Goal: Task Accomplishment & Management: Complete application form

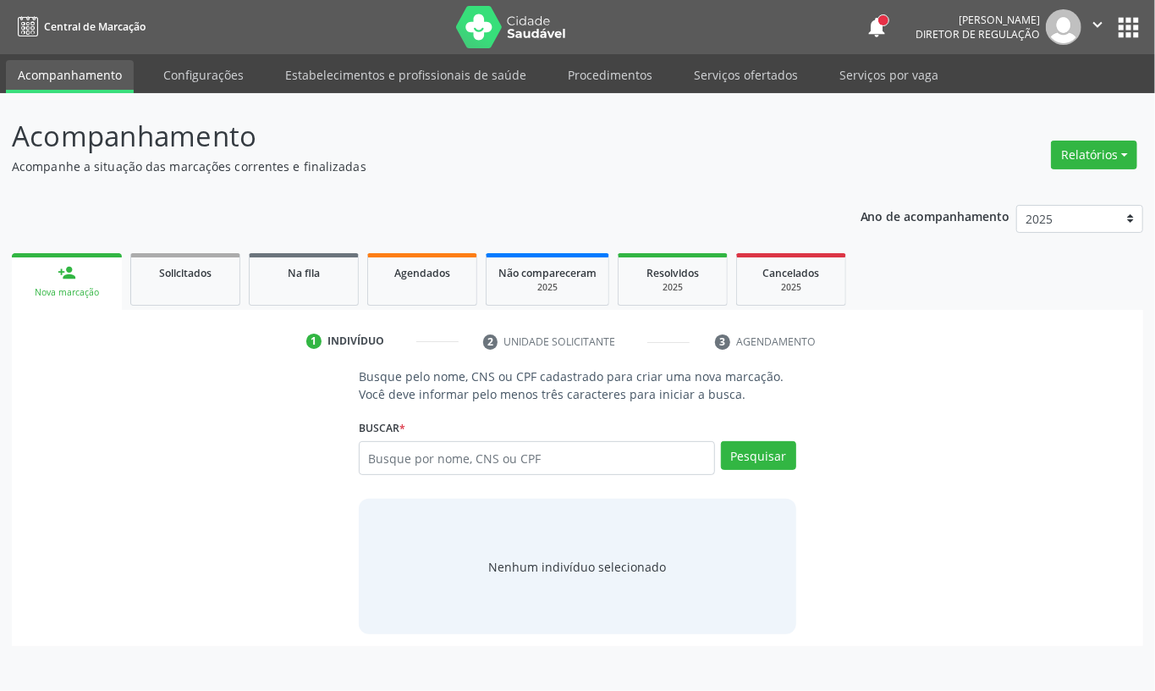
click at [441, 458] on input "text" at bounding box center [537, 458] width 356 height 34
type input "706408134875084"
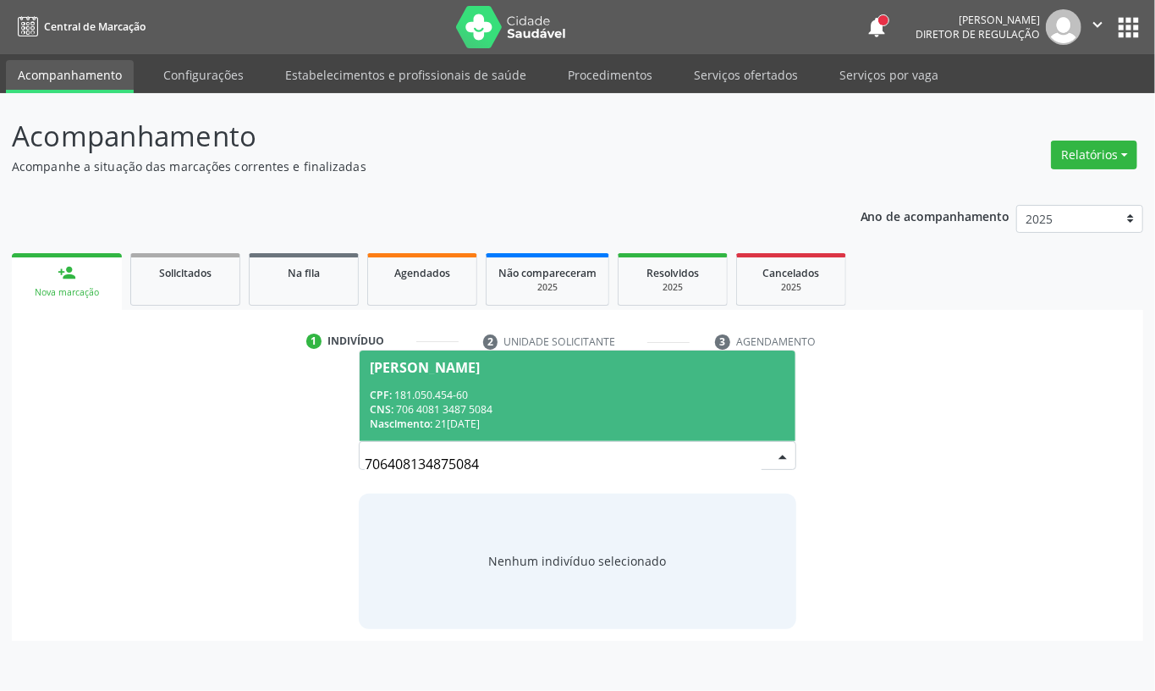
click at [469, 414] on div "CNS: 706 4081 3487 5084" at bounding box center [578, 409] width 416 height 14
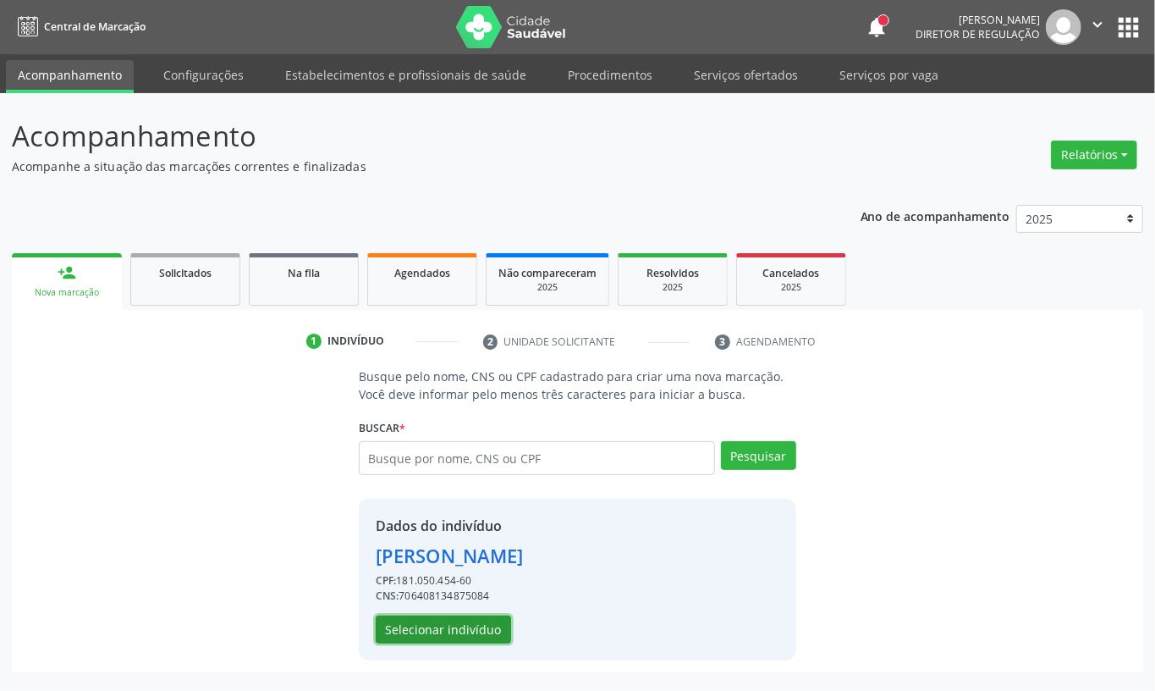
click at [448, 627] on button "Selecionar indivíduo" at bounding box center [443, 629] width 135 height 29
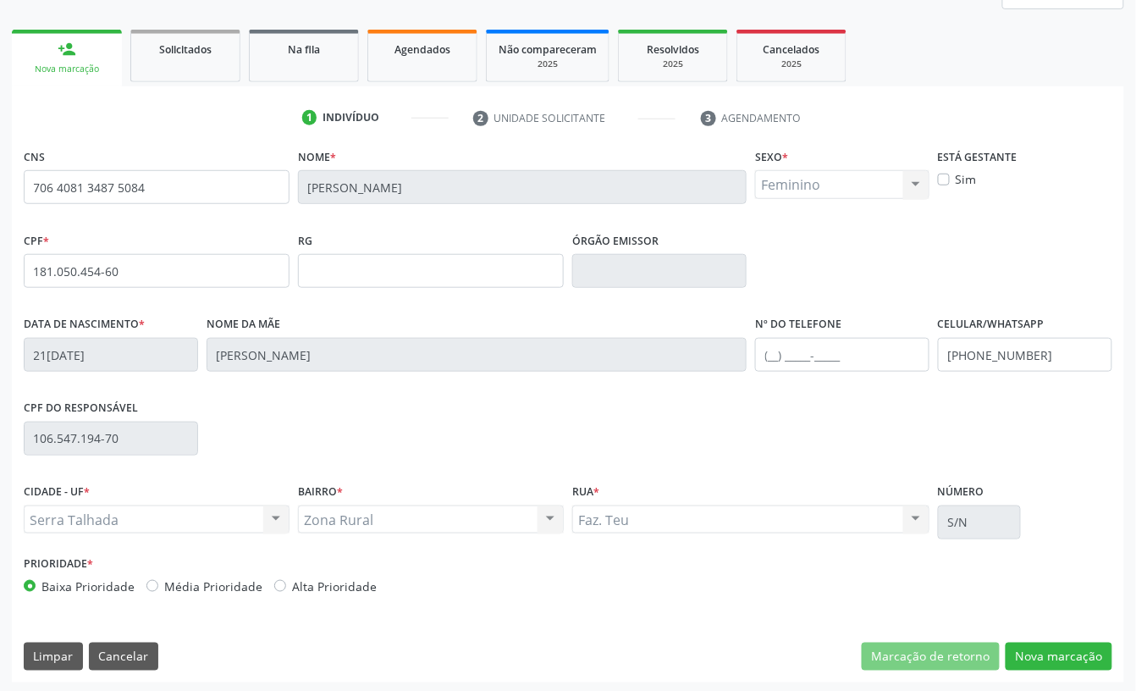
scroll to position [228, 0]
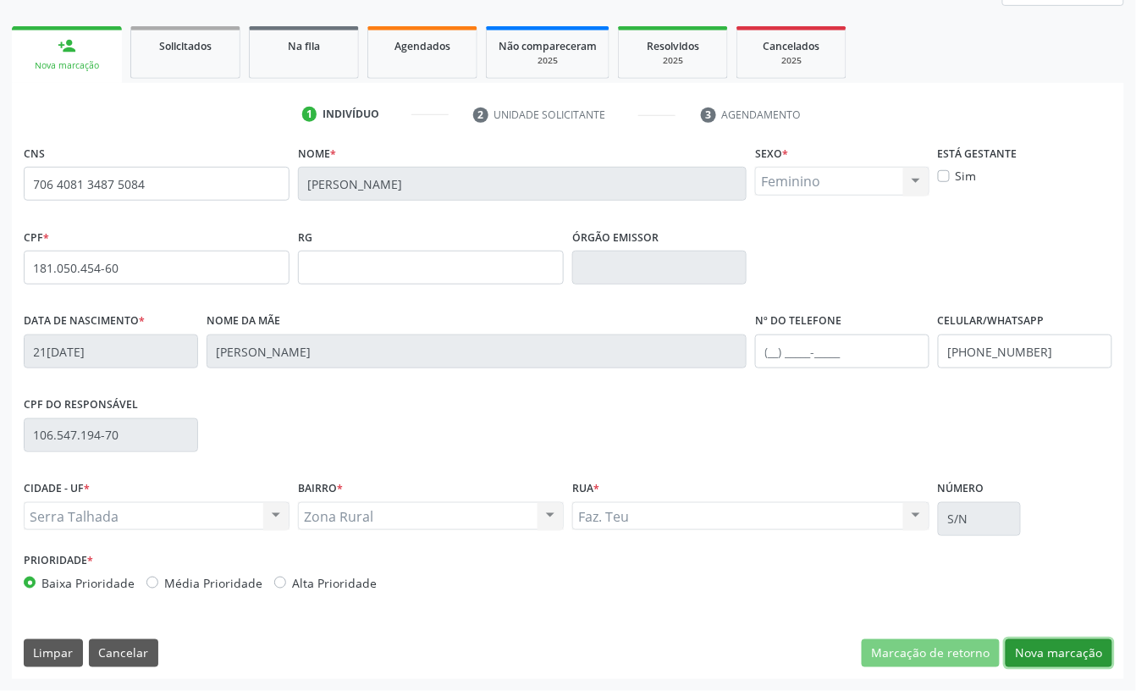
drag, startPoint x: 1067, startPoint y: 653, endPoint x: 1155, endPoint y: 688, distance: 94.6
click at [1070, 653] on button "Nova marcação" at bounding box center [1059, 653] width 107 height 29
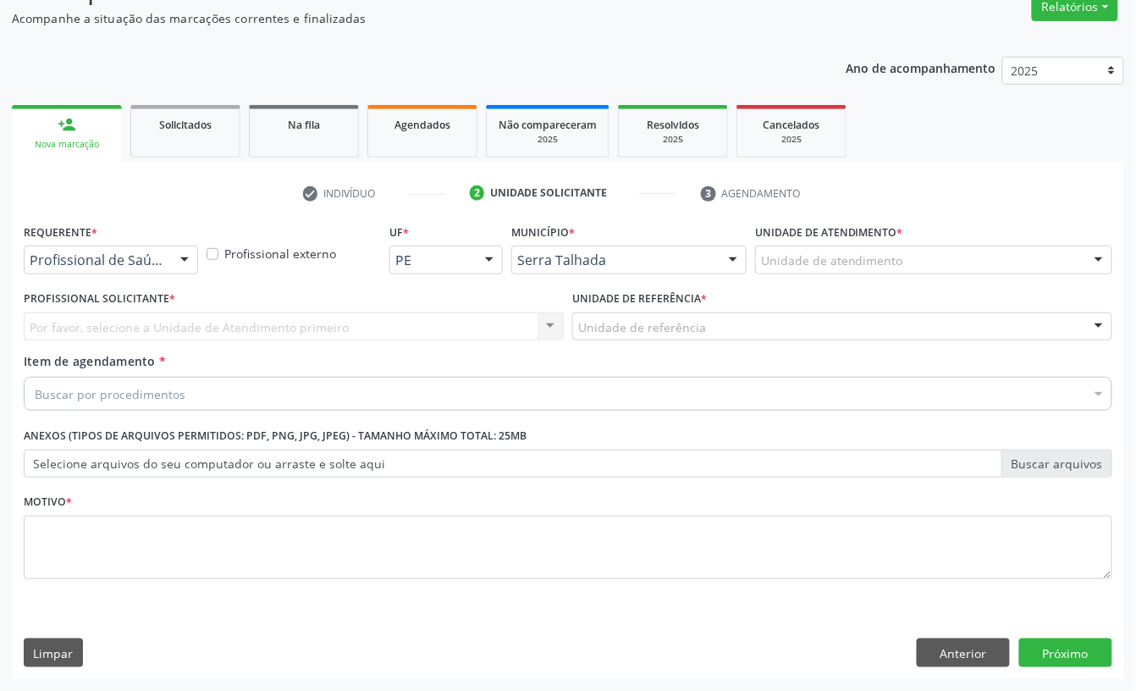
scroll to position [150, 0]
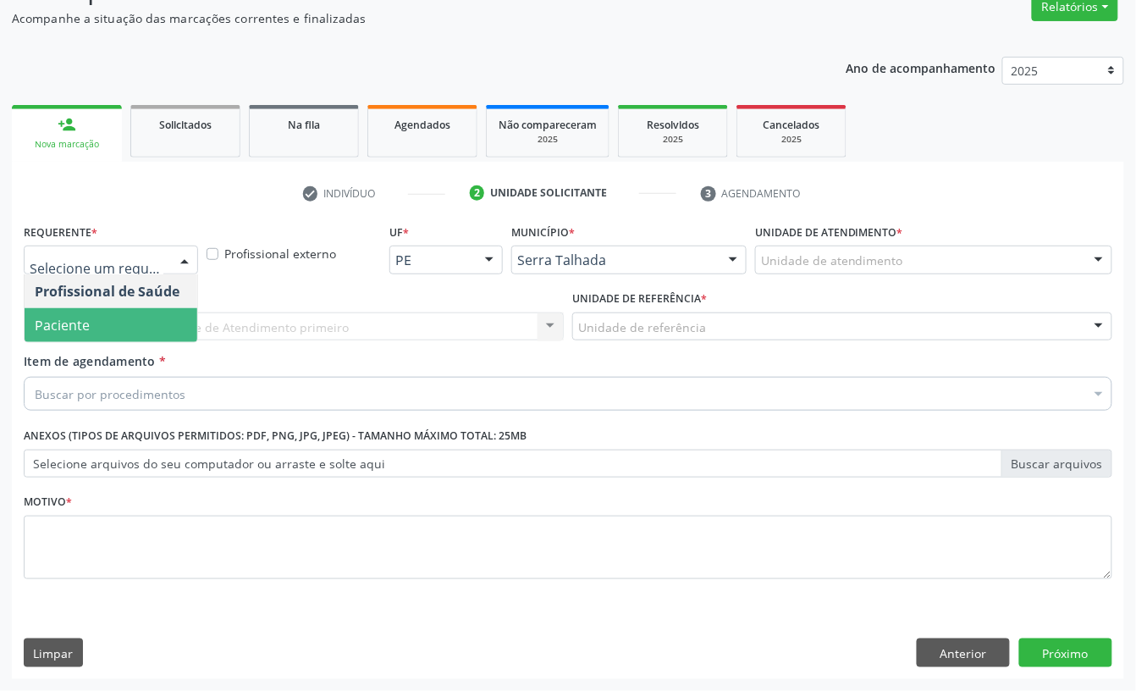
click at [95, 316] on span "Paciente" at bounding box center [111, 325] width 173 height 34
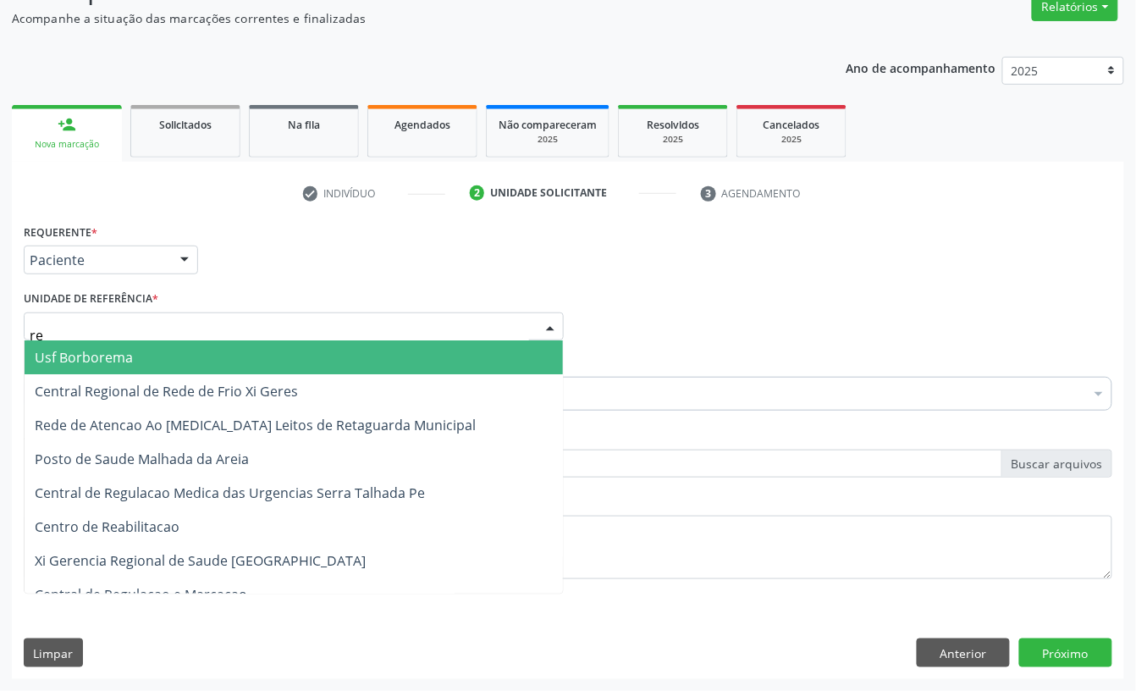
type input "rea"
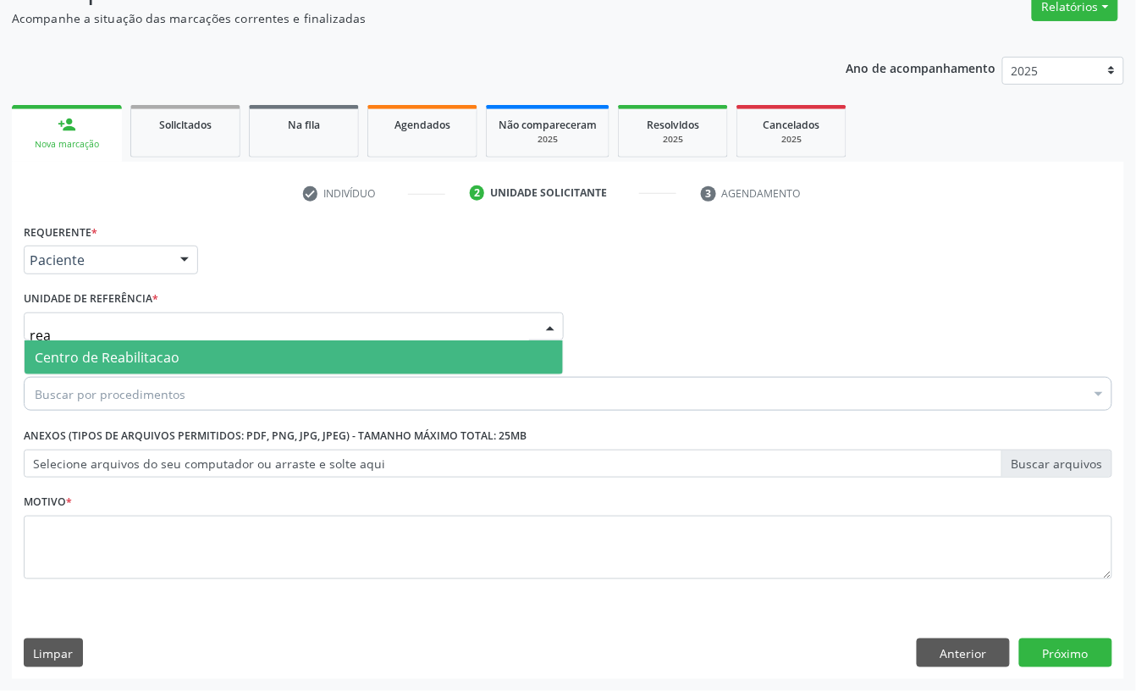
click at [102, 354] on span "Centro de Reabilitacao" at bounding box center [107, 357] width 145 height 19
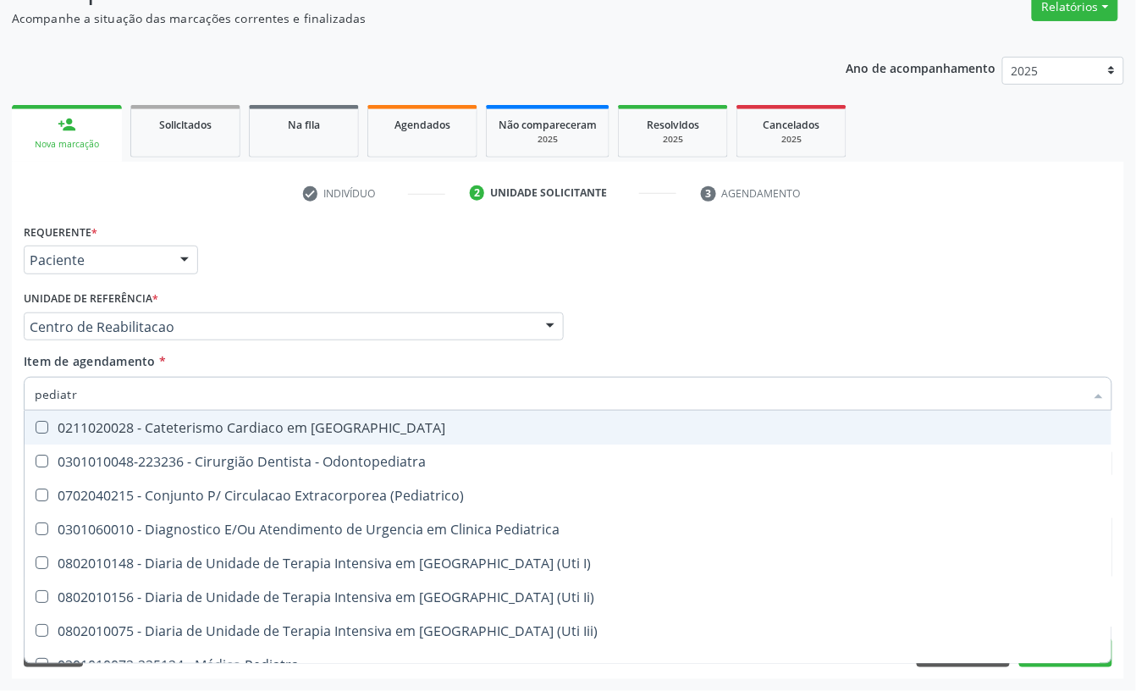
type input "pediatra"
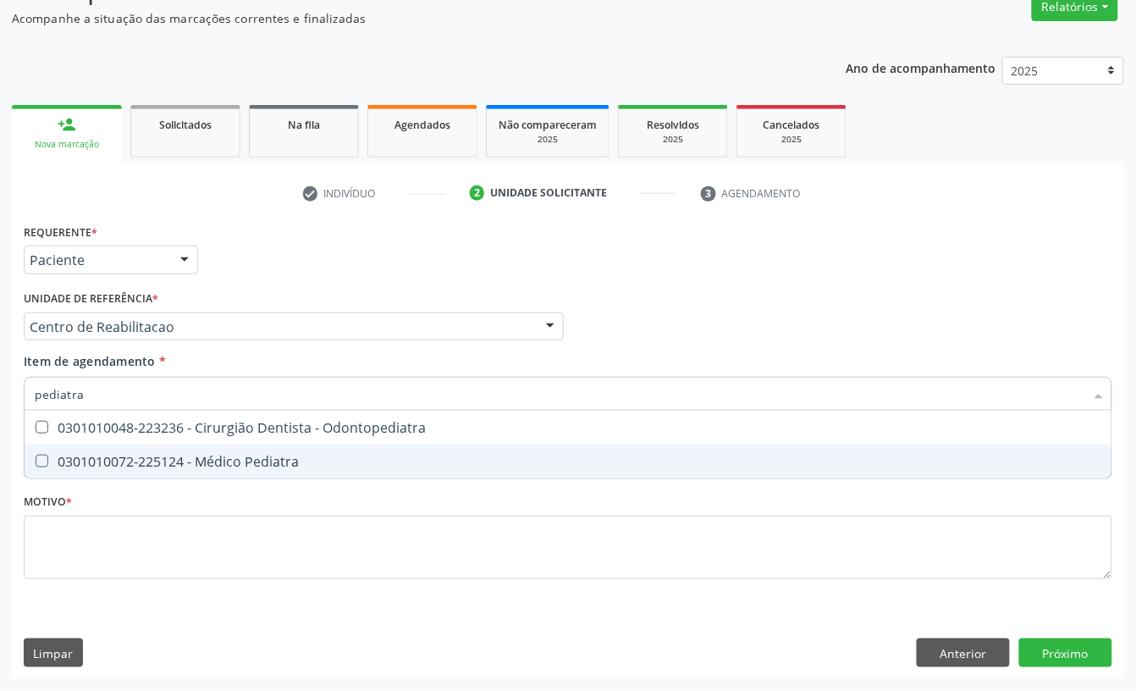
click at [119, 471] on span "0301010072-225124 - Médico Pediatra" at bounding box center [568, 461] width 1087 height 34
checkbox Pediatra "true"
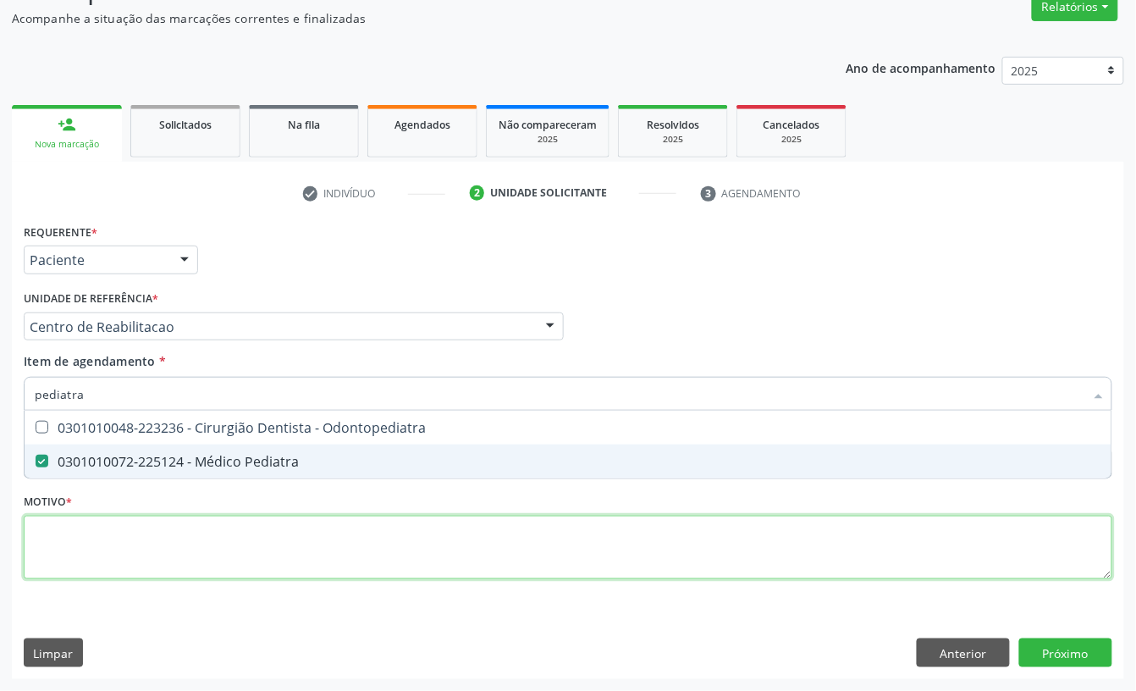
click at [102, 543] on div "Requerente * Paciente Profissional de Saúde Paciente Nenhum resultado encontrad…" at bounding box center [568, 410] width 1089 height 383
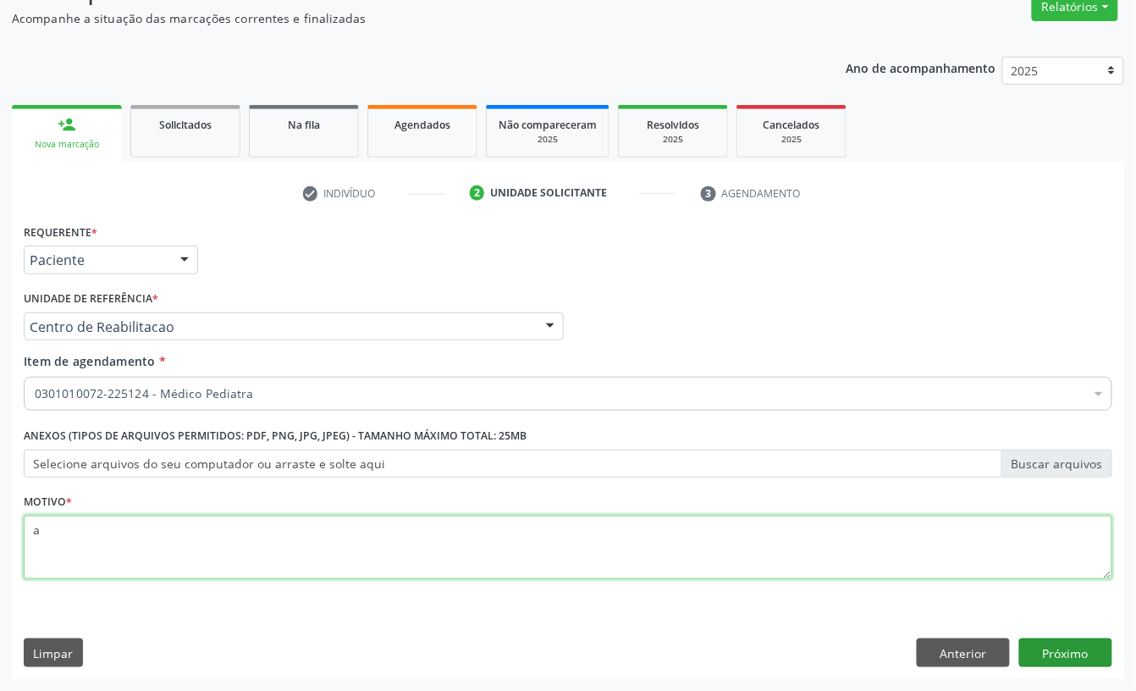
type textarea "a"
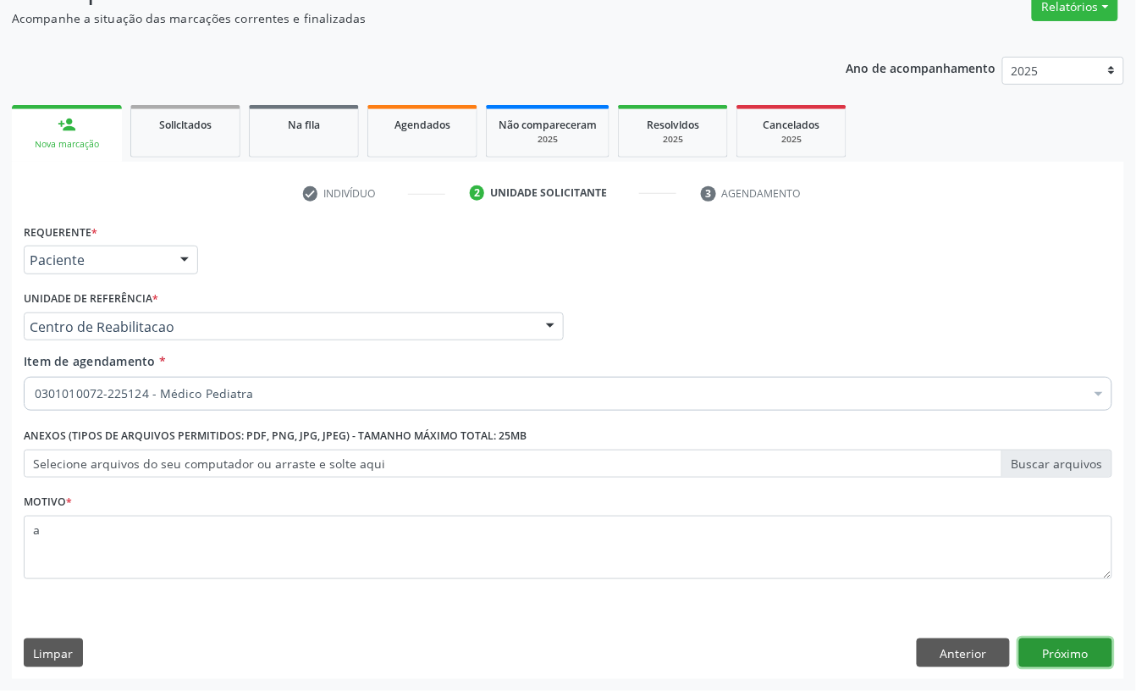
click at [1091, 655] on button "Próximo" at bounding box center [1065, 652] width 93 height 29
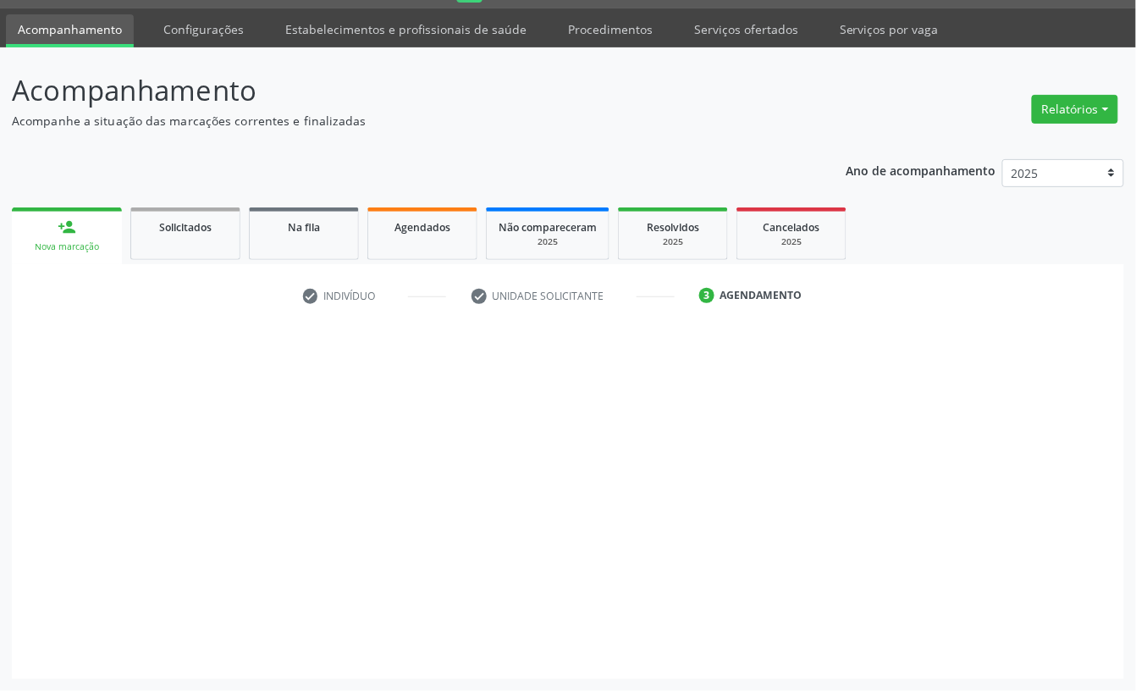
scroll to position [47, 0]
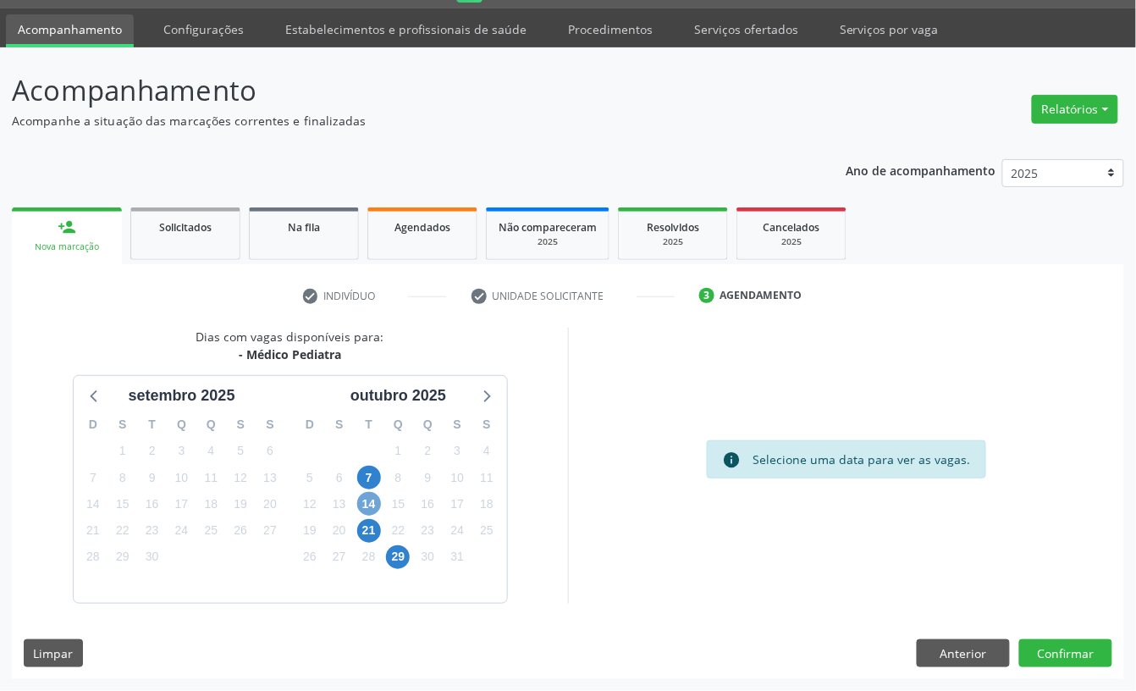
click at [370, 503] on span "14" at bounding box center [369, 504] width 24 height 24
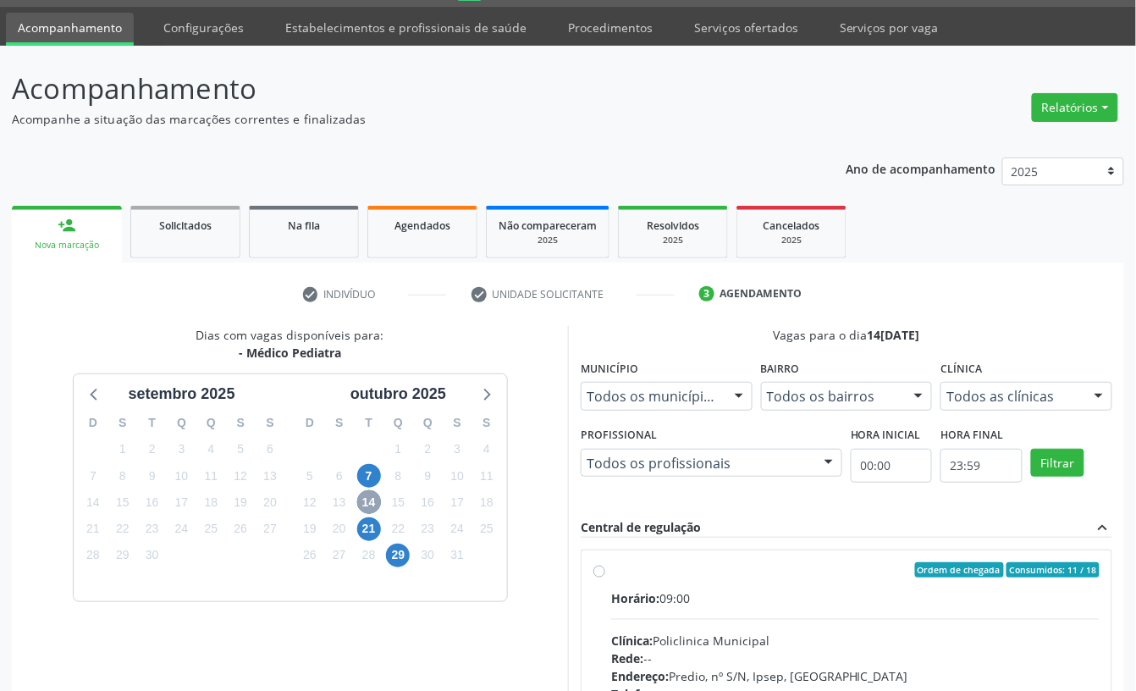
scroll to position [273, 0]
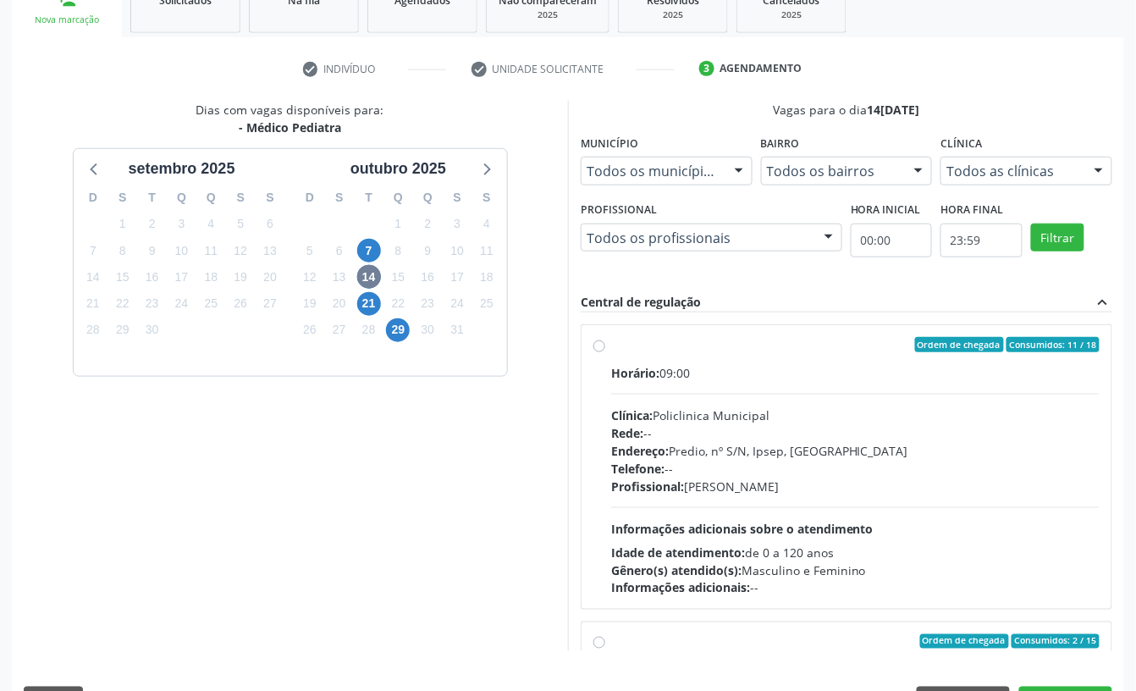
click at [752, 442] on div "Endereço: Predio, nº S/N, Ipsep, [GEOGRAPHIC_DATA]" at bounding box center [855, 451] width 488 height 18
click at [605, 352] on input "Ordem de chegada Consumidos: 11 / 18 Horário: 09:00 Clínica: Policlinica Munici…" at bounding box center [599, 344] width 12 height 15
radio input "true"
click at [366, 244] on span "7" at bounding box center [369, 251] width 24 height 24
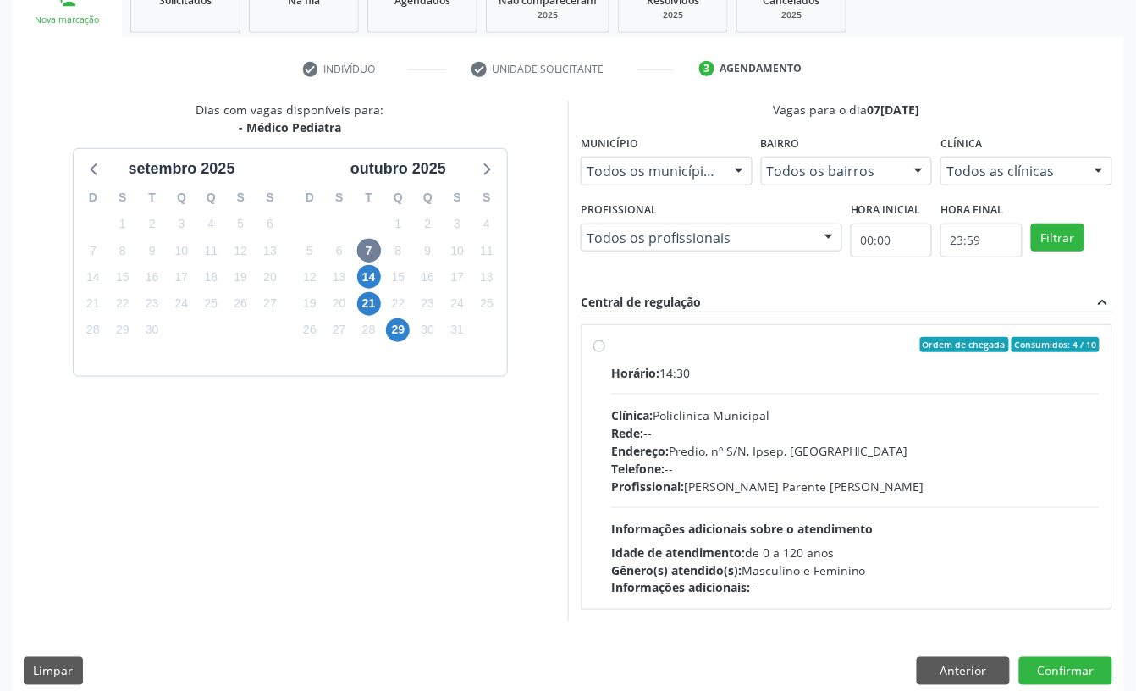
click at [820, 435] on div "Rede: --" at bounding box center [855, 433] width 488 height 18
click at [605, 352] on input "Ordem de chegada Consumidos: 4 / 10 Horário: 14:30 Clínica: Policlinica Municip…" at bounding box center [599, 344] width 12 height 15
radio input "true"
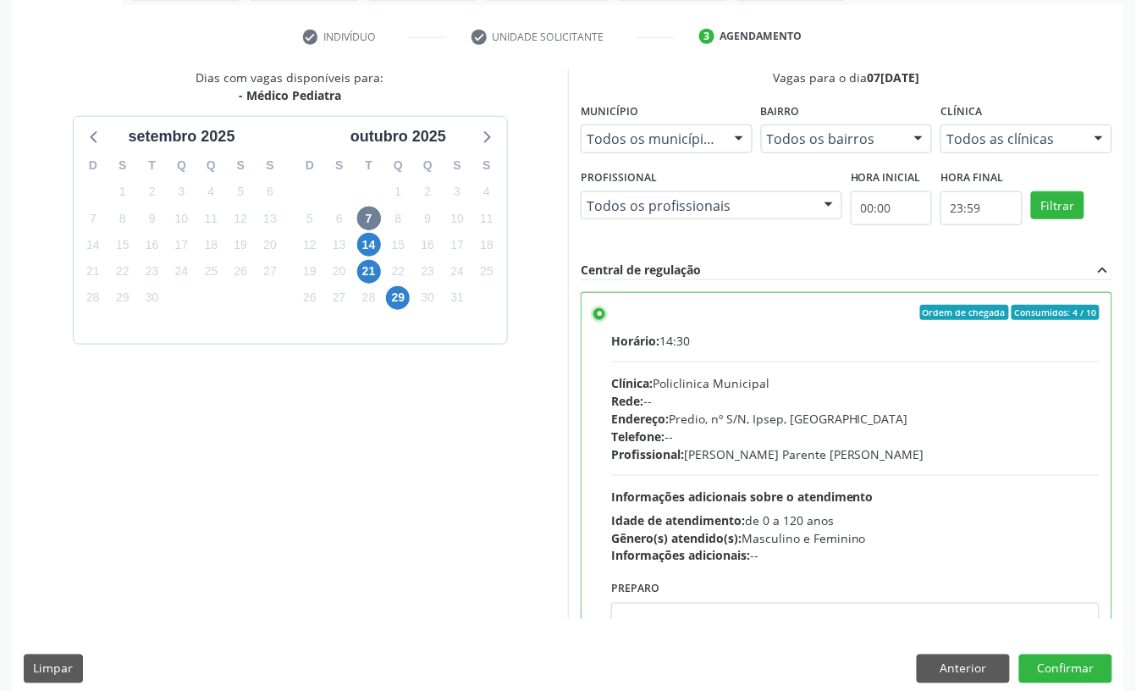
scroll to position [322, 0]
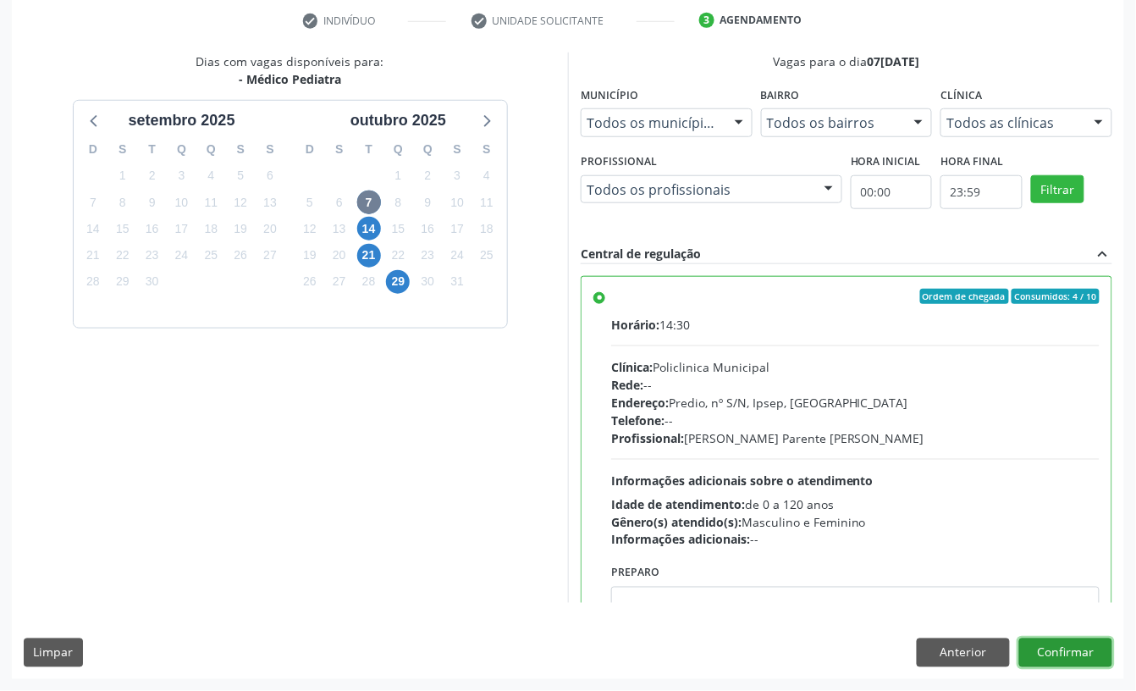
click at [1084, 658] on button "Confirmar" at bounding box center [1065, 652] width 93 height 29
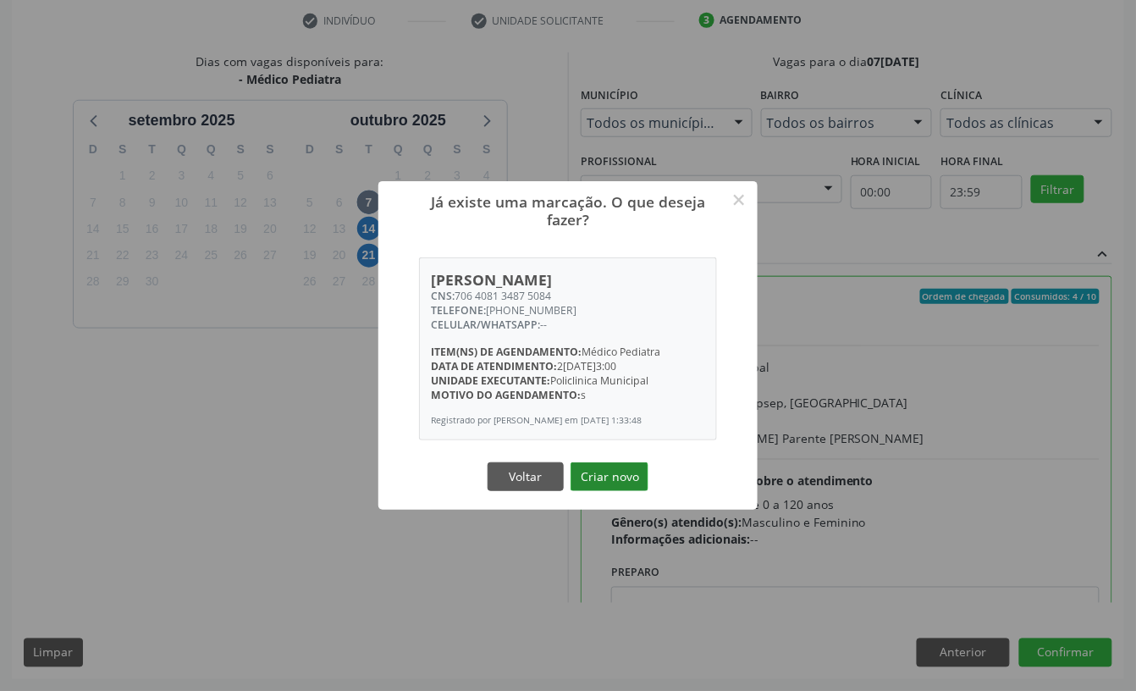
click at [617, 481] on button "Criar novo" at bounding box center [610, 476] width 78 height 29
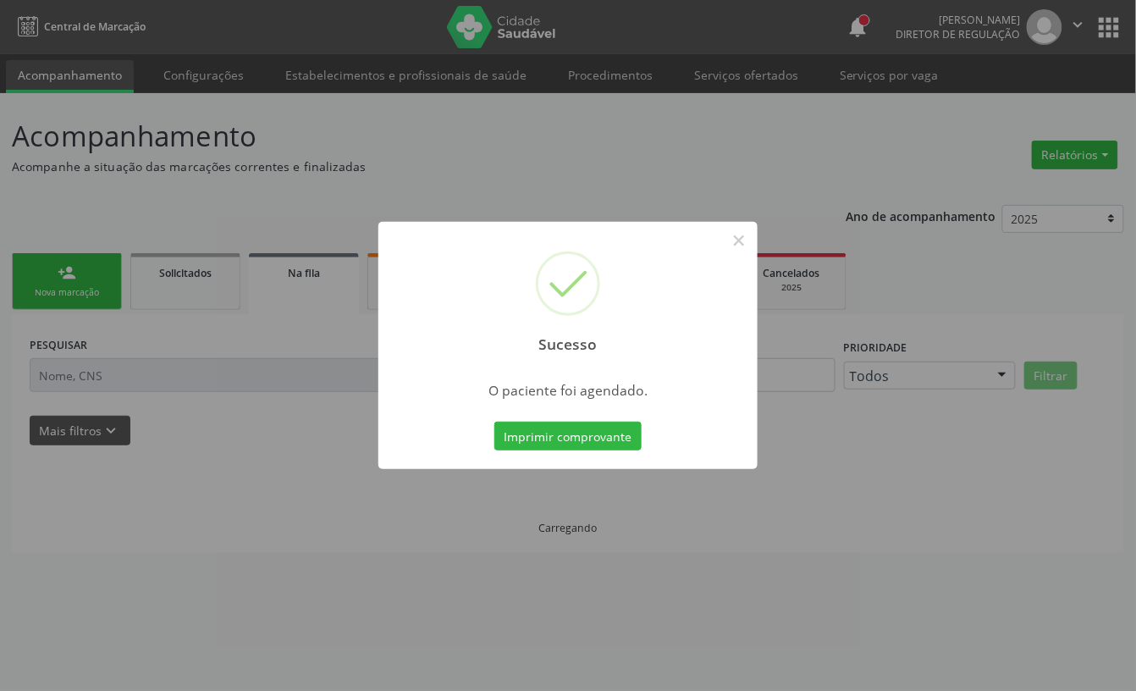
scroll to position [0, 0]
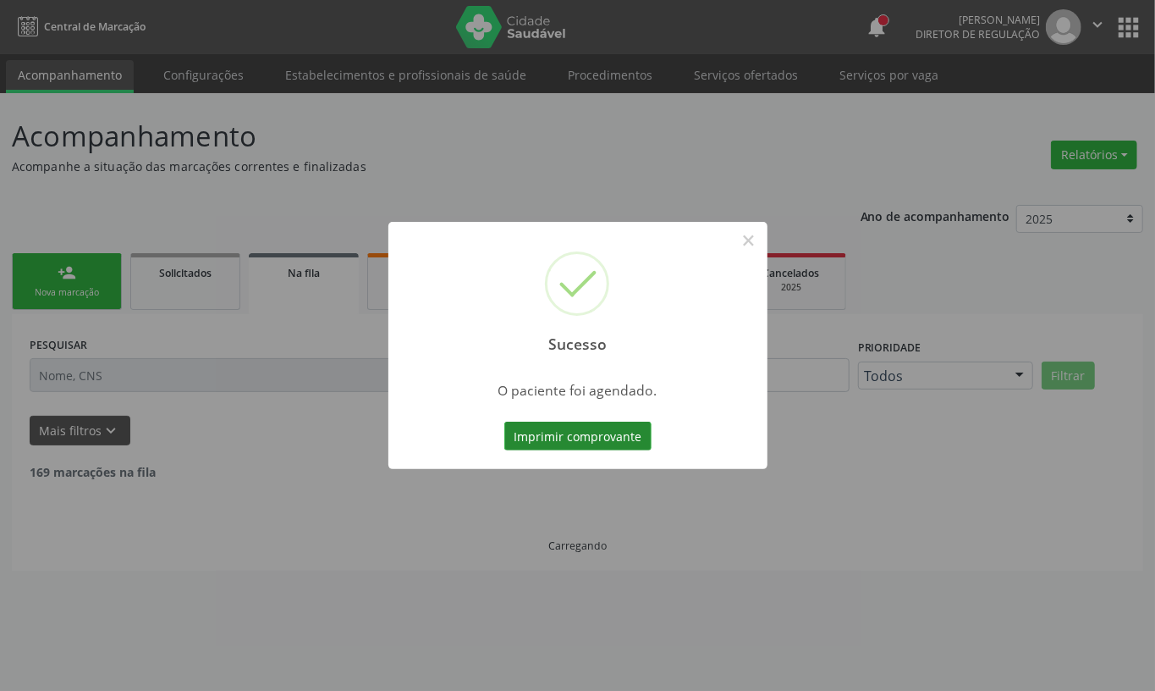
click at [570, 423] on button "Imprimir comprovante" at bounding box center [577, 436] width 147 height 29
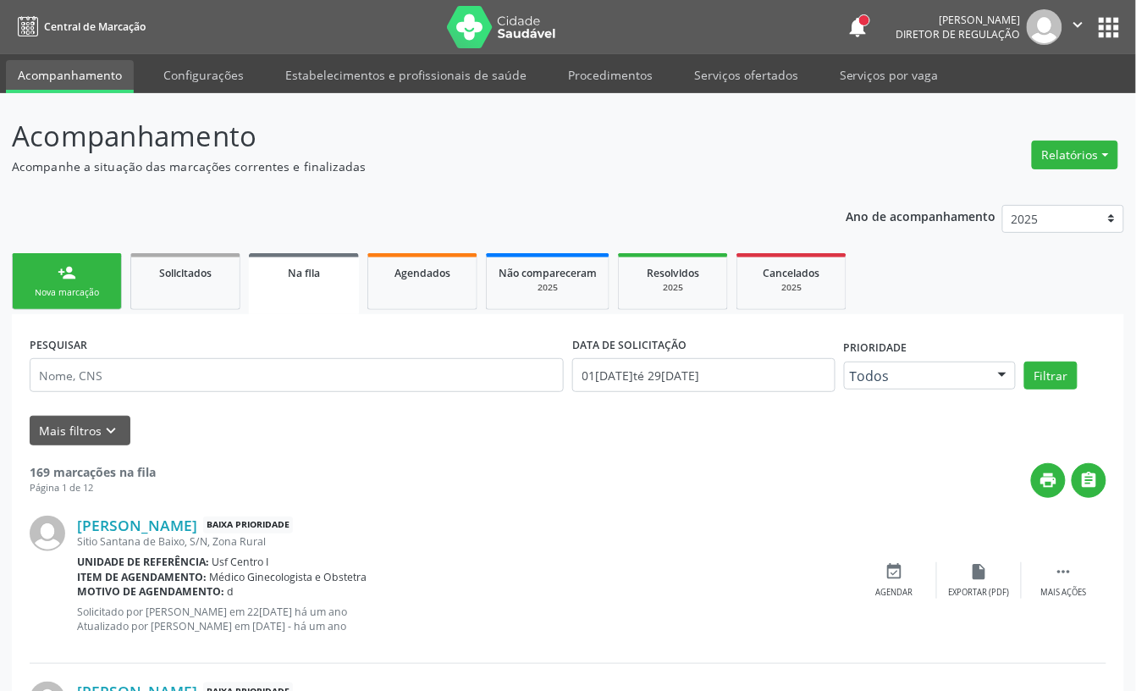
click at [93, 293] on div "Nova marcação" at bounding box center [67, 292] width 85 height 13
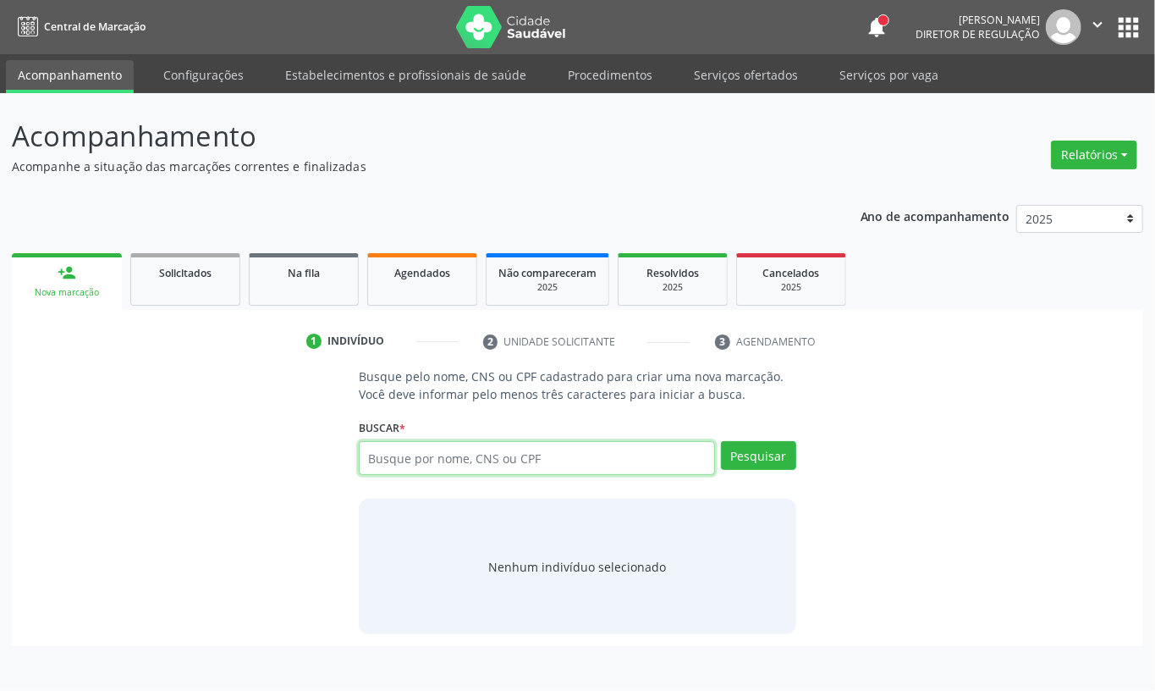
click at [447, 449] on input "text" at bounding box center [537, 458] width 356 height 34
click at [444, 451] on input "text" at bounding box center [537, 458] width 356 height 34
type input "07249490460"
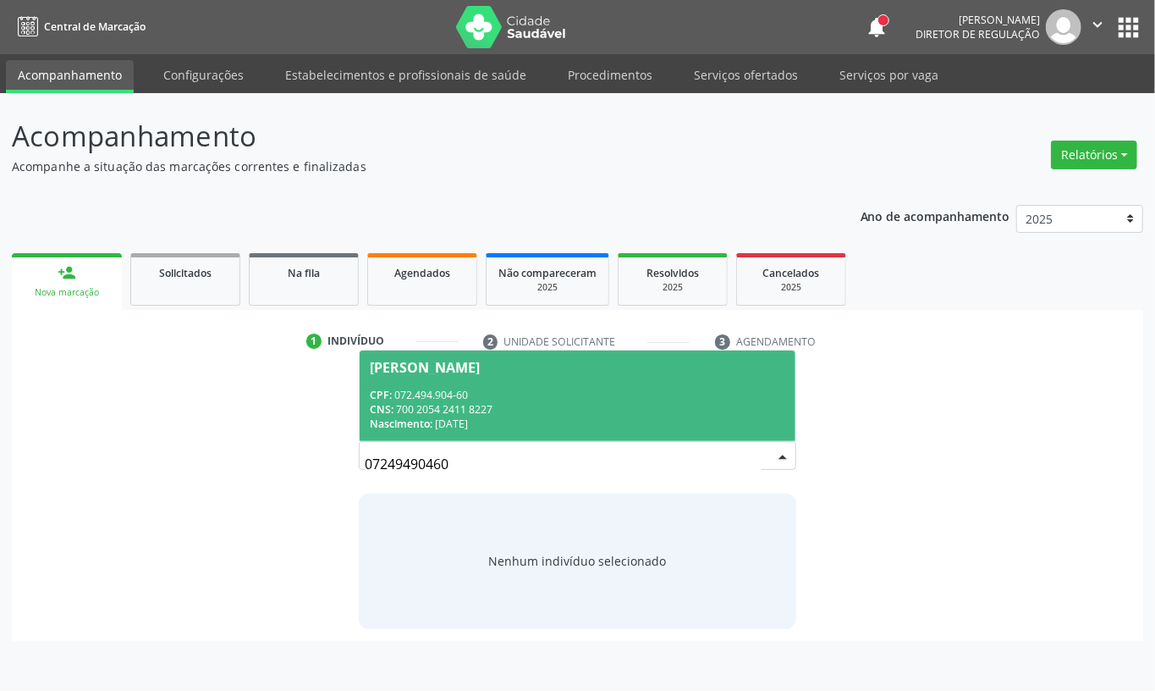
click at [486, 434] on span "[PERSON_NAME] CPF: 072.494.904-60 CNS: 700 2054 2411 8227 Nascimento: [DATE]" at bounding box center [578, 395] width 436 height 91
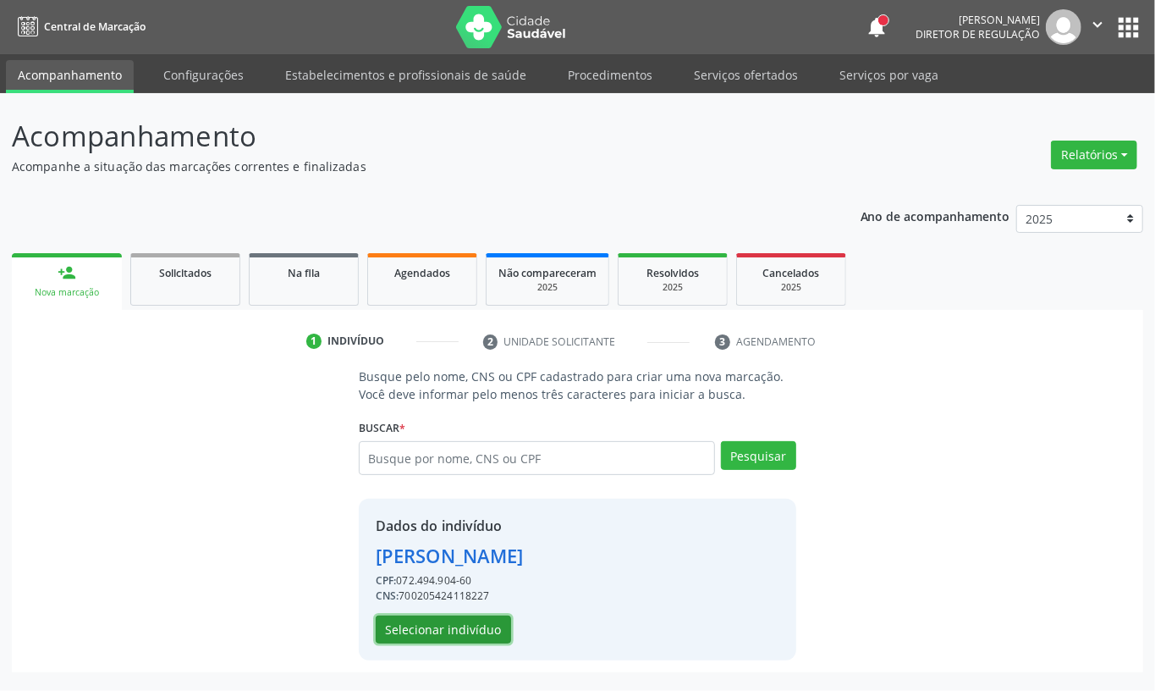
click at [457, 624] on button "Selecionar indivíduo" at bounding box center [443, 629] width 135 height 29
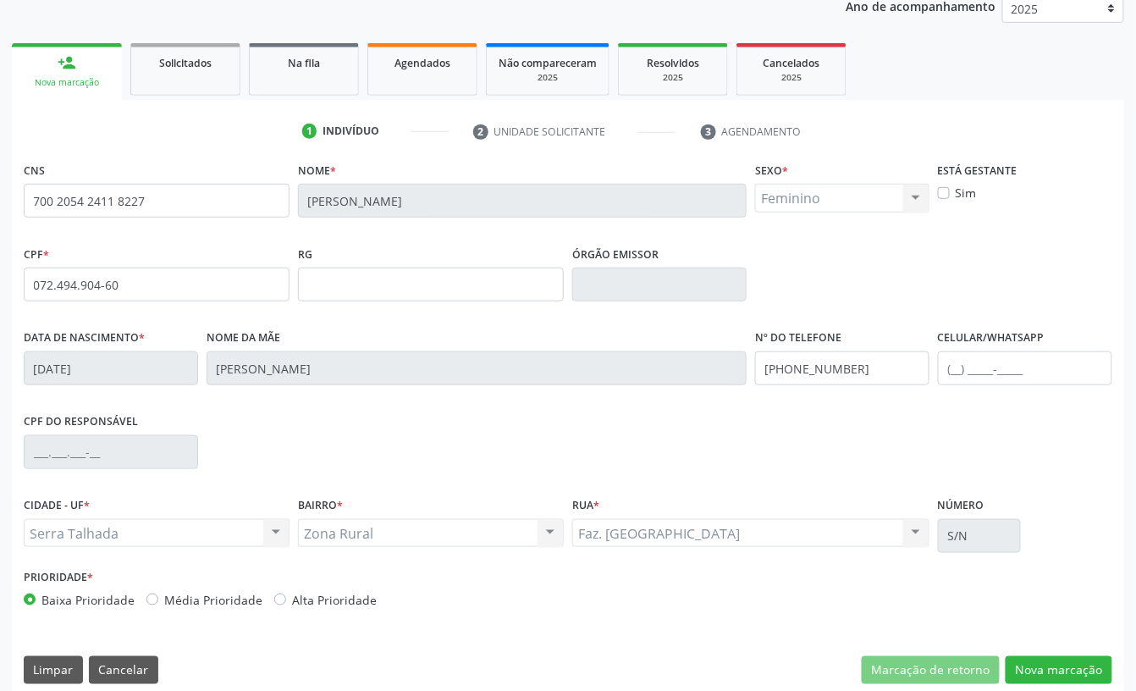
scroll to position [228, 0]
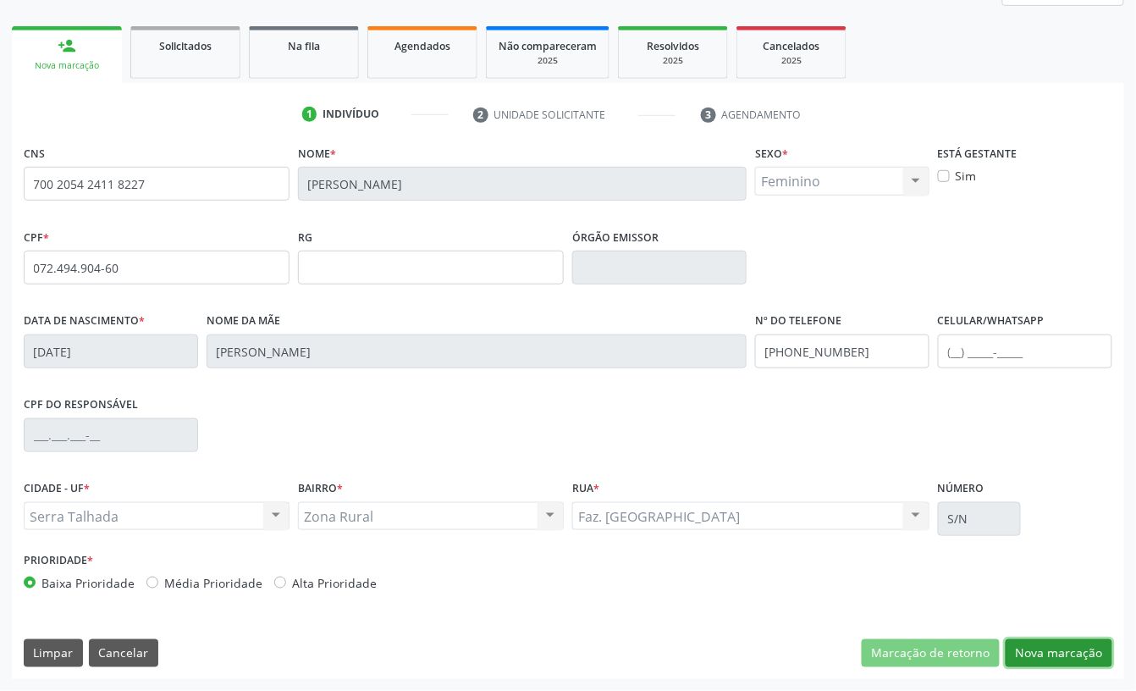
click at [1072, 648] on button "Nova marcação" at bounding box center [1059, 653] width 107 height 29
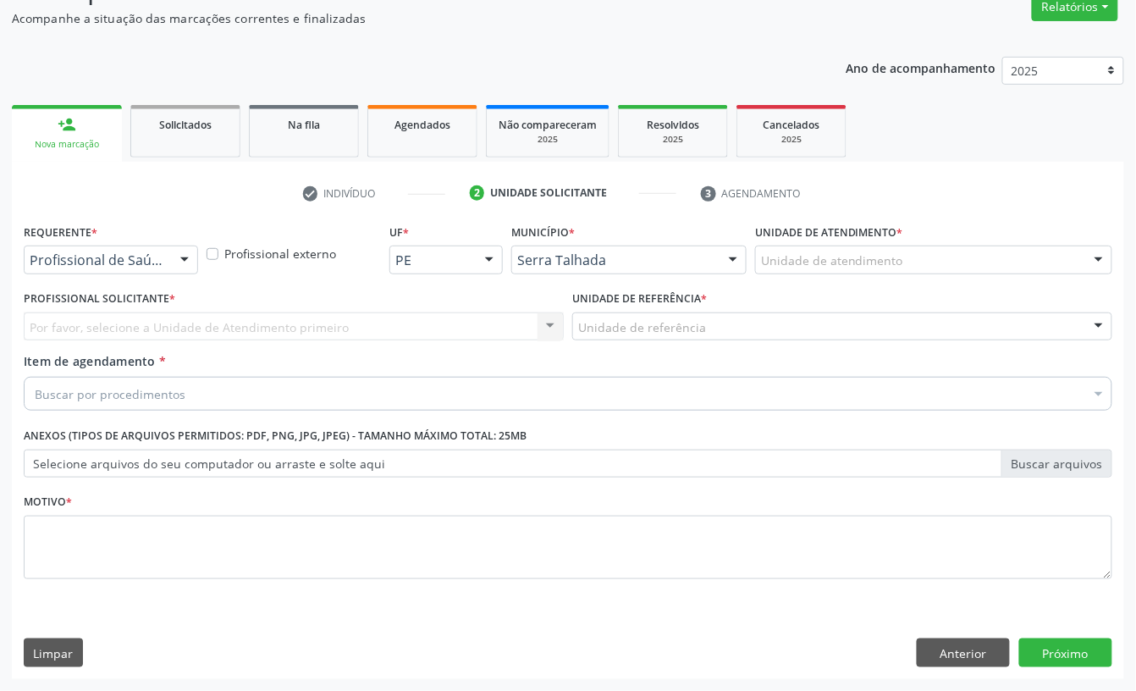
scroll to position [150, 0]
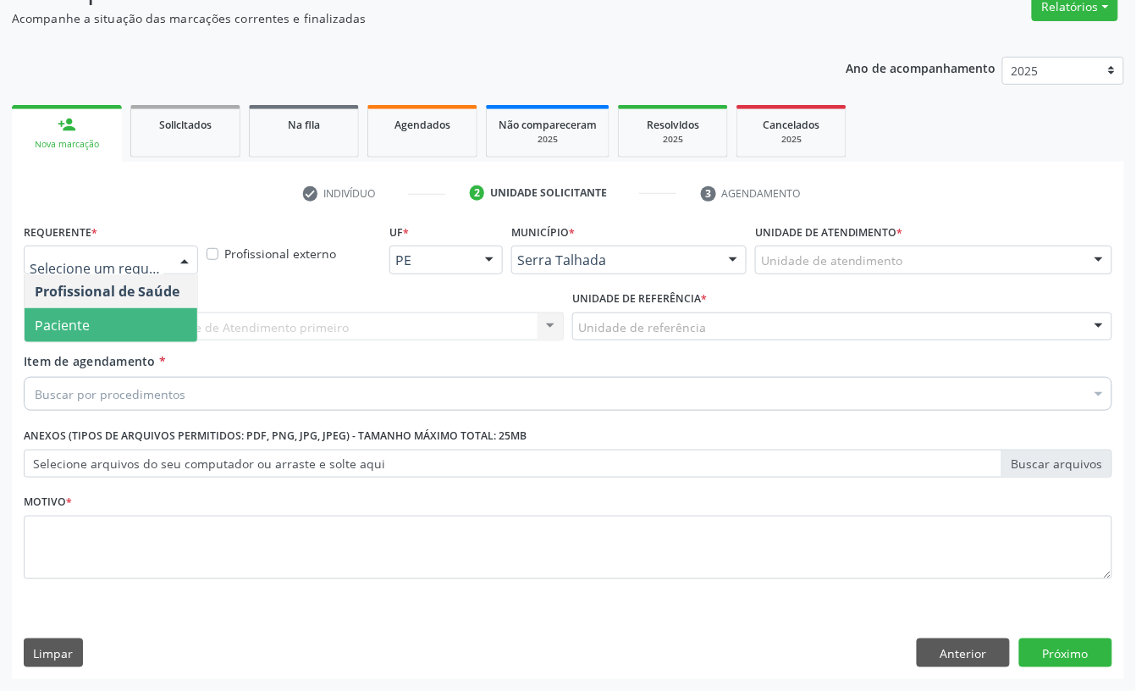
click at [74, 323] on span "Paciente" at bounding box center [62, 325] width 55 height 19
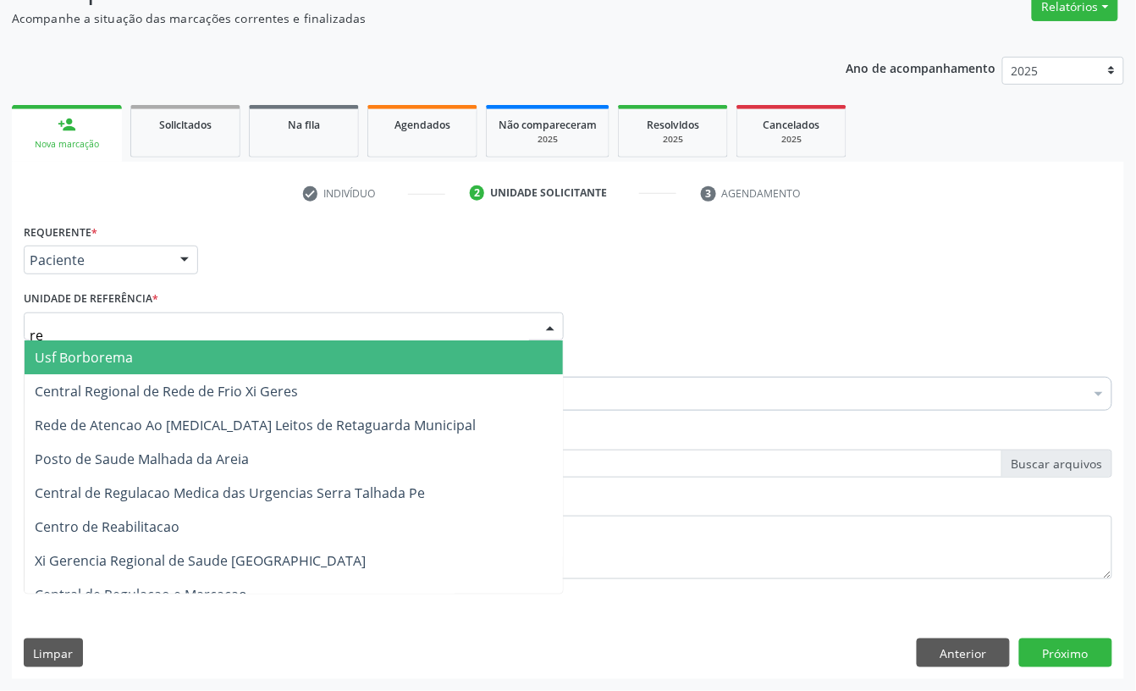
type input "rea"
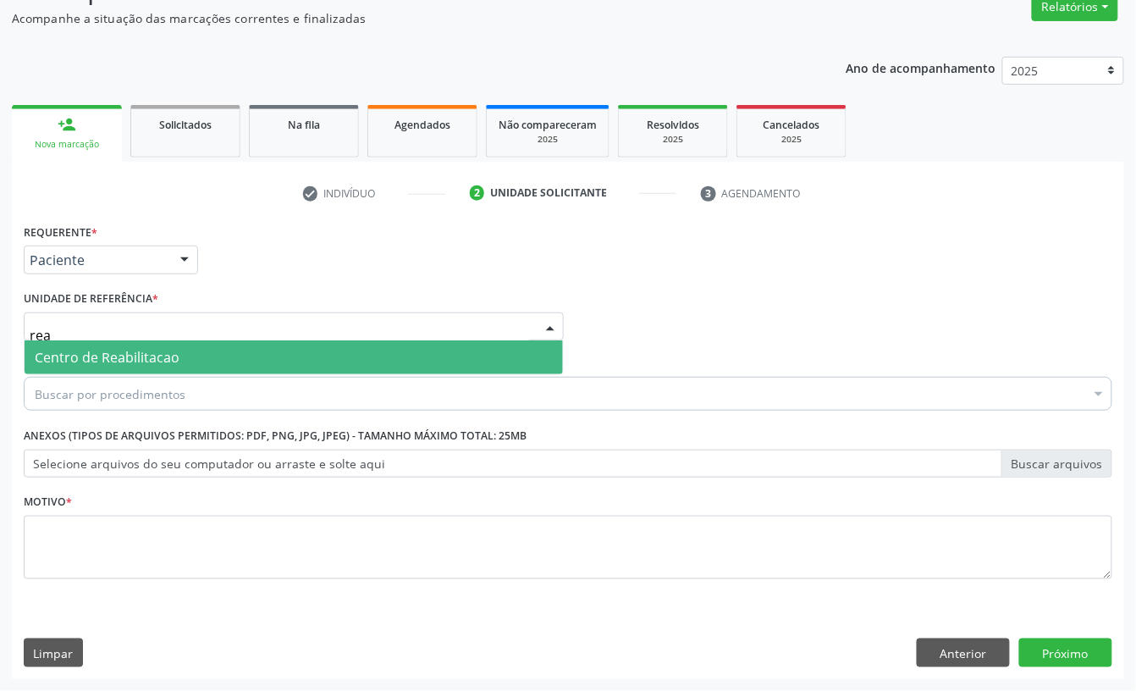
click at [83, 352] on span "Centro de Reabilitacao" at bounding box center [107, 357] width 145 height 19
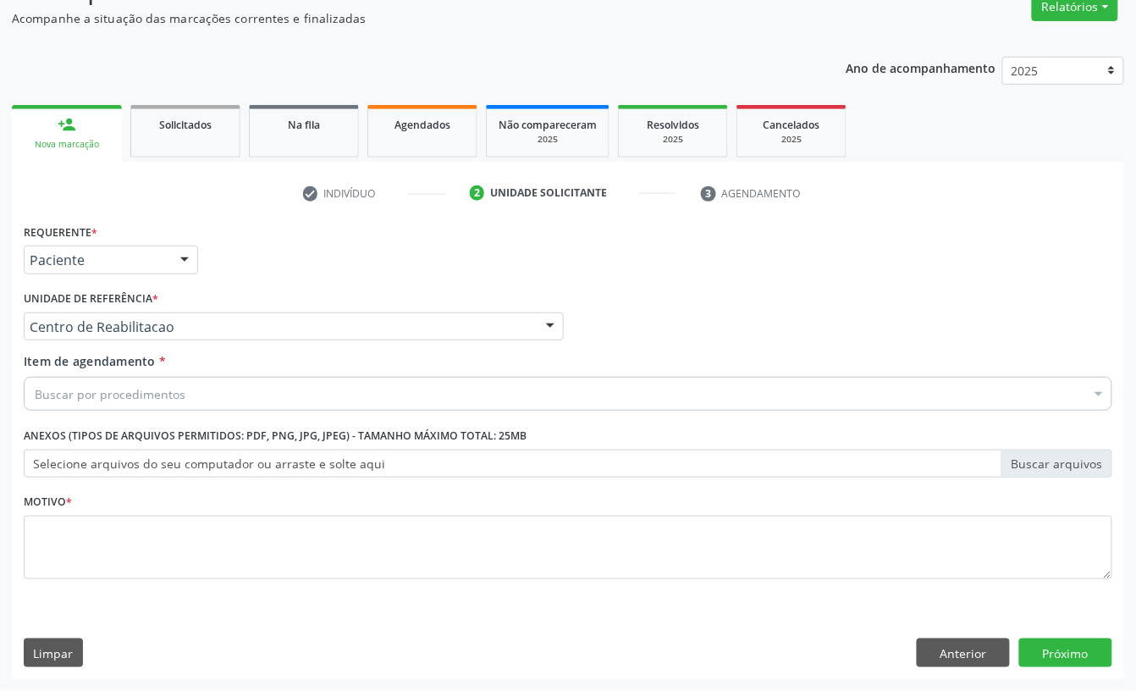
click at [85, 401] on div "Buscar por procedimentos" at bounding box center [568, 394] width 1089 height 34
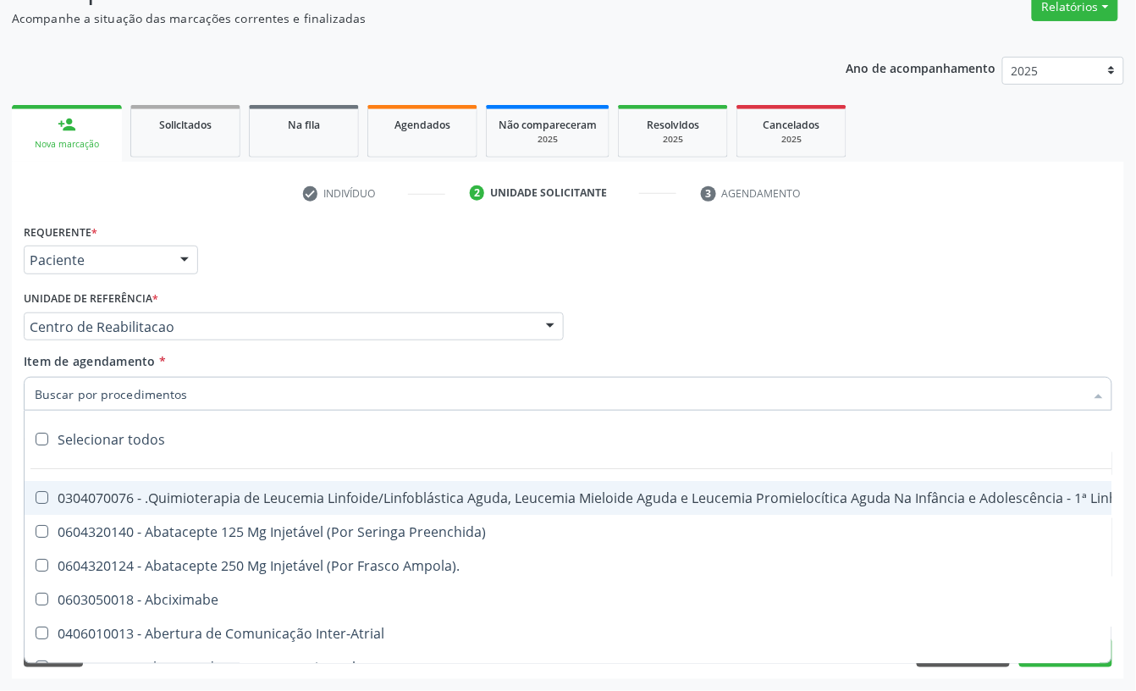
click at [85, 391] on input "Item de agendamento *" at bounding box center [560, 394] width 1050 height 34
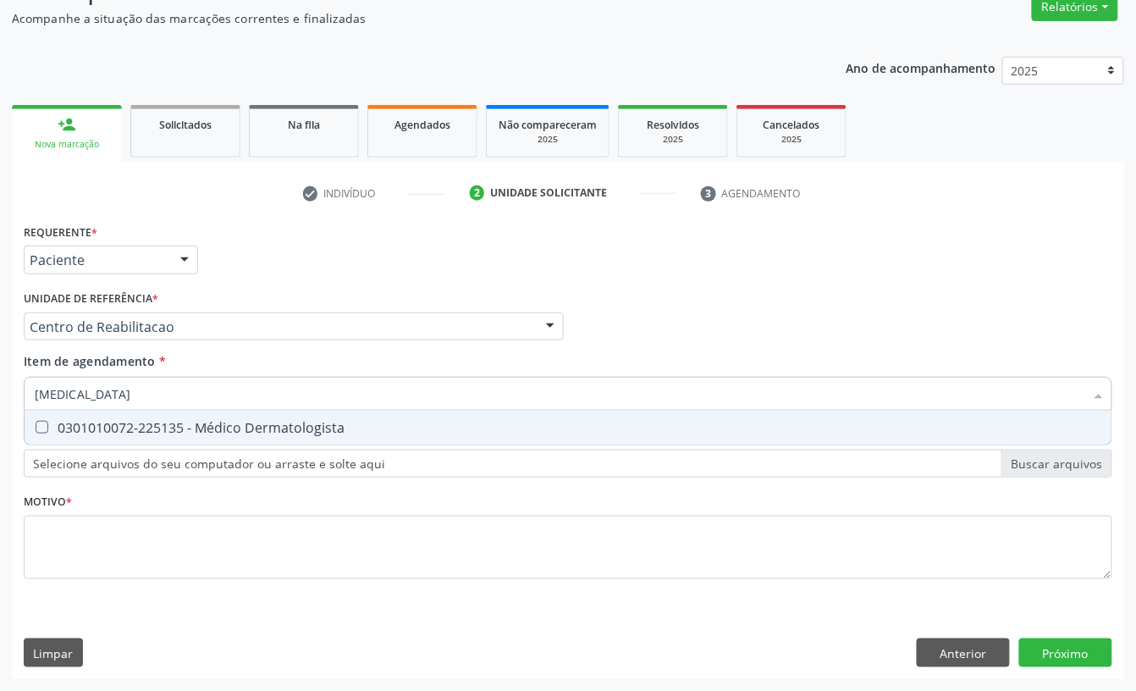
type input "dermatologista"
click at [91, 431] on div "0301010072-225135 - Médico Dermatologista" at bounding box center [568, 428] width 1067 height 14
checkbox Dermatologista "true"
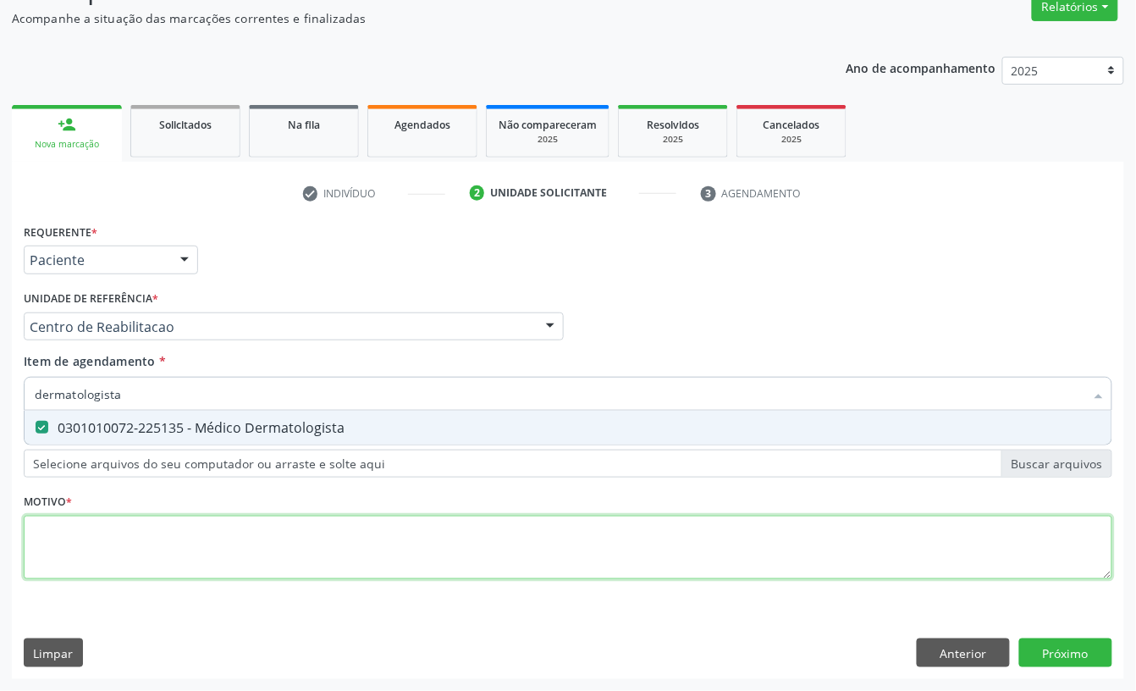
click at [96, 547] on div "Requerente * Paciente Profissional de Saúde Paciente Nenhum resultado encontrad…" at bounding box center [568, 410] width 1089 height 383
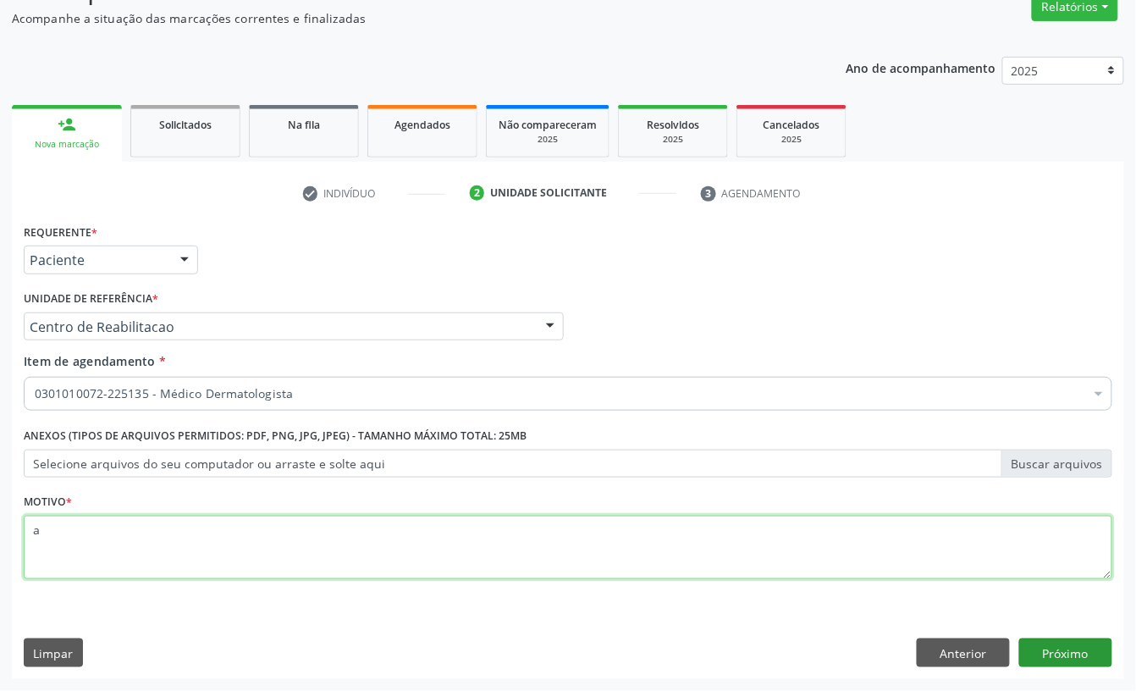
type textarea "a"
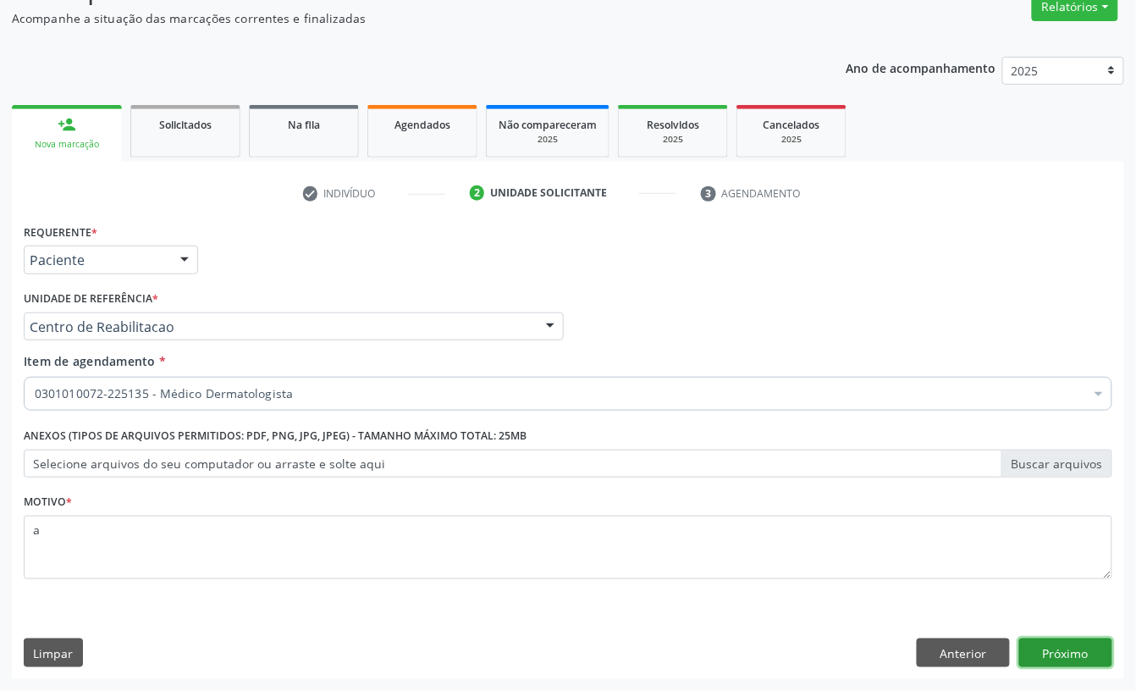
click at [1050, 664] on button "Próximo" at bounding box center [1065, 652] width 93 height 29
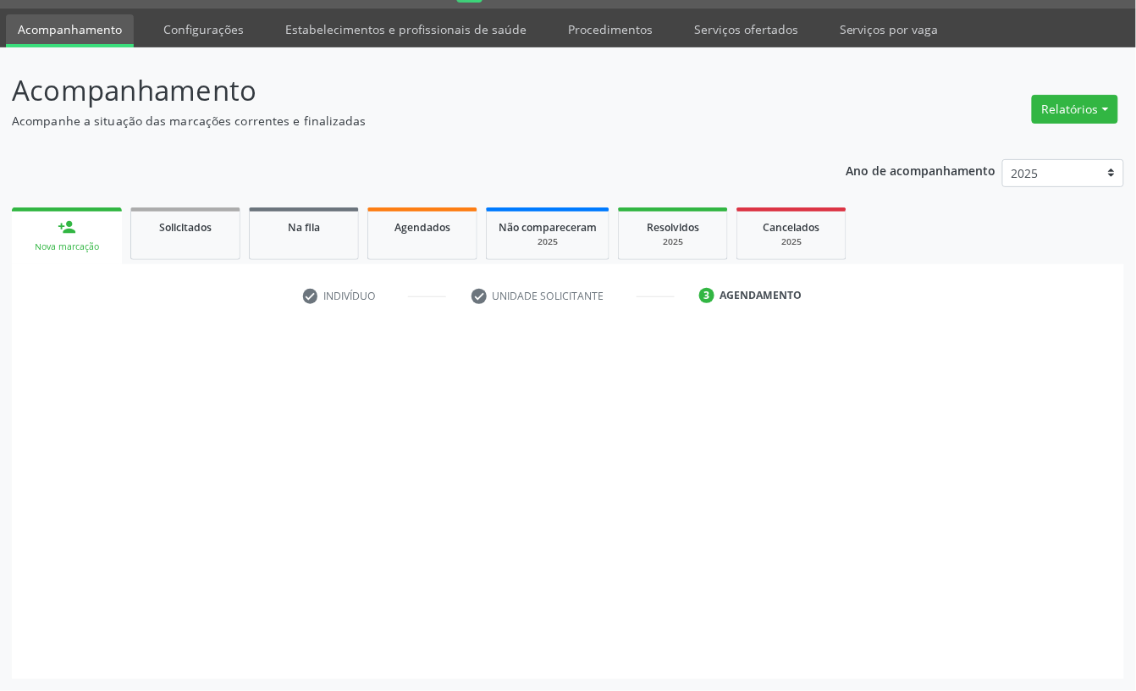
scroll to position [47, 0]
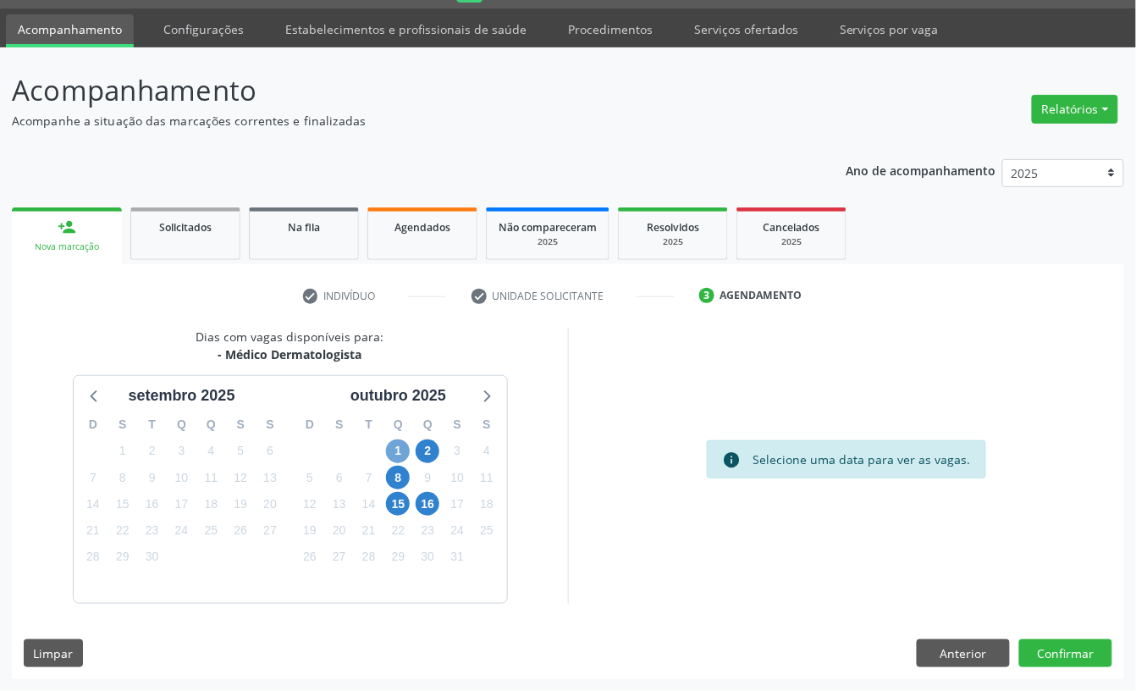
click at [398, 448] on span "1" at bounding box center [398, 451] width 24 height 24
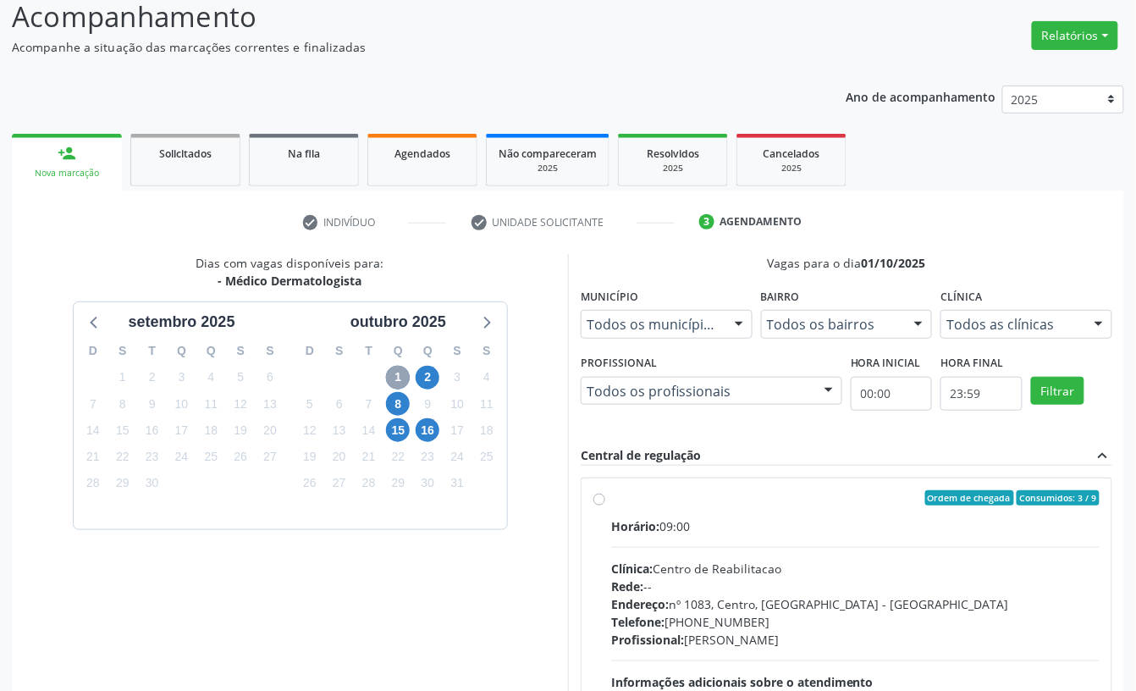
scroll to position [160, 0]
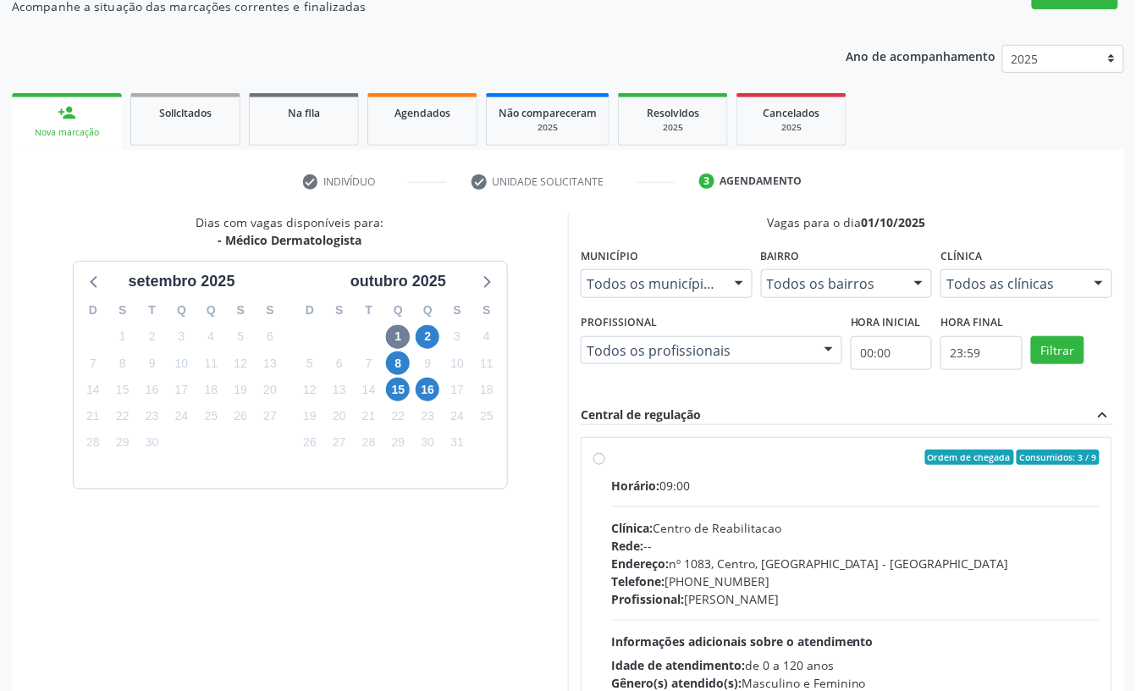
click at [784, 526] on div "Clínica: Centro de Reabilitacao" at bounding box center [855, 528] width 488 height 18
click at [605, 465] on input "Ordem de chegada Consumidos: 3 / 9 Horário: 09:00 Clínica: Centro de Reabilitac…" at bounding box center [599, 456] width 12 height 15
radio input "true"
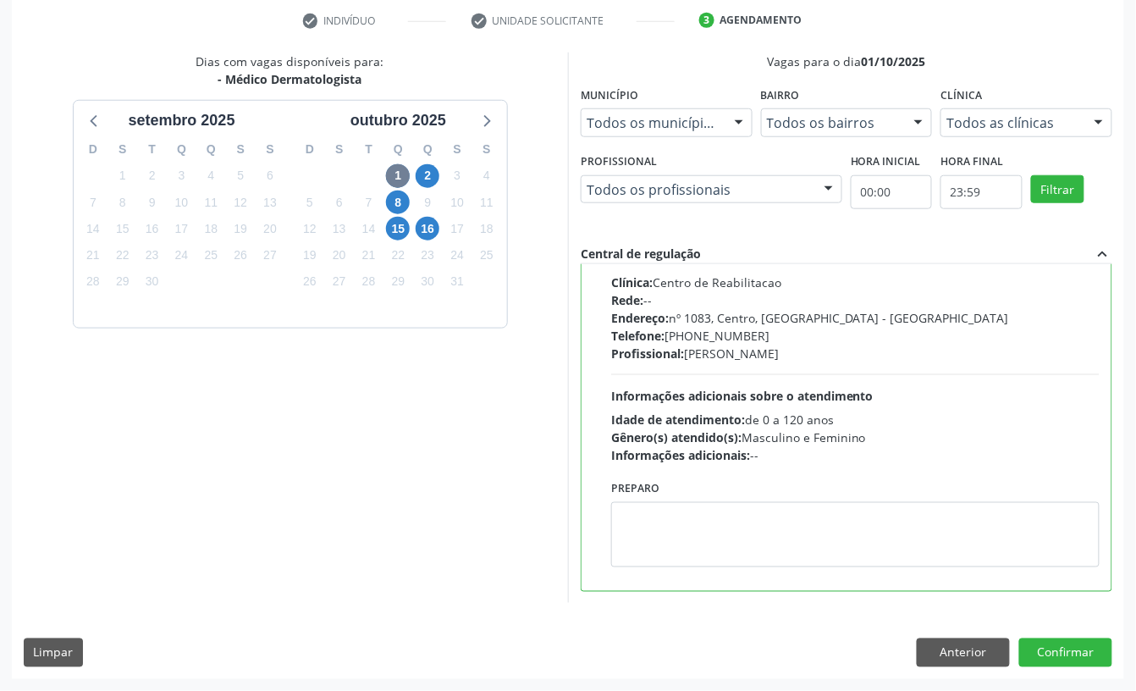
scroll to position [0, 0]
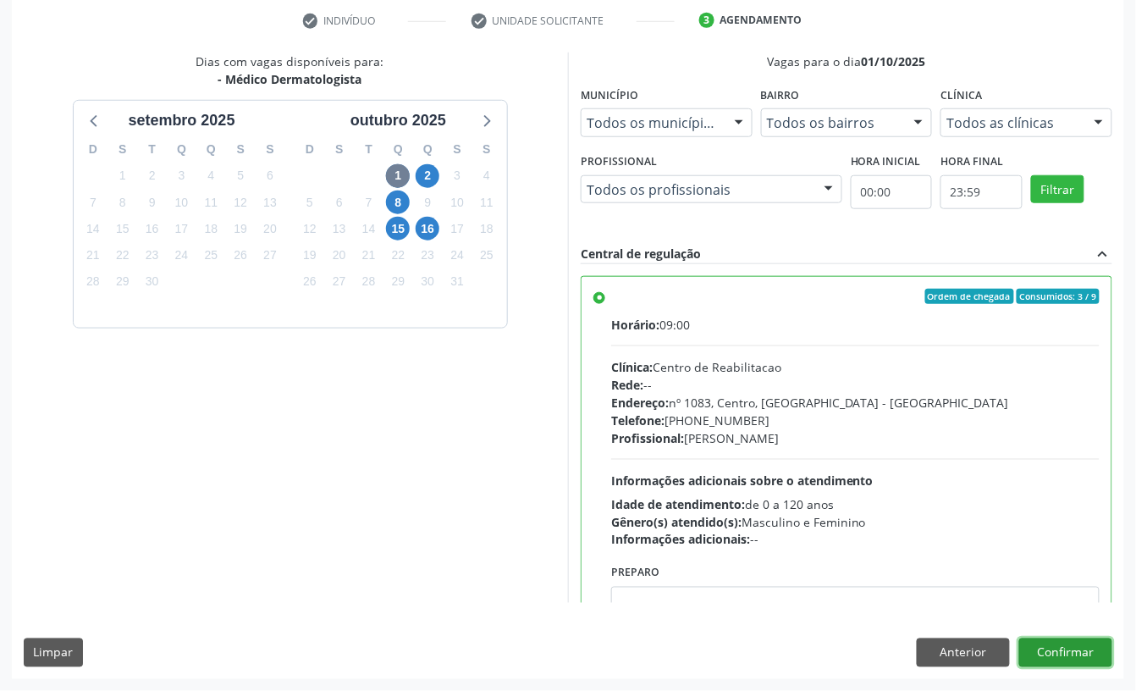
click at [1095, 658] on button "Confirmar" at bounding box center [1065, 652] width 93 height 29
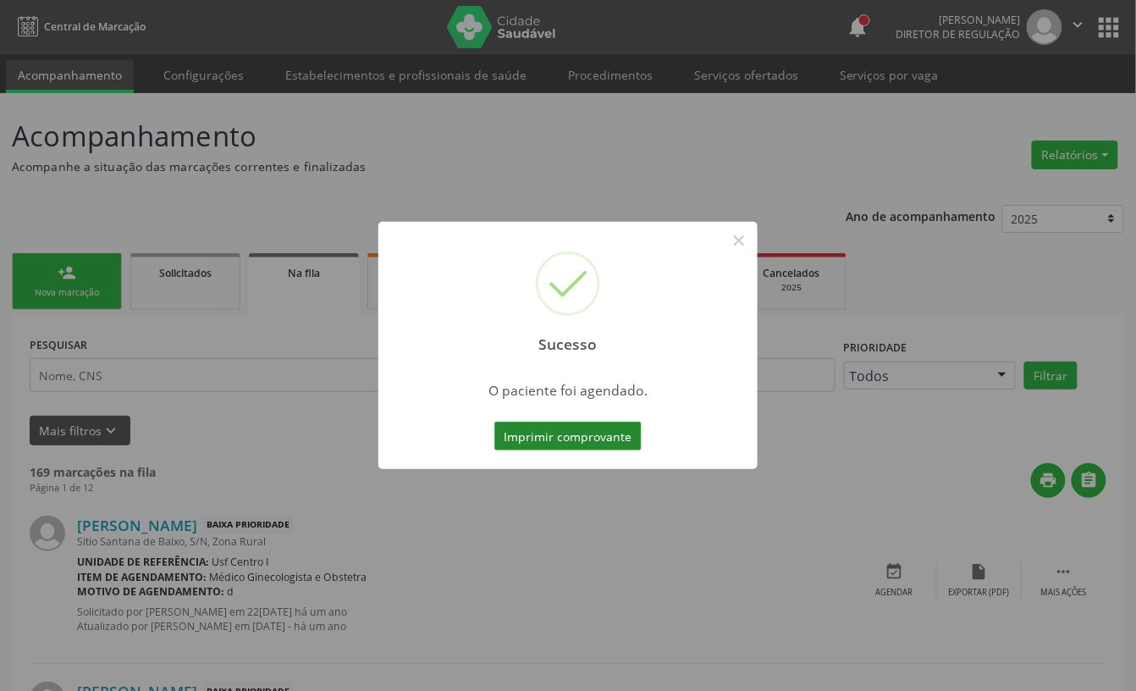
click at [564, 437] on button "Imprimir comprovante" at bounding box center [567, 436] width 147 height 29
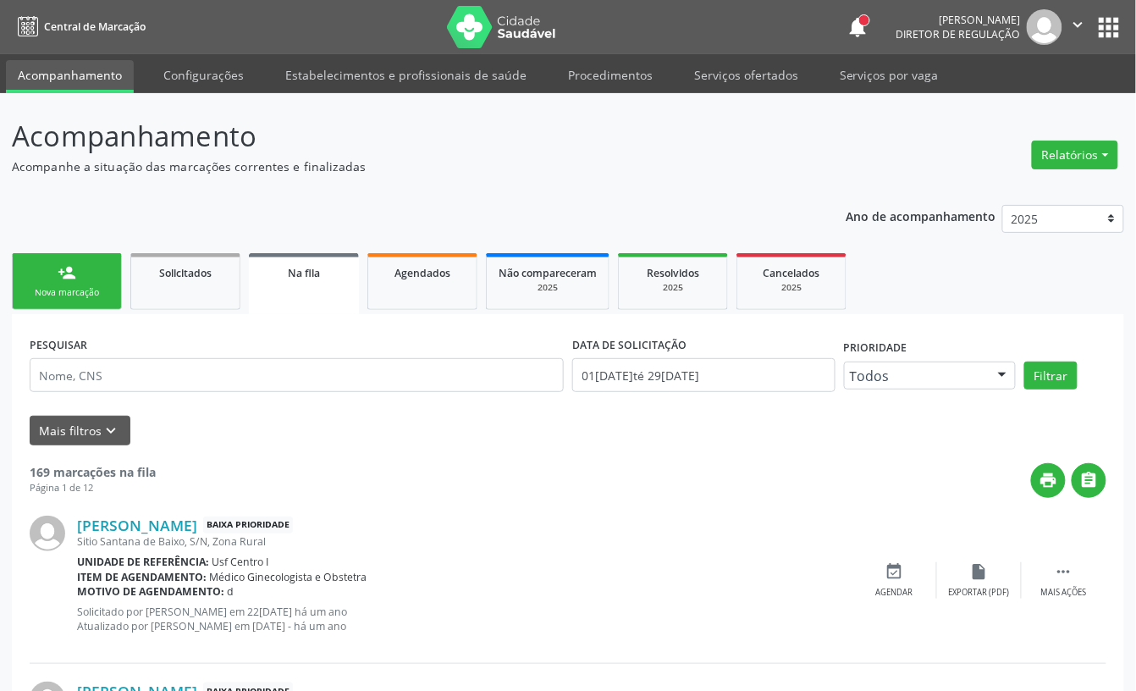
click at [92, 299] on link "person_add Nova marcação" at bounding box center [67, 281] width 110 height 57
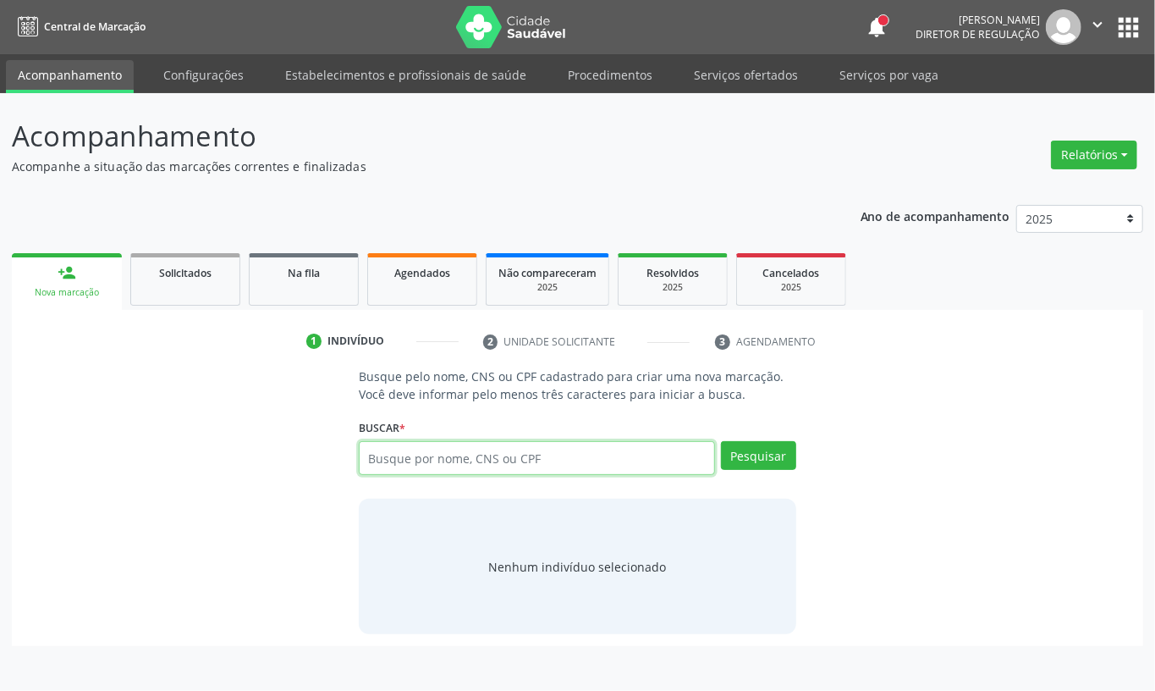
click at [444, 462] on input "text" at bounding box center [537, 458] width 356 height 34
type input "701803266017175"
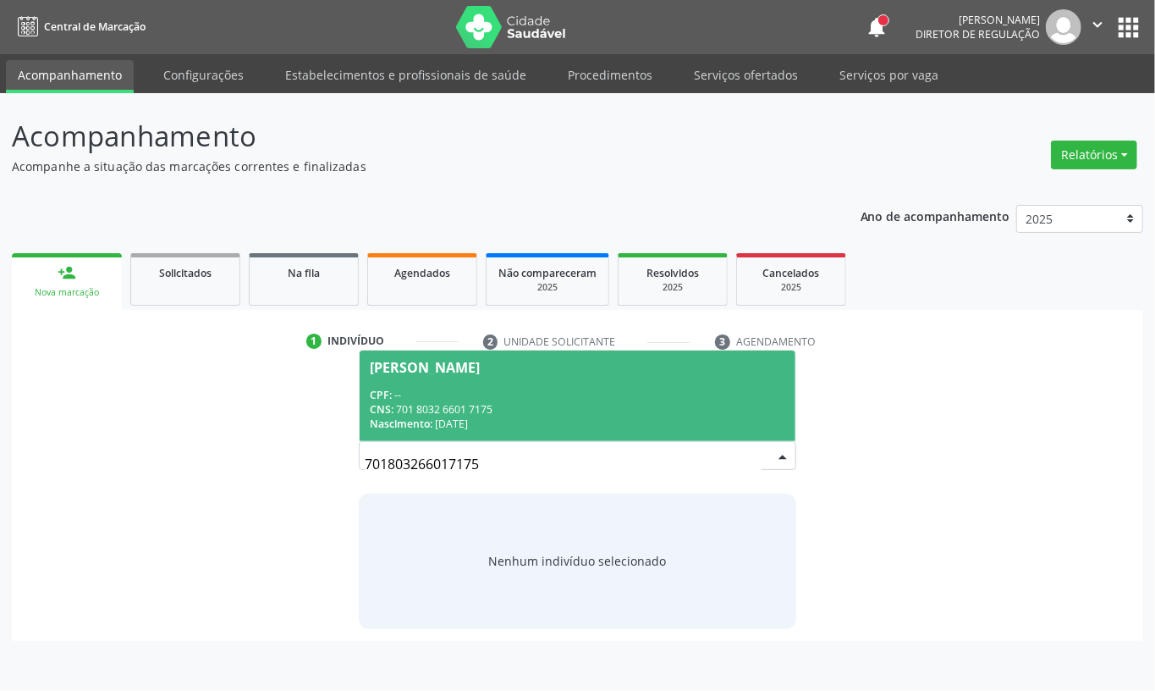
click at [560, 424] on div "Nascimento: 17[DATE]" at bounding box center [578, 423] width 416 height 14
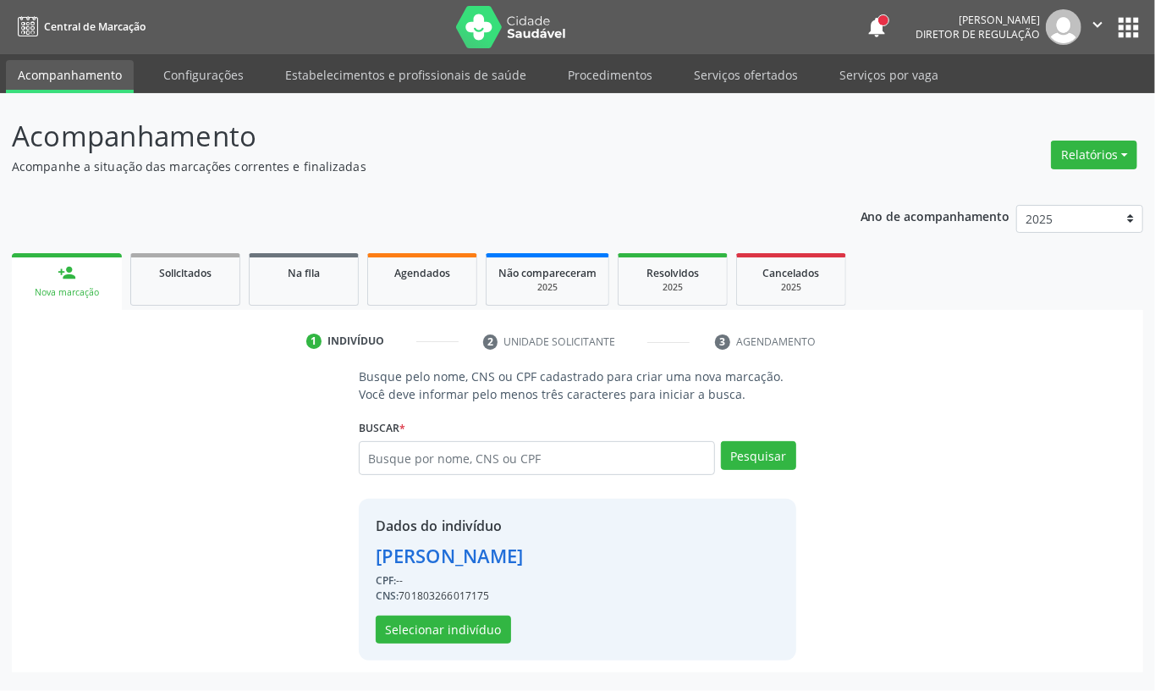
click at [469, 613] on div "Dados do indivíduo [PERSON_NAME] CPF: -- CNS: 701803266017175 Selecionar indiví…" at bounding box center [450, 579] width 148 height 128
click at [469, 631] on button "Selecionar indivíduo" at bounding box center [443, 629] width 135 height 29
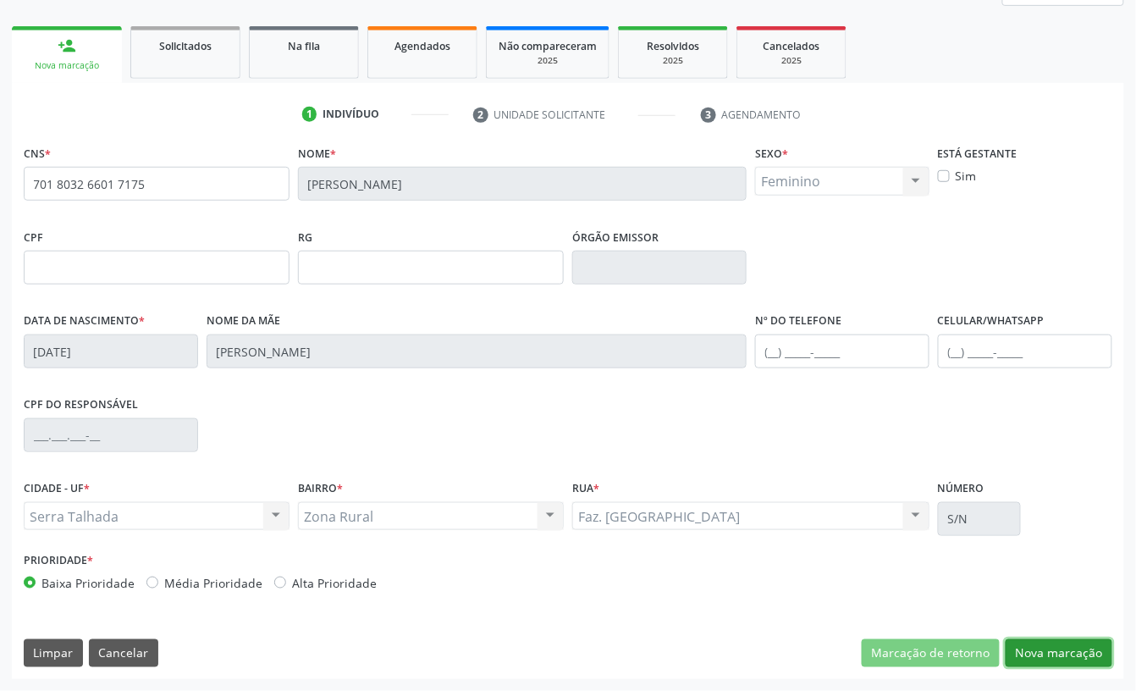
click at [1034, 661] on button "Nova marcação" at bounding box center [1059, 653] width 107 height 29
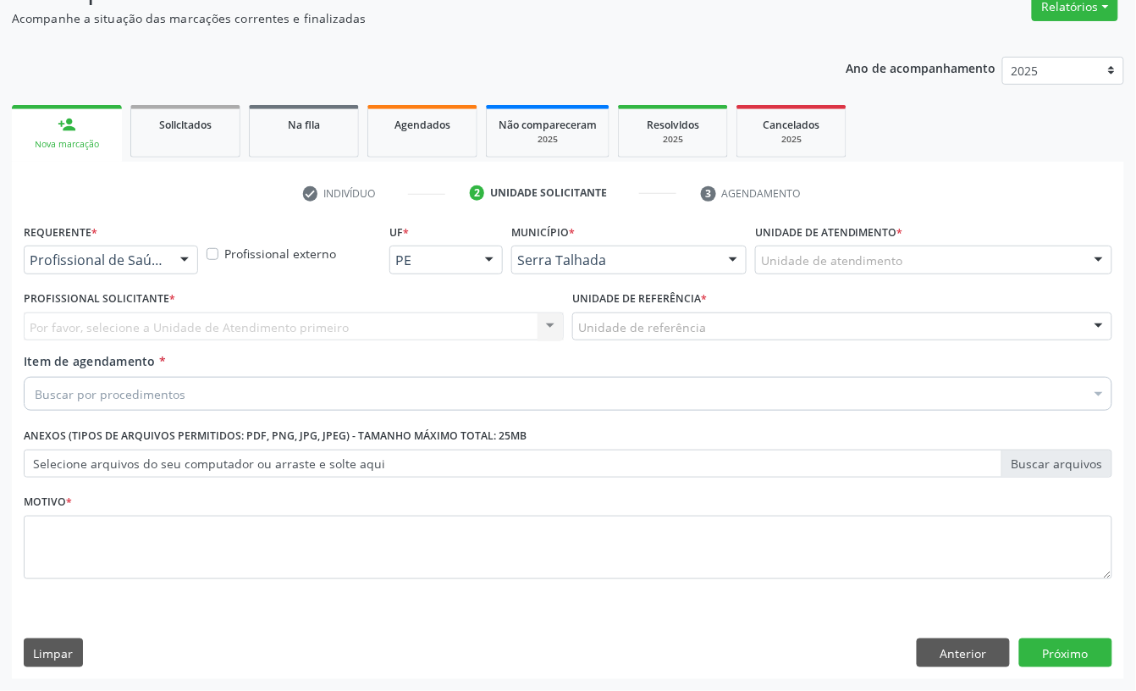
scroll to position [150, 0]
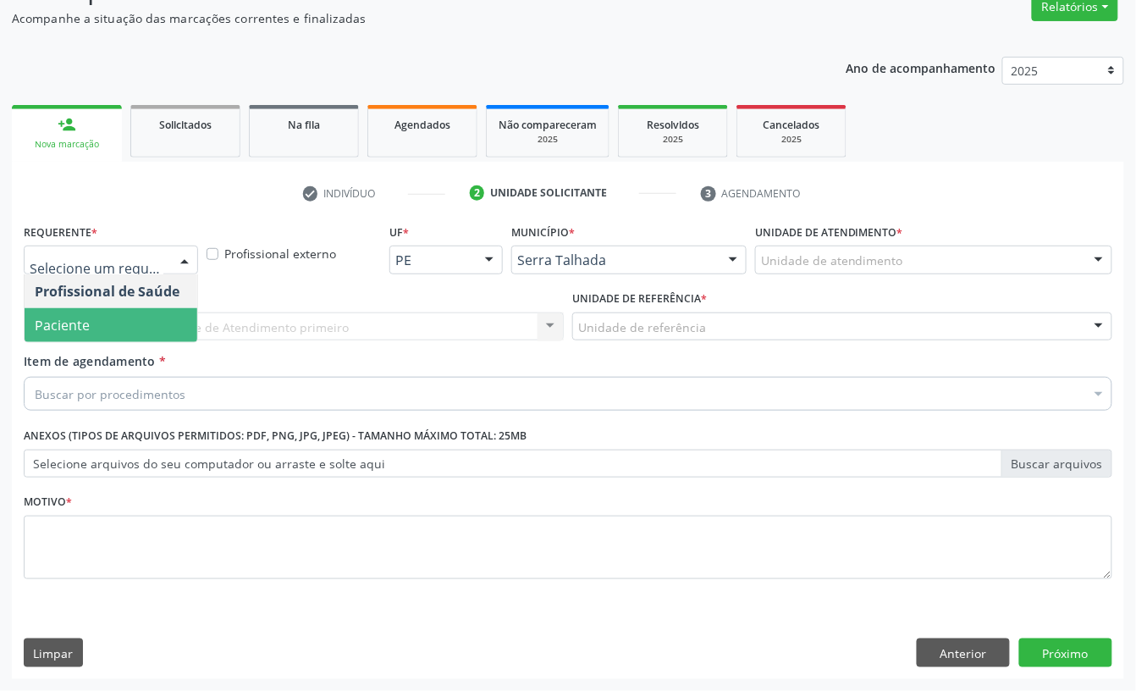
click at [125, 312] on span "Paciente" at bounding box center [111, 325] width 173 height 34
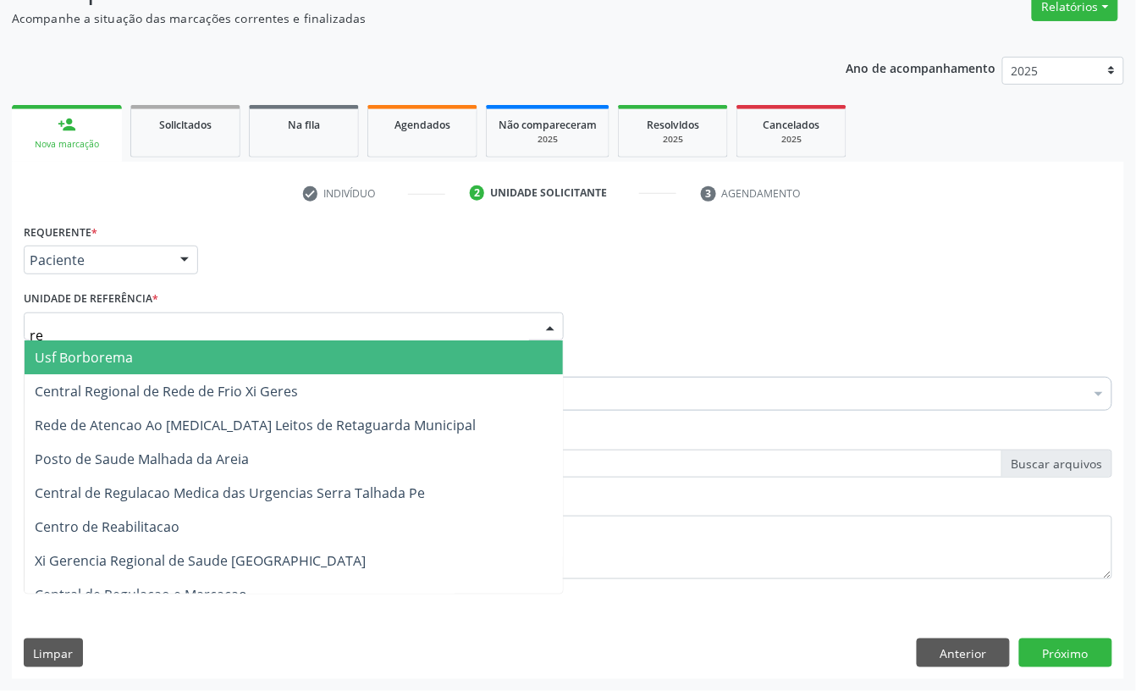
type input "rea"
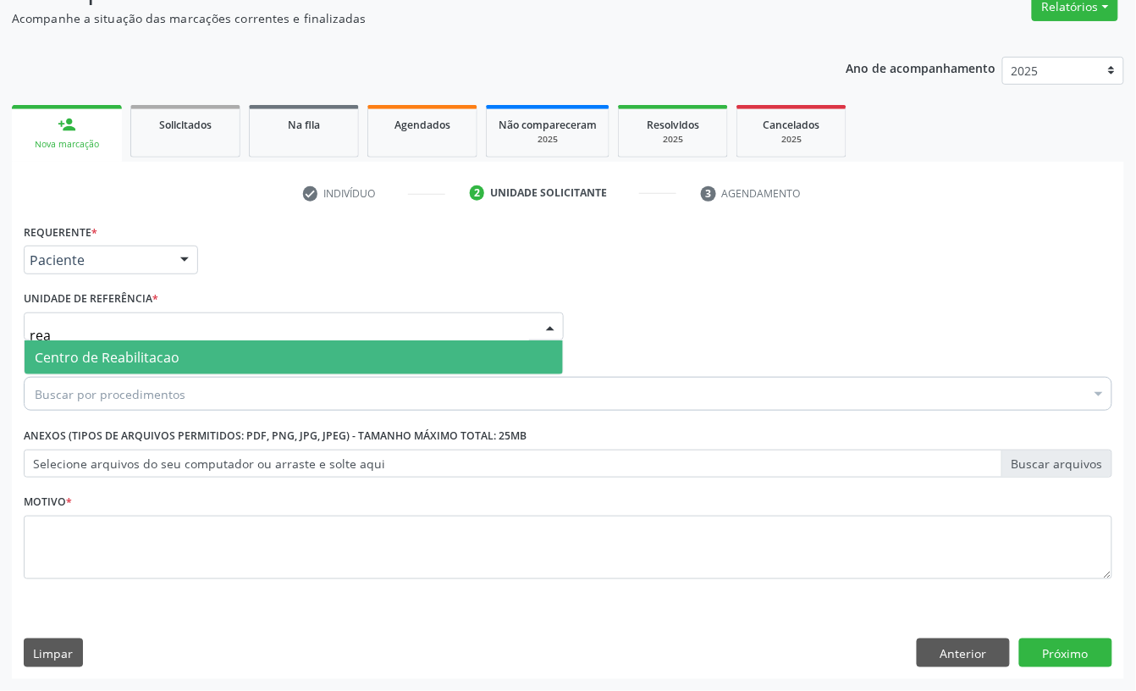
click at [106, 342] on span "Centro de Reabilitacao" at bounding box center [294, 357] width 538 height 34
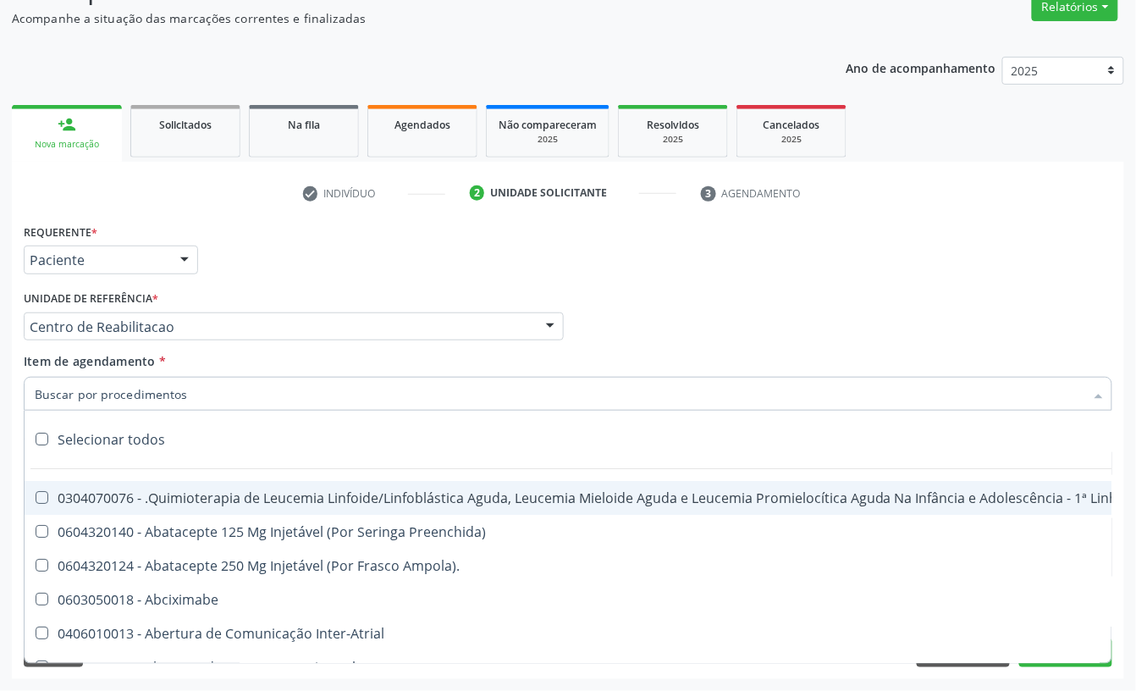
click at [116, 394] on input "Item de agendamento *" at bounding box center [560, 394] width 1050 height 34
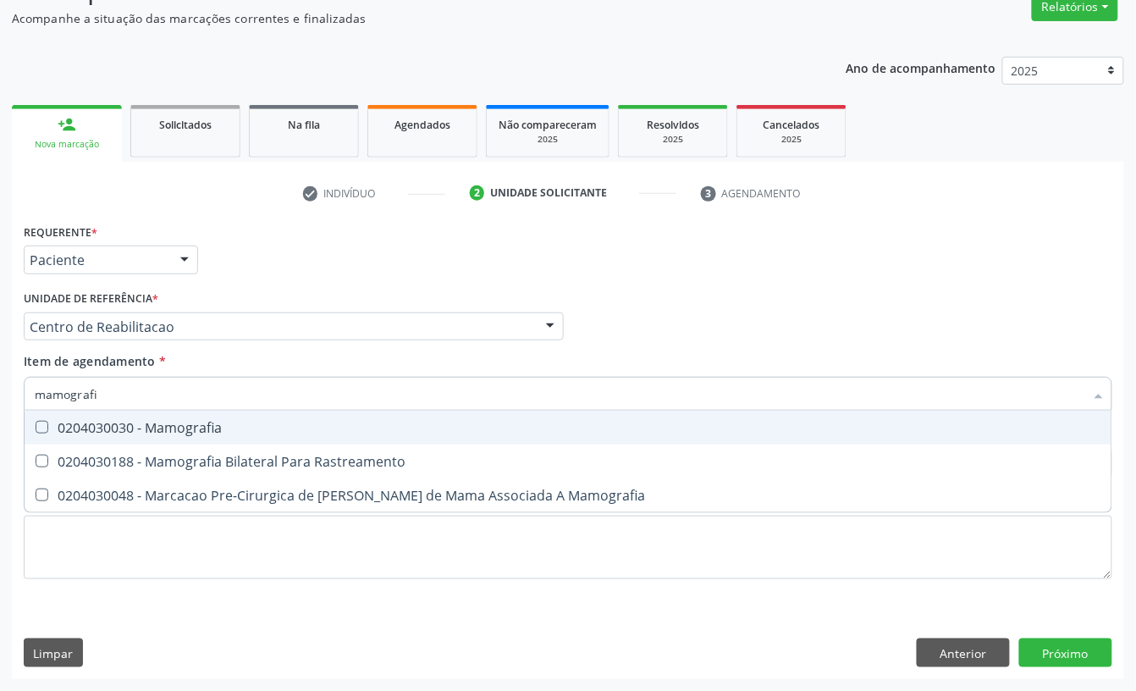
type input "mamografia"
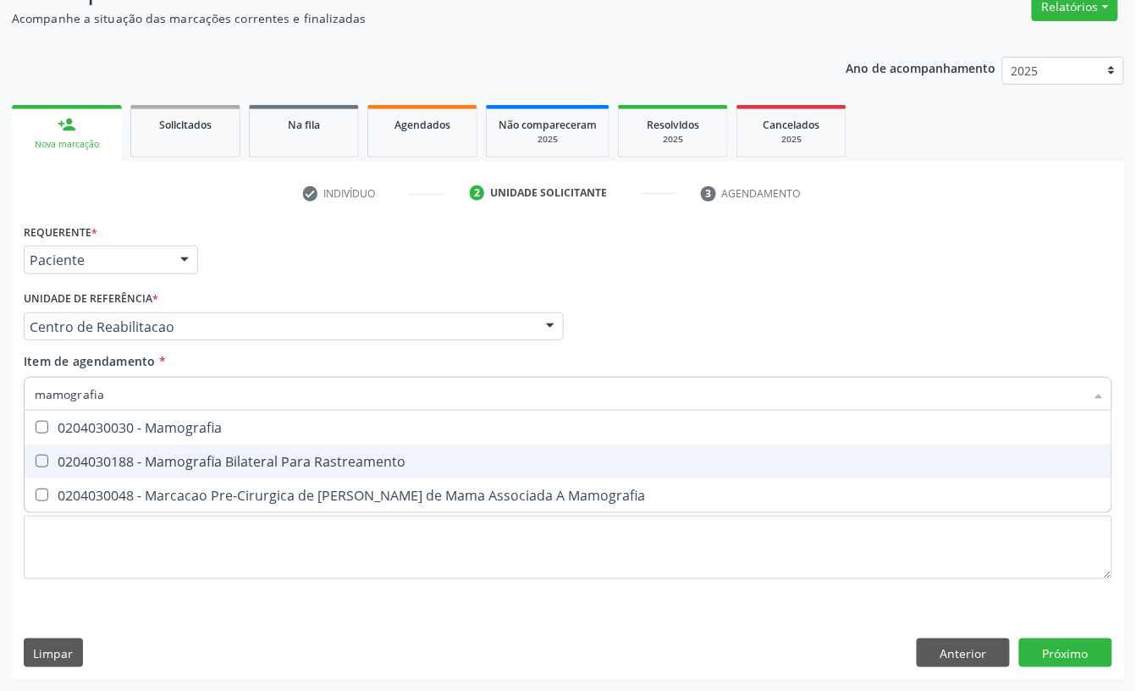
click at [108, 457] on div "0204030188 - Mamografia Bilateral Para Rastreamento" at bounding box center [568, 462] width 1067 height 14
checkbox Rastreamento "true"
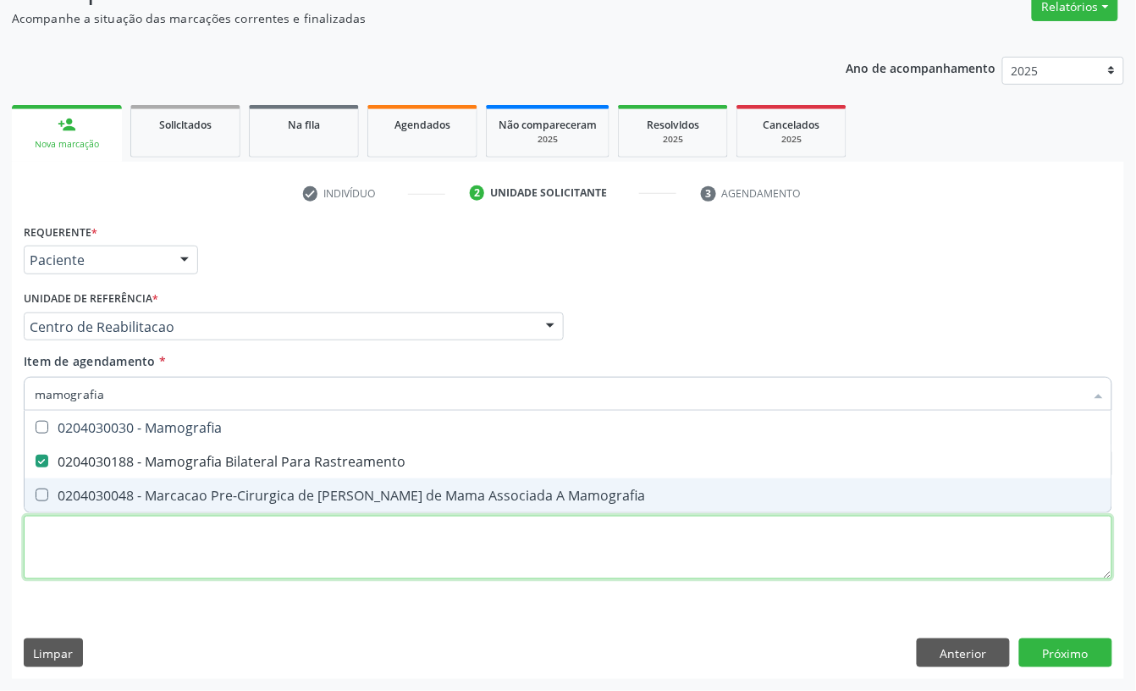
click at [110, 535] on div "Requerente * Paciente Profissional de Saúde Paciente Nenhum resultado encontrad…" at bounding box center [568, 410] width 1089 height 383
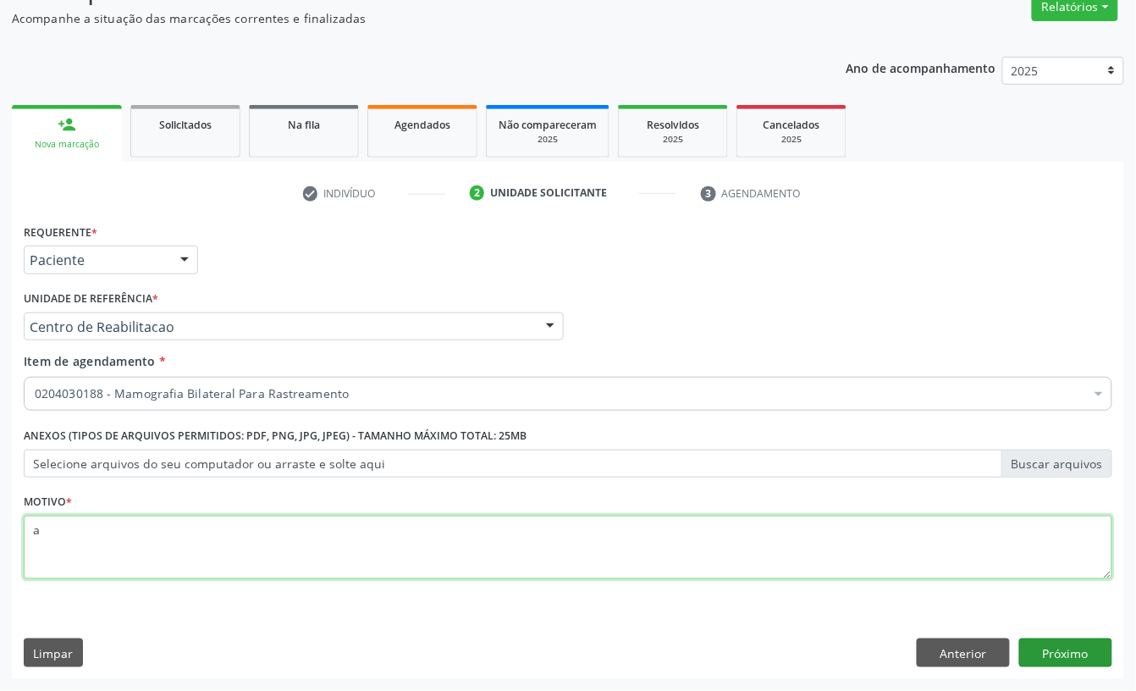
type textarea "a"
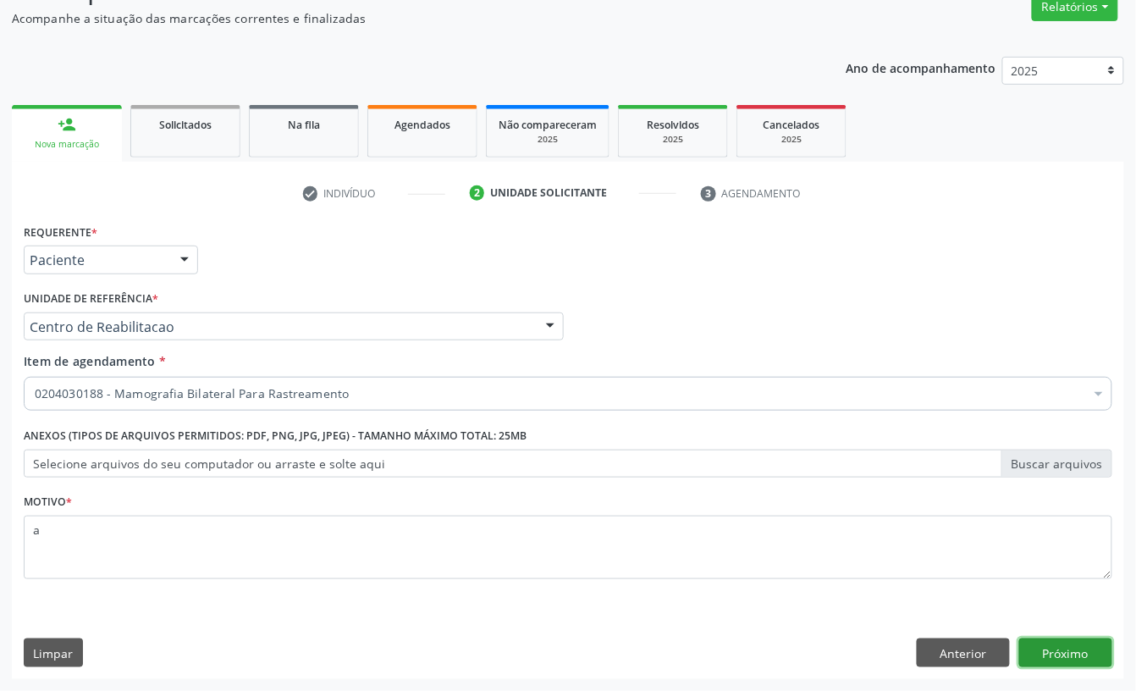
click at [1077, 659] on button "Próximo" at bounding box center [1065, 652] width 93 height 29
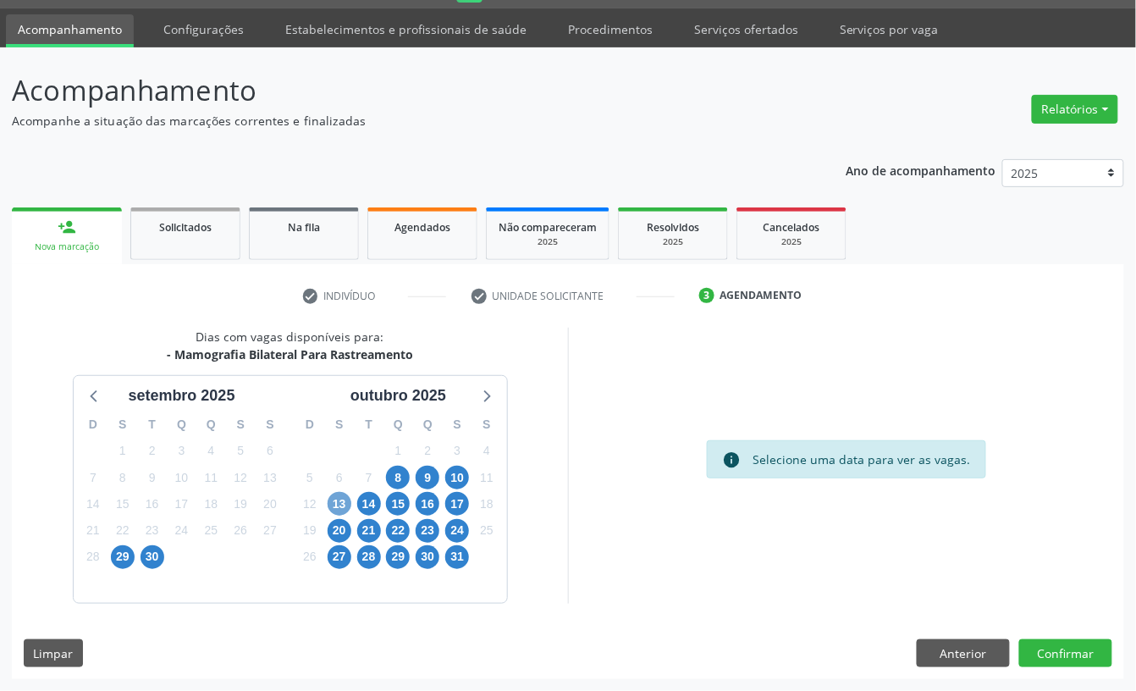
click at [339, 509] on span "13" at bounding box center [340, 504] width 24 height 24
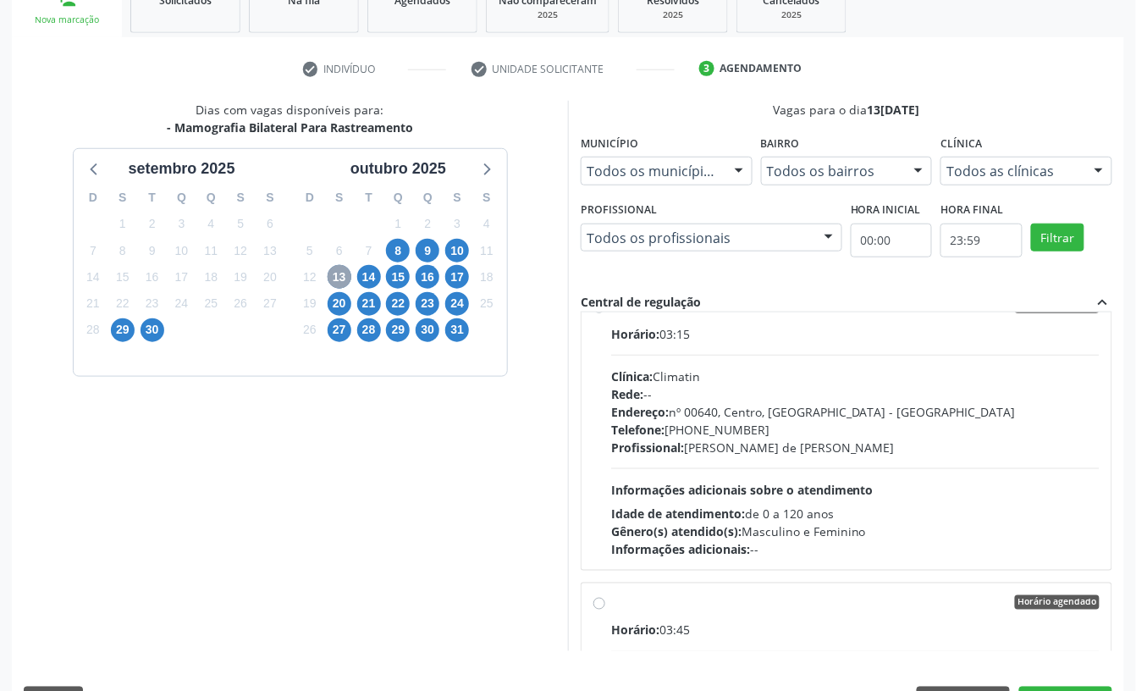
scroll to position [0, 0]
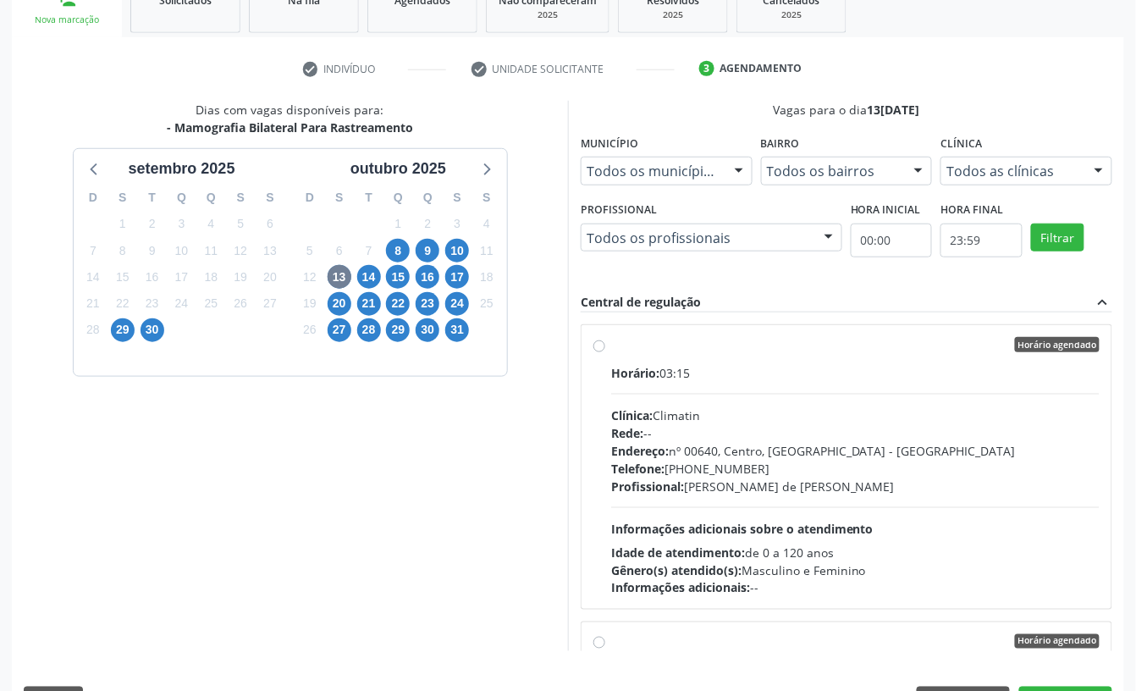
click at [703, 424] on div "Clínica: Climatin" at bounding box center [855, 415] width 488 height 18
click at [605, 352] on input "Horário agendado Horário: 03:15 Clínica: Climatin Rede: -- Endereço: nº 00640, …" at bounding box center [599, 344] width 12 height 15
radio input "true"
click at [400, 251] on span "8" at bounding box center [398, 251] width 24 height 24
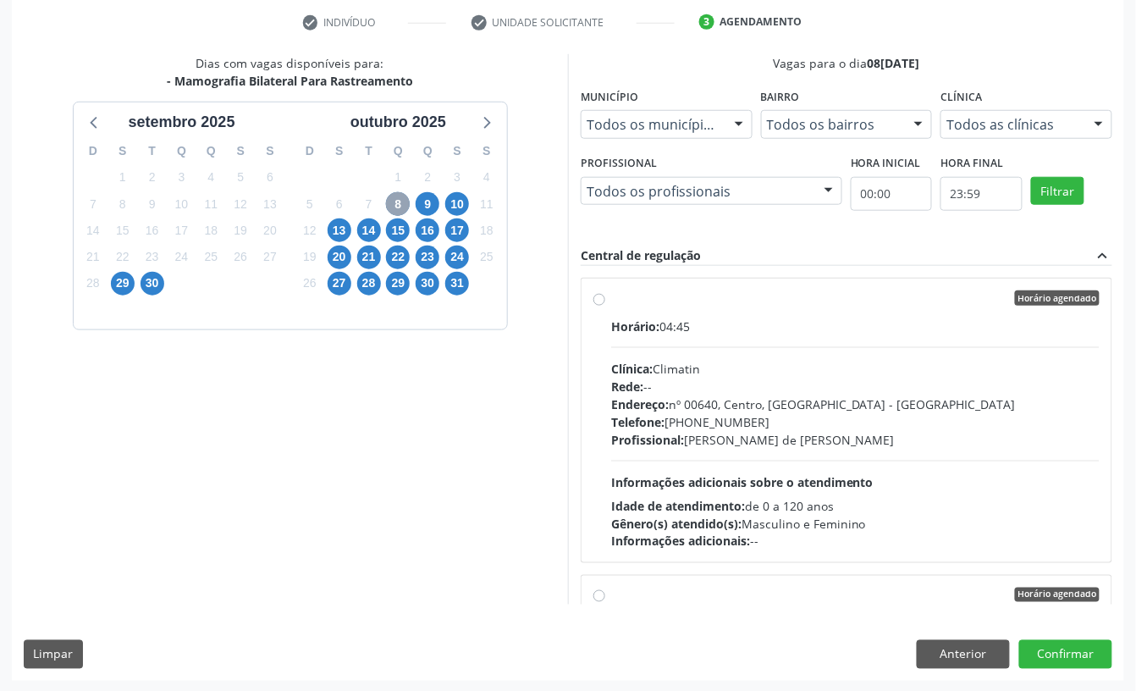
scroll to position [322, 0]
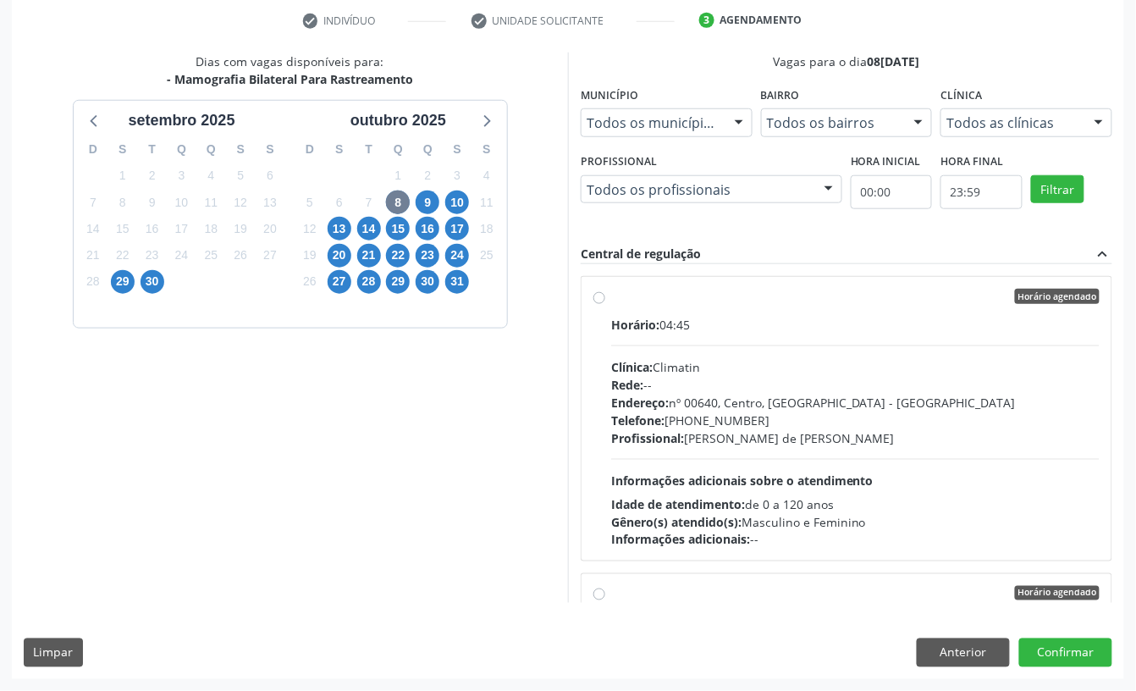
click at [726, 306] on label "Horário agendado Horário: 04:45 Clínica: Climatin Rede: -- Endereço: nº 00640, …" at bounding box center [855, 419] width 488 height 260
click at [605, 304] on input "Horário agendado Horário: 04:45 Clínica: Climatin Rede: -- Endereço: nº 00640, …" at bounding box center [599, 296] width 12 height 15
radio input "true"
click at [1080, 650] on button "Confirmar" at bounding box center [1065, 652] width 93 height 29
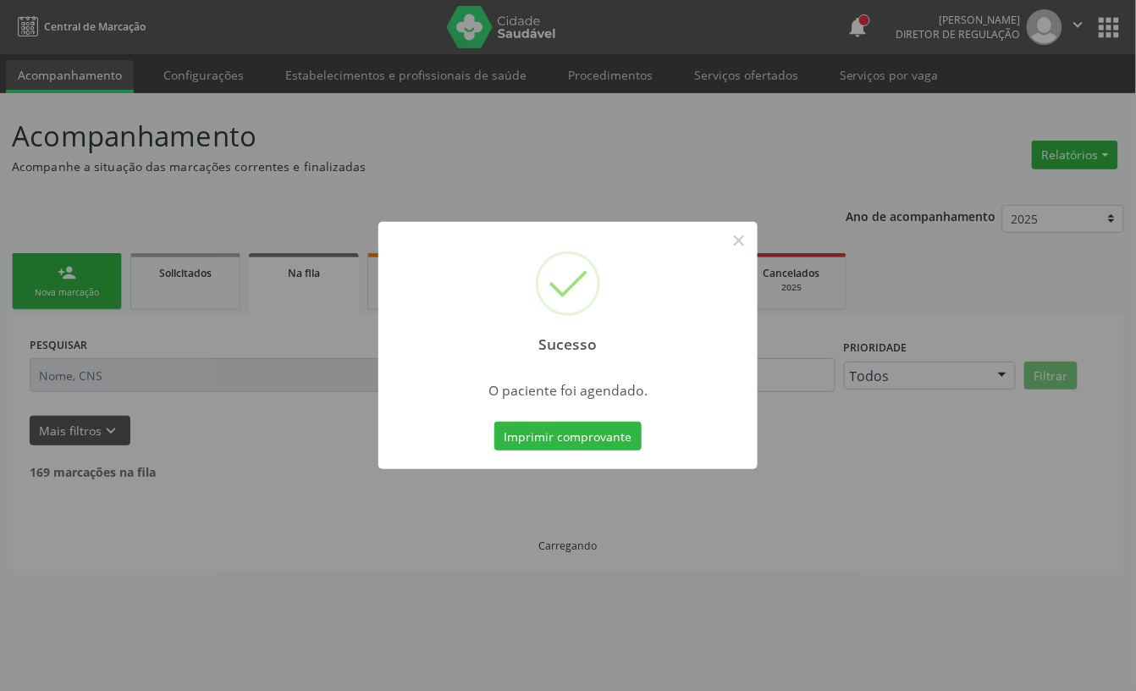
scroll to position [0, 0]
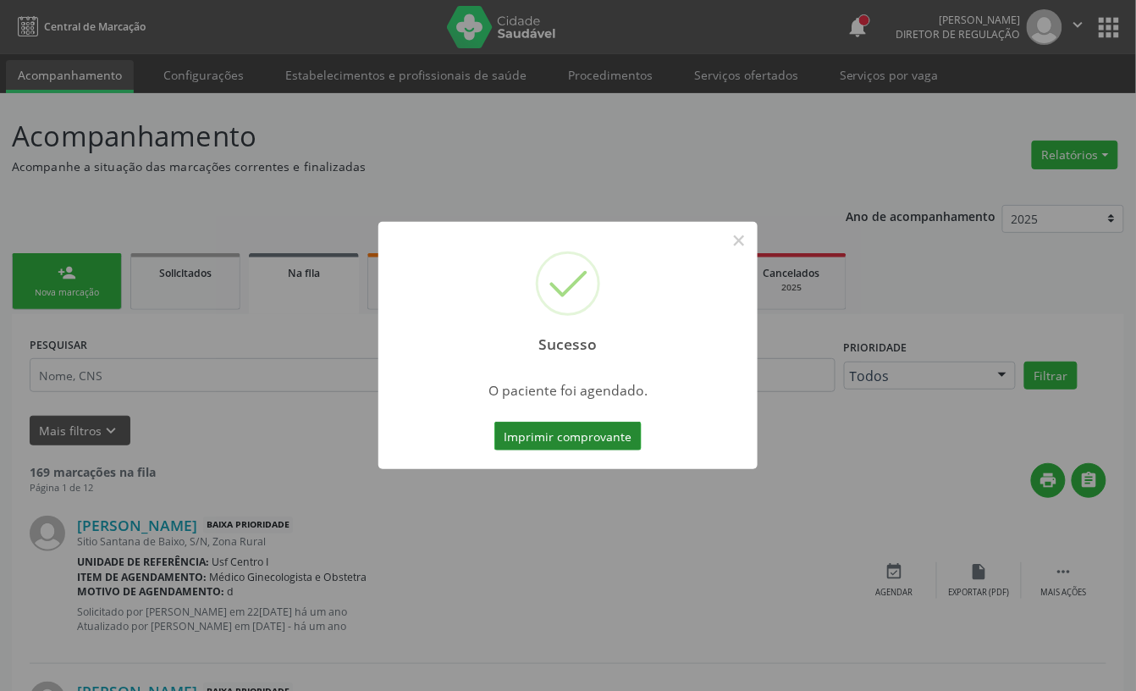
click at [566, 435] on button "Imprimir comprovante" at bounding box center [567, 436] width 147 height 29
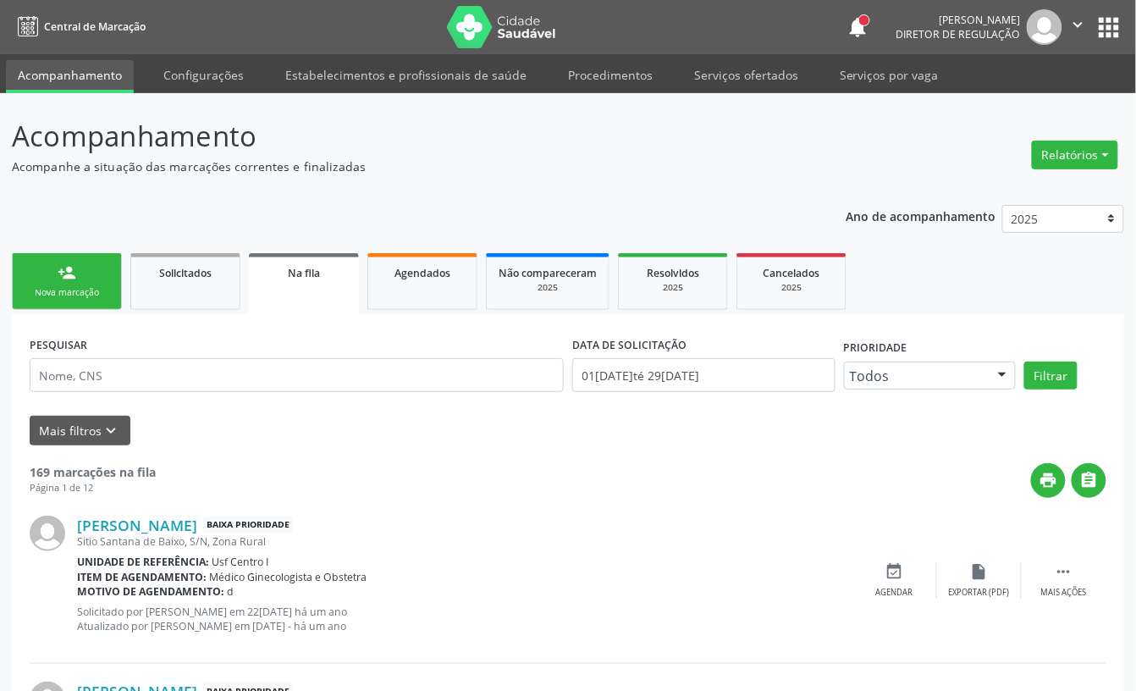
click at [61, 286] on div "Nova marcação" at bounding box center [67, 292] width 85 height 13
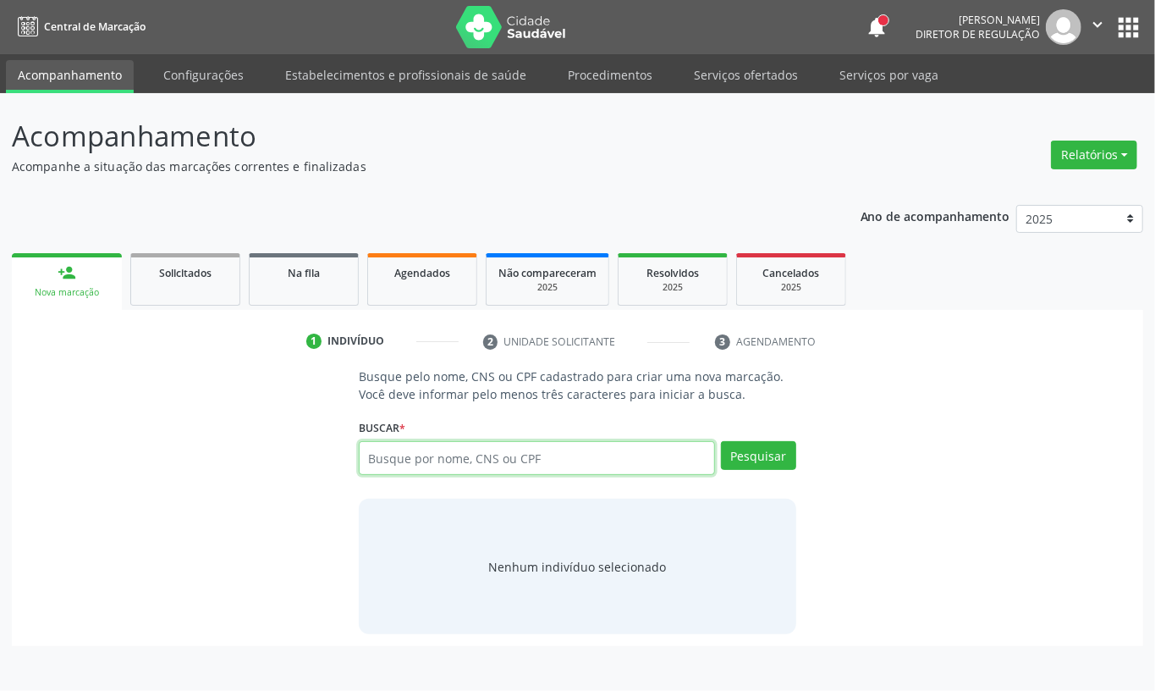
click at [434, 445] on input "text" at bounding box center [537, 458] width 356 height 34
click at [433, 460] on input "text" at bounding box center [537, 458] width 356 height 34
type input "46279484840"
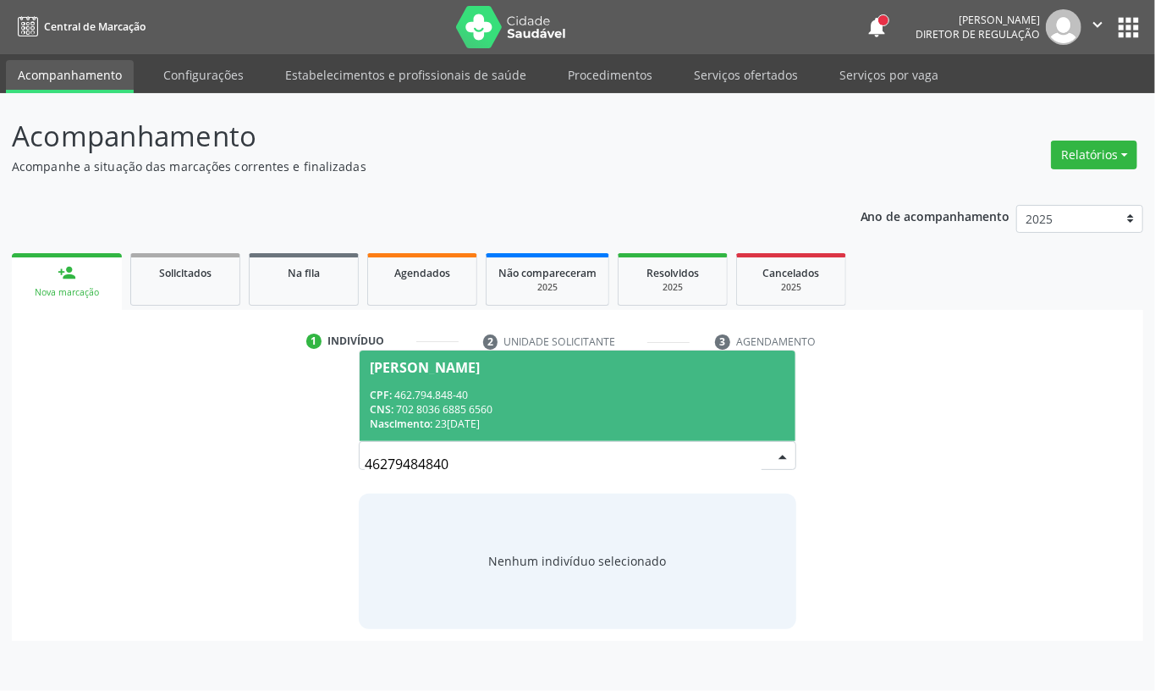
click at [472, 405] on div "CNS: 702 8036 6885 6560" at bounding box center [578, 409] width 416 height 14
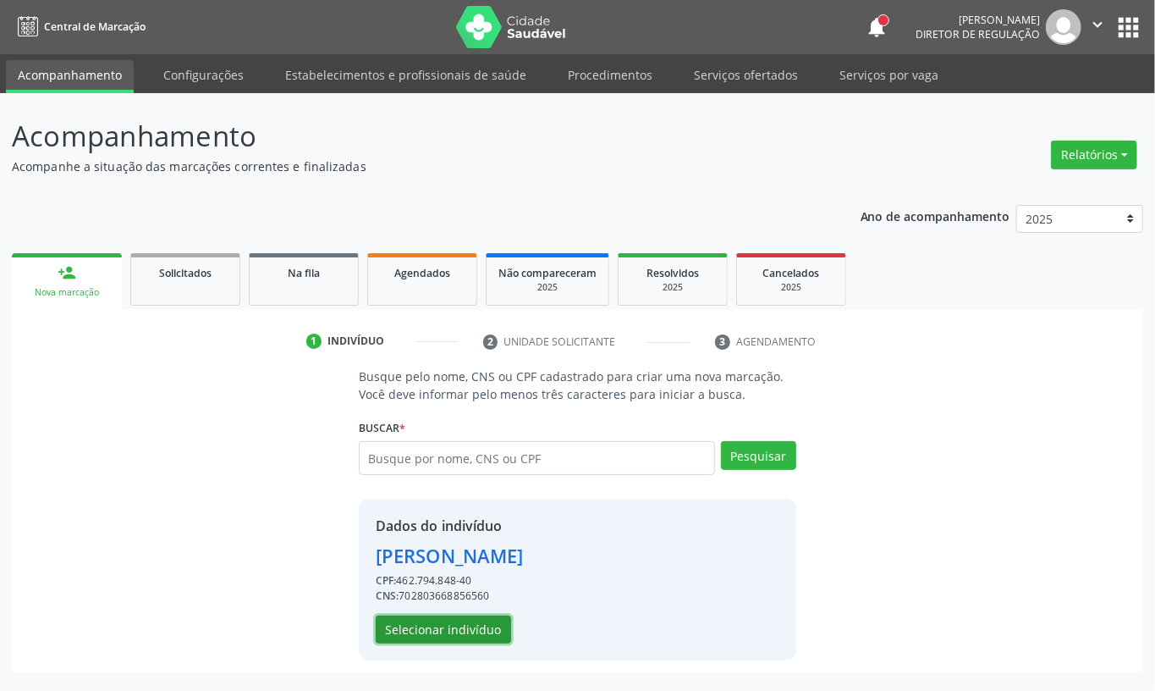
click at [444, 623] on button "Selecionar indivíduo" at bounding box center [443, 629] width 135 height 29
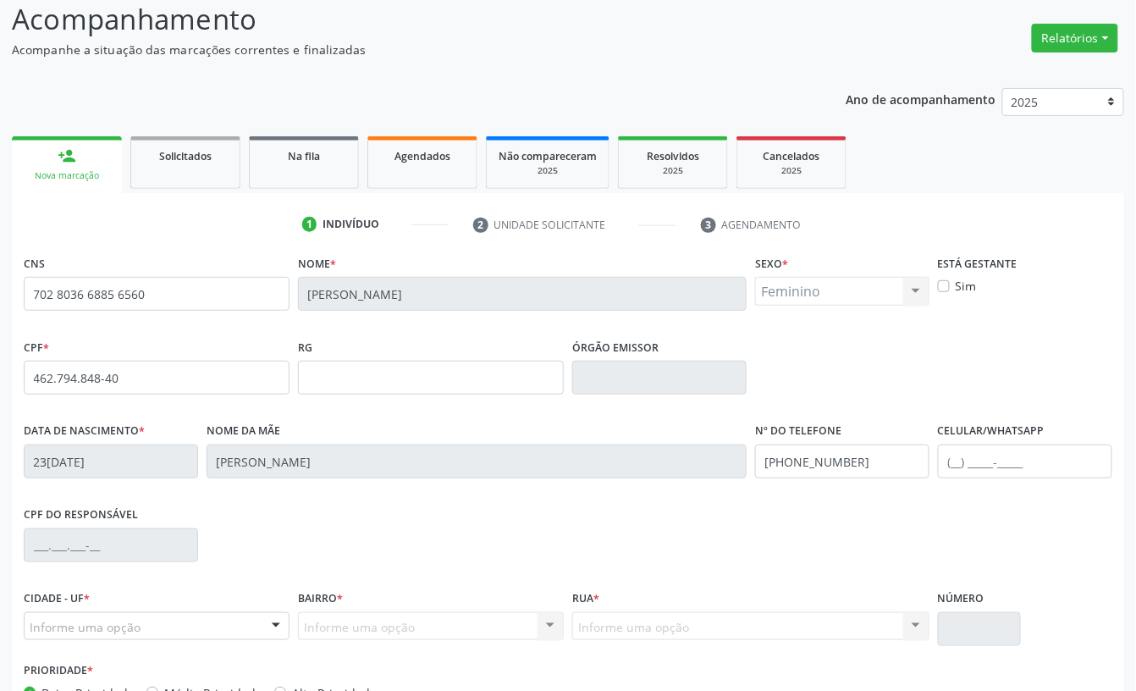
scroll to position [228, 0]
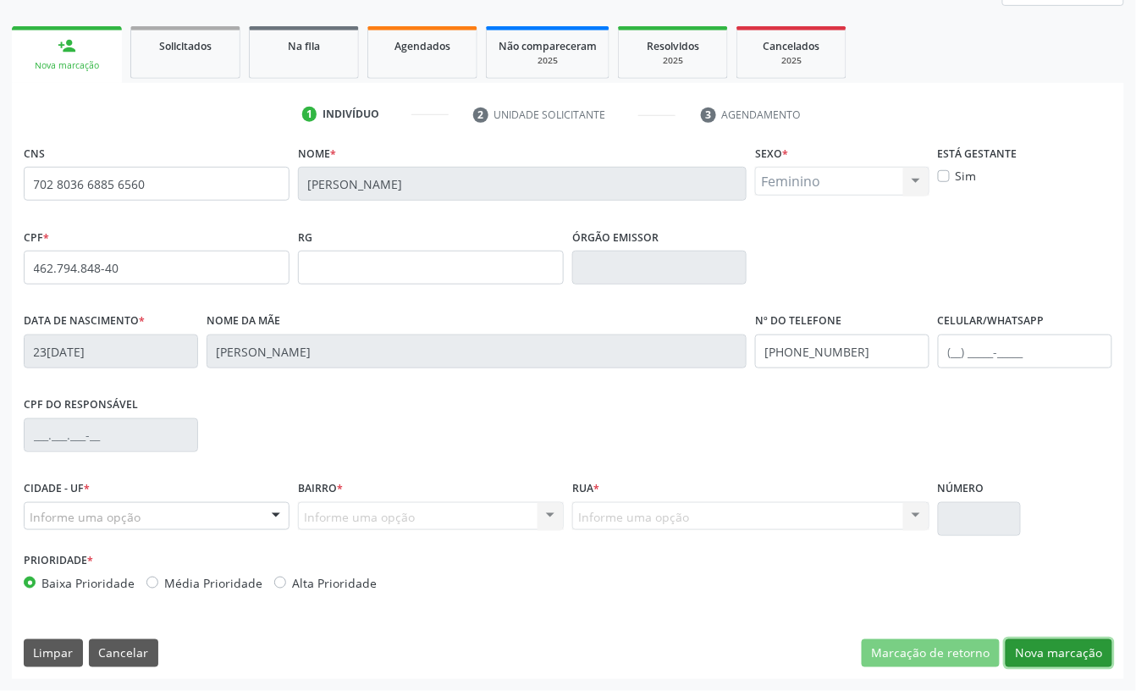
click at [1077, 648] on button "Nova marcação" at bounding box center [1059, 653] width 107 height 29
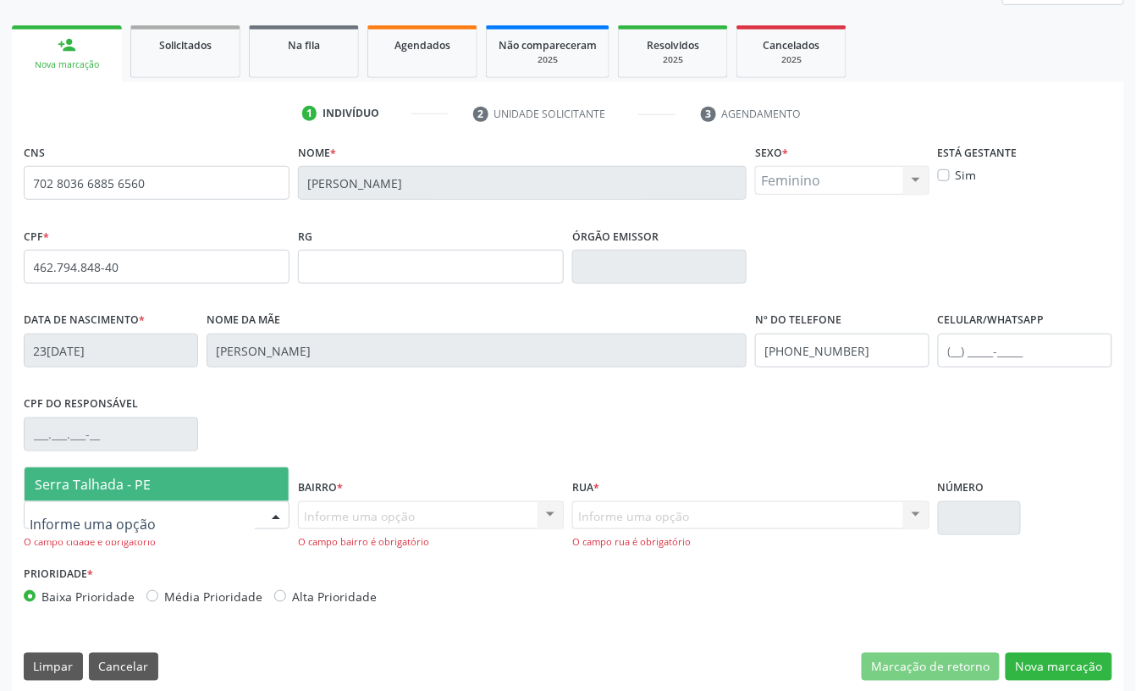
click at [137, 482] on span "Serra Talhada - PE" at bounding box center [93, 484] width 116 height 19
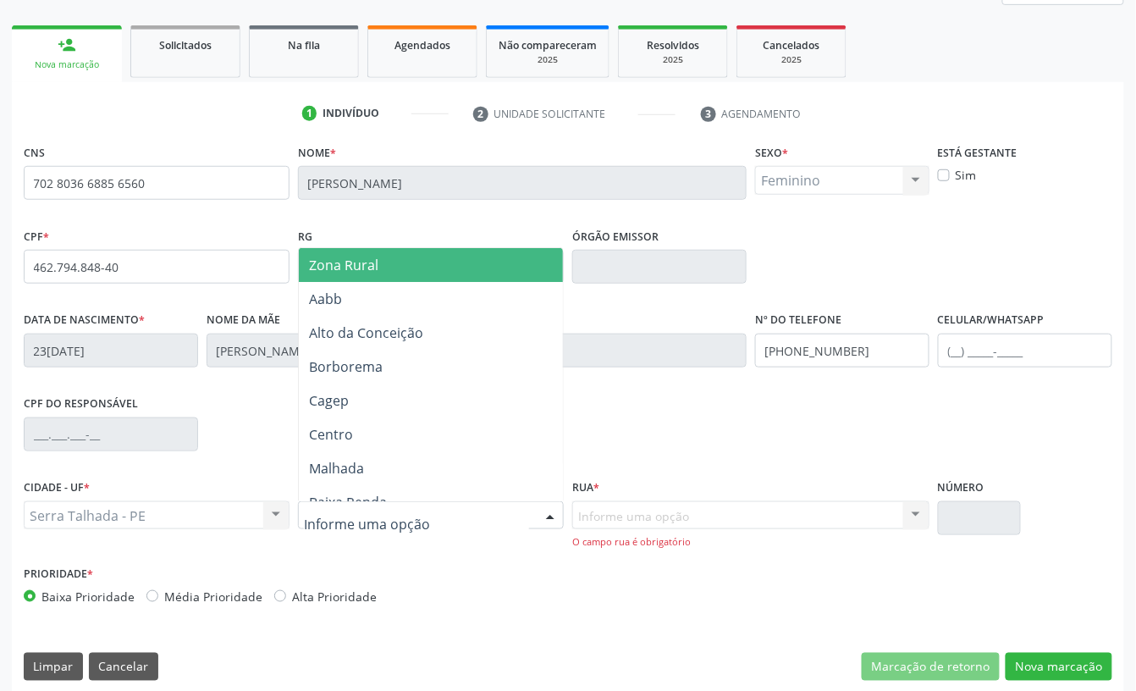
click at [353, 504] on div at bounding box center [431, 515] width 266 height 29
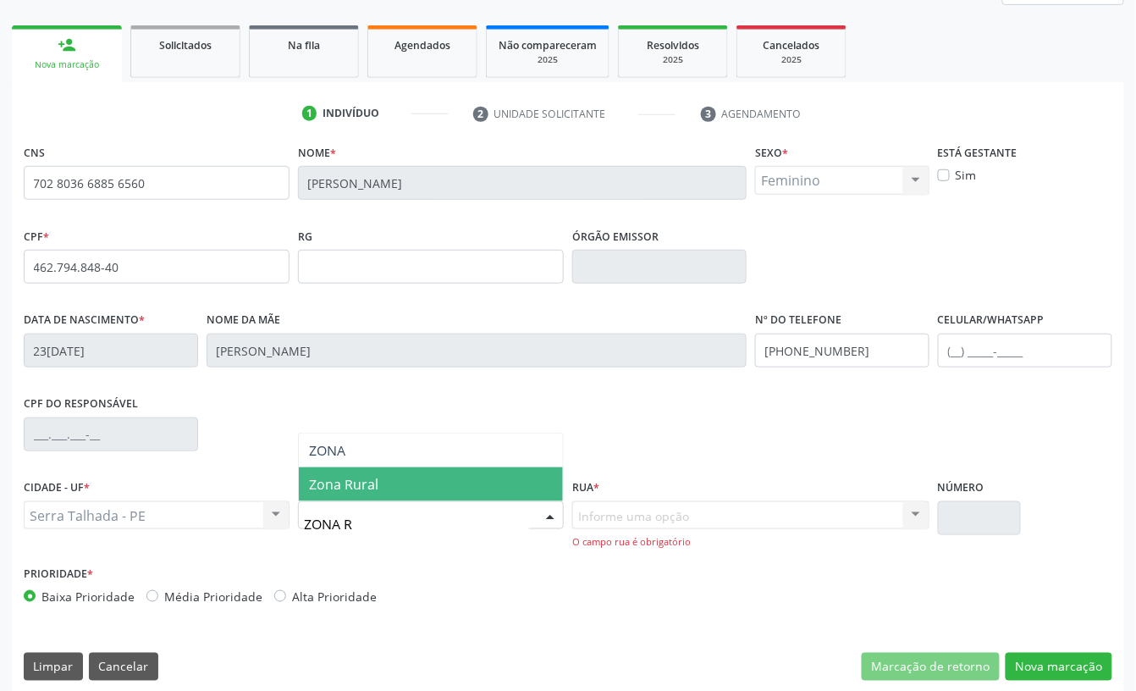
type input "ZONA RU"
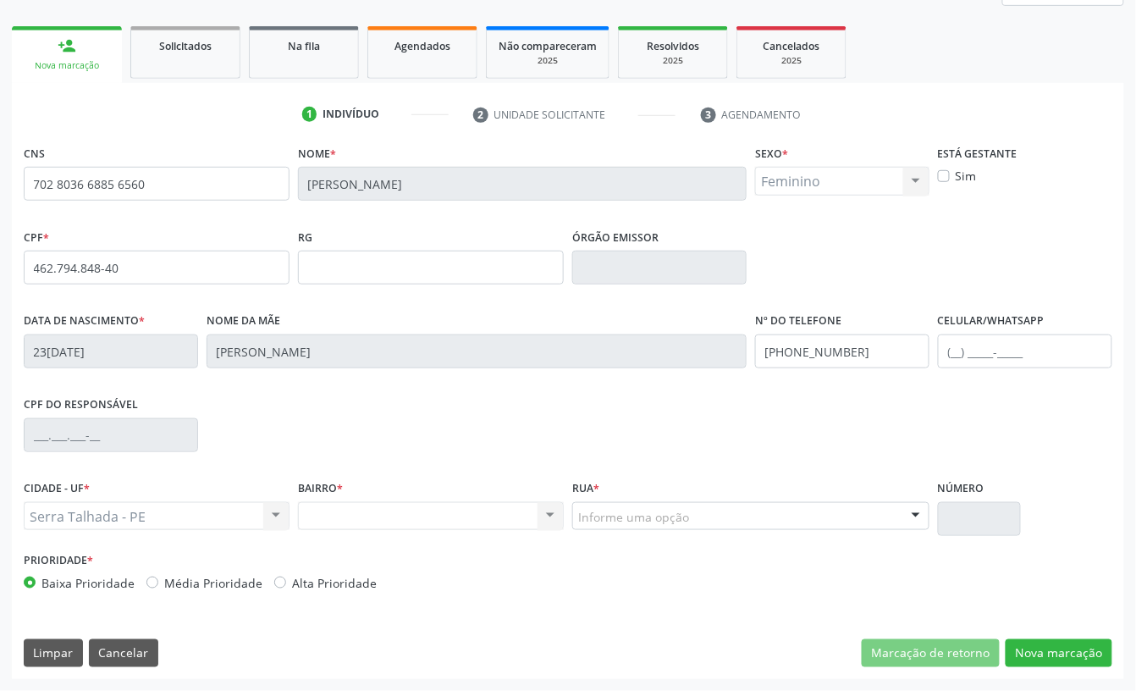
click at [703, 519] on div "Informe uma opção" at bounding box center [750, 516] width 357 height 29
click at [1063, 152] on div "Está gestante Sim" at bounding box center [1025, 163] width 174 height 44
click at [714, 519] on div "Informe uma opção" at bounding box center [750, 516] width 357 height 29
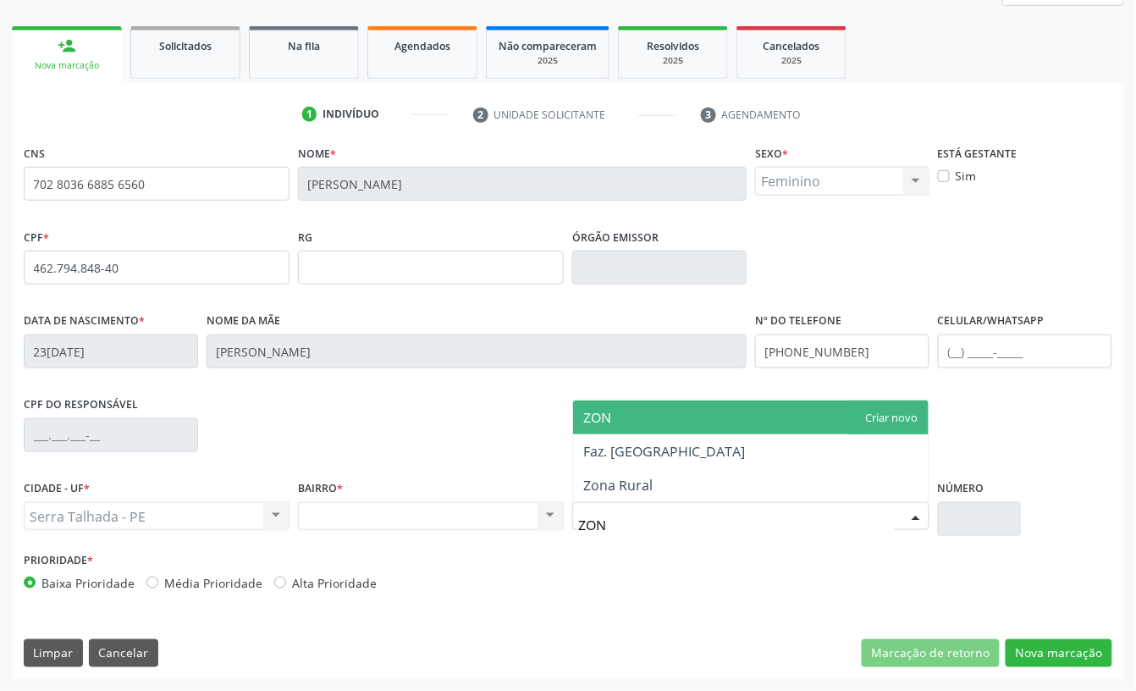
type input "ZONA"
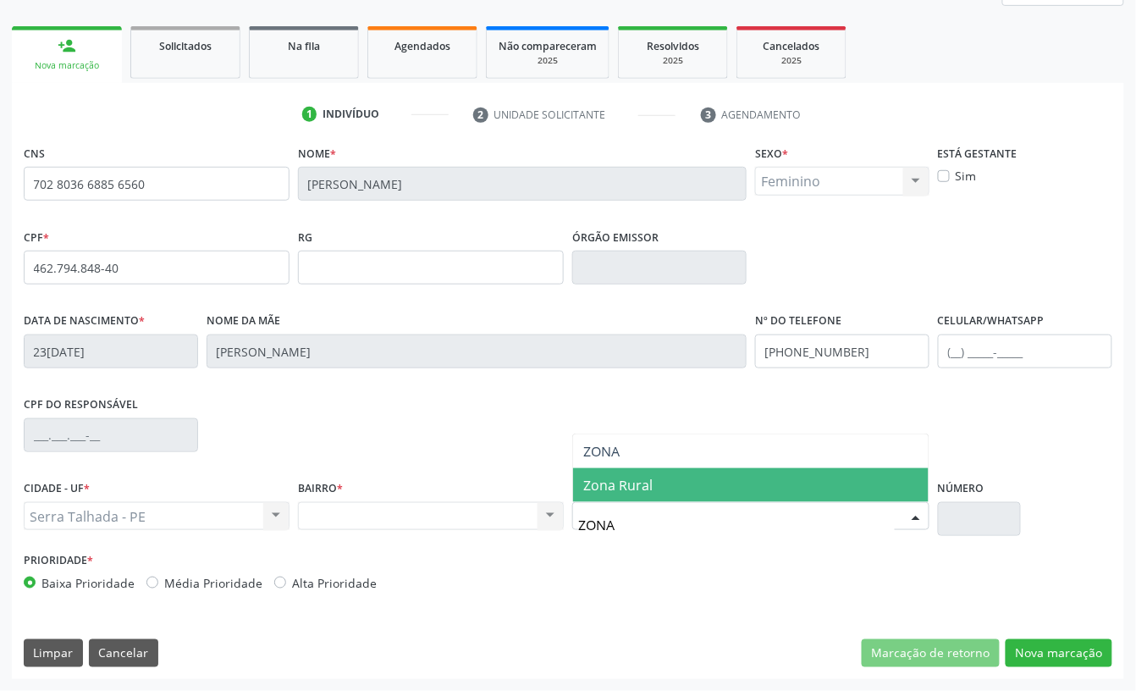
click at [686, 488] on span "Zona Rural" at bounding box center [751, 485] width 356 height 34
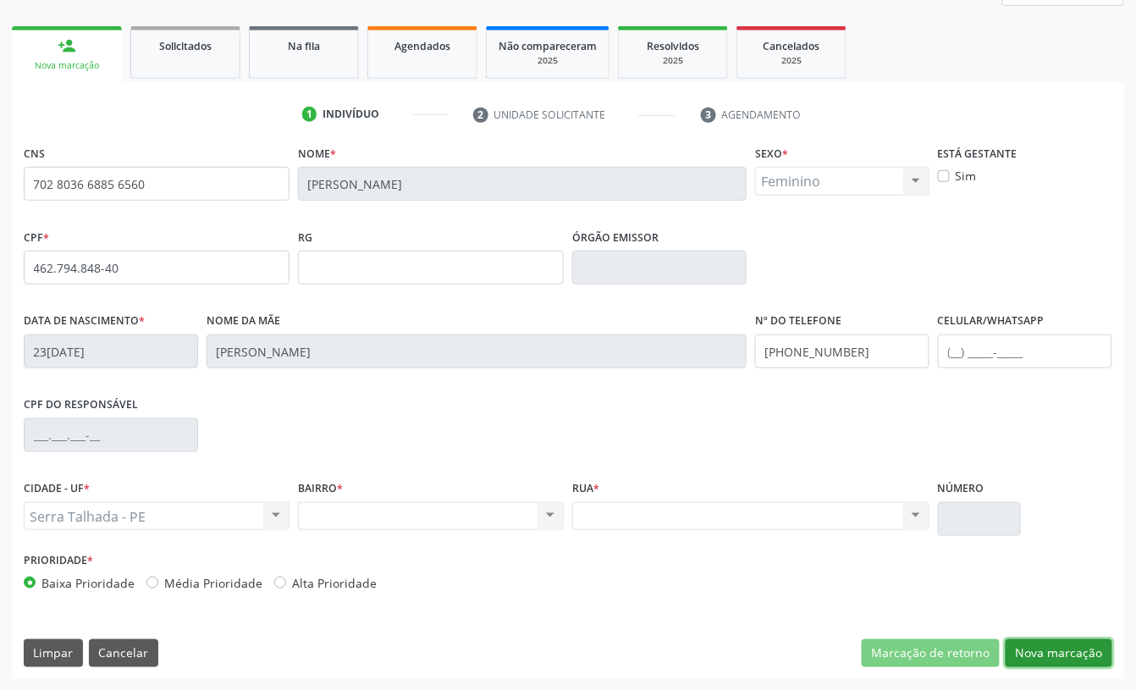
click at [1048, 650] on button "Nova marcação" at bounding box center [1059, 653] width 107 height 29
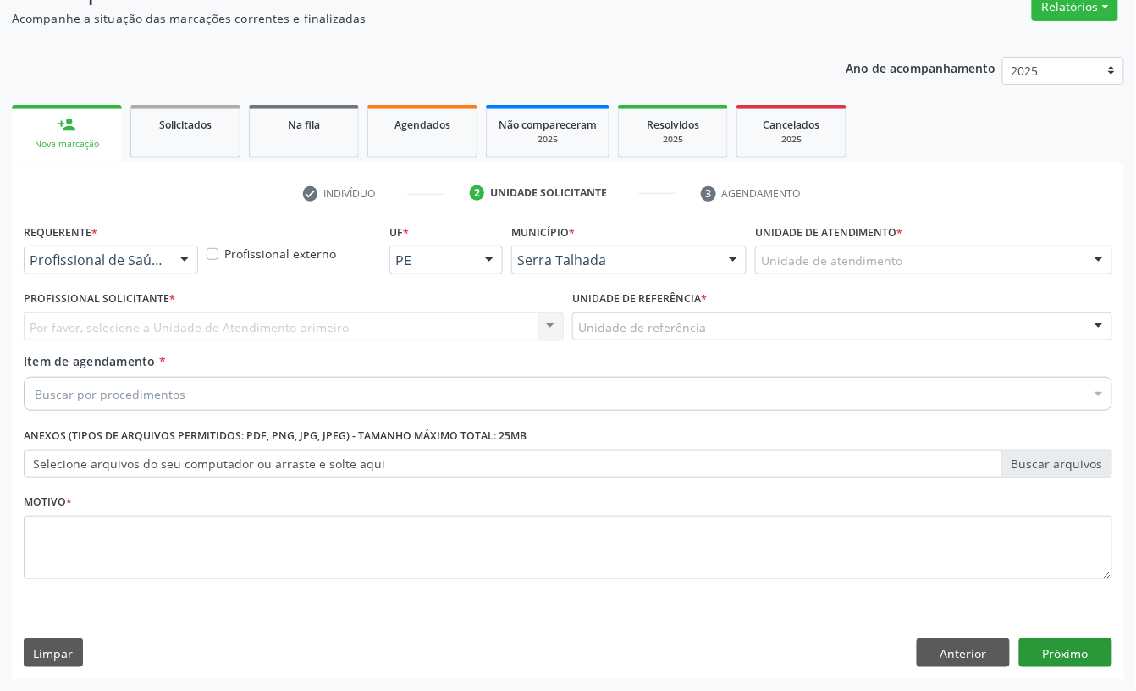
scroll to position [150, 0]
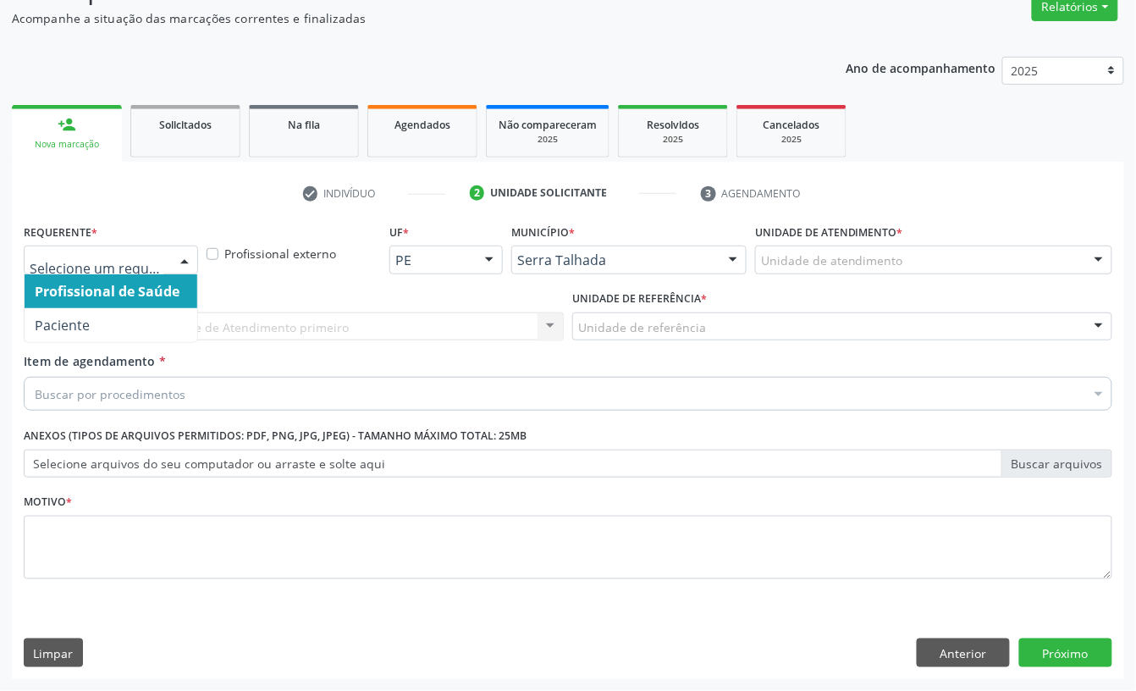
click at [82, 248] on div at bounding box center [111, 259] width 174 height 29
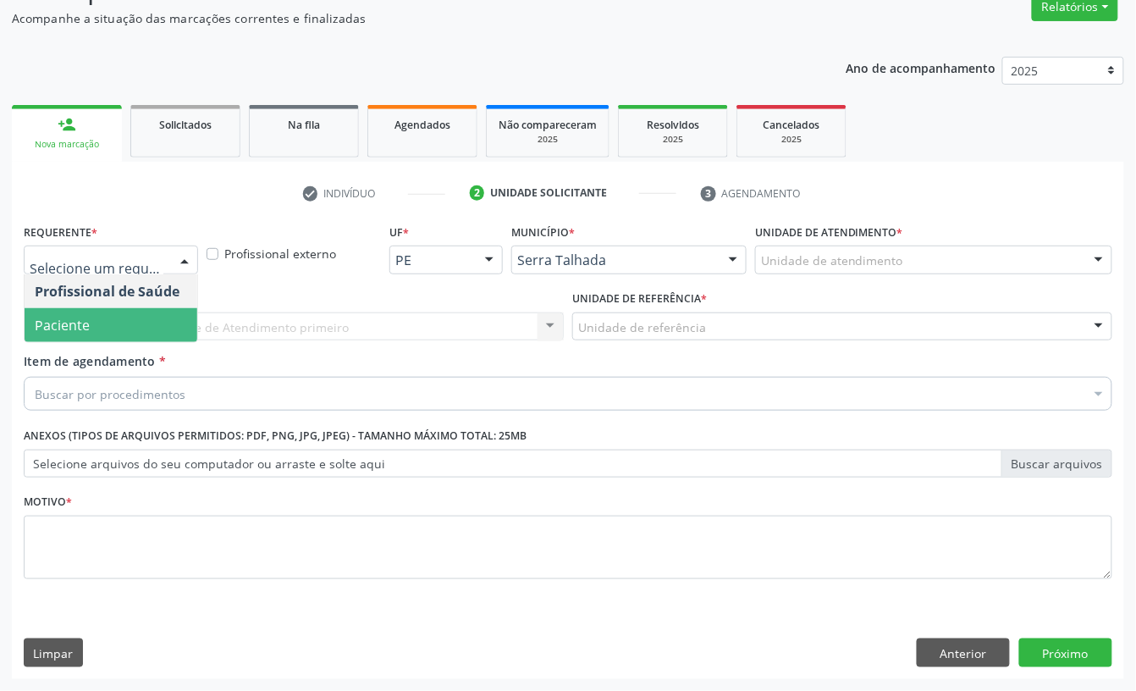
click at [63, 316] on span "Paciente" at bounding box center [62, 325] width 55 height 19
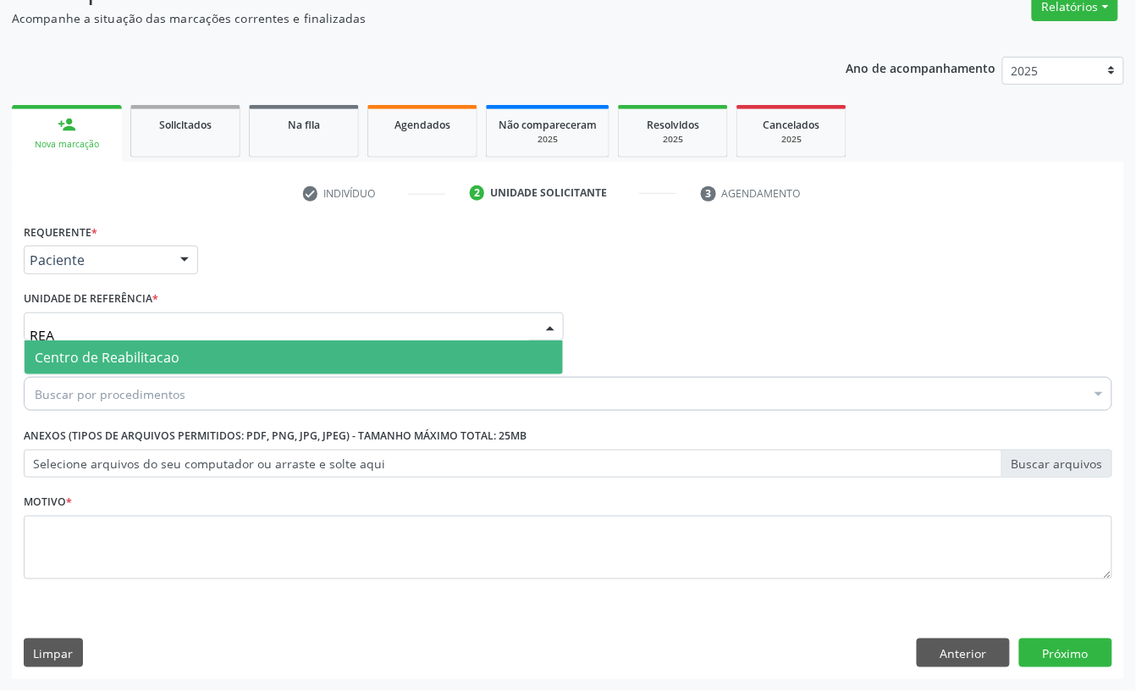
type input "REAB"
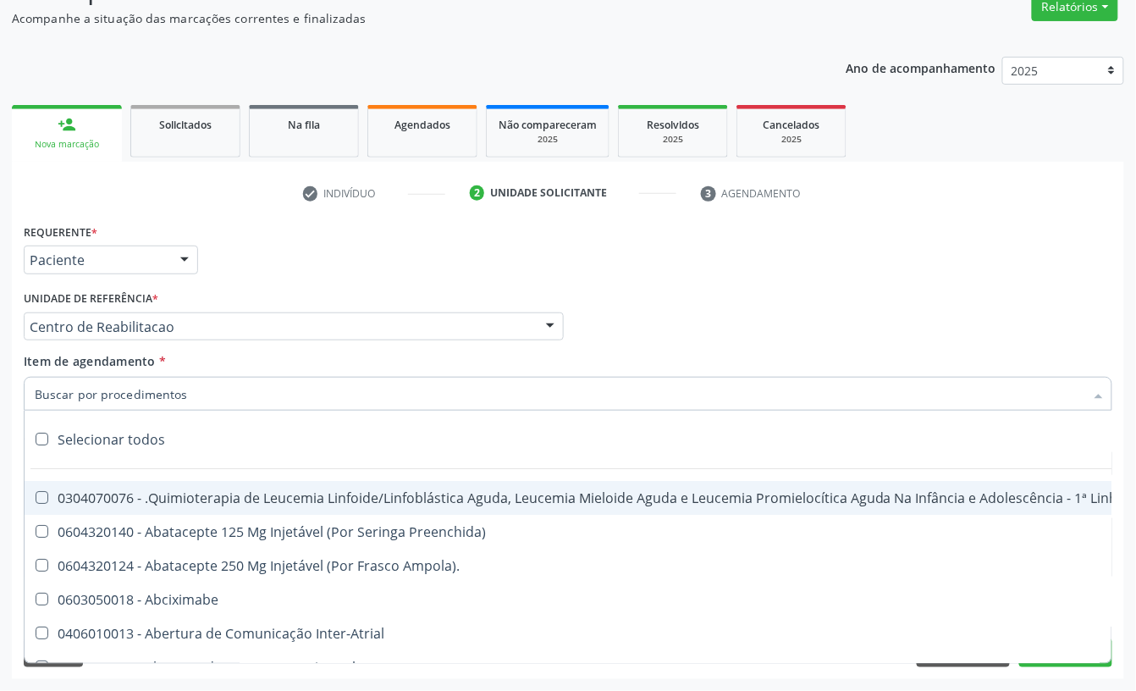
type input "R"
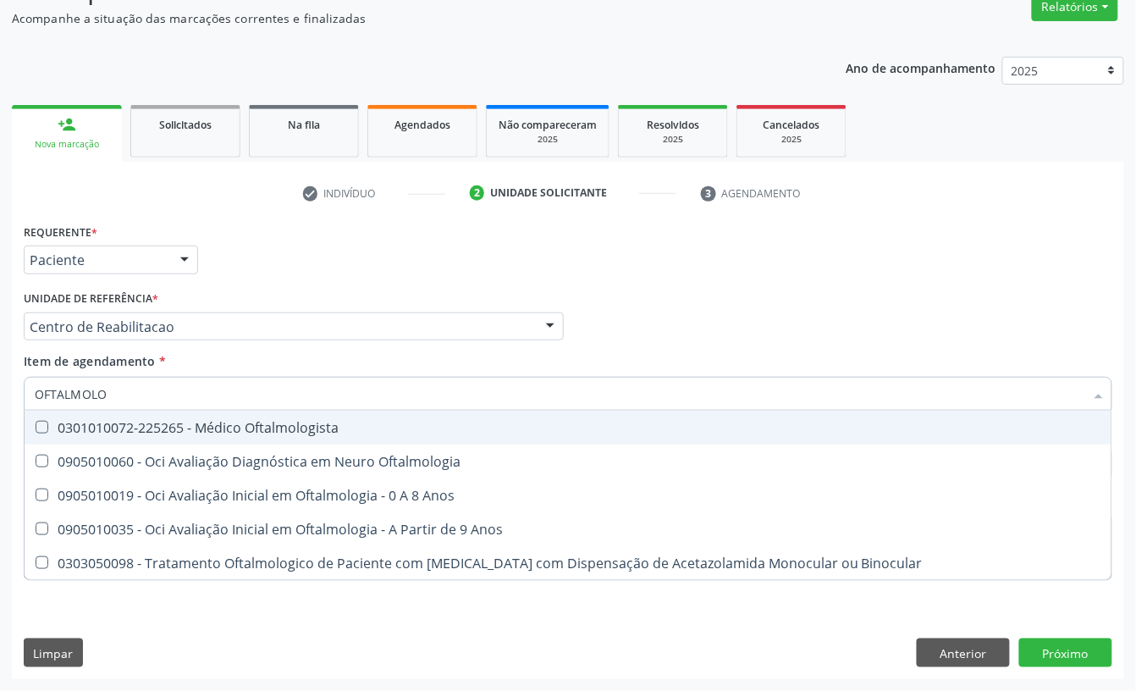
type input "OFTALMOL"
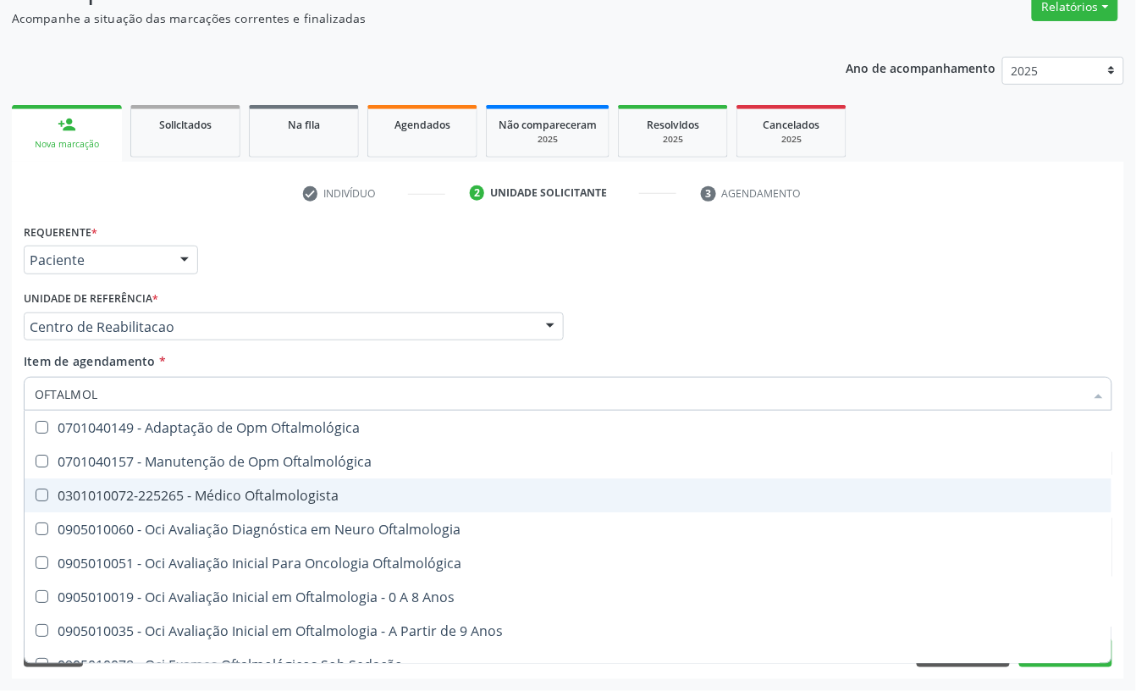
click at [120, 499] on div "0301010072-225265 - Médico Oftalmologista" at bounding box center [568, 495] width 1067 height 14
checkbox Oftalmologista "true"
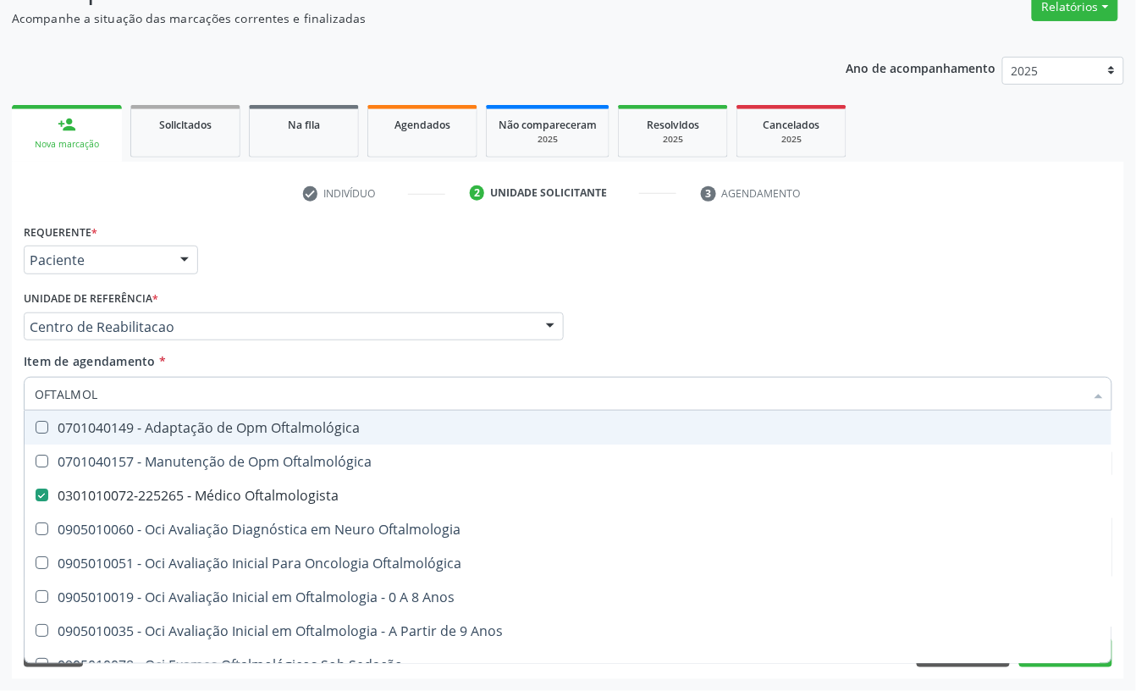
click at [266, 273] on div "Requerente * Paciente Profissional de Saúde Paciente Nenhum resultado encontrad…" at bounding box center [567, 252] width 1097 height 66
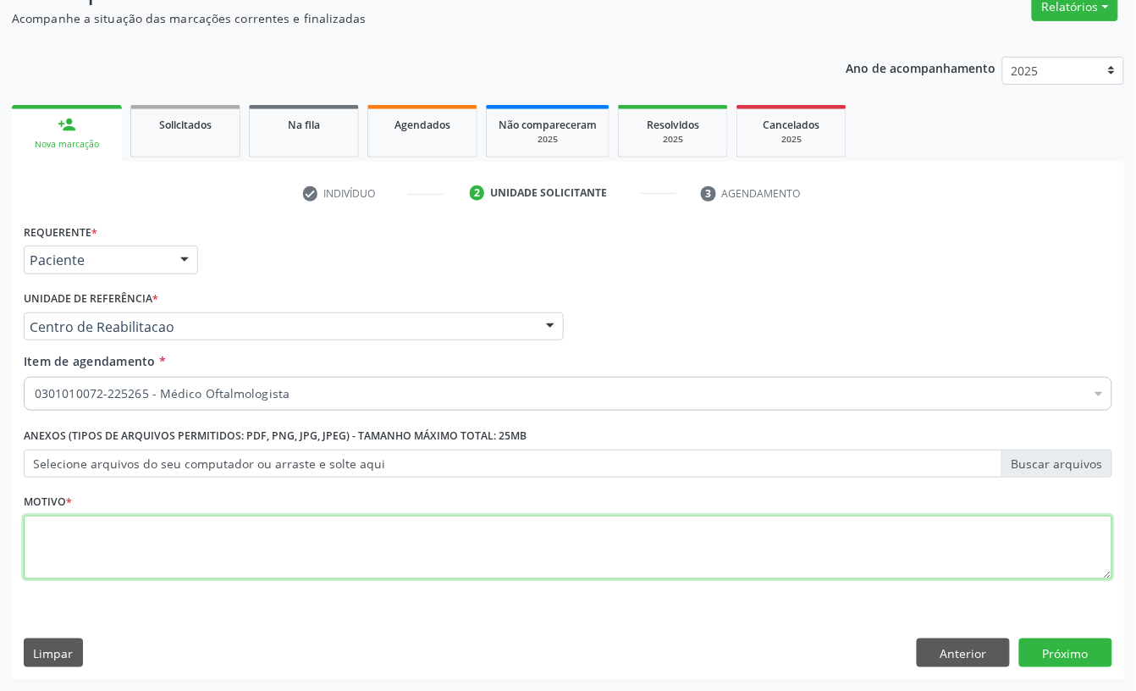
click at [102, 542] on textarea at bounding box center [568, 547] width 1089 height 64
type textarea "A"
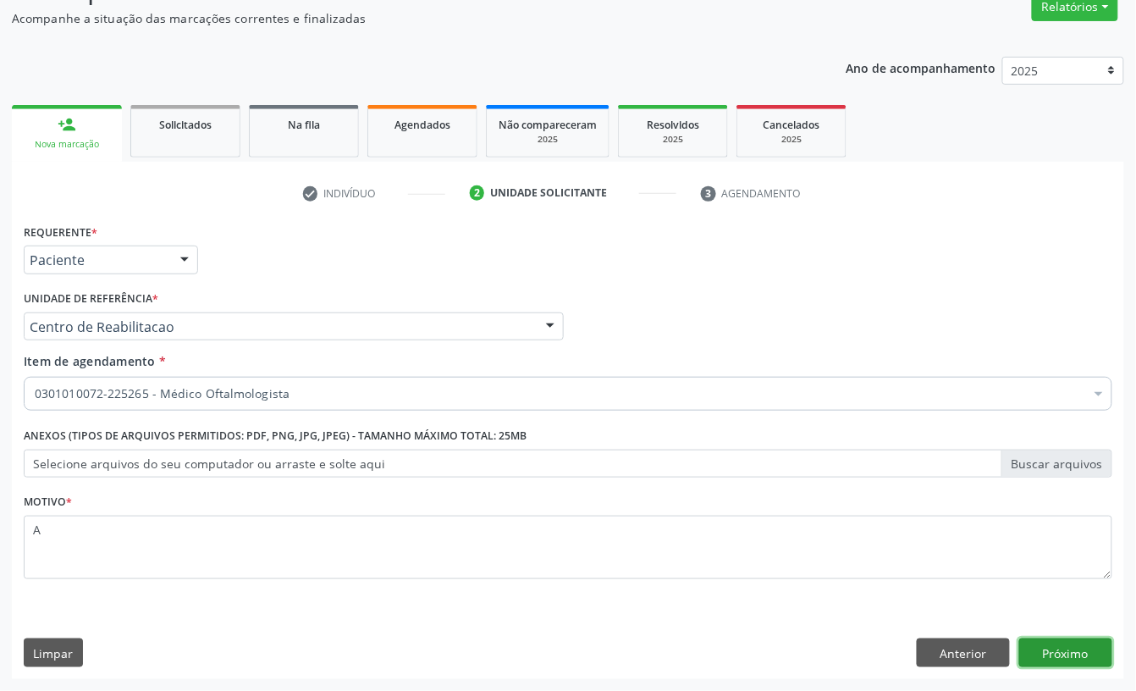
click at [1088, 647] on button "Próximo" at bounding box center [1065, 652] width 93 height 29
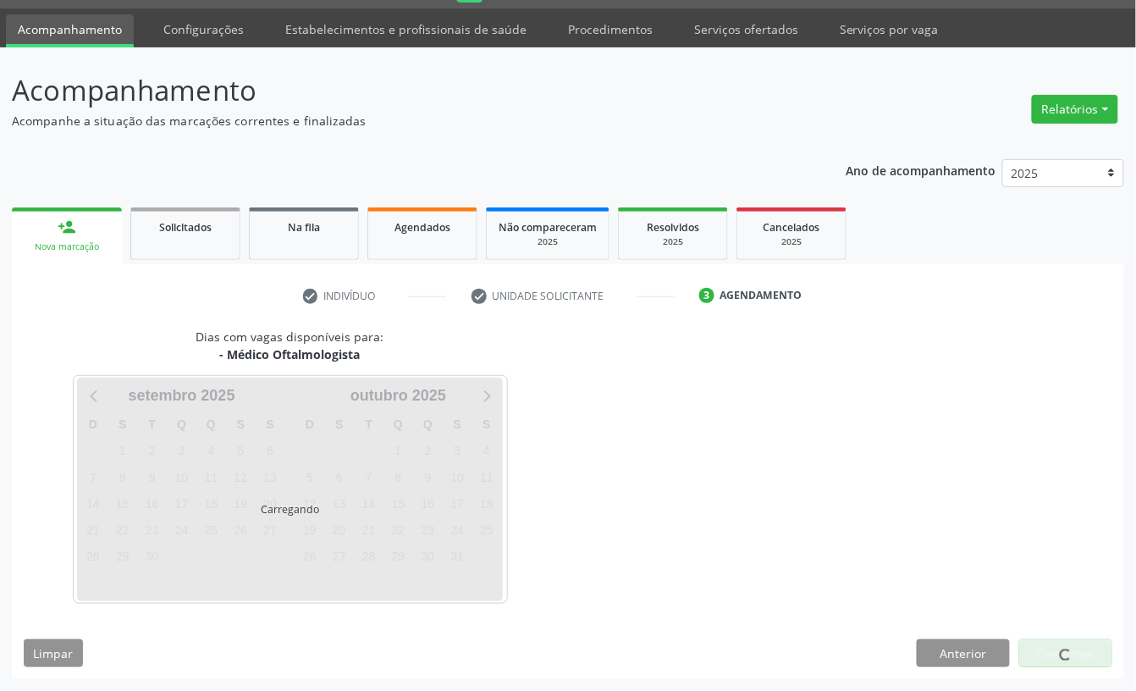
scroll to position [47, 0]
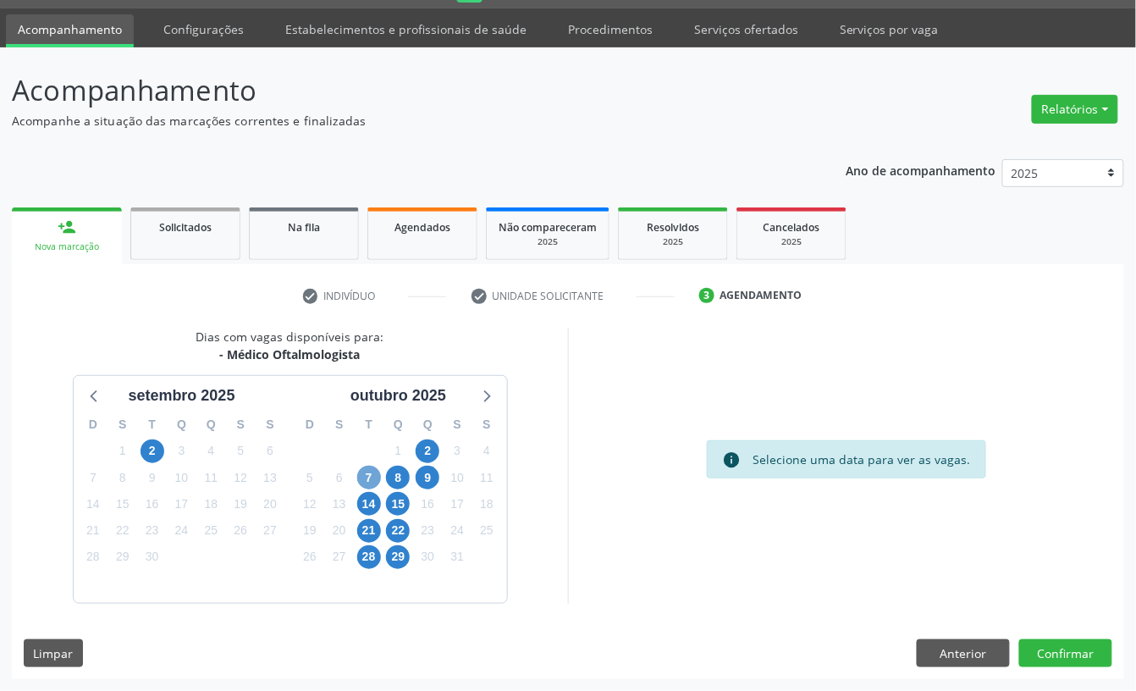
click at [366, 478] on span "7" at bounding box center [369, 478] width 24 height 24
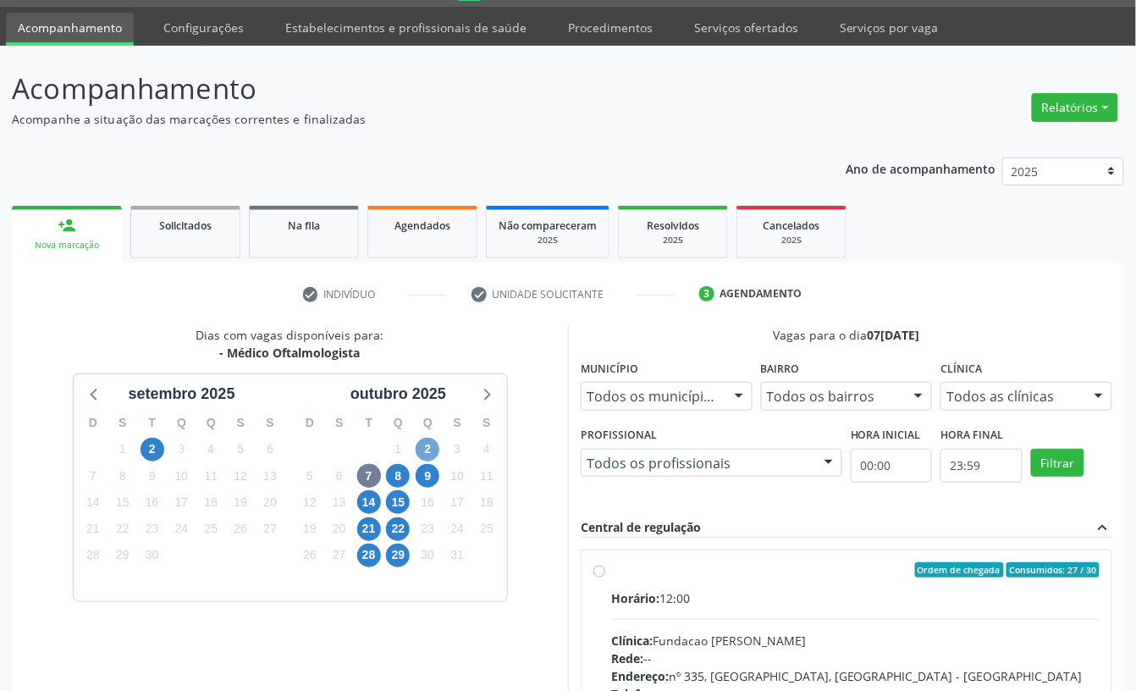
click at [432, 444] on span "2" at bounding box center [428, 450] width 24 height 24
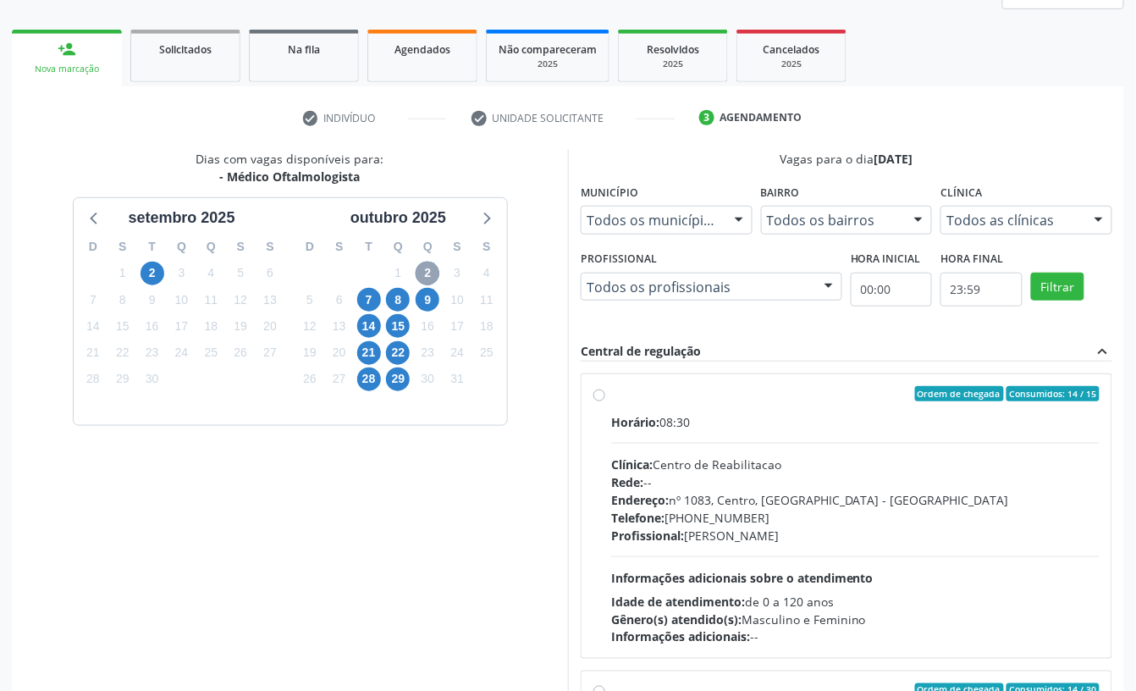
scroll to position [273, 0]
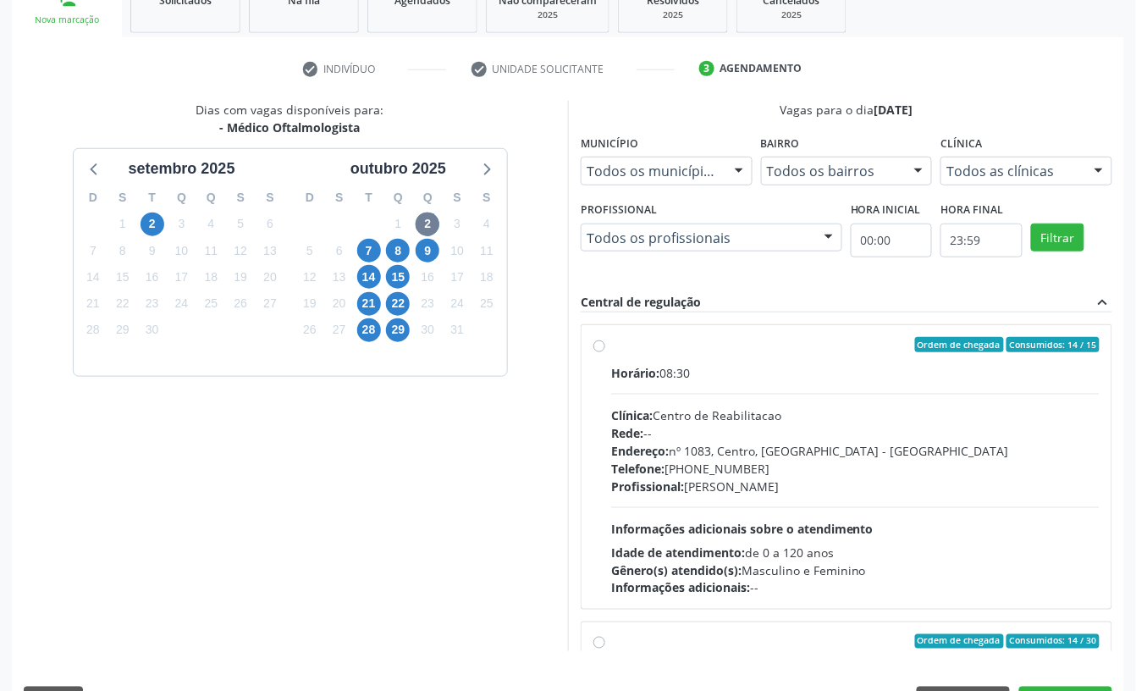
click at [894, 427] on div "Rede: --" at bounding box center [855, 433] width 488 height 18
click at [605, 352] on input "Ordem de chegada Consumidos: 14 / 15 Horário: 08:30 Clínica: Centro de Reabilit…" at bounding box center [599, 344] width 12 height 15
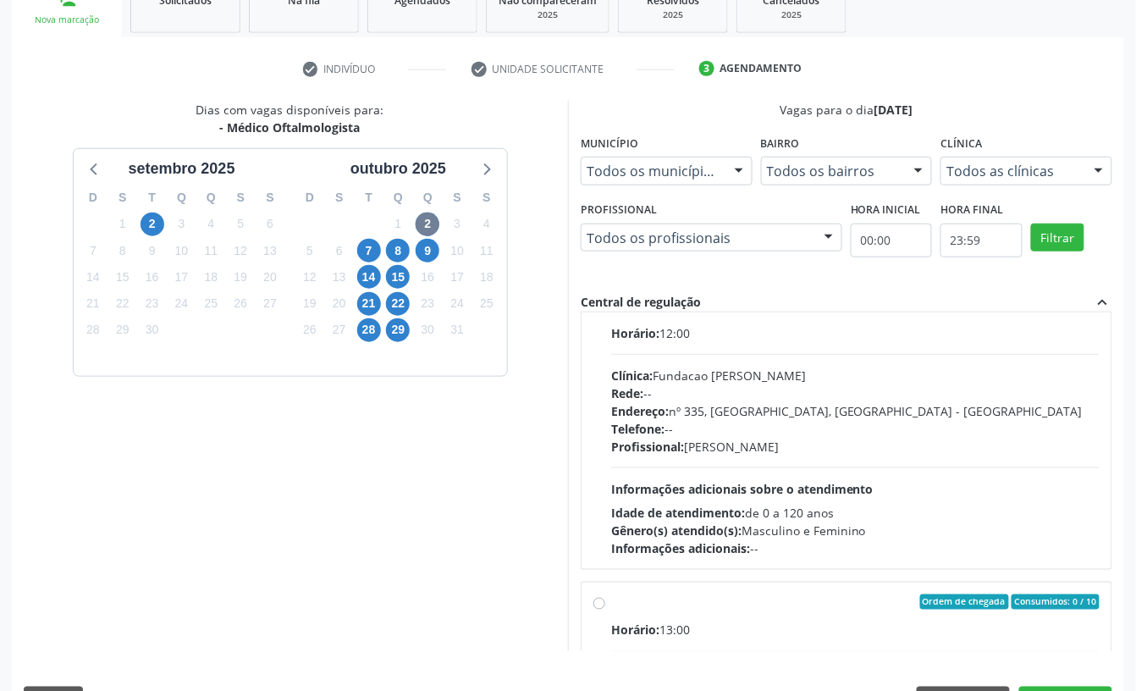
click at [857, 532] on div "Gênero(s) atendido(s): Masculino e Feminino" at bounding box center [855, 530] width 488 height 18
click at [605, 313] on input "Ordem de chegada Consumidos: 14 / 30 Horário: 12:00 Clínica: Fundacao Altino Ve…" at bounding box center [599, 305] width 12 height 15
radio input "false"
radio input "true"
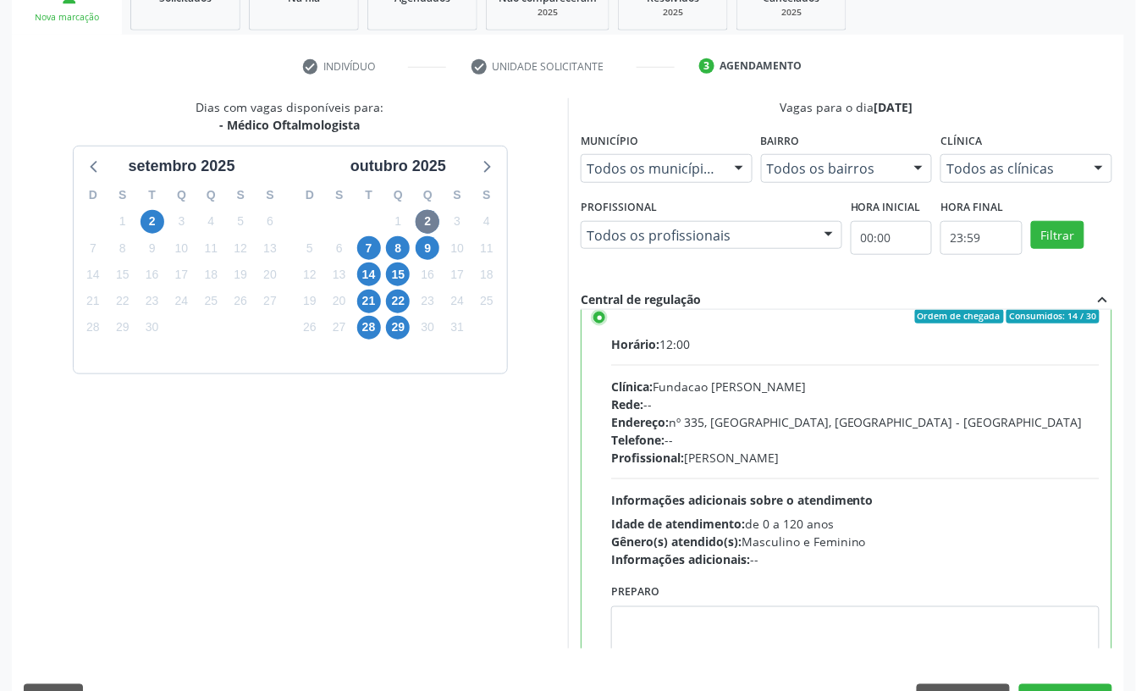
scroll to position [322, 0]
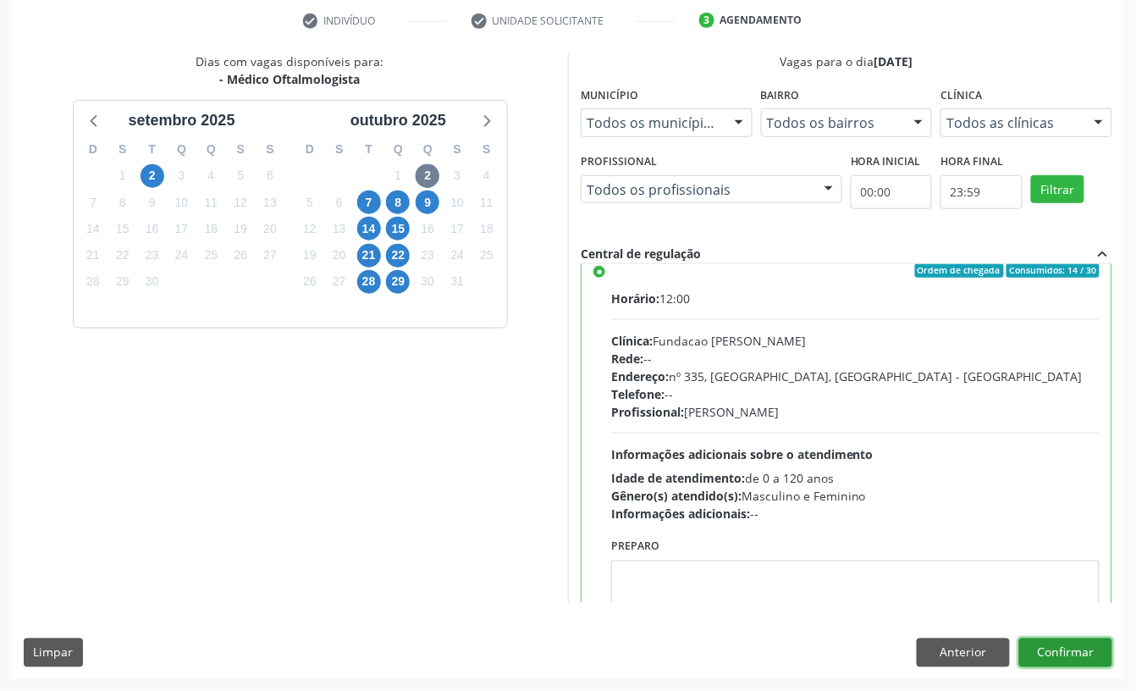
click at [1083, 650] on button "Confirmar" at bounding box center [1065, 652] width 93 height 29
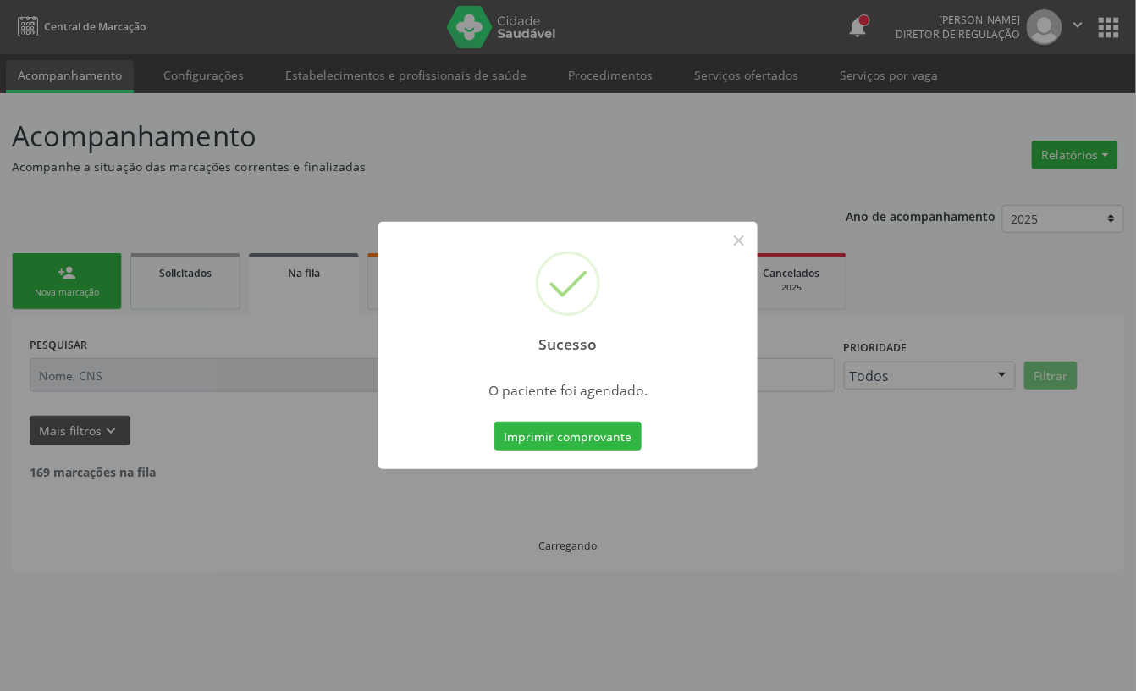
scroll to position [0, 0]
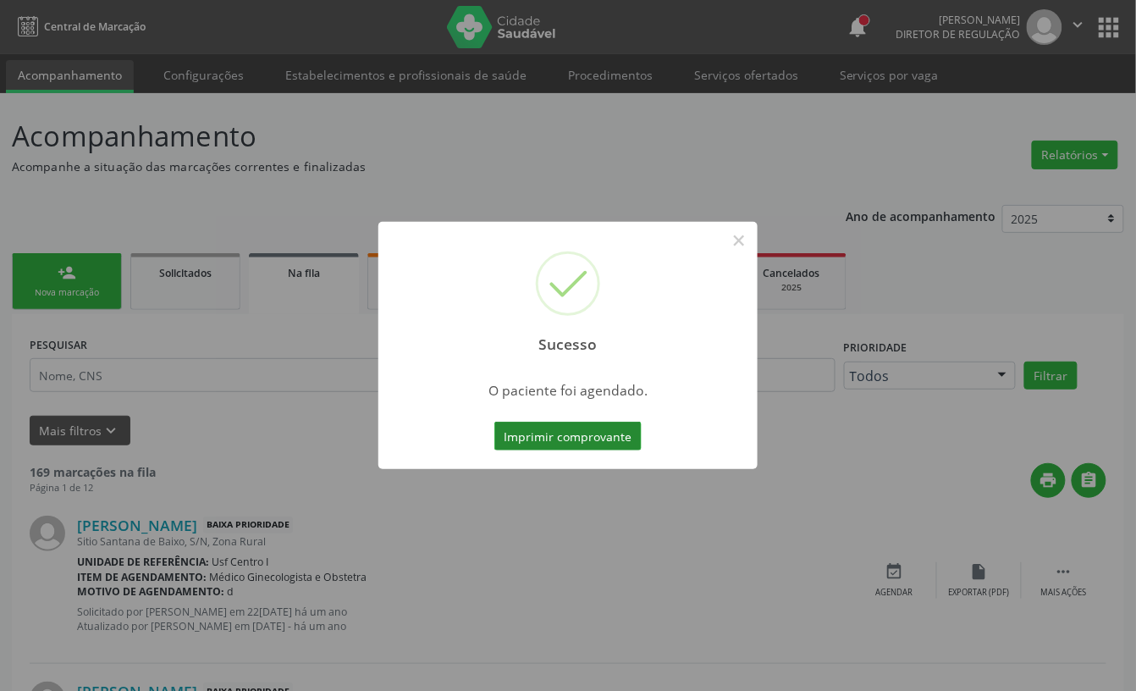
click at [590, 435] on button "Imprimir comprovante" at bounding box center [567, 436] width 147 height 29
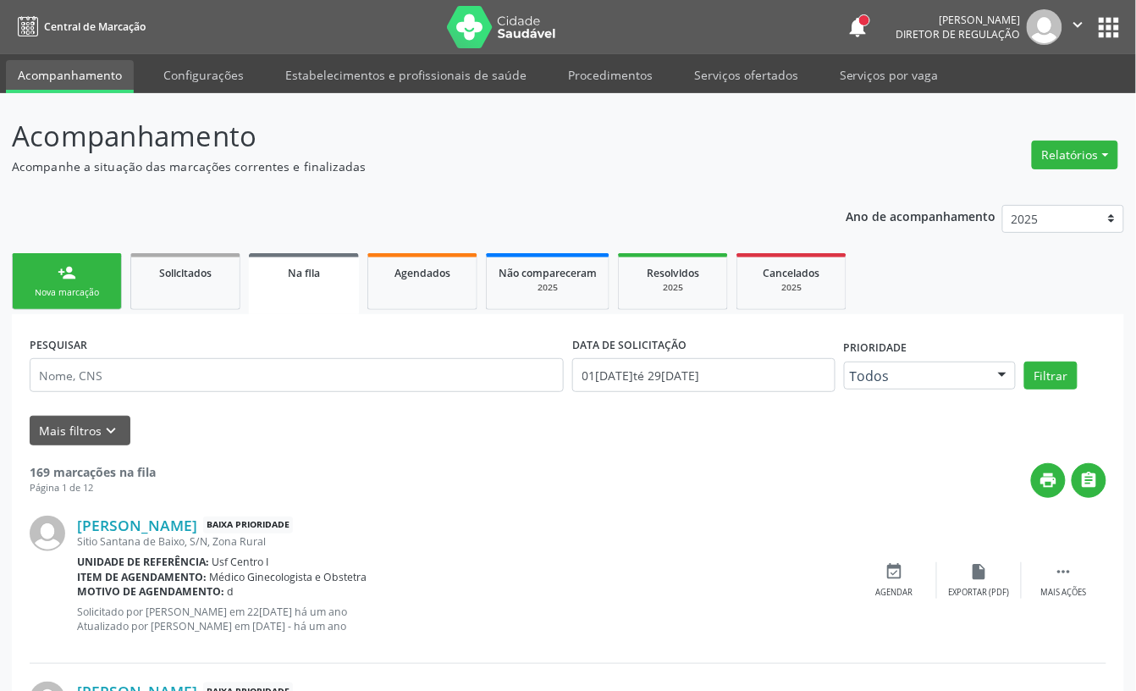
click at [88, 284] on link "person_add Nova marcação" at bounding box center [67, 281] width 110 height 57
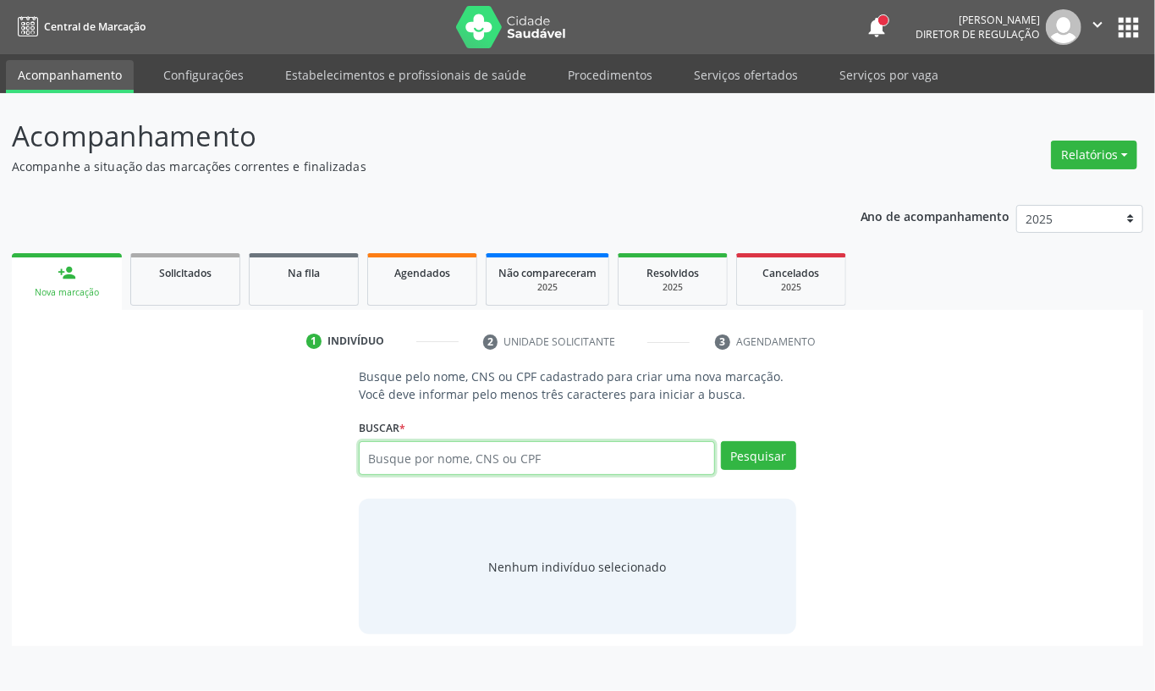
click at [407, 454] on input "text" at bounding box center [537, 458] width 356 height 34
type input "707006854575437"
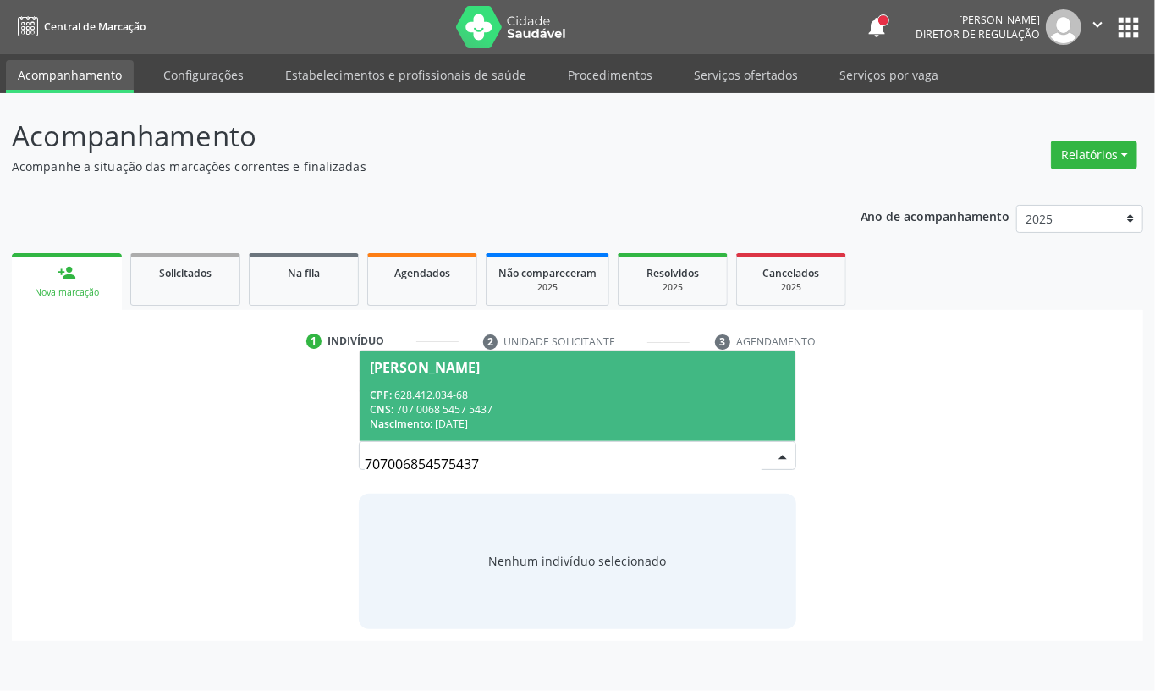
click at [533, 422] on div "Nascimento: 04/10/1964" at bounding box center [578, 423] width 416 height 14
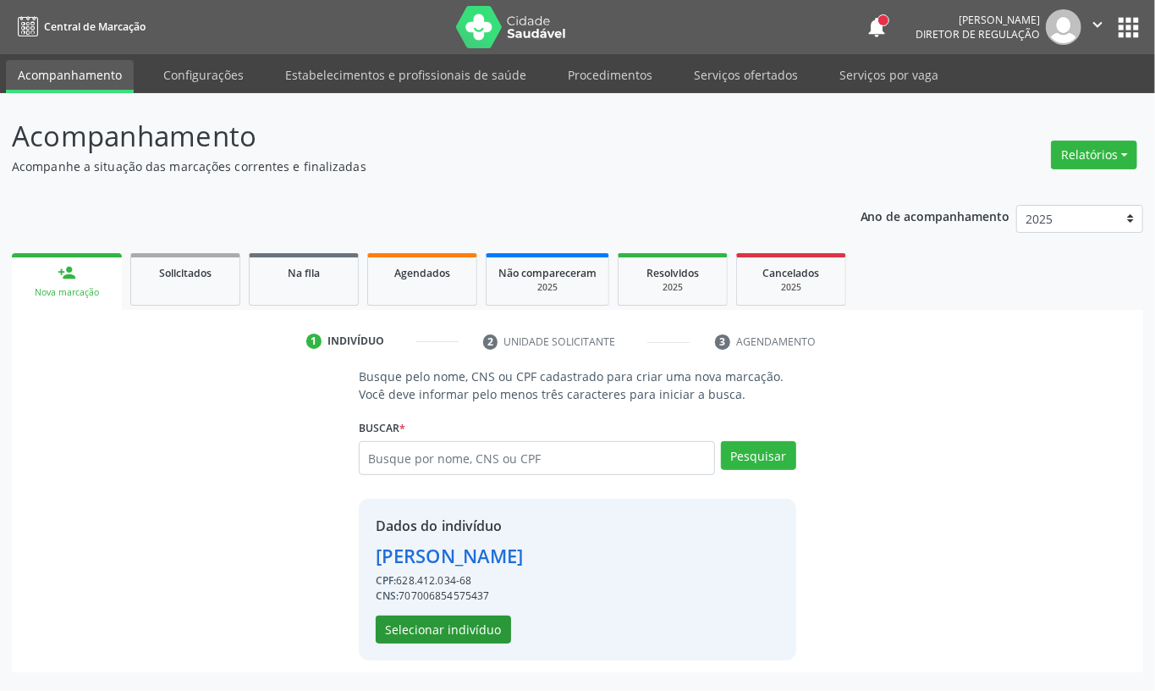
drag, startPoint x: 461, startPoint y: 657, endPoint x: 460, endPoint y: 633, distance: 23.7
click at [460, 652] on div "Dados do indivíduo Domingos Savio Gomes de Souza CPF: 628.412.034-68 CNS: 70700…" at bounding box center [578, 580] width 438 height 162
click at [460, 631] on button "Selecionar indivíduo" at bounding box center [443, 629] width 135 height 29
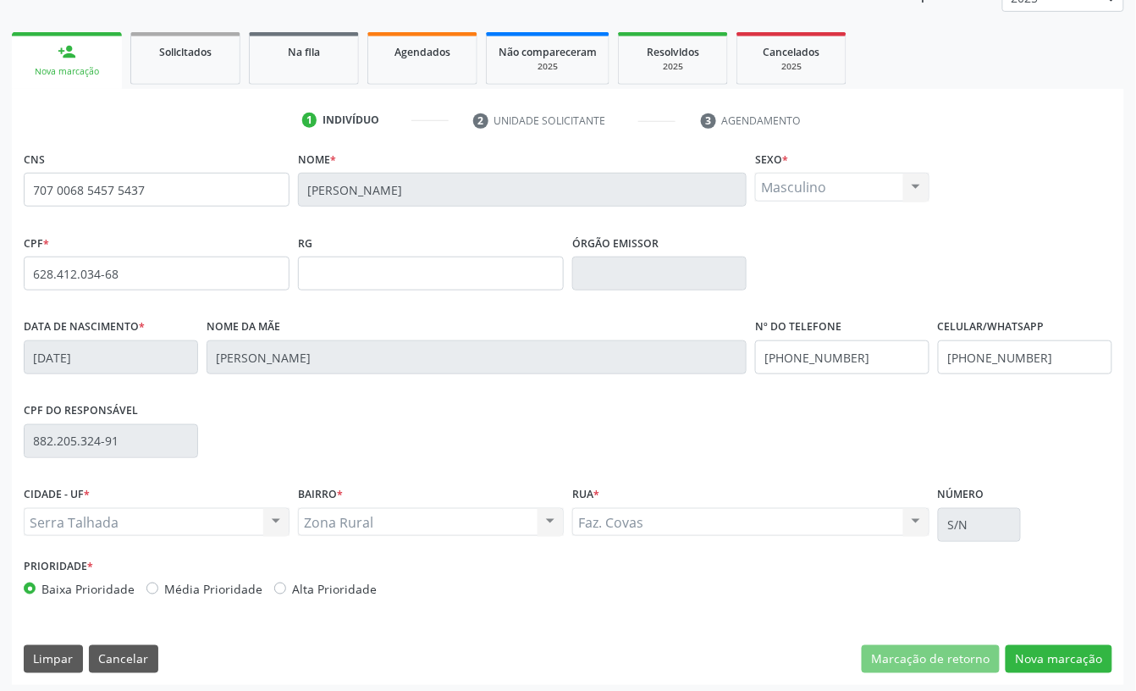
scroll to position [228, 0]
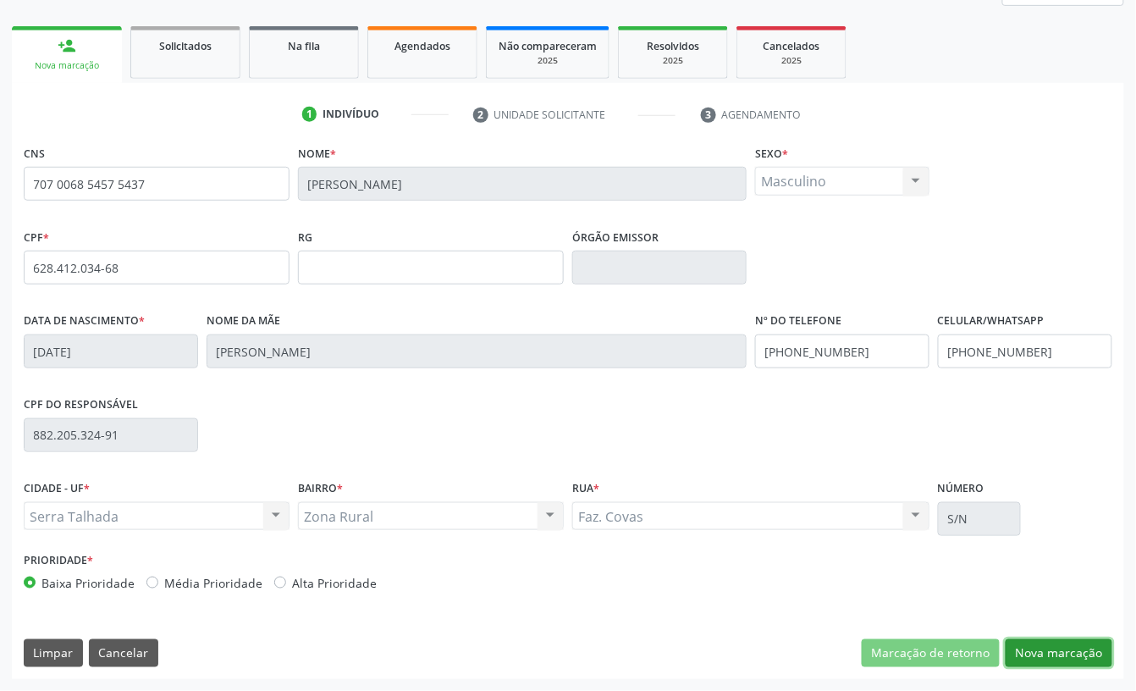
click at [1037, 651] on button "Nova marcação" at bounding box center [1059, 653] width 107 height 29
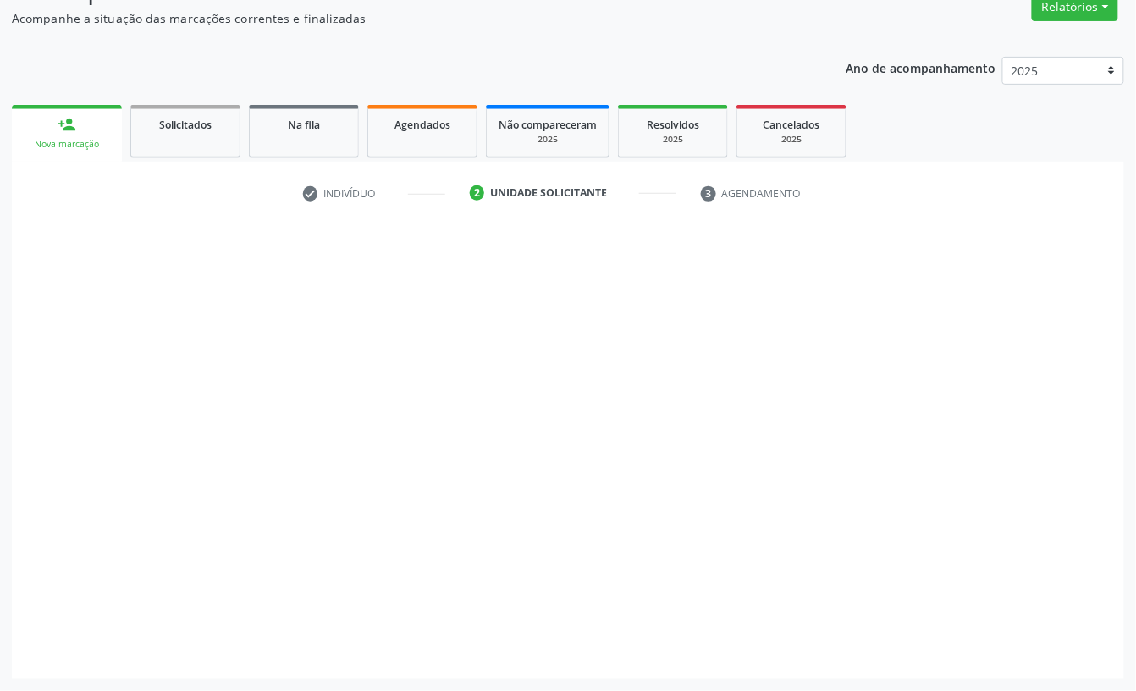
scroll to position [150, 0]
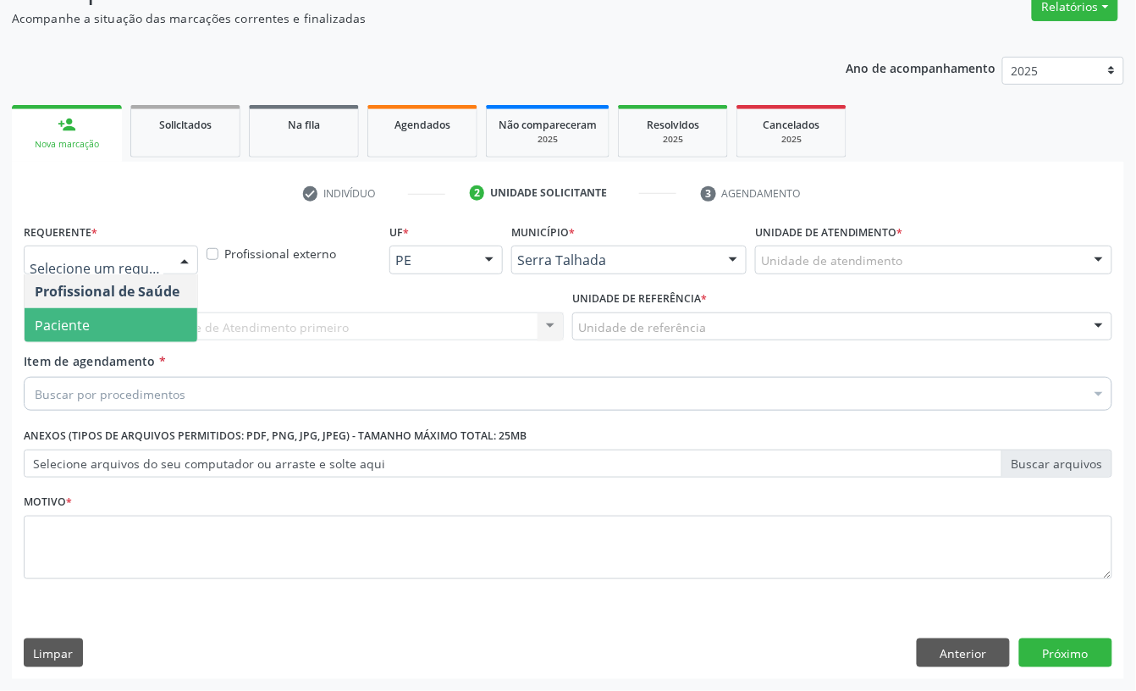
click at [129, 315] on span "Paciente" at bounding box center [111, 325] width 173 height 34
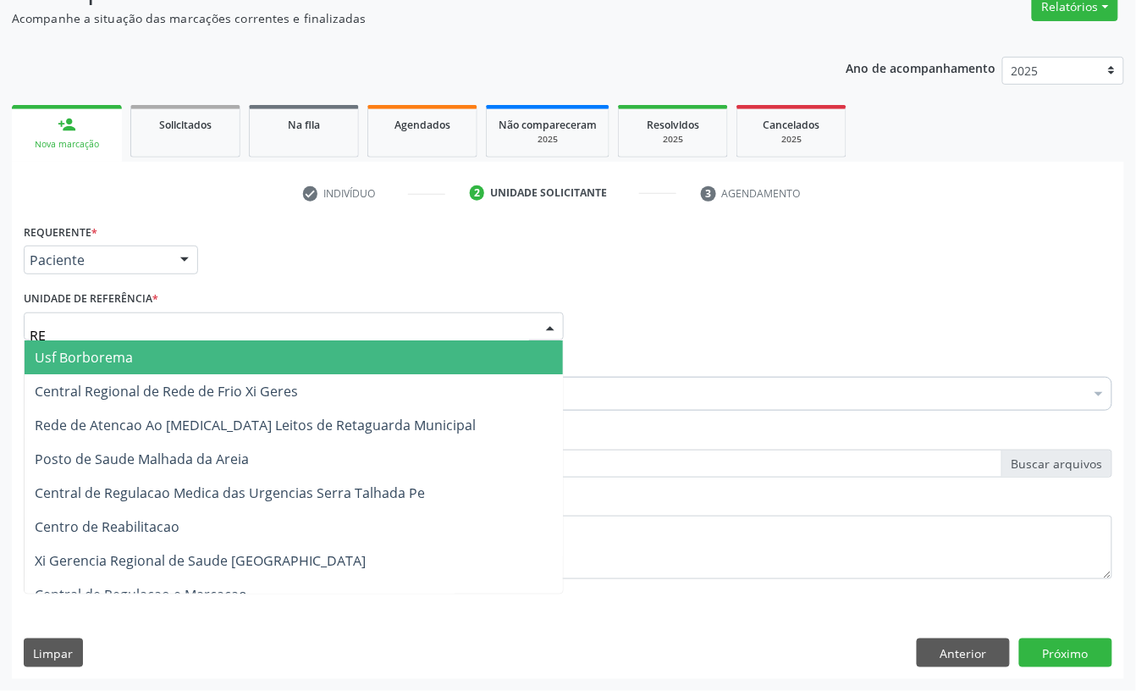
type input "REA"
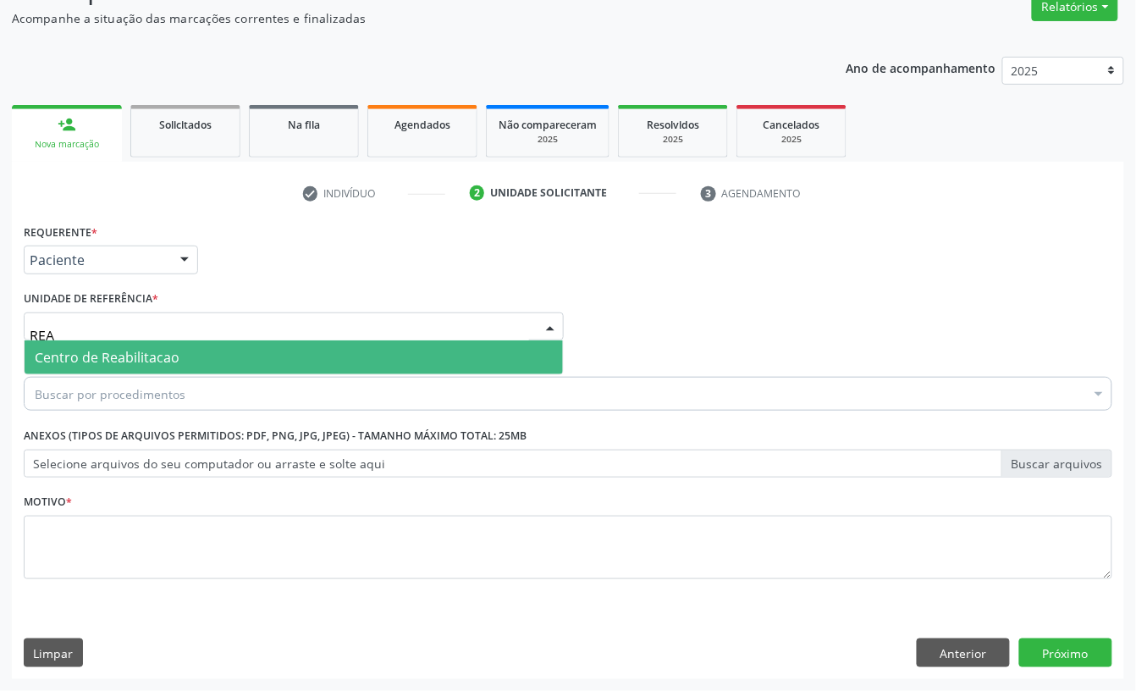
click at [139, 352] on span "Centro de Reabilitacao" at bounding box center [107, 357] width 145 height 19
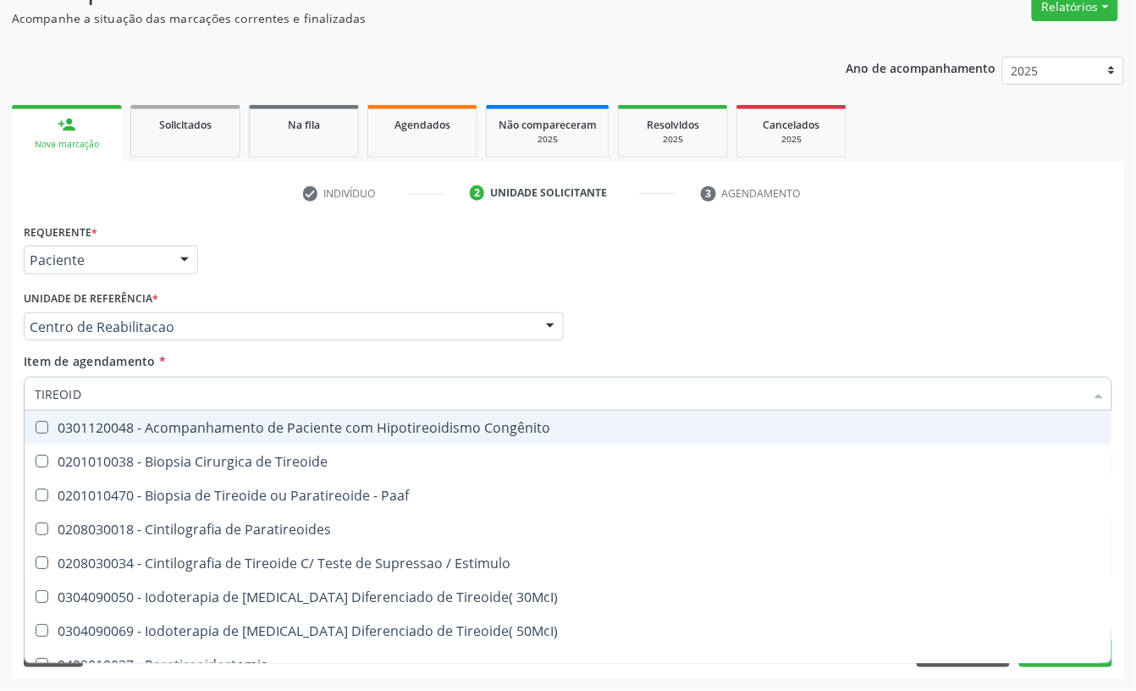
type input "TIREOIDE"
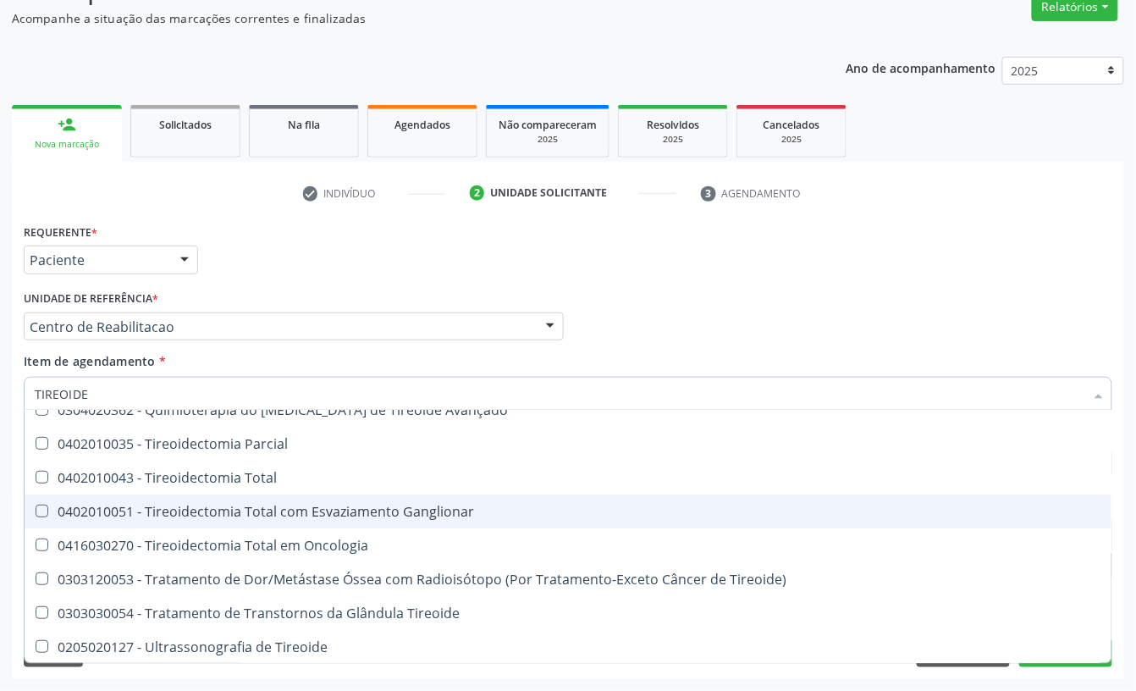
scroll to position [289, 0]
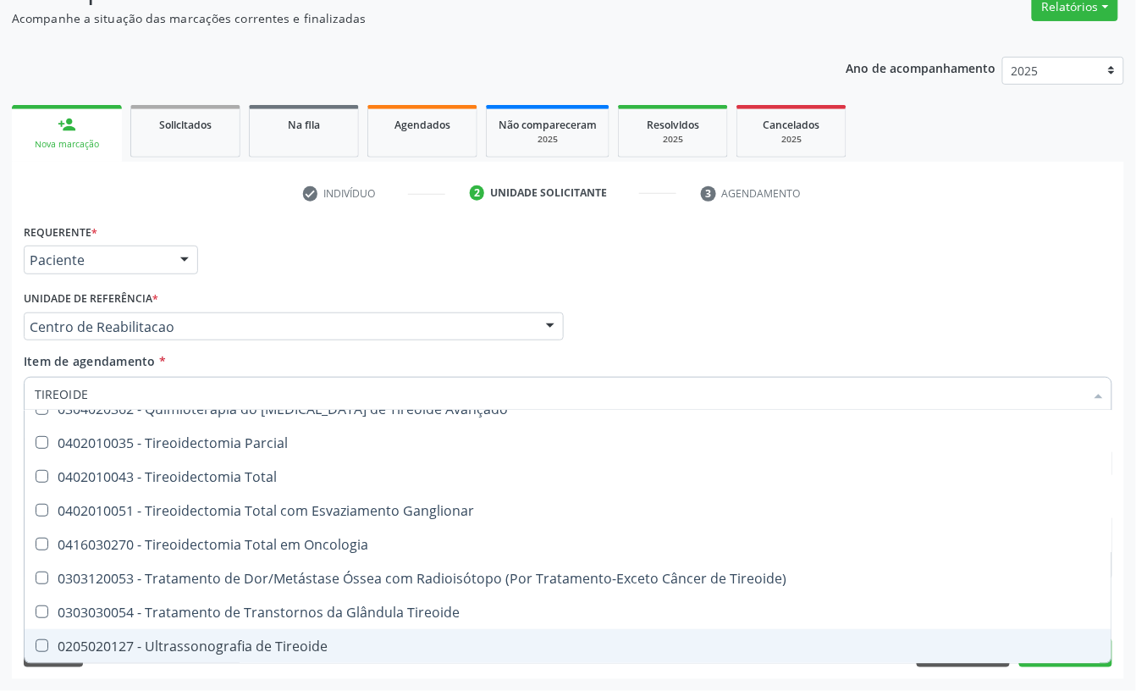
click at [265, 648] on div "0205020127 - Ultrassonografia de Tireoide" at bounding box center [568, 646] width 1067 height 14
checkbox Tireoide "true"
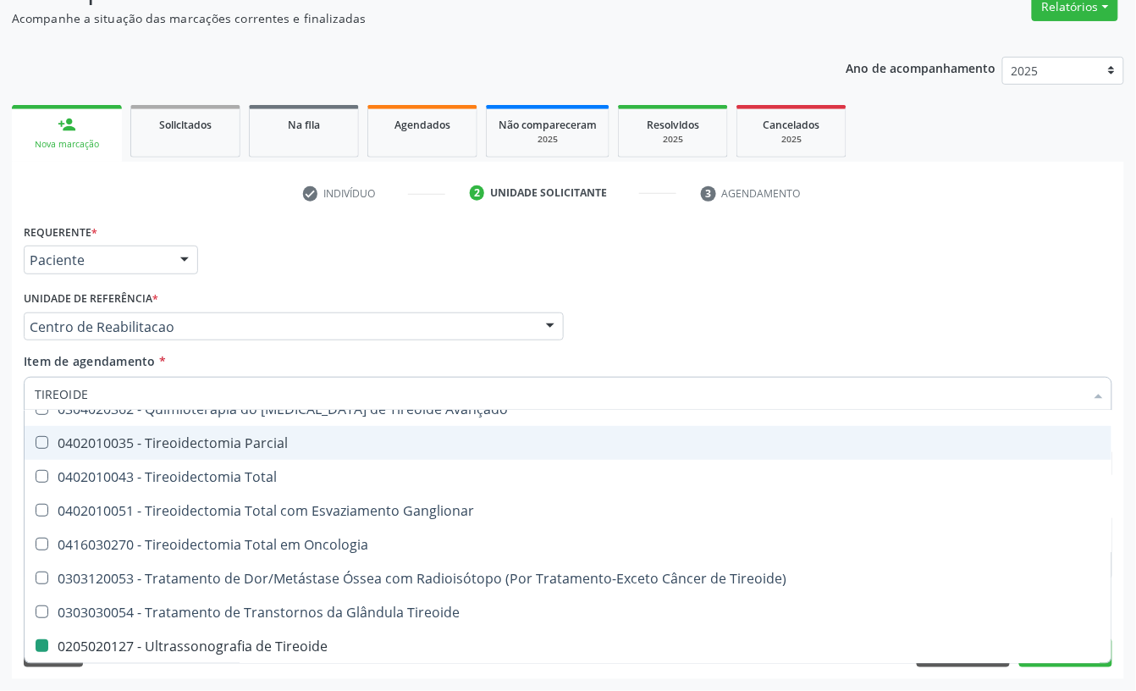
click at [339, 275] on div "Requerente * Paciente Profissional de Saúde Paciente Nenhum resultado encontrad…" at bounding box center [567, 252] width 1097 height 66
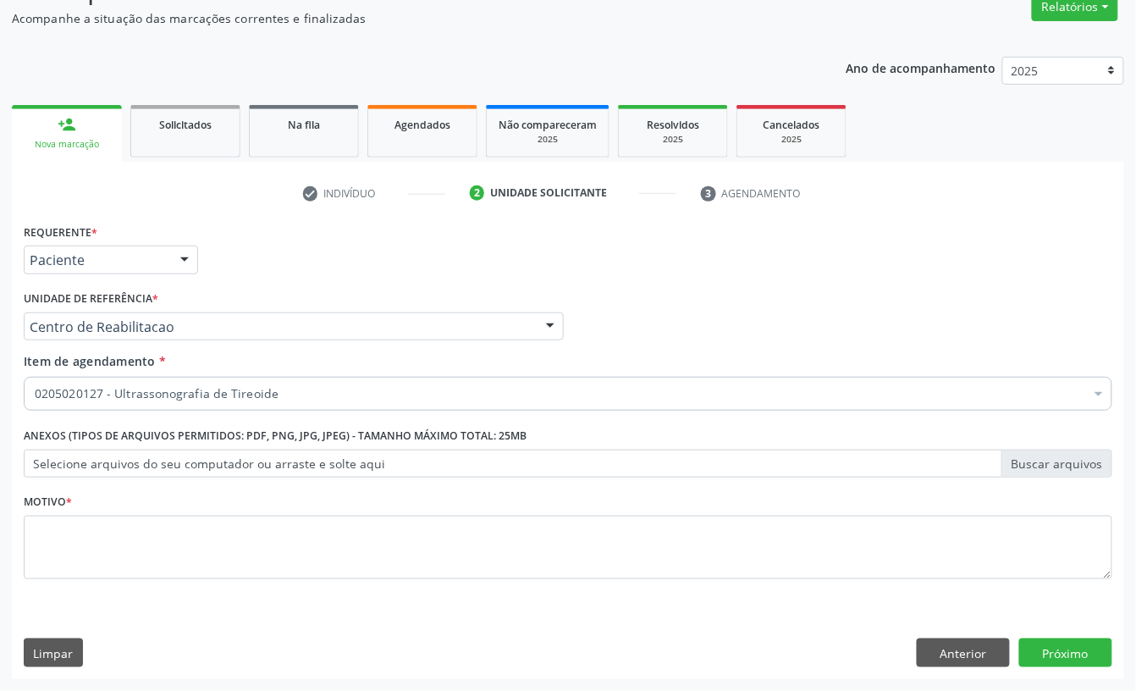
scroll to position [0, 0]
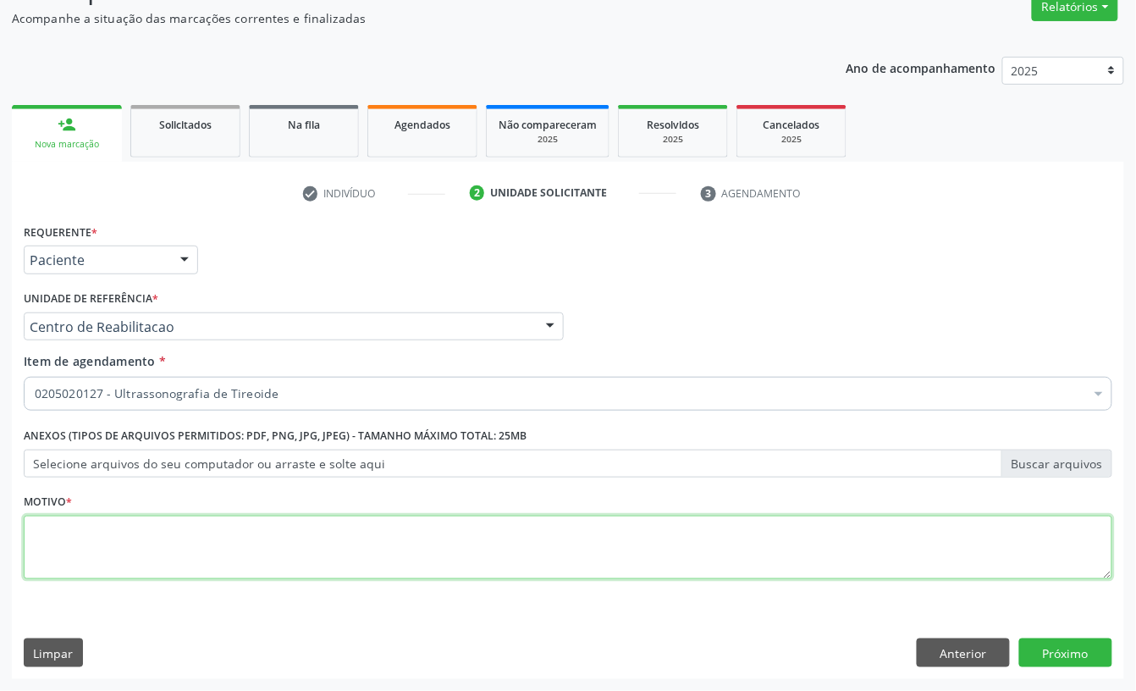
click at [169, 538] on textarea at bounding box center [568, 547] width 1089 height 64
type textarea "A"
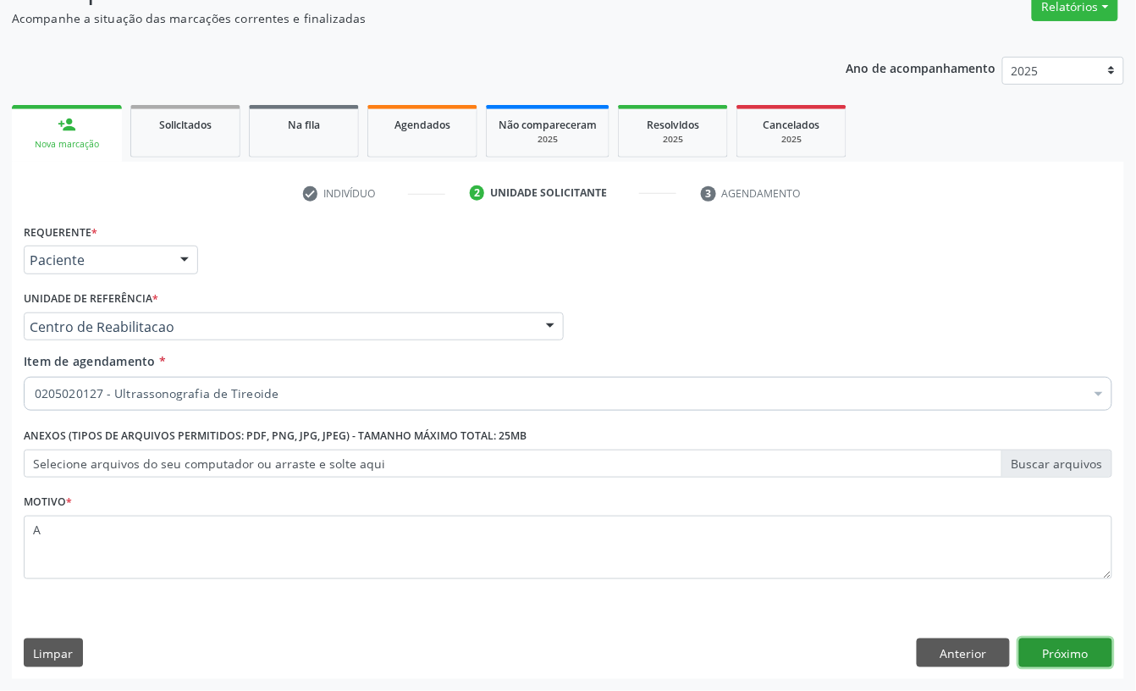
click at [1050, 643] on button "Próximo" at bounding box center [1065, 652] width 93 height 29
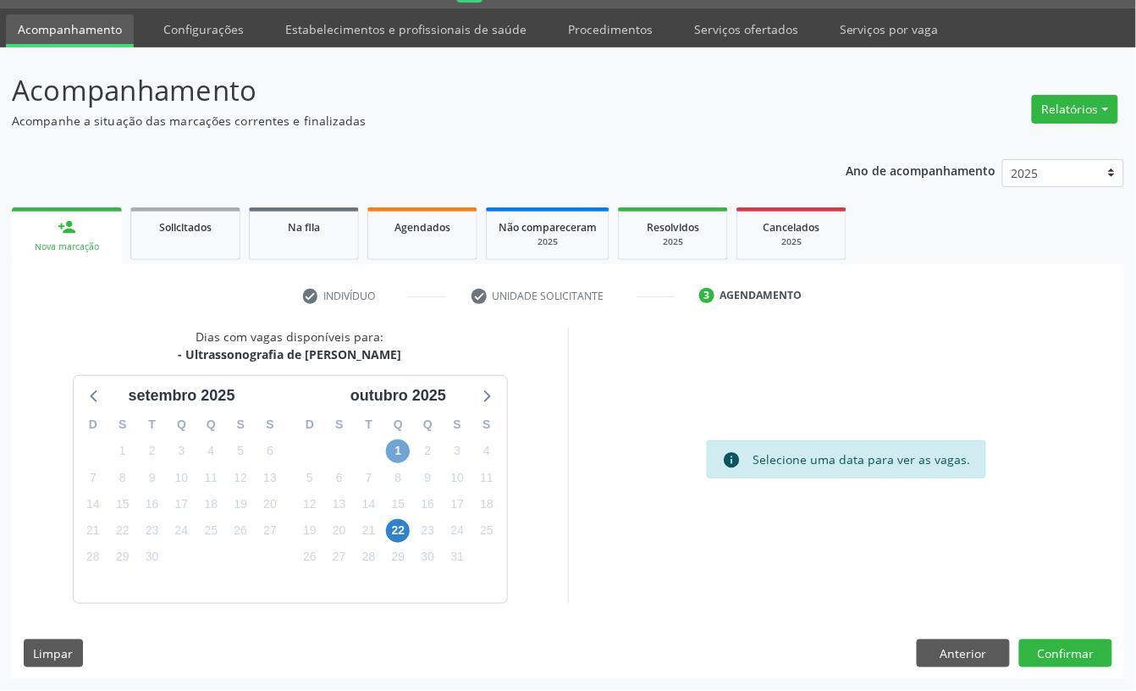
click at [389, 440] on span "1" at bounding box center [398, 451] width 24 height 24
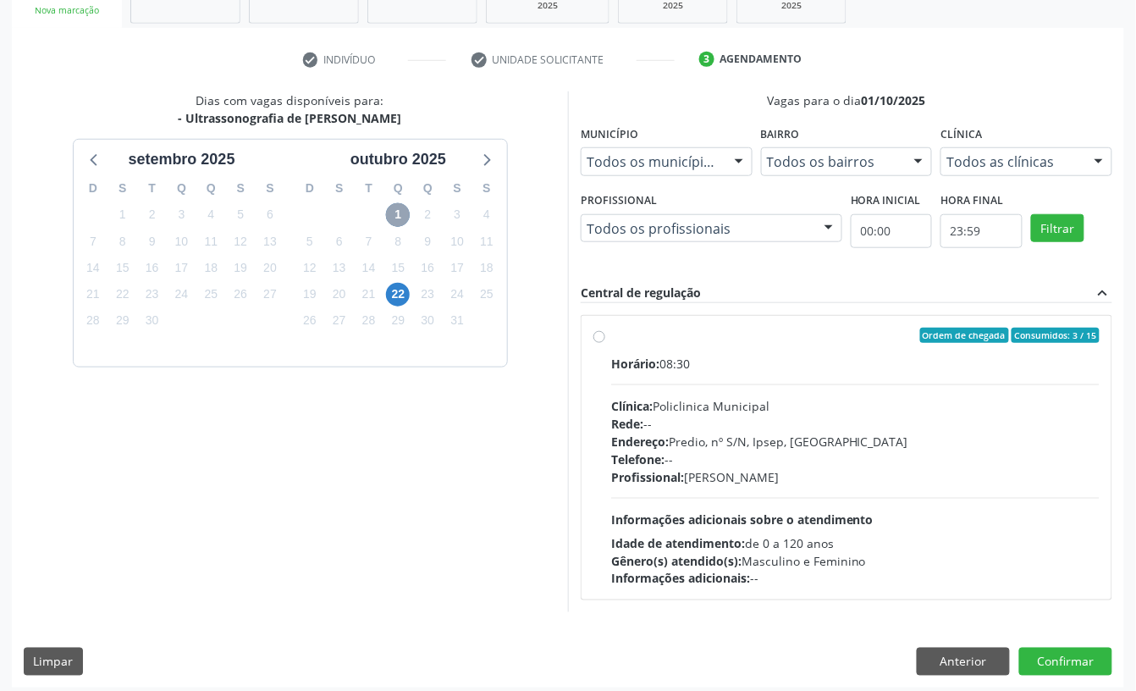
scroll to position [293, 0]
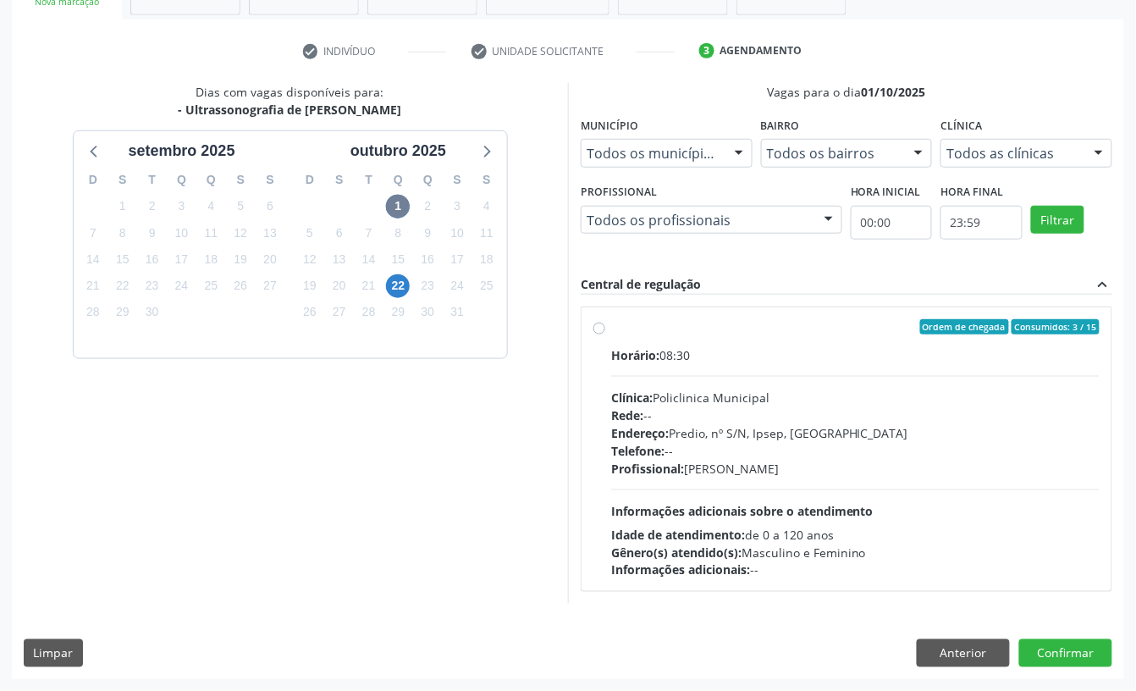
click at [780, 430] on div "Endereço: Predio, nº S/N, Ipsep, Serra Talhada - PE" at bounding box center [855, 433] width 488 height 18
click at [605, 334] on input "Ordem de chegada Consumidos: 3 / 15 Horário: 08:30 Clínica: Policlinica Municip…" at bounding box center [599, 326] width 12 height 15
radio input "true"
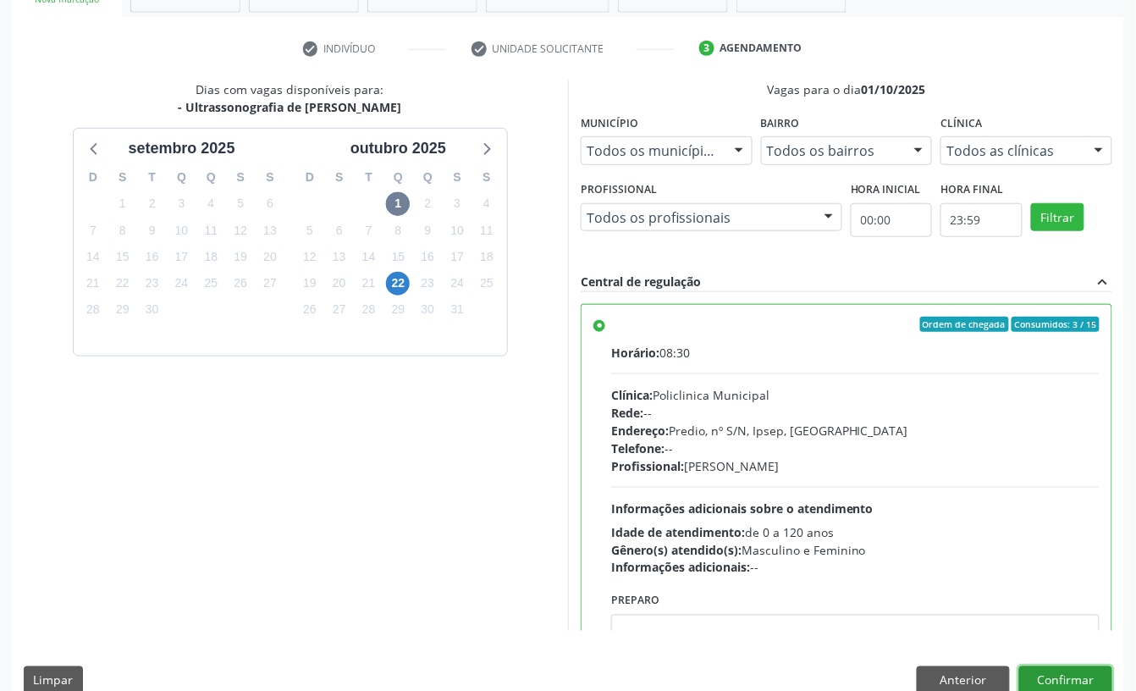
click at [1085, 678] on button "Confirmar" at bounding box center [1065, 680] width 93 height 29
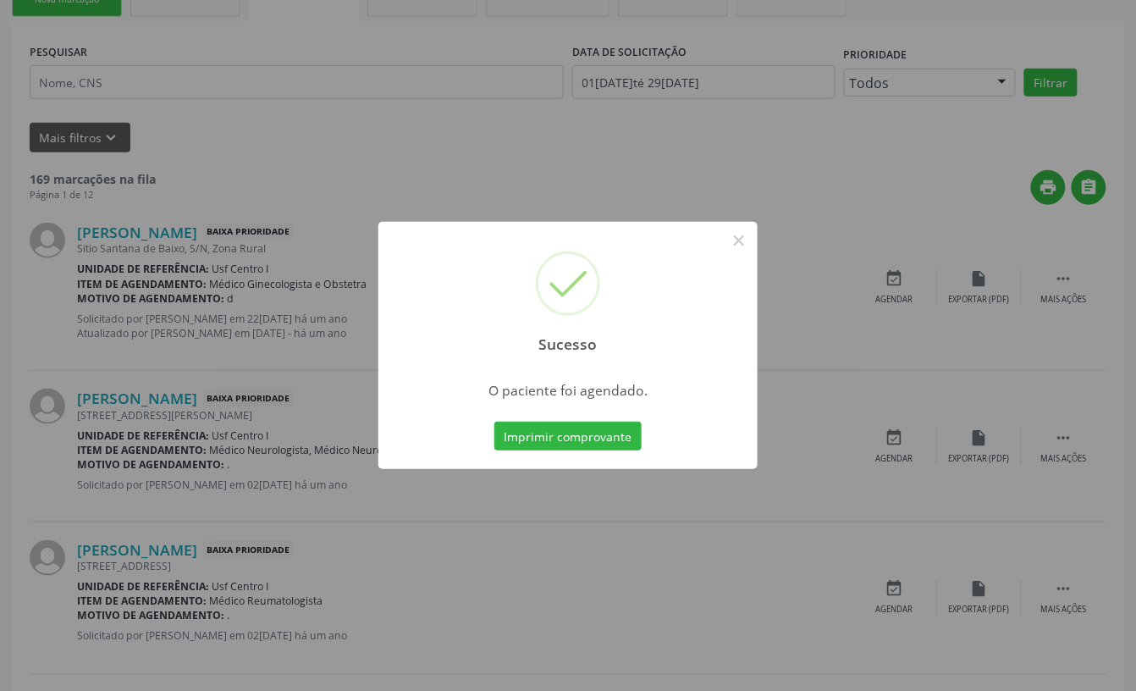
scroll to position [0, 0]
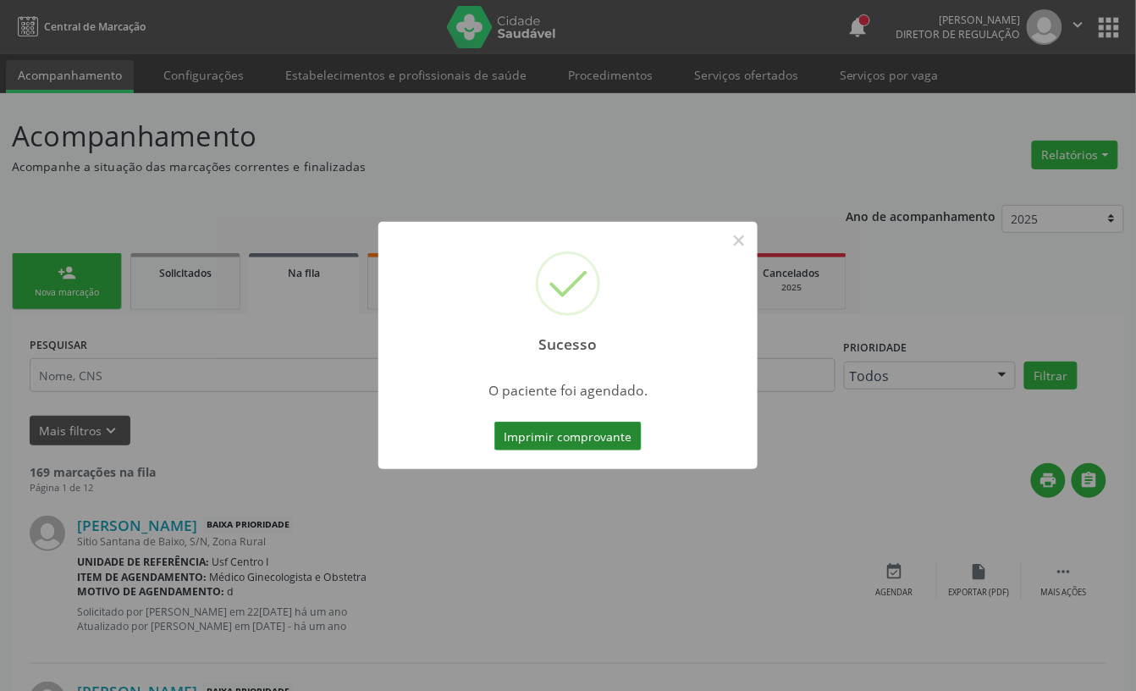
click at [562, 428] on button "Imprimir comprovante" at bounding box center [567, 436] width 147 height 29
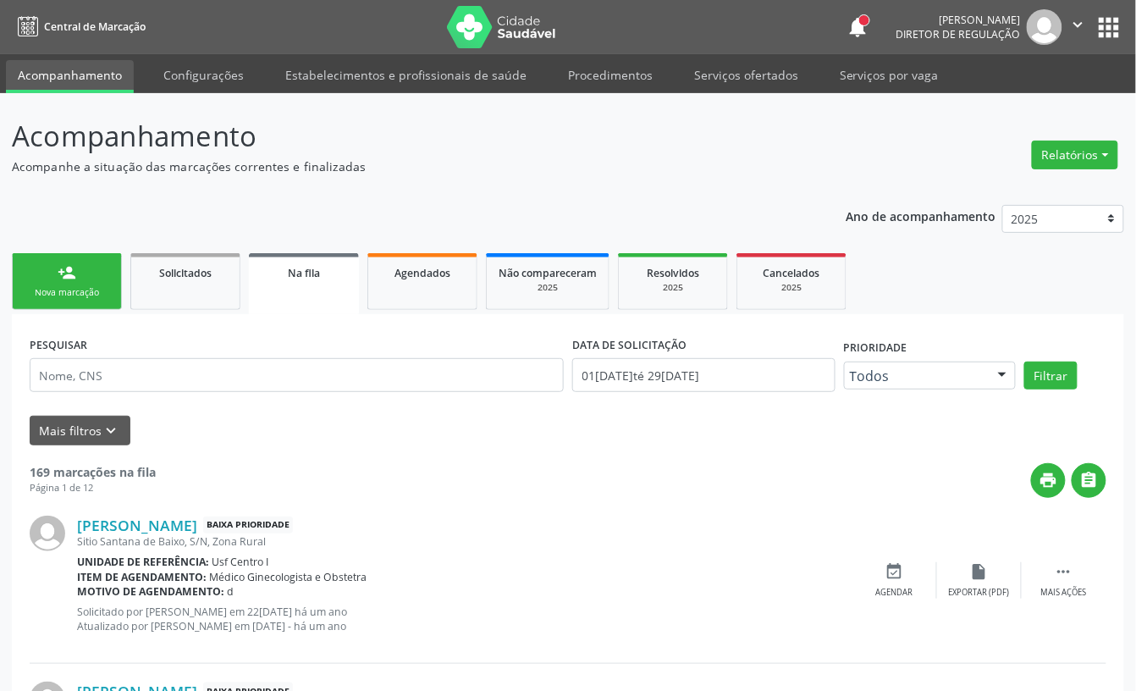
click at [66, 296] on div "Nova marcação" at bounding box center [67, 292] width 85 height 13
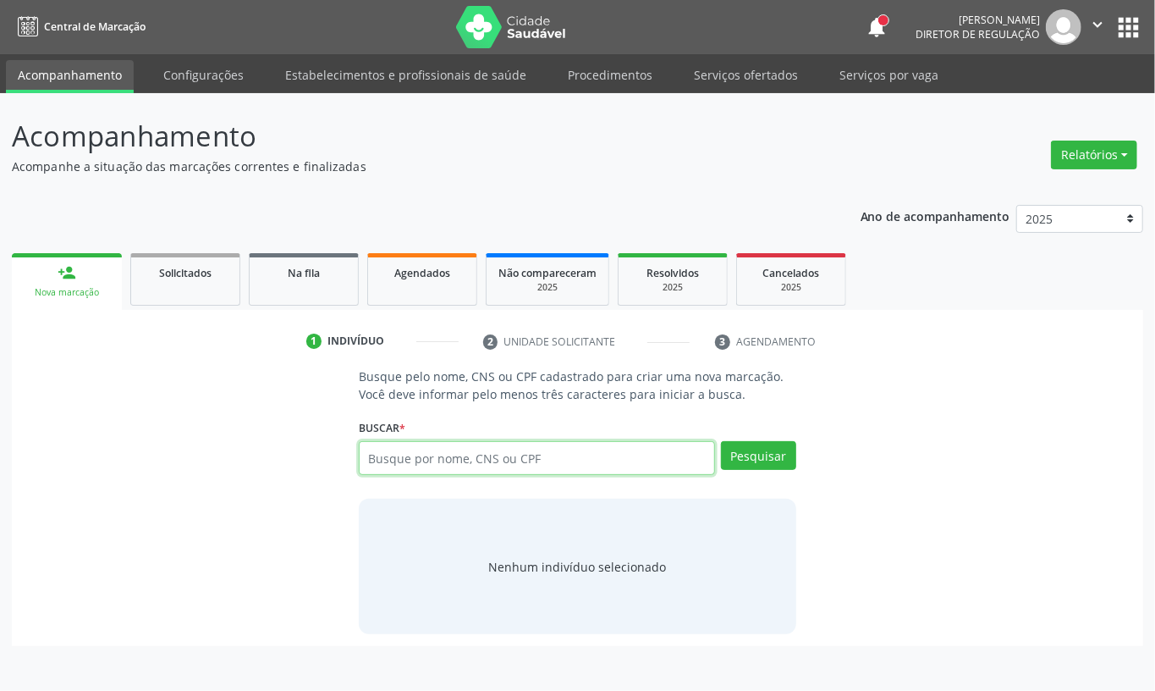
click at [442, 448] on input "text" at bounding box center [537, 458] width 356 height 34
type input "GENILDO ANDRELINO"
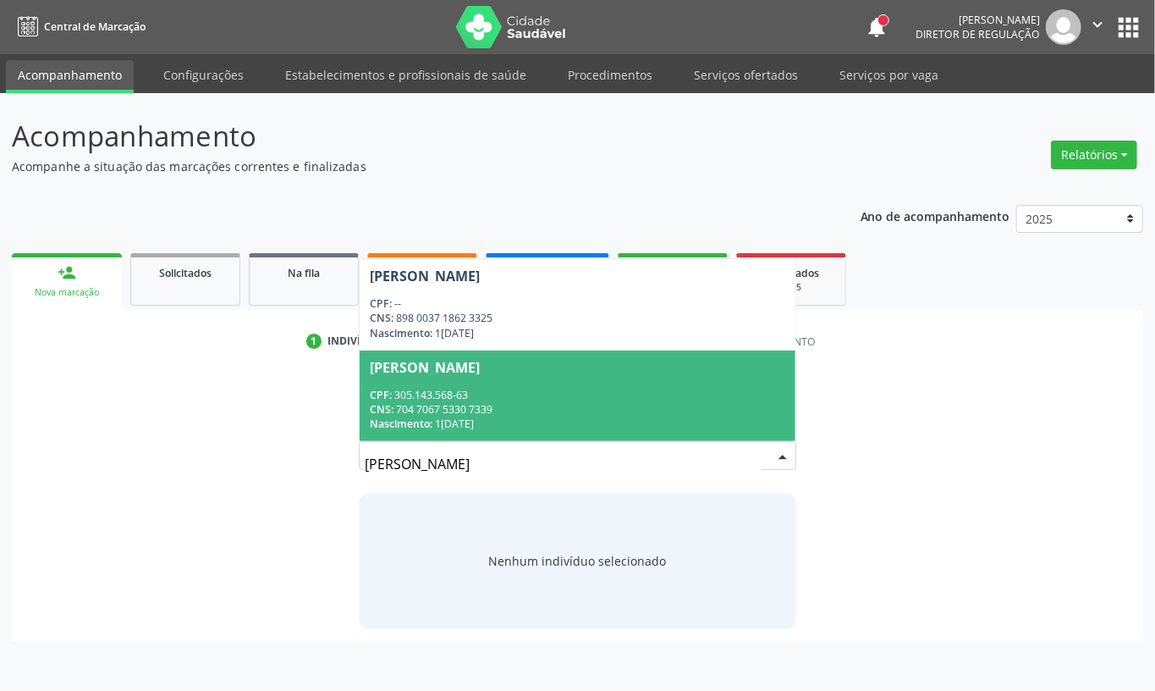
click at [519, 391] on div "CPF: 305.143.568-63" at bounding box center [578, 395] width 416 height 14
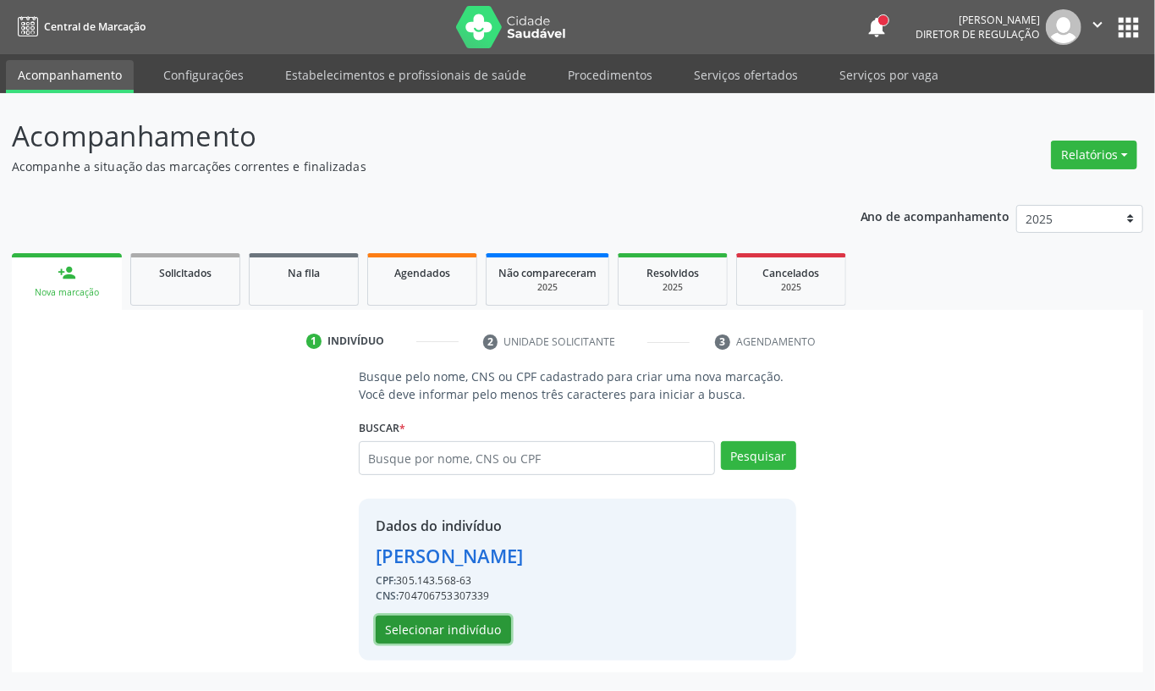
click at [471, 634] on button "Selecionar indivíduo" at bounding box center [443, 629] width 135 height 29
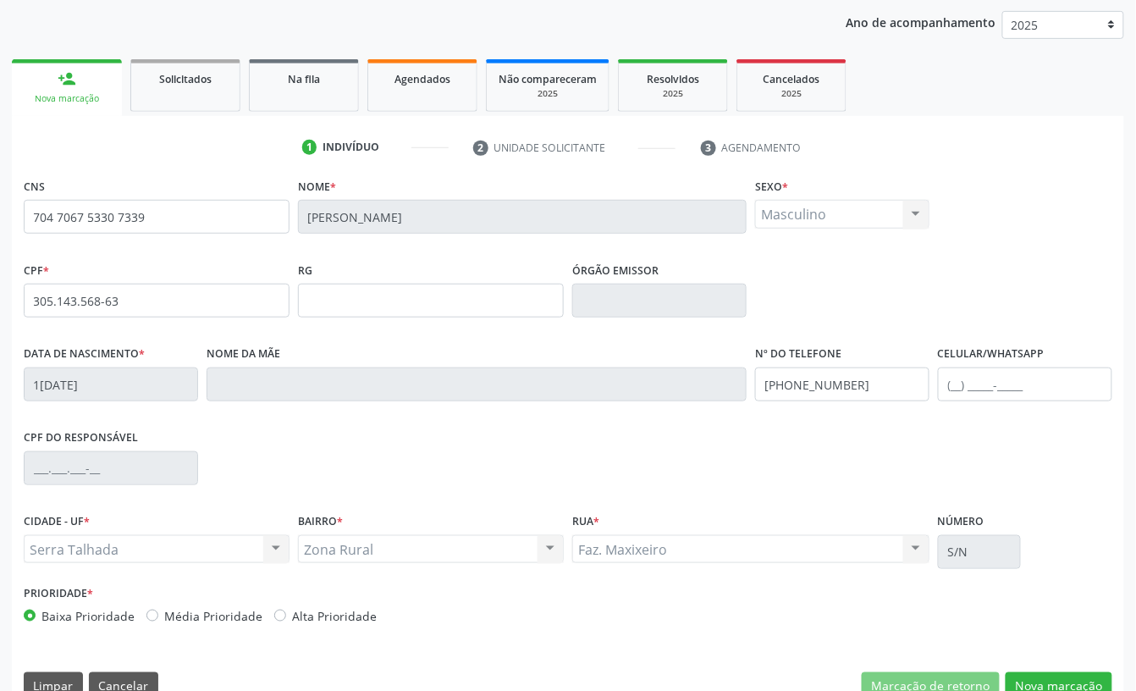
scroll to position [228, 0]
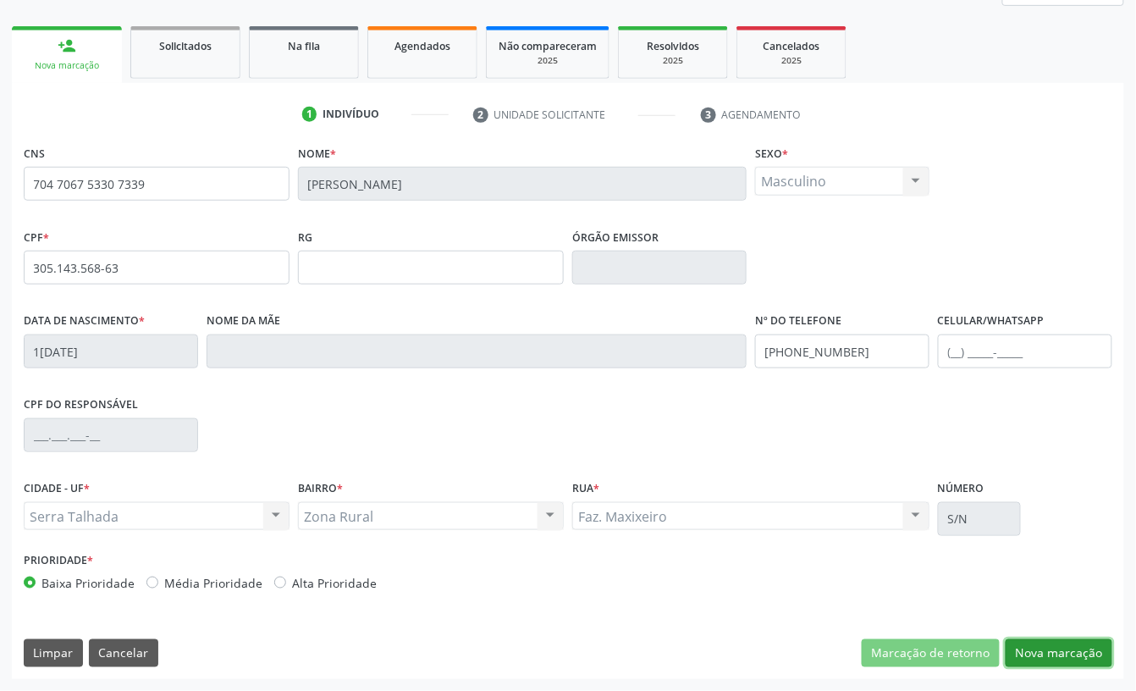
click at [1029, 648] on button "Nova marcação" at bounding box center [1059, 653] width 107 height 29
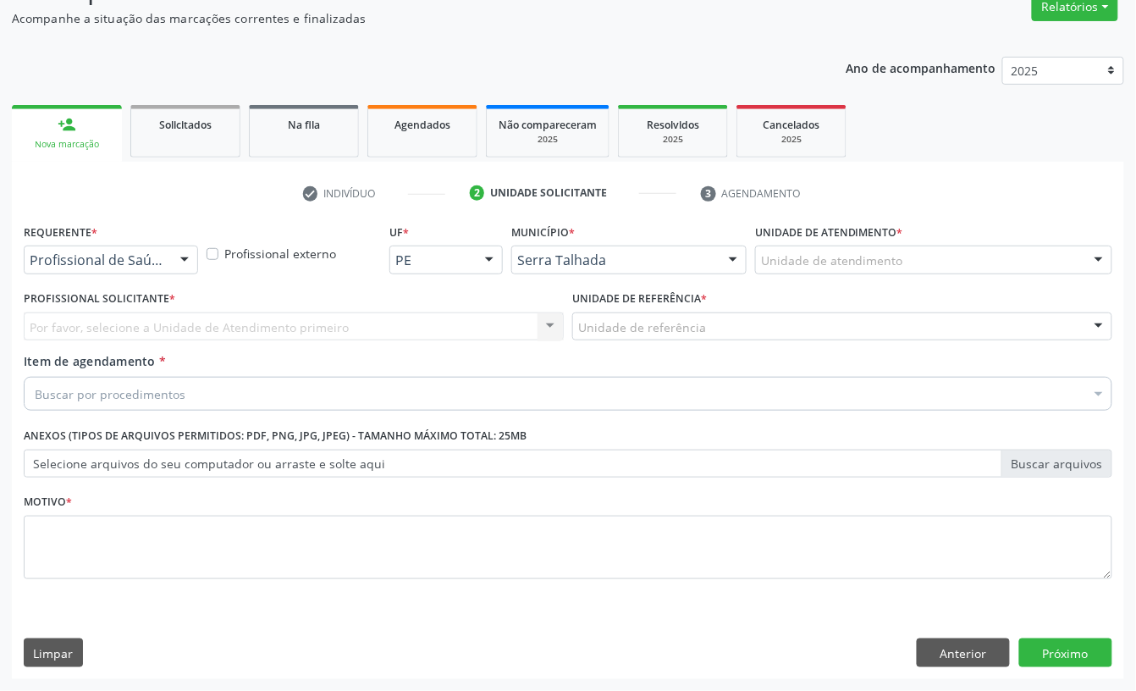
scroll to position [150, 0]
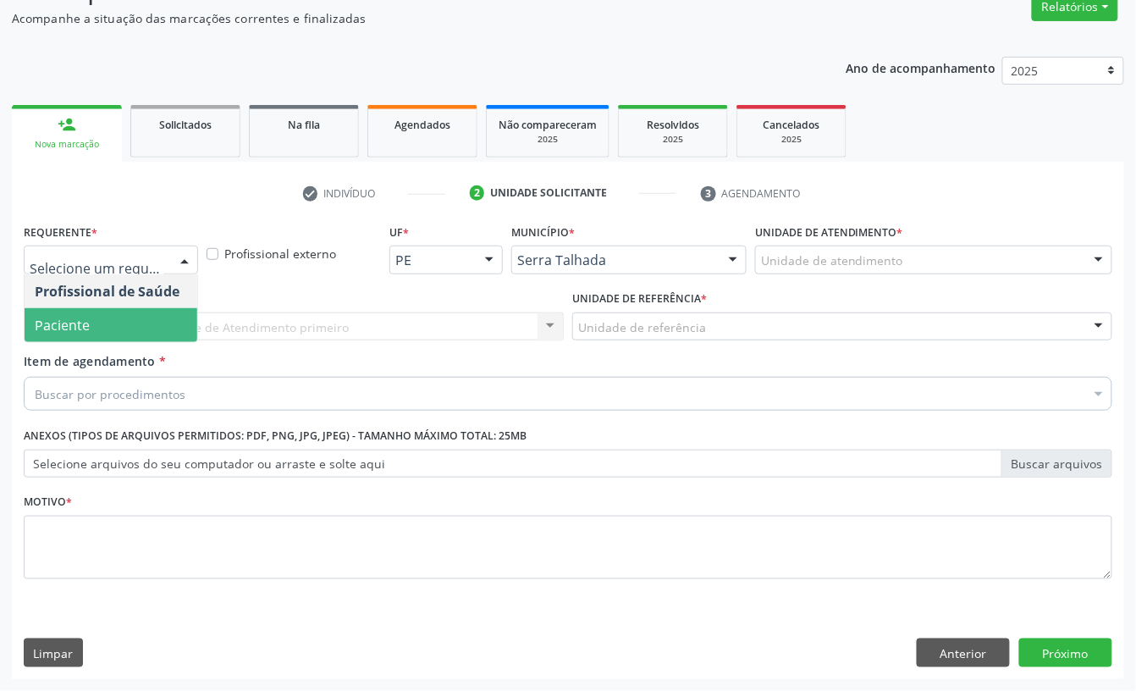
click at [83, 317] on span "Paciente" at bounding box center [62, 325] width 55 height 19
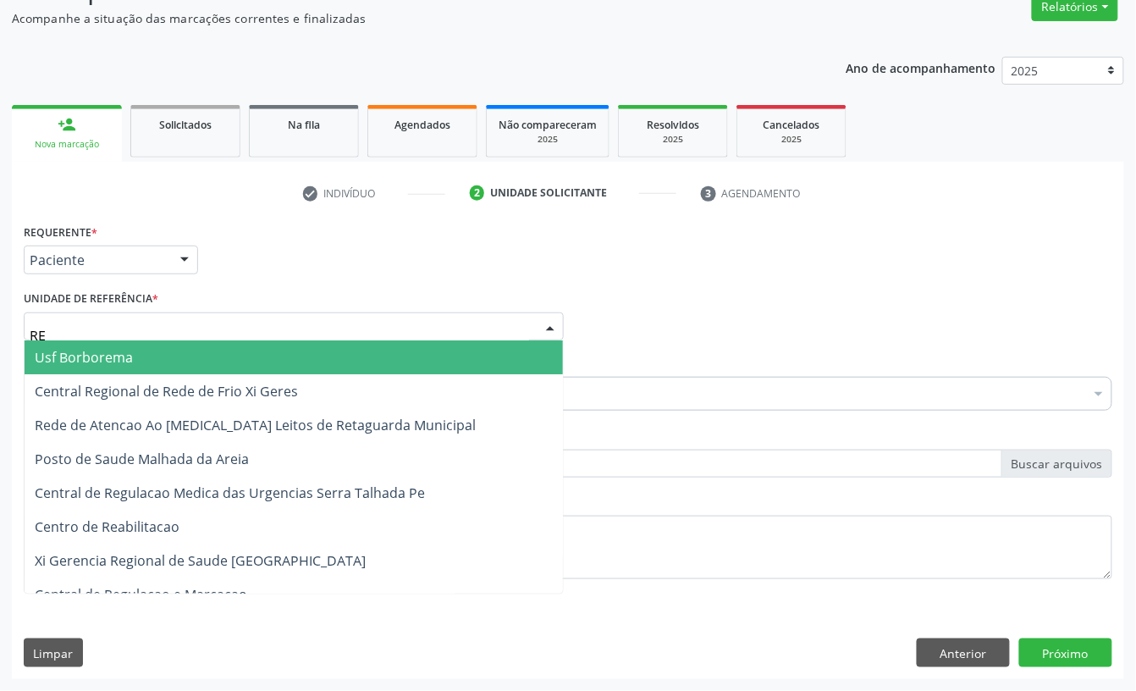
type input "REA"
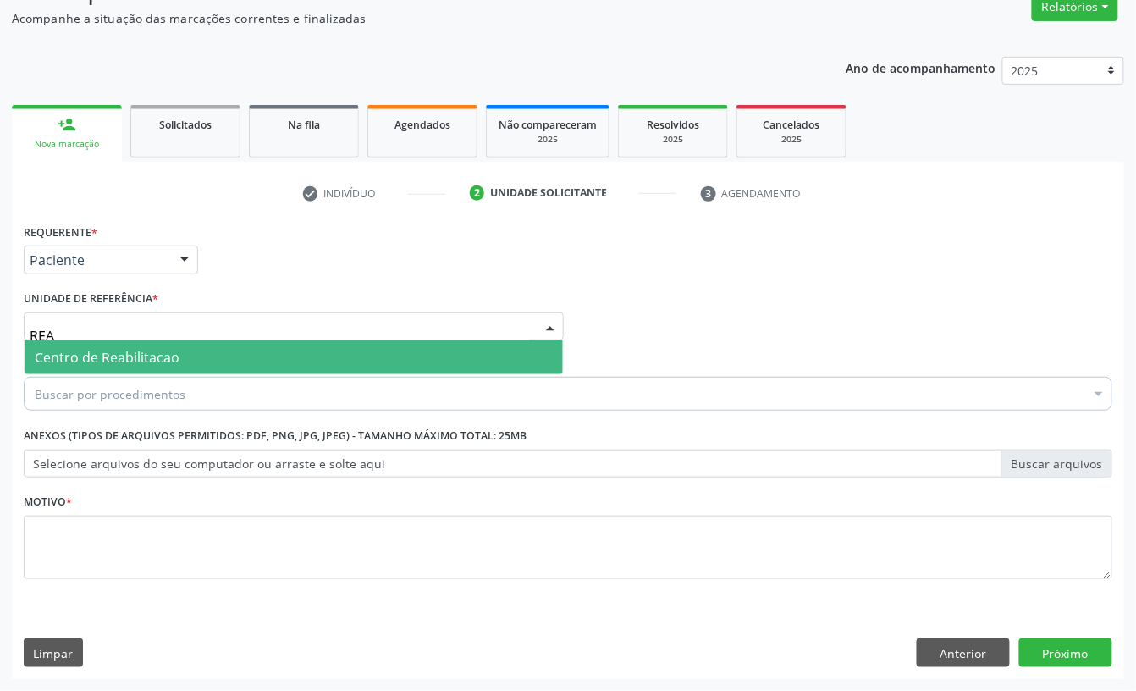
click at [83, 354] on span "Centro de Reabilitacao" at bounding box center [107, 357] width 145 height 19
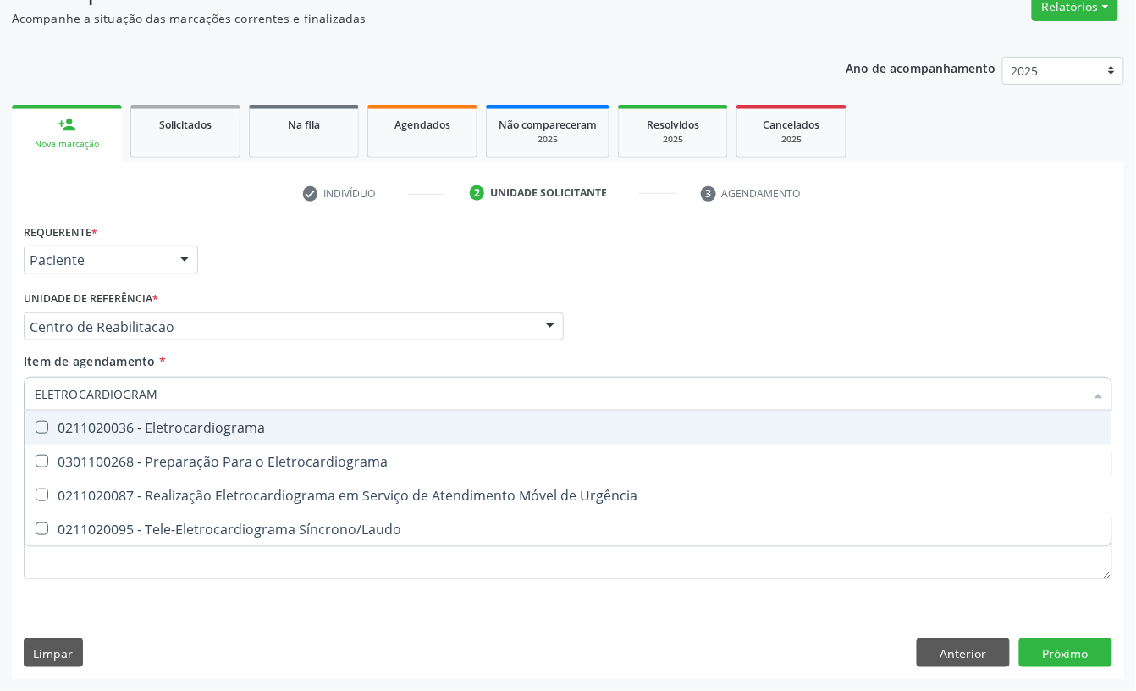
type input "ELETROCARDIOGRAMA"
click at [91, 421] on div "0211020036 - Eletrocardiograma" at bounding box center [568, 428] width 1067 height 14
checkbox Eletrocardiograma "true"
drag, startPoint x: 265, startPoint y: 258, endPoint x: 229, endPoint y: 420, distance: 165.7
click at [267, 255] on div "Requerente * Paciente Profissional de Saúde Paciente Nenhum resultado encontrad…" at bounding box center [567, 252] width 1097 height 66
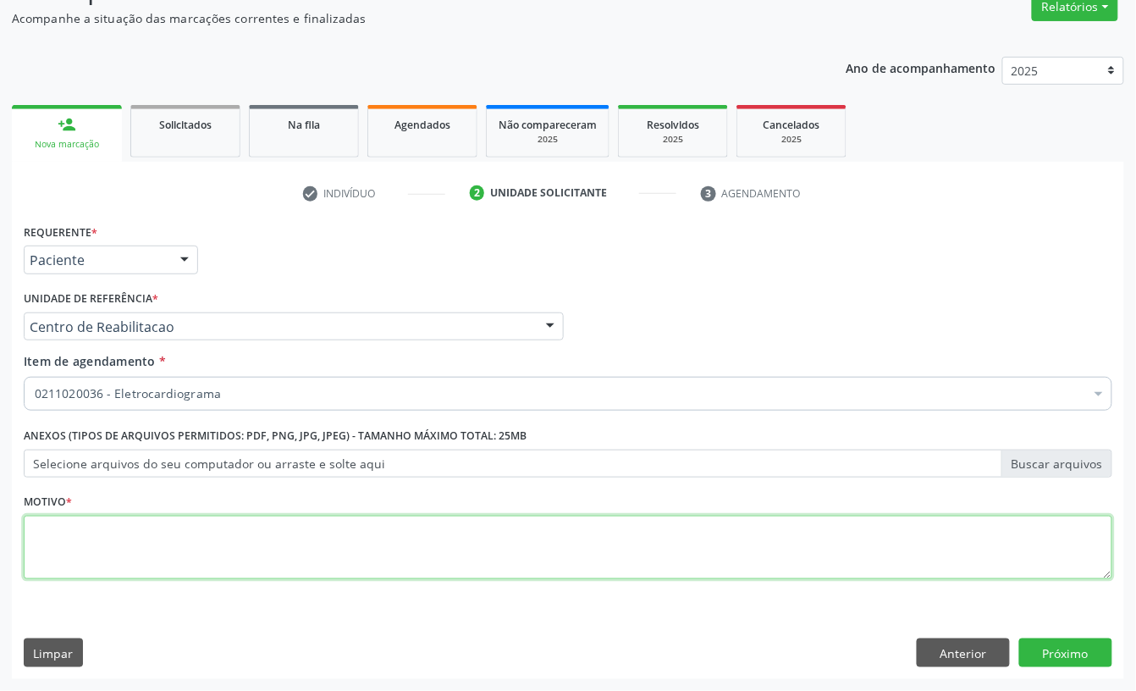
click at [122, 528] on textarea at bounding box center [568, 547] width 1089 height 64
type textarea "A"
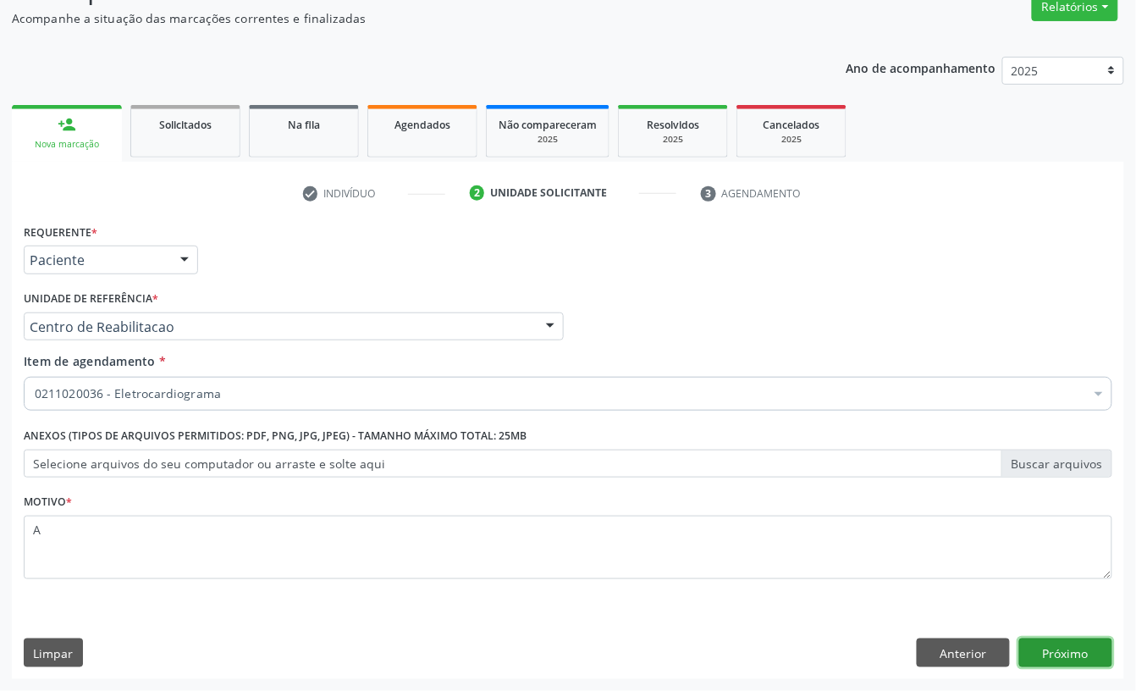
click at [1036, 643] on button "Próximo" at bounding box center [1065, 652] width 93 height 29
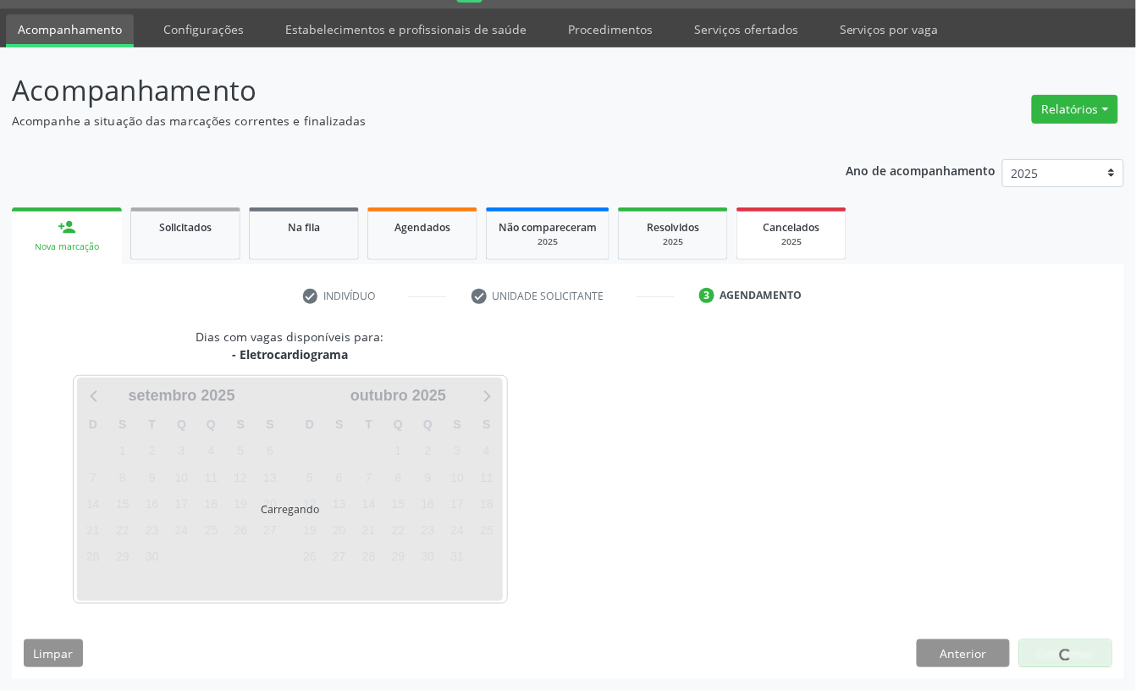
scroll to position [47, 0]
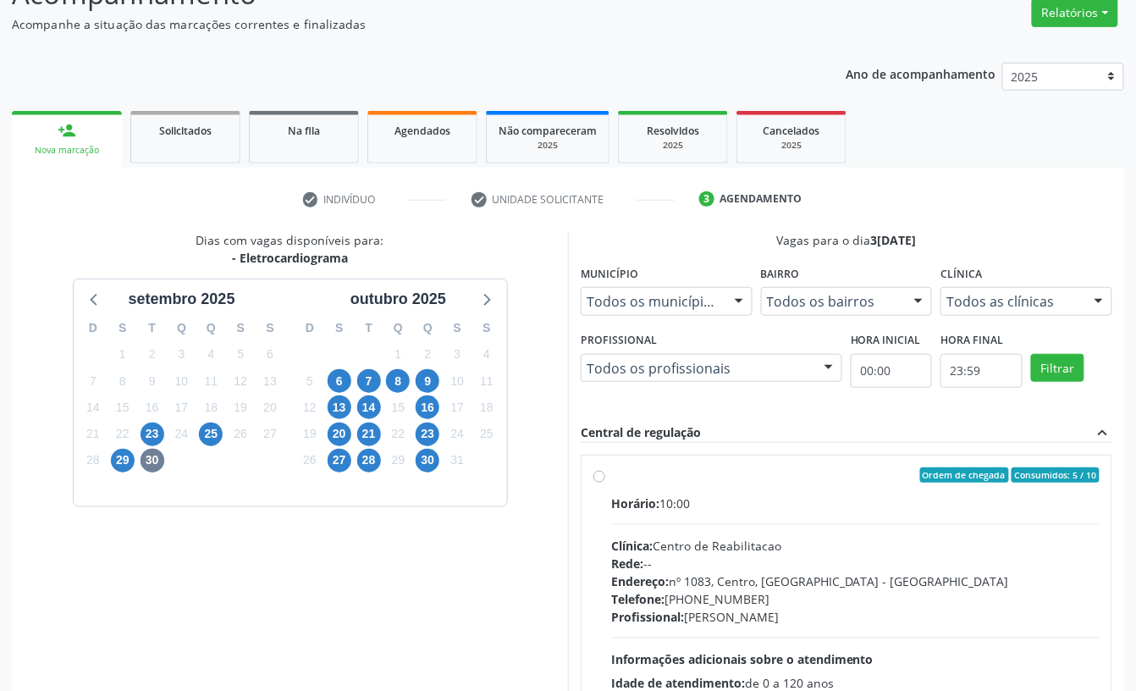
scroll to position [273, 0]
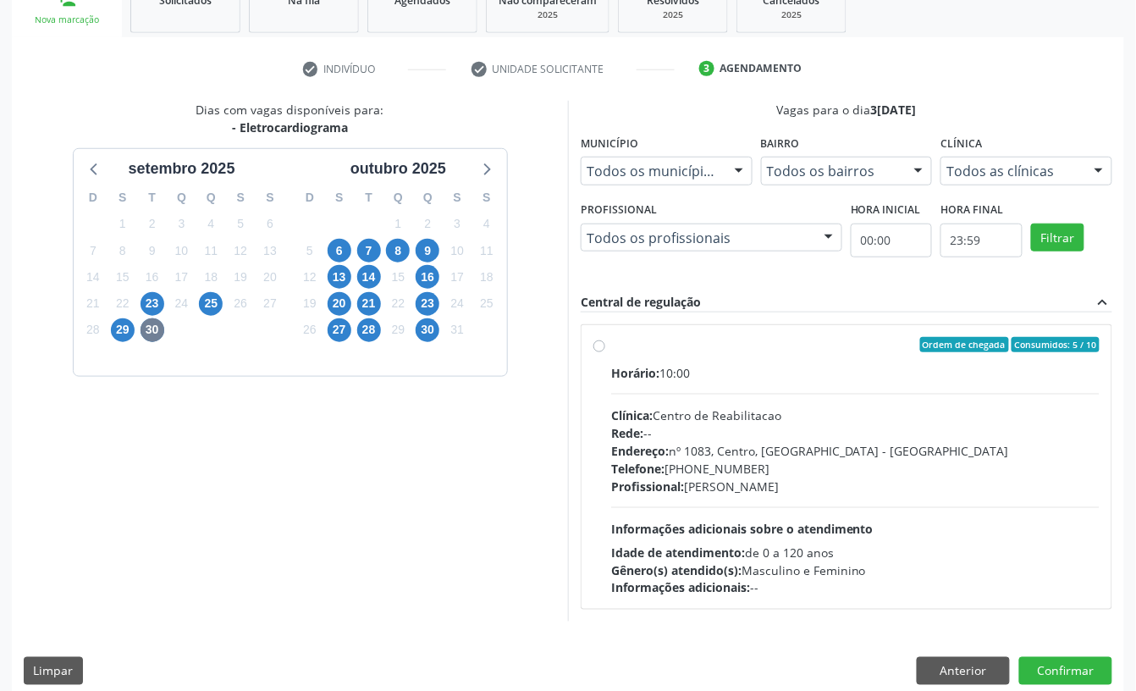
click at [742, 416] on div "Clínica: Centro de Reabilitacao" at bounding box center [855, 415] width 488 height 18
click at [605, 352] on input "Ordem de chegada Consumidos: 5 / 10 Horário: 10:00 Clínica: Centro de Reabilita…" at bounding box center [599, 344] width 12 height 15
radio input "true"
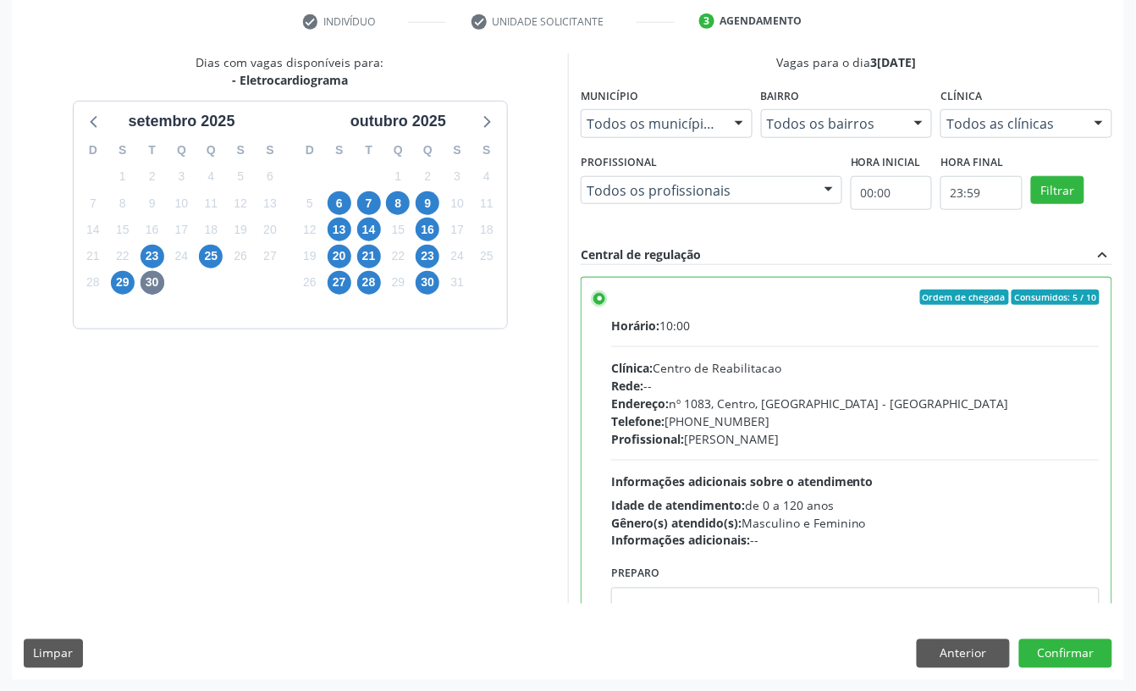
scroll to position [322, 0]
click at [1084, 645] on button "Confirmar" at bounding box center [1065, 652] width 93 height 29
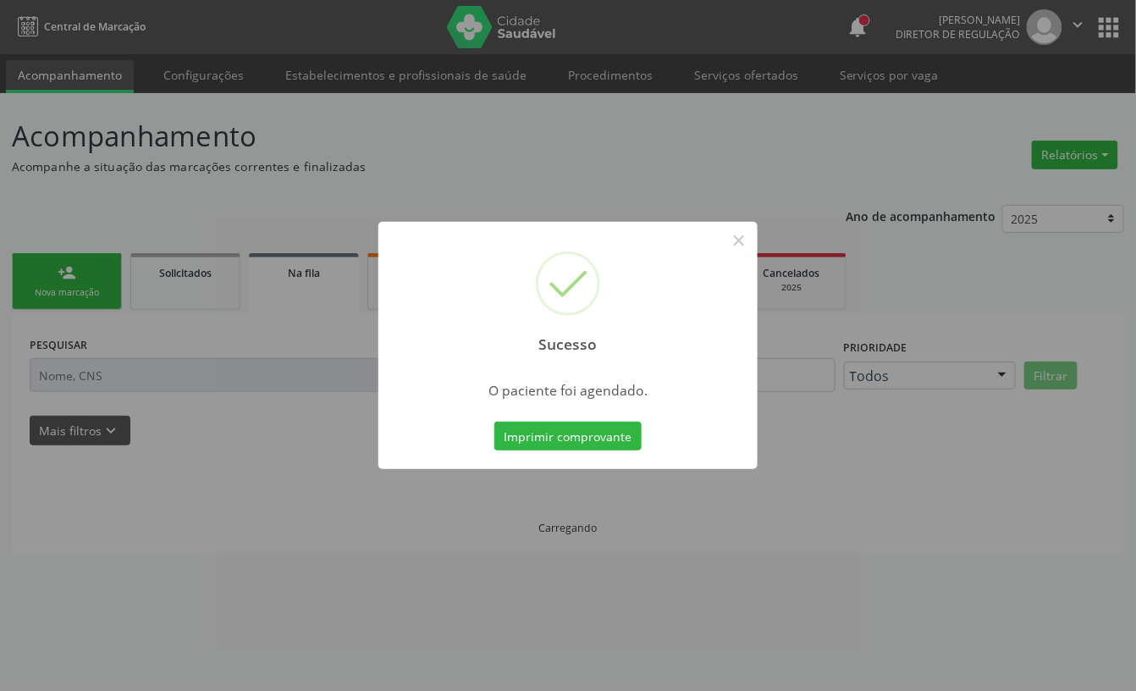
scroll to position [0, 0]
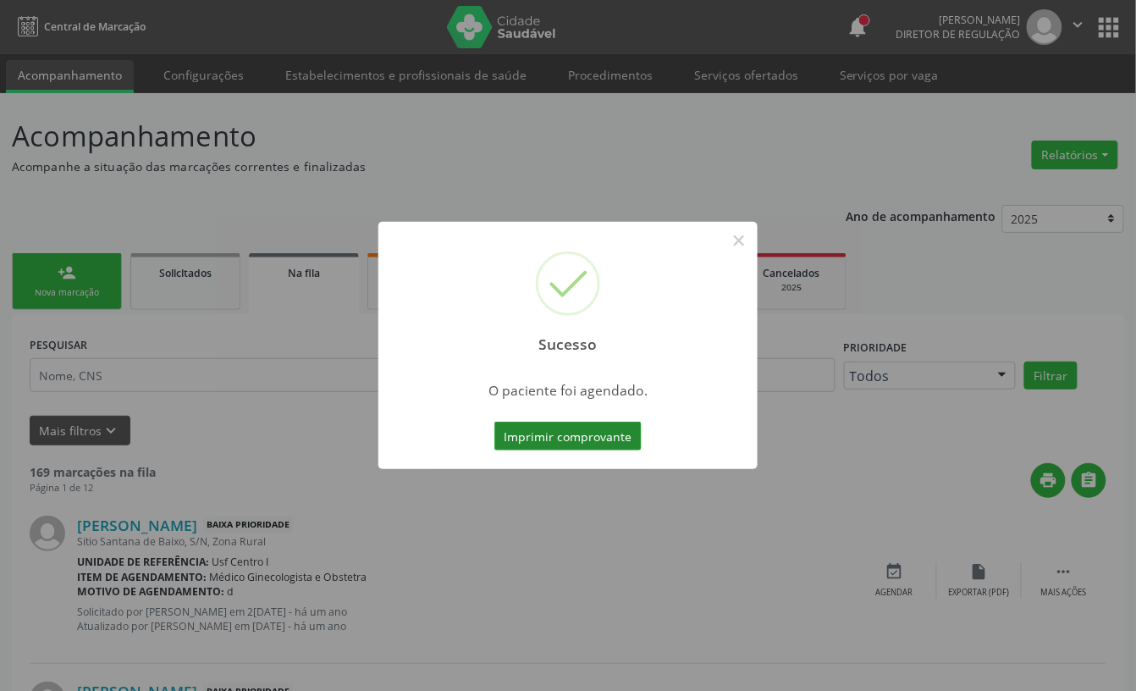
click at [513, 435] on button "Imprimir comprovante" at bounding box center [567, 436] width 147 height 29
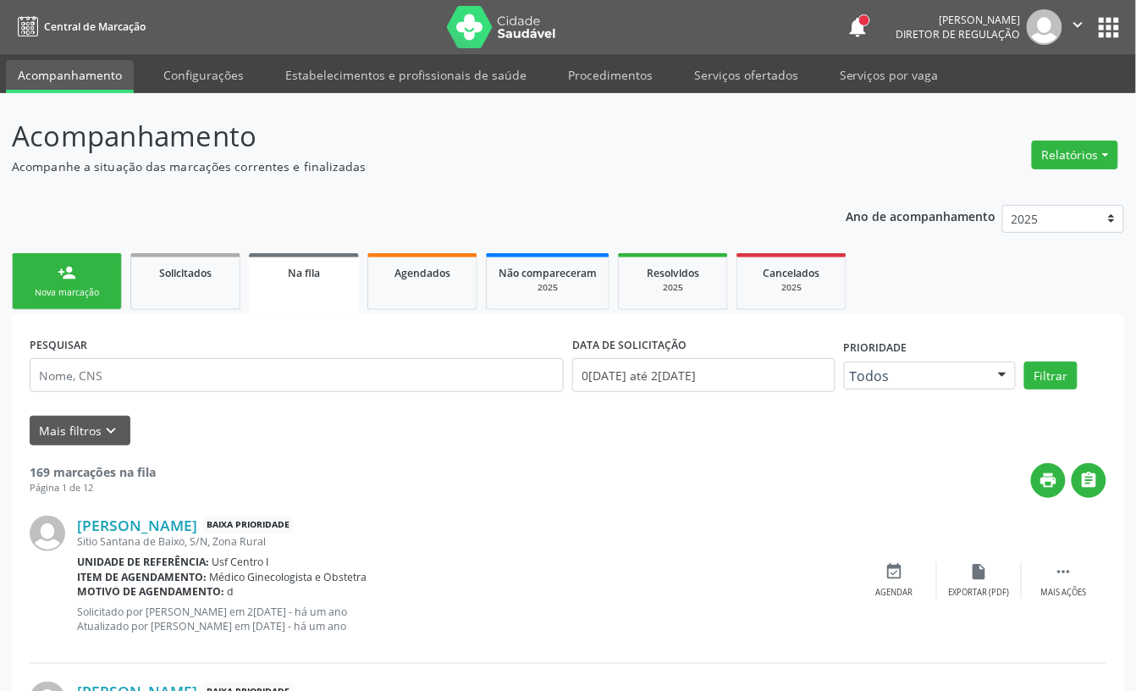
click at [82, 295] on div "Nova marcação" at bounding box center [67, 292] width 85 height 13
click at [88, 293] on div "Nova marcação" at bounding box center [67, 292] width 85 height 13
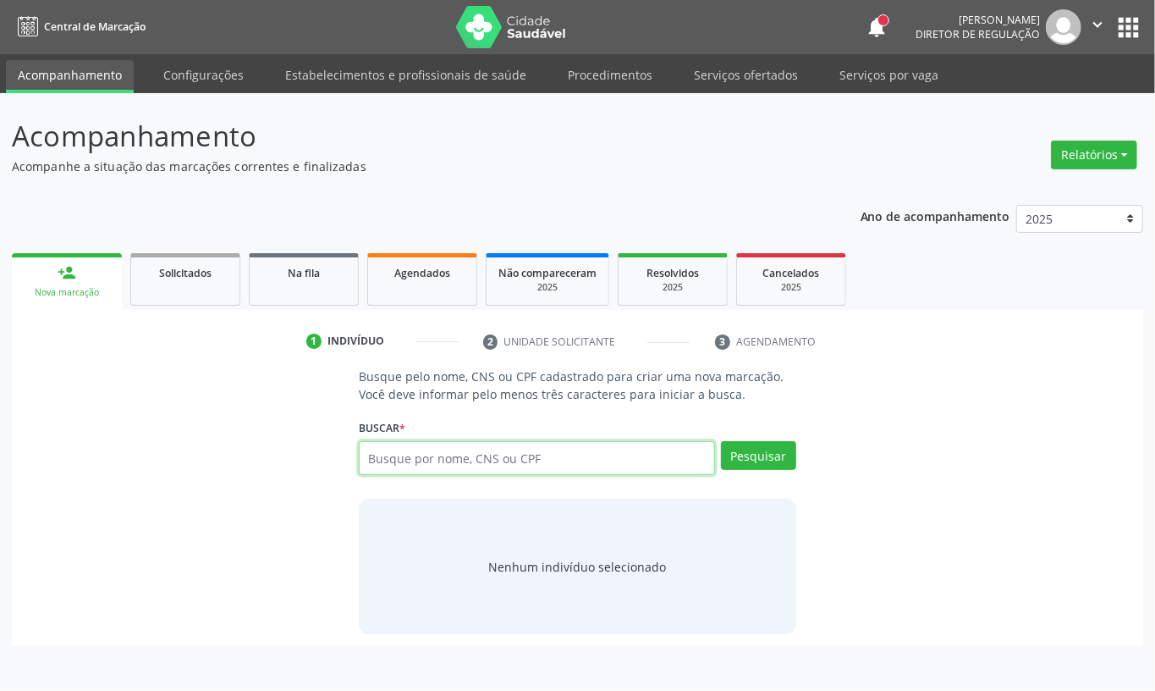
click at [410, 451] on input "text" at bounding box center [537, 458] width 356 height 34
type input "62871048487"
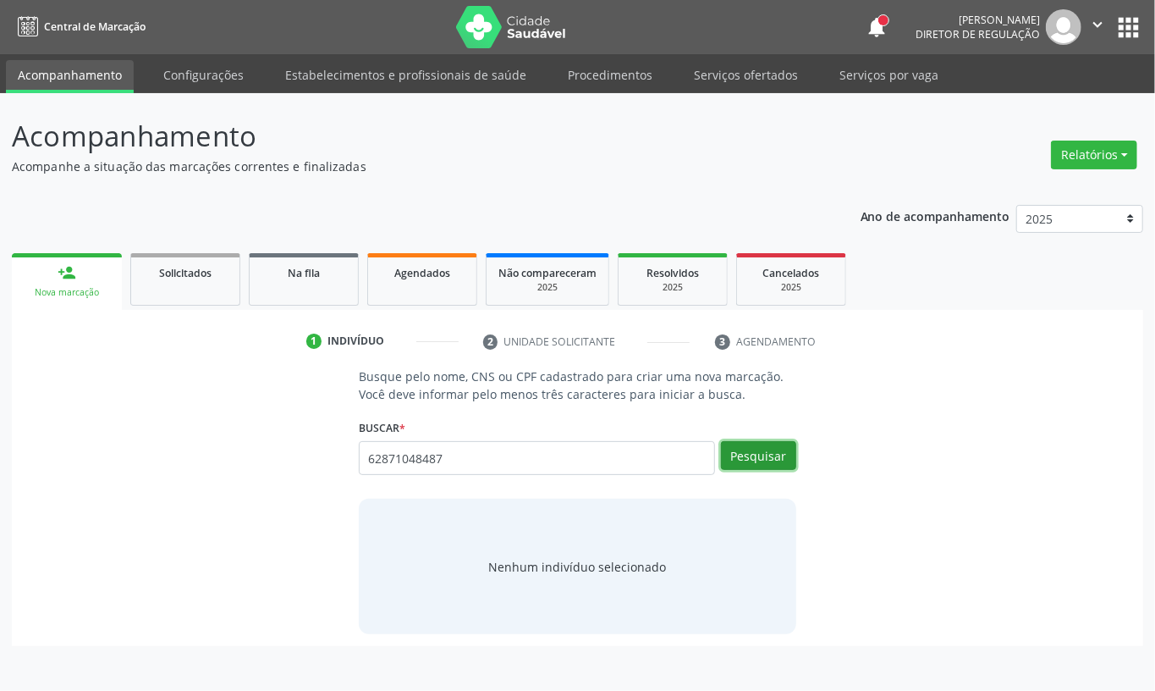
click at [764, 458] on button "Pesquisar" at bounding box center [758, 455] width 75 height 29
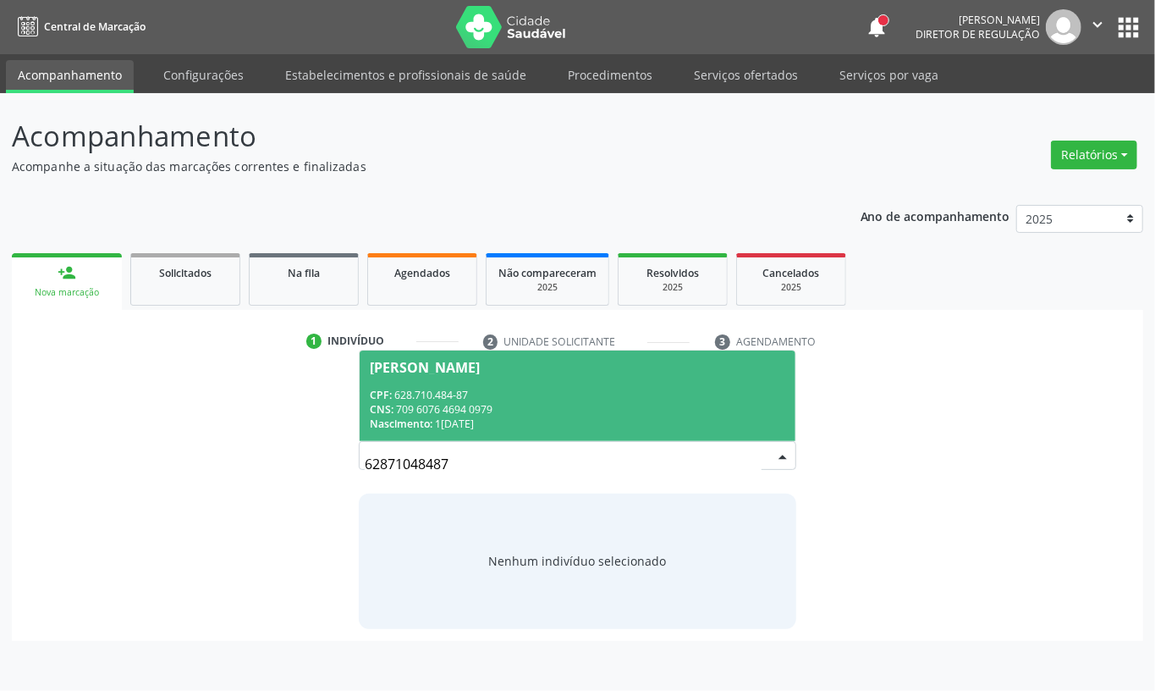
click at [580, 410] on div "CNS: 709 6076 4694 0979" at bounding box center [578, 409] width 416 height 14
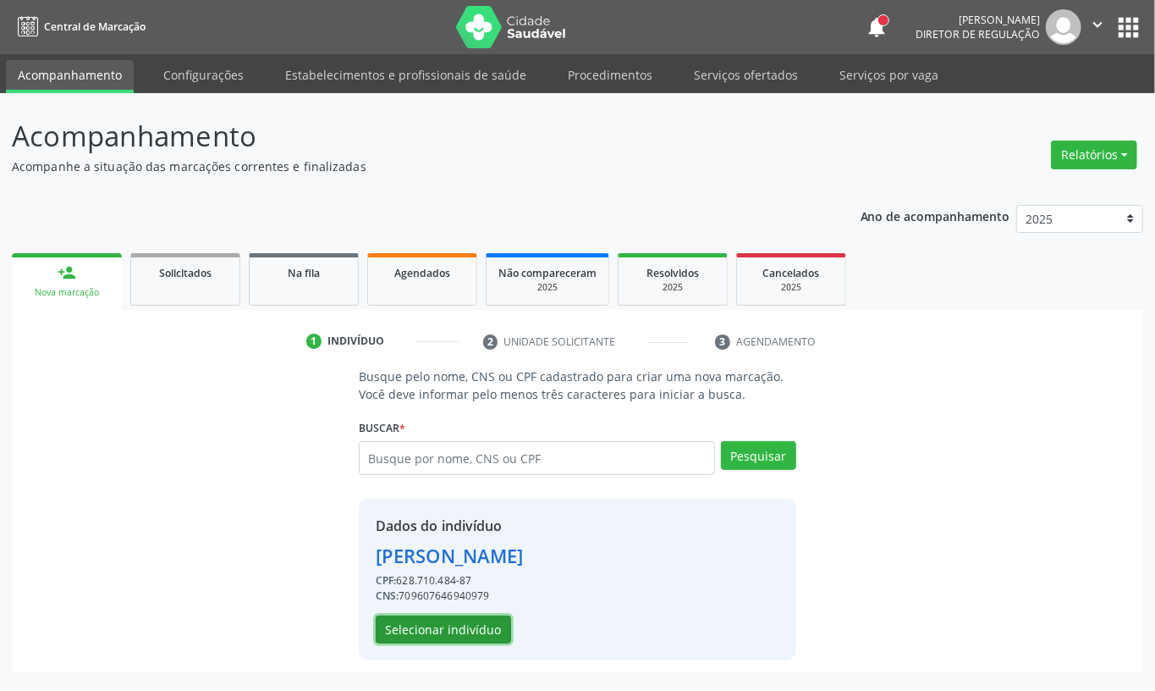
click at [414, 640] on button "Selecionar indivíduo" at bounding box center [443, 629] width 135 height 29
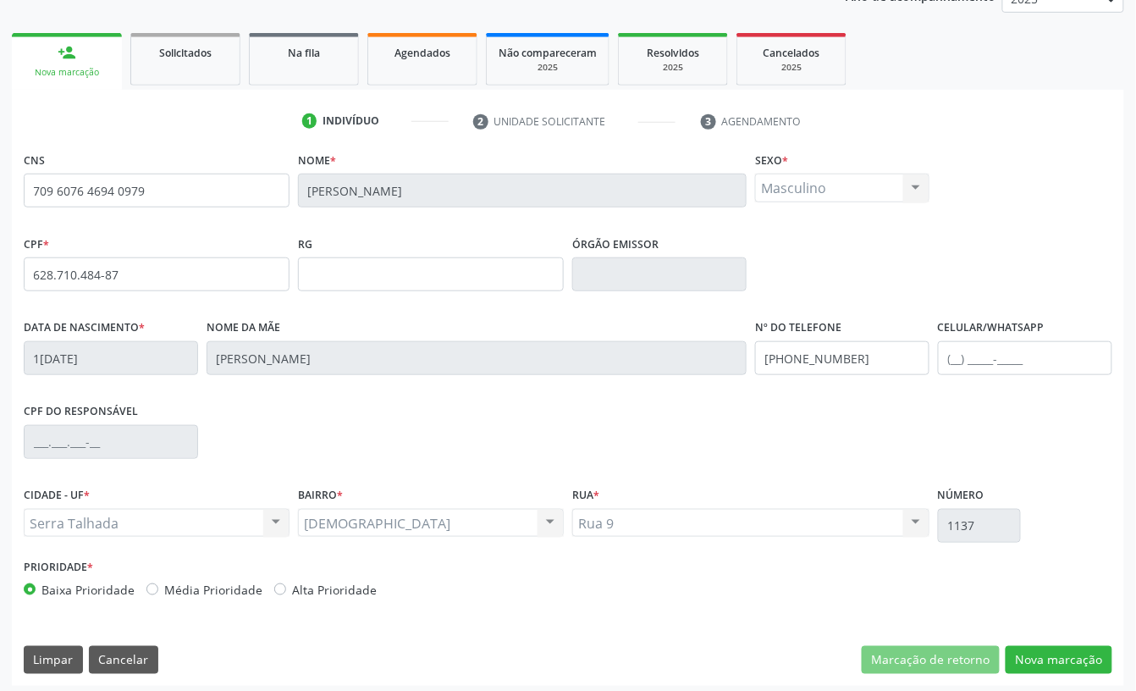
scroll to position [228, 0]
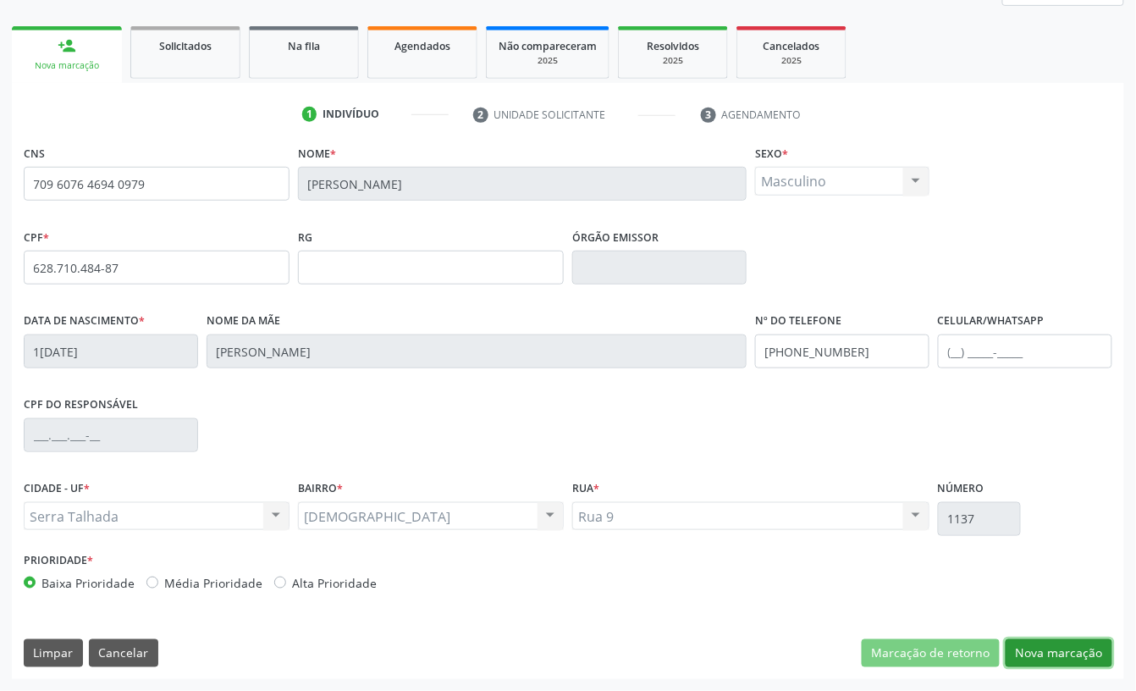
click at [1056, 643] on button "Nova marcação" at bounding box center [1059, 653] width 107 height 29
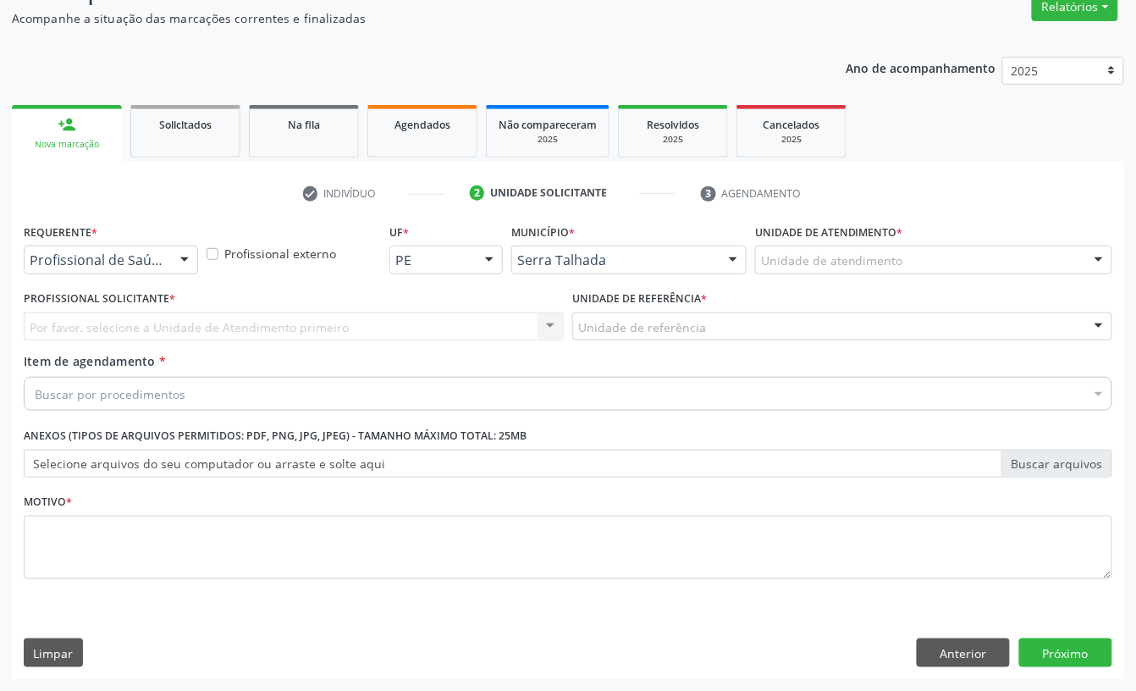
scroll to position [150, 0]
click at [129, 248] on div "Profissional de Saúde" at bounding box center [111, 259] width 174 height 29
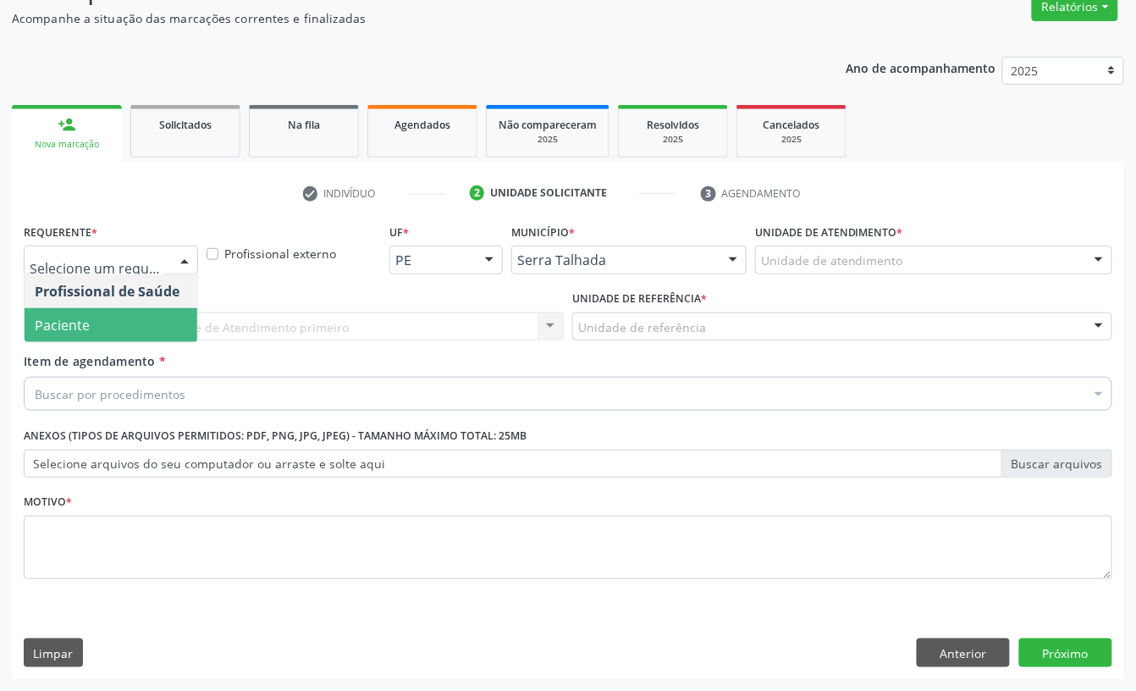
click at [125, 312] on span "Paciente" at bounding box center [111, 325] width 173 height 34
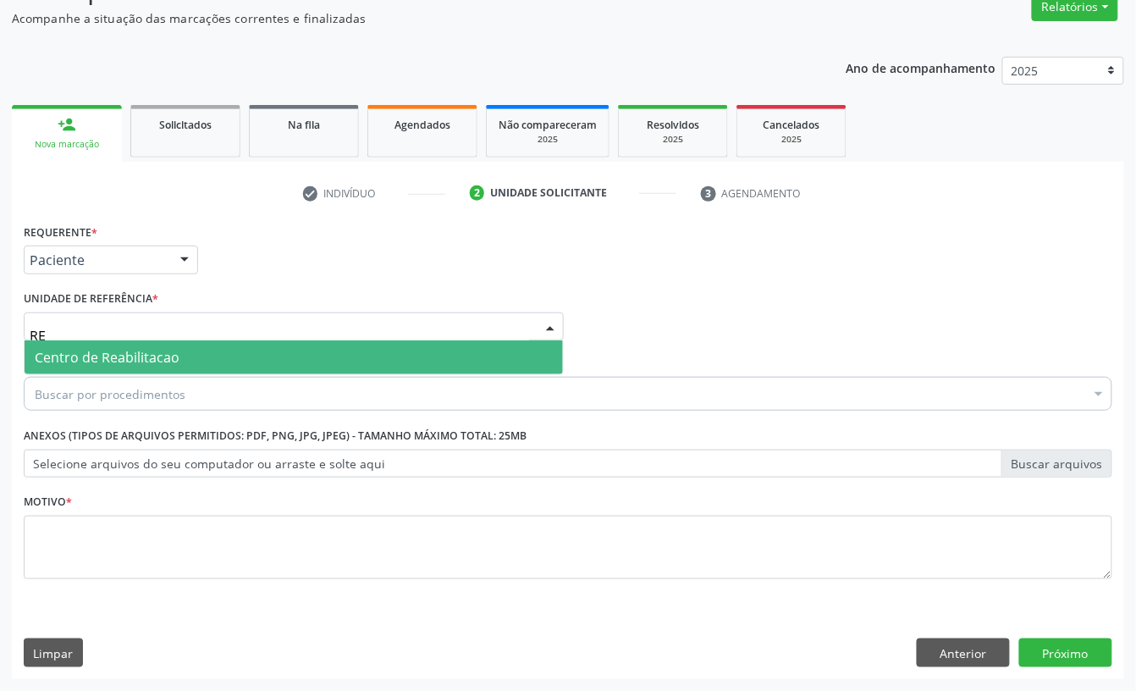
type input "REA"
click at [129, 353] on span "Centro de Reabilitacao" at bounding box center [107, 357] width 145 height 19
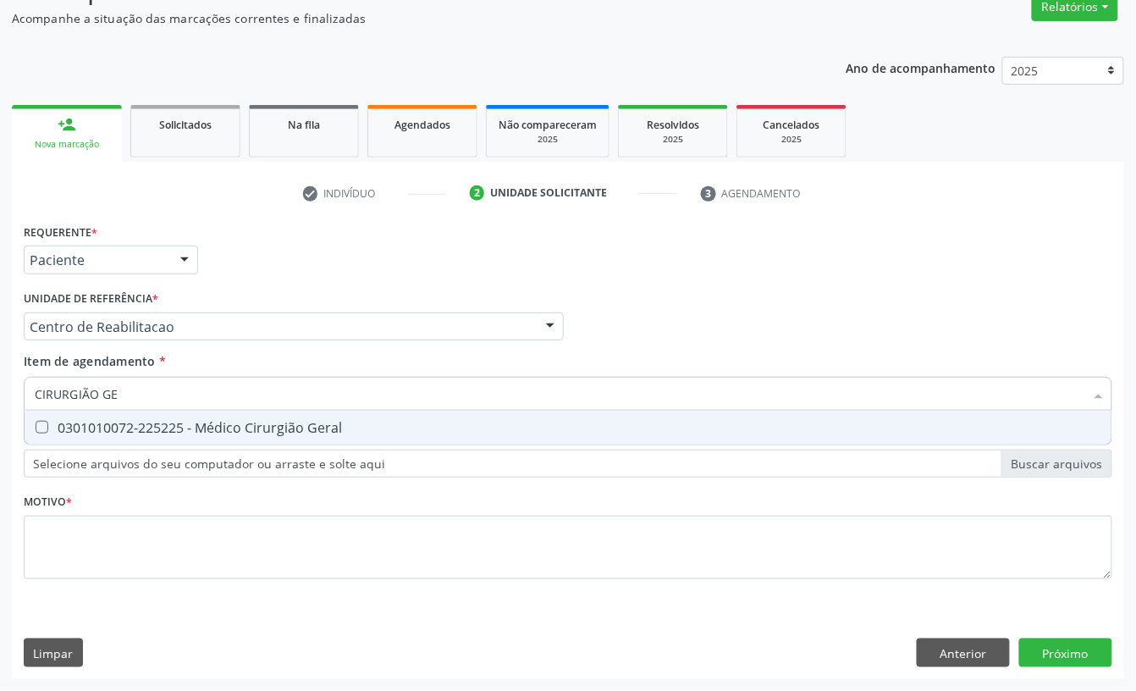
type input "CIRURGIÃO GER"
click at [124, 430] on div "0301010072-225225 - Médico Cirurgião Geral" at bounding box center [568, 428] width 1067 height 14
checkbox Geral "true"
click at [105, 499] on div "Requerente * Paciente Profissional de Saúde Paciente Nenhum resultado encontrad…" at bounding box center [568, 410] width 1089 height 383
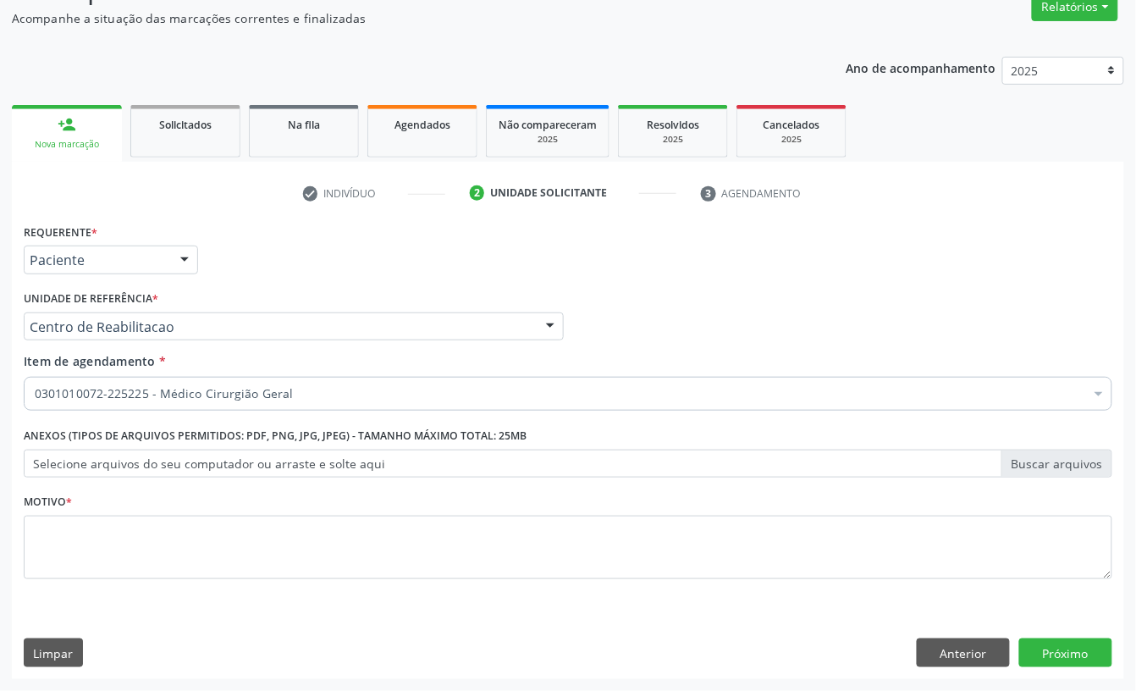
click at [95, 546] on li "Não selecionados" at bounding box center [694, 557] width 1338 height 45
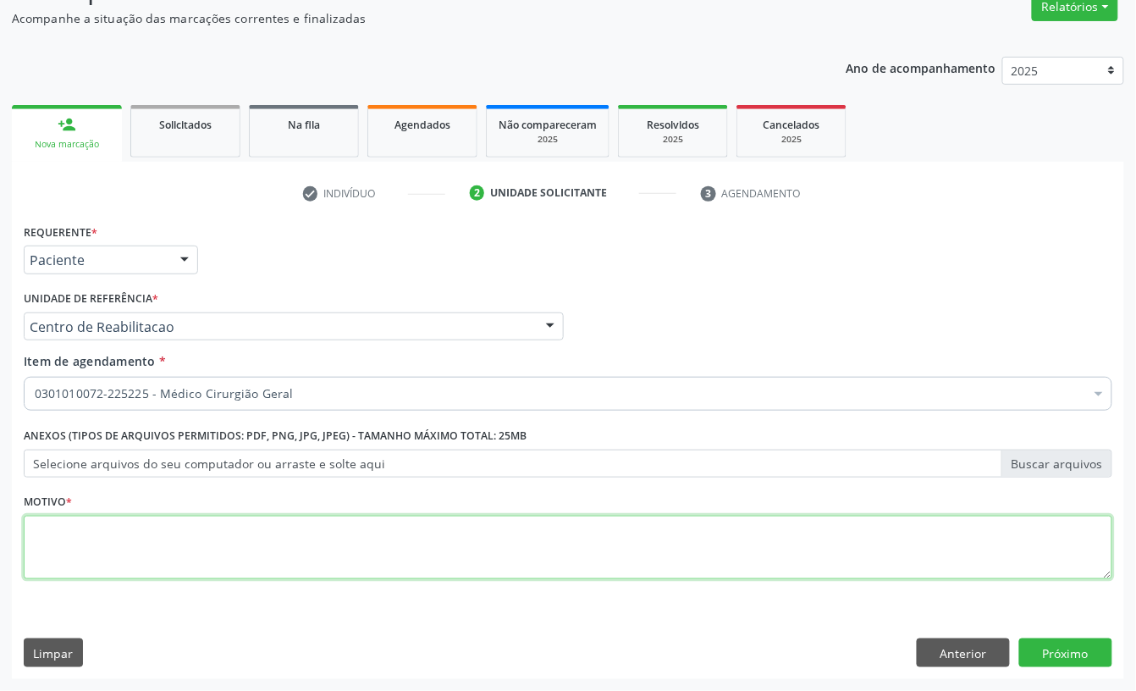
click at [95, 546] on textarea at bounding box center [568, 547] width 1089 height 64
type textarea "D"
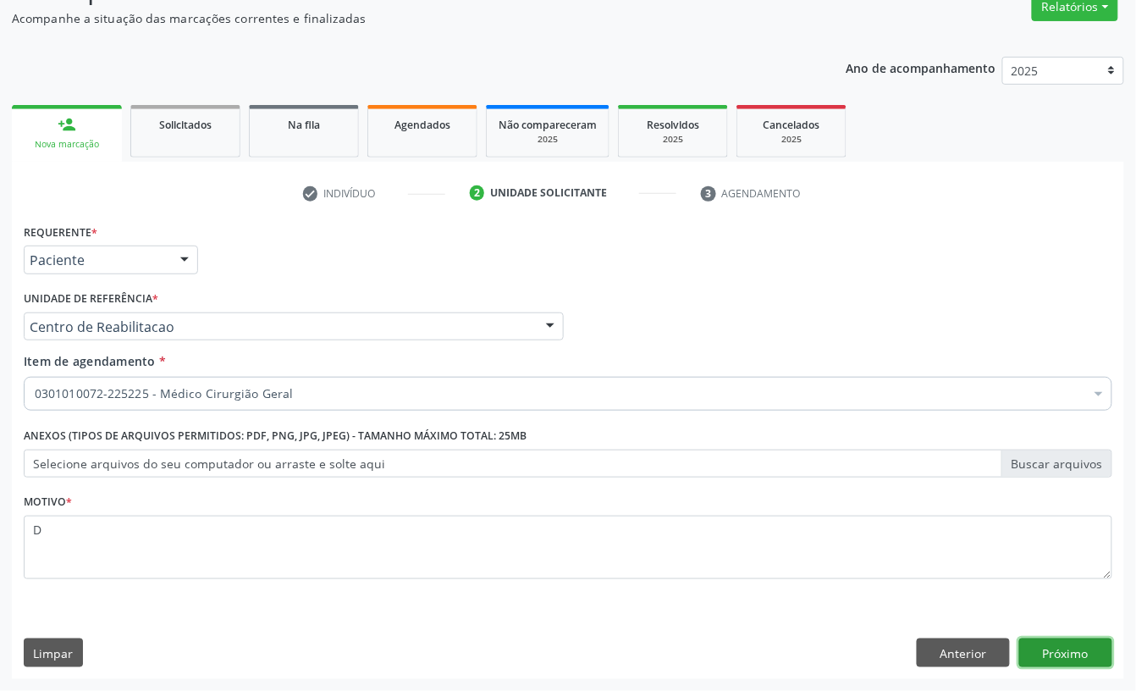
click at [1081, 659] on button "Próximo" at bounding box center [1065, 652] width 93 height 29
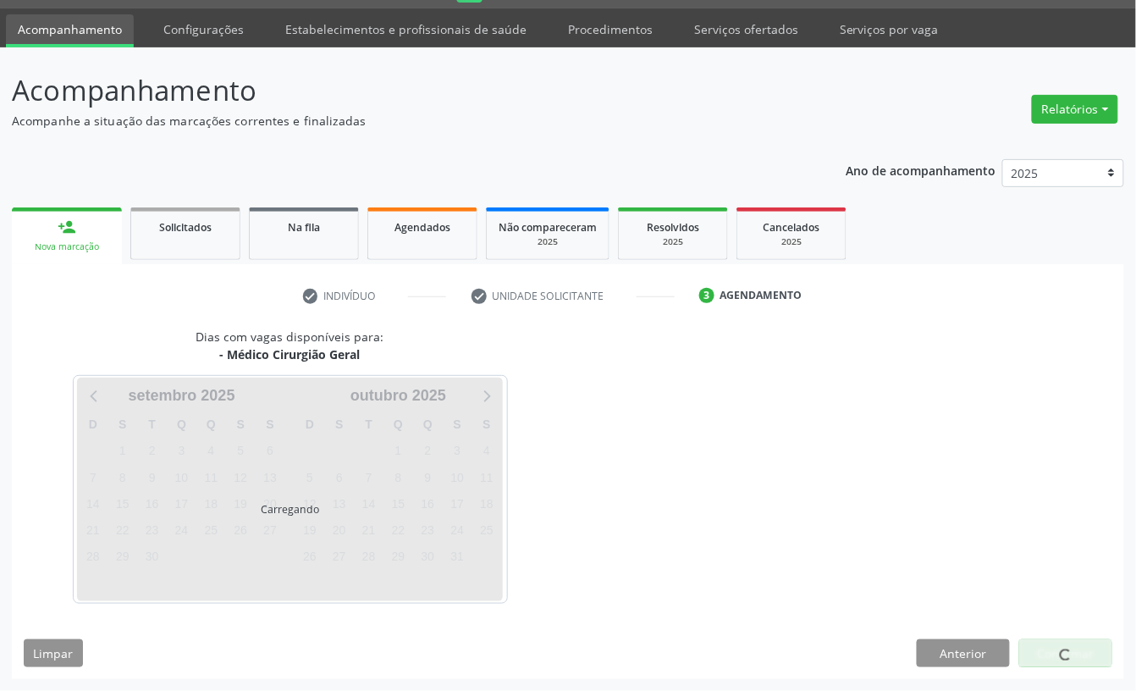
scroll to position [47, 0]
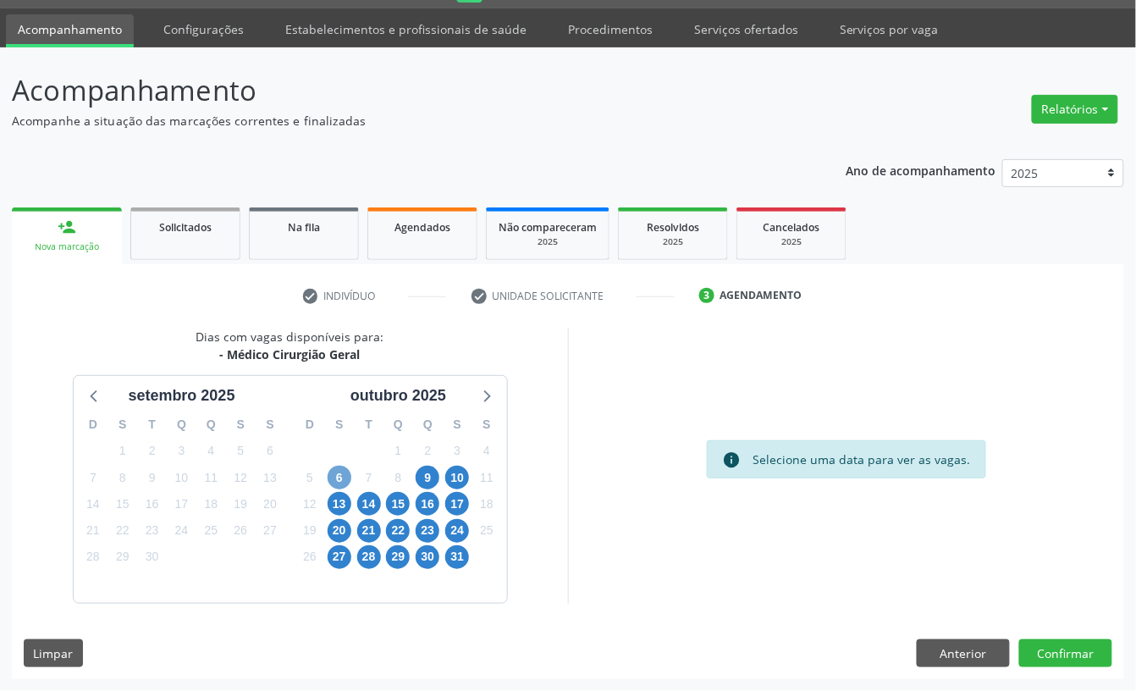
click at [339, 475] on span "6" at bounding box center [340, 478] width 24 height 24
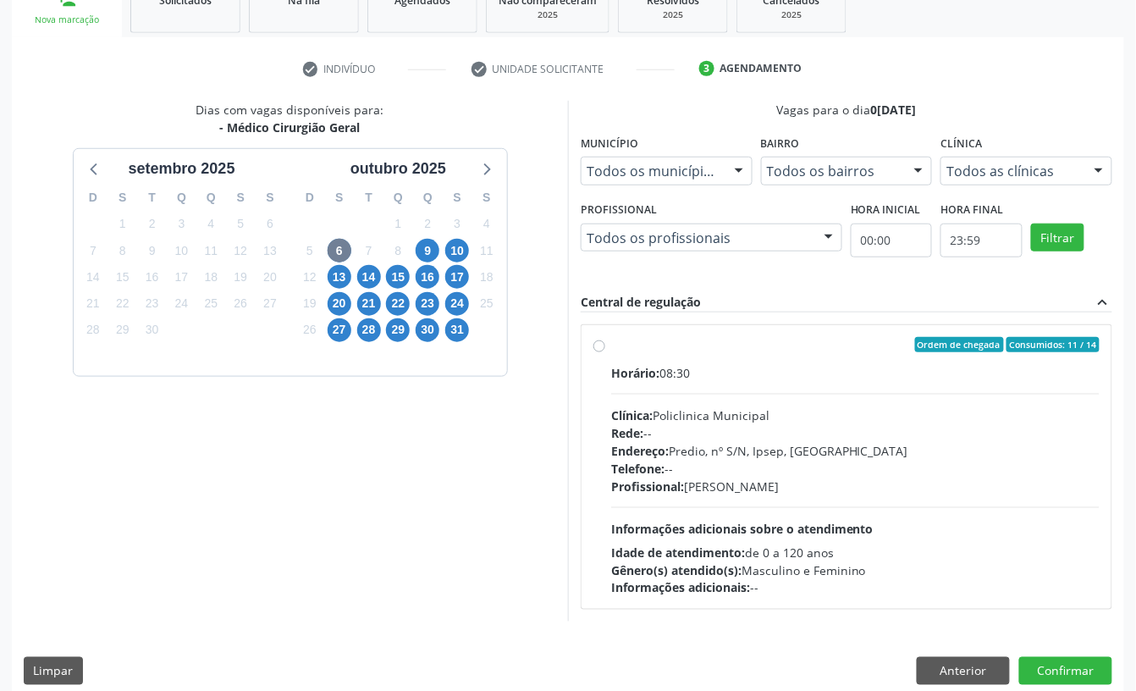
click at [618, 485] on span "Profissional:" at bounding box center [647, 486] width 73 height 16
click at [605, 352] on input "Ordem de chegada Consumidos: 11 / 14 Horário: 08:30 Clínica: Policlinica Munici…" at bounding box center [599, 344] width 12 height 15
radio input "true"
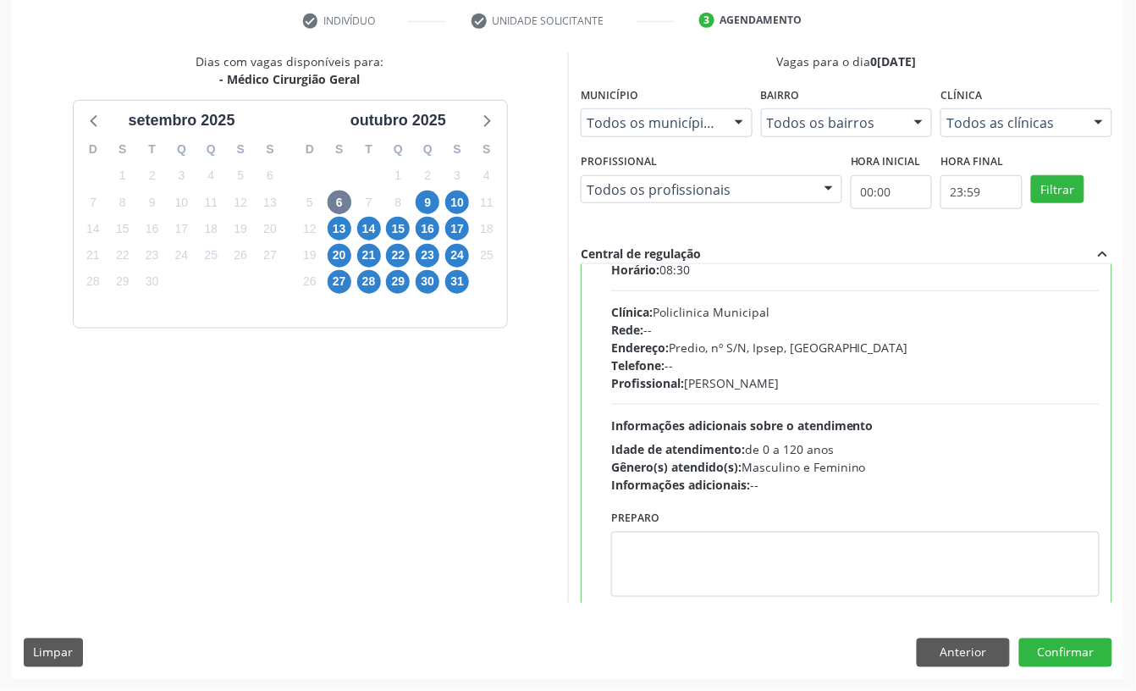
scroll to position [85, 0]
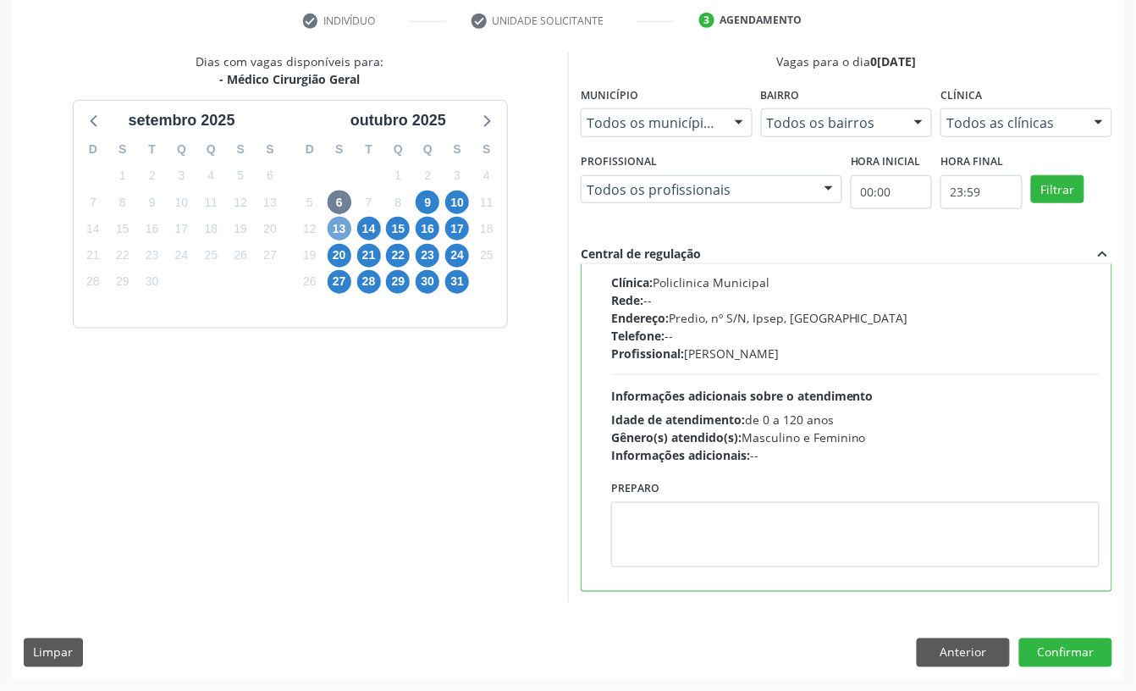
click at [347, 224] on span "13" at bounding box center [340, 229] width 24 height 24
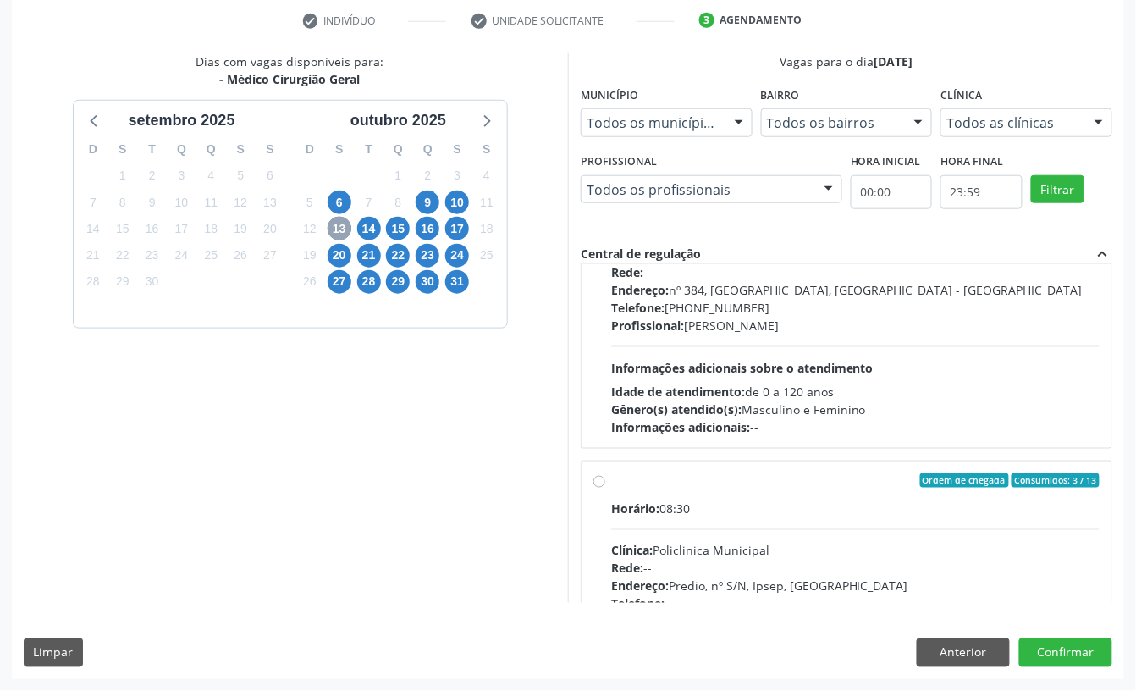
scroll to position [0, 0]
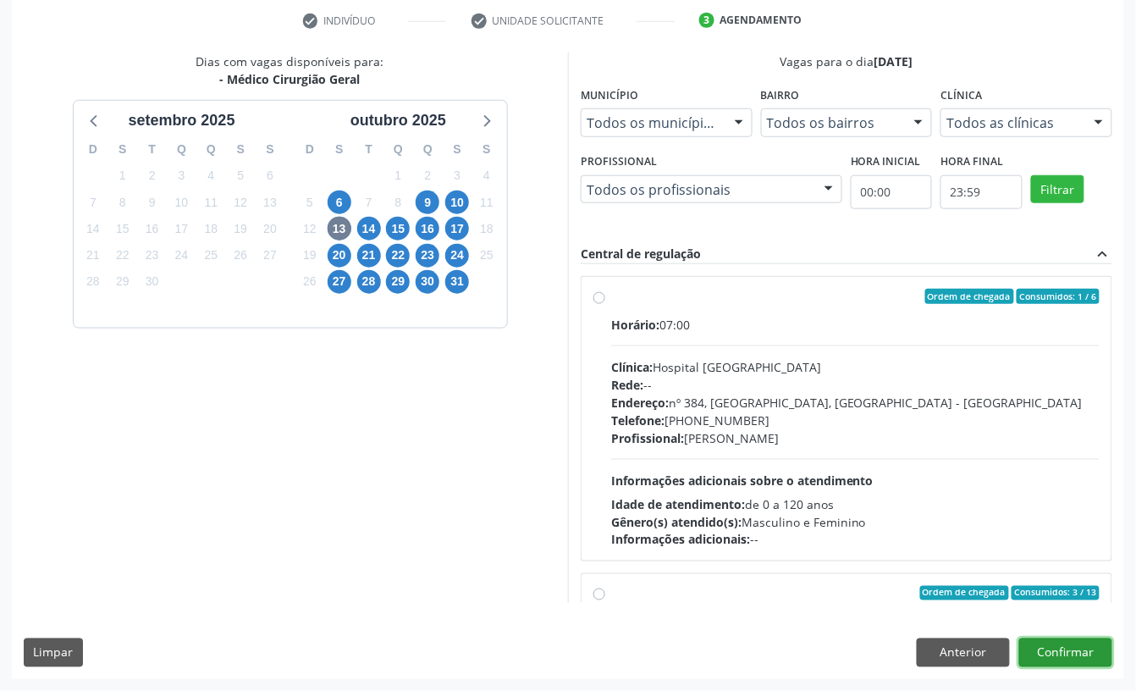
click at [1094, 651] on button "Confirmar" at bounding box center [1065, 652] width 93 height 29
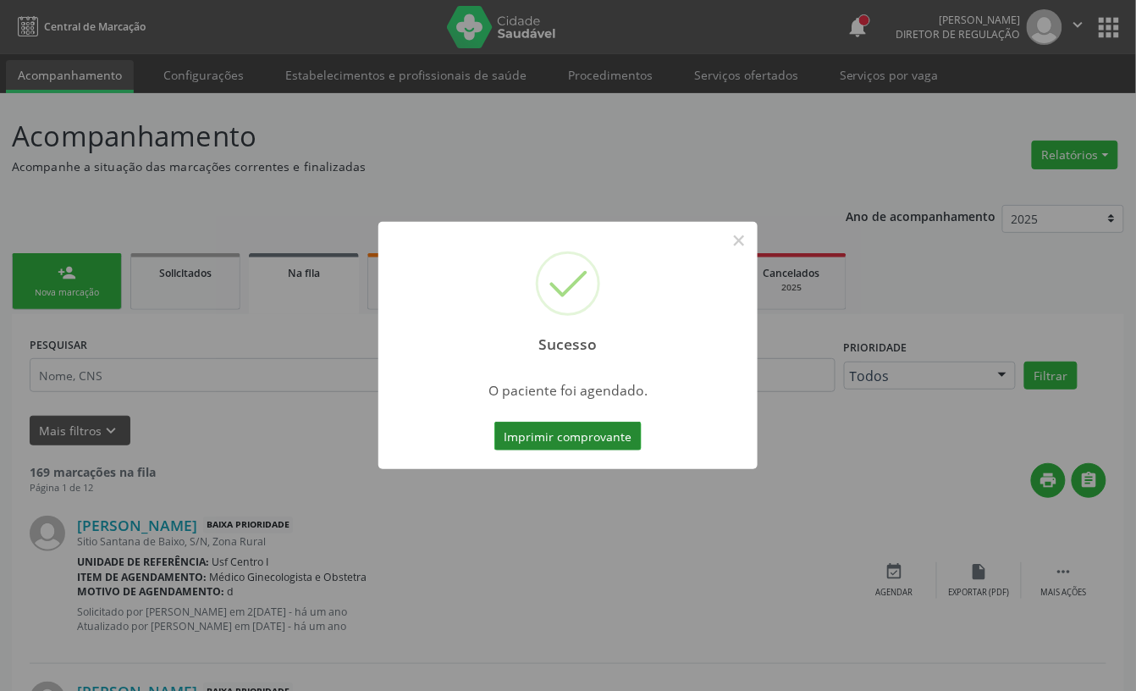
click at [533, 438] on button "Imprimir comprovante" at bounding box center [567, 436] width 147 height 29
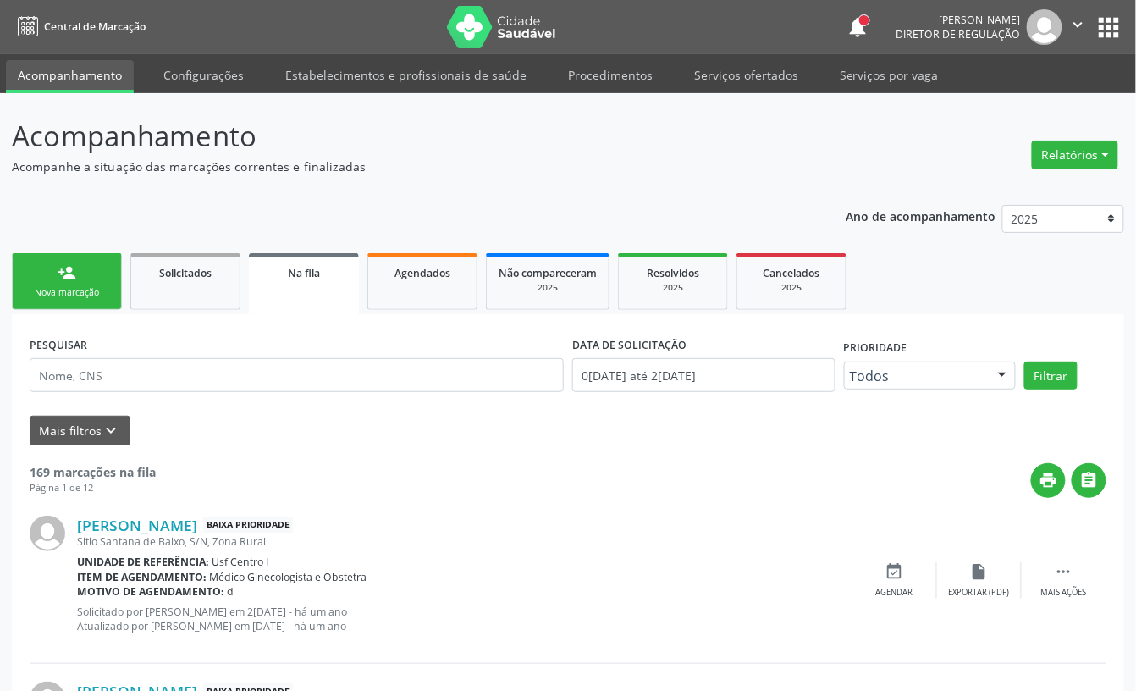
drag, startPoint x: 89, startPoint y: 318, endPoint x: 86, endPoint y: 289, distance: 29.7
click at [86, 289] on div "Nova marcação" at bounding box center [67, 292] width 85 height 13
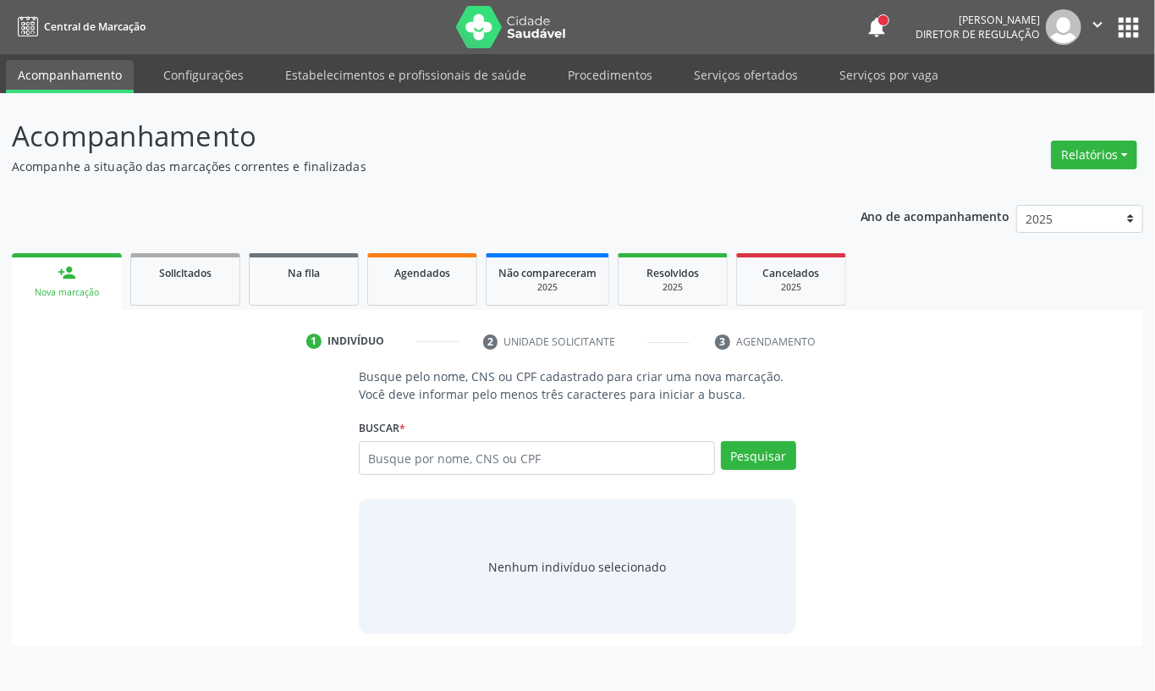
click at [499, 434] on div "Buscar * Busque por nome, CNS ou CPF Nenhum resultado encontrado para: " " Digi…" at bounding box center [578, 451] width 438 height 72
click at [486, 464] on input "text" at bounding box center [537, 458] width 356 height 34
paste input "CNS: 709 6076 4694 0979"
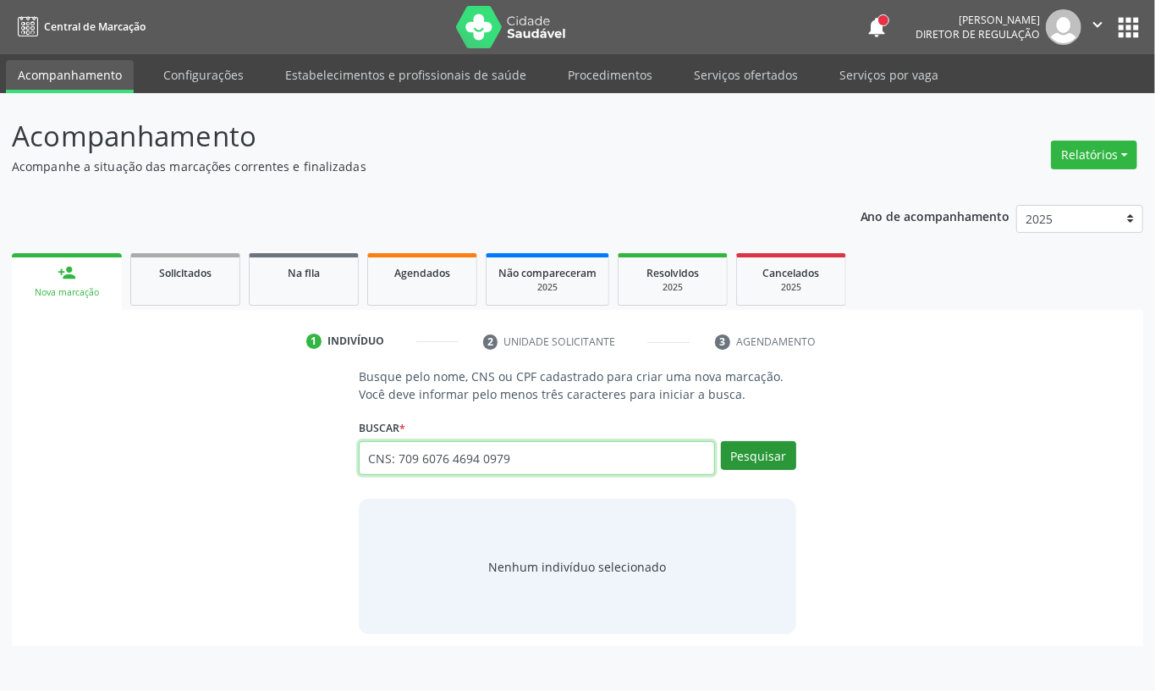
type input "CNS: 709 6076 4694 0979"
click at [764, 457] on button "Pesquisar" at bounding box center [758, 455] width 75 height 29
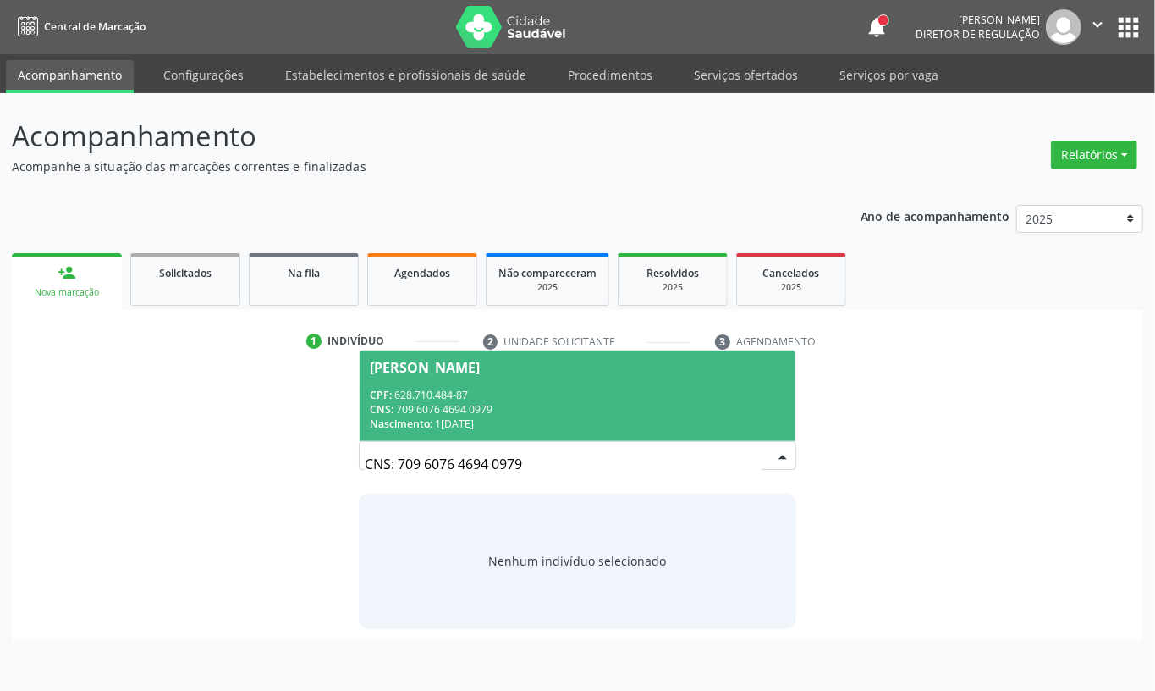
click at [559, 418] on div "Nascimento: 17/02/1969" at bounding box center [578, 423] width 416 height 14
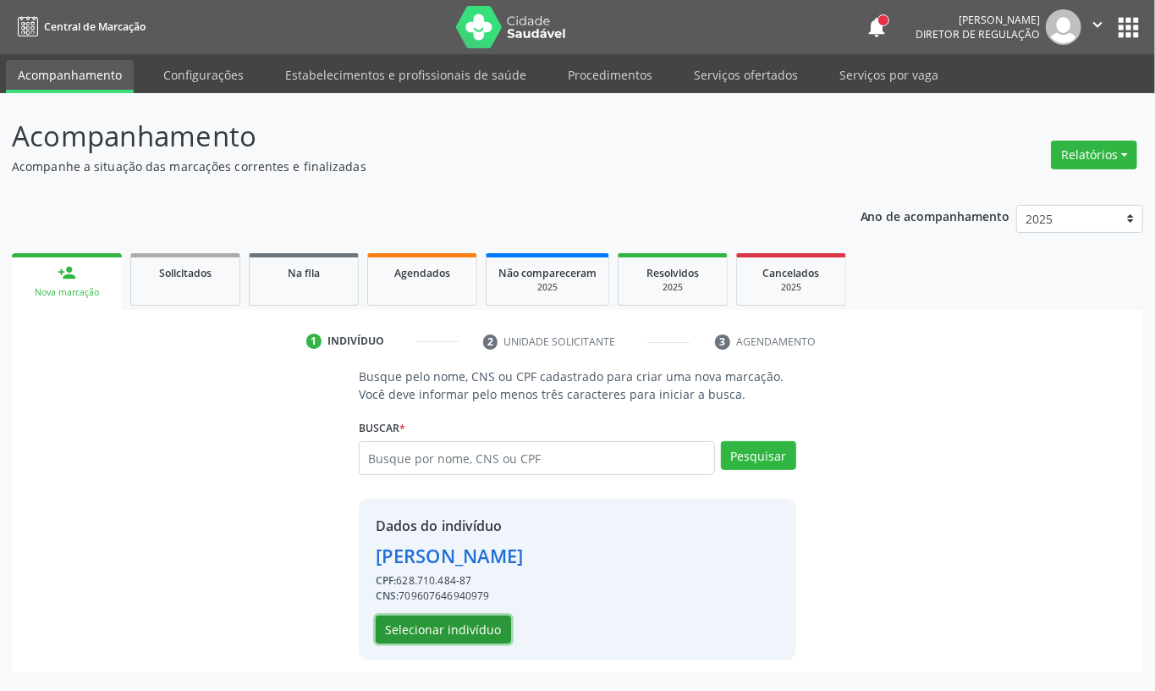
click at [448, 634] on button "Selecionar indivíduo" at bounding box center [443, 629] width 135 height 29
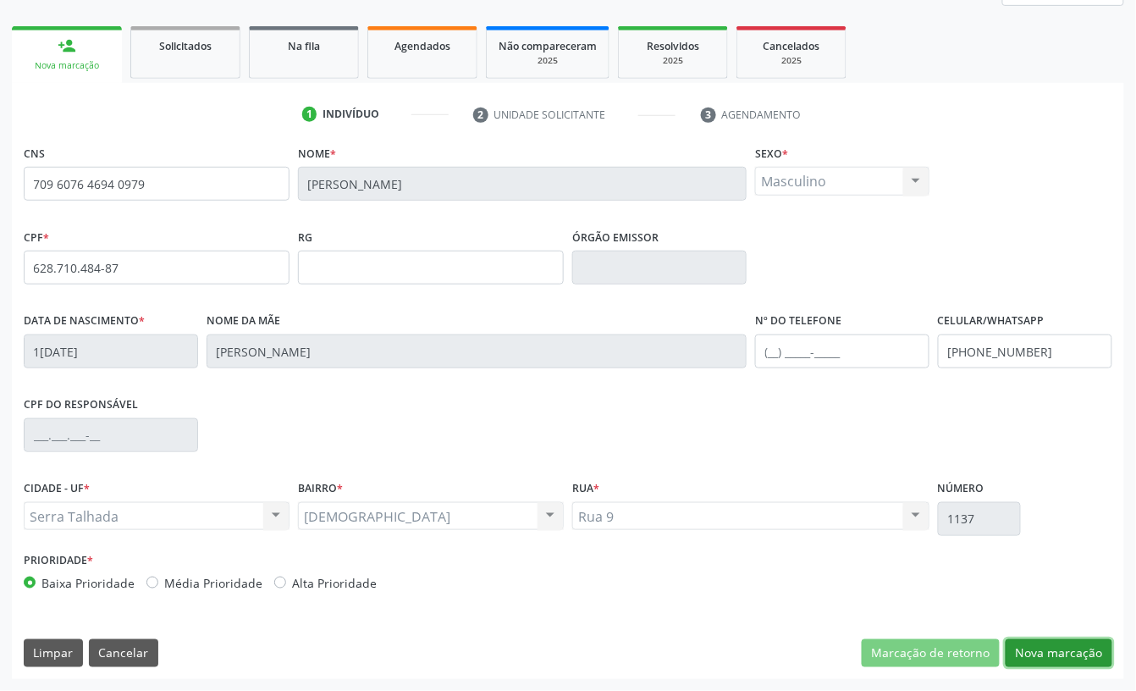
click at [1060, 654] on button "Nova marcação" at bounding box center [1059, 653] width 107 height 29
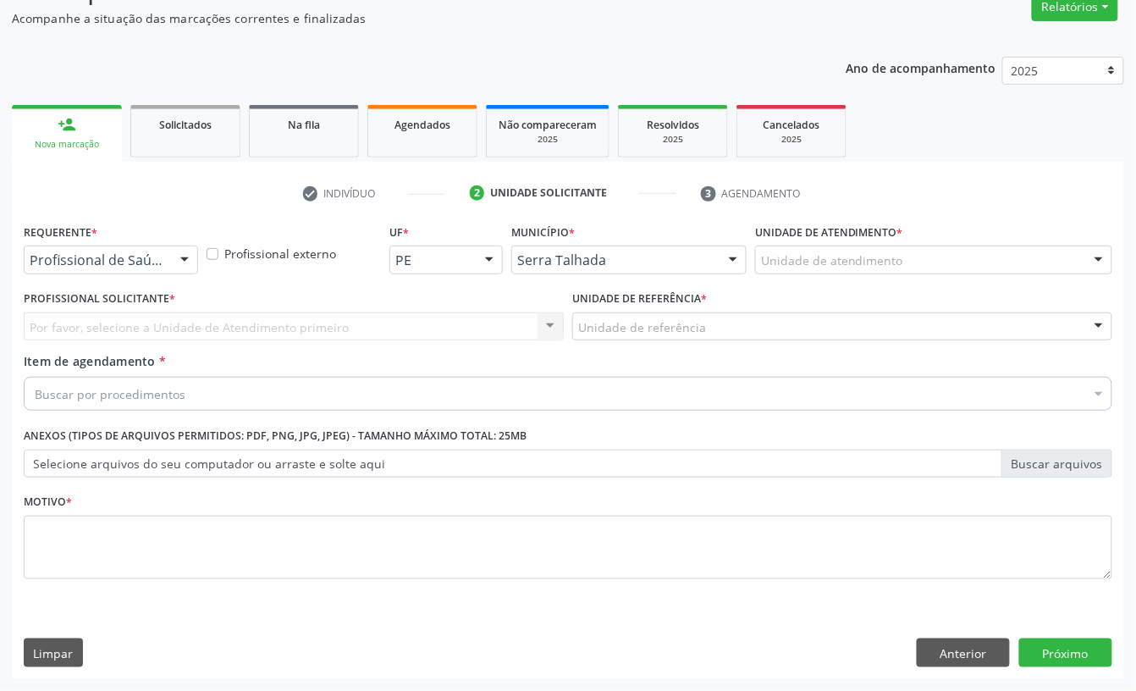
scroll to position [150, 0]
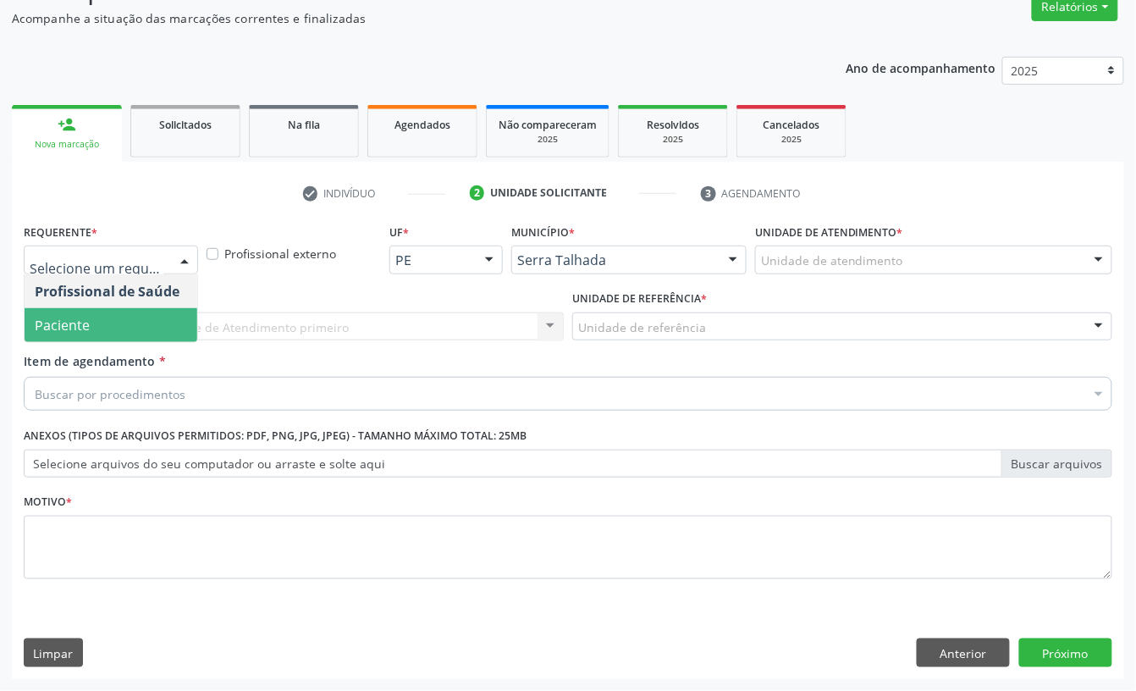
click at [74, 316] on span "Paciente" at bounding box center [62, 325] width 55 height 19
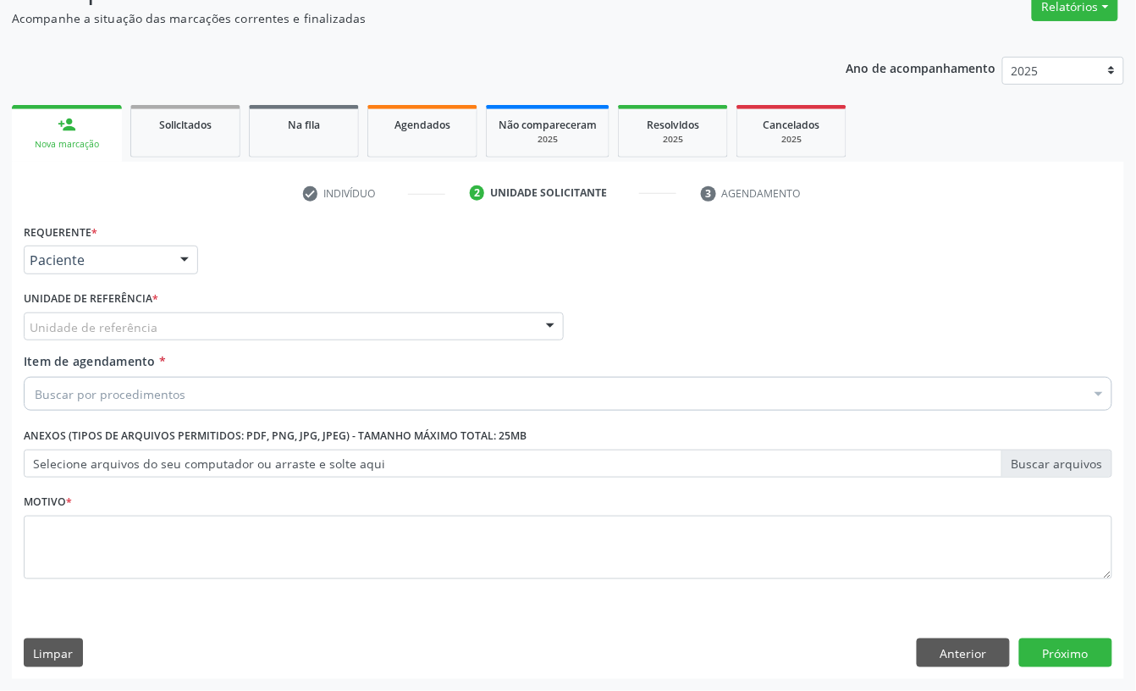
click at [74, 312] on div "Unidade de referência" at bounding box center [294, 326] width 540 height 29
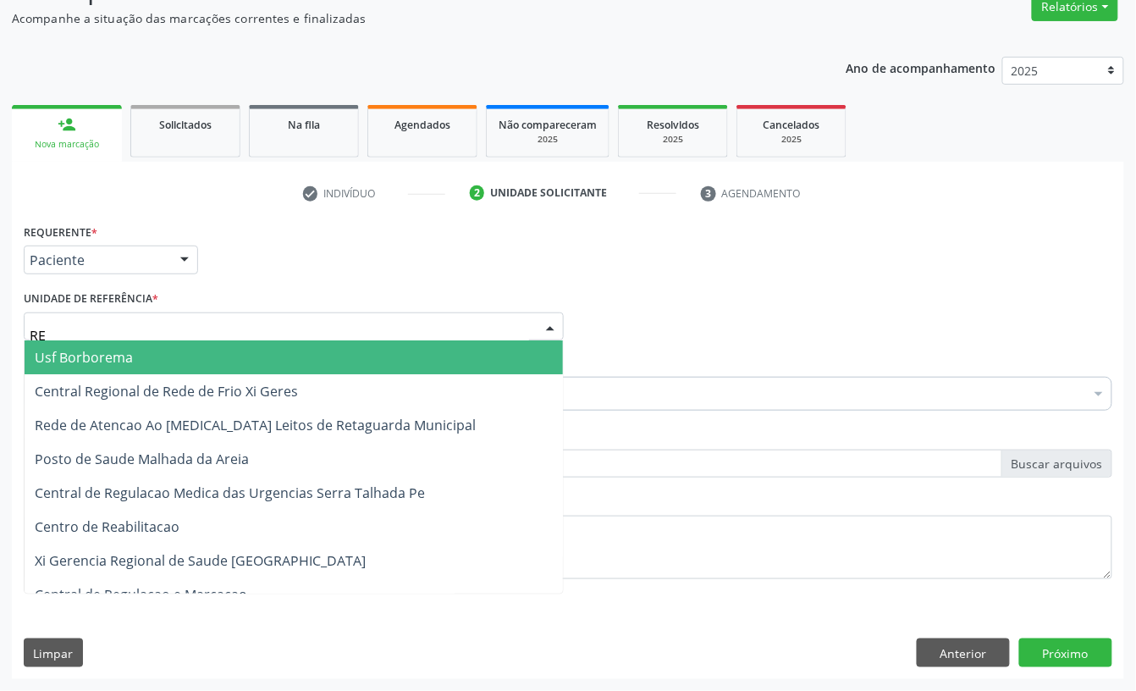
type input "REA"
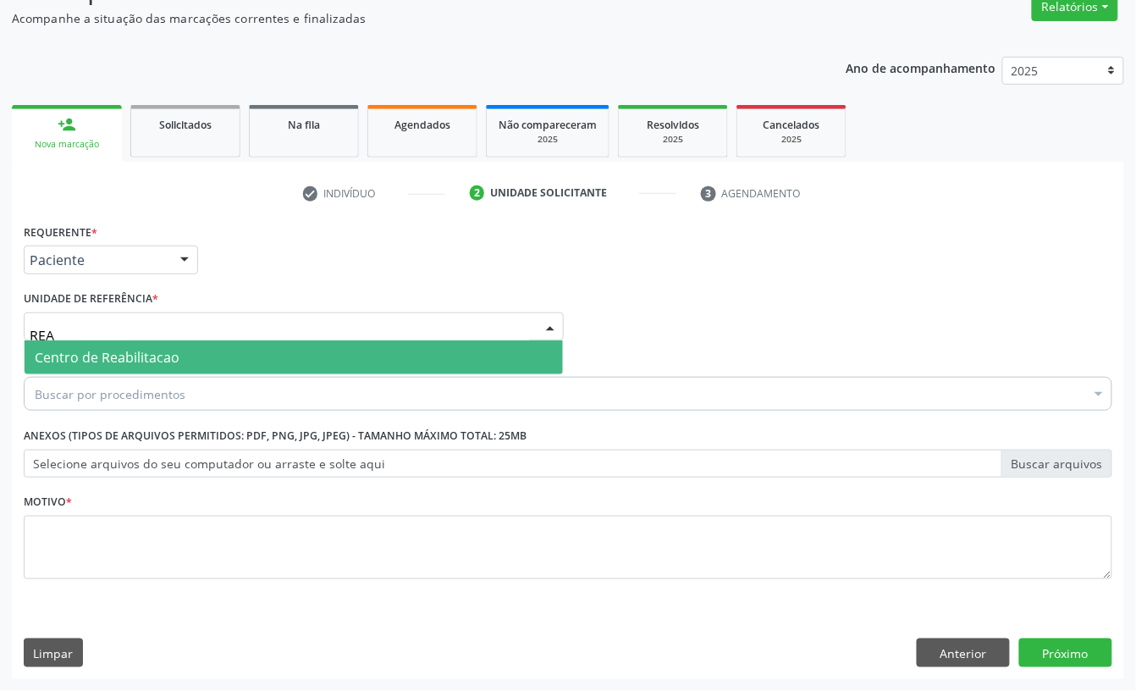
click at [74, 359] on span "Centro de Reabilitacao" at bounding box center [107, 357] width 145 height 19
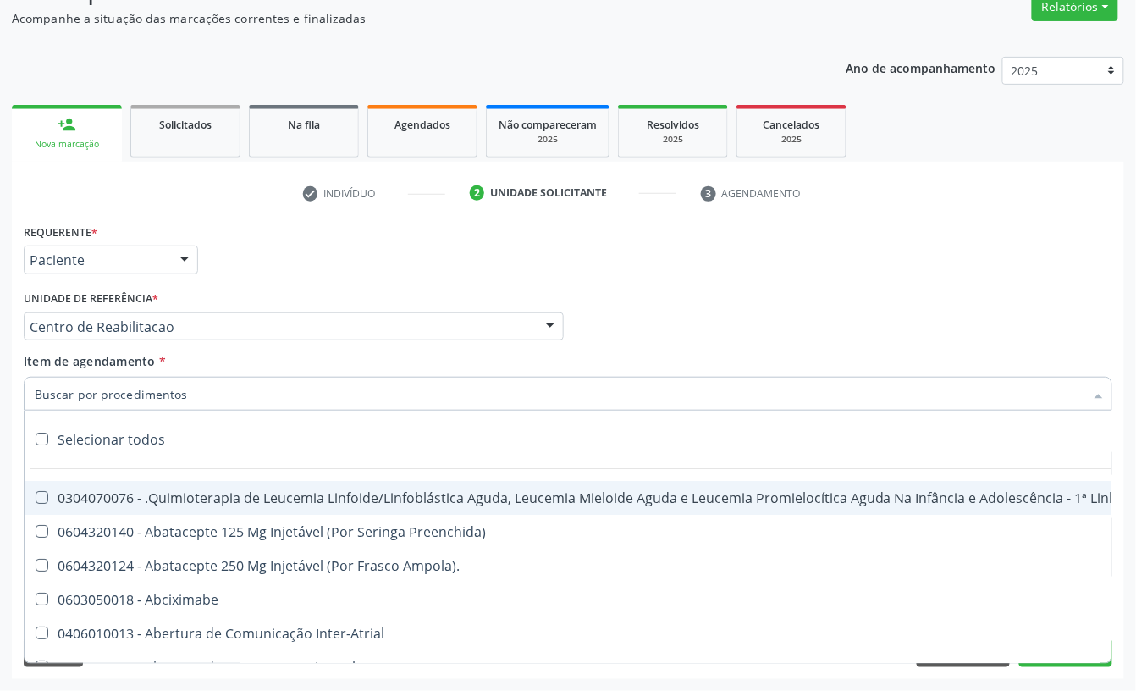
type input "P"
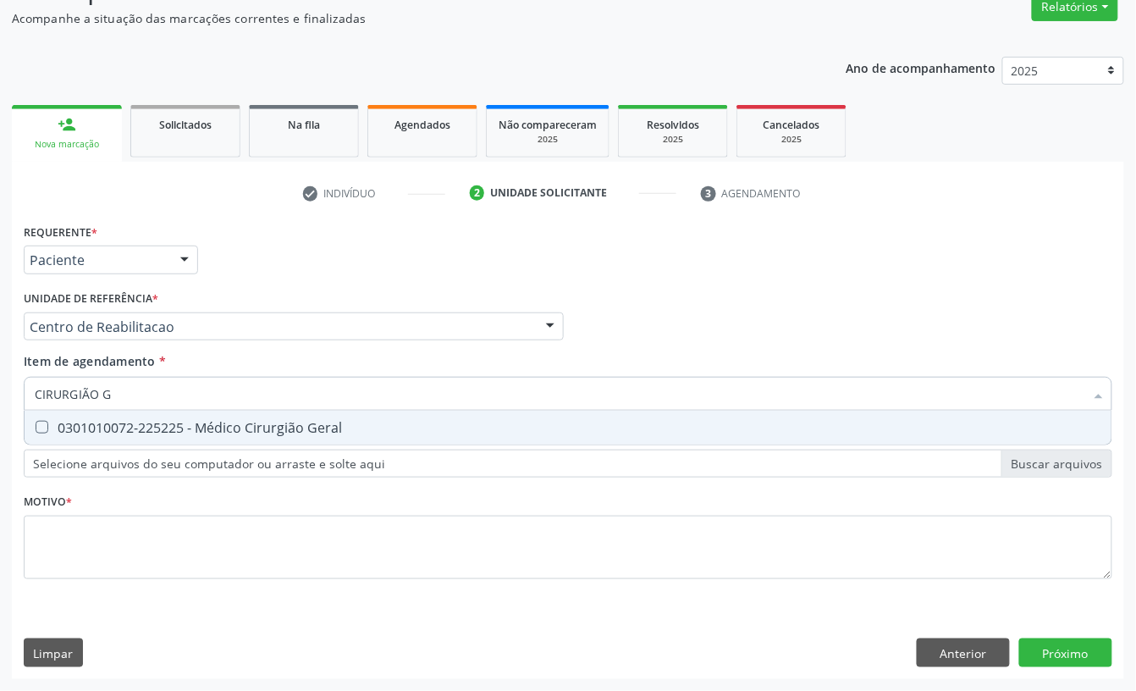
type input "CIRURGIÃO GE"
click at [123, 424] on div "0301010072-225225 - Médico Cirurgião Geral" at bounding box center [568, 428] width 1067 height 14
checkbox Geral "true"
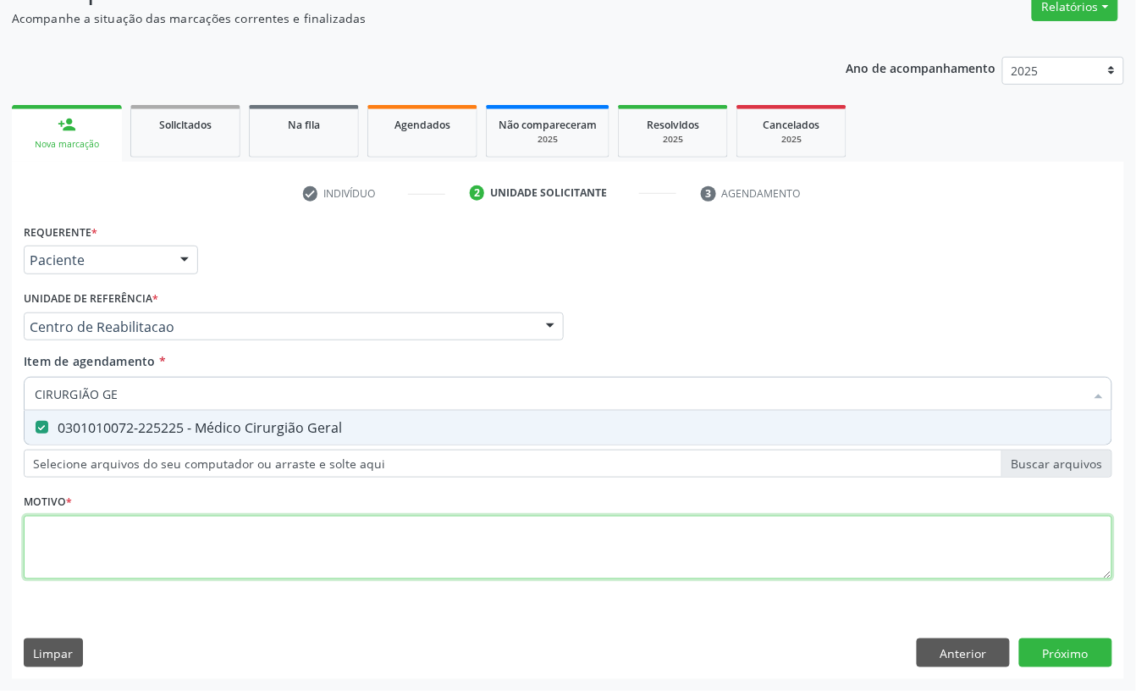
click at [86, 546] on div "Requerente * Paciente Profissional de Saúde Paciente Nenhum resultado encontrad…" at bounding box center [568, 410] width 1089 height 383
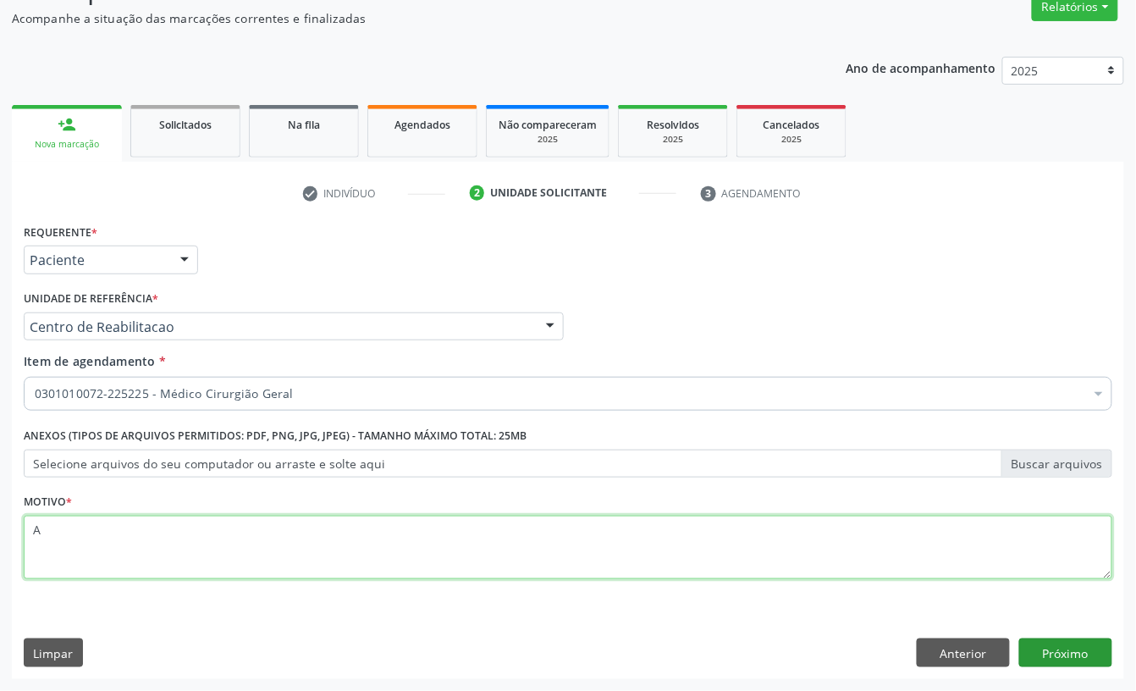
type textarea "A"
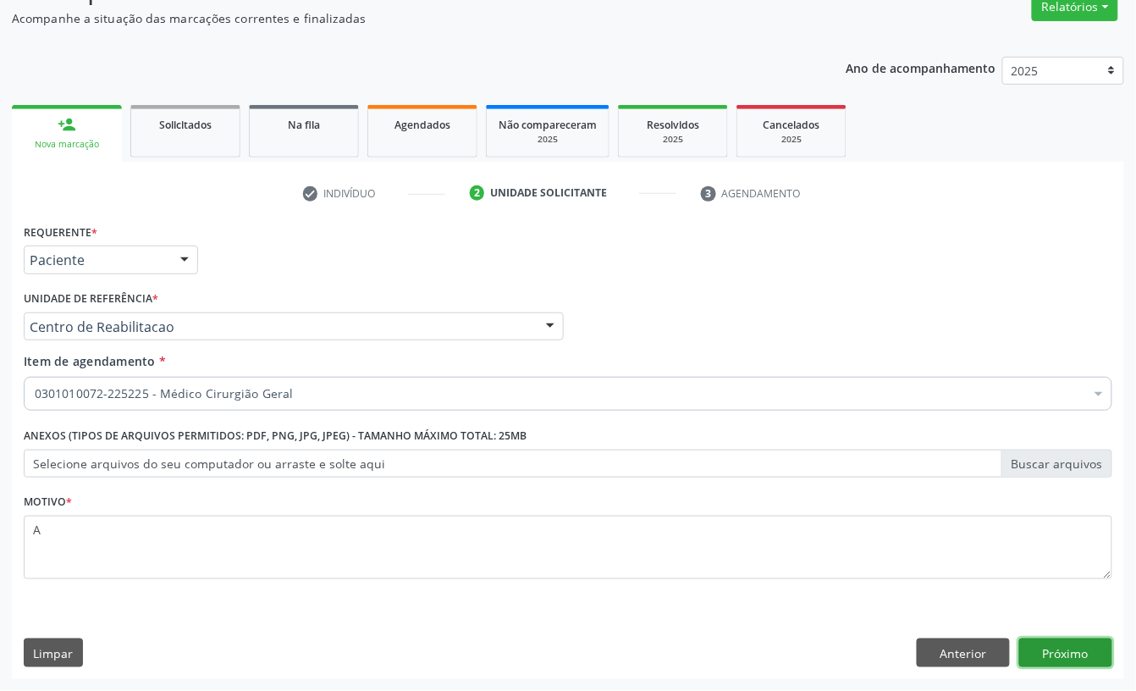
click at [1046, 664] on button "Próximo" at bounding box center [1065, 652] width 93 height 29
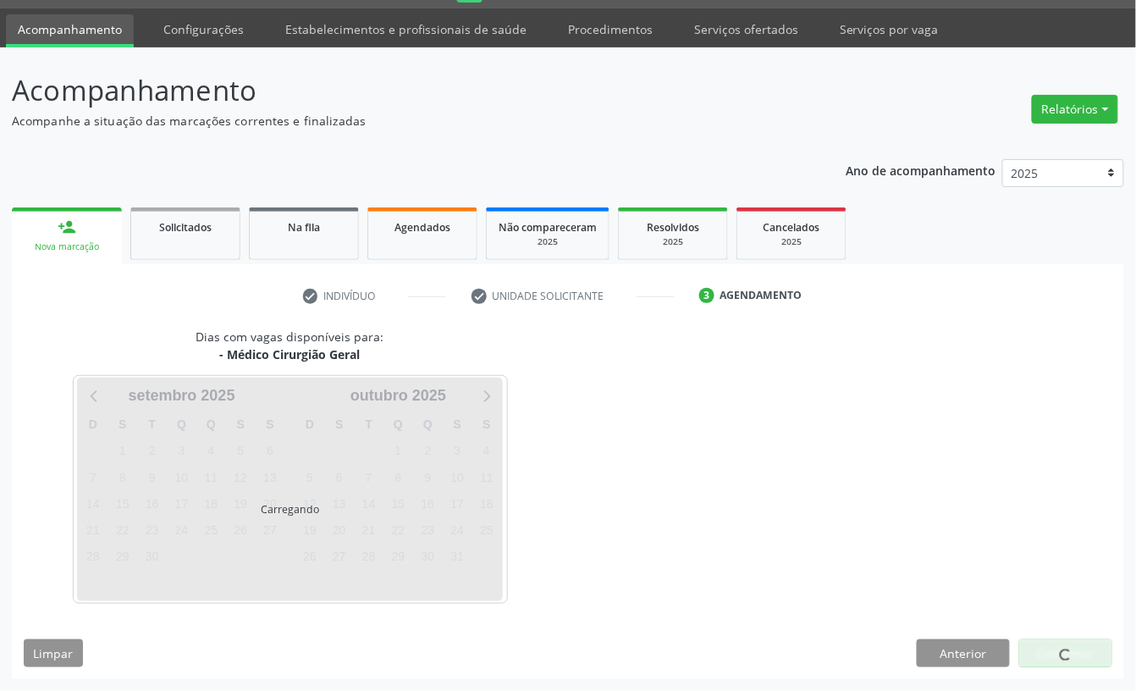
scroll to position [47, 0]
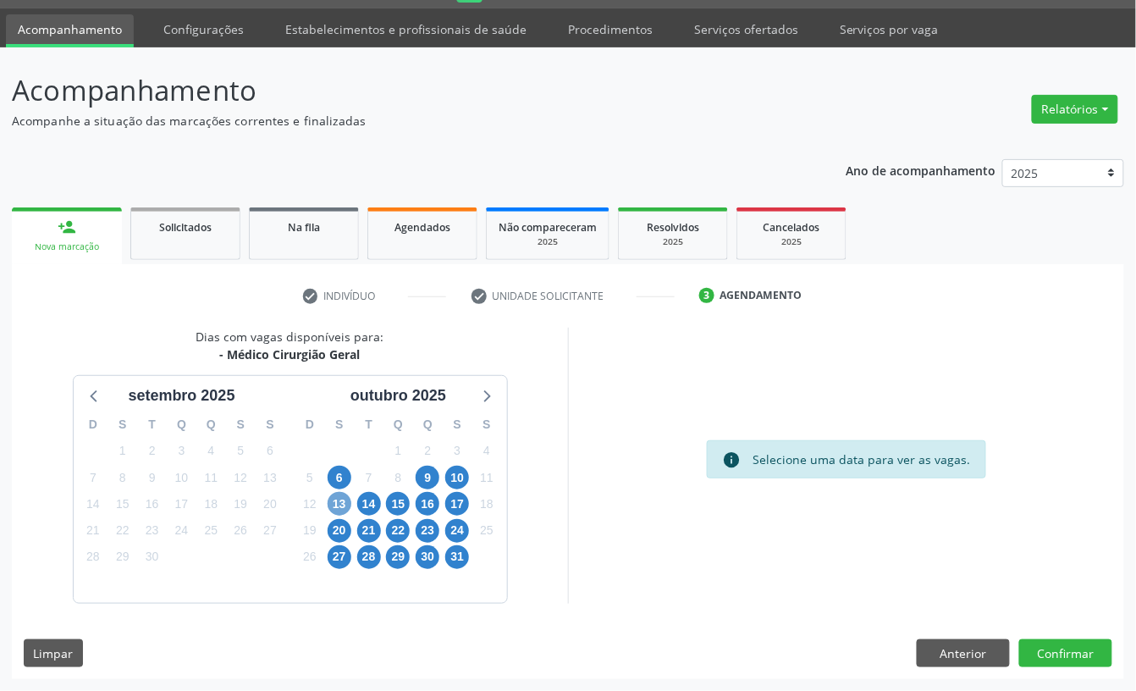
click at [339, 504] on span "13" at bounding box center [340, 504] width 24 height 24
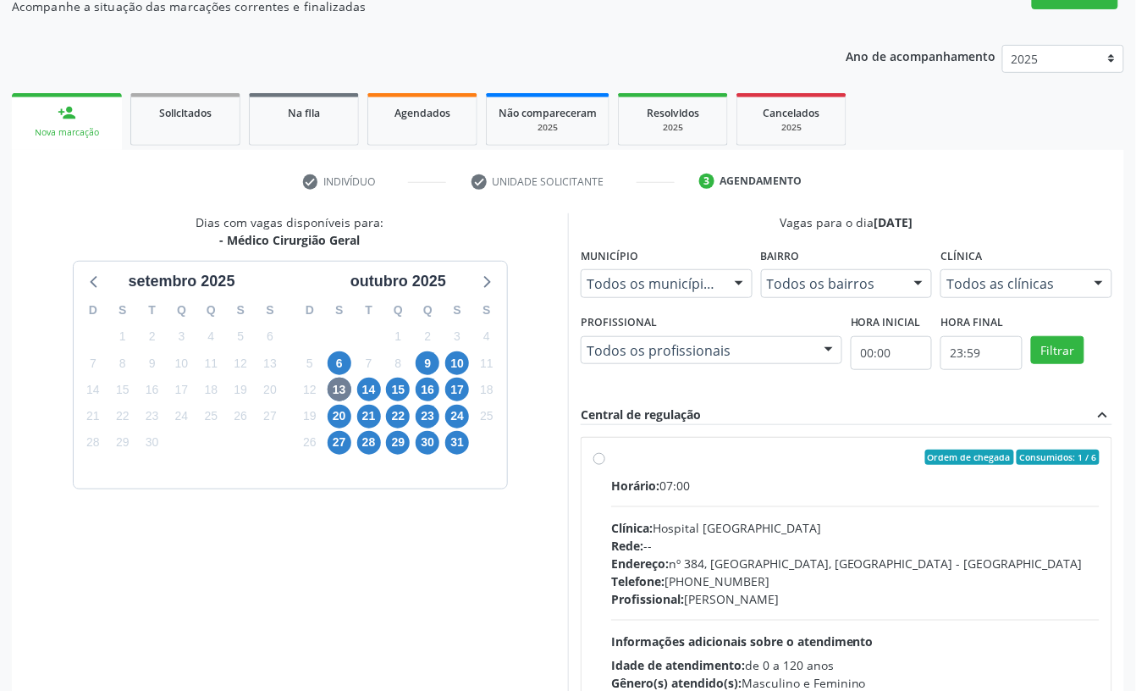
click at [731, 498] on div "Horário: 07:00 Clínica: Hospital Sao Francisco Rede: -- Endereço: nº 384, Varze…" at bounding box center [855, 593] width 488 height 233
click at [605, 465] on input "Ordem de chegada Consumidos: 1 / 6 Horário: 07:00 Clínica: Hospital Sao Francis…" at bounding box center [599, 456] width 12 height 15
radio input "true"
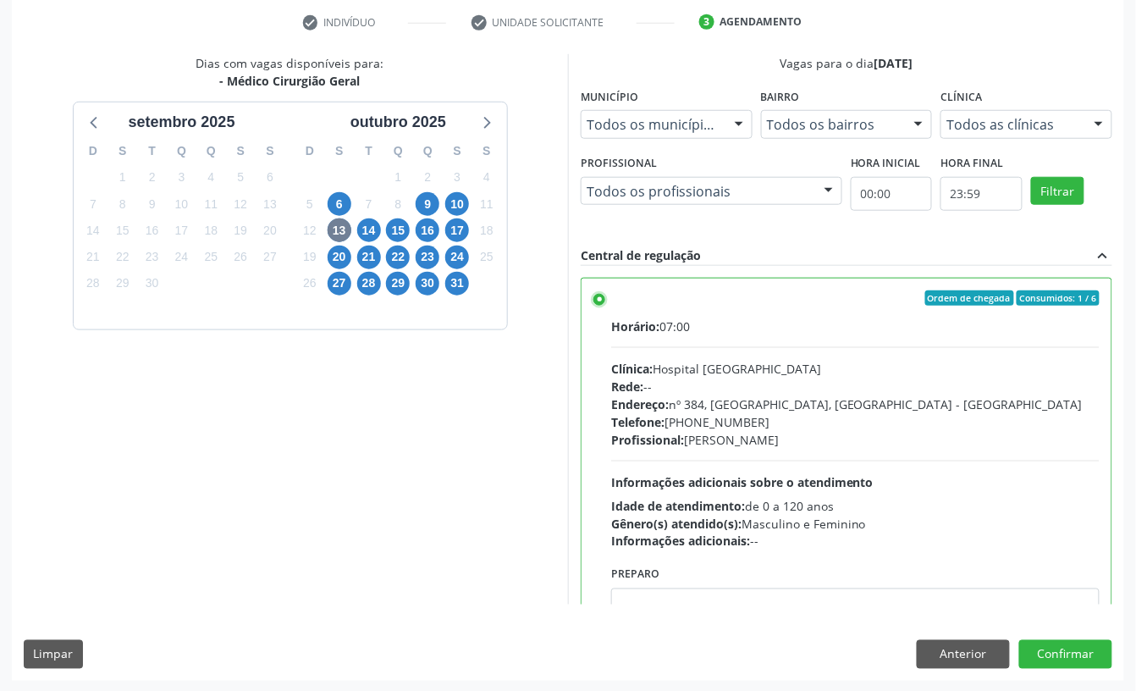
scroll to position [322, 0]
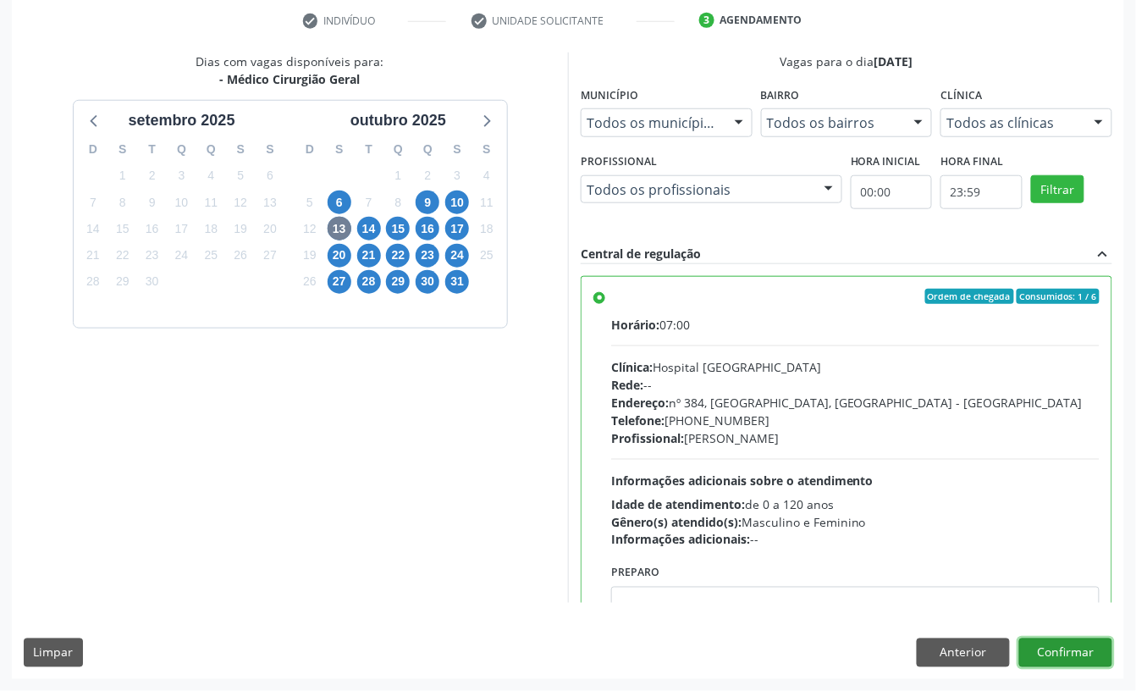
click at [1088, 652] on button "Confirmar" at bounding box center [1065, 652] width 93 height 29
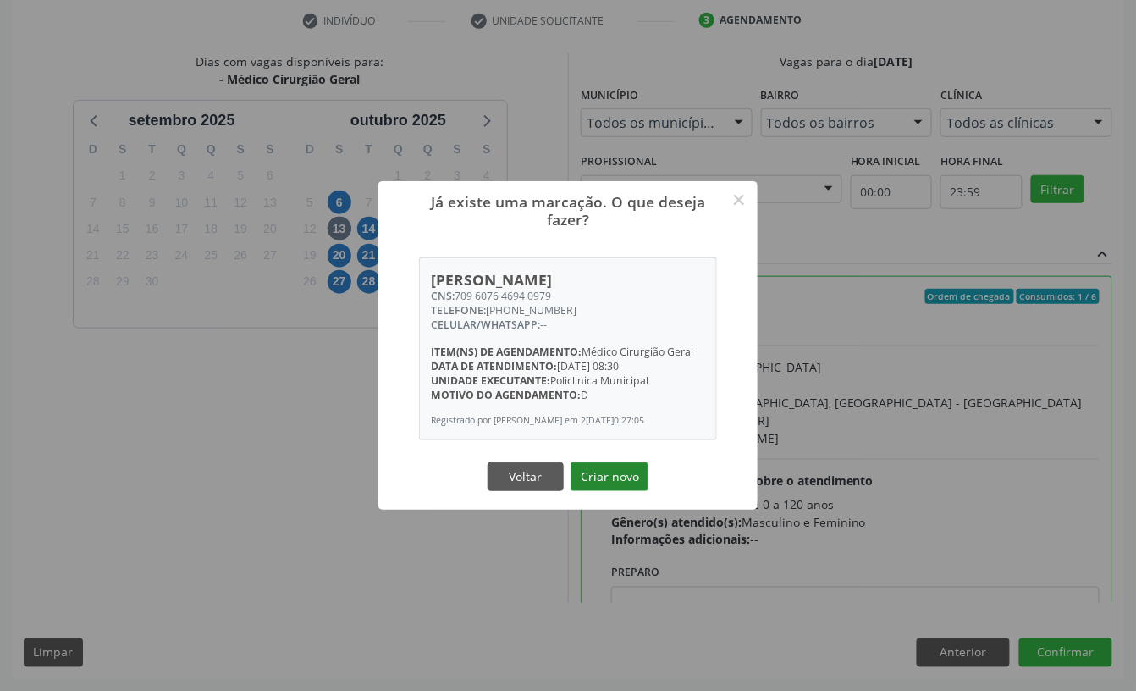
click at [604, 491] on button "Criar novo" at bounding box center [610, 476] width 78 height 29
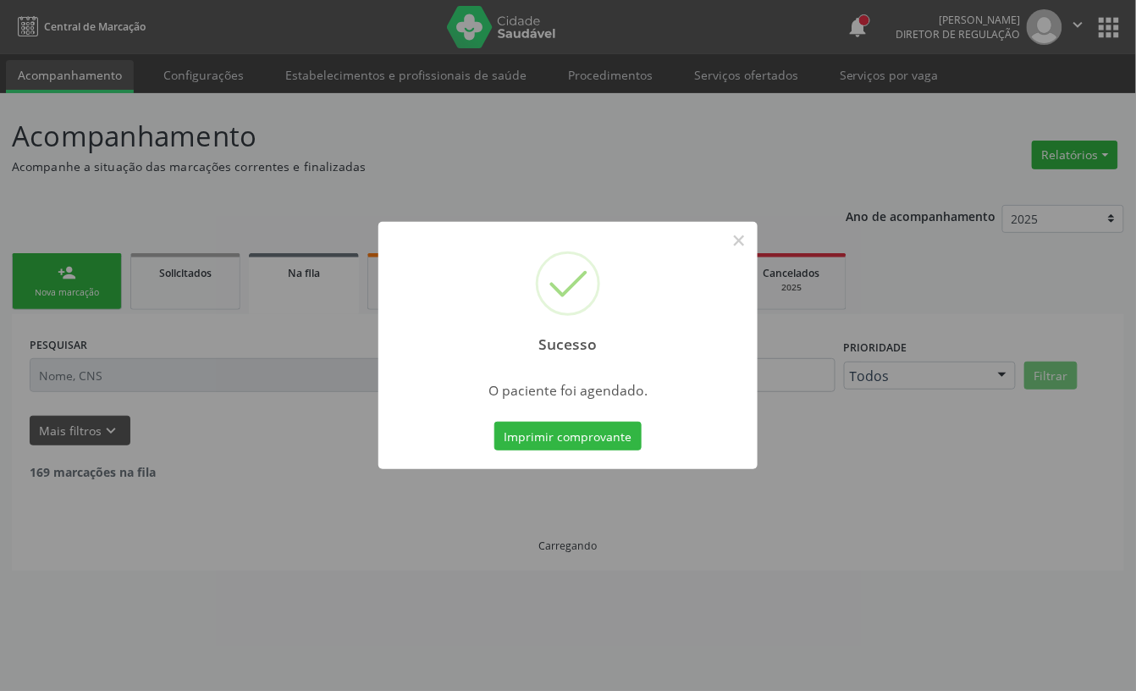
scroll to position [0, 0]
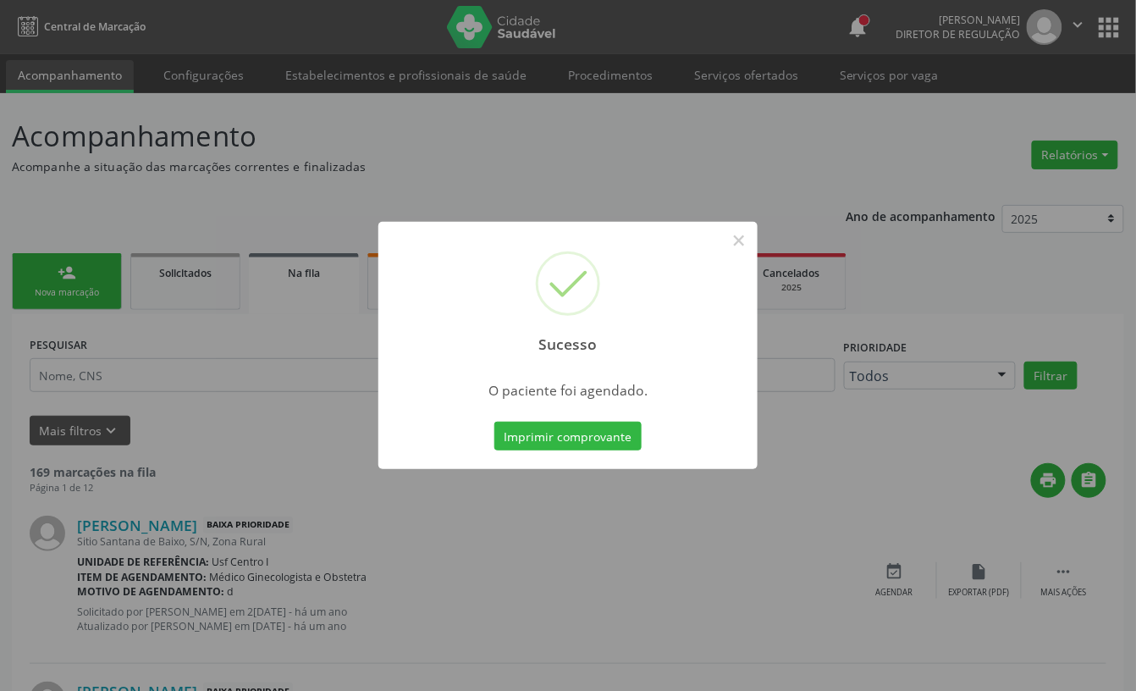
click at [494, 422] on button "Imprimir comprovante" at bounding box center [567, 436] width 147 height 29
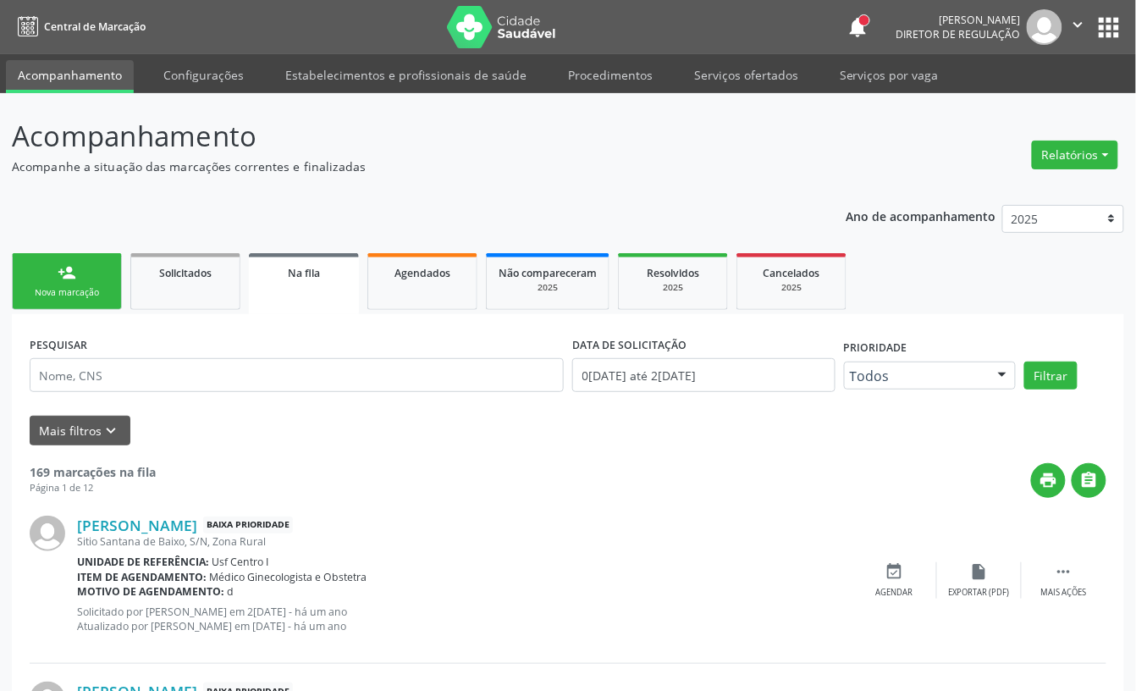
click at [95, 276] on link "person_add Nova marcação" at bounding box center [67, 281] width 110 height 57
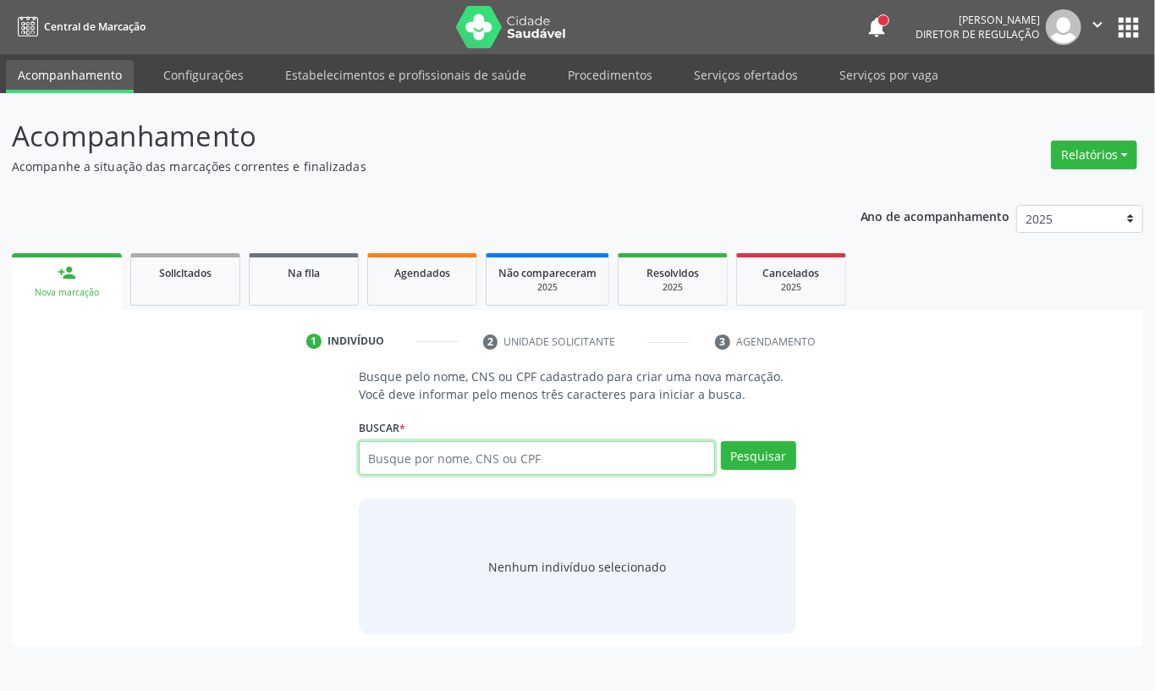
click at [537, 475] on input "text" at bounding box center [537, 458] width 356 height 34
type input "706504328337393"
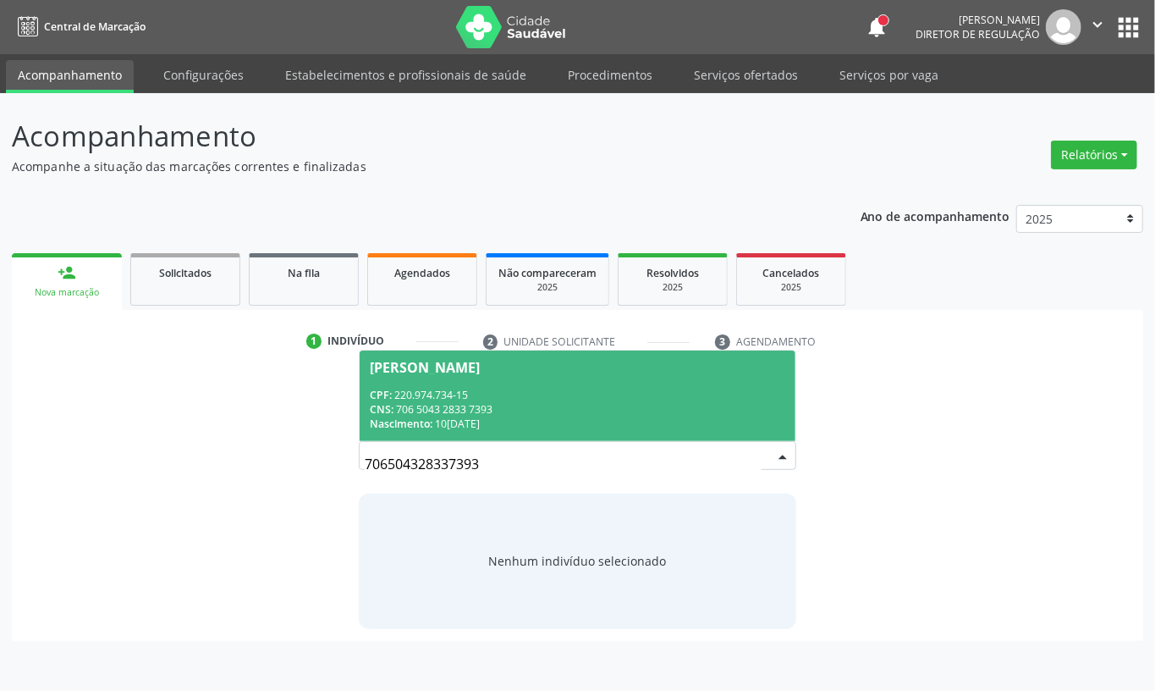
click at [521, 403] on div "CNS: 706 5043 2833 7393" at bounding box center [578, 409] width 416 height 14
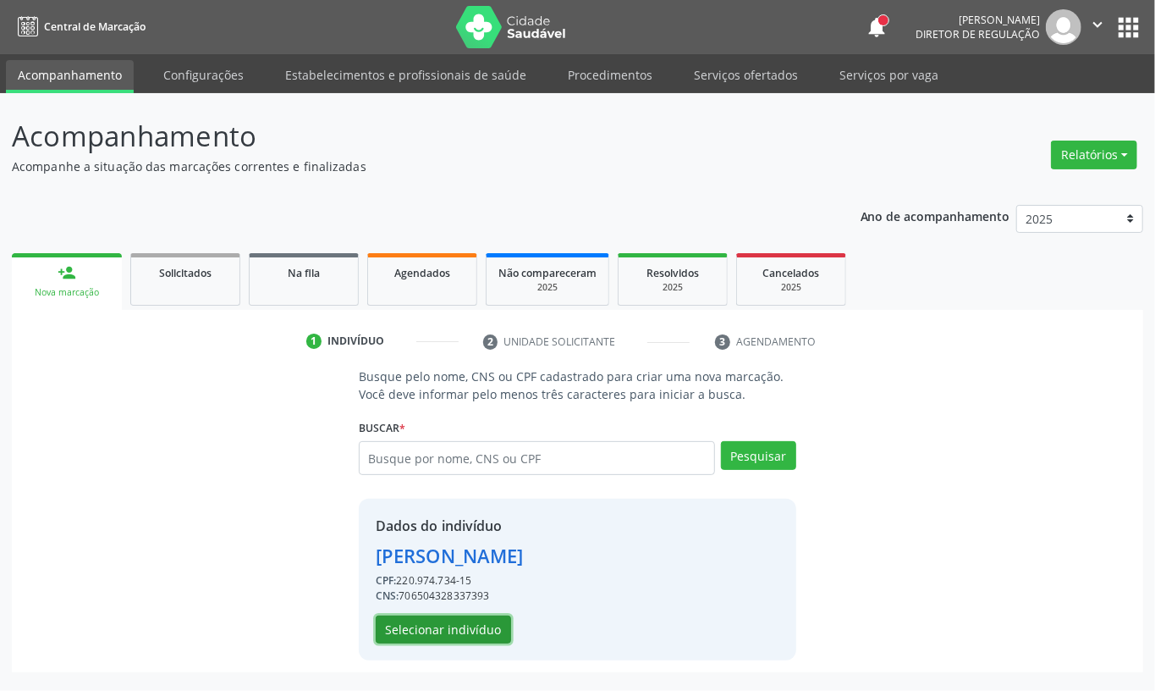
click at [442, 630] on button "Selecionar indivíduo" at bounding box center [443, 629] width 135 height 29
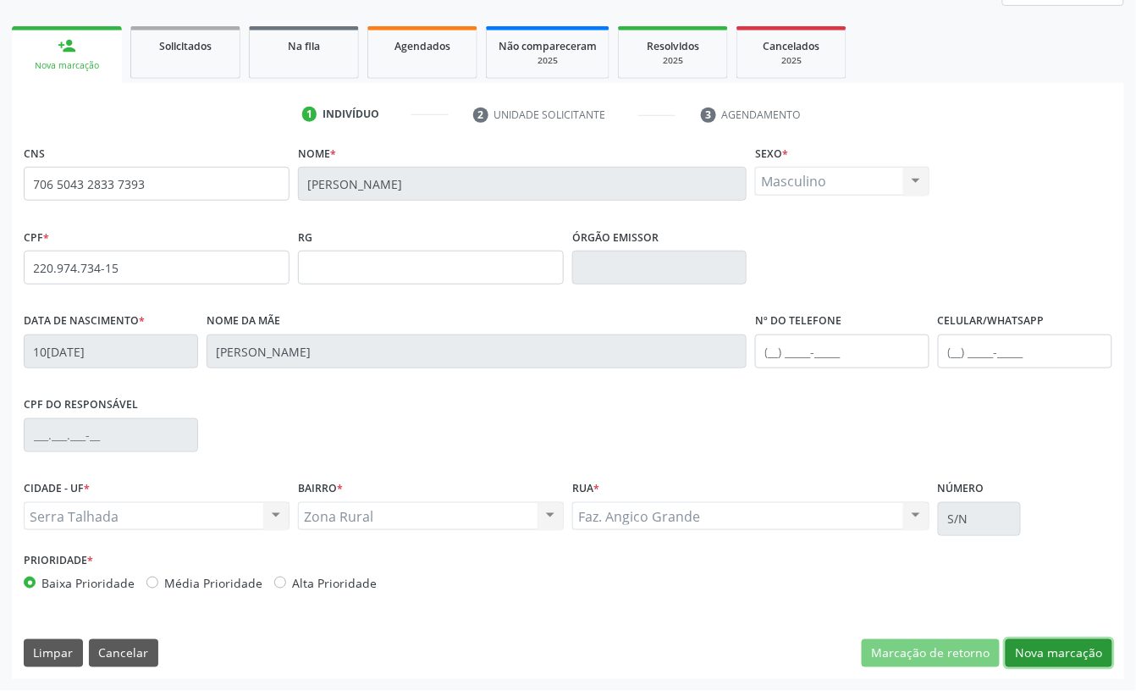
click at [1082, 654] on button "Nova marcação" at bounding box center [1059, 653] width 107 height 29
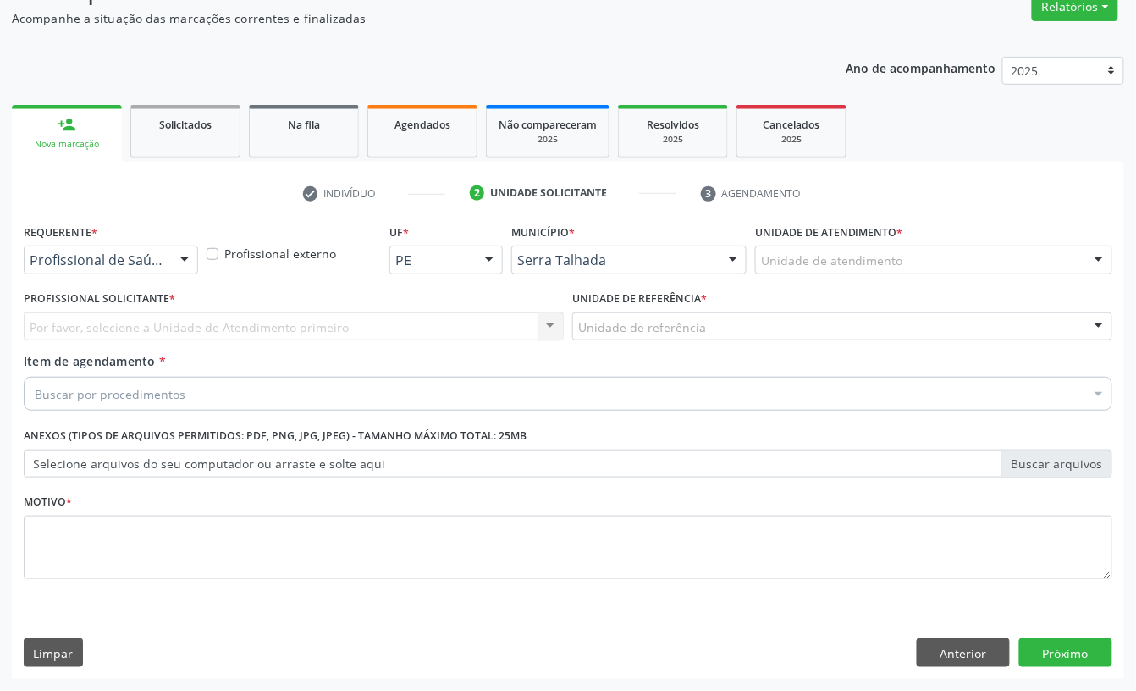
scroll to position [150, 0]
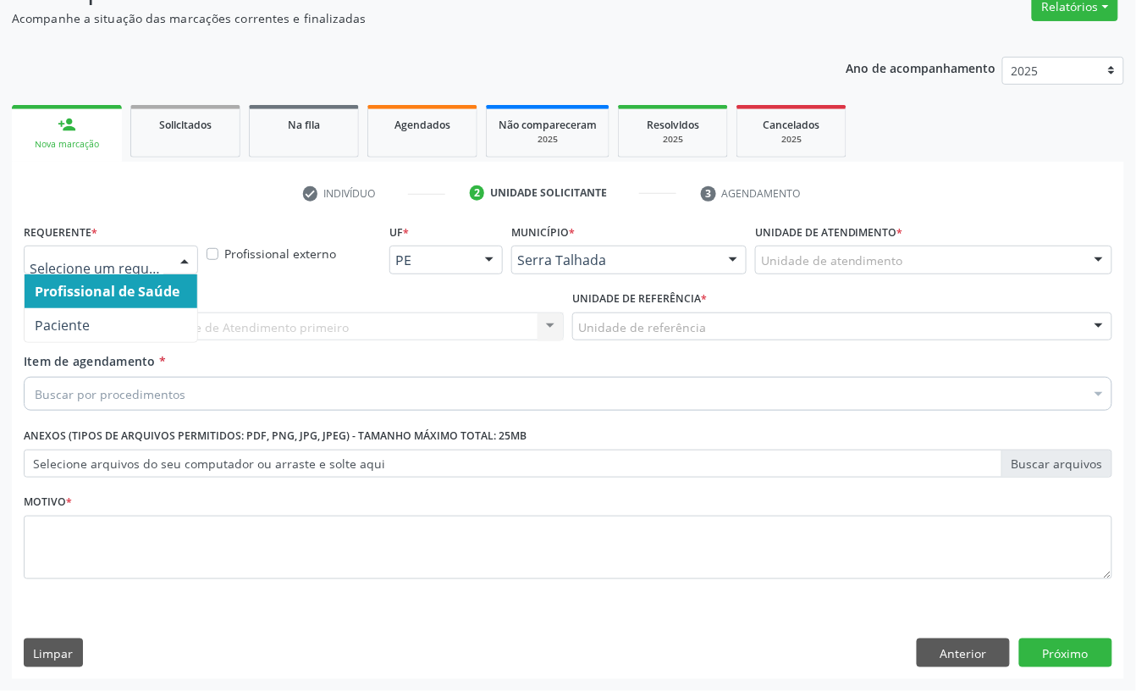
click at [86, 305] on span "Profissional de Saúde" at bounding box center [111, 291] width 173 height 34
click at [86, 302] on span "Profissional de Saúde" at bounding box center [111, 291] width 173 height 34
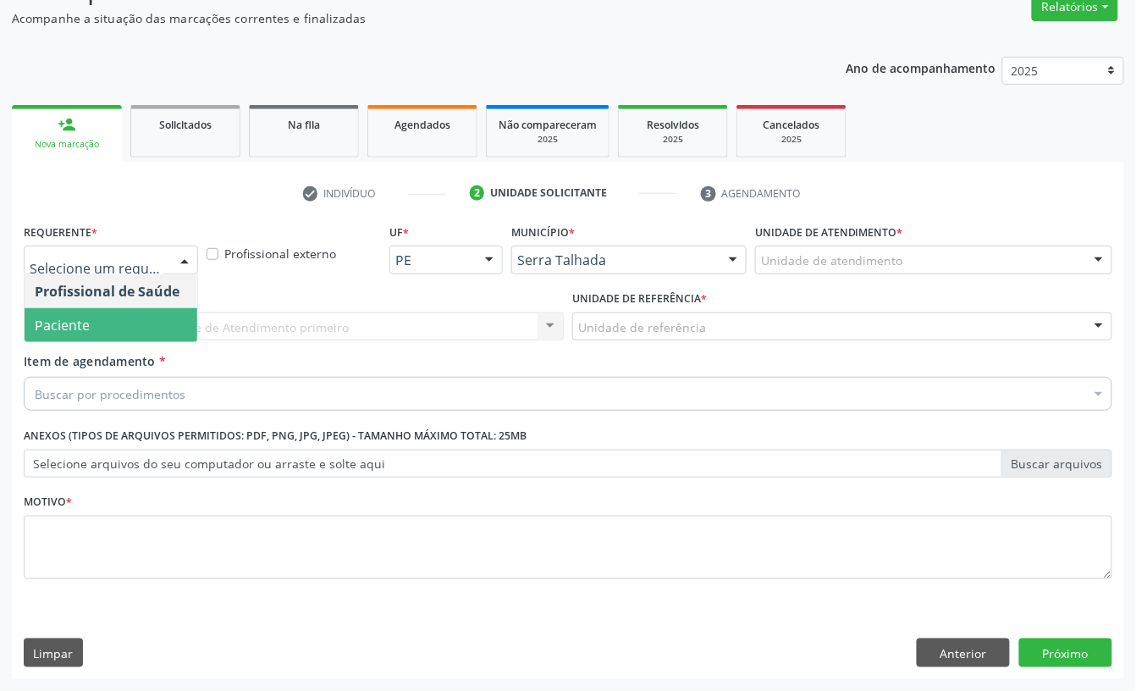
click at [73, 316] on span "Paciente" at bounding box center [62, 325] width 55 height 19
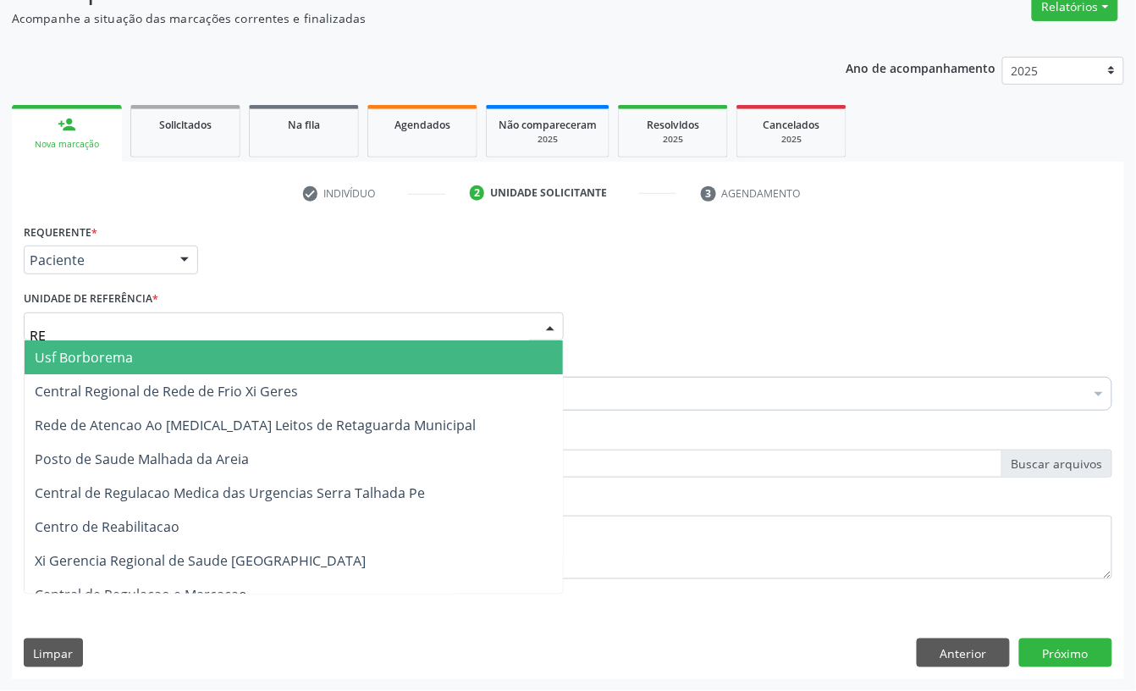
type input "REA"
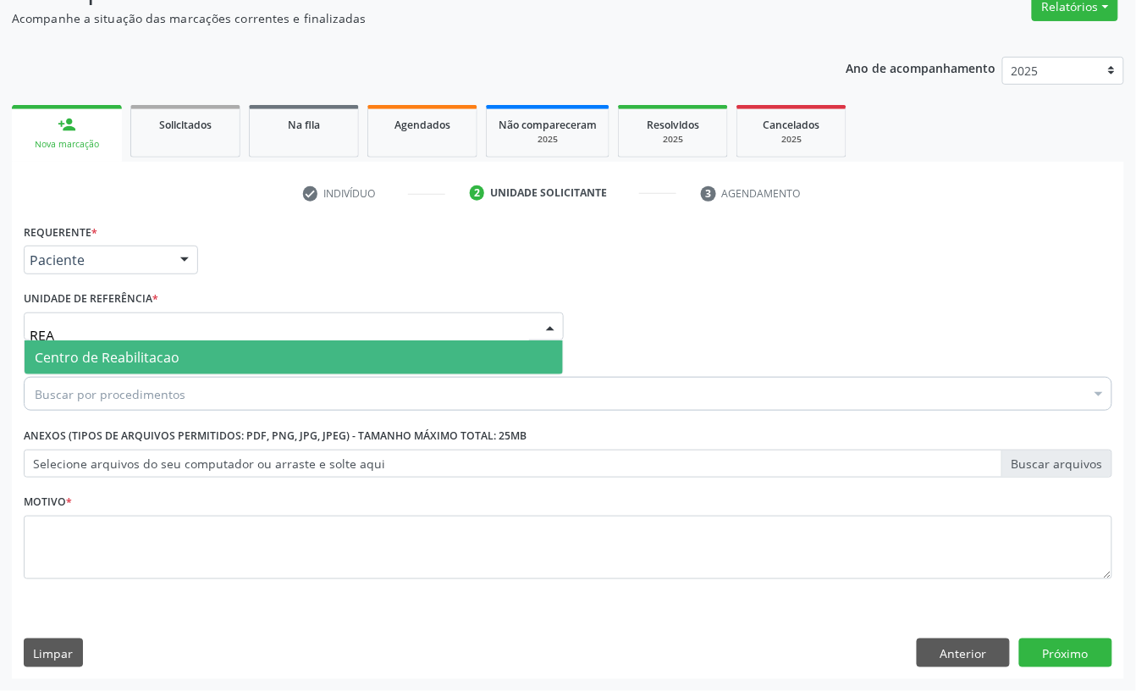
click at [71, 353] on span "Centro de Reabilitacao" at bounding box center [107, 357] width 145 height 19
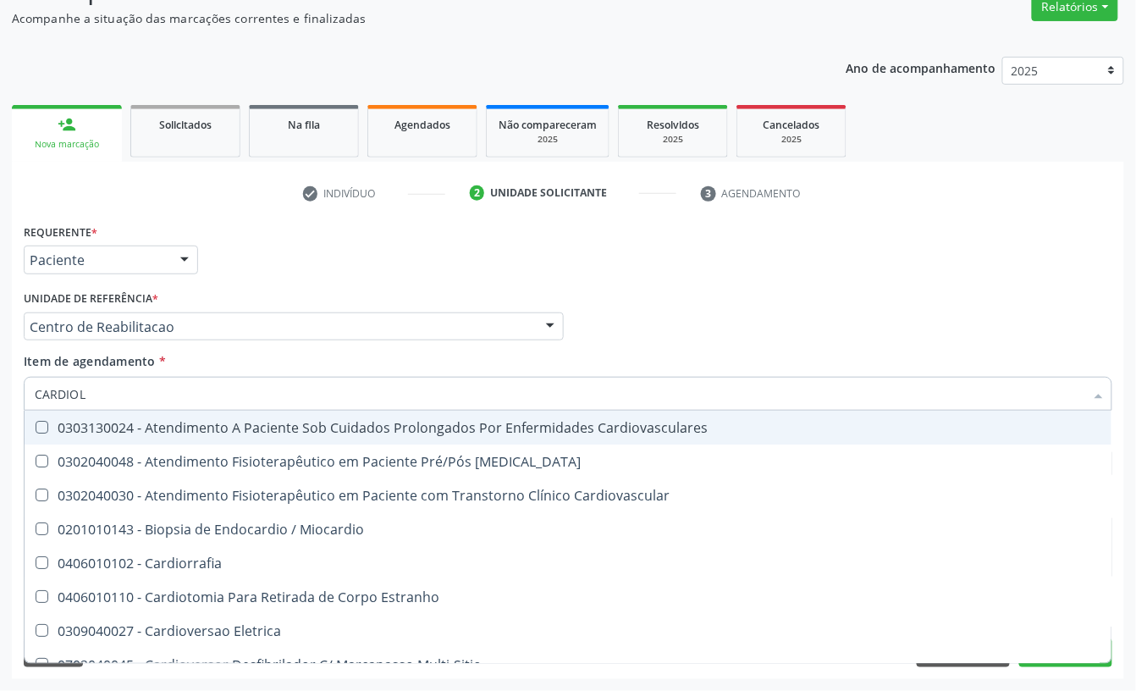
type input "CARDIOLO"
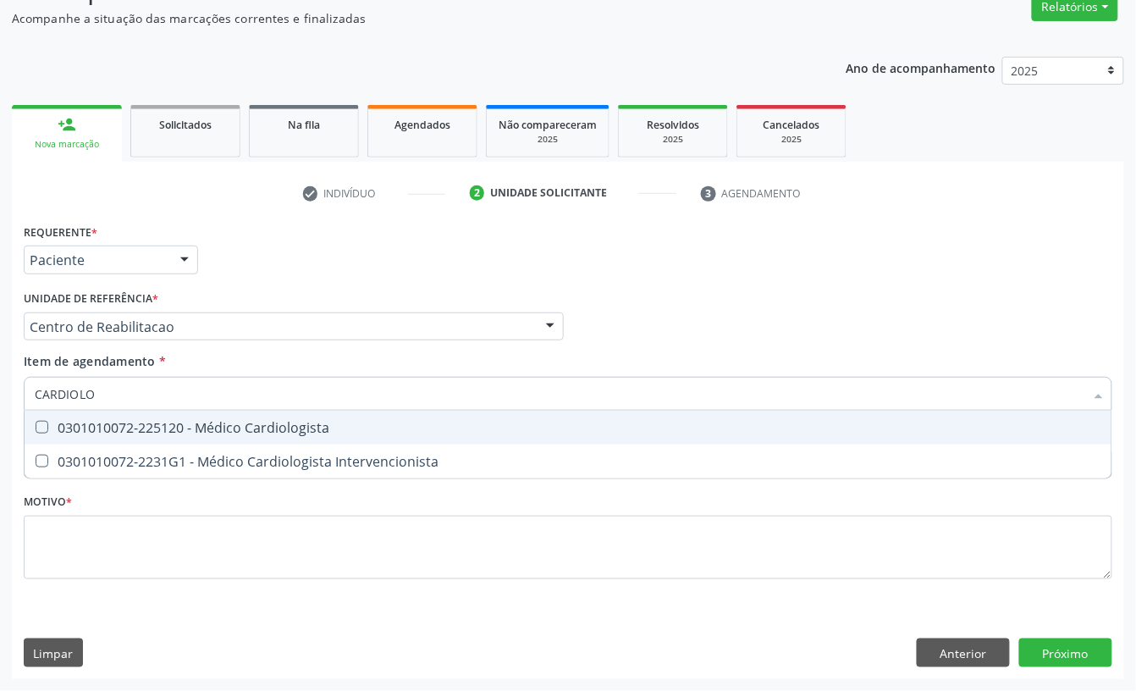
click at [85, 423] on div "0301010072-225120 - Médico Cardiologista" at bounding box center [568, 428] width 1067 height 14
checkbox Cardiologista "true"
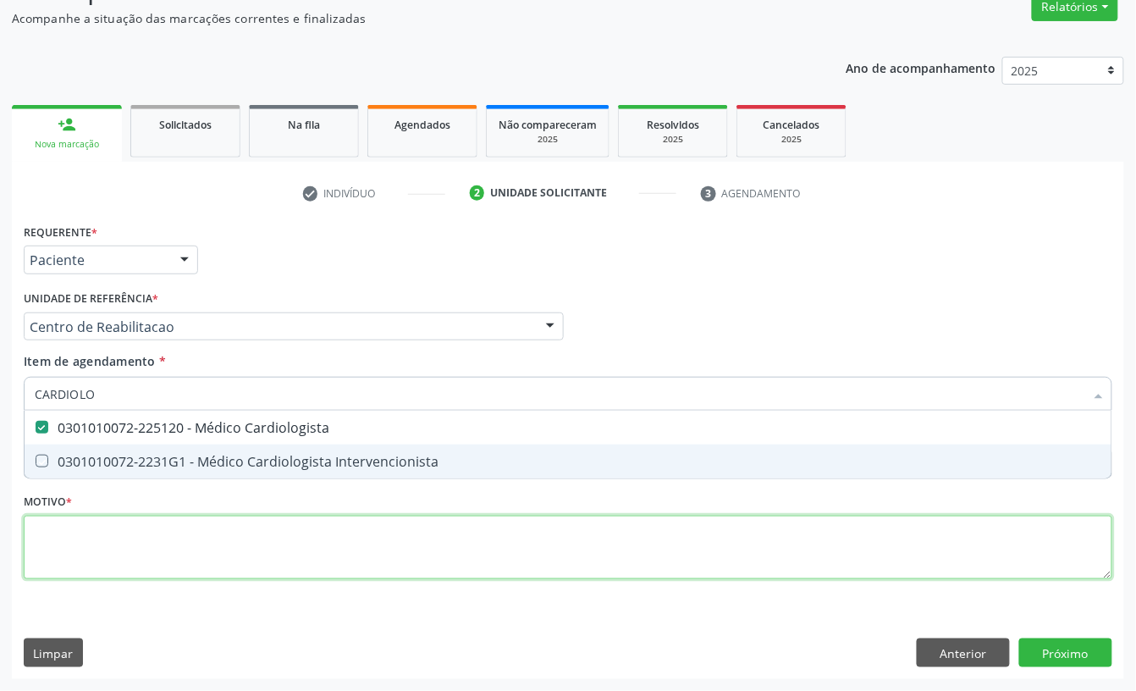
click at [85, 557] on div "Requerente * Paciente Profissional de Saúde Paciente Nenhum resultado encontrad…" at bounding box center [568, 410] width 1089 height 383
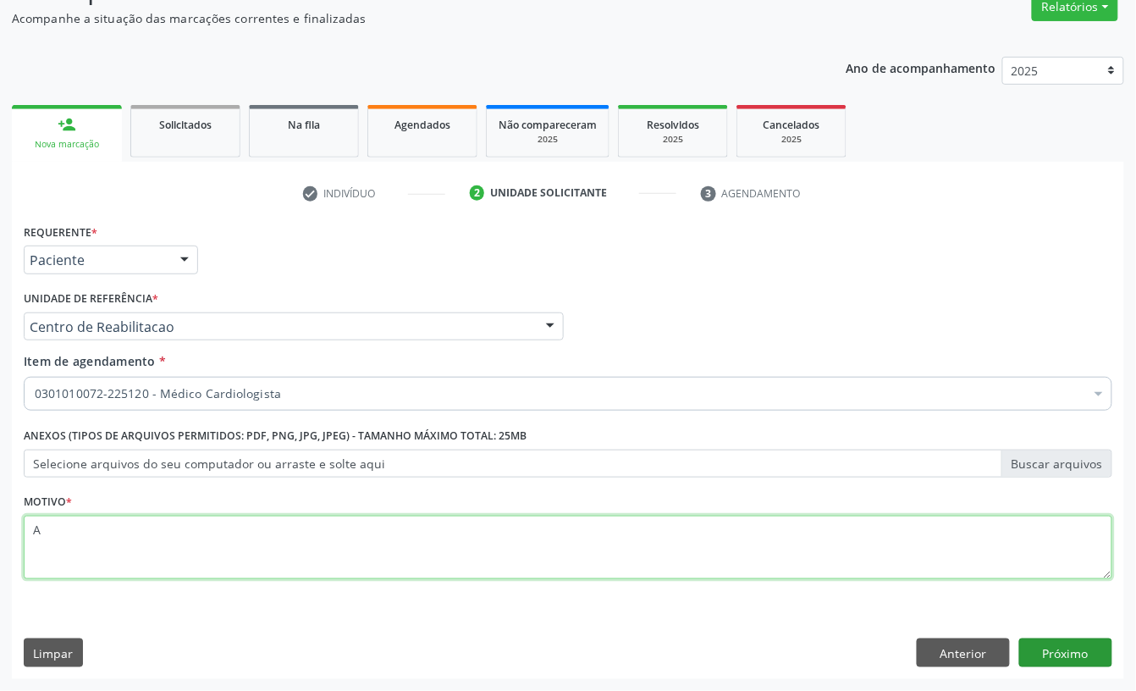
type textarea "A"
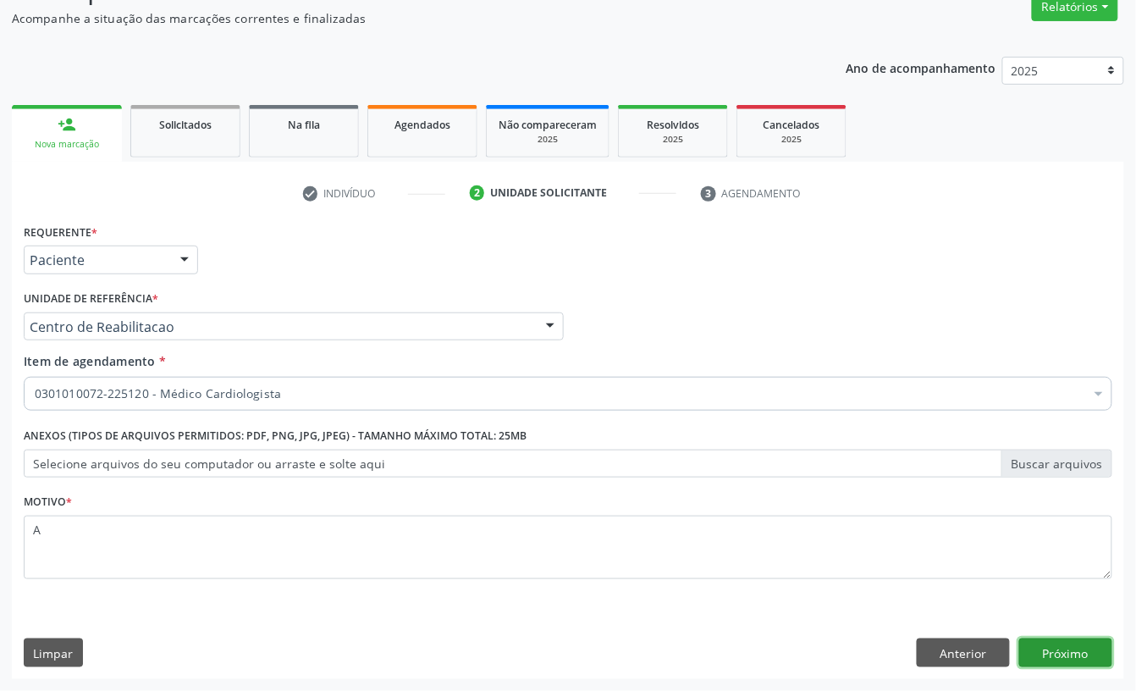
click at [1056, 648] on button "Próximo" at bounding box center [1065, 652] width 93 height 29
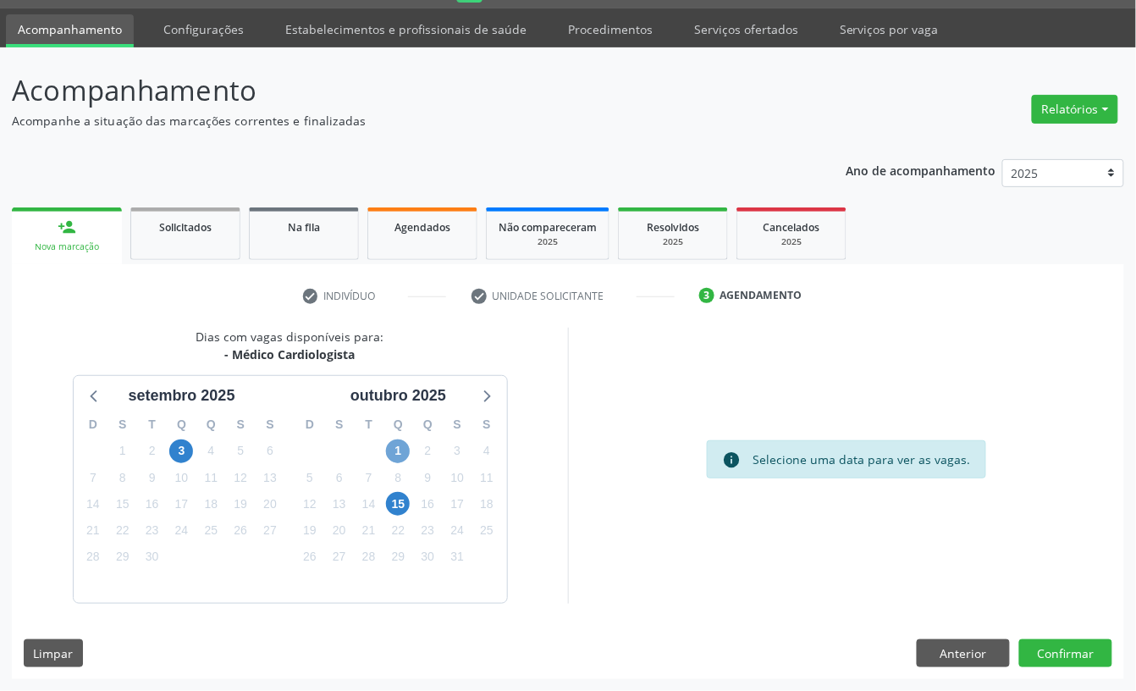
click at [400, 445] on span "1" at bounding box center [398, 451] width 24 height 24
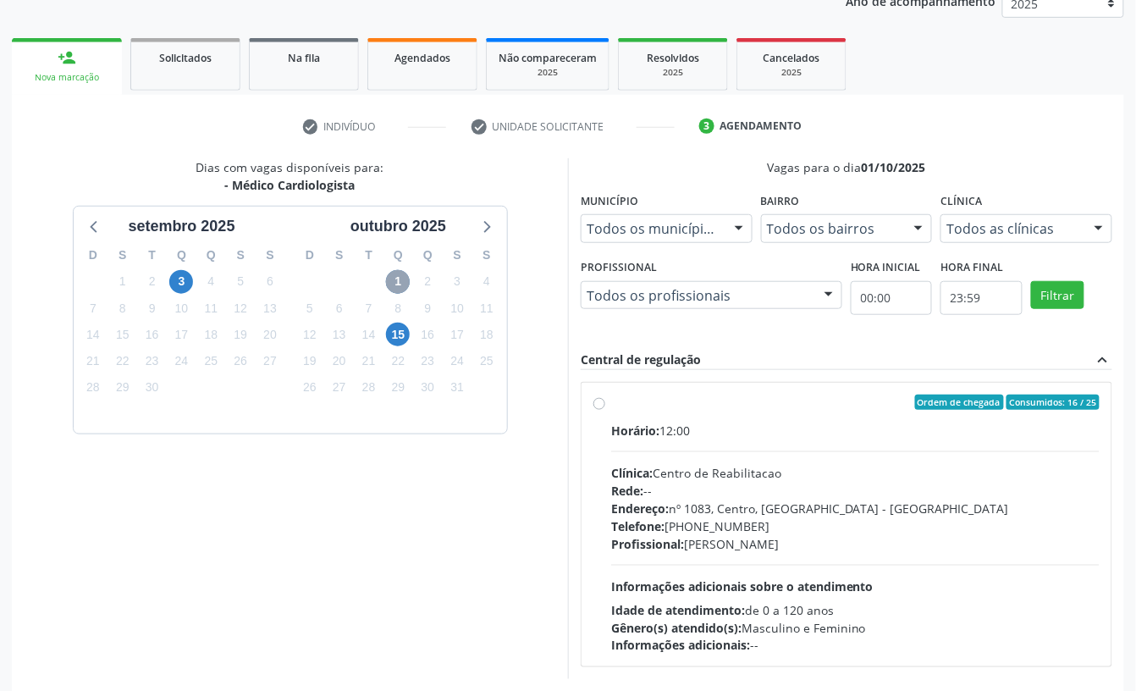
scroll to position [273, 0]
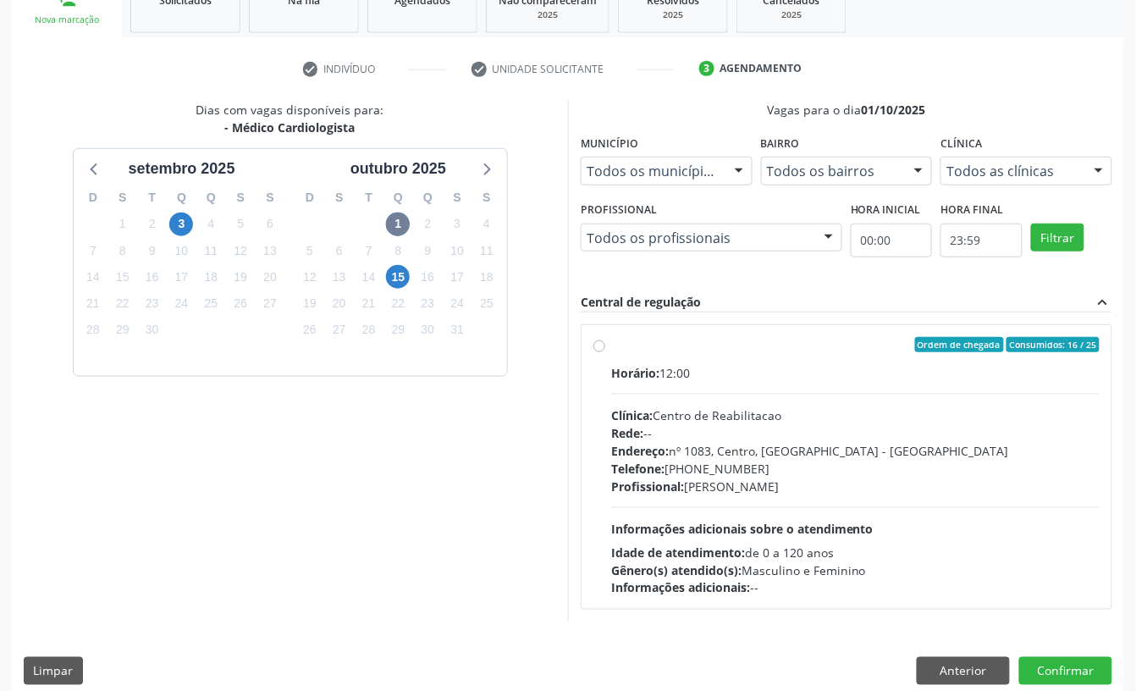
click at [763, 457] on div "Endereço: nº 1083, Centro, Serra Talhada - PE" at bounding box center [855, 451] width 488 height 18
click at [605, 352] on input "Ordem de chegada Consumidos: 16 / 25 Horário: 12:00 Clínica: Centro de Reabilit…" at bounding box center [599, 344] width 12 height 15
radio input "true"
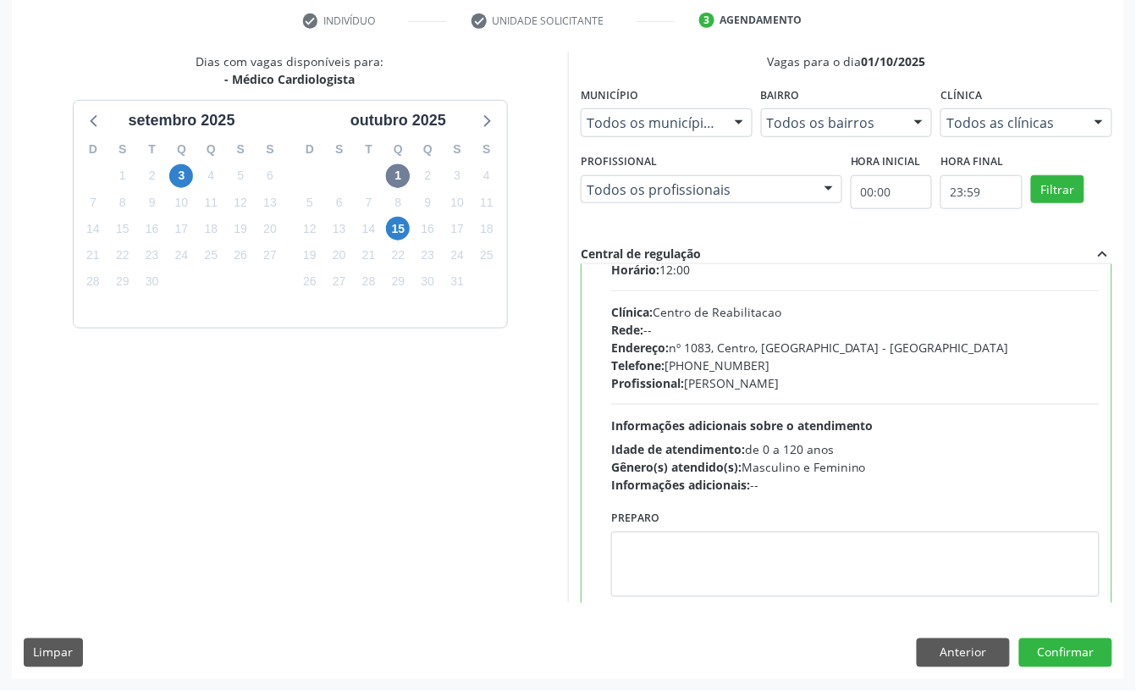
scroll to position [85, 0]
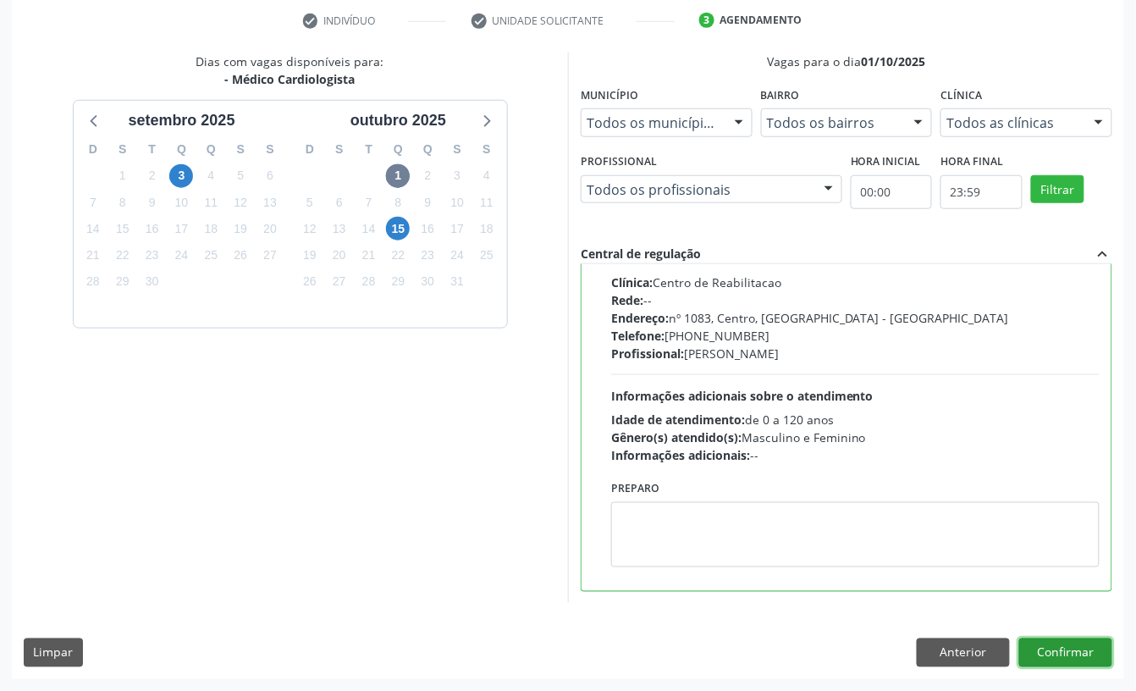
click at [1067, 658] on button "Confirmar" at bounding box center [1065, 652] width 93 height 29
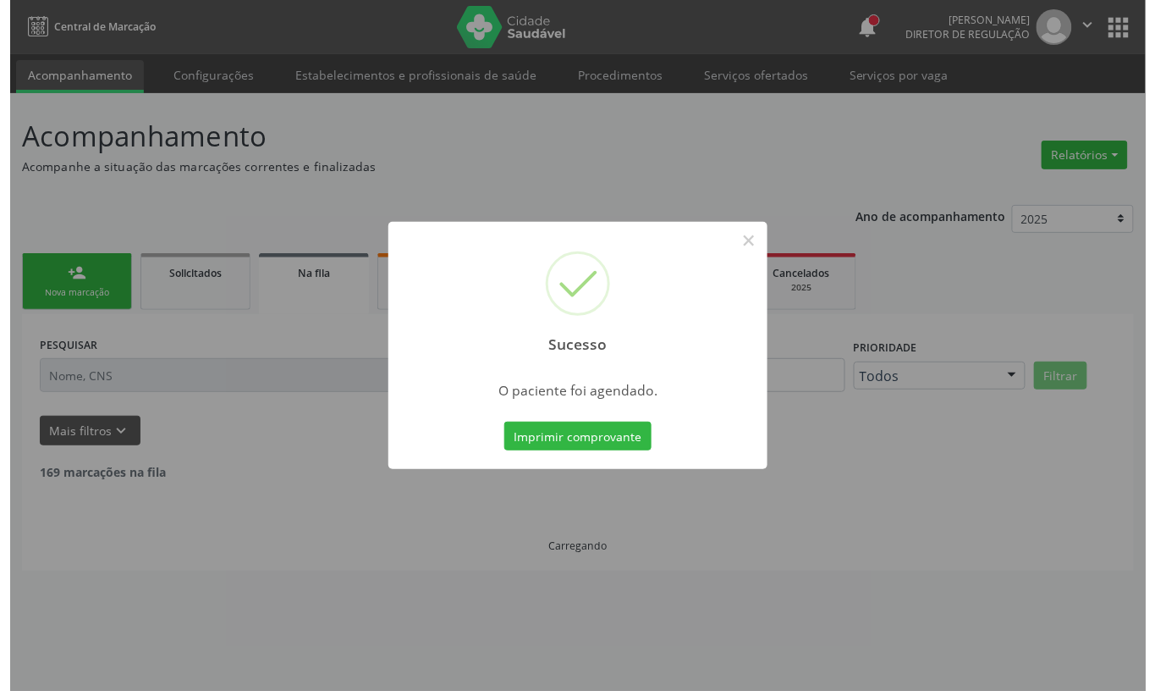
scroll to position [0, 0]
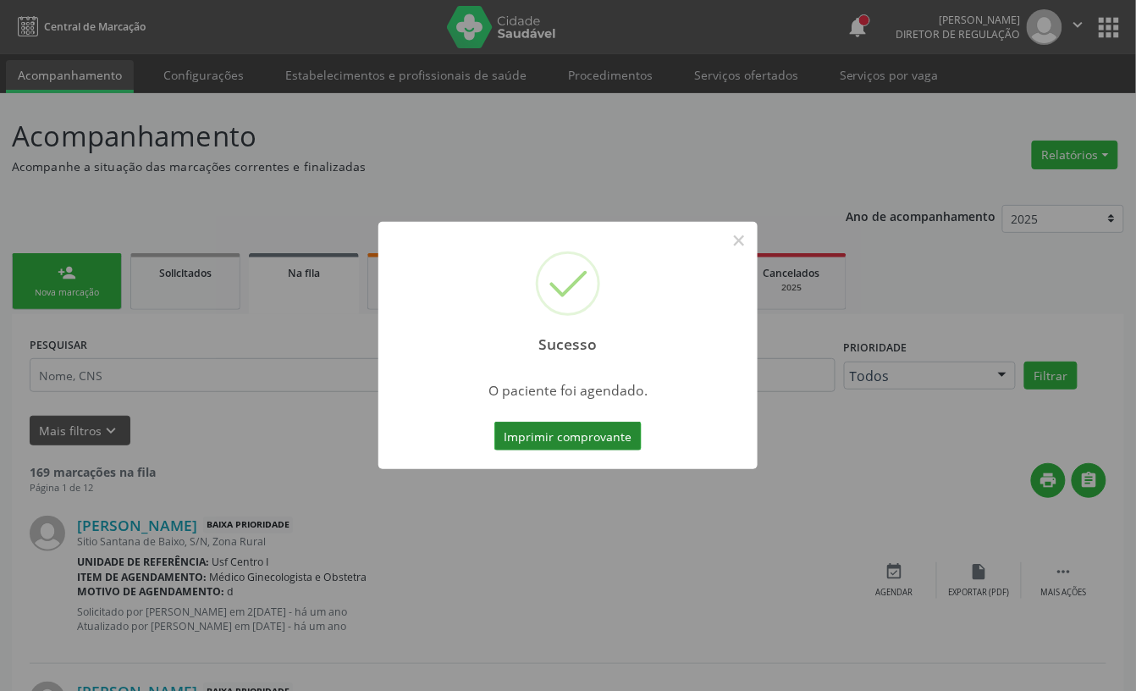
click at [572, 438] on button "Imprimir comprovante" at bounding box center [567, 436] width 147 height 29
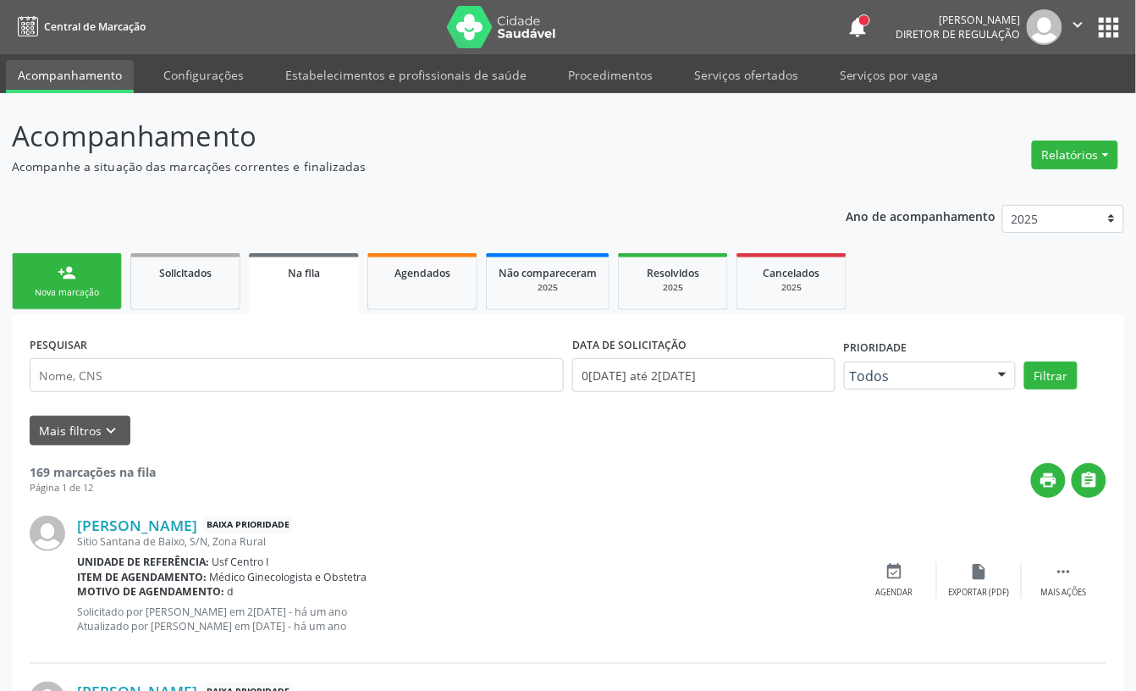
click at [78, 283] on link "person_add Nova marcação" at bounding box center [67, 281] width 110 height 57
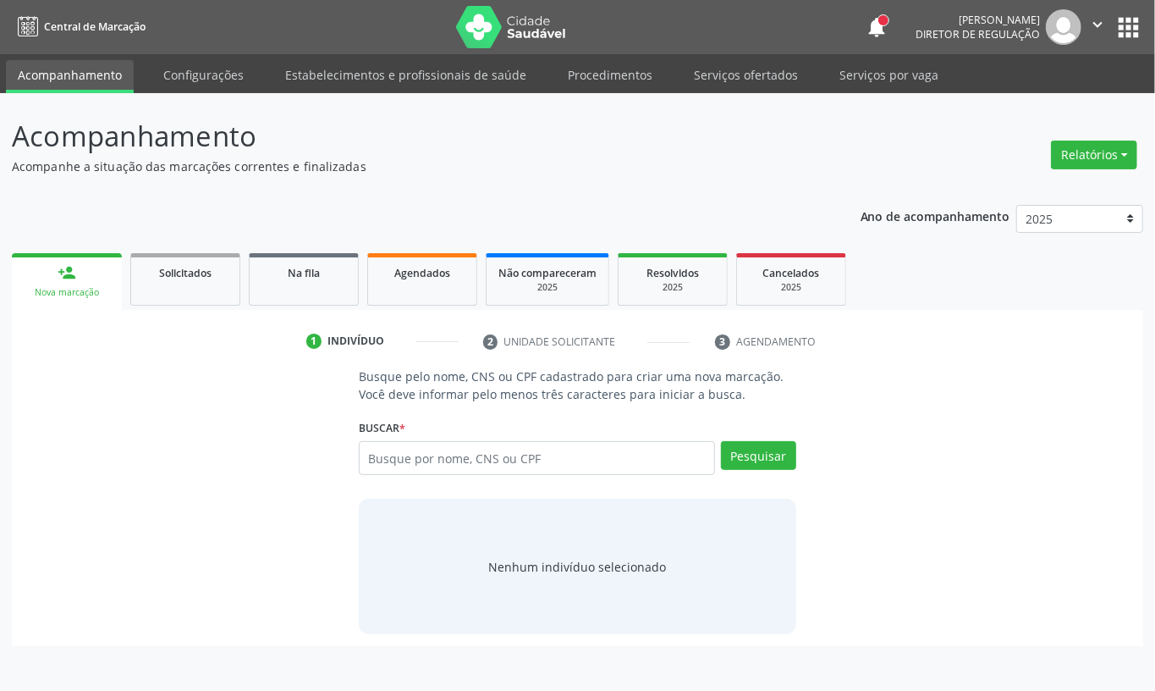
click at [415, 478] on div "Busque por nome, CNS ou CPF Nenhum resultado encontrado para: " " Digite nome, …" at bounding box center [578, 464] width 438 height 46
click at [415, 451] on input "text" at bounding box center [537, 458] width 356 height 34
type input "701206024637714"
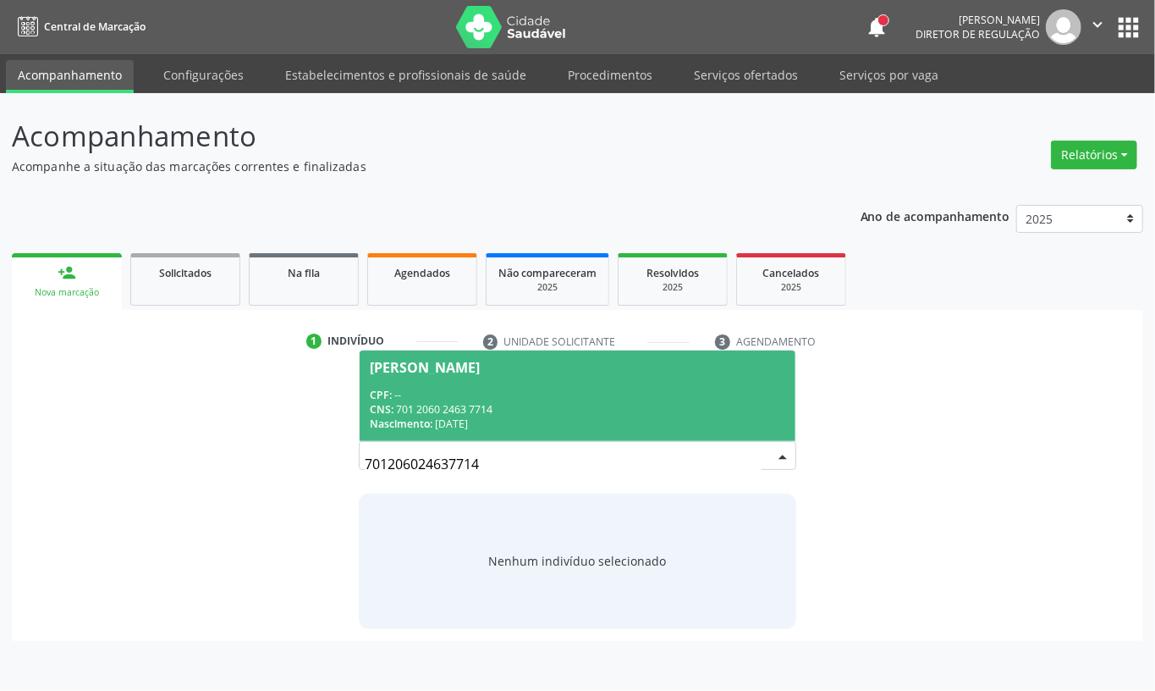
click at [474, 416] on div "Nascimento: 04/10/1963" at bounding box center [578, 423] width 416 height 14
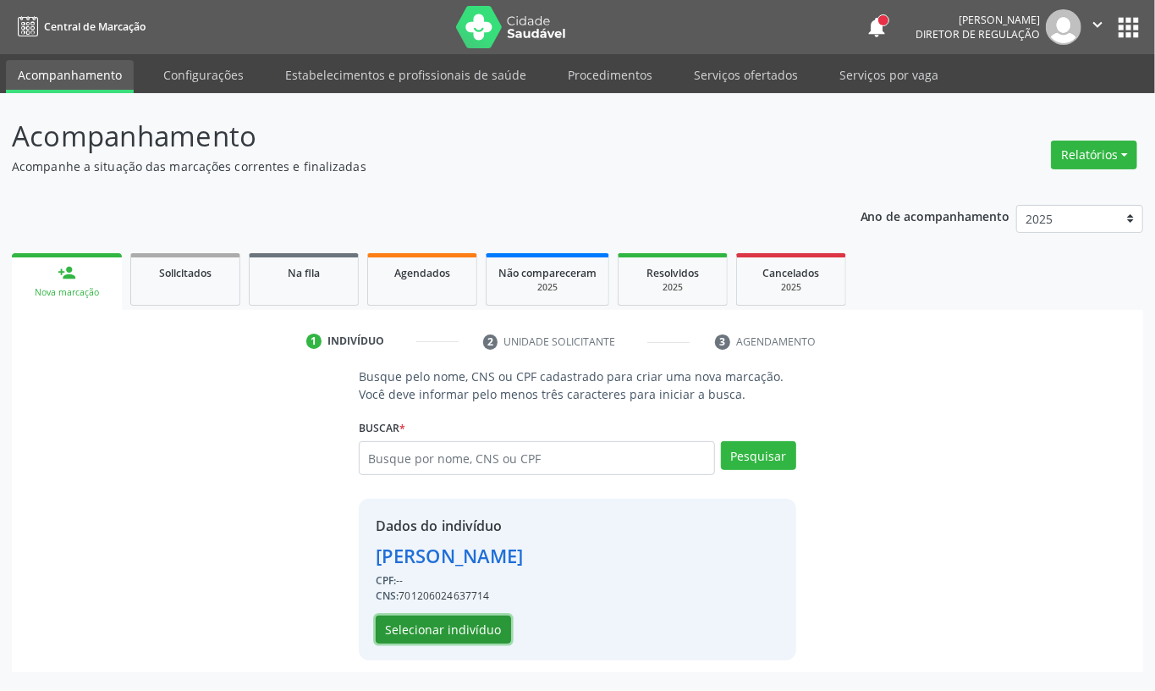
click at [434, 642] on button "Selecionar indivíduo" at bounding box center [443, 629] width 135 height 29
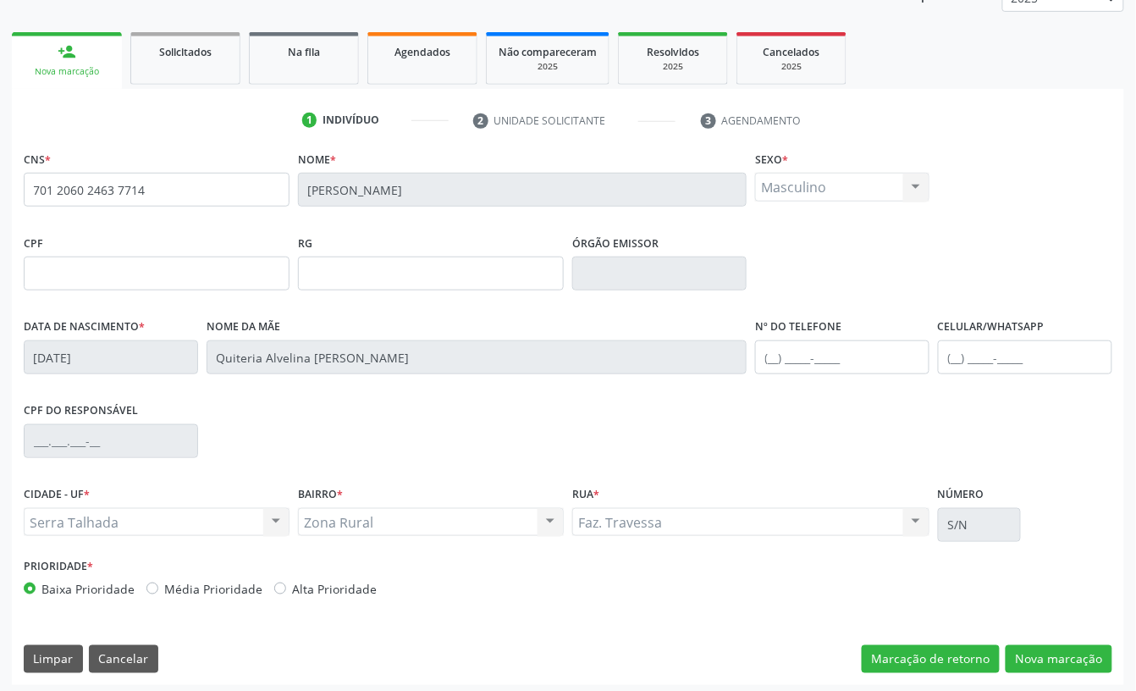
scroll to position [228, 0]
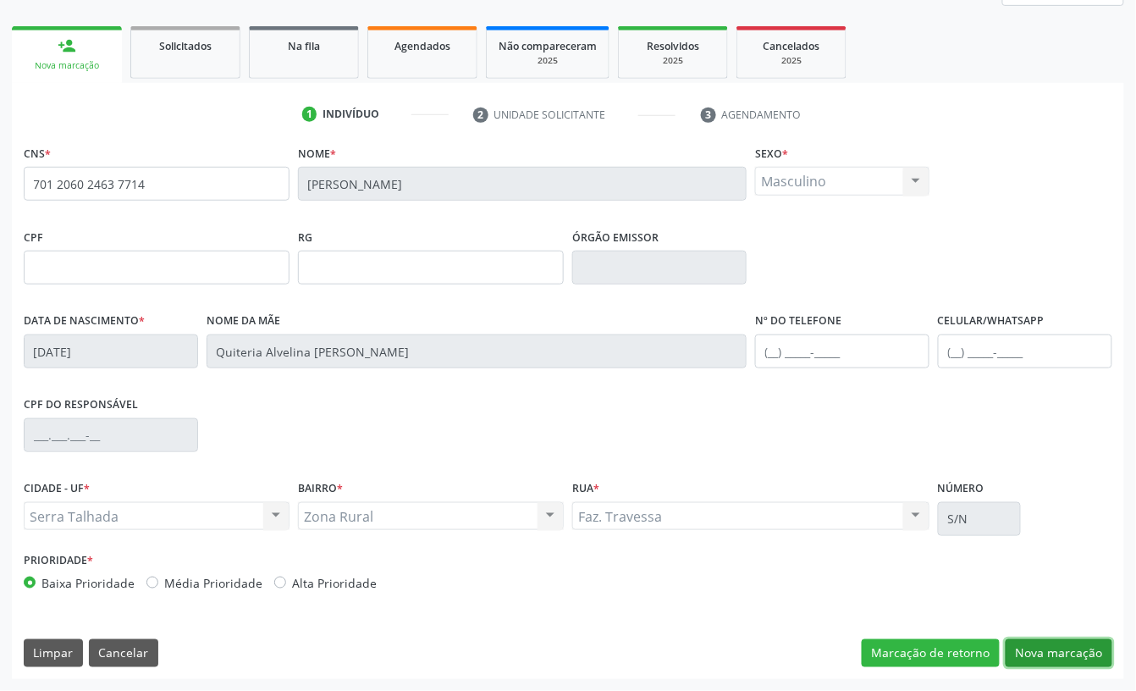
click at [1083, 653] on button "Nova marcação" at bounding box center [1059, 653] width 107 height 29
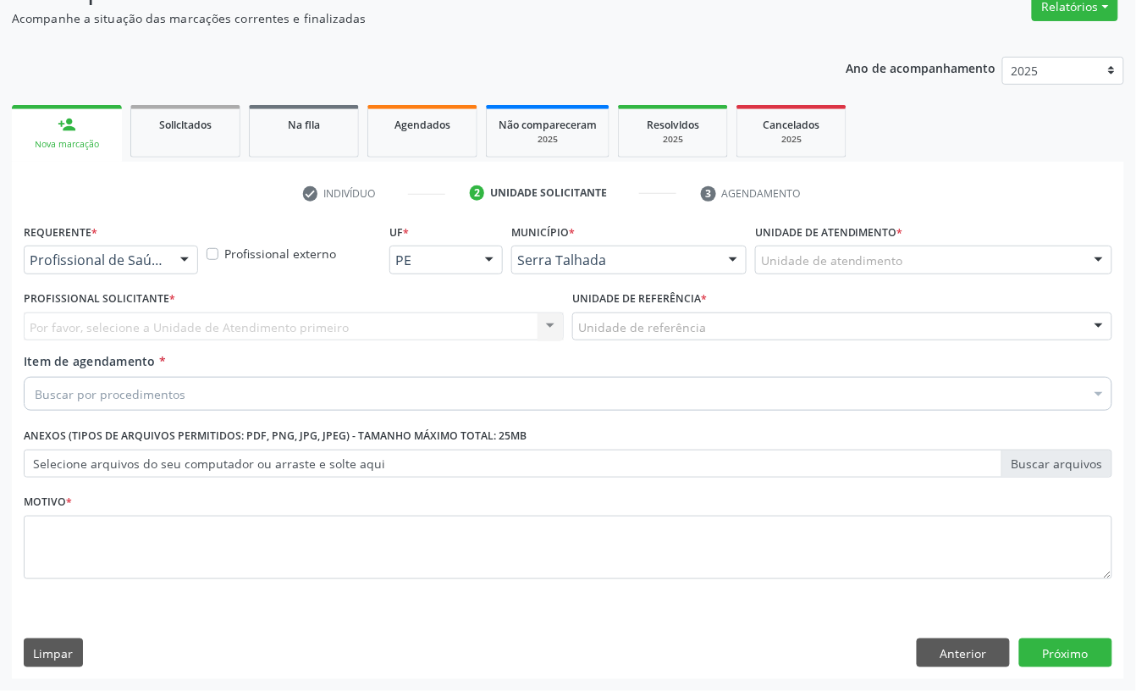
scroll to position [150, 0]
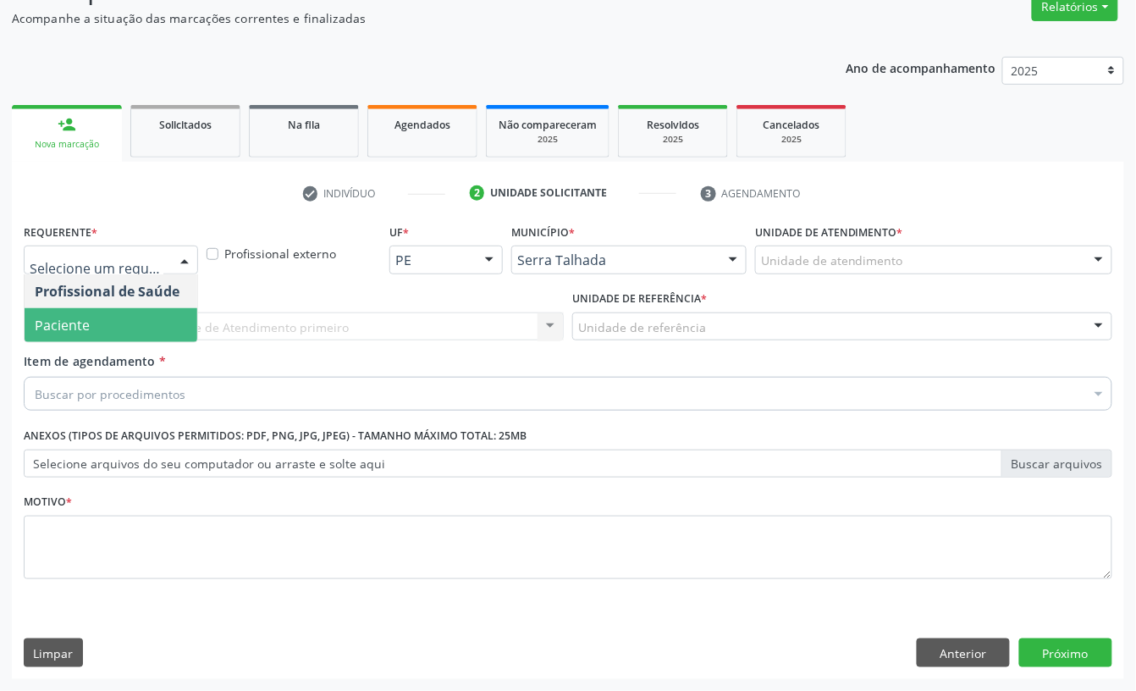
click at [122, 330] on span "Paciente" at bounding box center [111, 325] width 173 height 34
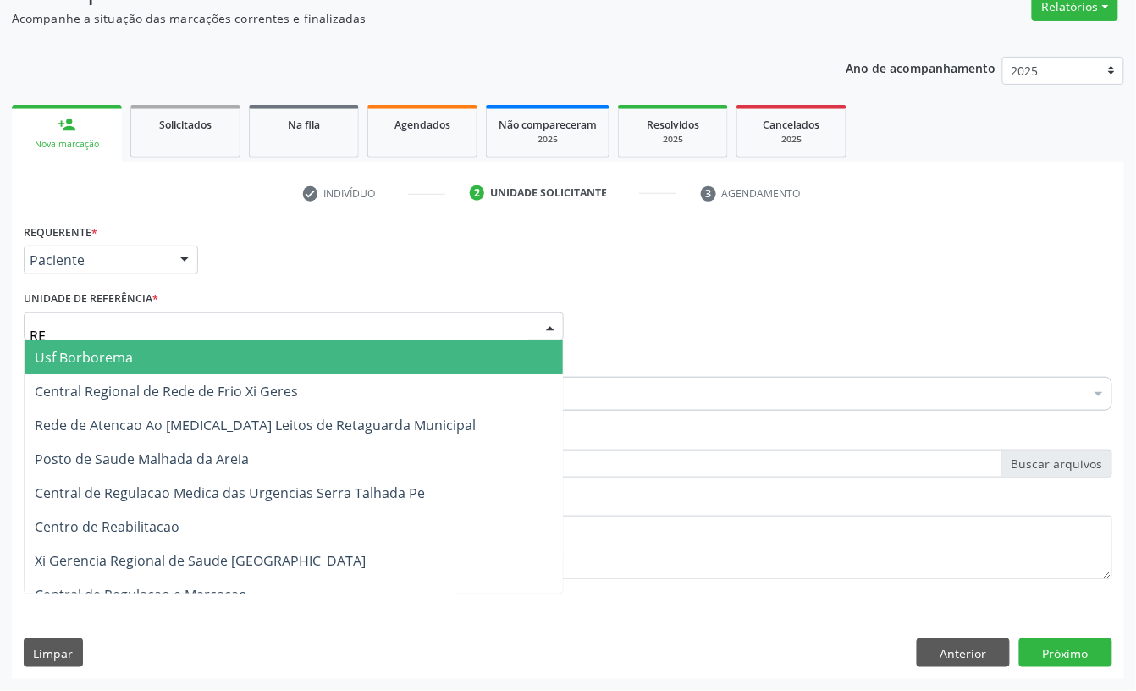
type input "REA"
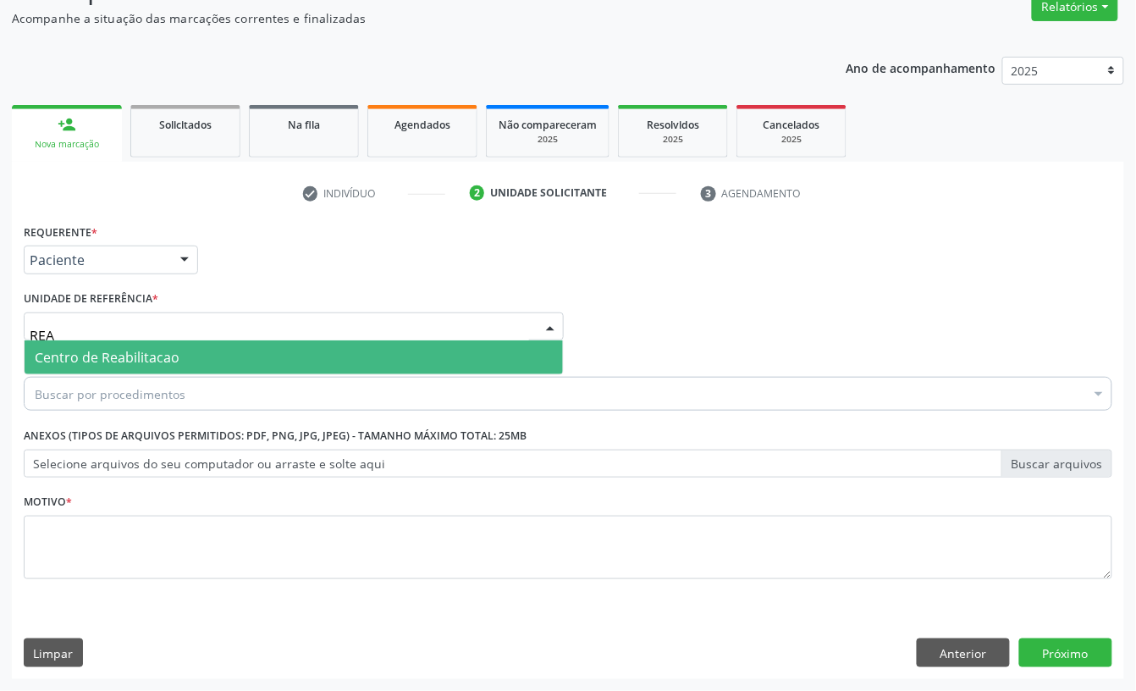
click at [127, 348] on span "Centro de Reabilitacao" at bounding box center [107, 357] width 145 height 19
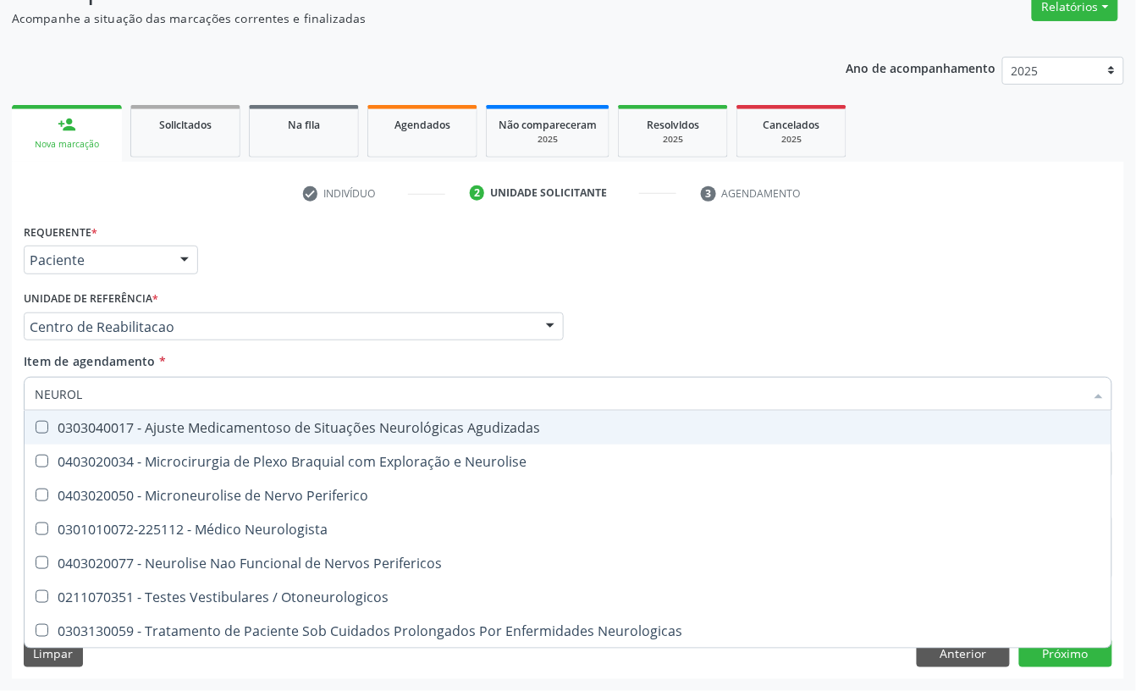
type input "NEUROLO"
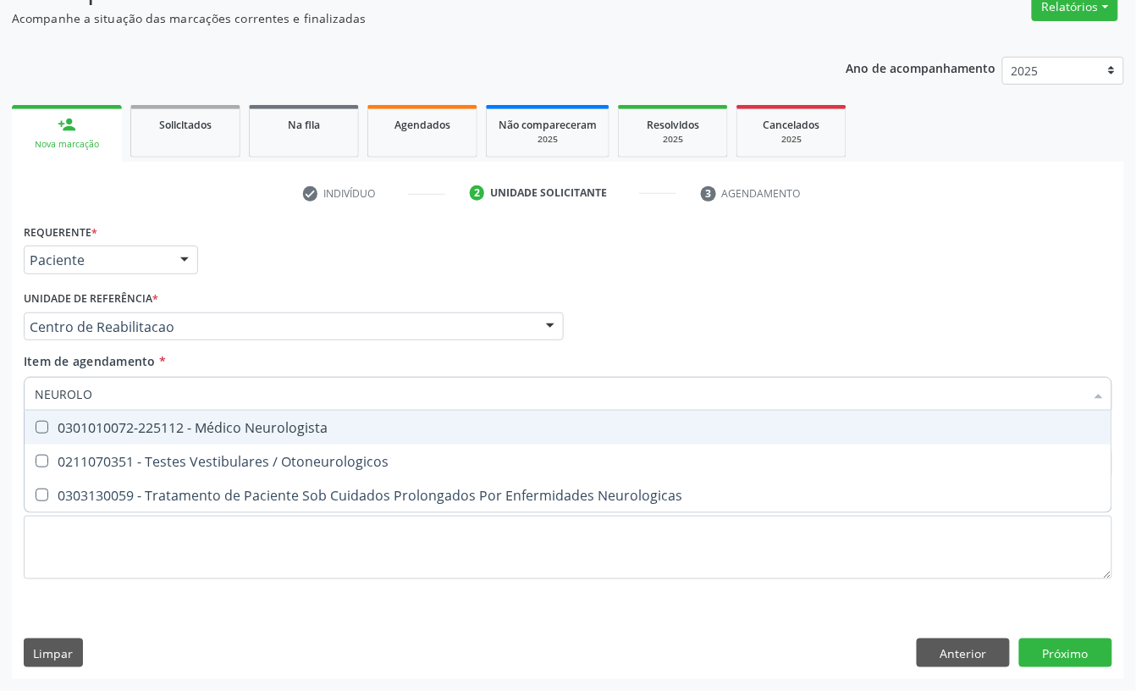
click at [99, 424] on div "0301010072-225112 - Médico Neurologista" at bounding box center [568, 428] width 1067 height 14
checkbox Neurologista "true"
click at [208, 257] on div "Requerente * Paciente Profissional de Saúde Paciente Nenhum resultado encontrad…" at bounding box center [567, 252] width 1097 height 66
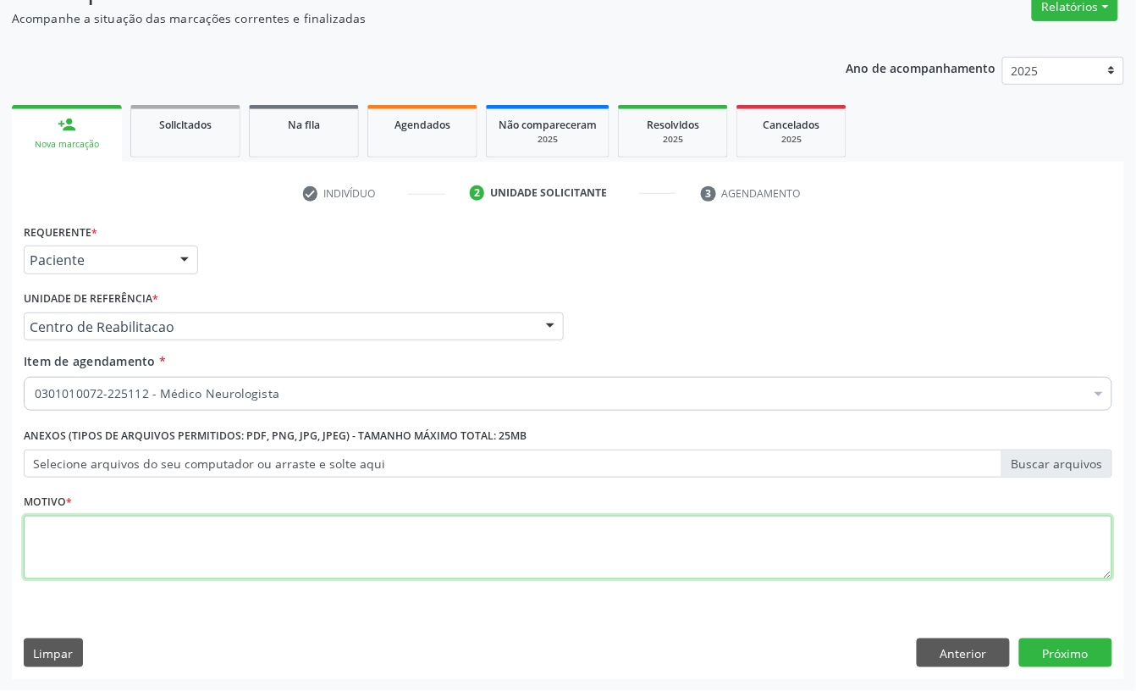
click at [55, 540] on textarea at bounding box center [568, 547] width 1089 height 64
type textarea "A"
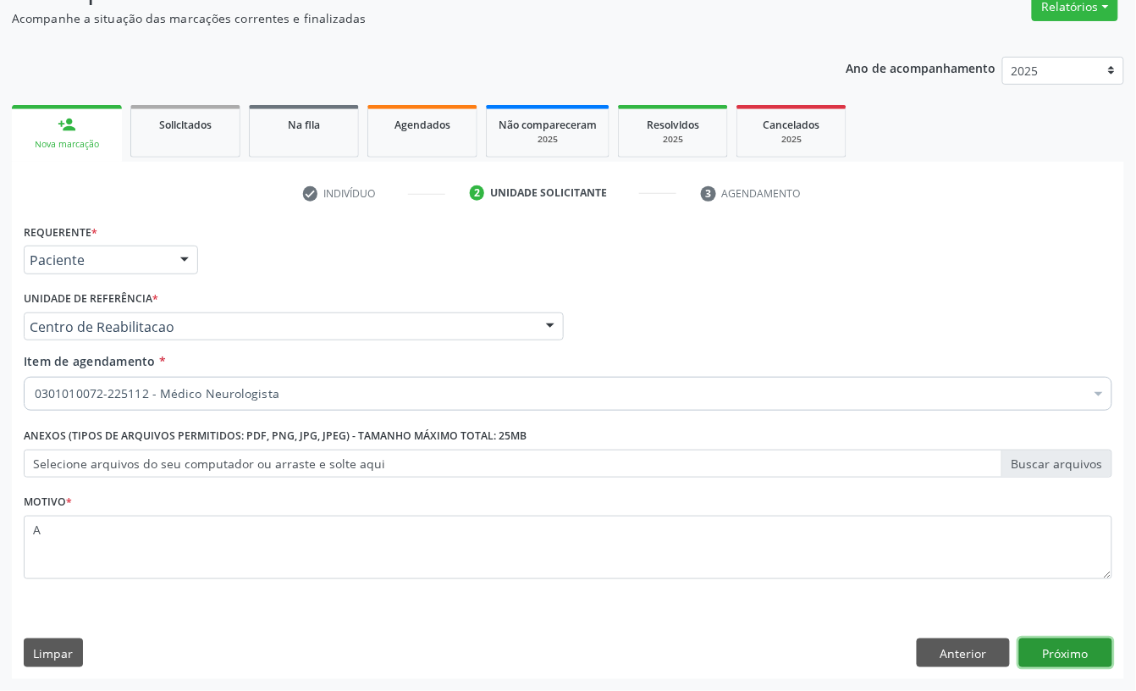
click at [1040, 654] on button "Próximo" at bounding box center [1065, 652] width 93 height 29
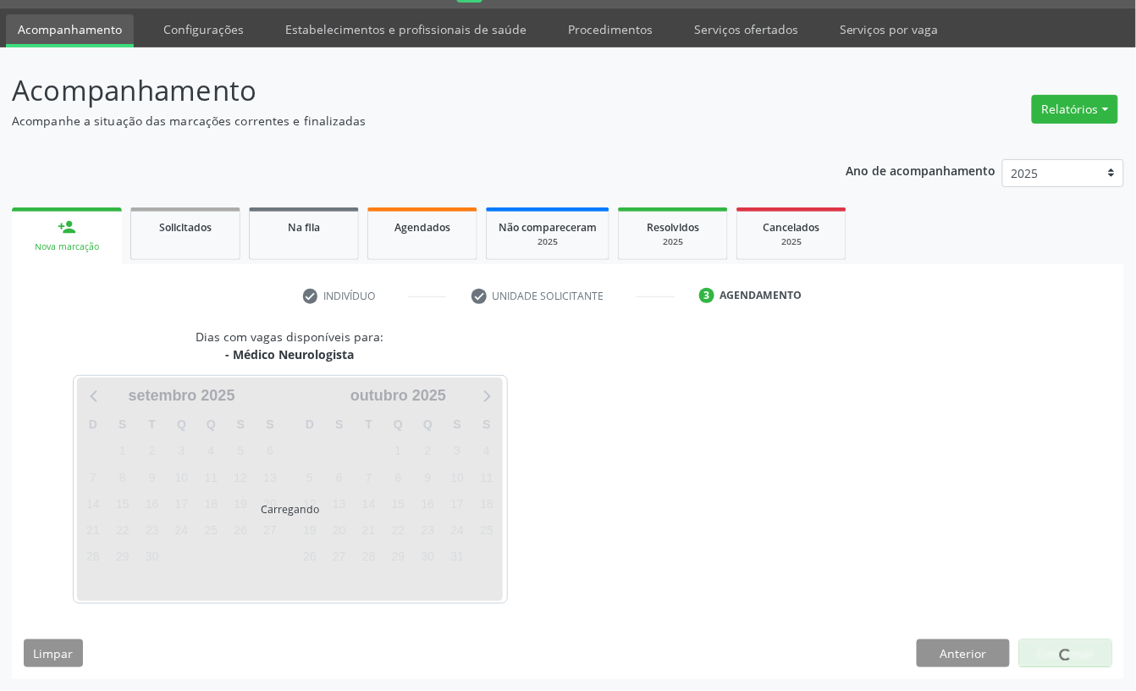
scroll to position [47, 0]
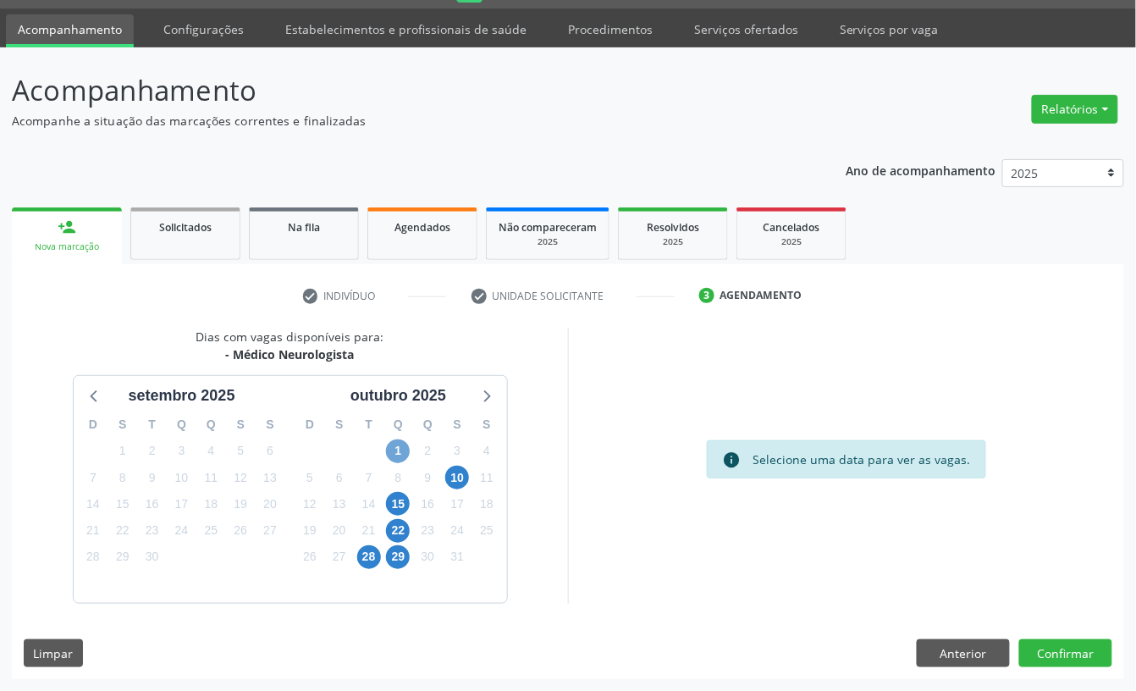
click at [396, 452] on span "1" at bounding box center [398, 451] width 24 height 24
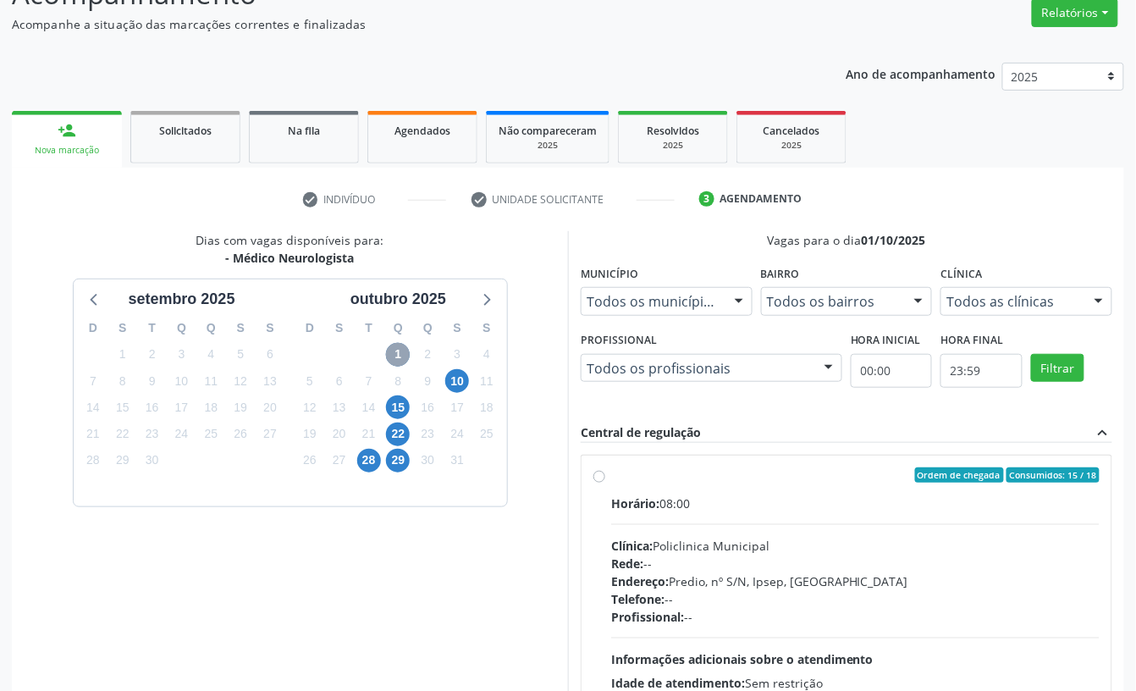
scroll to position [273, 0]
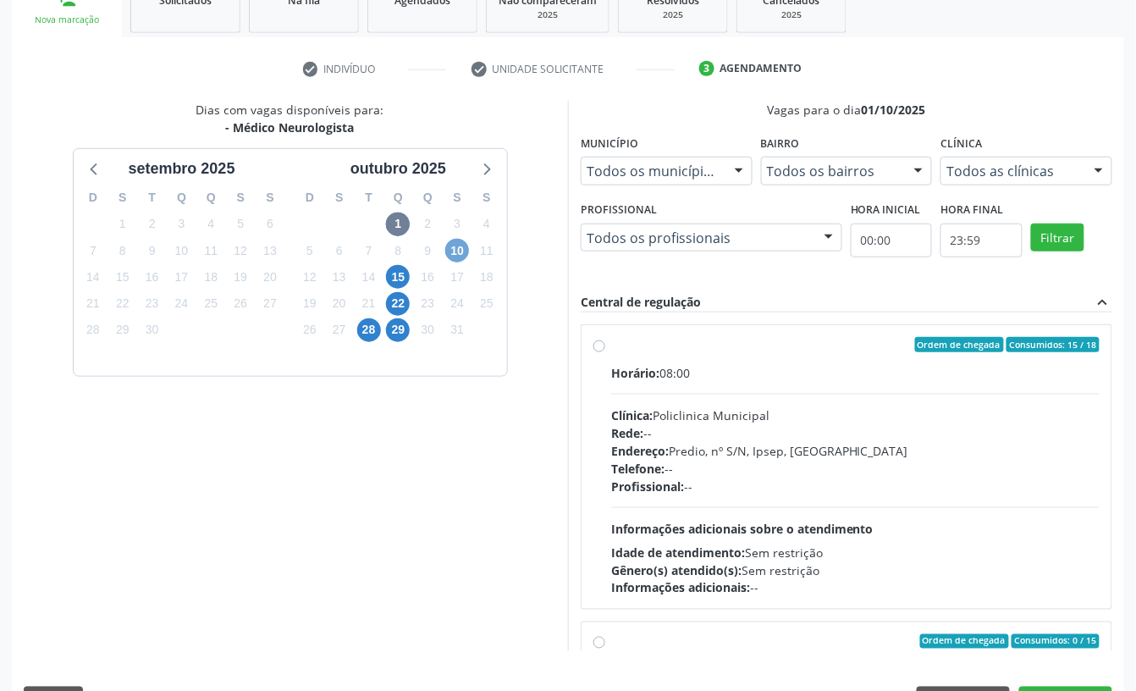
click at [466, 251] on span "10" at bounding box center [457, 251] width 24 height 24
click at [394, 276] on span "15" at bounding box center [398, 277] width 24 height 24
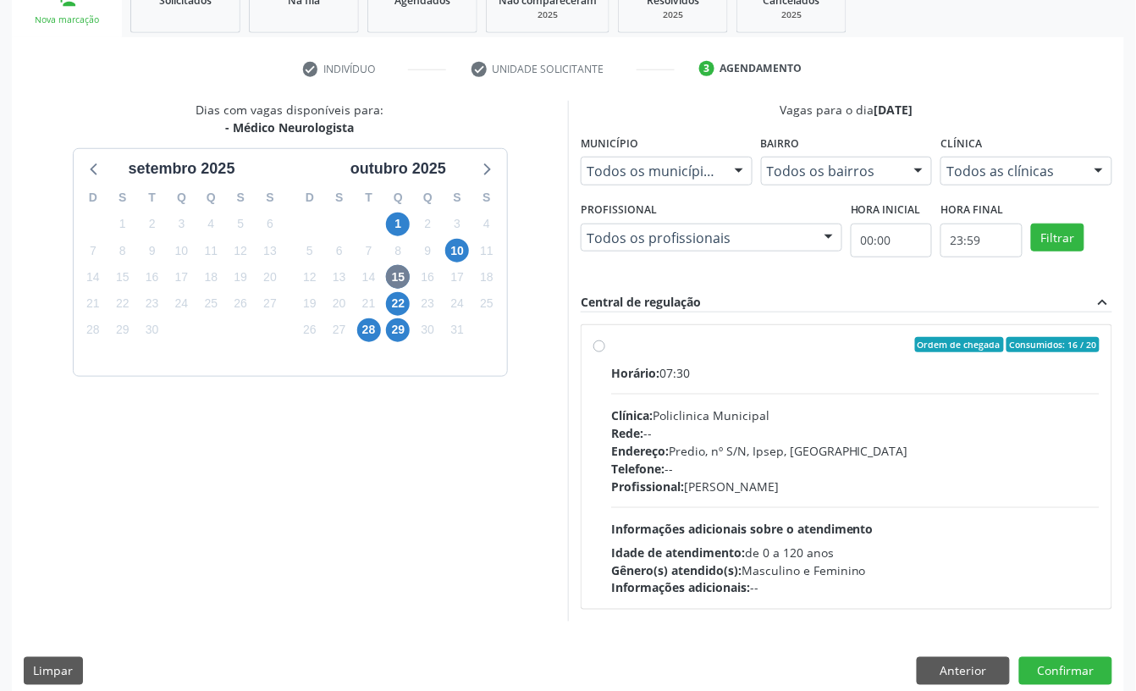
click at [809, 488] on div "Profissional: Cecilia Fernandes Antas Florentino" at bounding box center [855, 486] width 488 height 18
click at [605, 352] on input "Ordem de chegada Consumidos: 16 / 20 Horário: 07:30 Clínica: Policlinica Munici…" at bounding box center [599, 344] width 12 height 15
radio input "true"
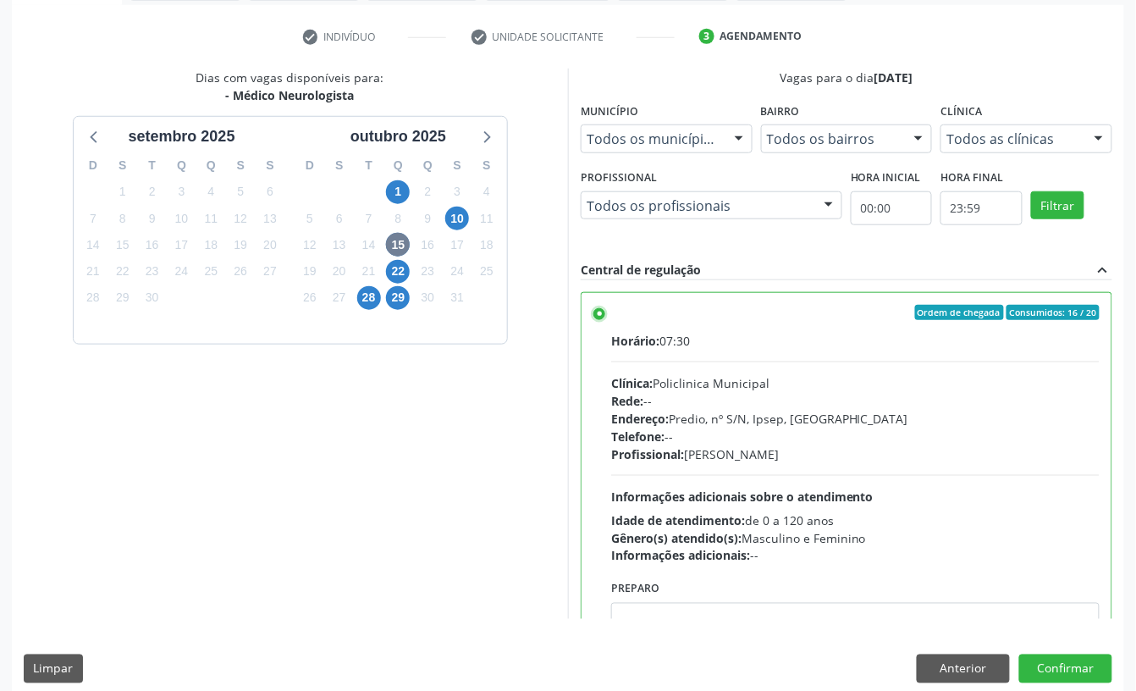
scroll to position [322, 0]
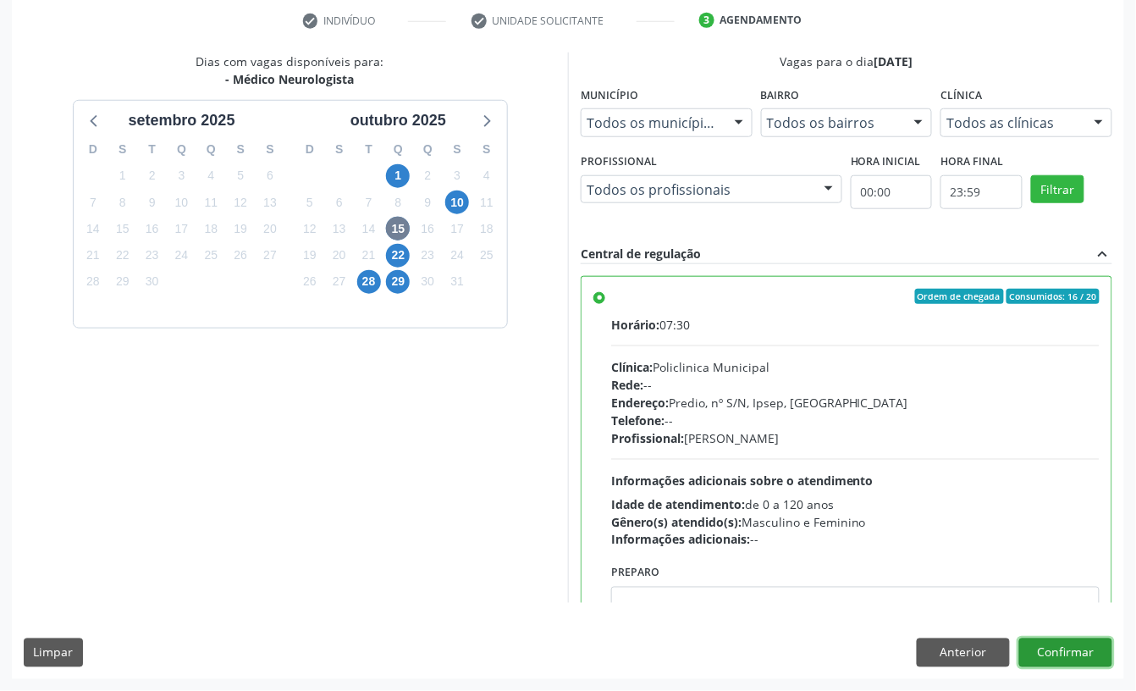
click at [1087, 638] on button "Confirmar" at bounding box center [1065, 652] width 93 height 29
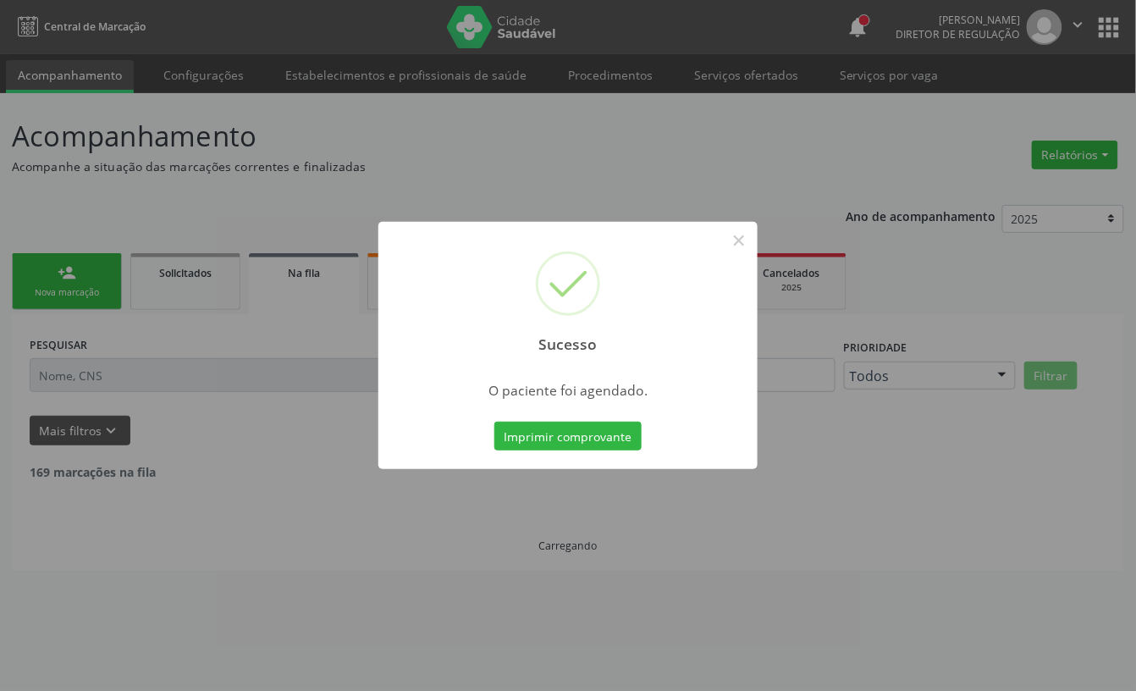
scroll to position [0, 0]
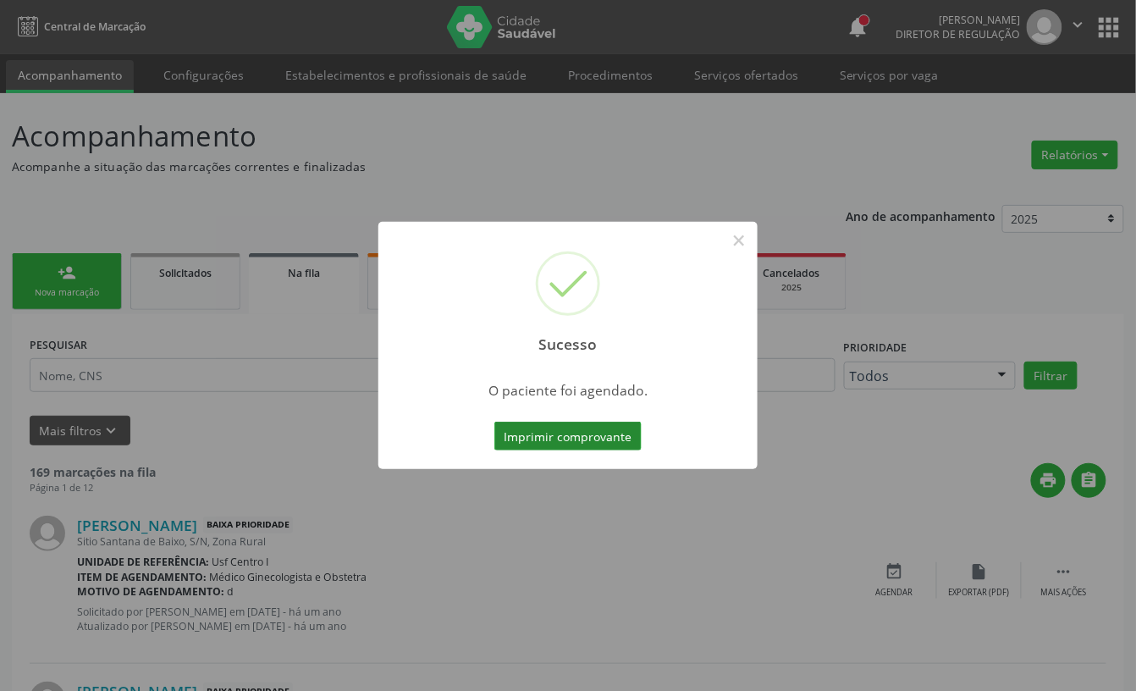
click at [567, 431] on button "Imprimir comprovante" at bounding box center [567, 436] width 147 height 29
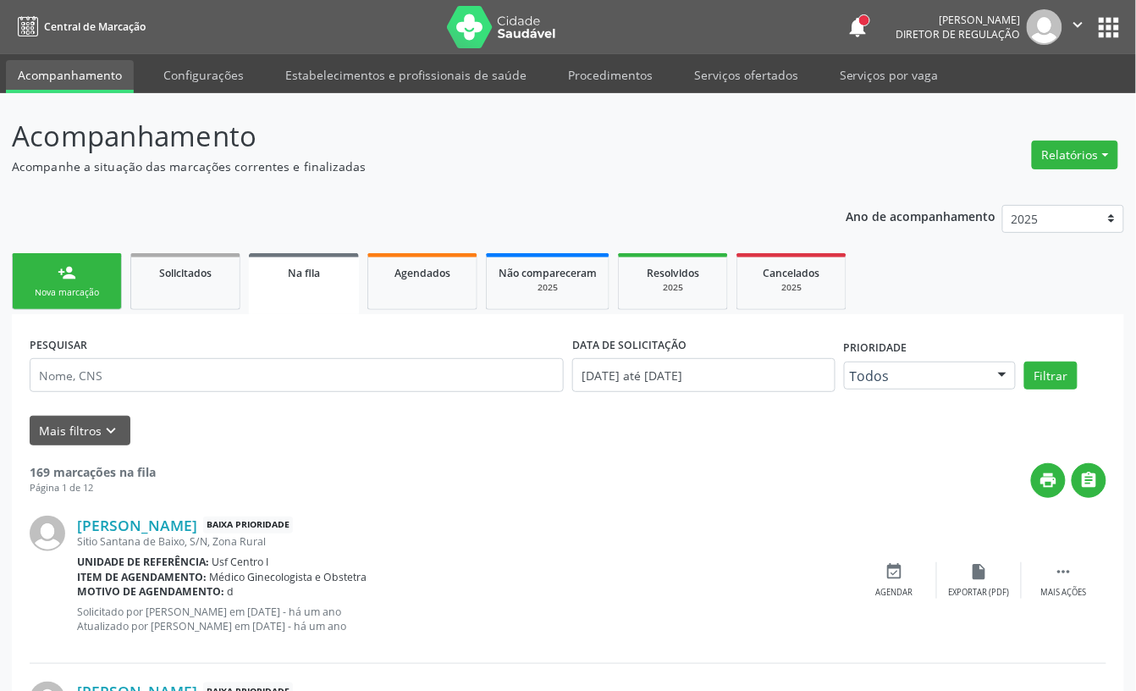
drag, startPoint x: 76, startPoint y: 278, endPoint x: 885, endPoint y: 232, distance: 809.7
click at [76, 278] on link "person_add Nova marcação" at bounding box center [67, 281] width 110 height 57
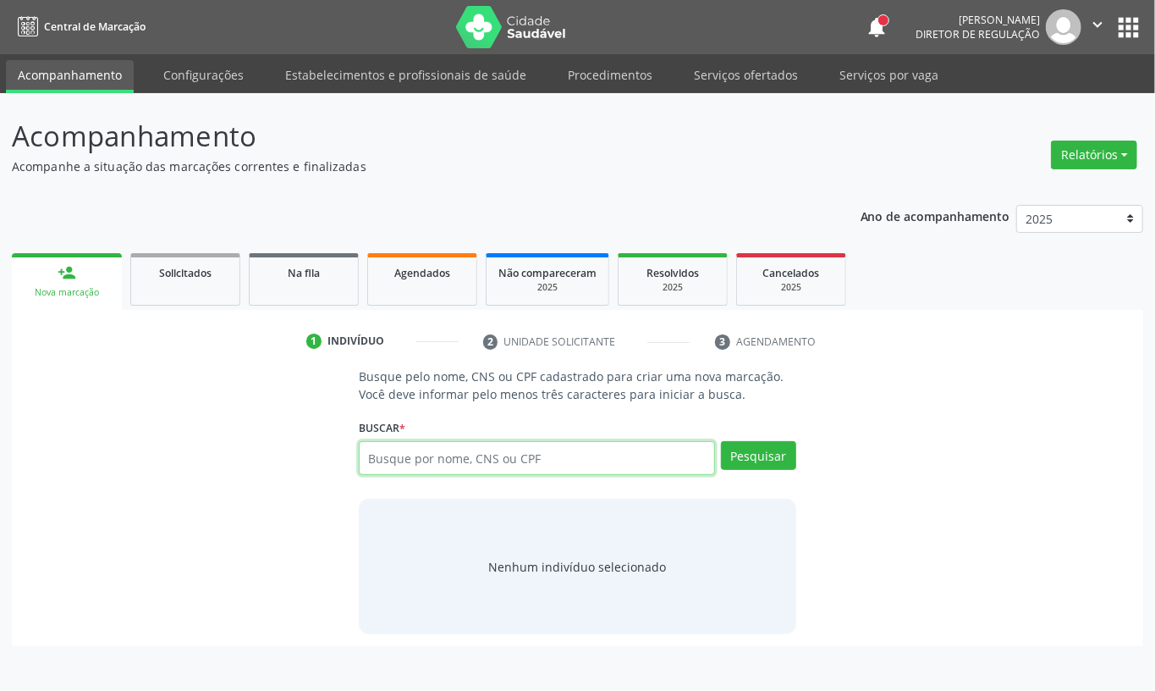
click at [465, 451] on input "text" at bounding box center [537, 458] width 356 height 34
type input "898003416811682"
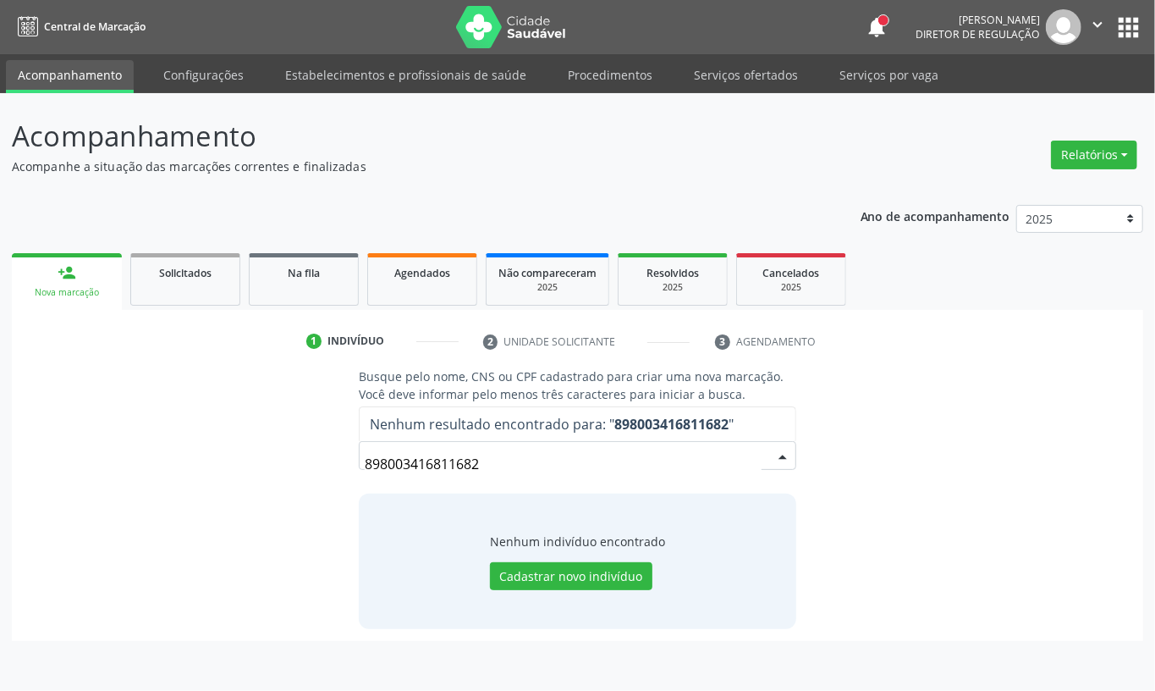
click at [452, 457] on input "898003416811682" at bounding box center [563, 464] width 397 height 34
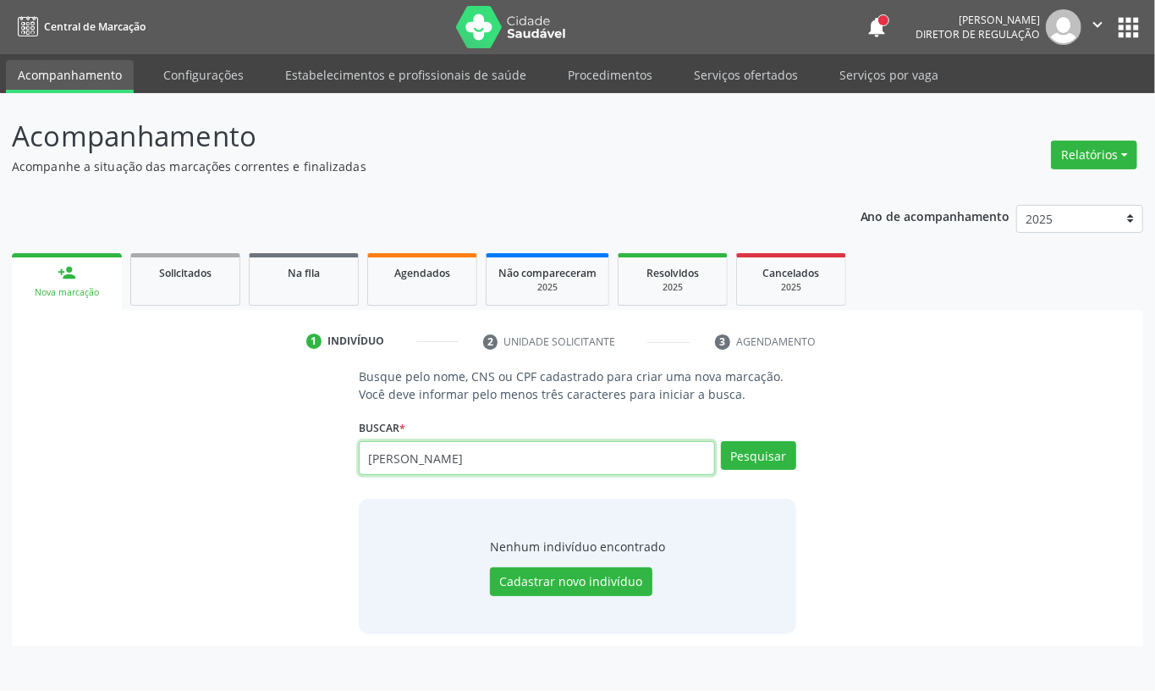
type input "JOAO VITOR TORQUATO"
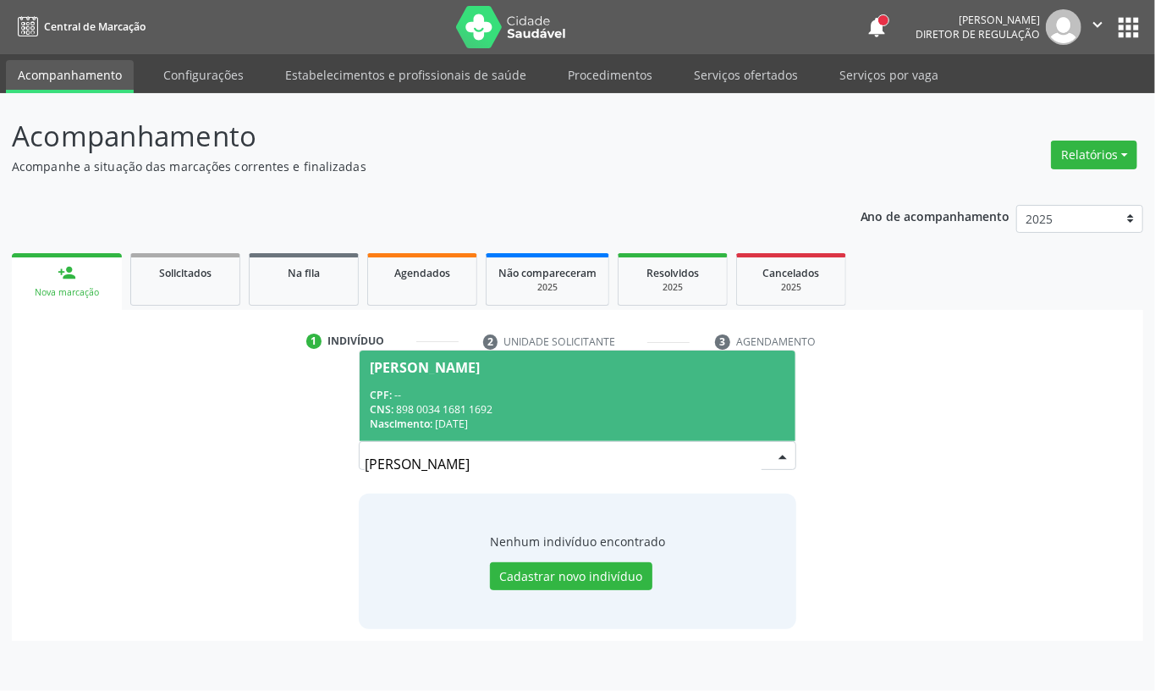
click at [468, 411] on div "CNS: 898 0034 1681 1692" at bounding box center [578, 409] width 416 height 14
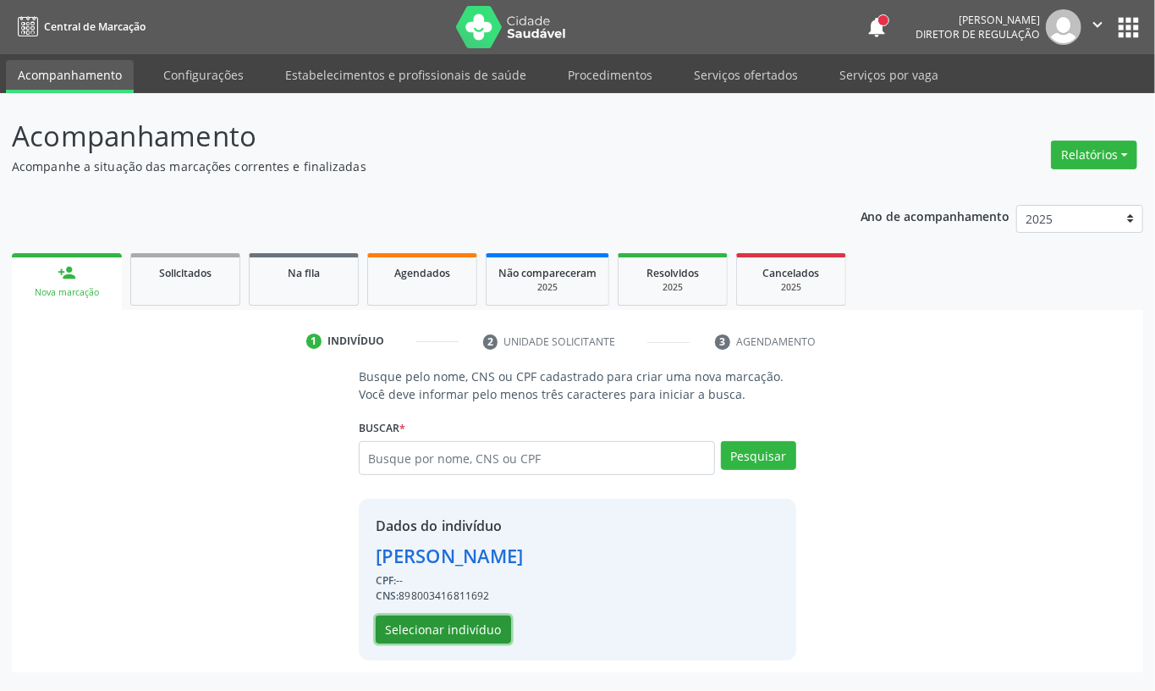
click at [471, 640] on button "Selecionar indivíduo" at bounding box center [443, 629] width 135 height 29
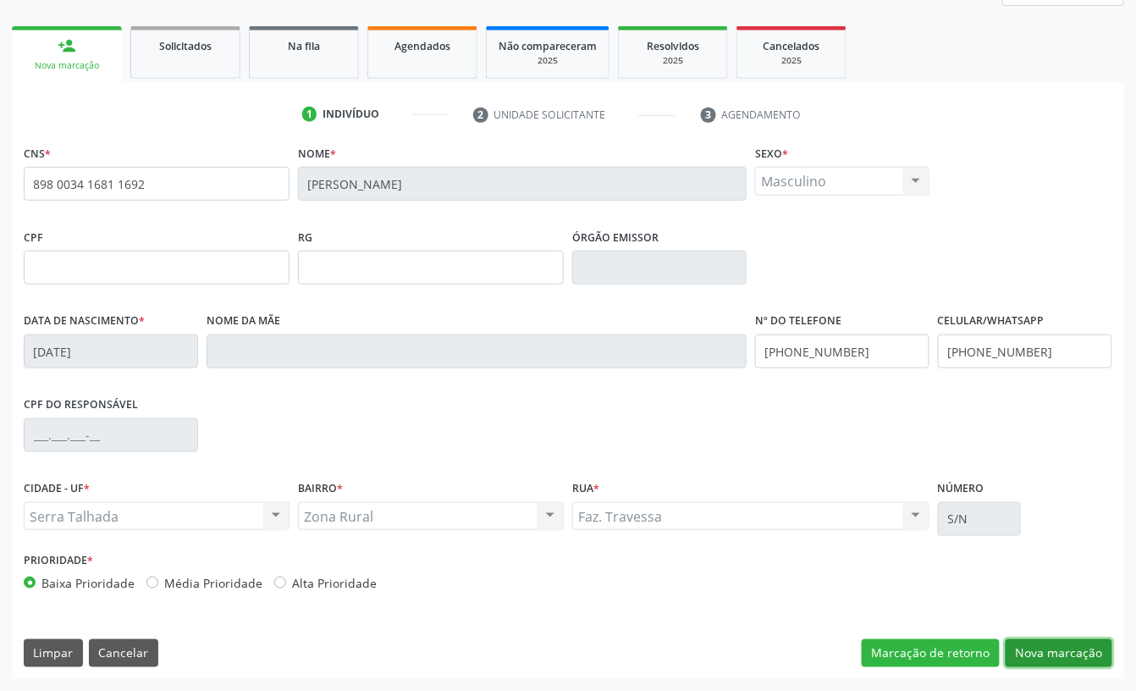
click at [1058, 641] on button "Nova marcação" at bounding box center [1059, 653] width 107 height 29
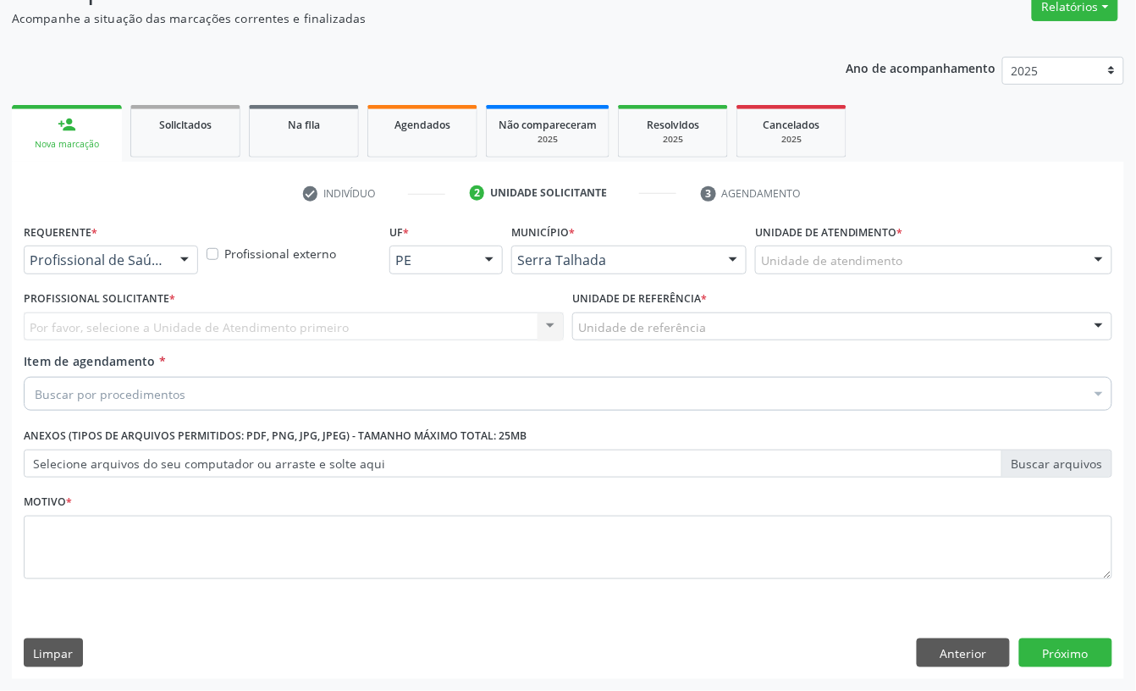
scroll to position [150, 0]
click at [105, 240] on div "Requerente * Profissional de Saúde Profissional de Saúde Paciente Nenhum result…" at bounding box center [111, 246] width 174 height 54
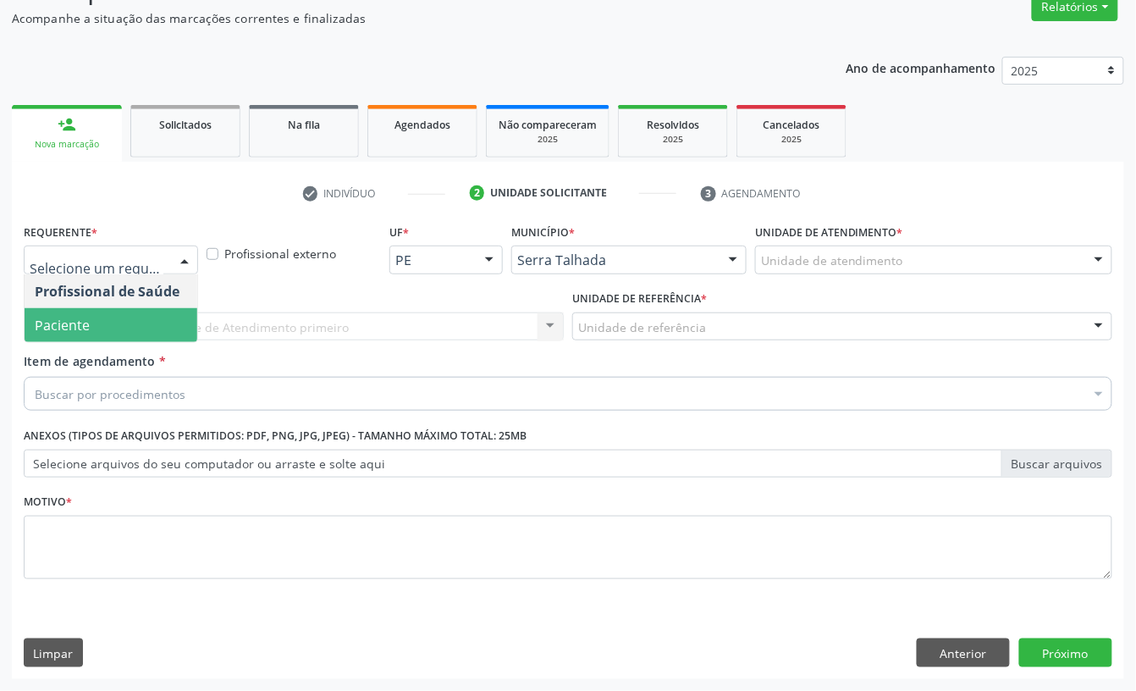
click at [96, 318] on span "Paciente" at bounding box center [111, 325] width 173 height 34
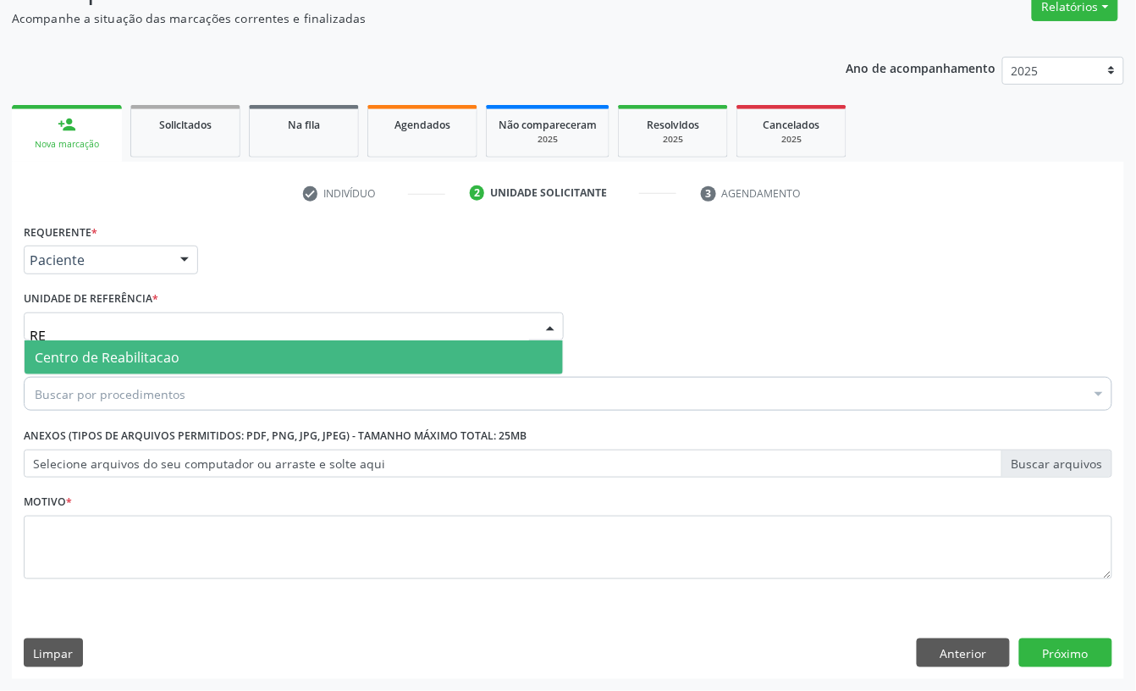
type input "REA"
click at [95, 348] on span "Centro de Reabilitacao" at bounding box center [107, 357] width 145 height 19
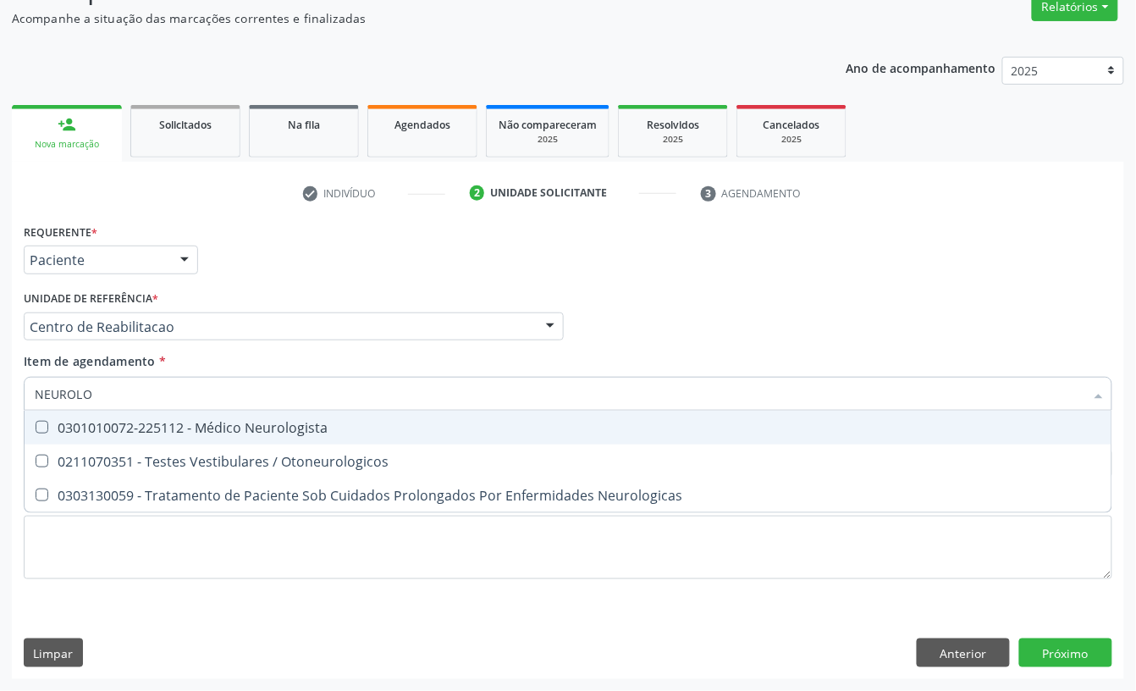
type input "NEUROLOG"
click at [107, 433] on div "0301010072-225112 - Médico Neurologista" at bounding box center [568, 428] width 1067 height 14
checkbox Neurologista "true"
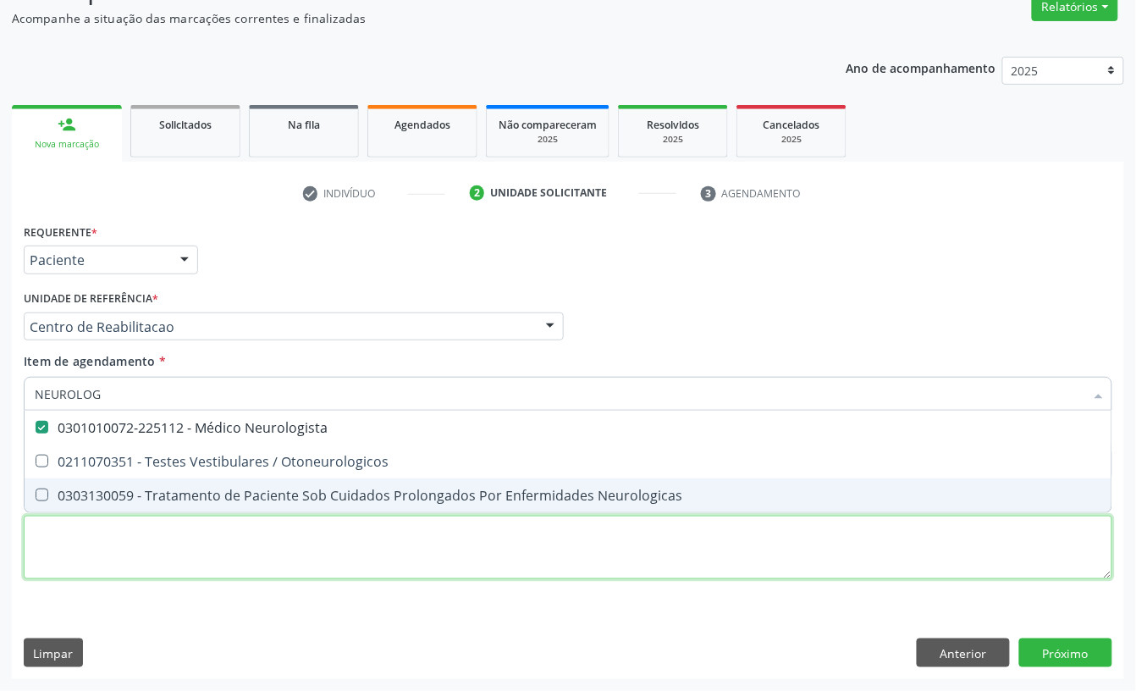
click at [108, 550] on div "Requerente * Paciente Profissional de Saúde Paciente Nenhum resultado encontrad…" at bounding box center [568, 410] width 1089 height 383
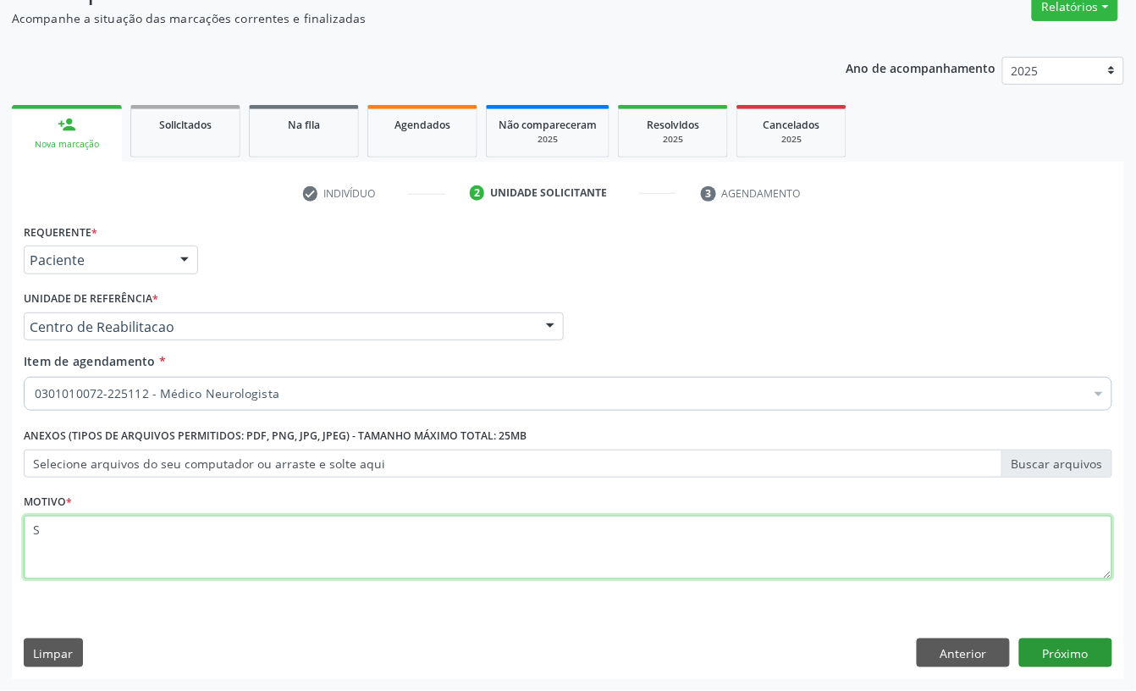
type textarea "S"
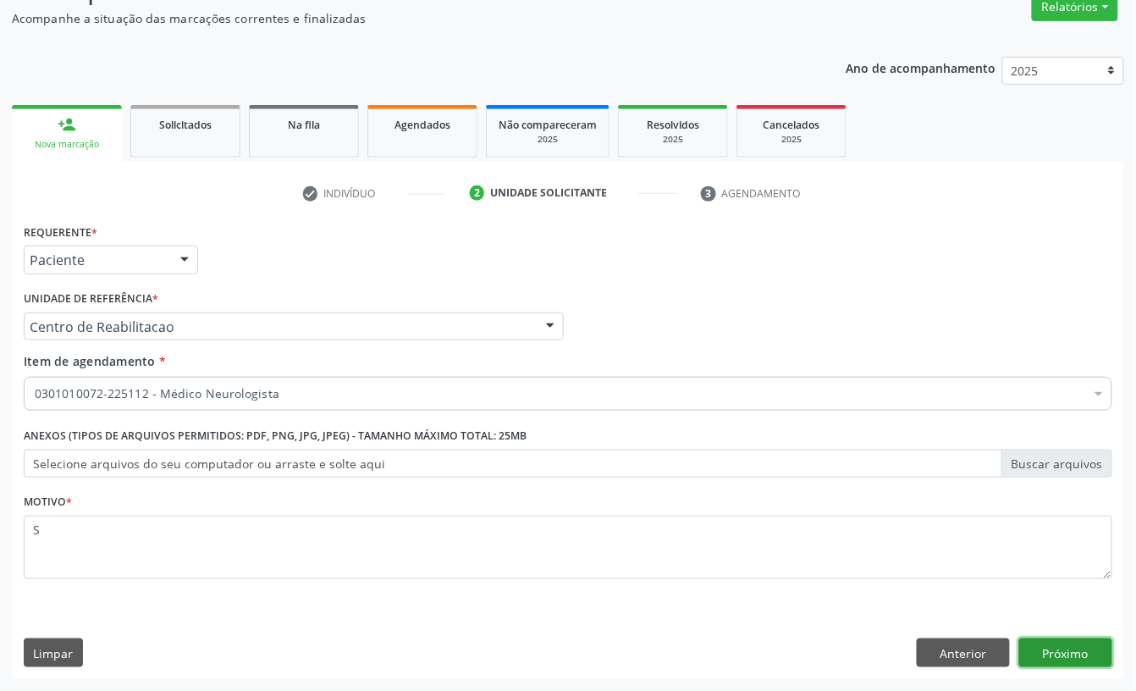
click at [1053, 650] on button "Próximo" at bounding box center [1065, 652] width 93 height 29
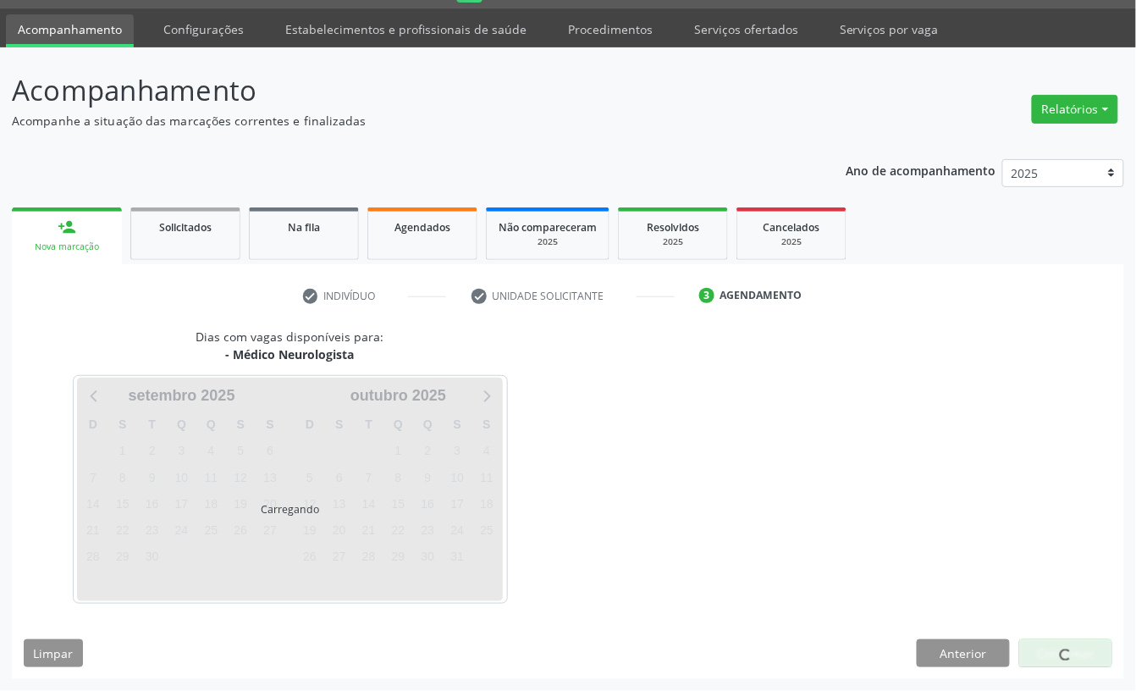
scroll to position [47, 0]
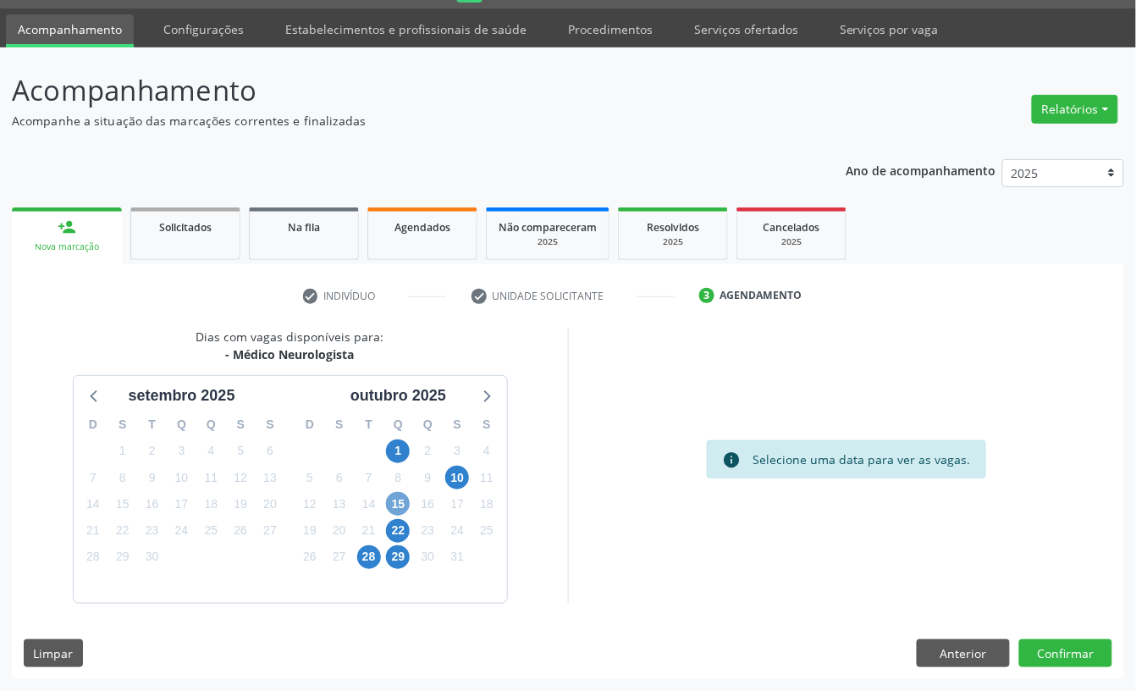
click at [400, 504] on span "15" at bounding box center [398, 504] width 24 height 24
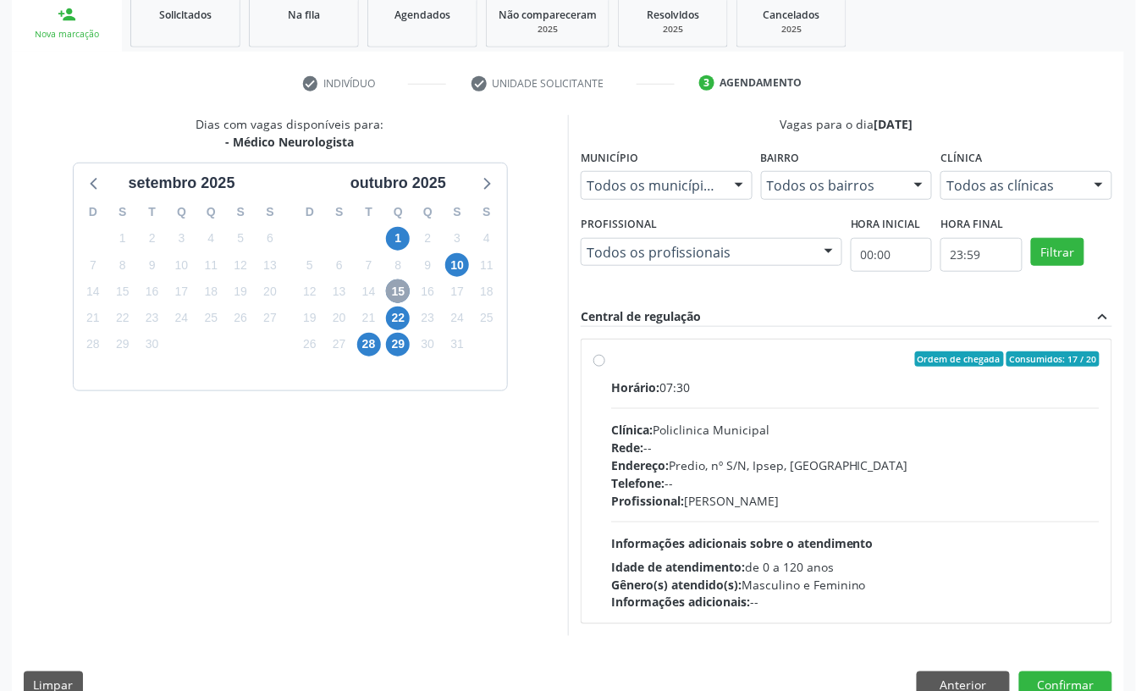
scroll to position [293, 0]
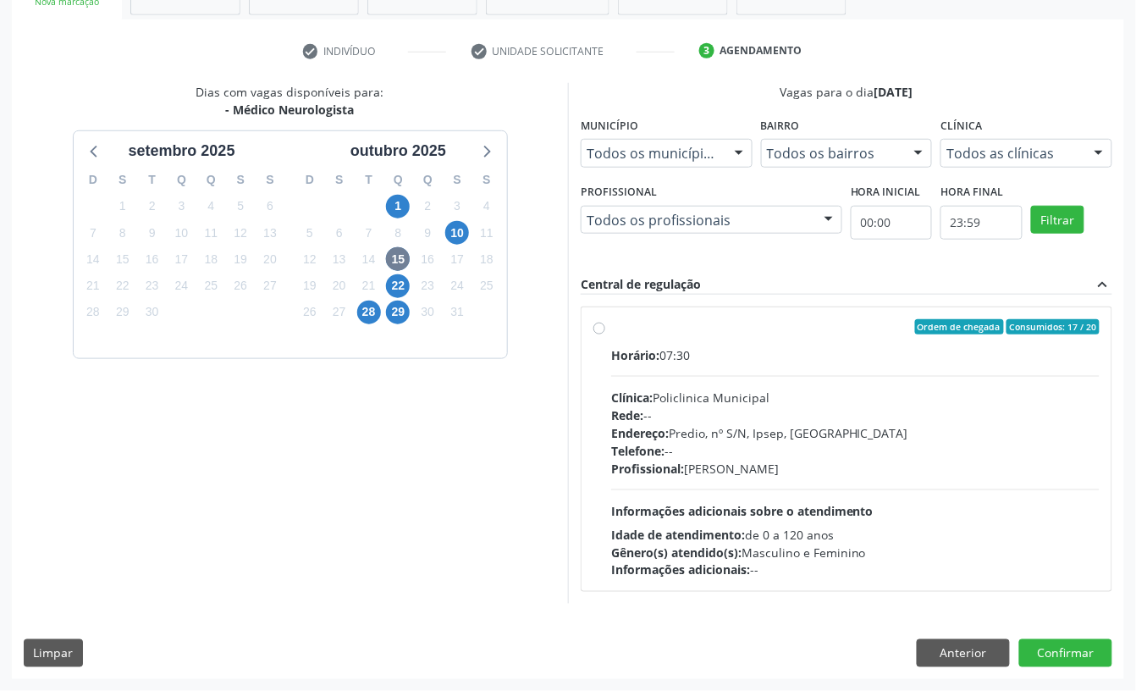
click at [759, 469] on div "Profissional: Cecilia Fernandes Antas Florentino" at bounding box center [855, 469] width 488 height 18
click at [605, 334] on input "Ordem de chegada Consumidos: 17 / 20 Horário: 07:30 Clínica: Policlinica Munici…" at bounding box center [599, 326] width 12 height 15
radio input "true"
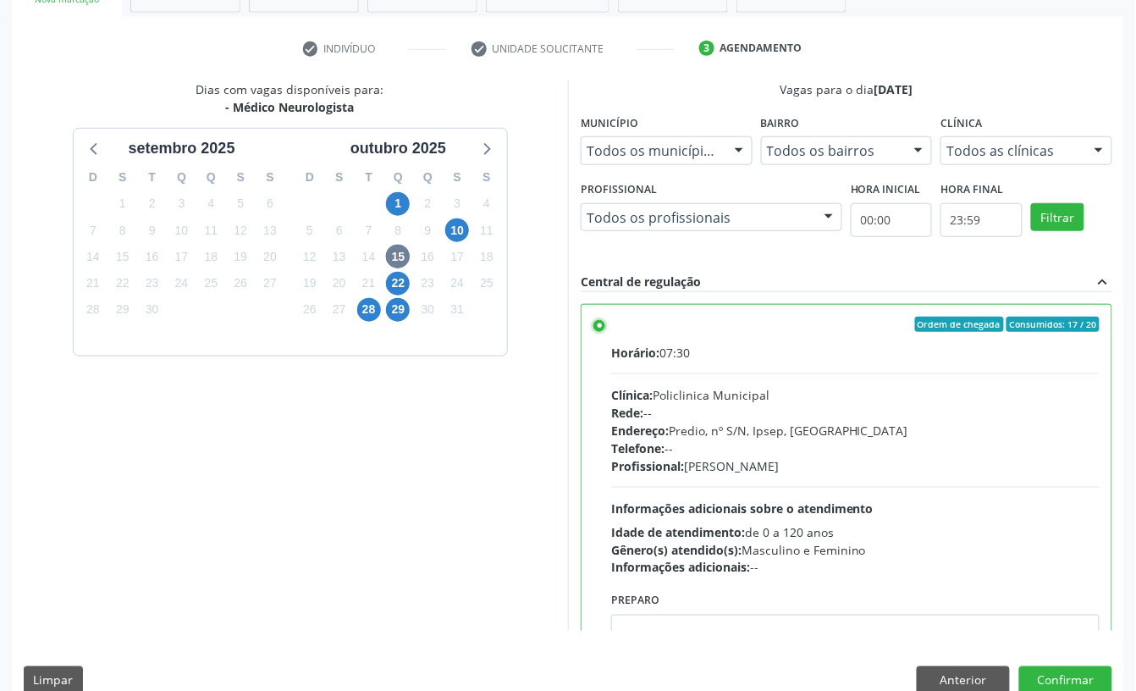
scroll to position [322, 0]
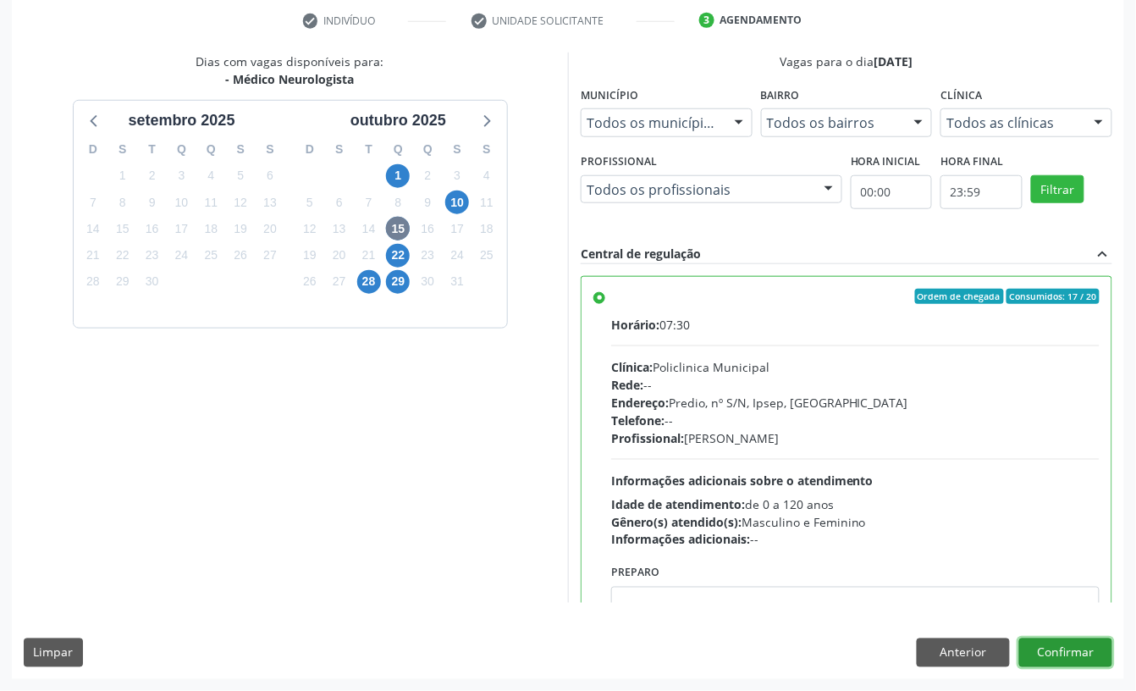
click at [1088, 648] on button "Confirmar" at bounding box center [1065, 652] width 93 height 29
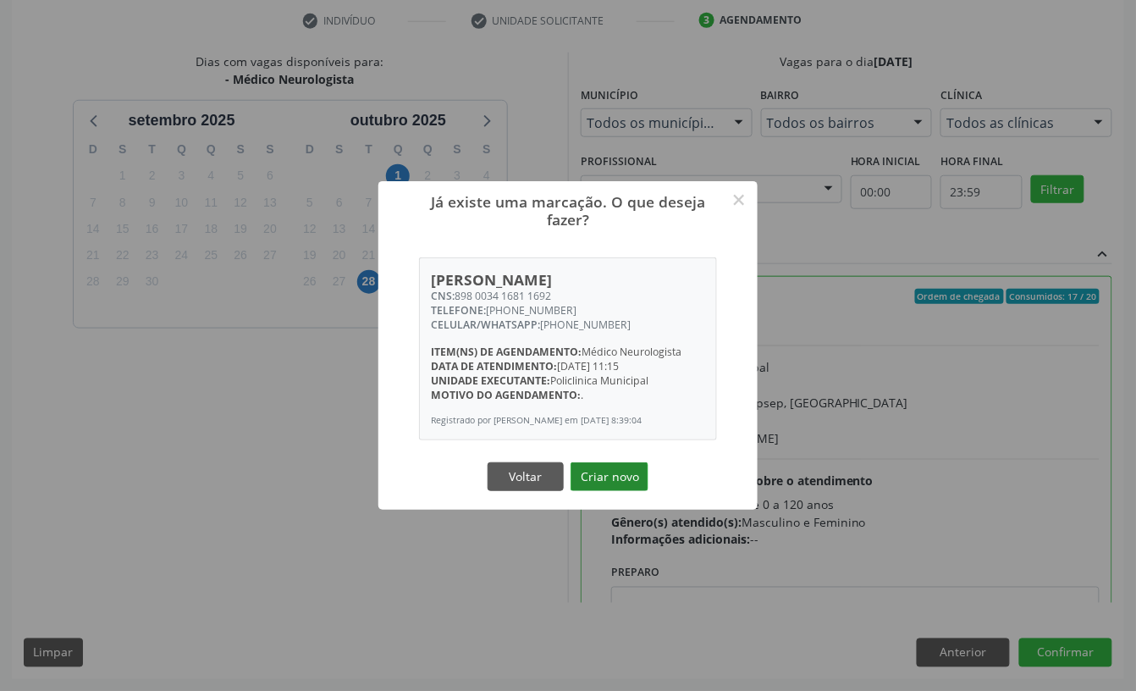
click at [624, 489] on button "Criar novo" at bounding box center [610, 476] width 78 height 29
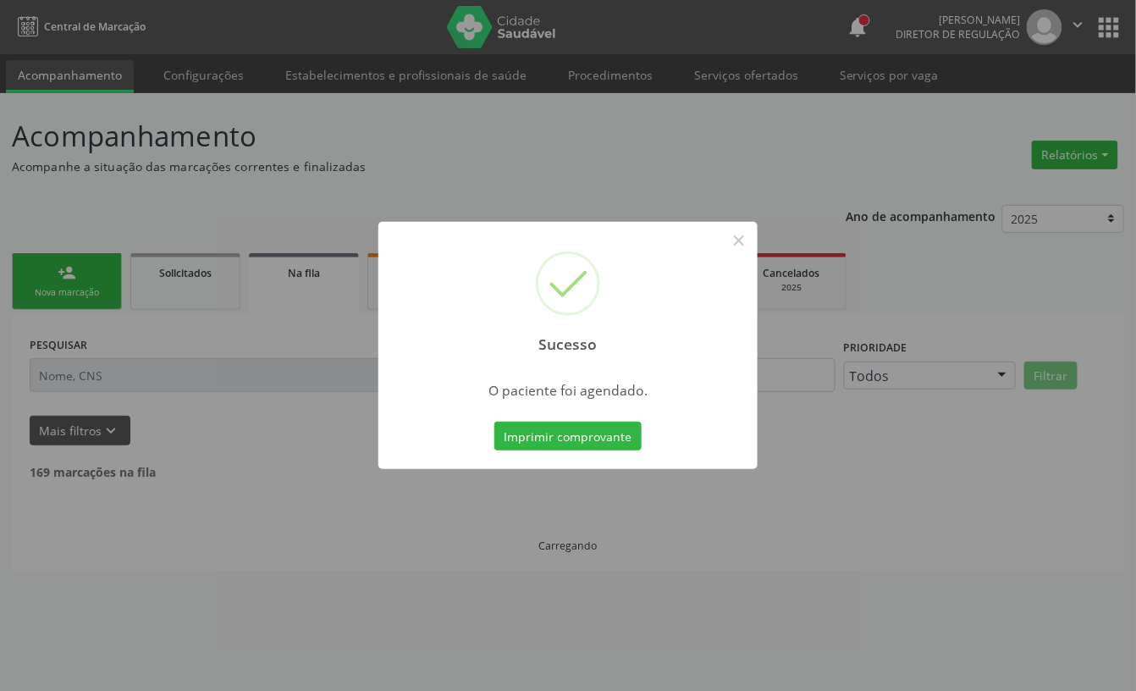
scroll to position [0, 0]
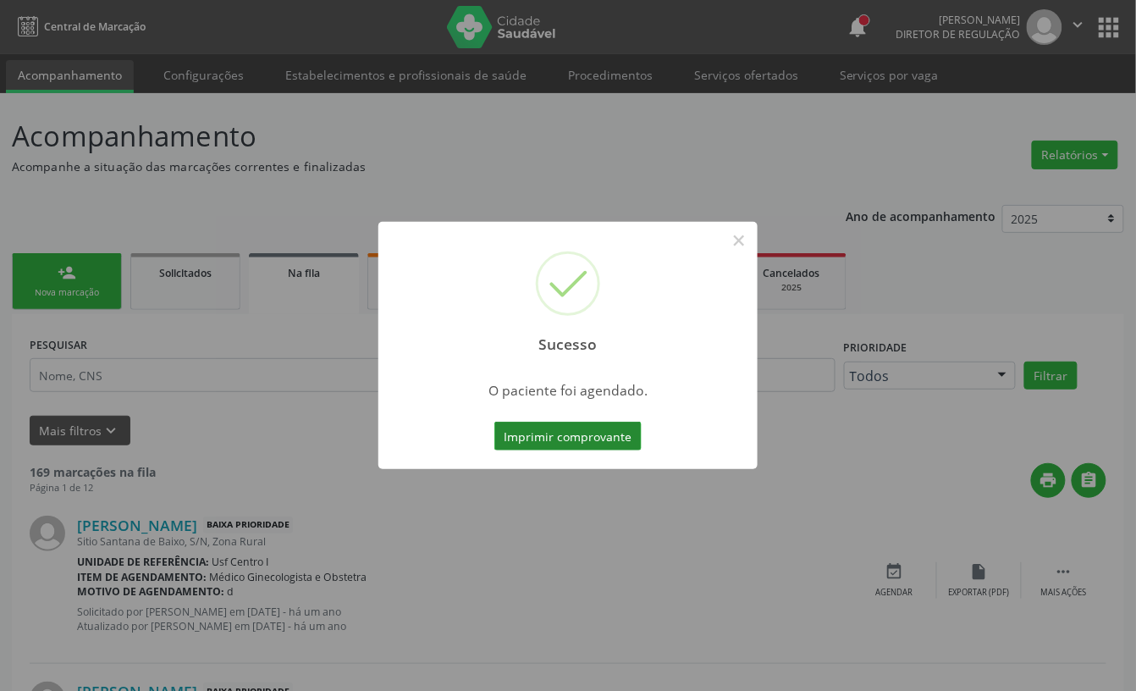
click at [565, 440] on button "Imprimir comprovante" at bounding box center [567, 436] width 147 height 29
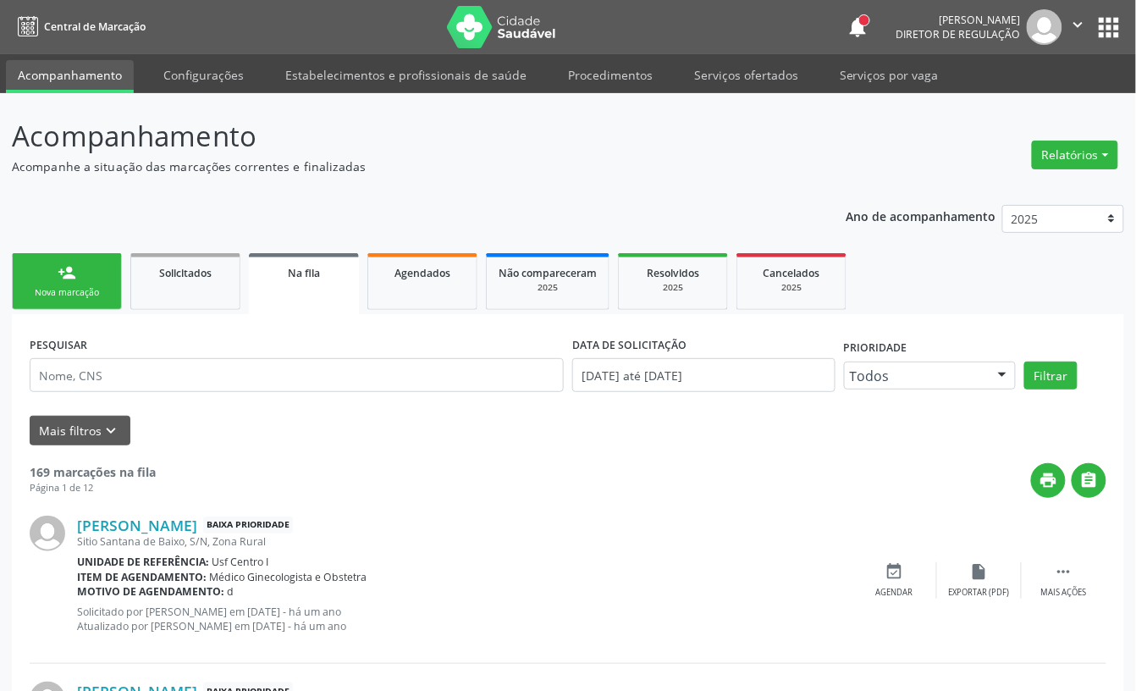
click at [39, 298] on div "Nova marcação" at bounding box center [67, 292] width 85 height 13
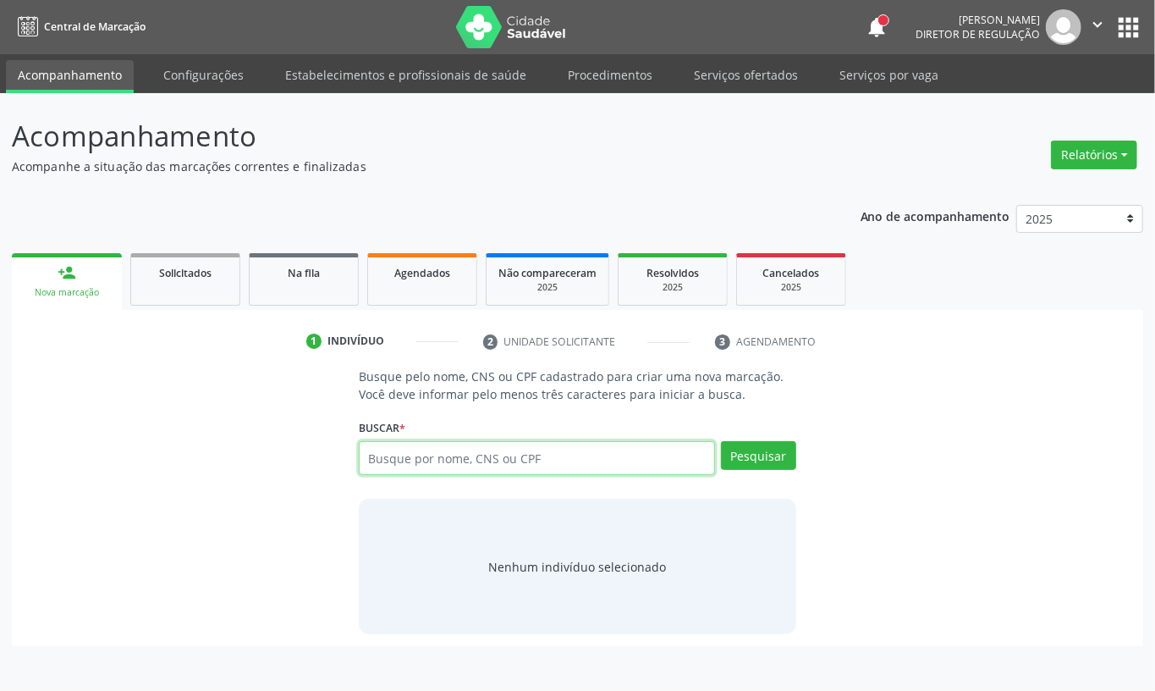
click at [431, 467] on input "text" at bounding box center [537, 458] width 356 height 34
type input "898004949113366"
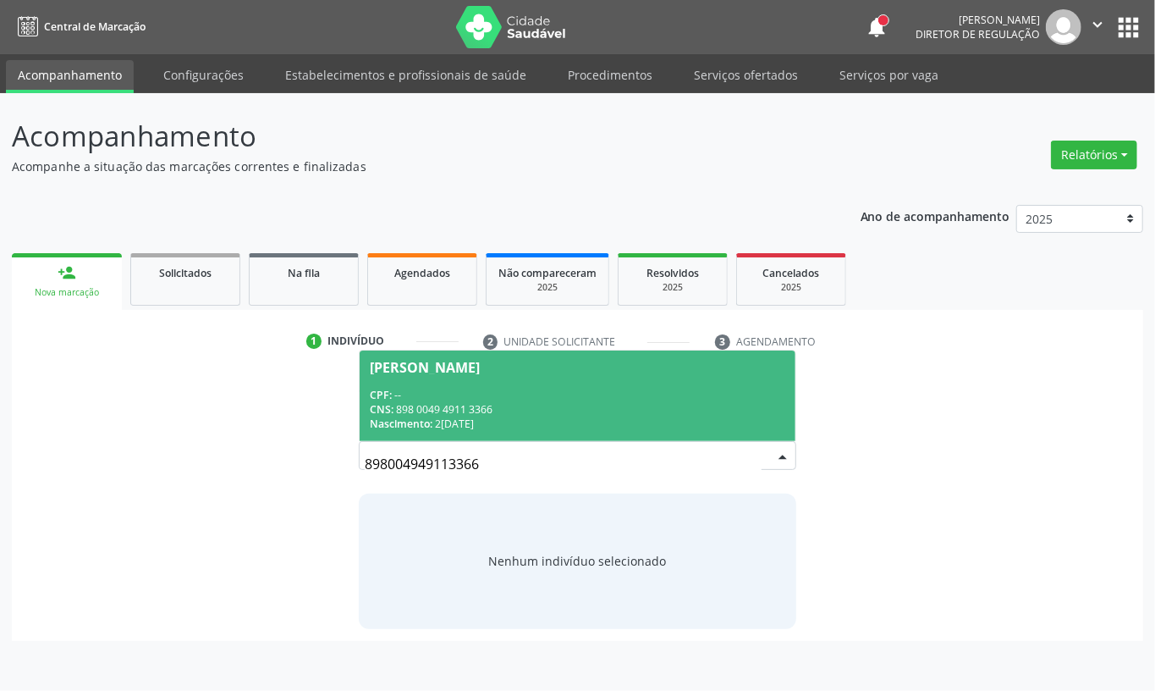
click at [428, 386] on span "Wesley Mikael Torquato da Silva CPF: -- CNS: 898 0049 4911 3366 Nascimento: 26/…" at bounding box center [578, 395] width 436 height 91
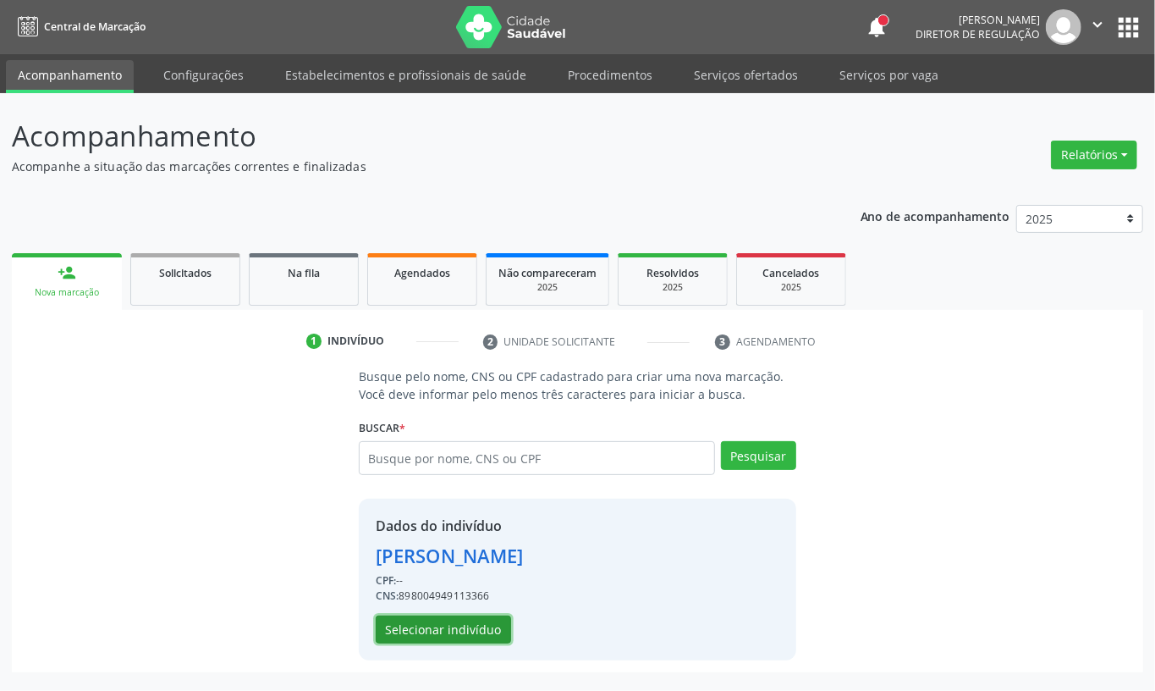
click at [474, 637] on button "Selecionar indivíduo" at bounding box center [443, 629] width 135 height 29
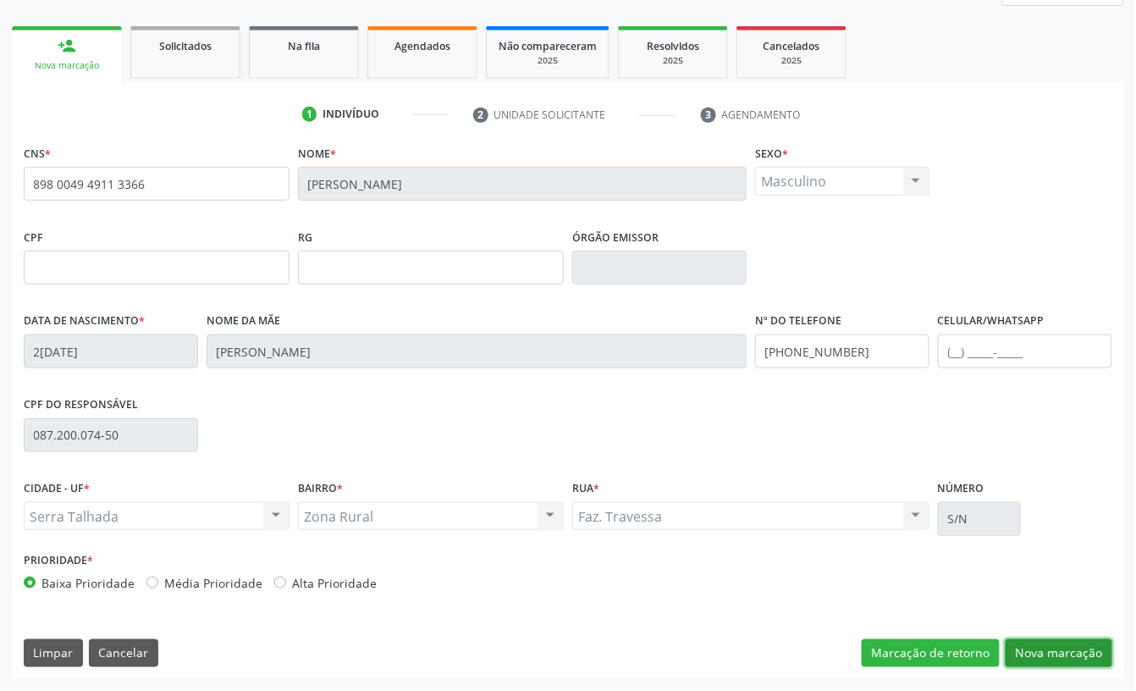
click at [1063, 648] on button "Nova marcação" at bounding box center [1059, 653] width 107 height 29
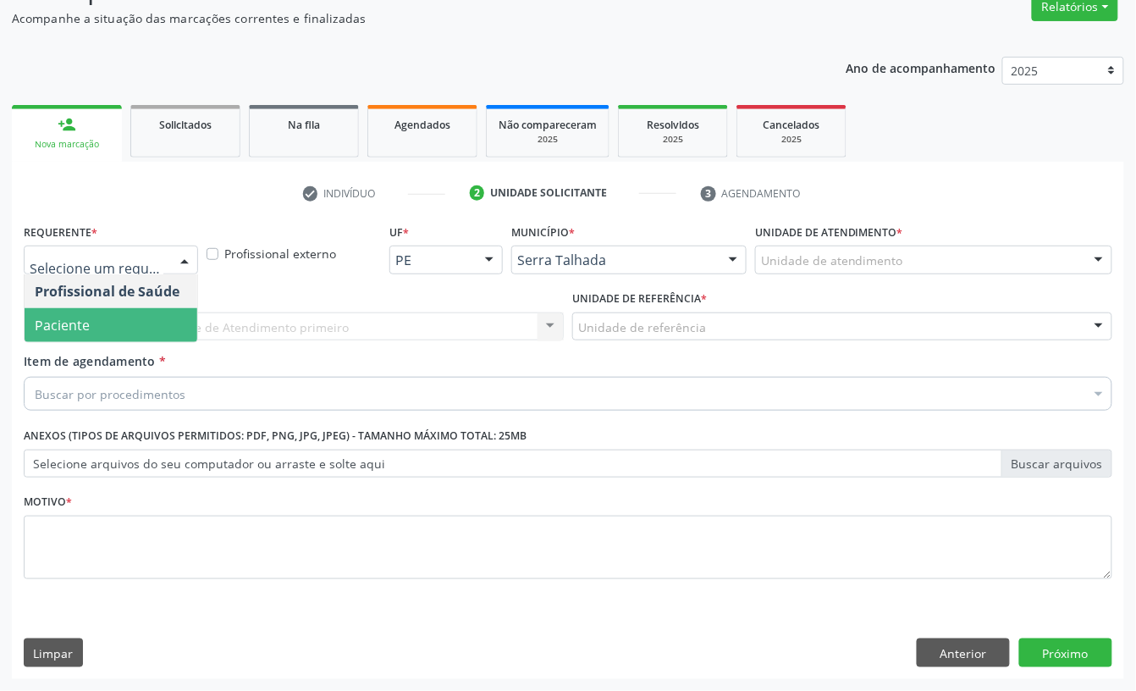
click at [96, 308] on span "Paciente" at bounding box center [111, 325] width 173 height 34
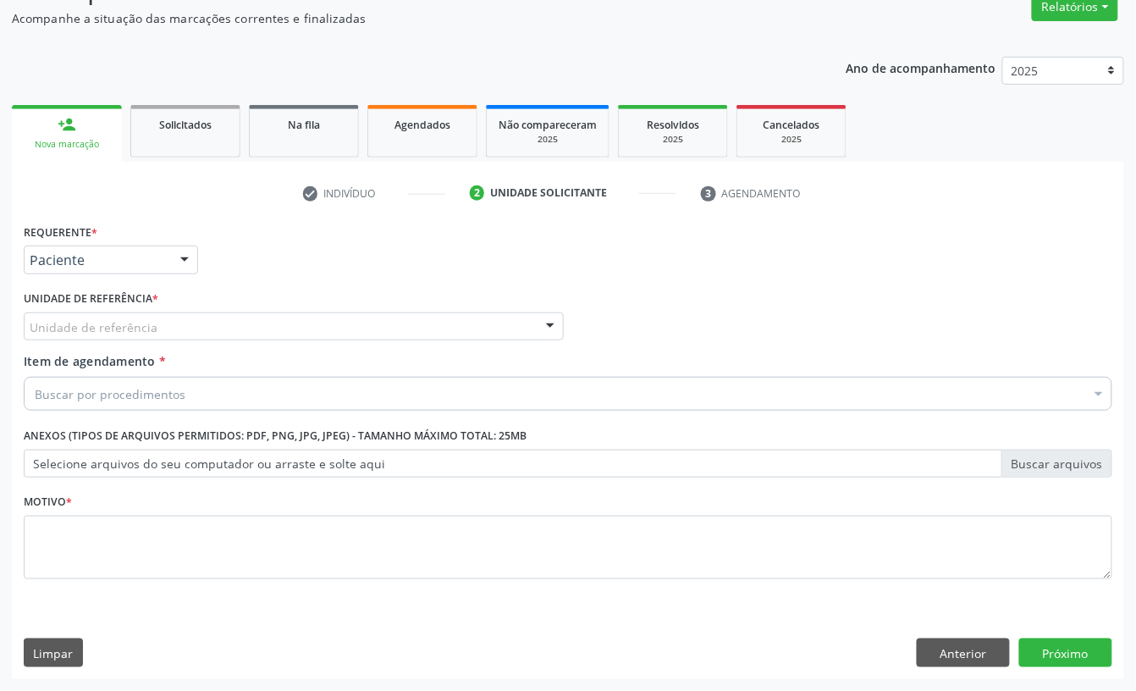
click at [96, 315] on div "Unidade de referência" at bounding box center [294, 326] width 540 height 29
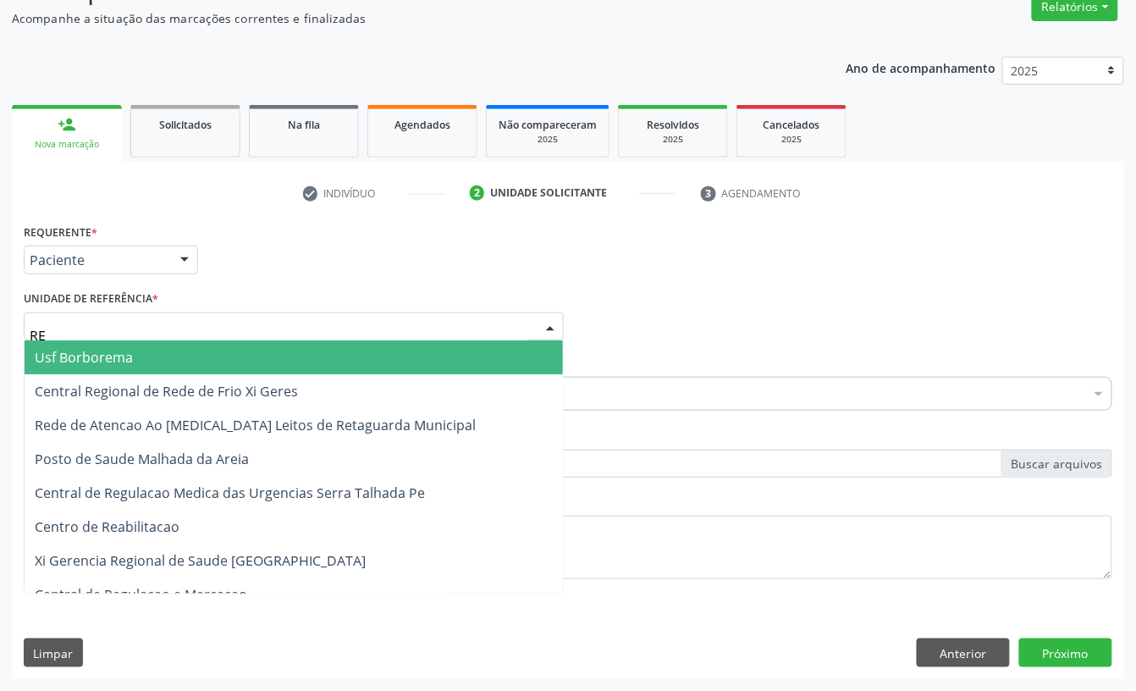
type input "REA"
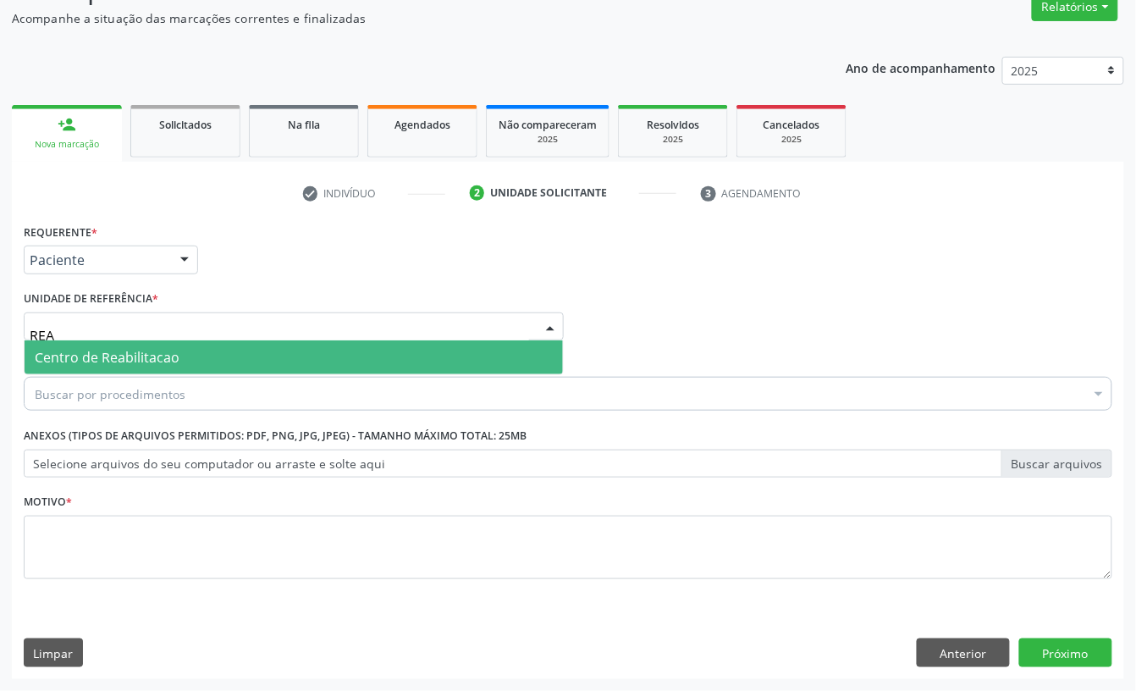
click at [102, 350] on span "Centro de Reabilitacao" at bounding box center [107, 357] width 145 height 19
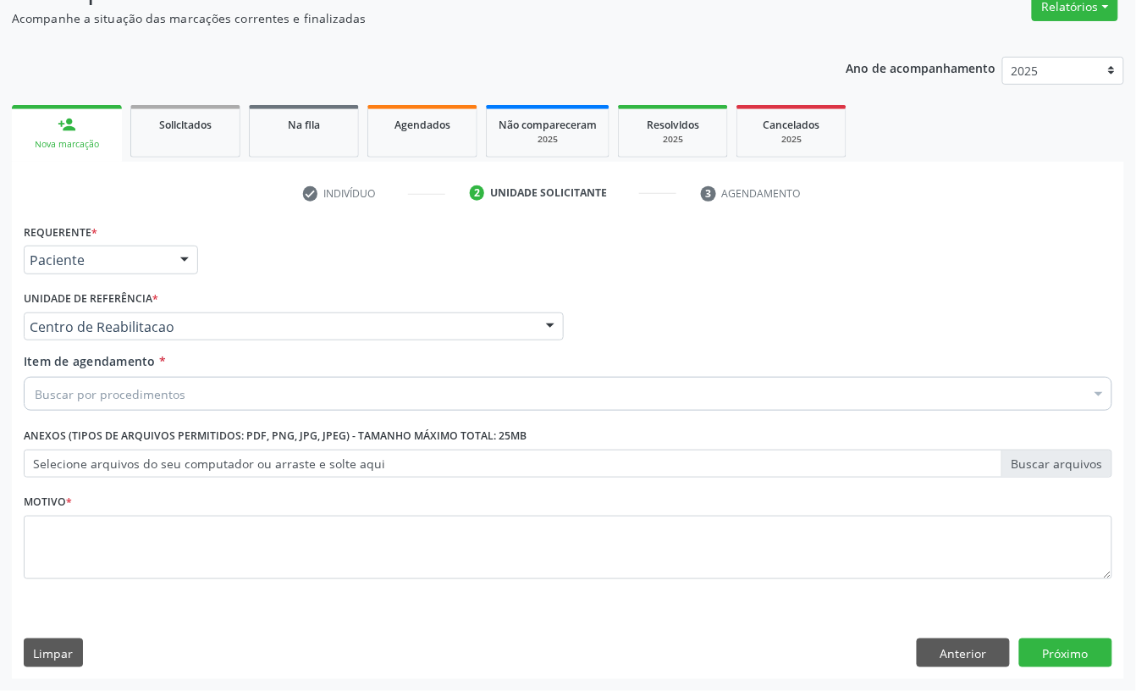
click at [107, 403] on div "Buscar por procedimentos" at bounding box center [568, 394] width 1089 height 34
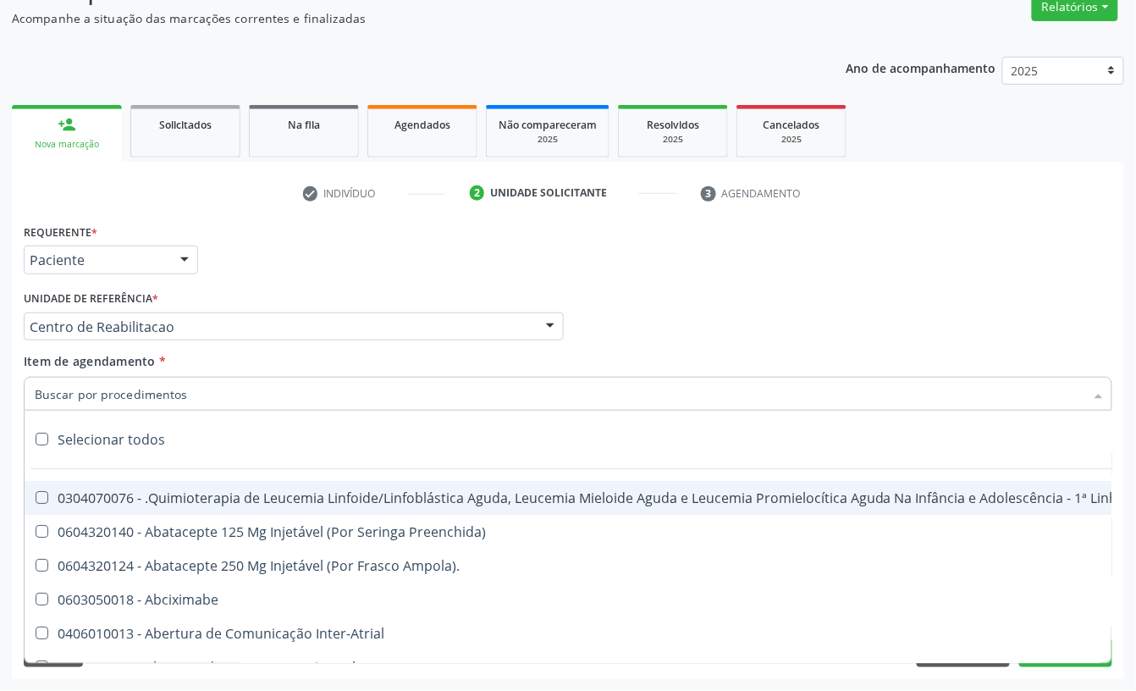
click at [107, 394] on input "Item de agendamento *" at bounding box center [560, 394] width 1050 height 34
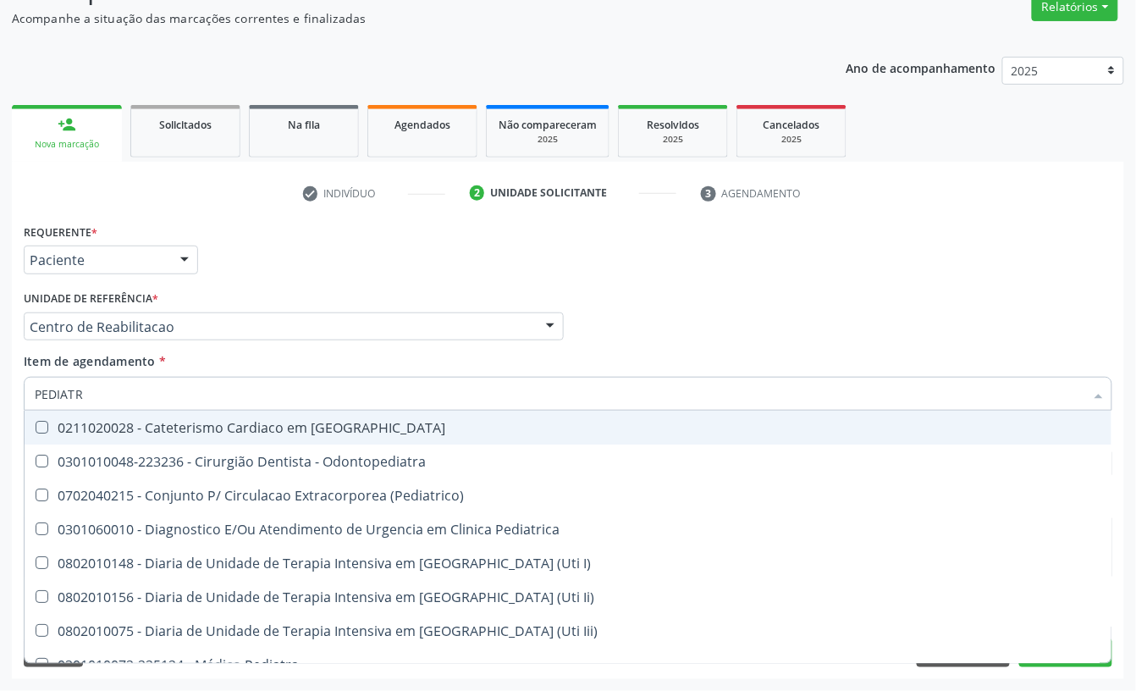
type input "PEDIATRA"
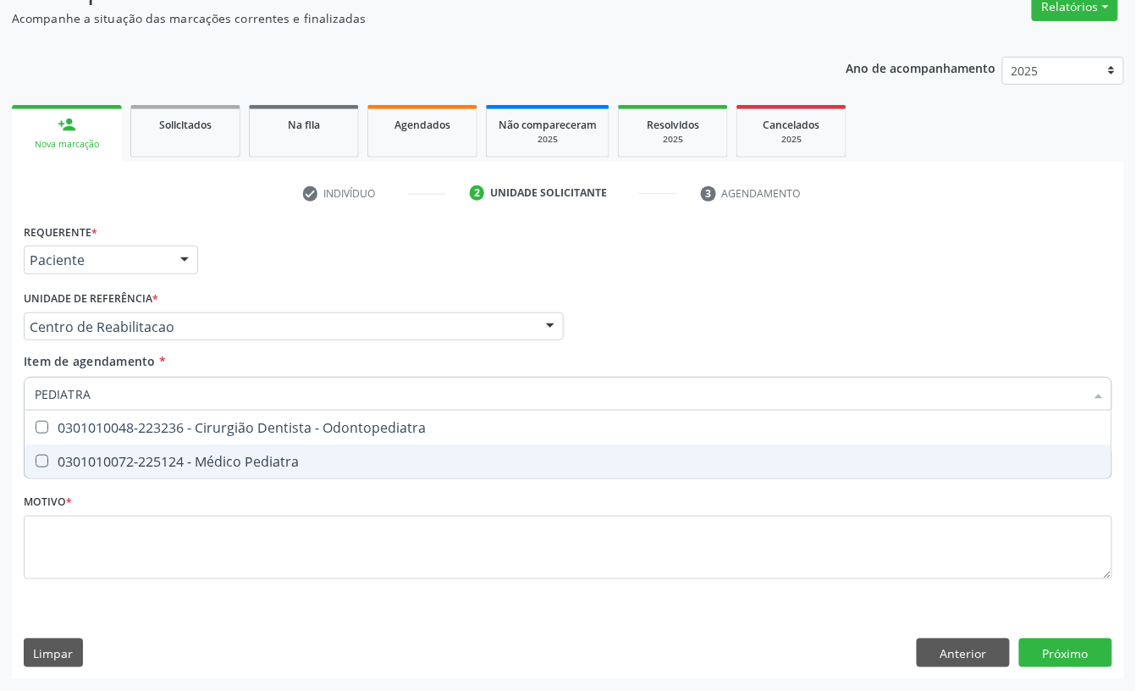
click at [110, 448] on span "0301010072-225124 - Médico Pediatra" at bounding box center [568, 461] width 1087 height 34
checkbox Pediatra "true"
click at [54, 582] on div "Requerente * Paciente Profissional de Saúde Paciente Nenhum resultado encontrad…" at bounding box center [568, 410] width 1089 height 383
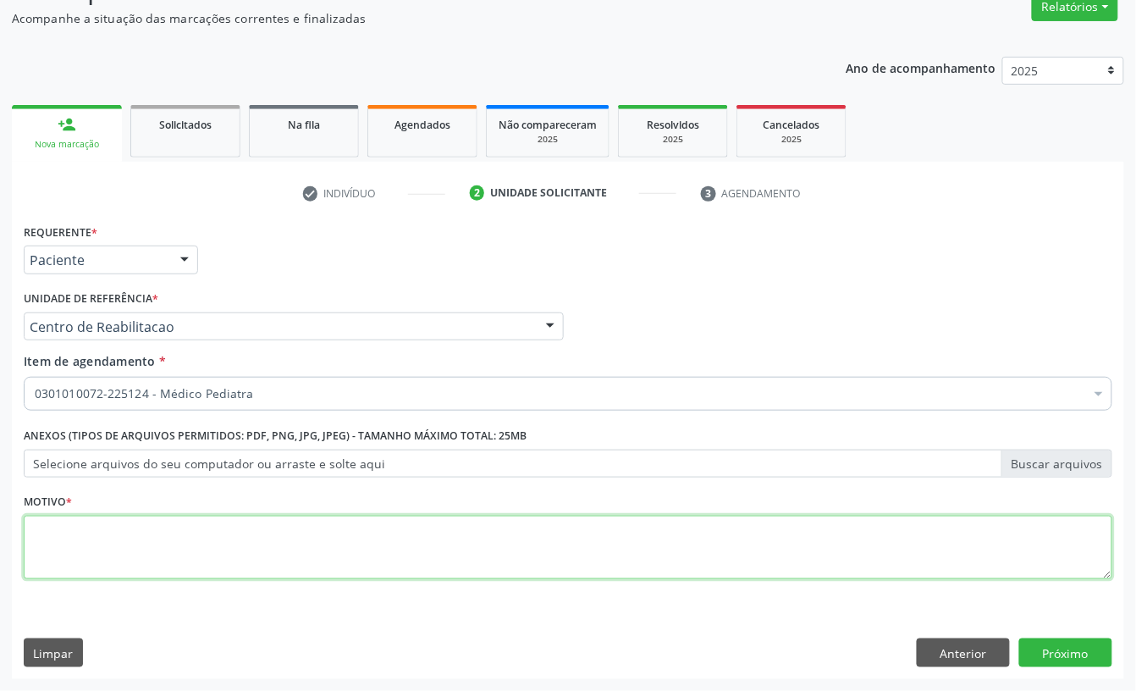
click at [71, 549] on textarea at bounding box center [568, 547] width 1089 height 64
type textarea "A"
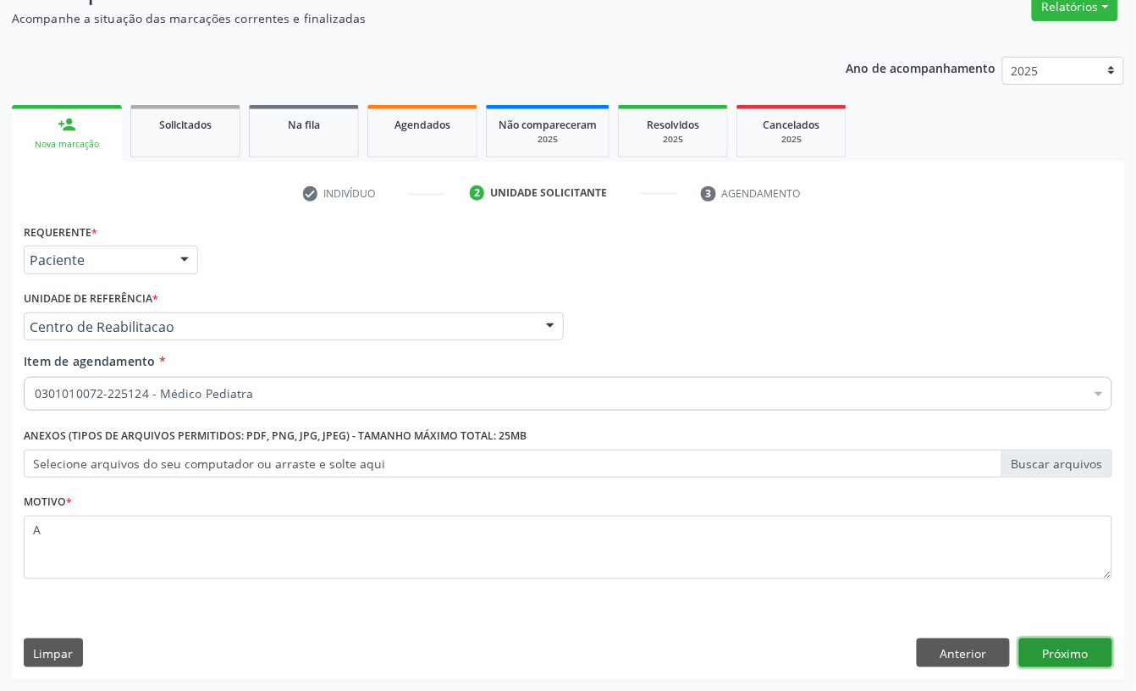
click at [1041, 654] on button "Próximo" at bounding box center [1065, 652] width 93 height 29
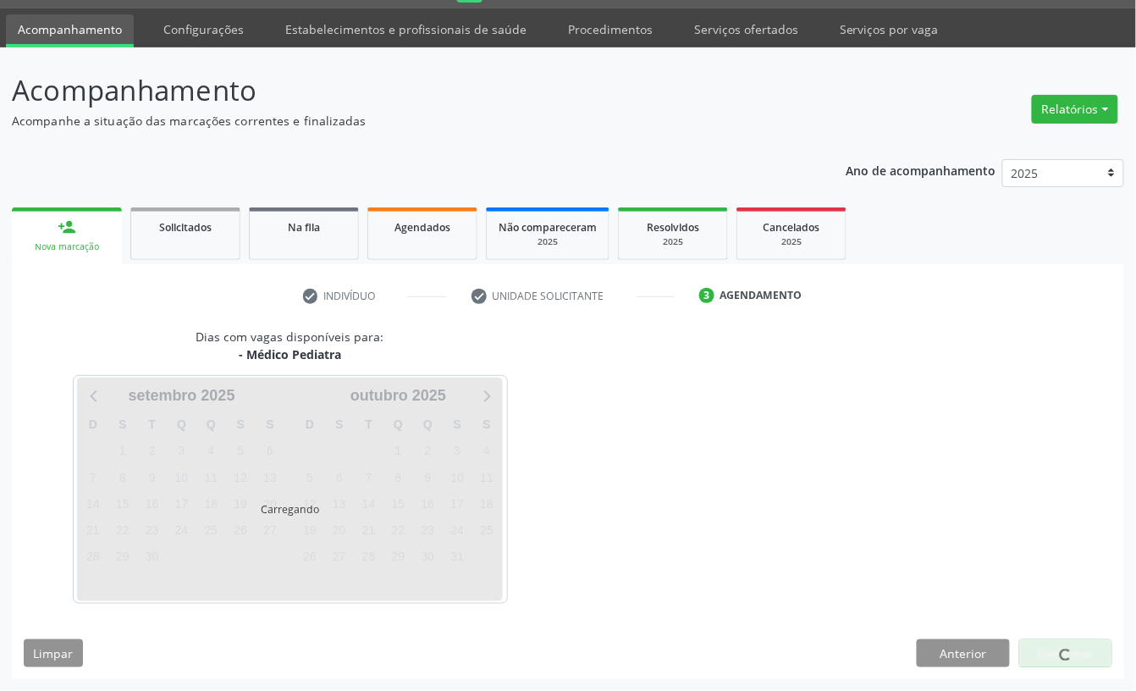
scroll to position [47, 0]
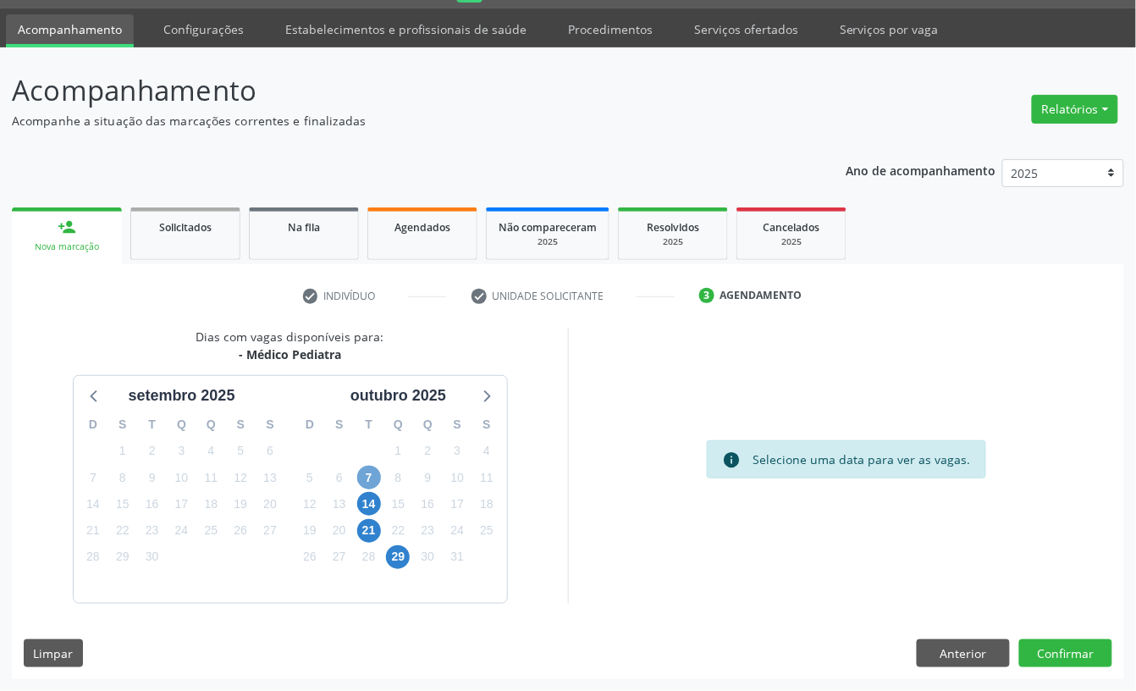
click at [378, 475] on span "7" at bounding box center [369, 478] width 24 height 24
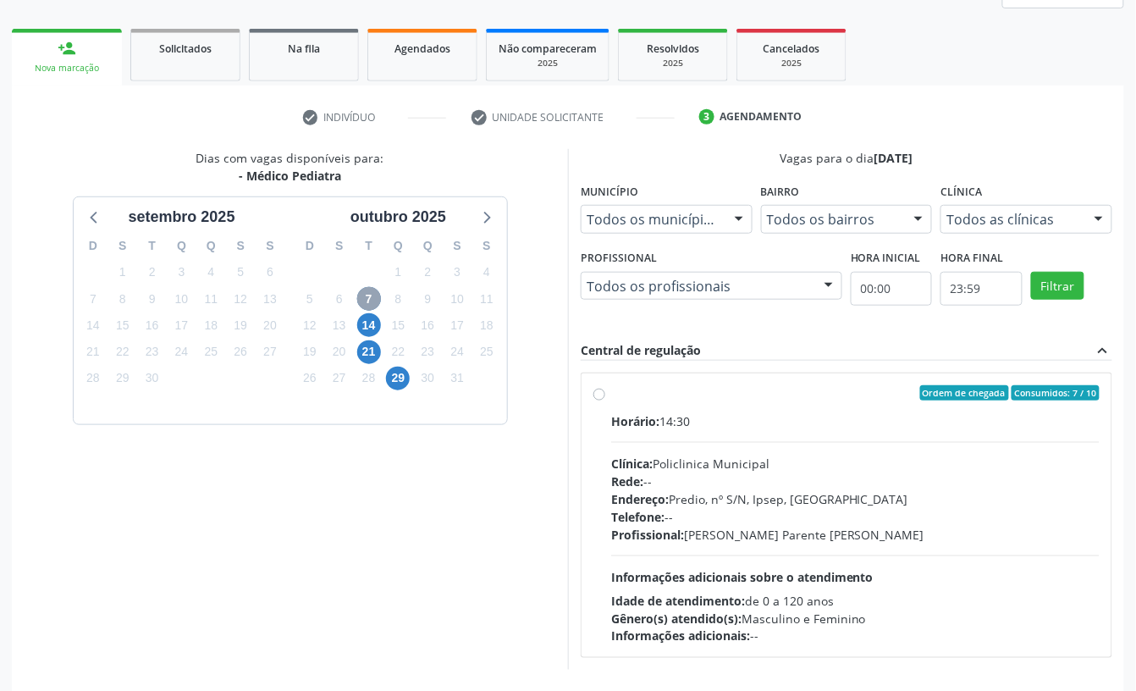
scroll to position [273, 0]
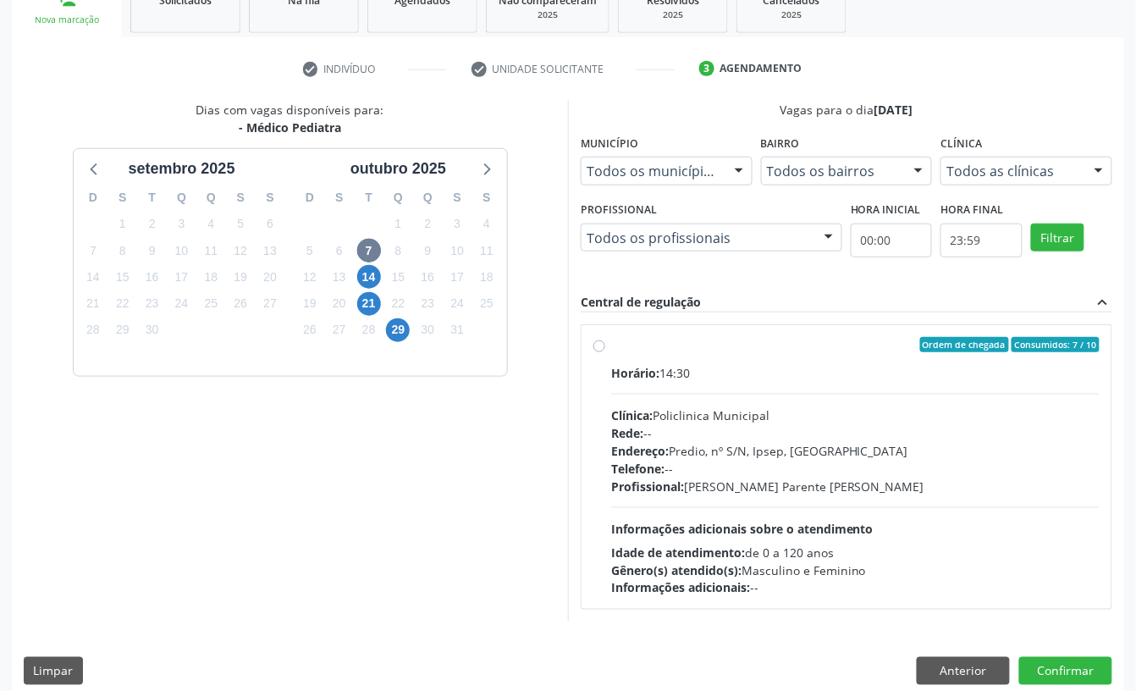
click at [748, 342] on div "Ordem de chegada Consumidos: 7 / 10" at bounding box center [855, 344] width 488 height 15
click at [605, 342] on input "Ordem de chegada Consumidos: 7 / 10 Horário: 14:30 Clínica: Policlinica Municip…" at bounding box center [599, 344] width 12 height 15
radio input "true"
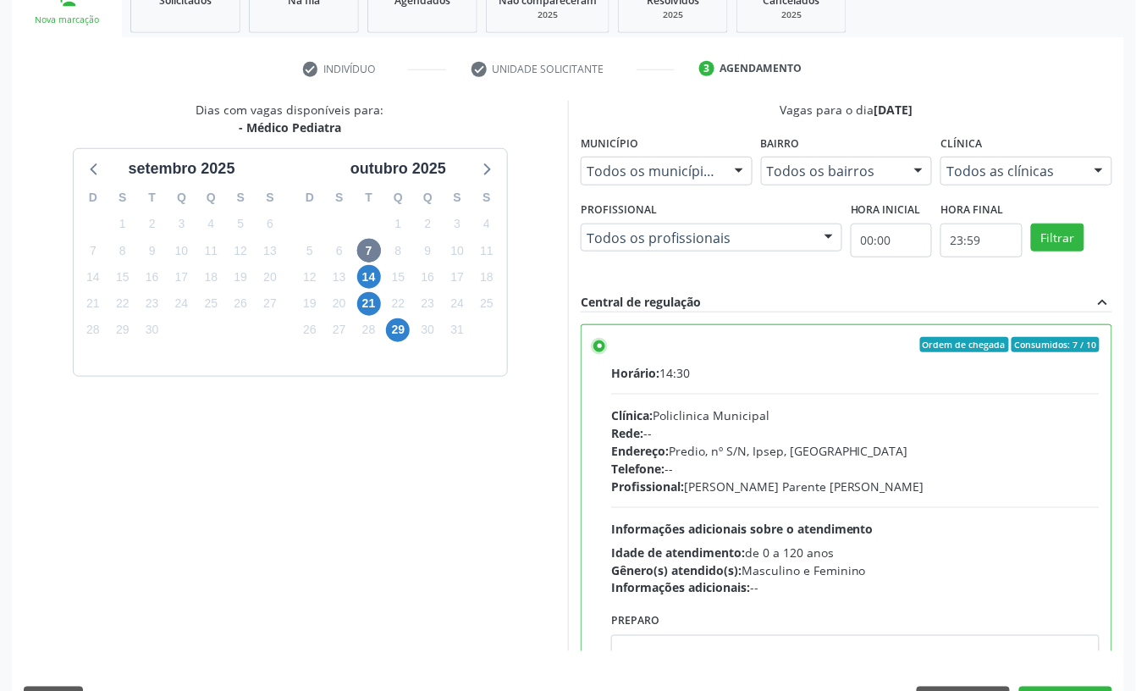
scroll to position [322, 0]
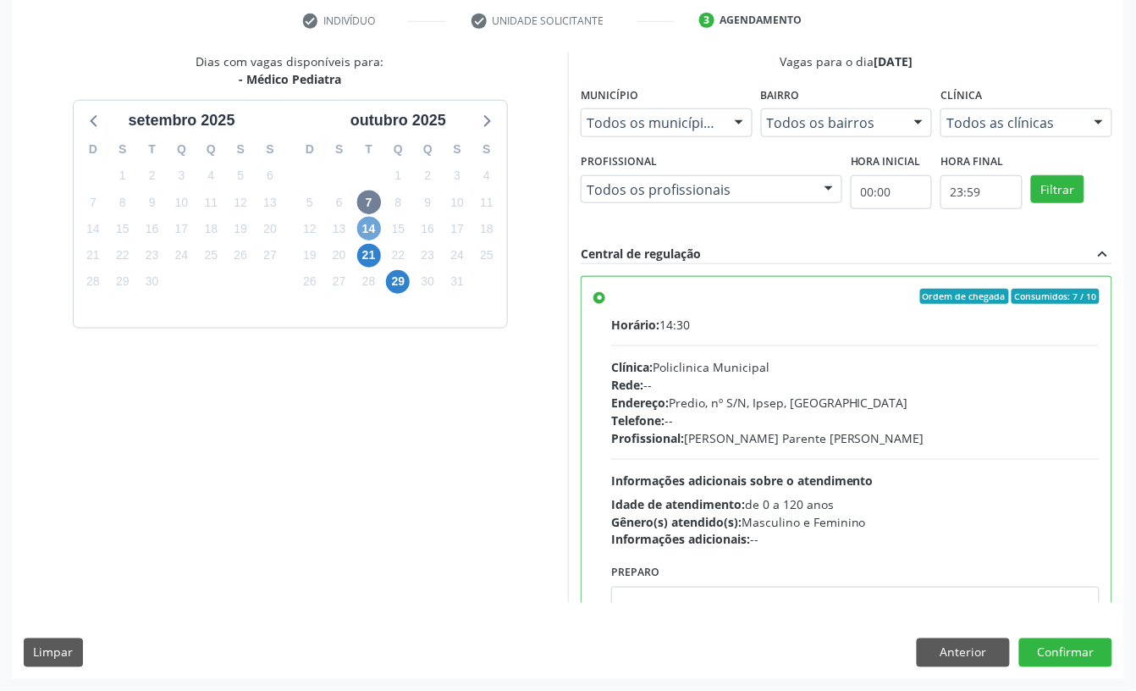
click at [372, 232] on span "14" at bounding box center [369, 229] width 24 height 24
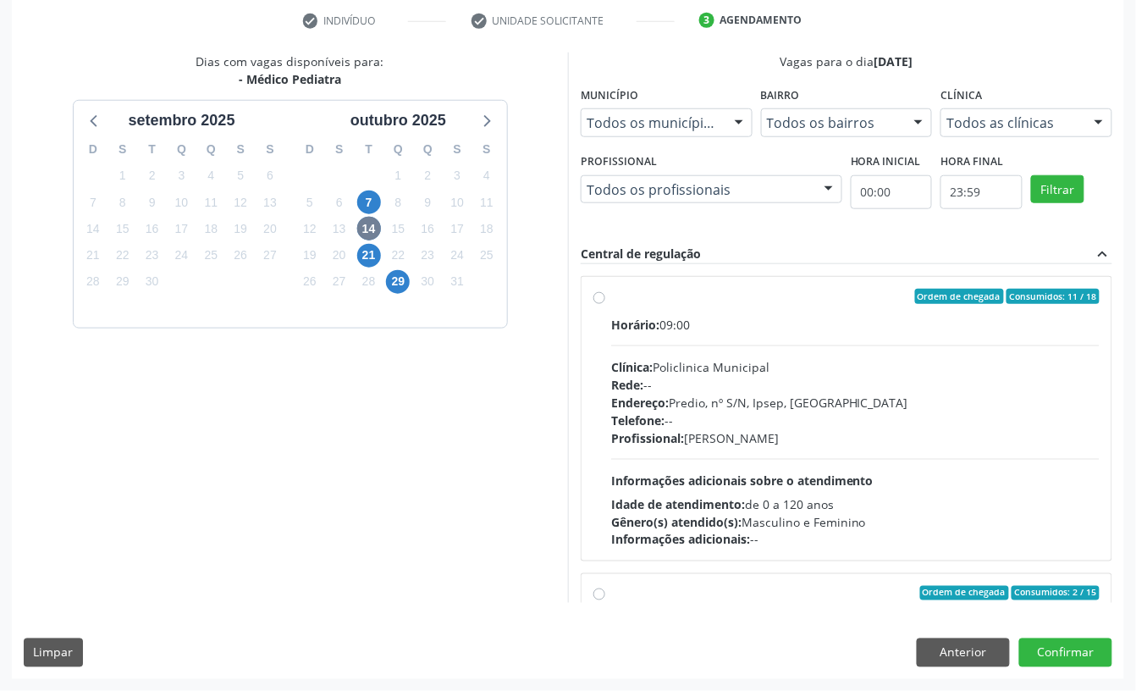
click at [797, 384] on div "Rede: --" at bounding box center [855, 385] width 488 height 18
click at [605, 304] on input "Ordem de chegada Consumidos: 11 / 18 Horário: 09:00 Clínica: Policlinica Munici…" at bounding box center [599, 296] width 12 height 15
radio input "true"
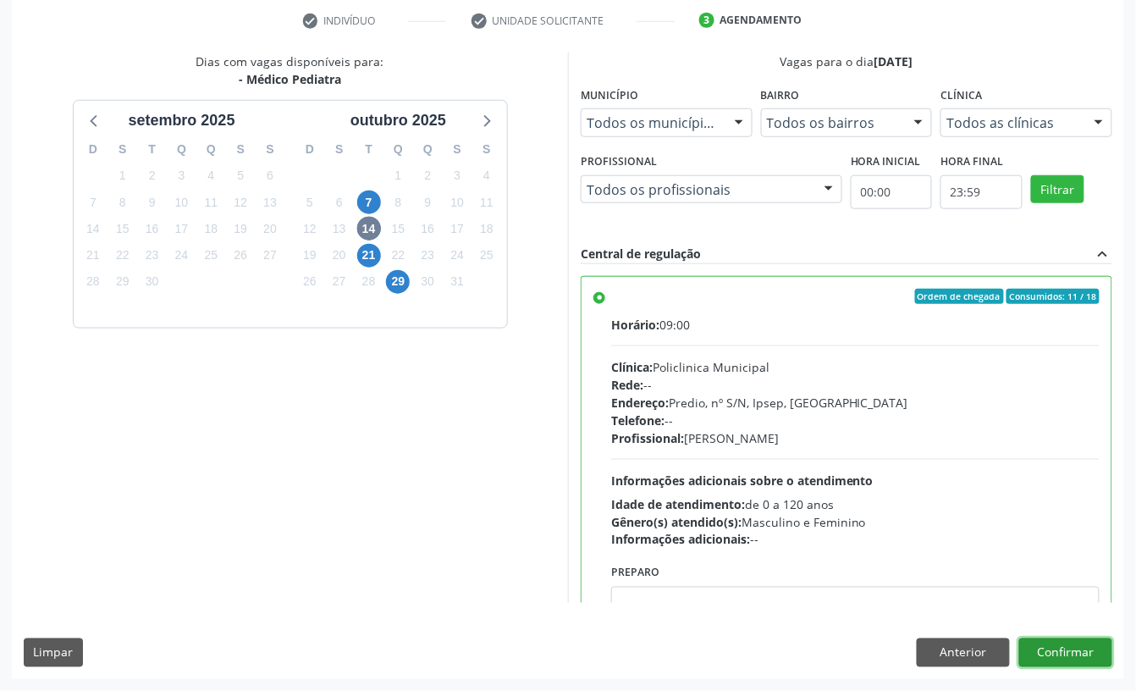
click at [1094, 662] on button "Confirmar" at bounding box center [1065, 652] width 93 height 29
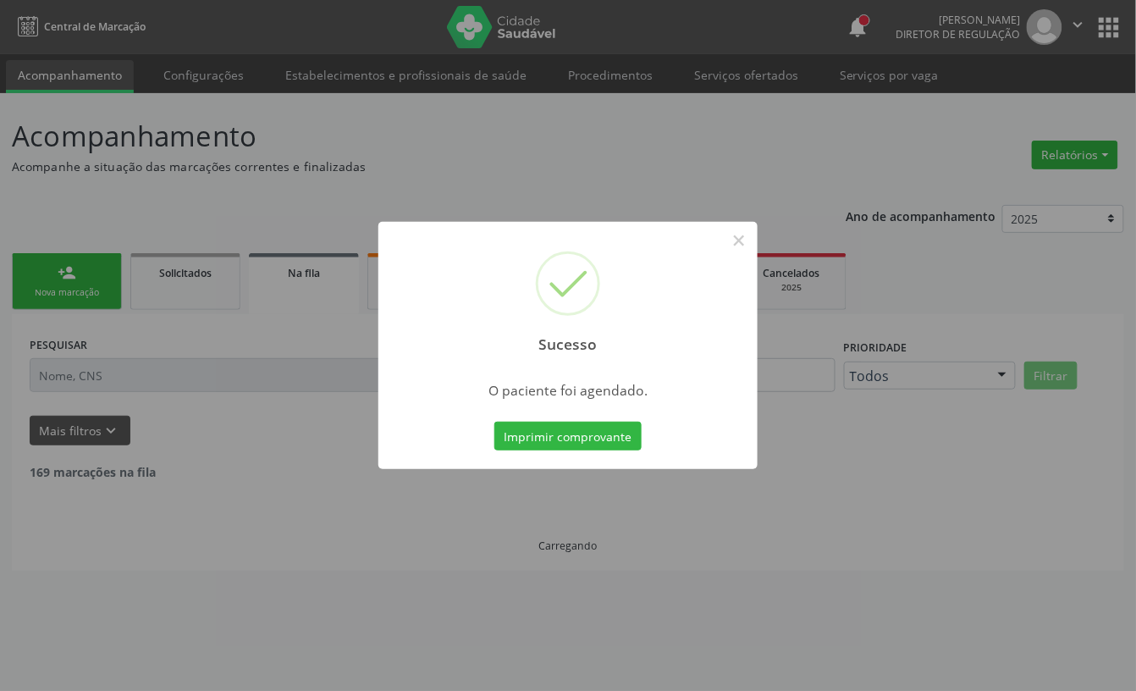
scroll to position [0, 0]
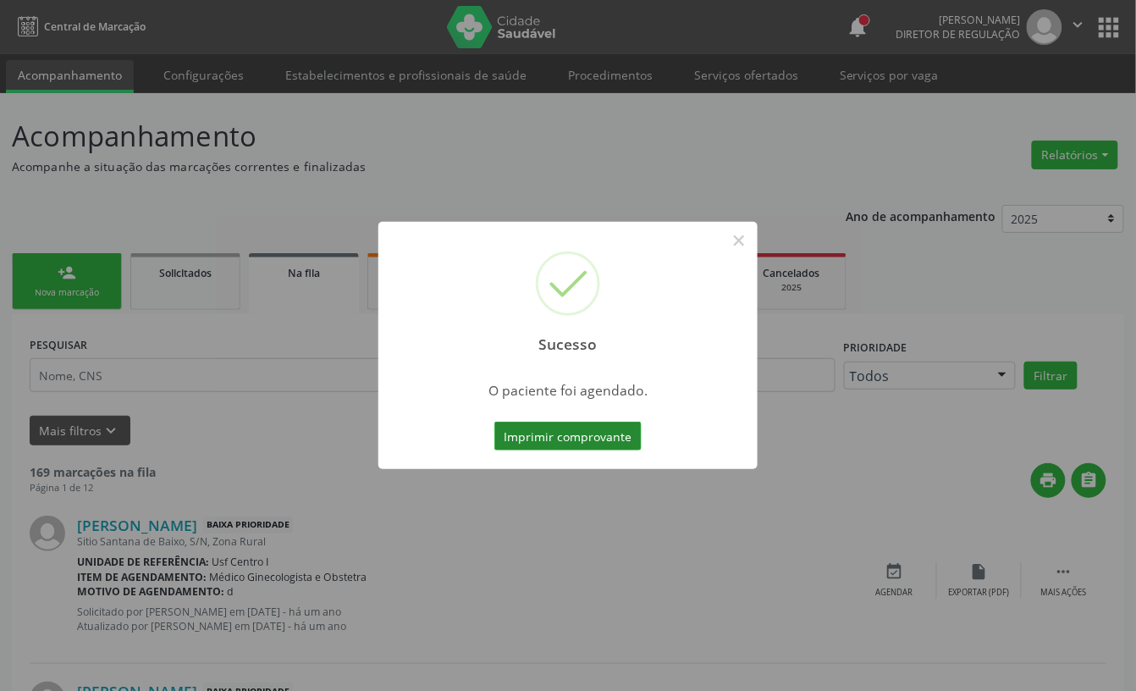
click at [566, 431] on button "Imprimir comprovante" at bounding box center [567, 436] width 147 height 29
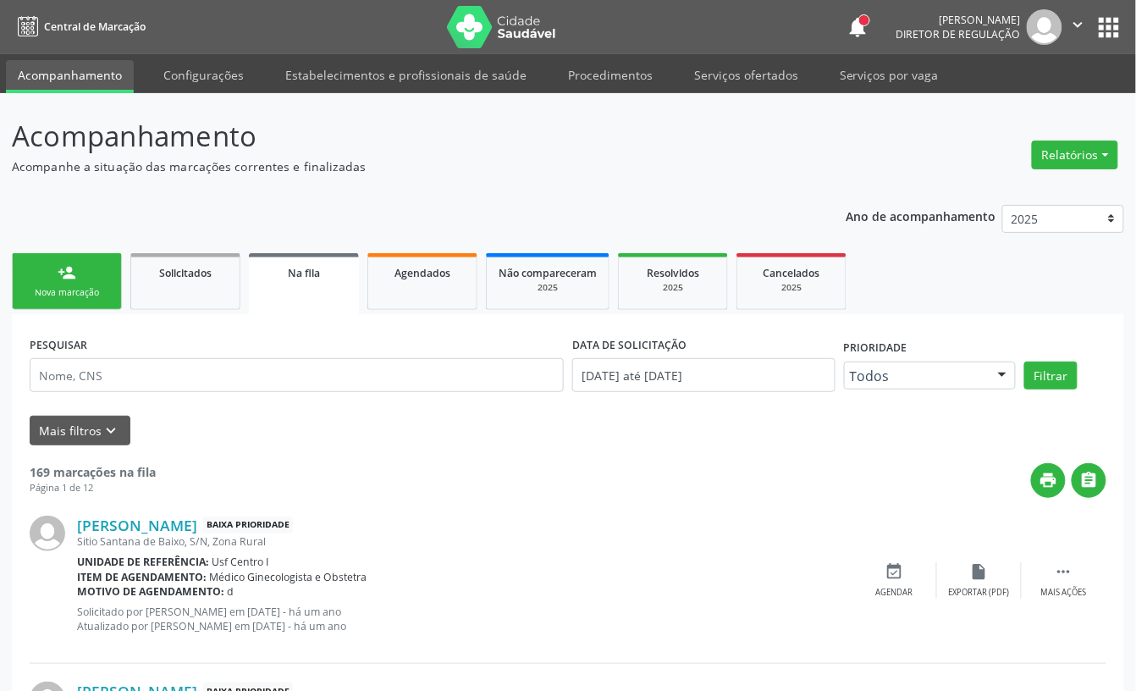
click at [88, 286] on div "Nova marcação" at bounding box center [67, 292] width 85 height 13
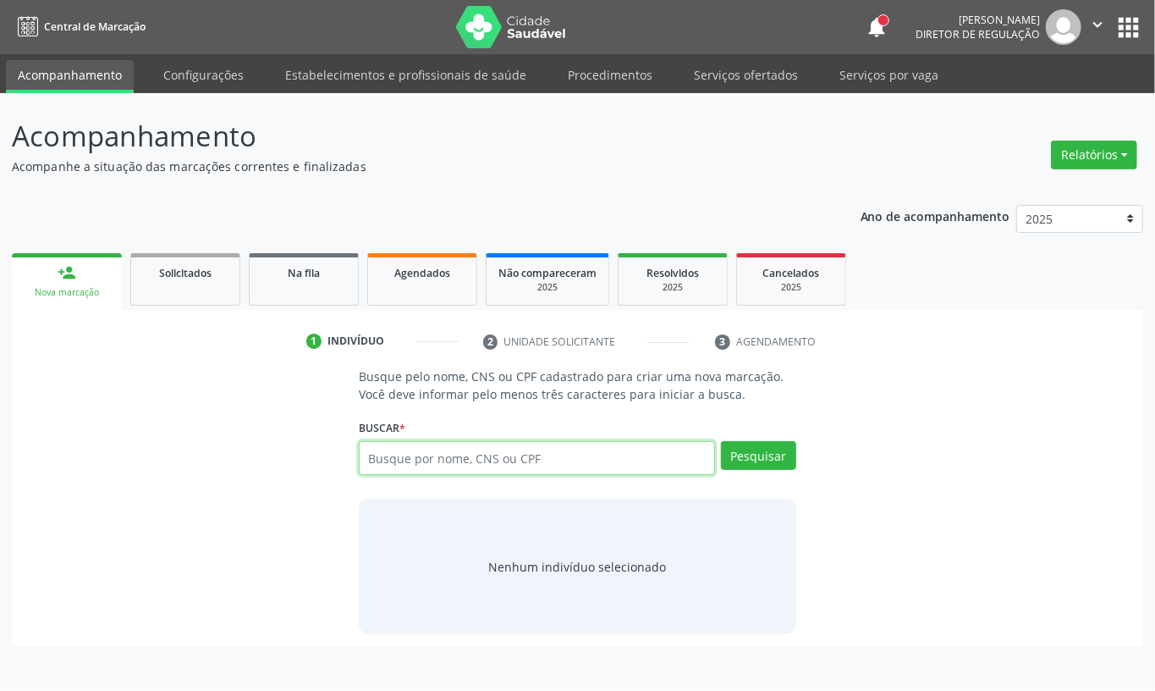
click at [408, 460] on input "text" at bounding box center [537, 458] width 356 height 34
type input "898006216578156"
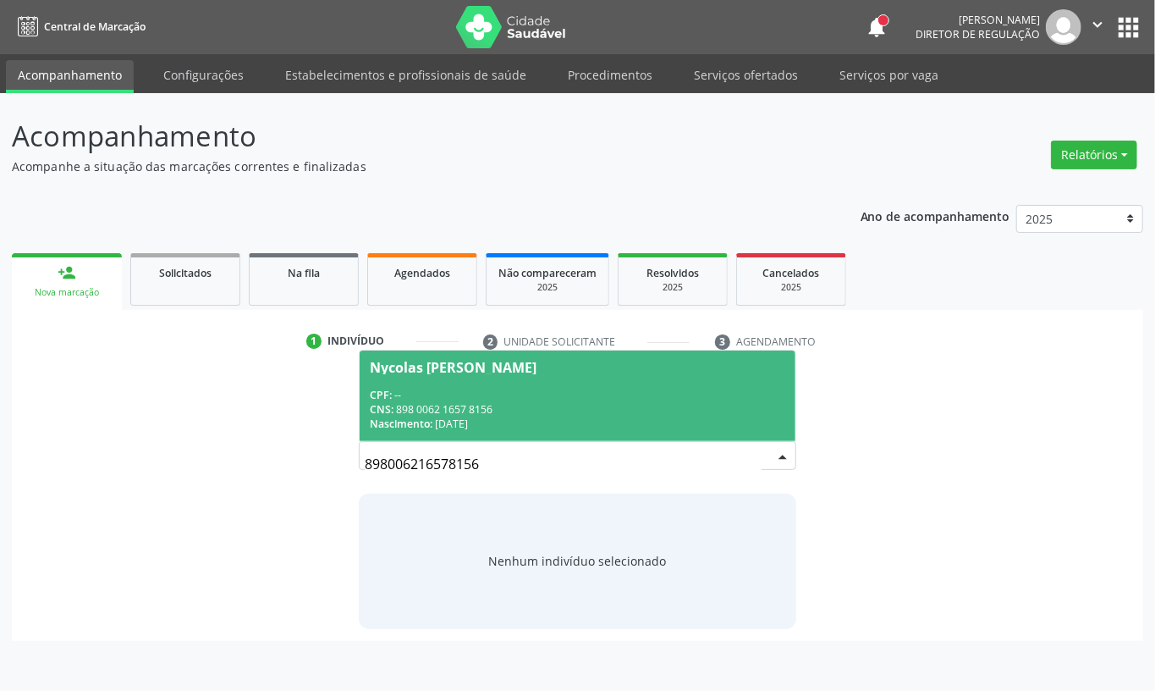
click at [493, 403] on div "CNS: 898 0062 1657 8156" at bounding box center [578, 409] width 416 height 14
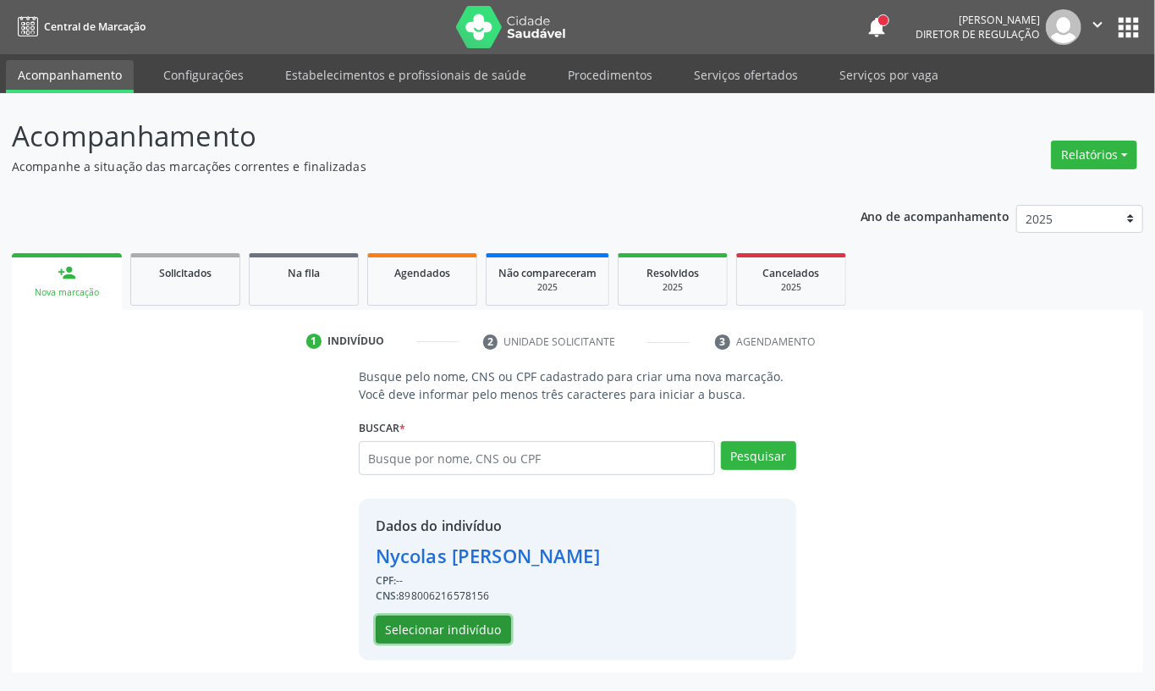
click at [462, 640] on button "Selecionar indivíduo" at bounding box center [443, 629] width 135 height 29
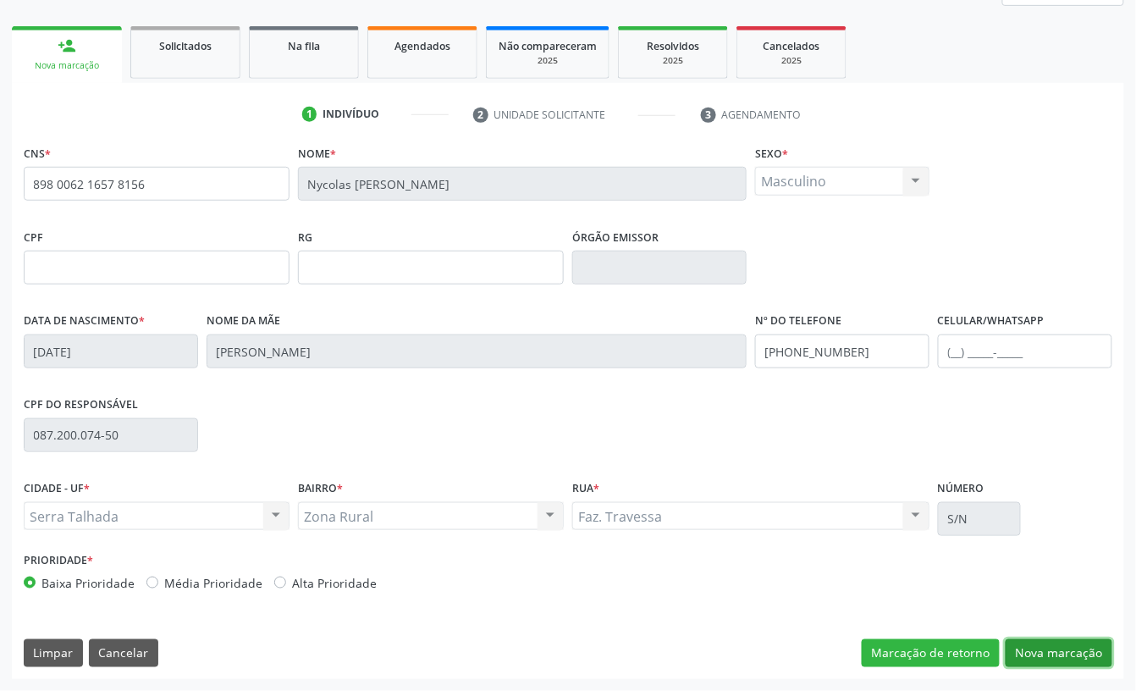
click at [1055, 641] on button "Nova marcação" at bounding box center [1059, 653] width 107 height 29
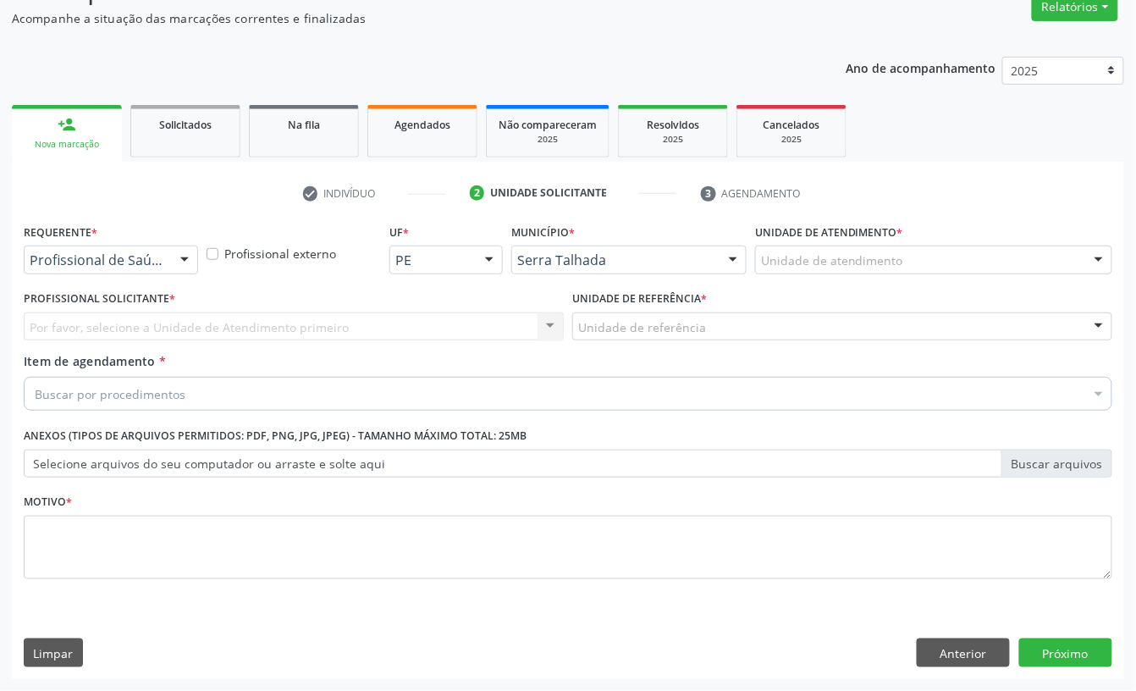
scroll to position [150, 0]
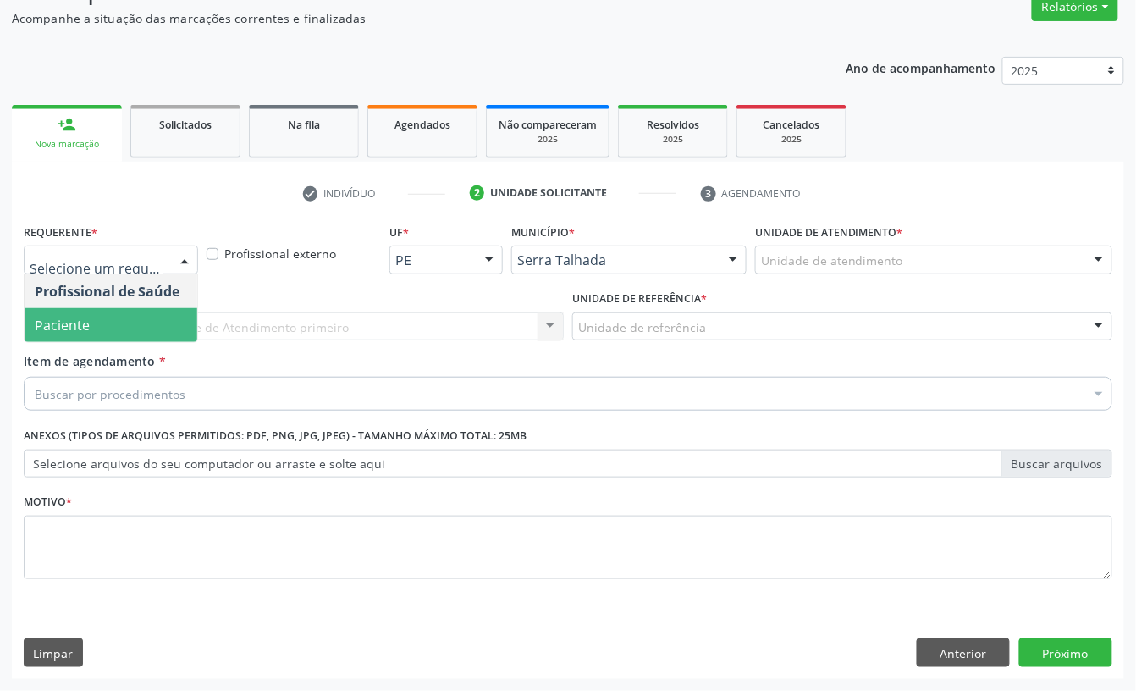
click at [102, 326] on span "Paciente" at bounding box center [111, 325] width 173 height 34
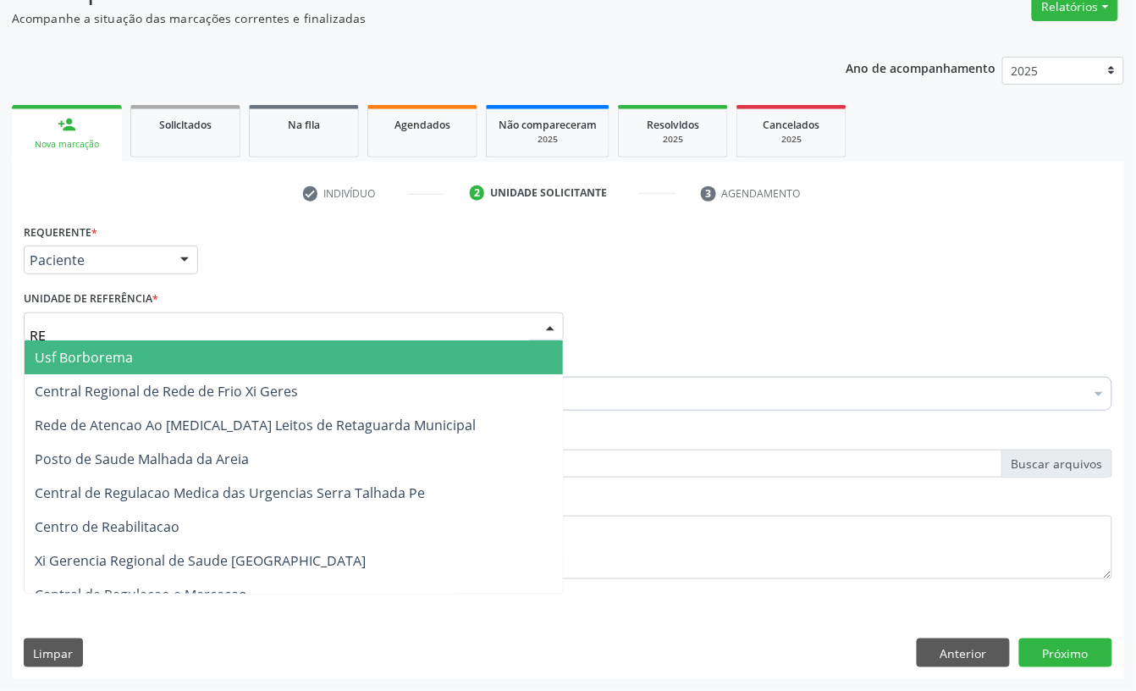
type input "REA"
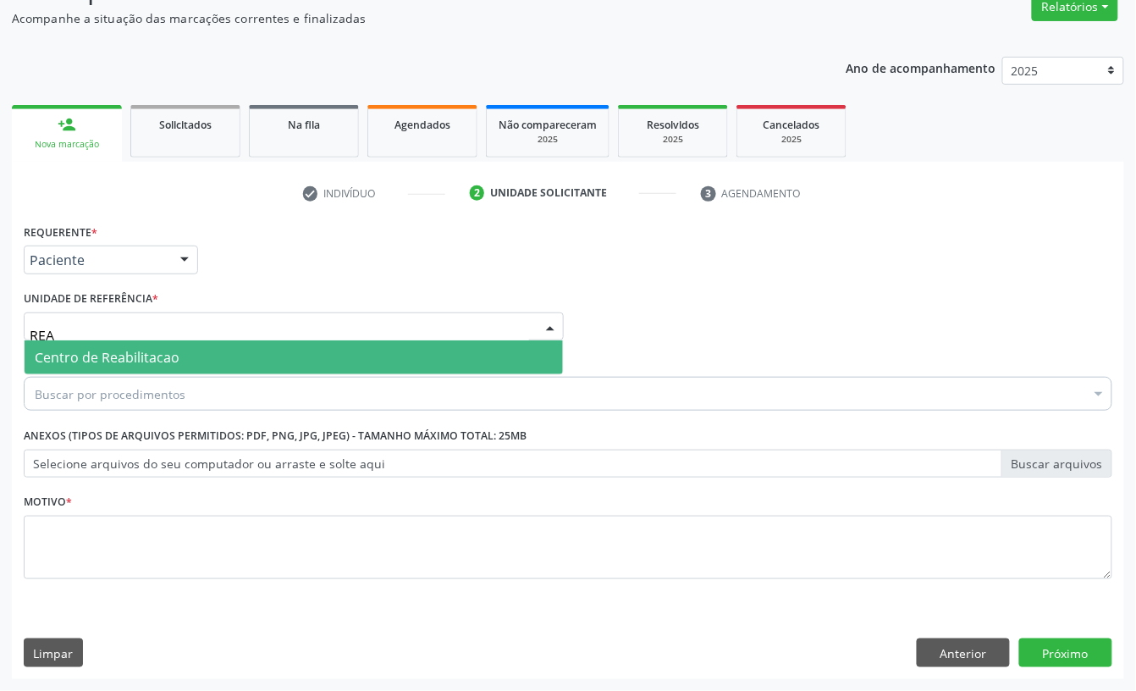
click at [119, 357] on span "Centro de Reabilitacao" at bounding box center [107, 357] width 145 height 19
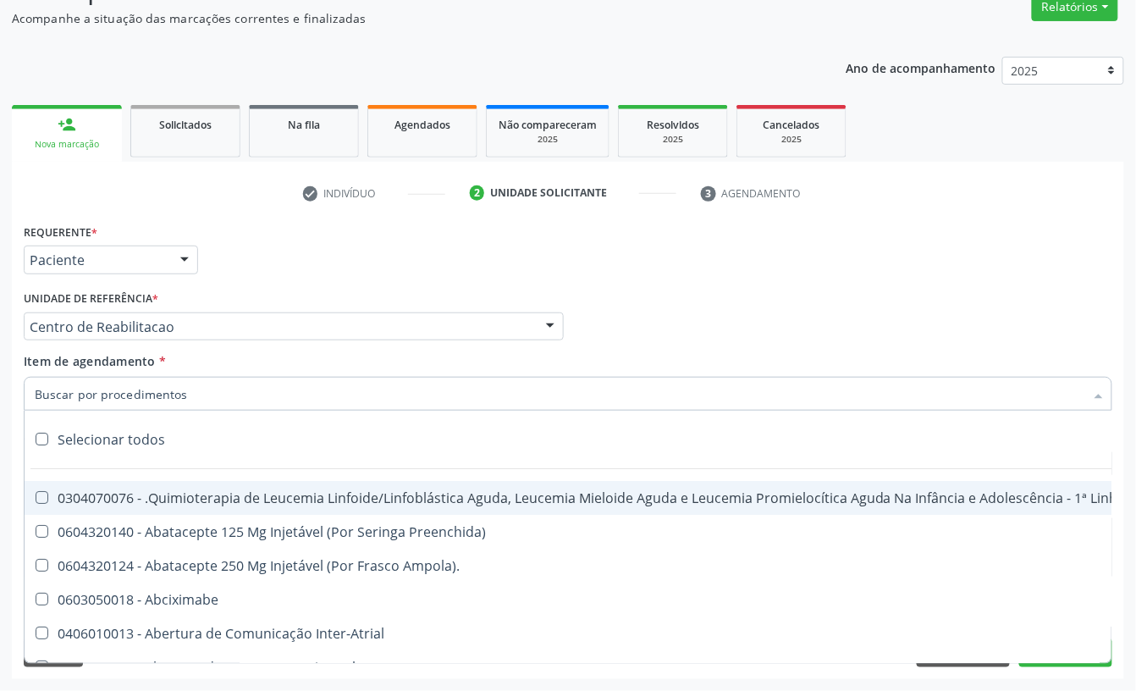
drag, startPoint x: 126, startPoint y: 400, endPoint x: 135, endPoint y: 400, distance: 9.3
click at [135, 400] on input "Item de agendamento *" at bounding box center [560, 394] width 1050 height 34
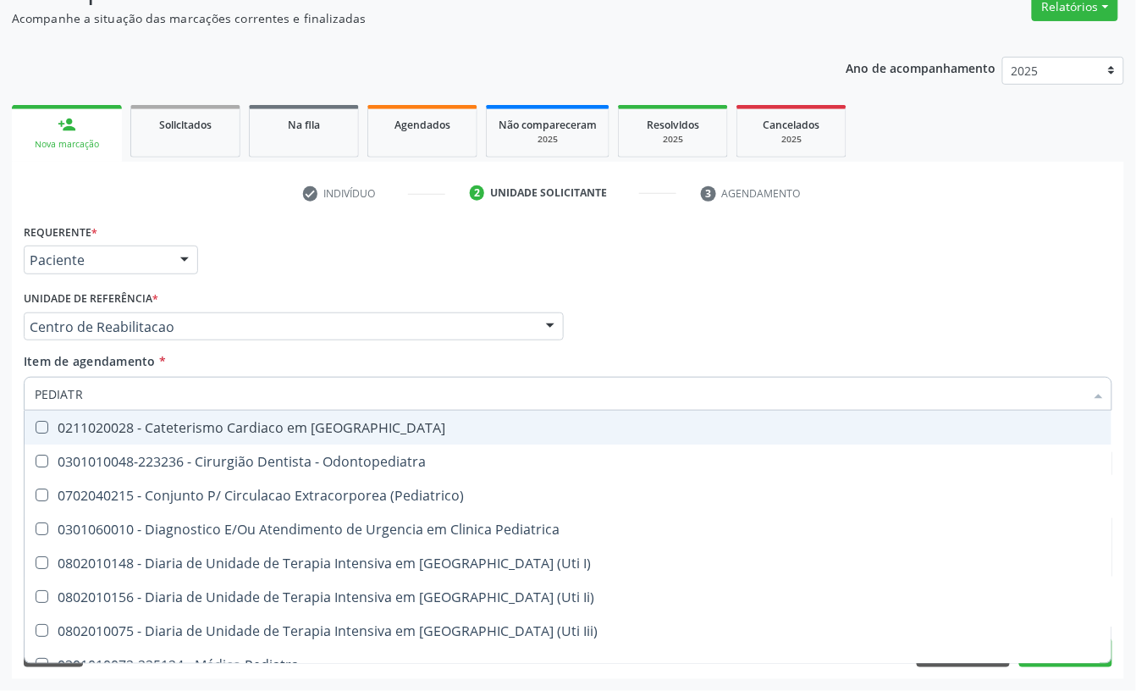
type input "PEDIATRA"
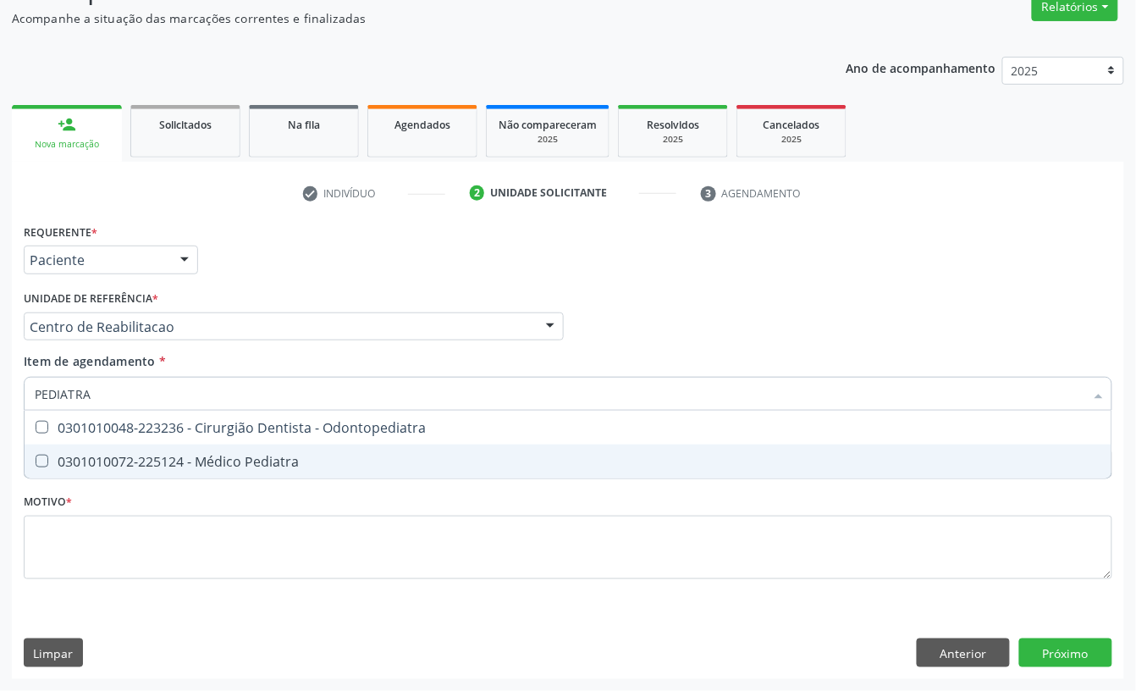
click at [130, 469] on span "0301010072-225124 - Médico Pediatra" at bounding box center [568, 461] width 1087 height 34
checkbox Pediatra "true"
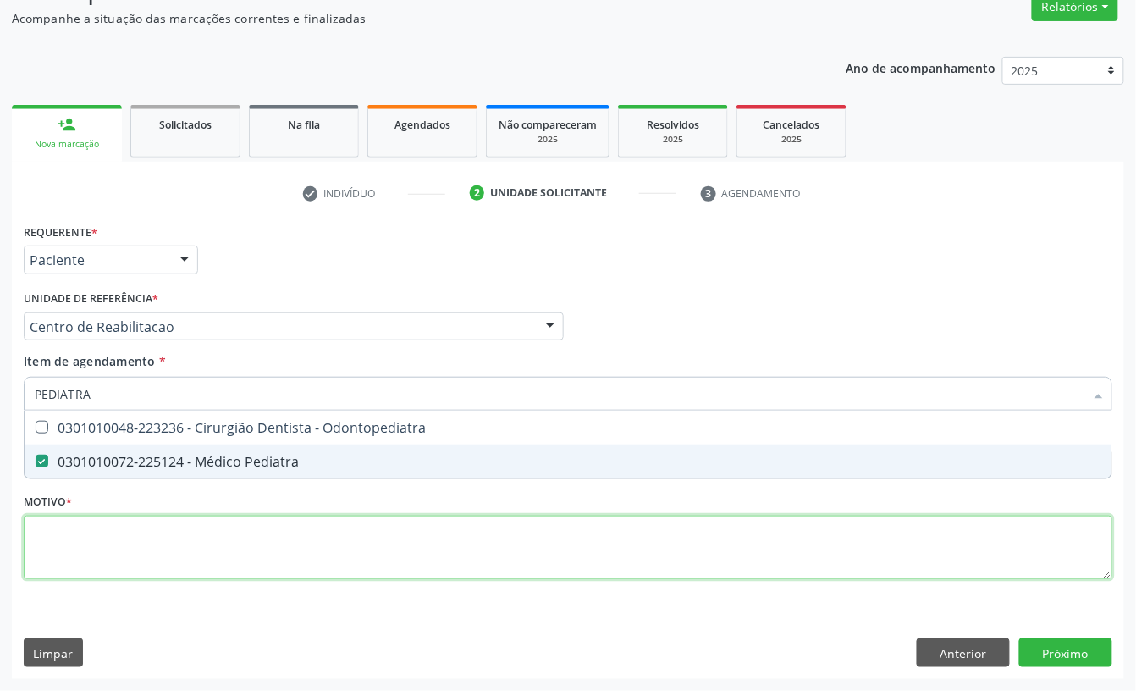
click at [116, 549] on div "Requerente * Paciente Profissional de Saúde Paciente Nenhum resultado encontrad…" at bounding box center [568, 410] width 1089 height 383
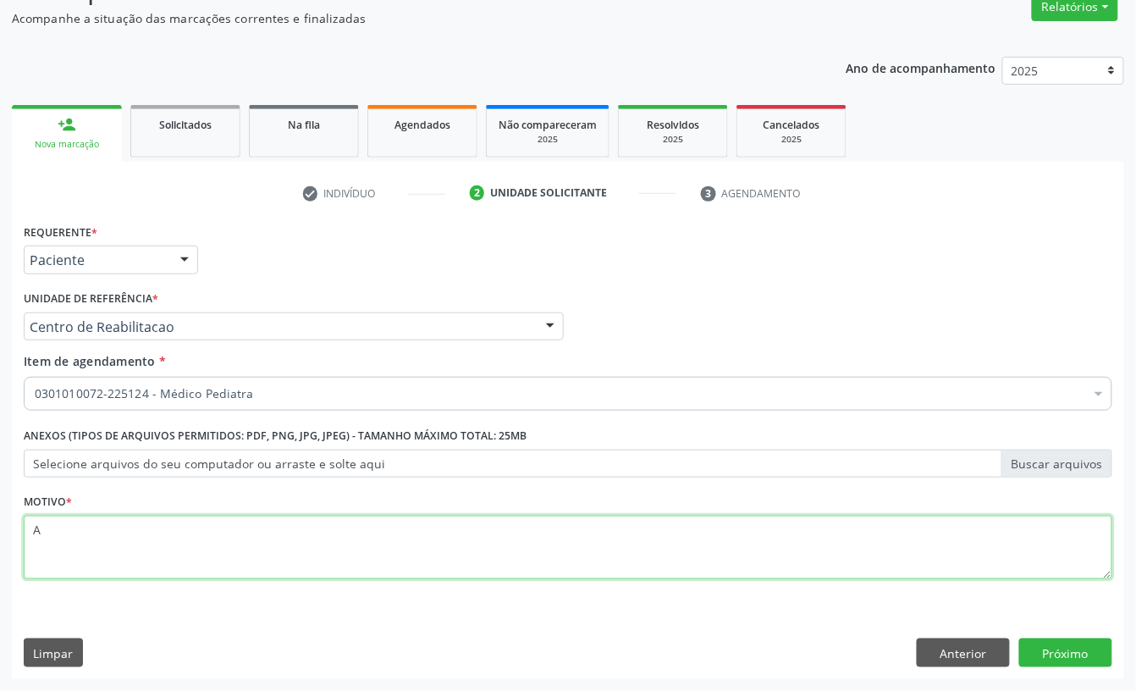
type textarea "A"
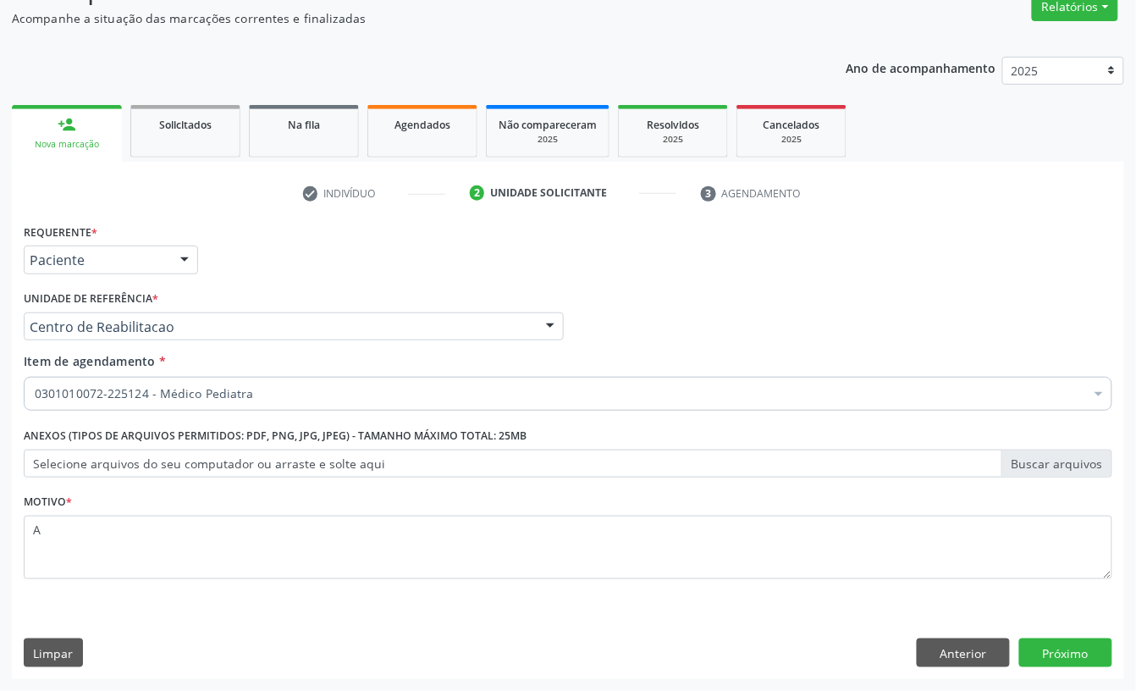
click at [1054, 667] on div "Requerente * Paciente Profissional de Saúde Paciente Nenhum resultado encontrad…" at bounding box center [568, 449] width 1112 height 460
click at [1060, 657] on button "Próximo" at bounding box center [1065, 652] width 93 height 29
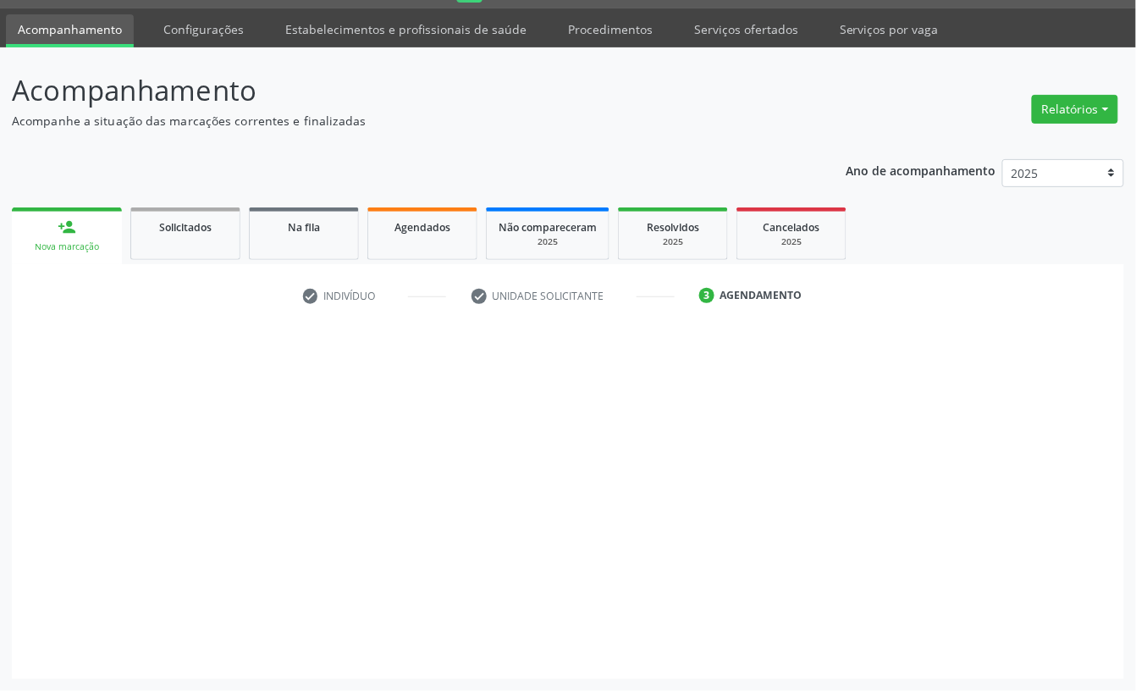
scroll to position [47, 0]
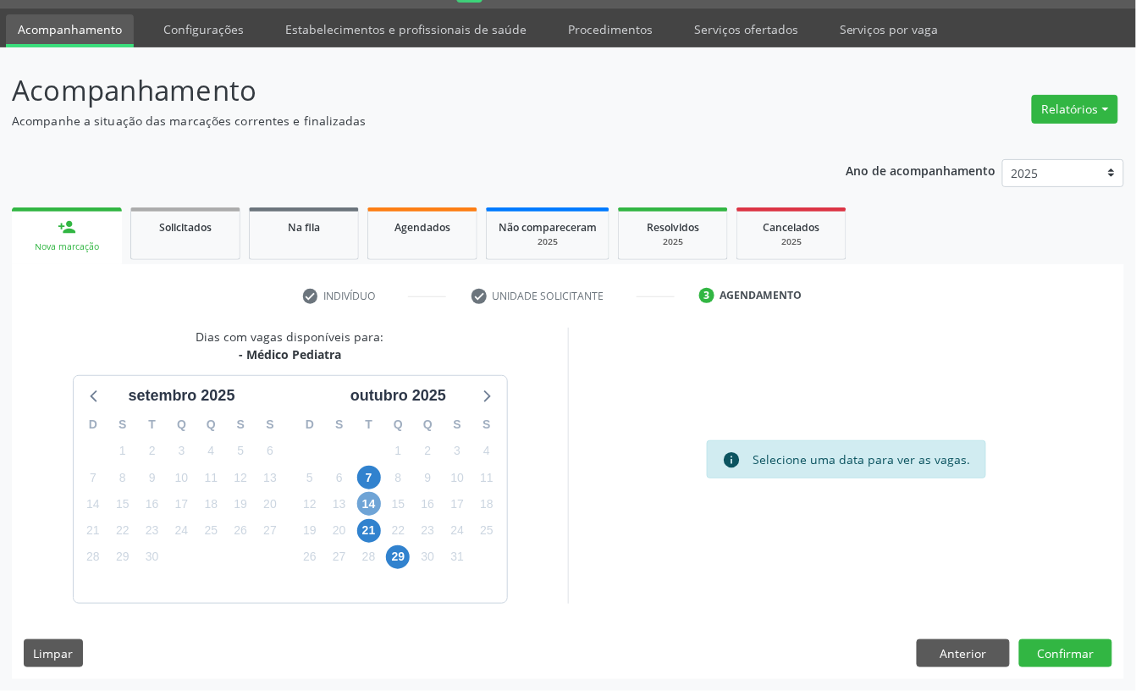
click at [367, 501] on span "14" at bounding box center [369, 504] width 24 height 24
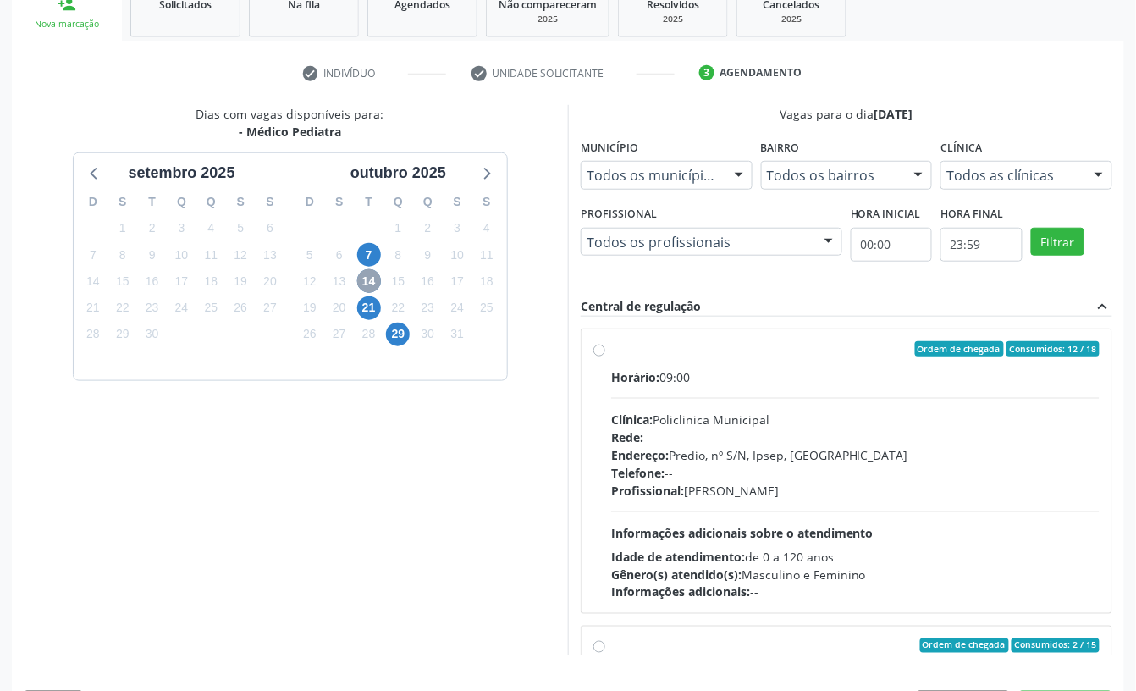
scroll to position [273, 0]
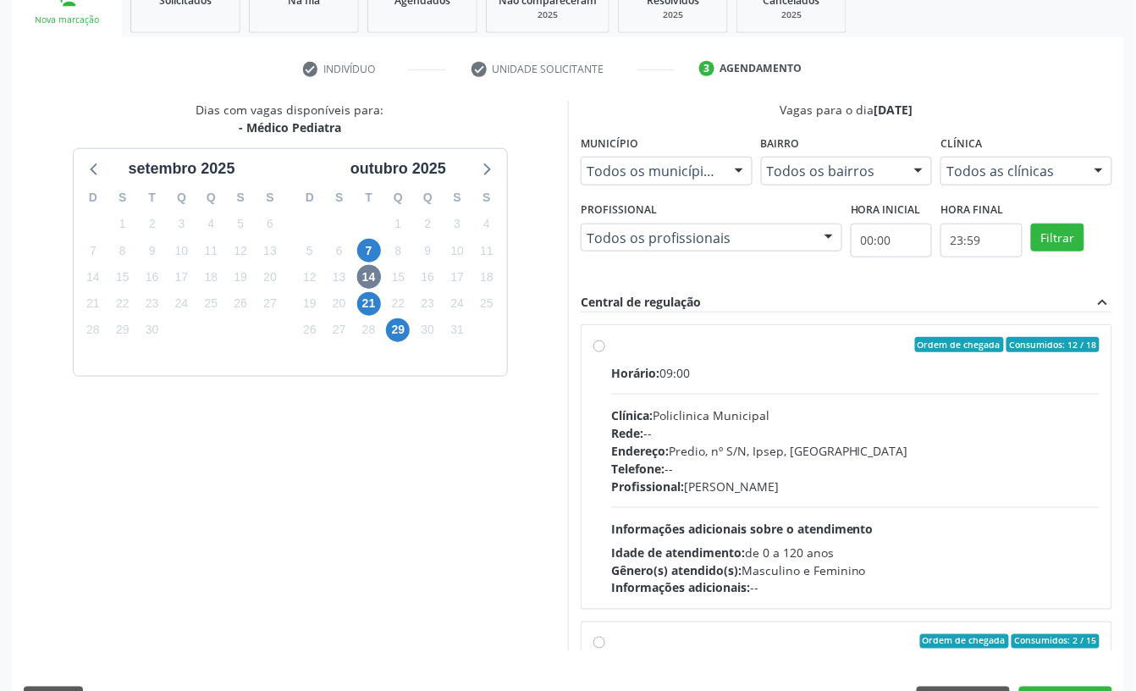
click at [658, 467] on span "Telefone:" at bounding box center [637, 468] width 53 height 16
click at [605, 352] on input "Ordem de chegada Consumidos: 12 / 18 Horário: 09:00 Clínica: Policlinica Munici…" at bounding box center [599, 344] width 12 height 15
radio input "true"
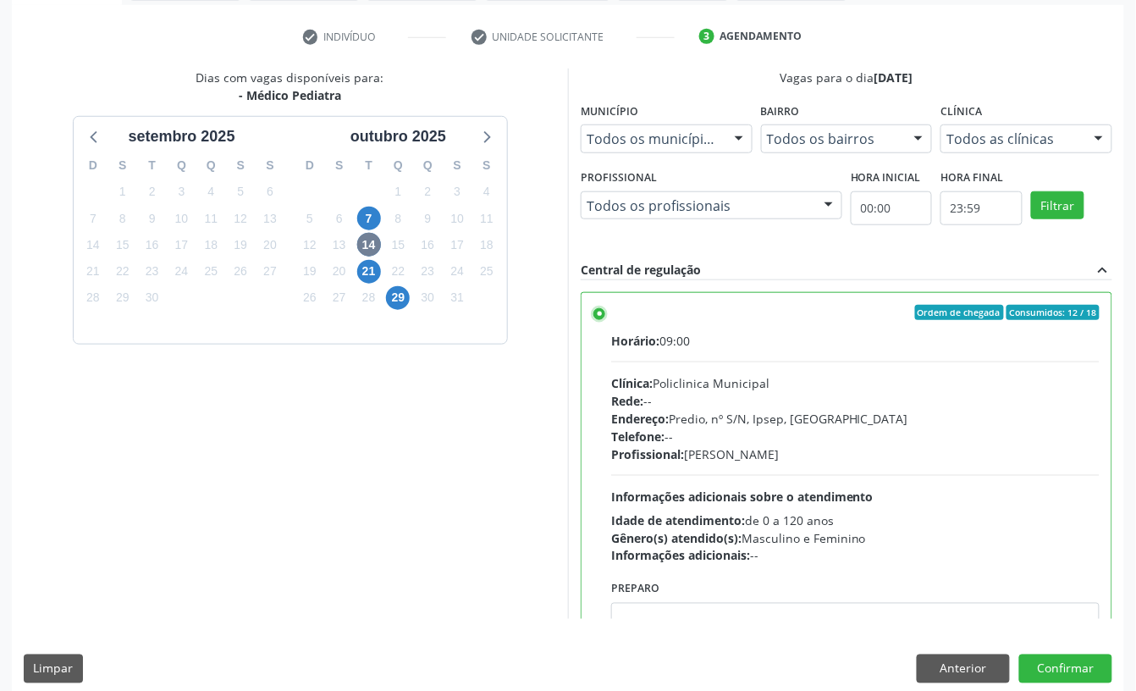
scroll to position [322, 0]
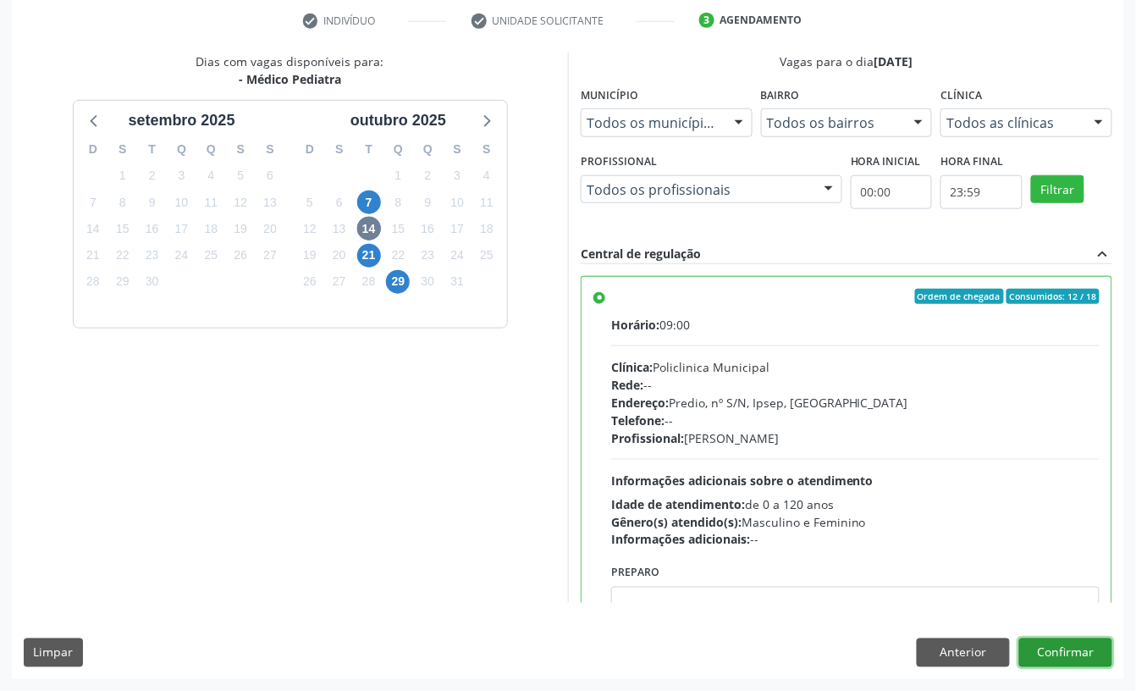
click at [1097, 659] on button "Confirmar" at bounding box center [1065, 652] width 93 height 29
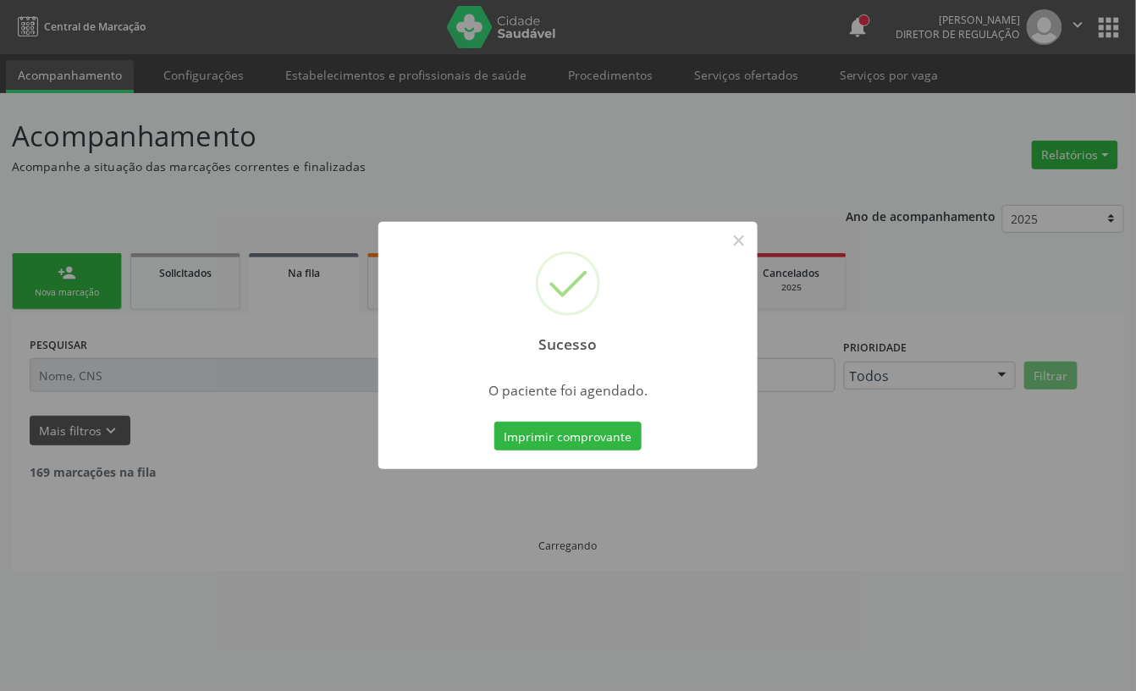
scroll to position [0, 0]
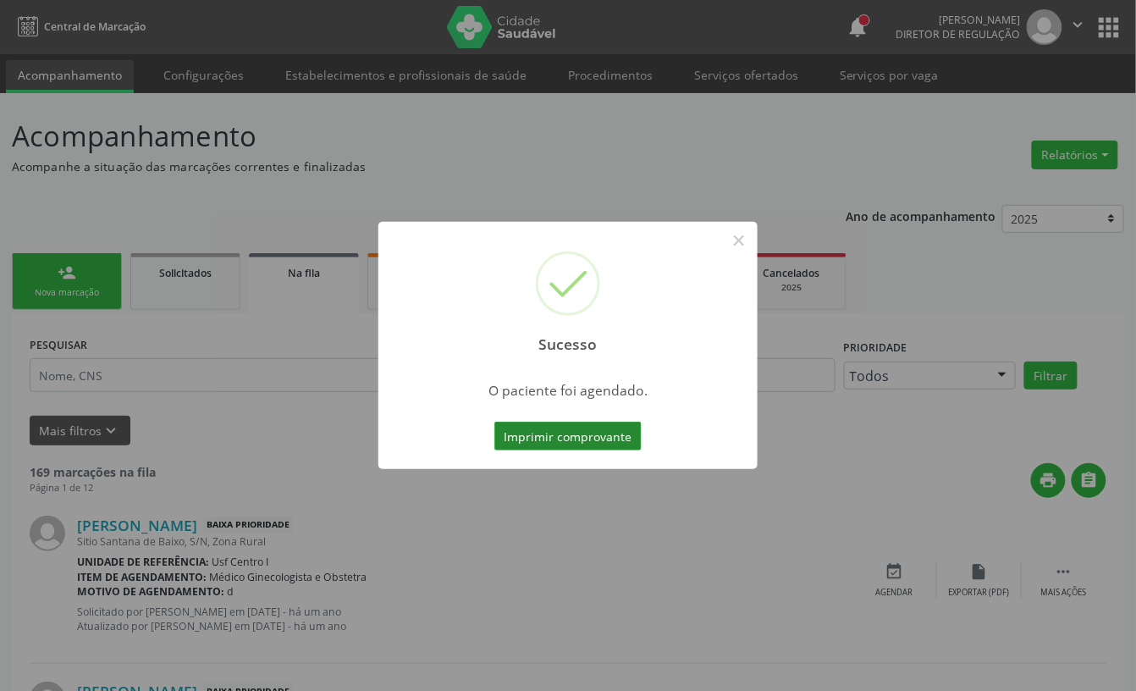
click at [611, 432] on button "Imprimir comprovante" at bounding box center [567, 436] width 147 height 29
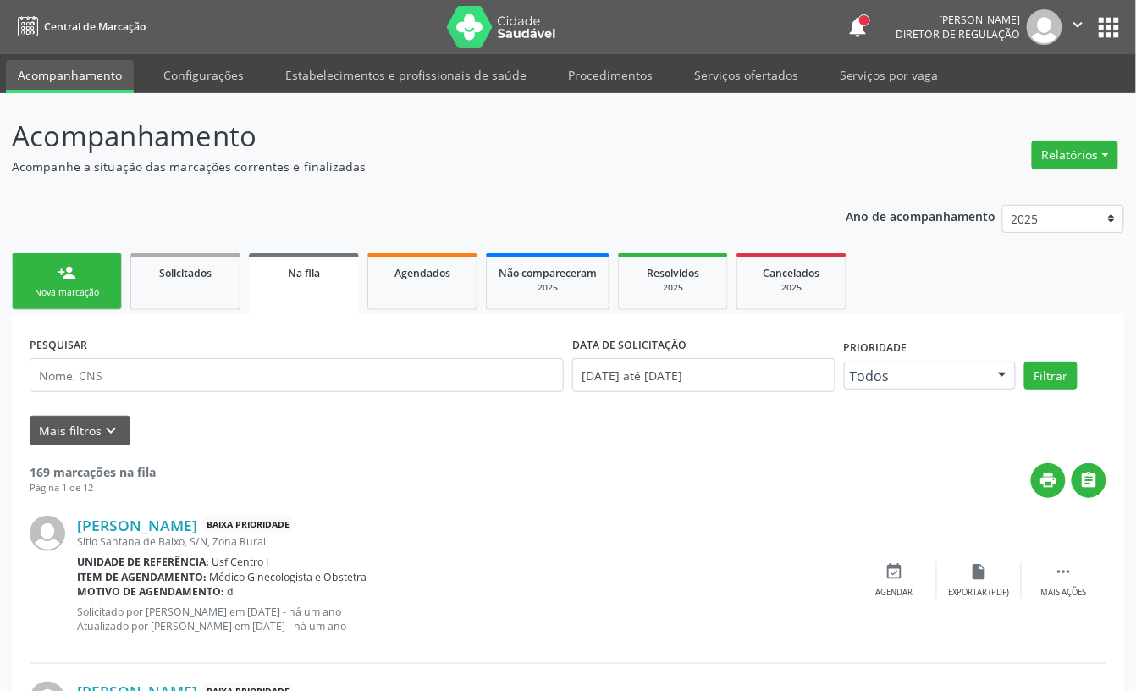
drag, startPoint x: 69, startPoint y: 295, endPoint x: 99, endPoint y: 251, distance: 53.8
click at [69, 295] on div "Nova marcação" at bounding box center [67, 292] width 85 height 13
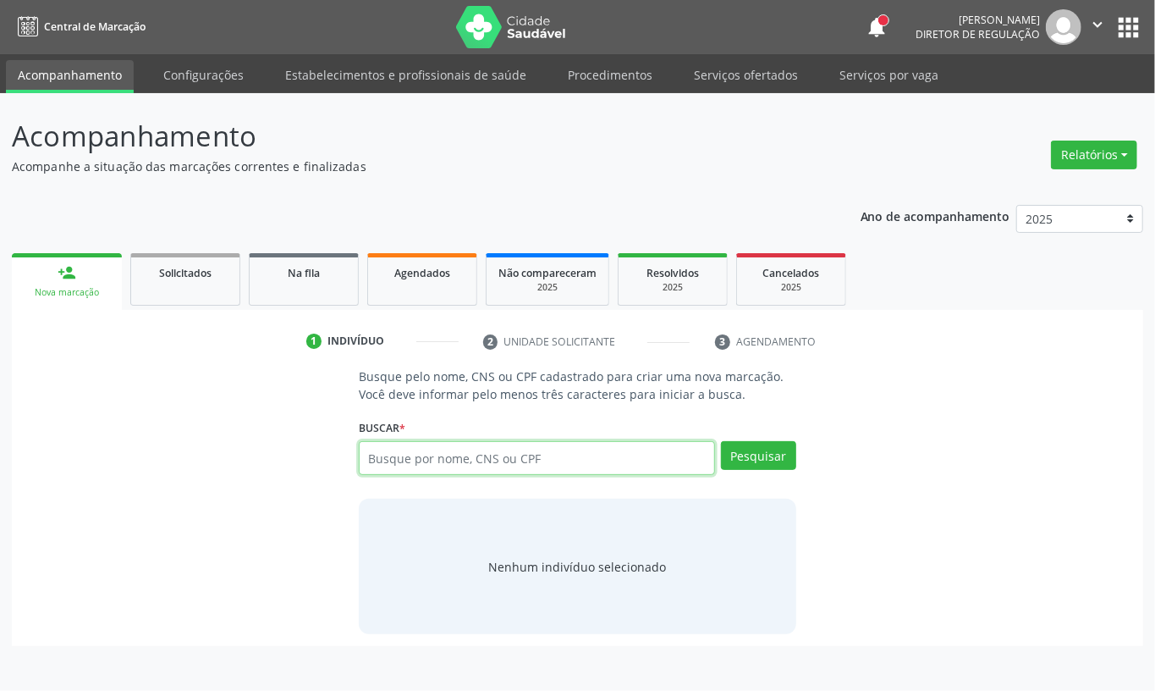
click at [387, 451] on input "text" at bounding box center [537, 458] width 356 height 34
click at [414, 466] on input "text" at bounding box center [537, 458] width 356 height 34
type input "898004093359875"
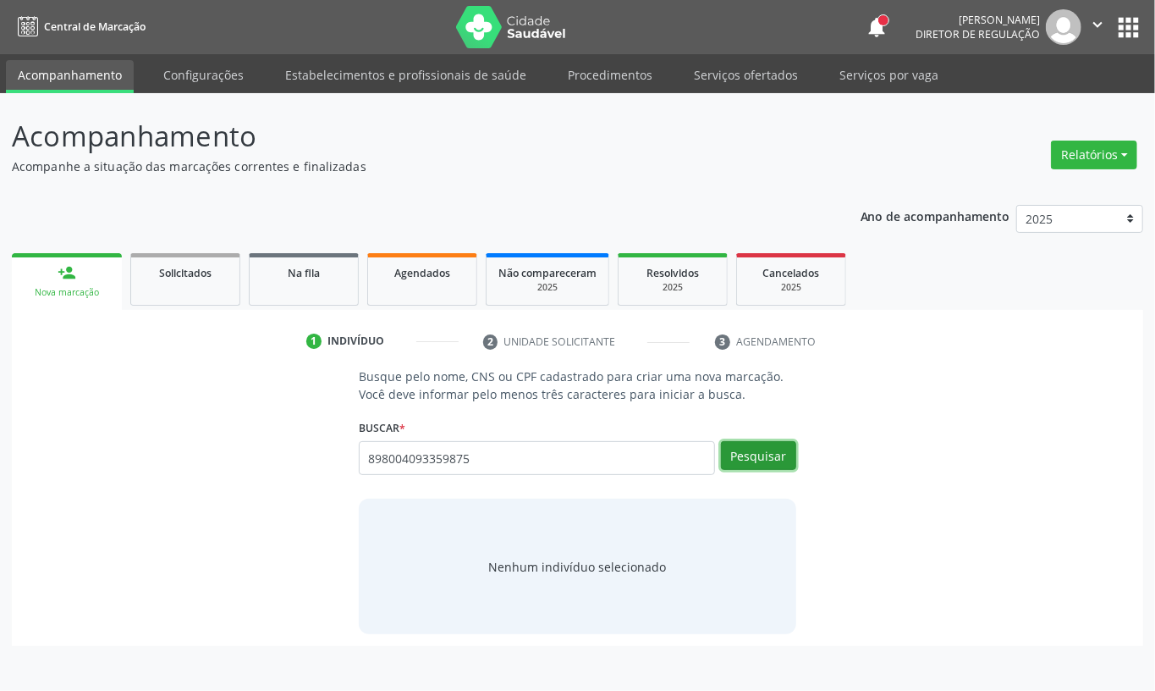
click at [769, 458] on button "Pesquisar" at bounding box center [758, 455] width 75 height 29
type input "898004093359875"
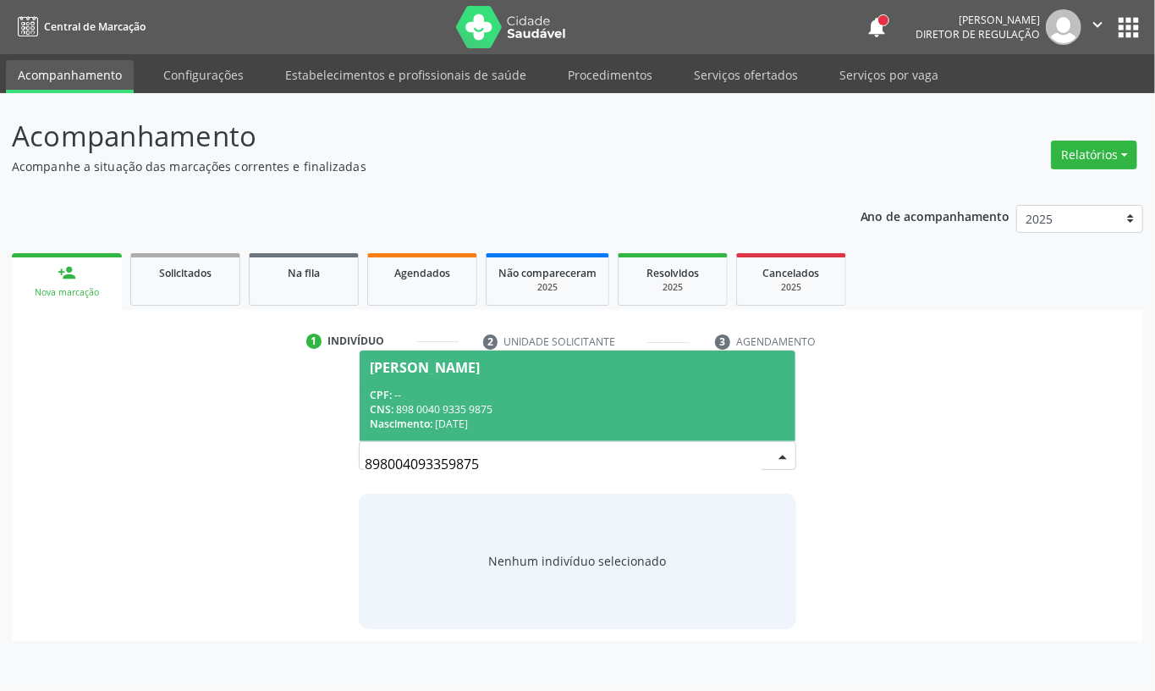
click at [418, 438] on span "Cicero Henrique da Silva CPF: -- CNS: 898 0040 9335 9875 Nascimento: 13/04/1985" at bounding box center [578, 395] width 436 height 91
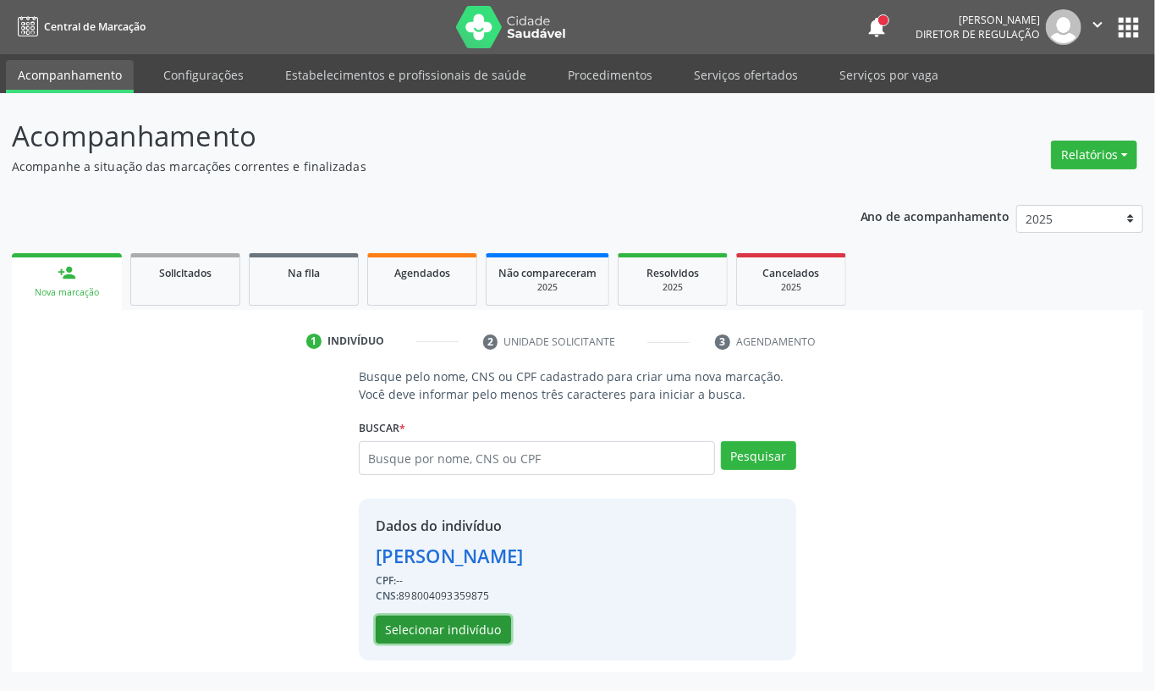
click at [467, 626] on button "Selecionar indivíduo" at bounding box center [443, 629] width 135 height 29
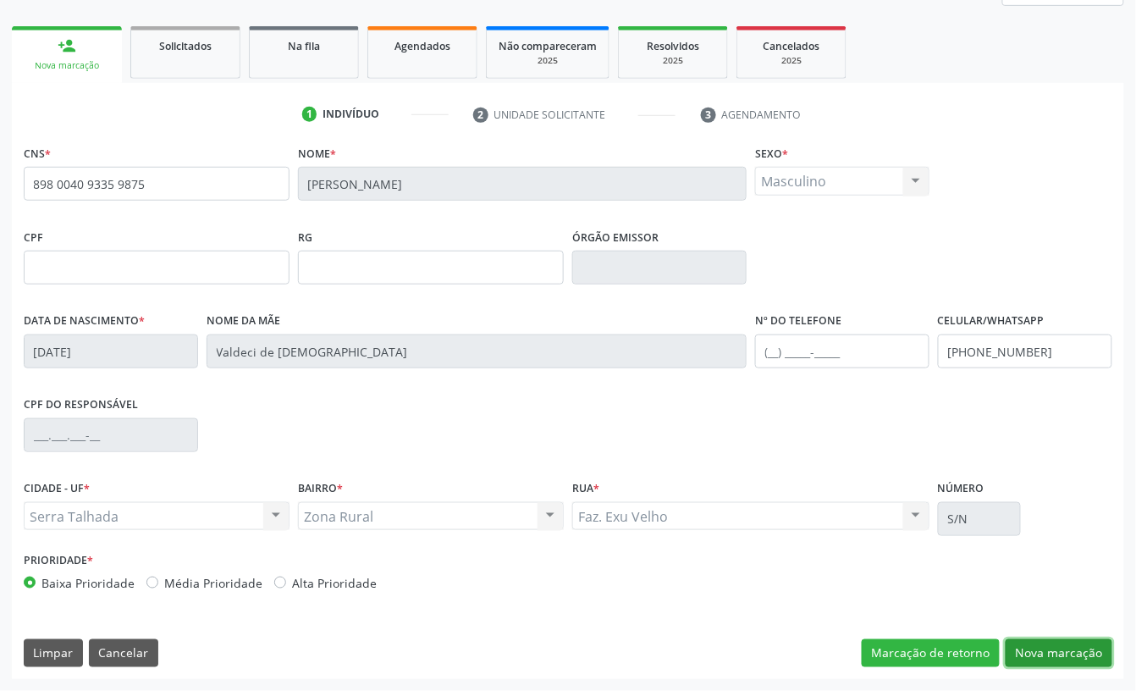
click at [1021, 645] on button "Nova marcação" at bounding box center [1059, 653] width 107 height 29
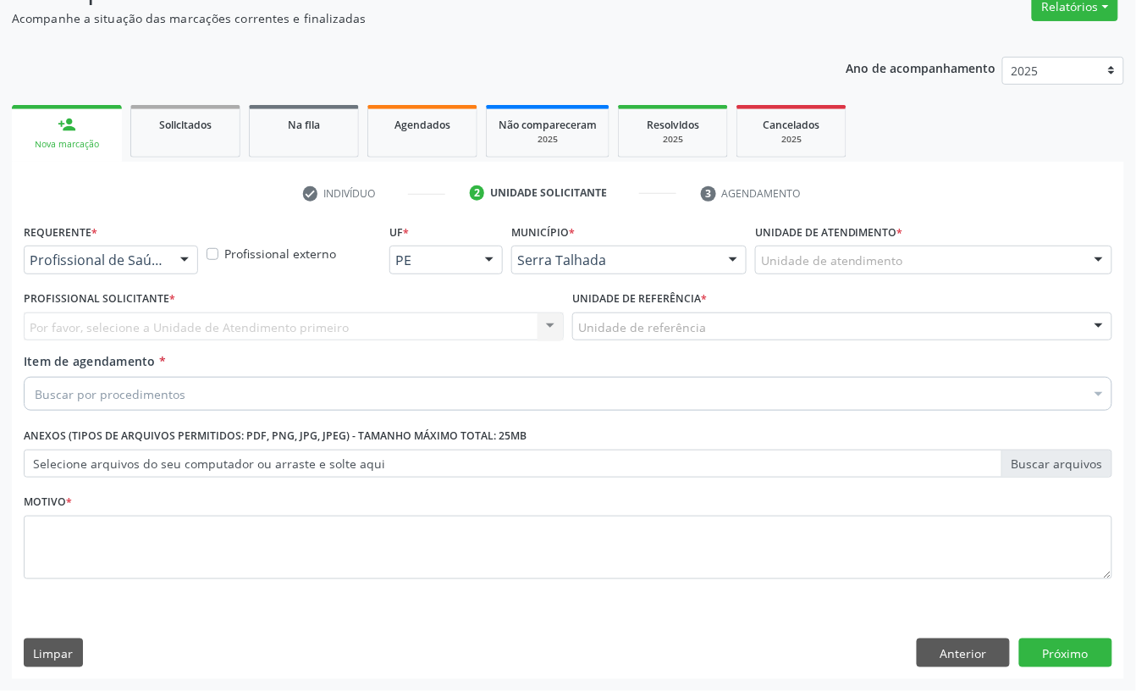
scroll to position [150, 0]
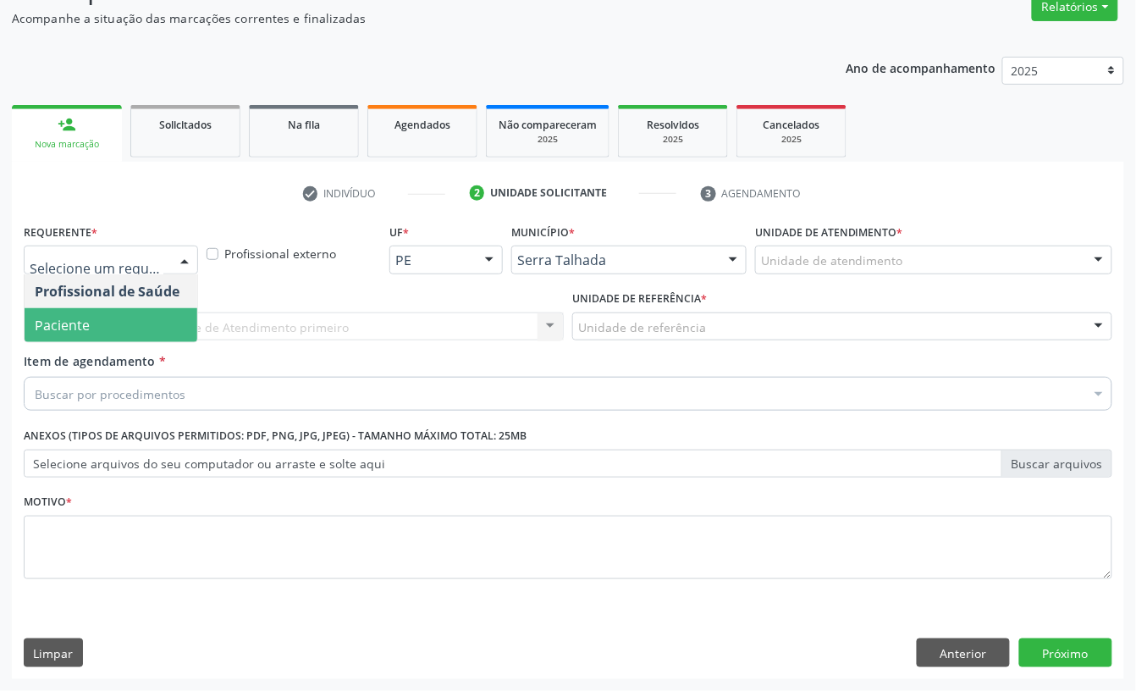
click at [127, 318] on span "Paciente" at bounding box center [111, 325] width 173 height 34
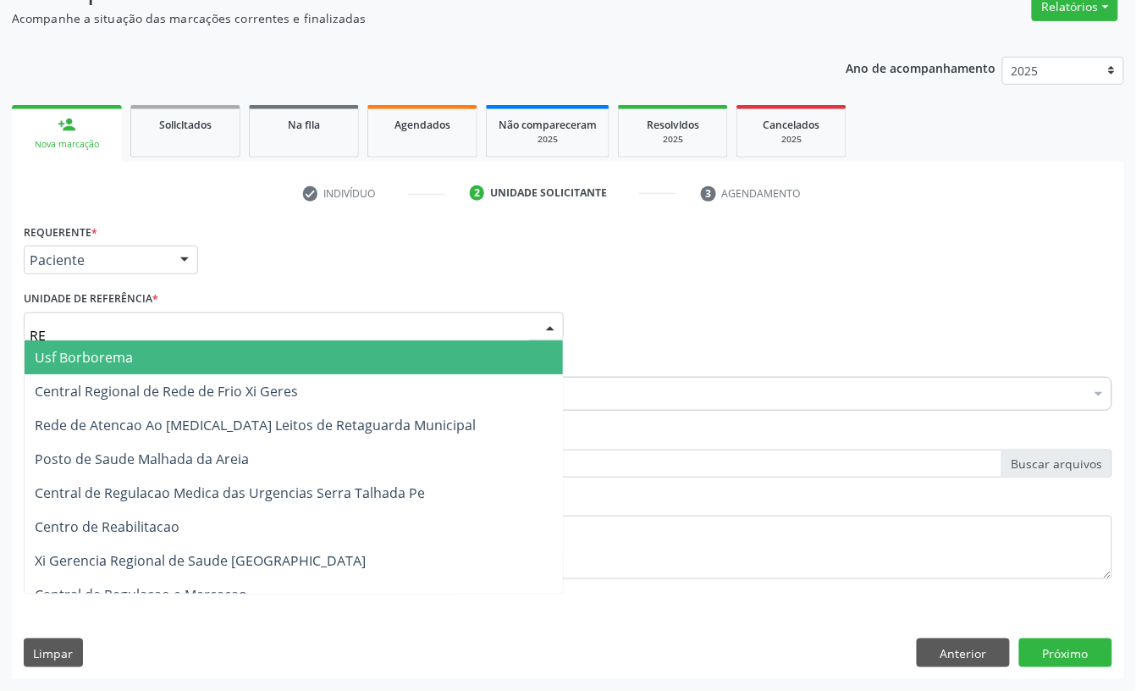
type input "REA"
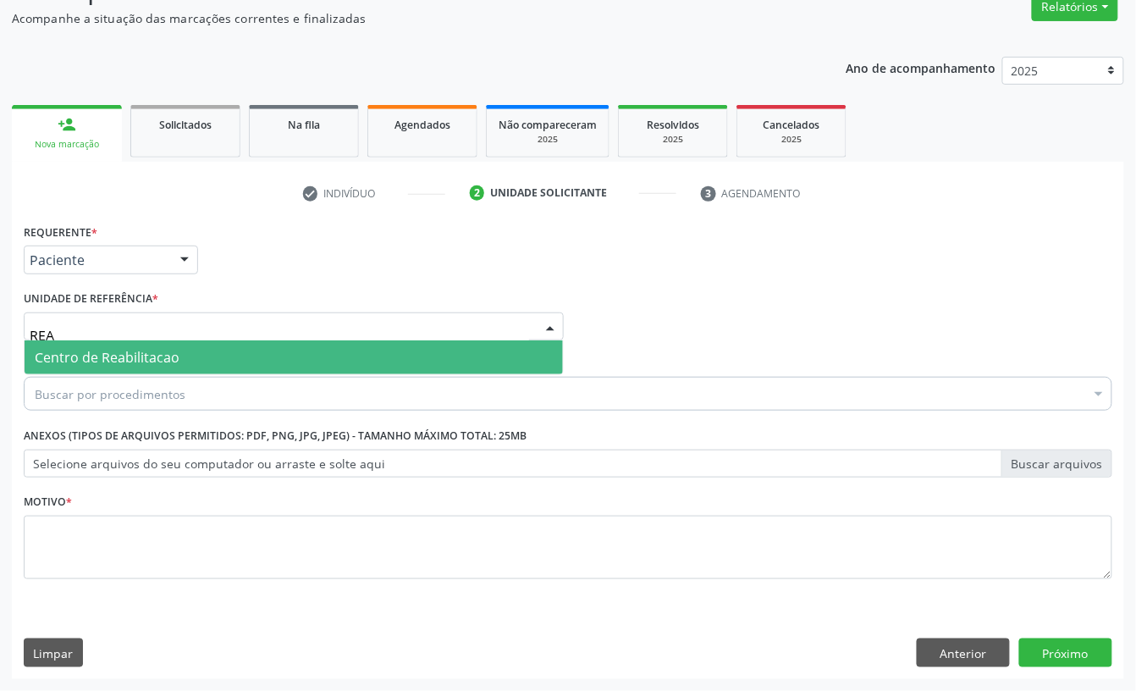
click at [127, 342] on span "Centro de Reabilitacao" at bounding box center [294, 357] width 538 height 34
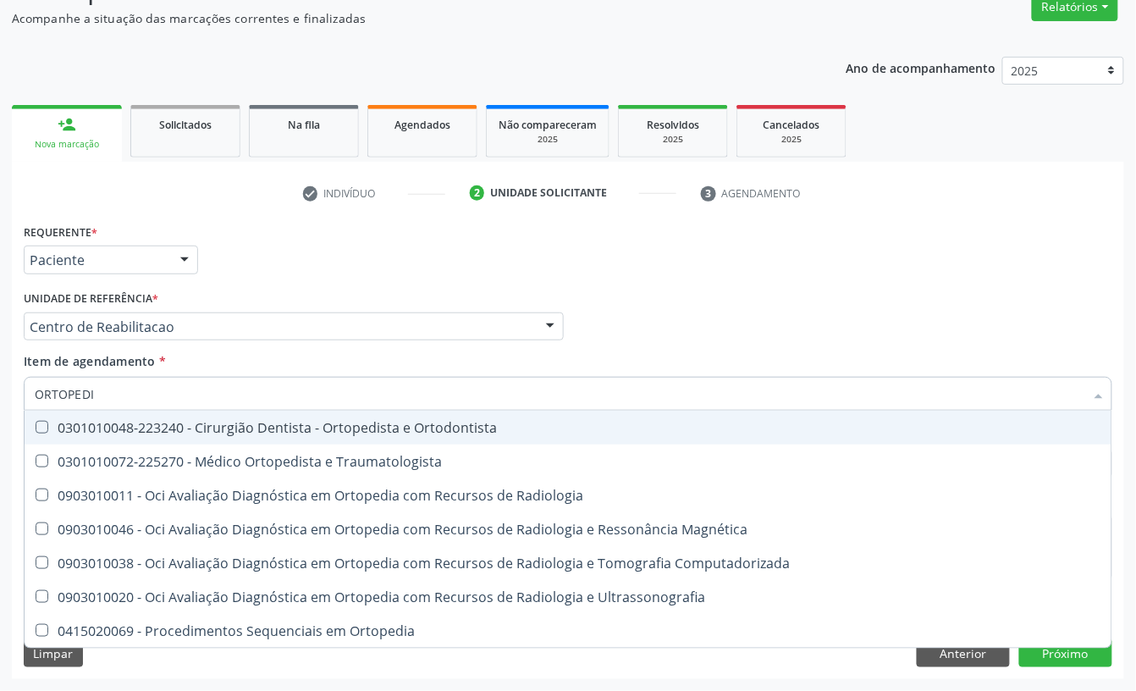
type input "ORTOPEDIS"
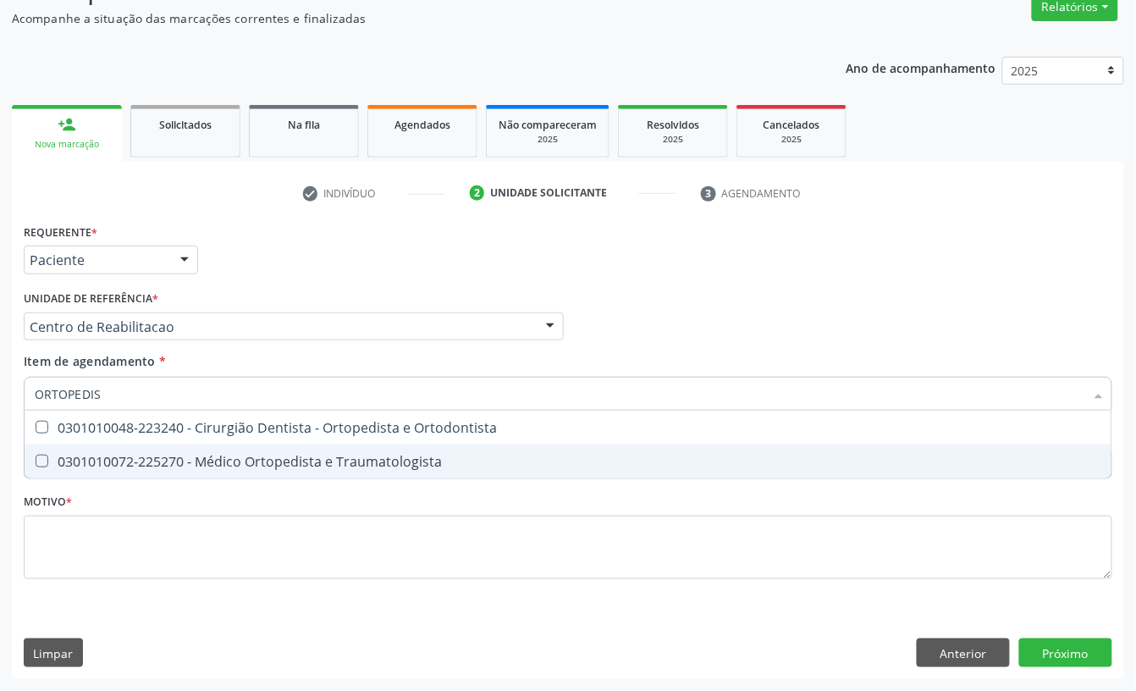
click at [140, 468] on div "0301010072-225270 - Médico Ortopedista e Traumatologista" at bounding box center [568, 462] width 1067 height 14
checkbox Traumatologista "true"
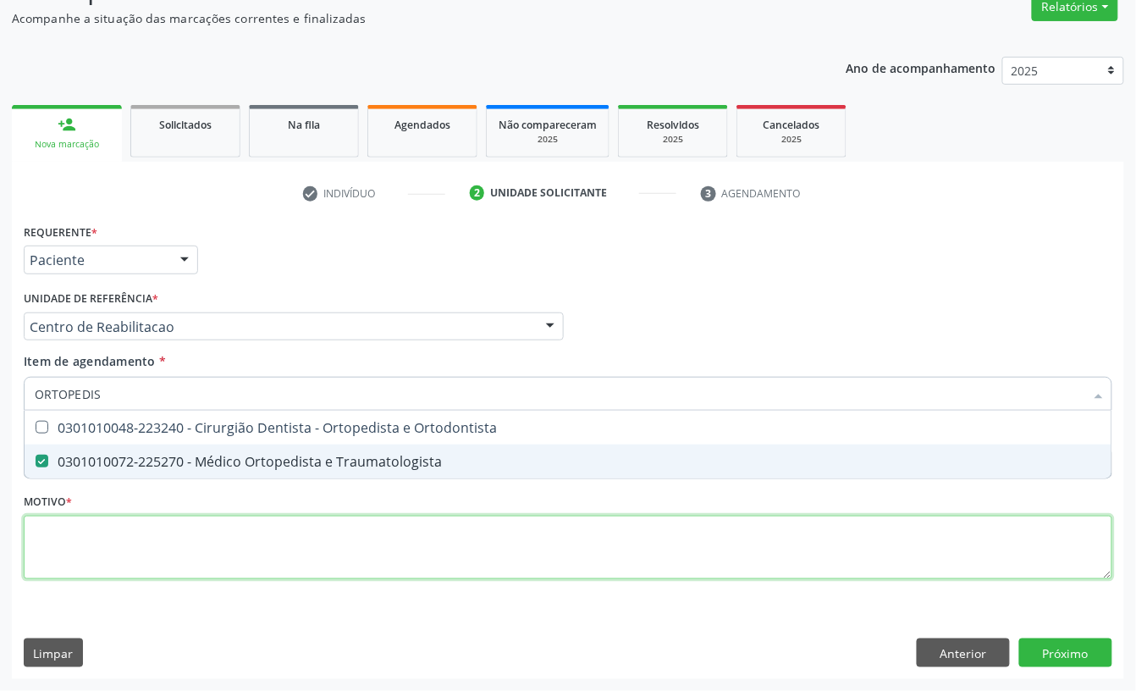
click at [139, 519] on div "Requerente * Paciente Profissional de Saúde Paciente Nenhum resultado encontrad…" at bounding box center [568, 410] width 1089 height 383
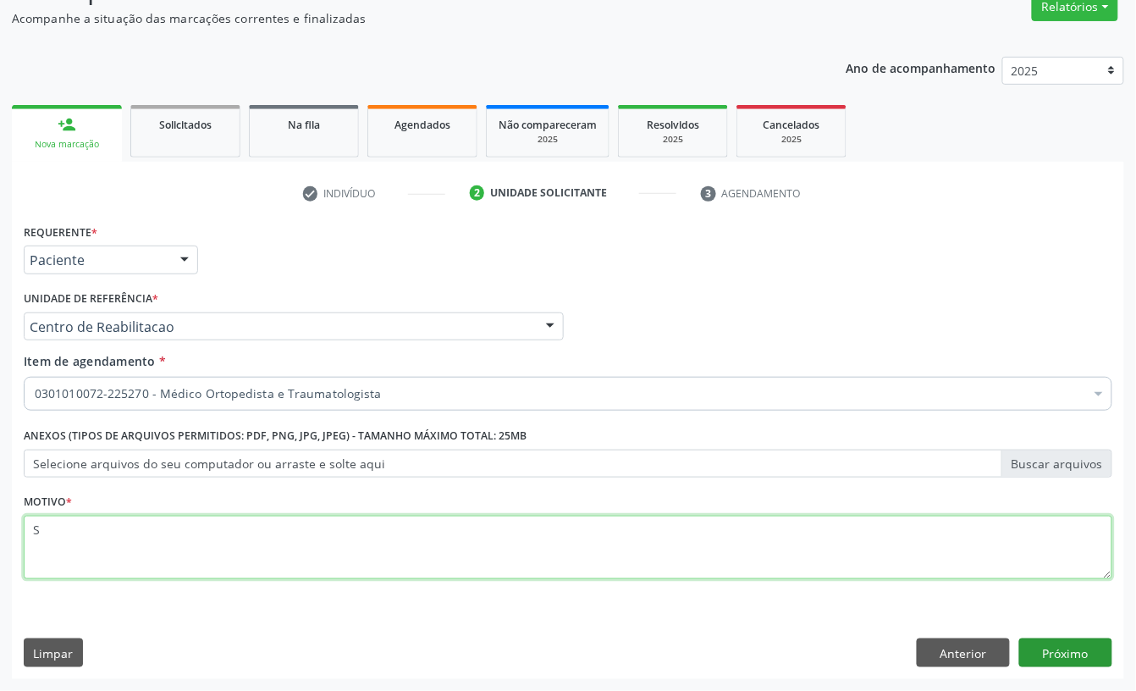
type textarea "S"
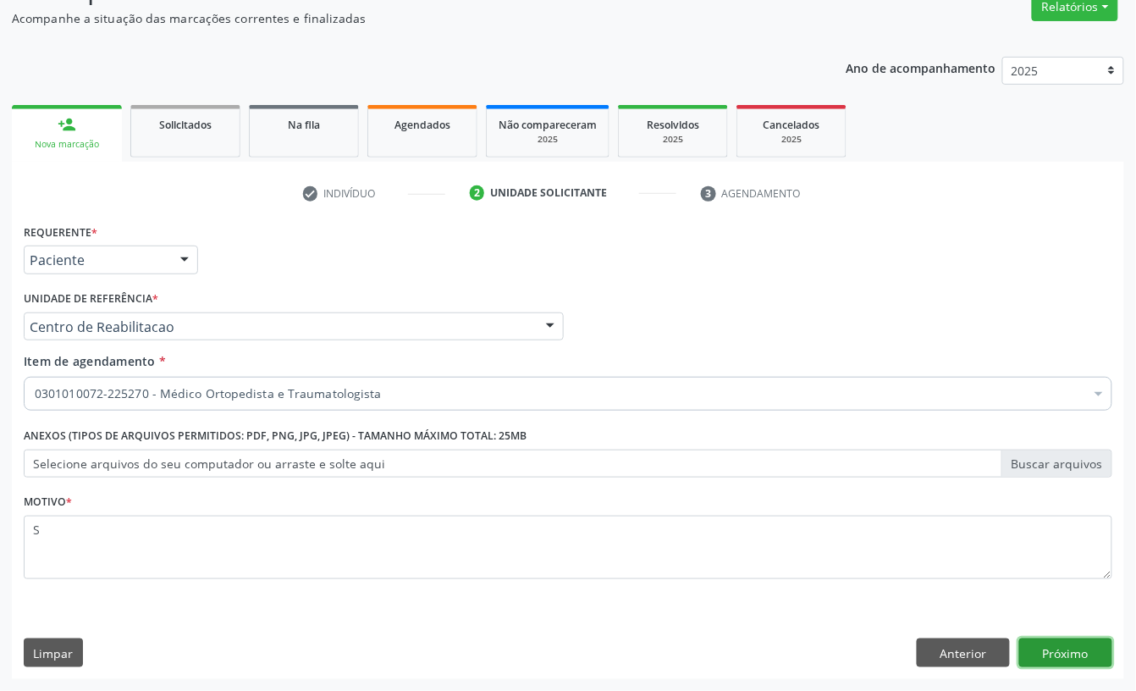
click at [1057, 664] on button "Próximo" at bounding box center [1065, 652] width 93 height 29
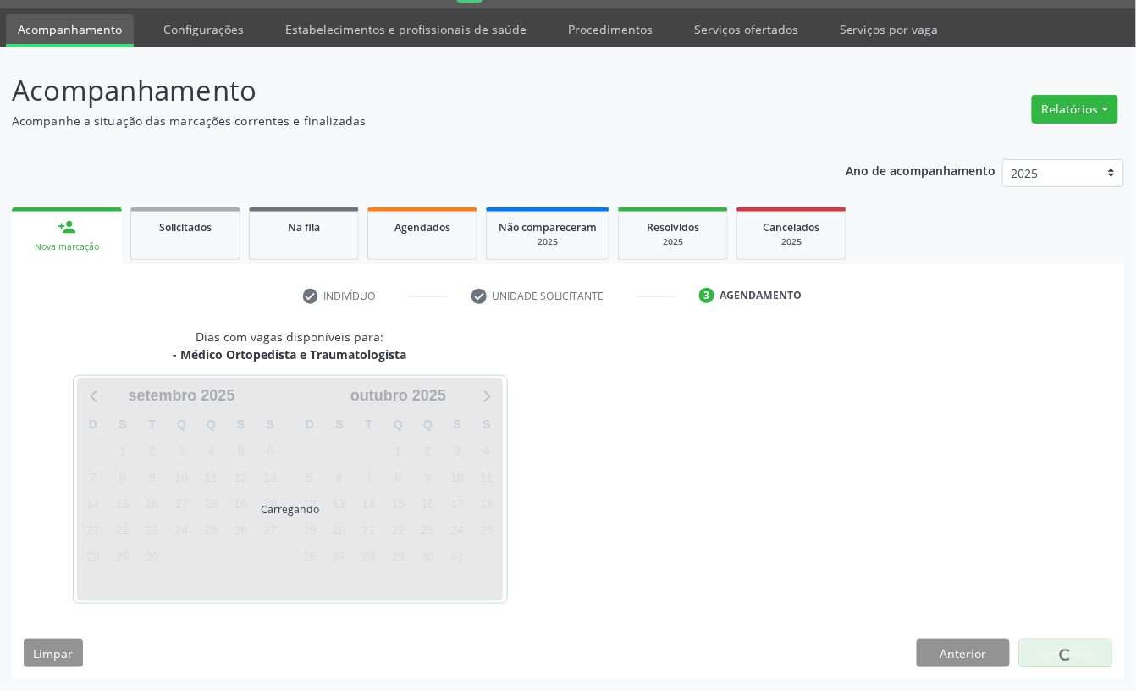
scroll to position [47, 0]
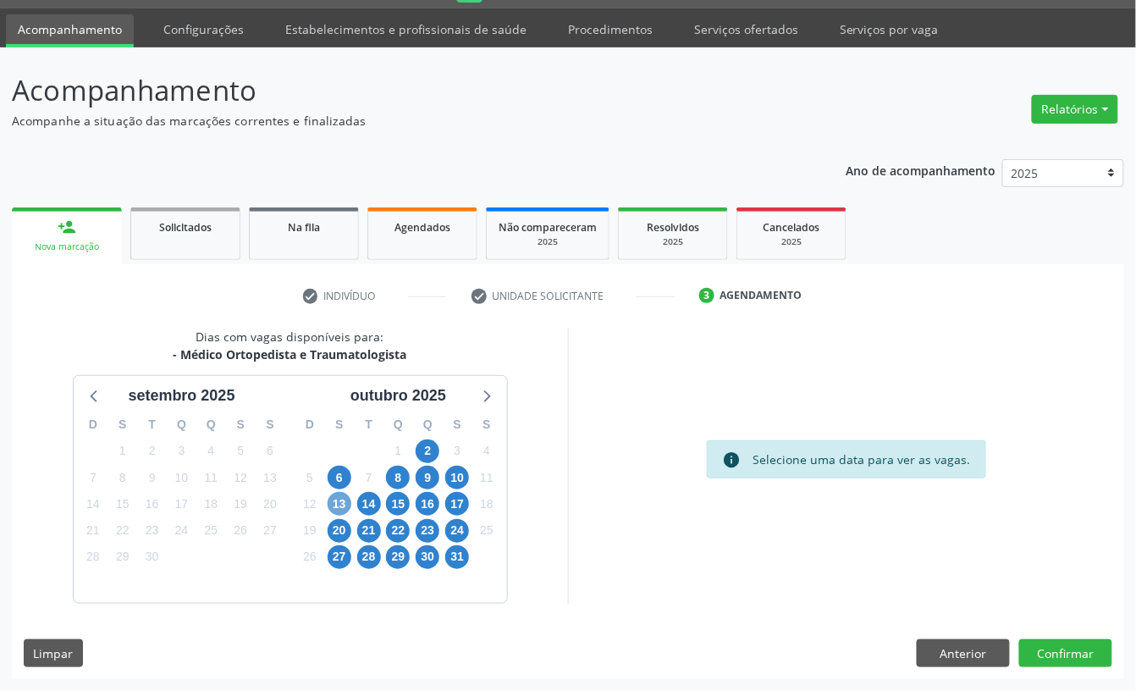
click at [340, 502] on span "13" at bounding box center [340, 504] width 24 height 24
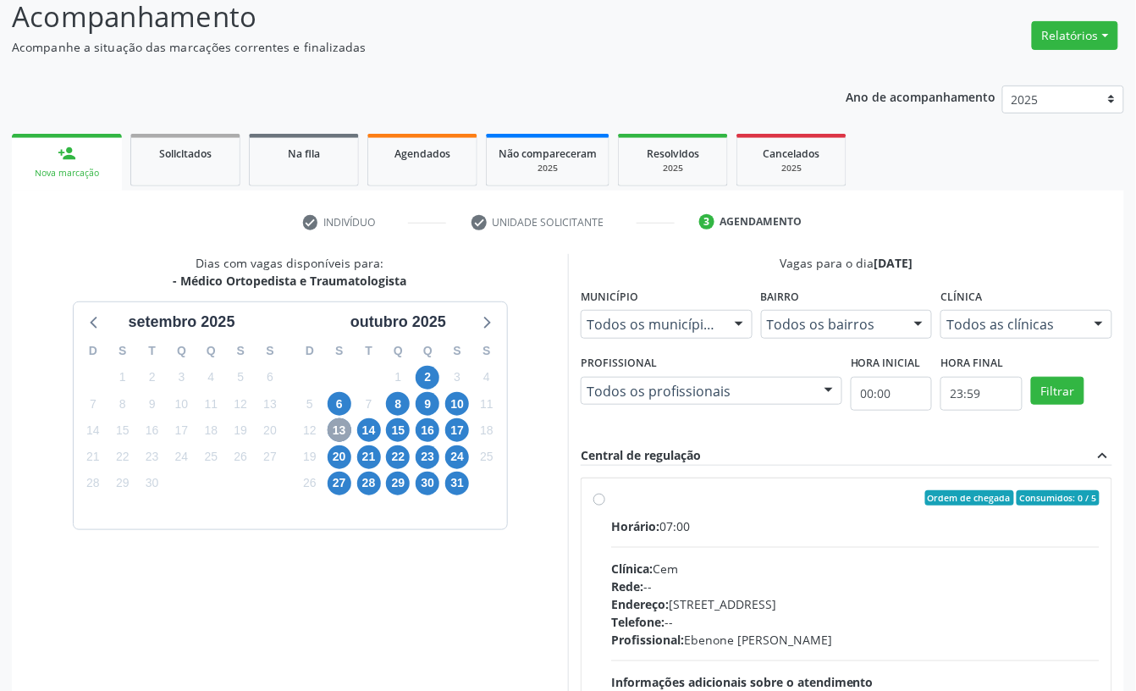
scroll to position [160, 0]
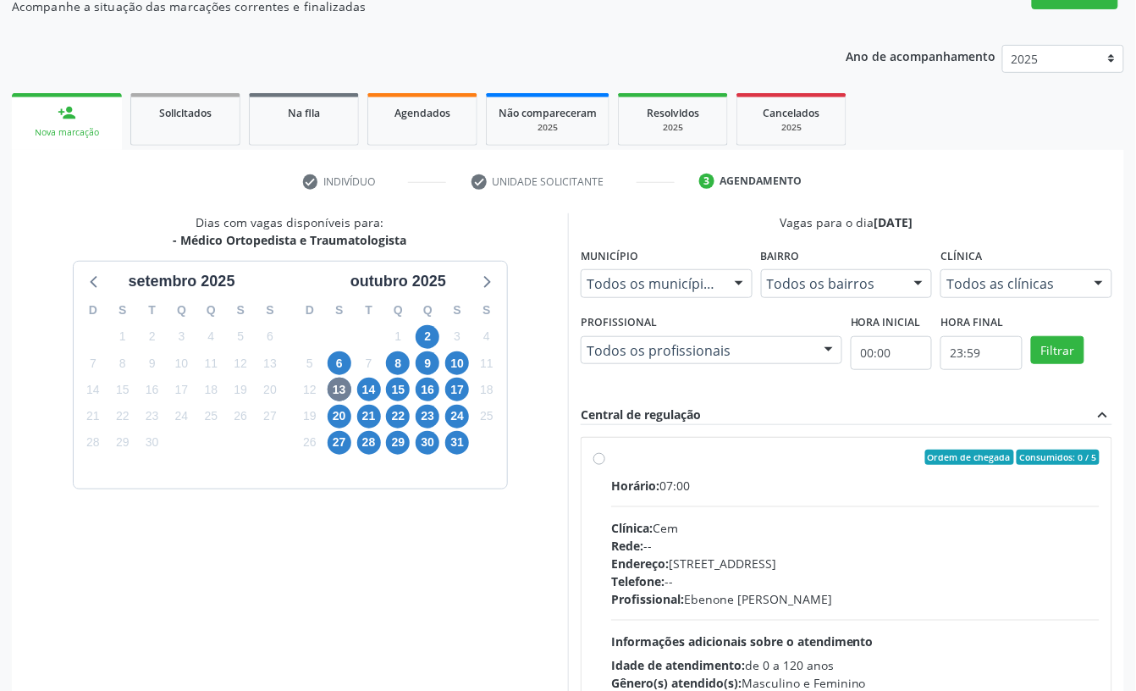
click at [679, 580] on div "Telefone: --" at bounding box center [855, 581] width 488 height 18
click at [605, 465] on input "Ordem de chegada Consumidos: 0 / 5 Horário: 07:00 Clínica: Cem Rede: -- Endereç…" at bounding box center [599, 456] width 12 height 15
radio input "true"
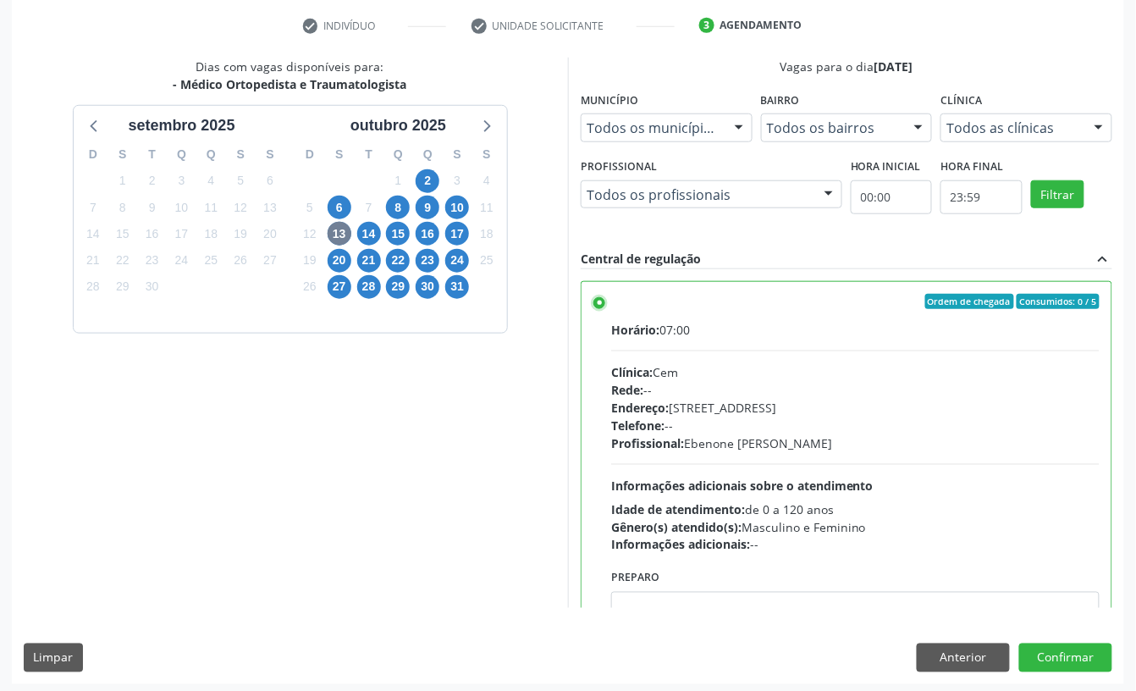
scroll to position [322, 0]
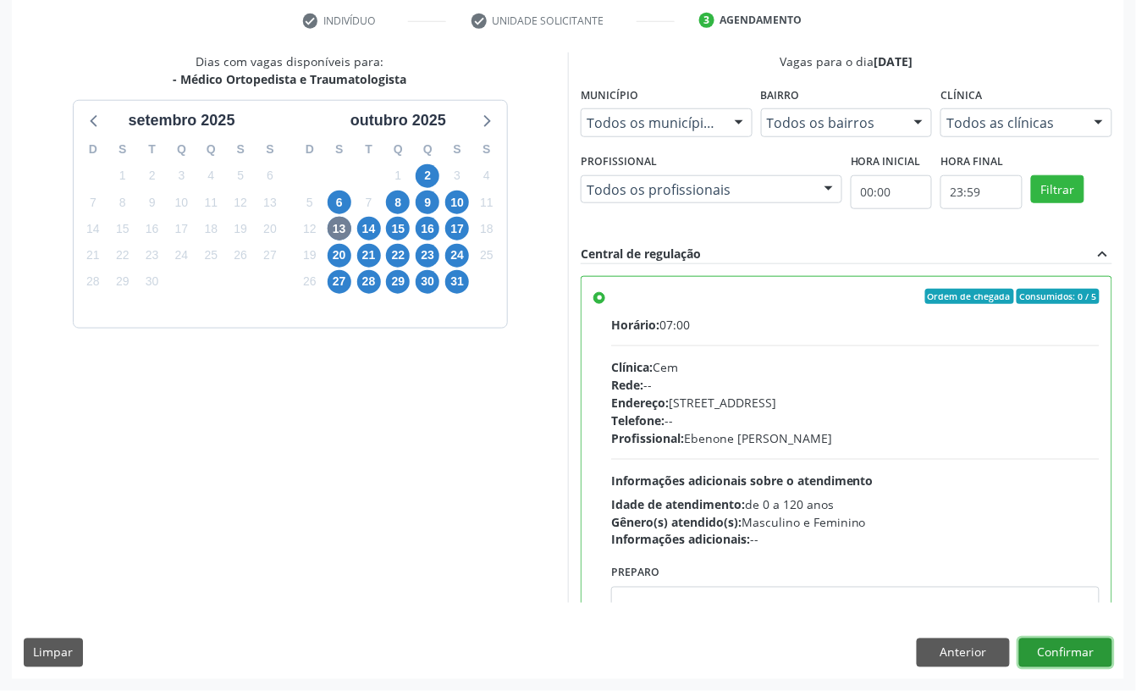
click at [1082, 659] on button "Confirmar" at bounding box center [1065, 652] width 93 height 29
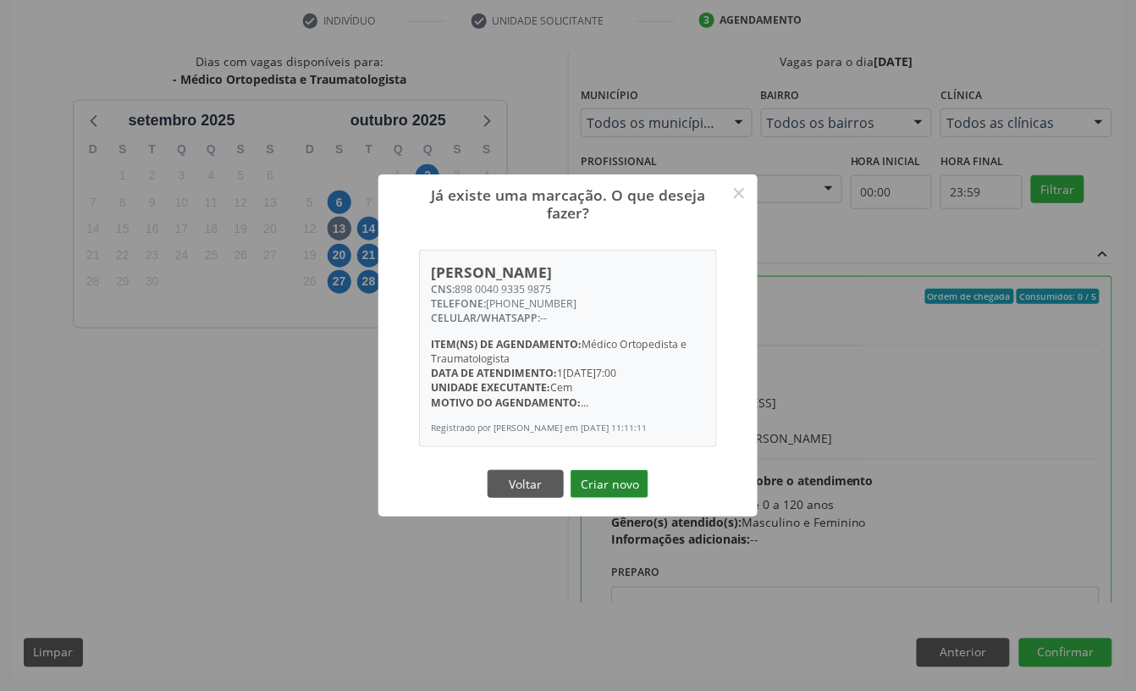
click at [611, 486] on button "Criar novo" at bounding box center [610, 484] width 78 height 29
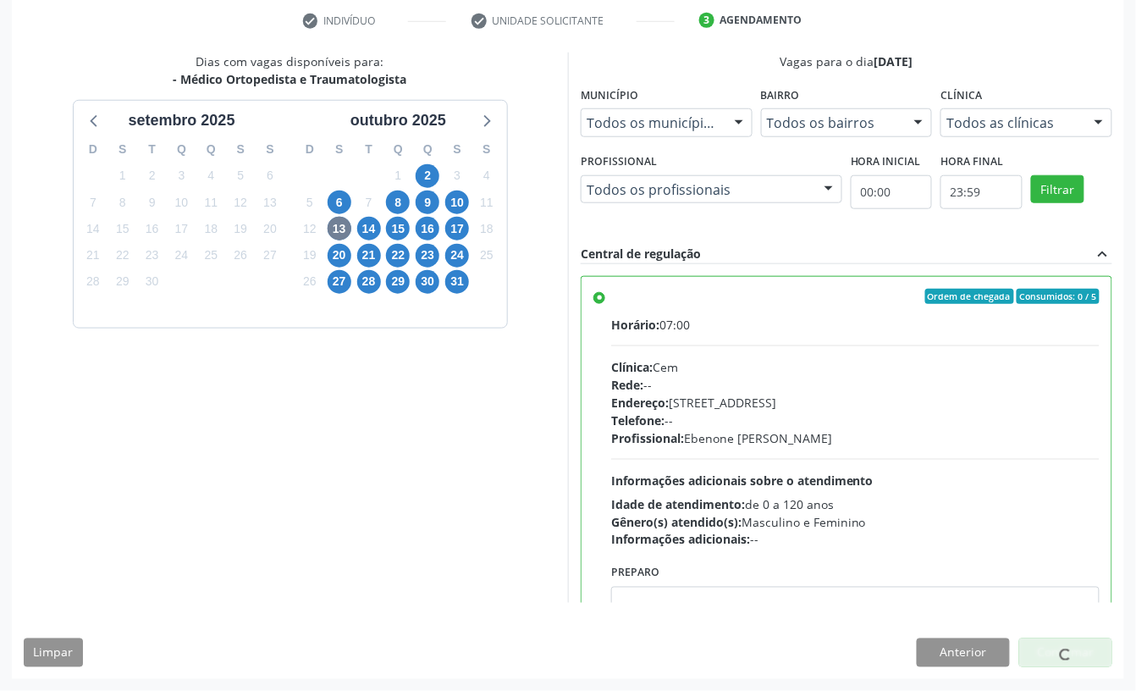
scroll to position [0, 0]
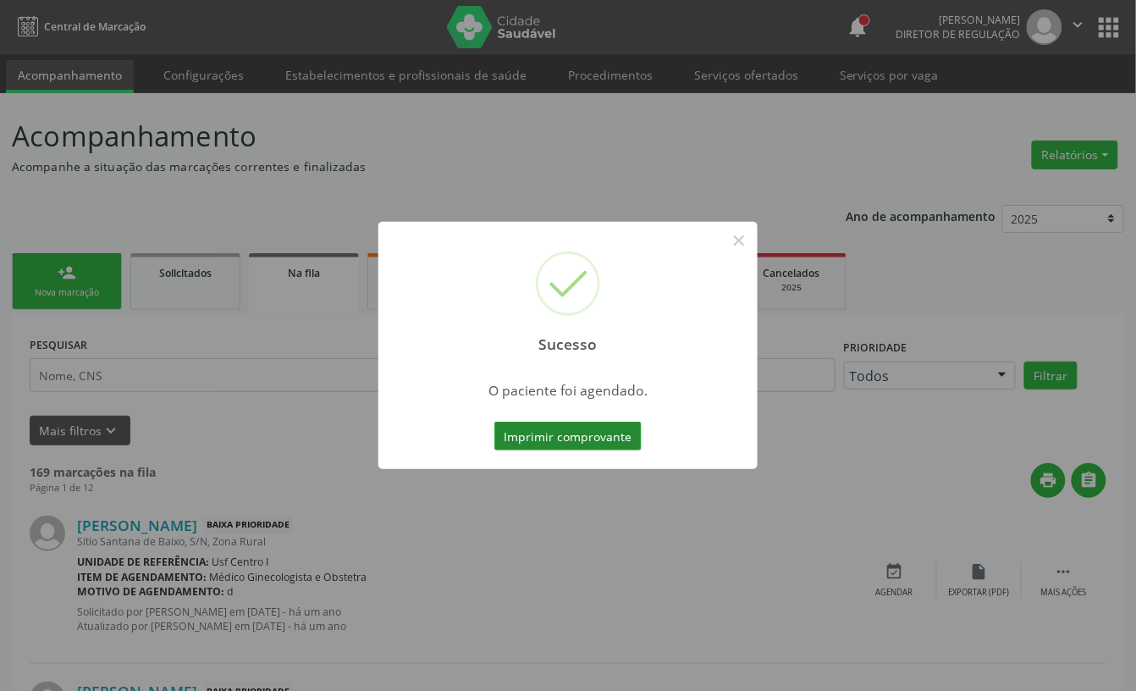
click at [569, 449] on button "Imprimir comprovante" at bounding box center [567, 436] width 147 height 29
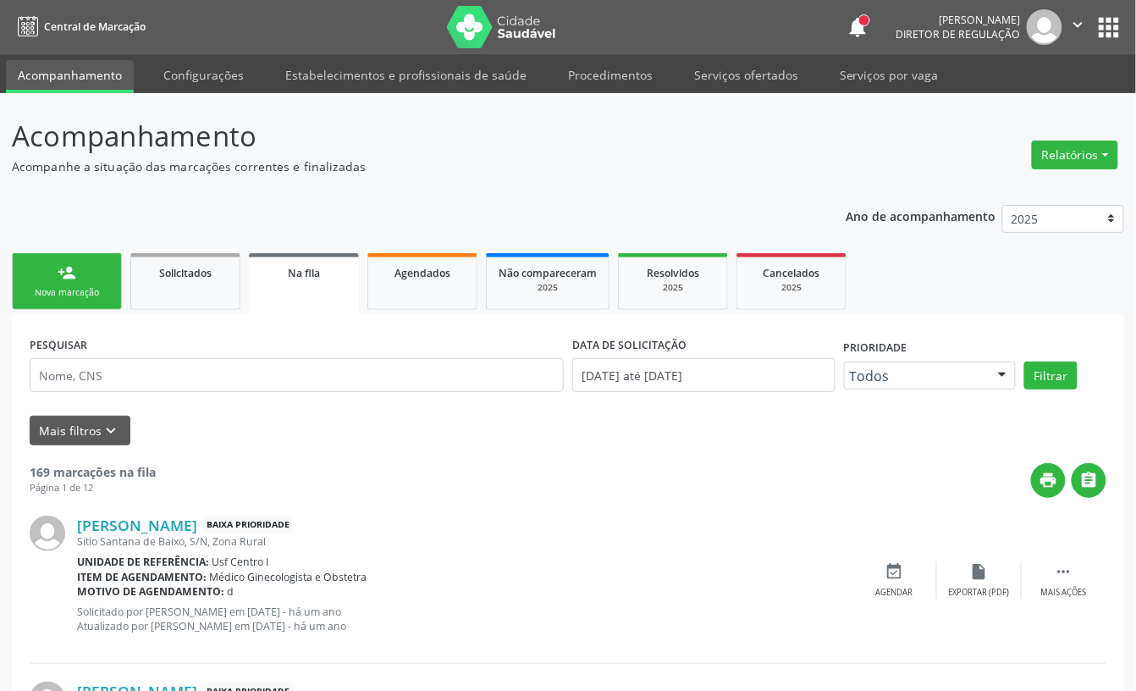
click at [106, 295] on div "Nova marcação" at bounding box center [67, 292] width 85 height 13
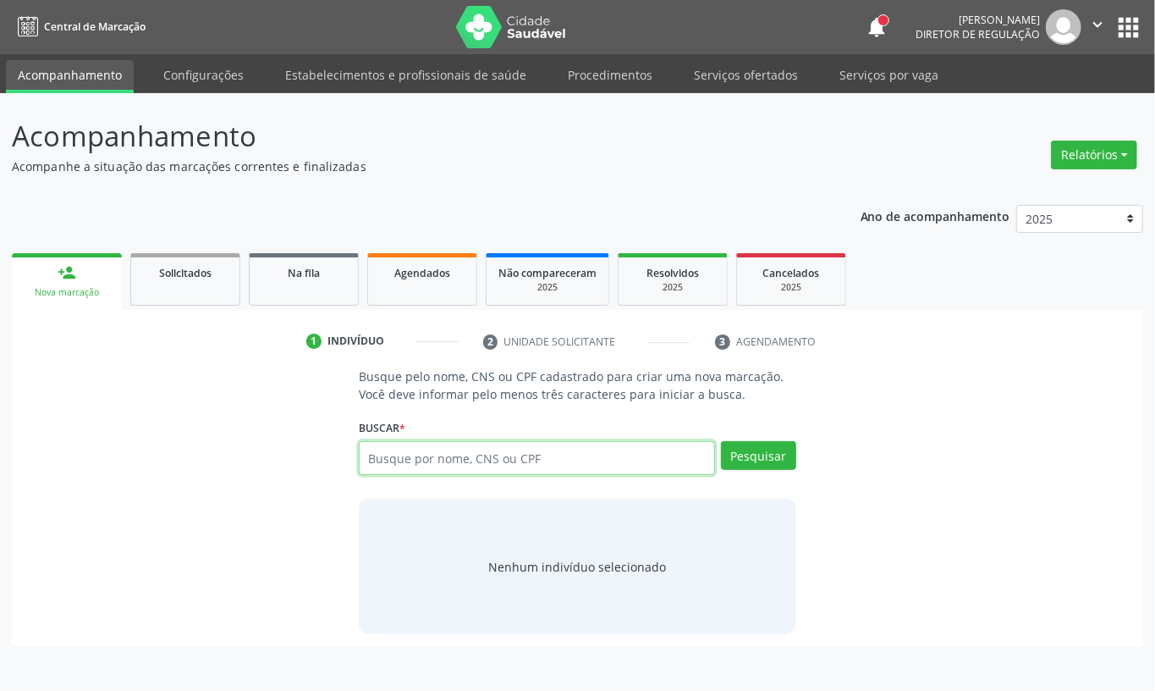
click at [438, 459] on input "text" at bounding box center [537, 458] width 356 height 34
click at [428, 450] on input "text" at bounding box center [537, 458] width 356 height 34
type input "700504767756359"
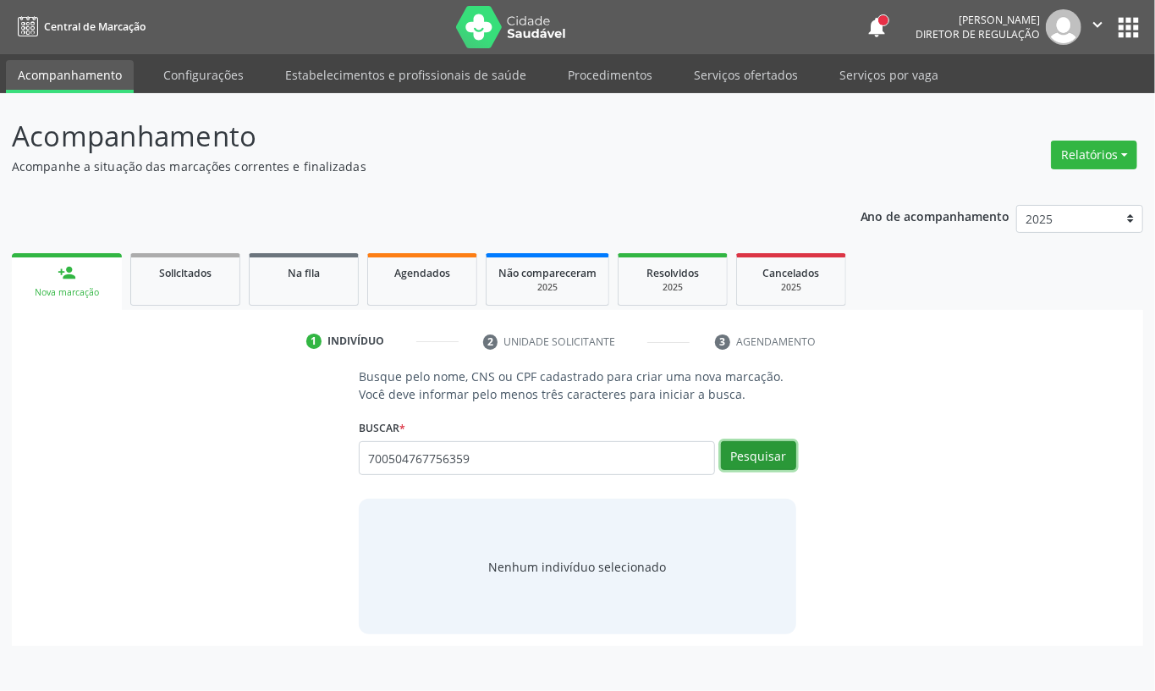
click at [755, 462] on button "Pesquisar" at bounding box center [758, 455] width 75 height 29
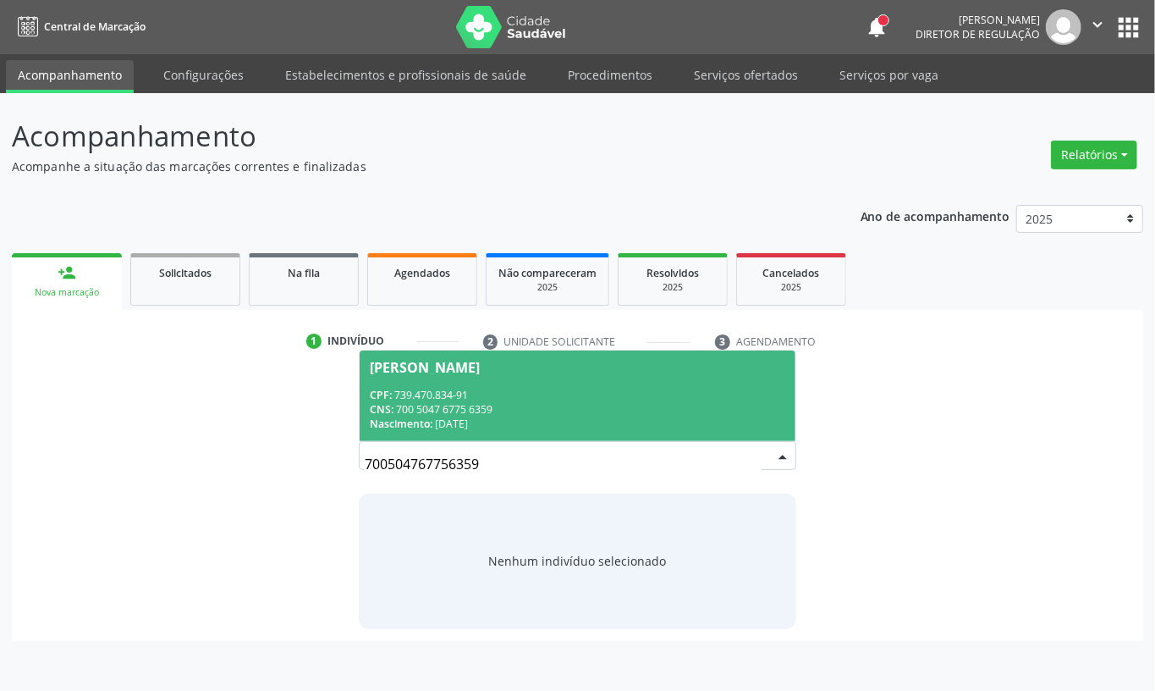
click at [521, 411] on div "CNS: 700 5047 6775 6359" at bounding box center [578, 409] width 416 height 14
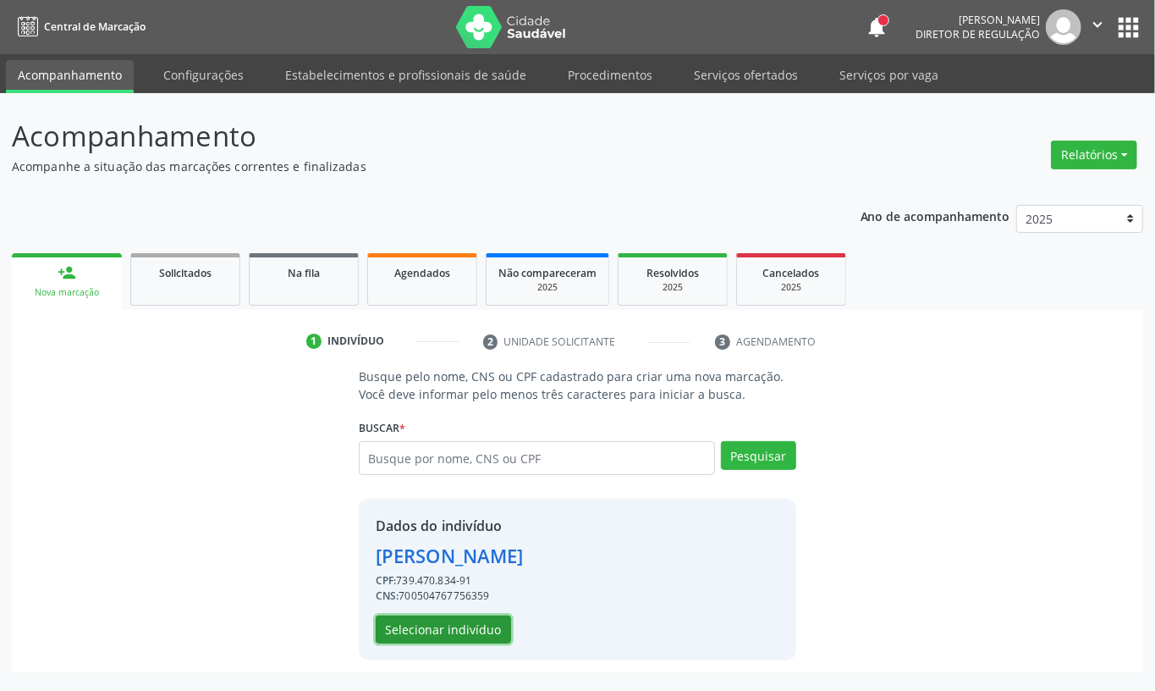
click at [452, 627] on button "Selecionar indivíduo" at bounding box center [443, 629] width 135 height 29
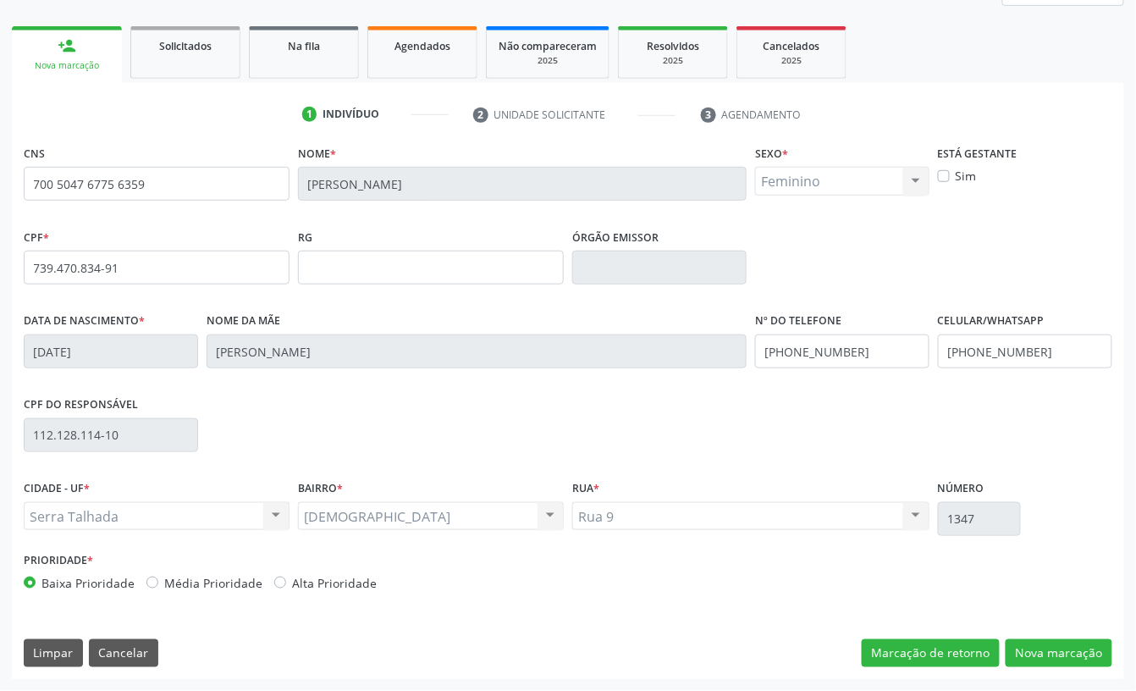
scroll to position [228, 0]
click at [1007, 356] on input "[PHONE_NUMBER]" at bounding box center [1025, 351] width 174 height 34
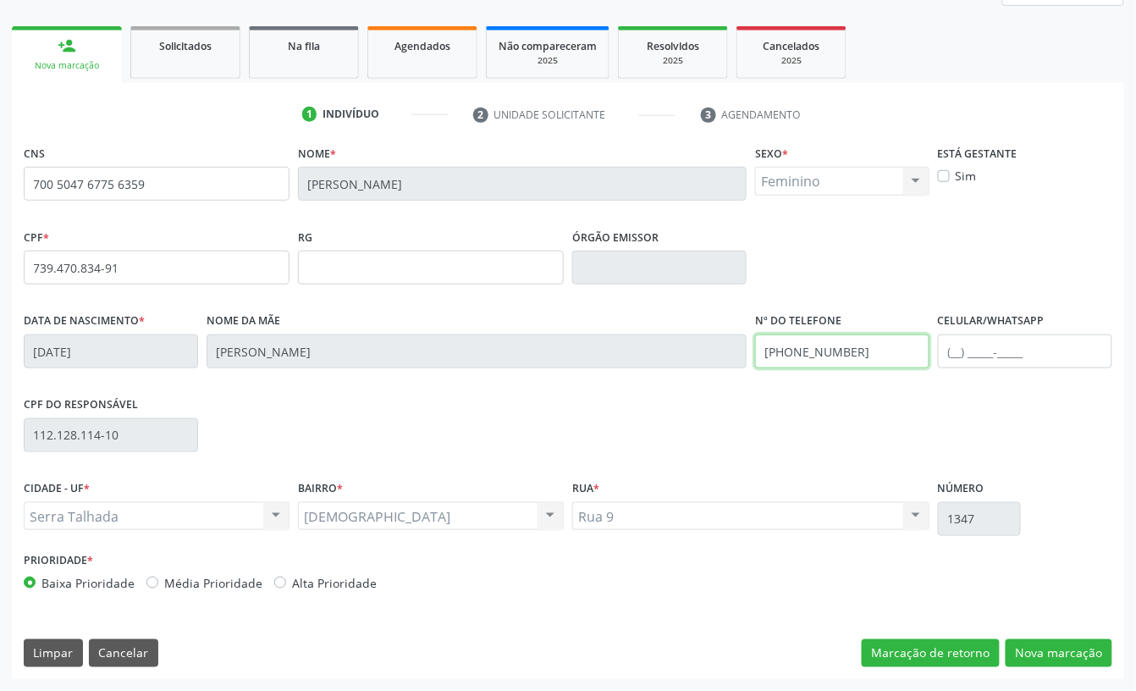
click at [810, 353] on input "[PHONE_NUMBER]" at bounding box center [842, 351] width 174 height 34
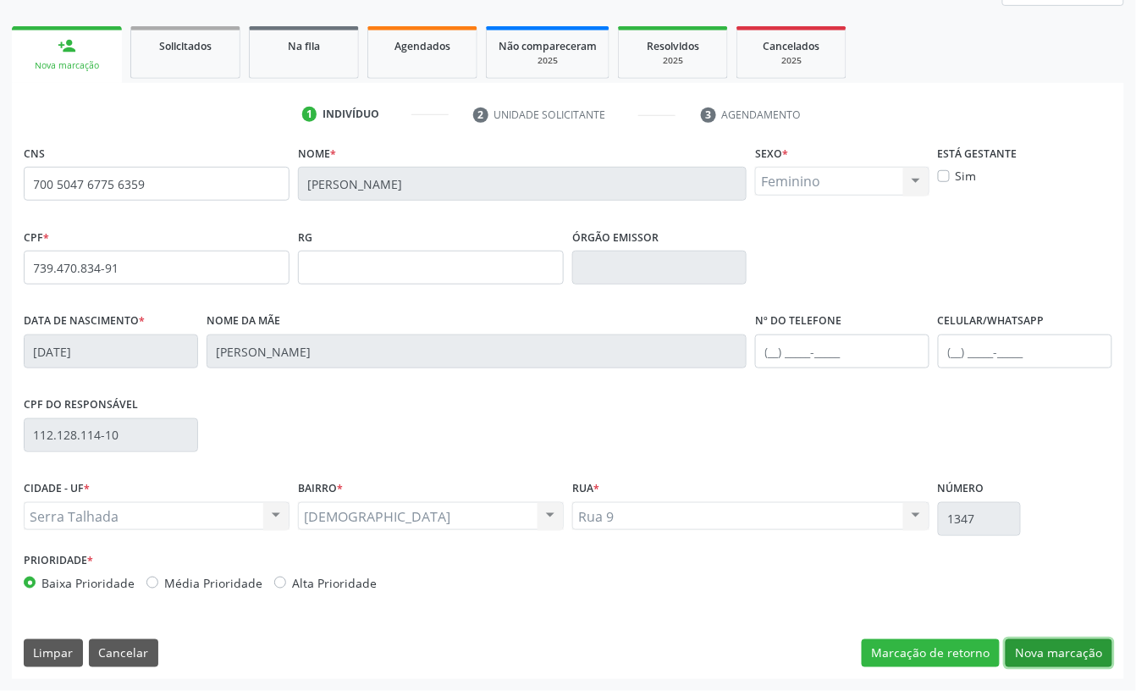
click at [1045, 644] on button "Nova marcação" at bounding box center [1059, 653] width 107 height 29
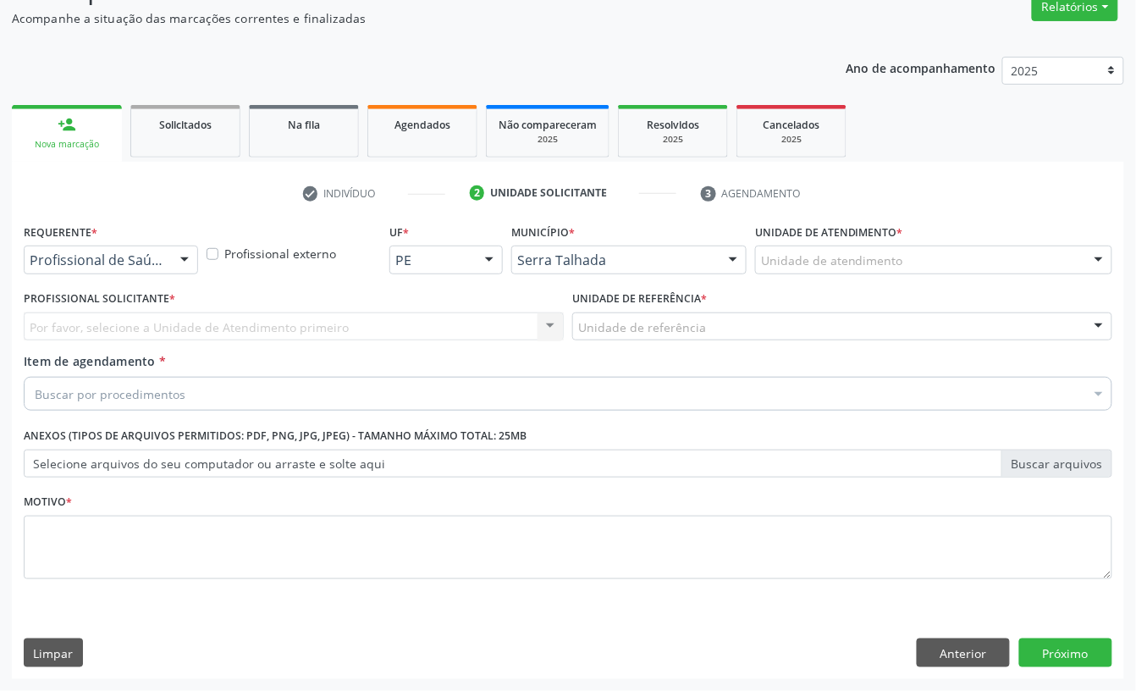
scroll to position [150, 0]
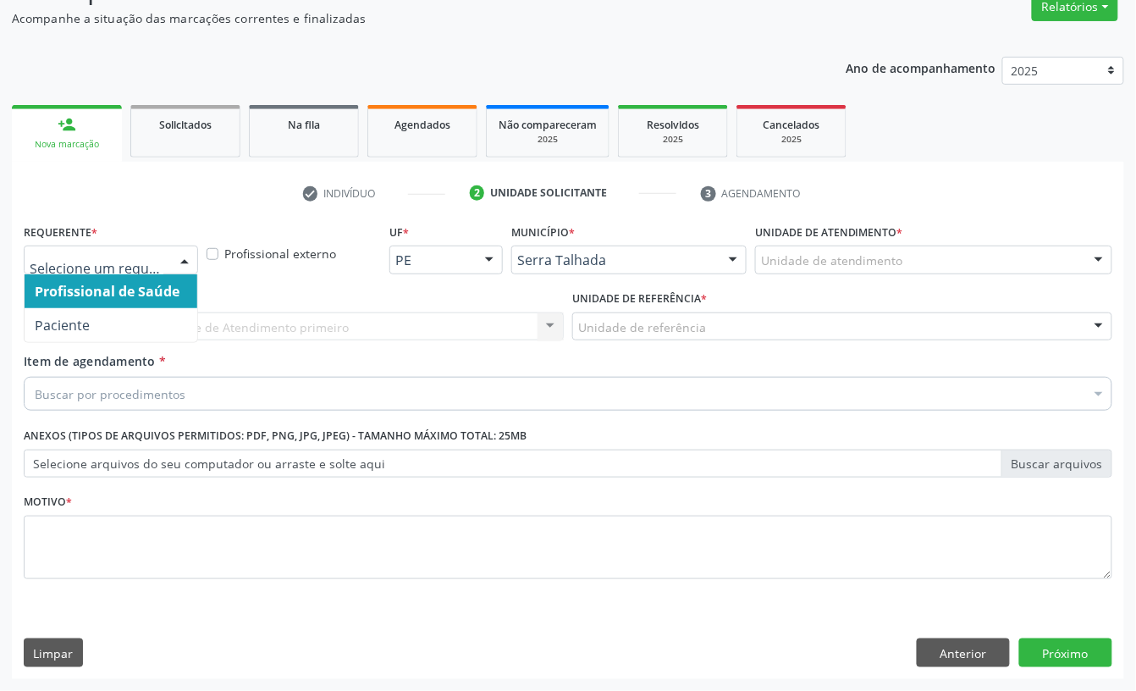
click at [79, 245] on div at bounding box center [111, 259] width 174 height 29
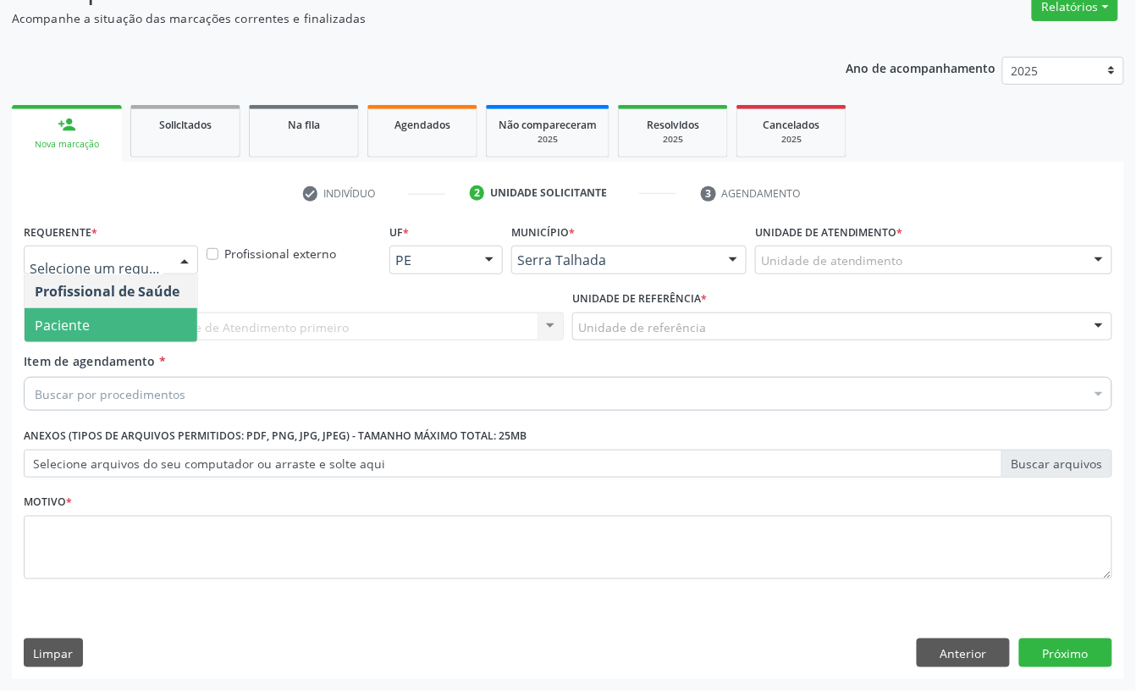
click at [91, 313] on span "Paciente" at bounding box center [111, 325] width 173 height 34
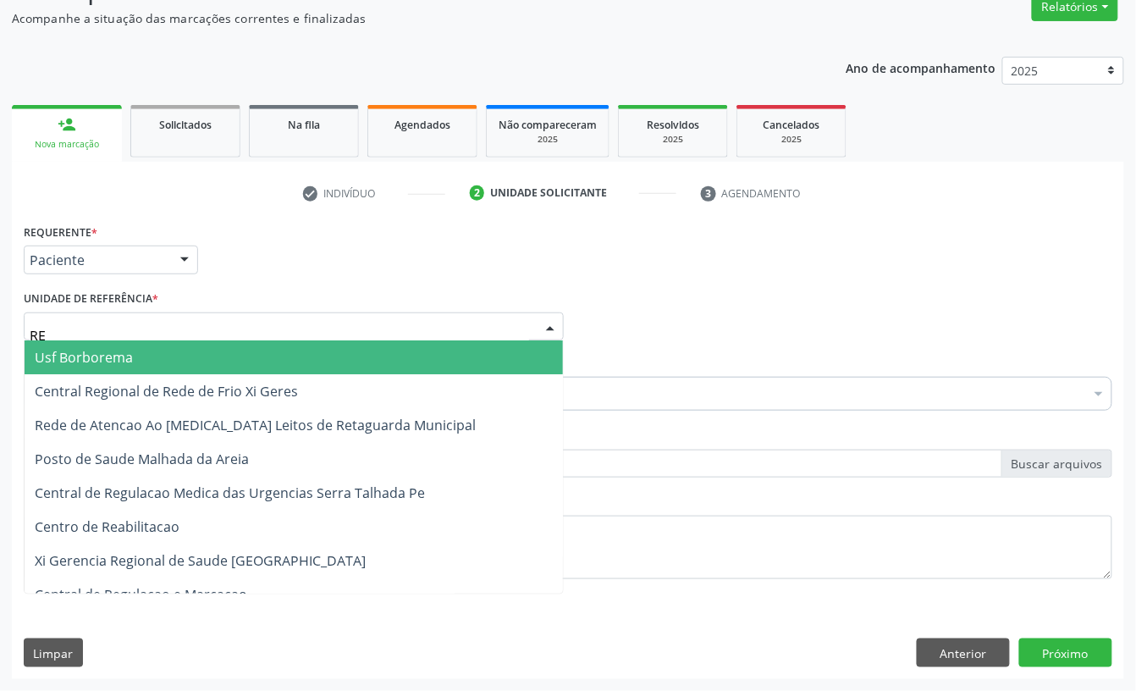
type input "REA"
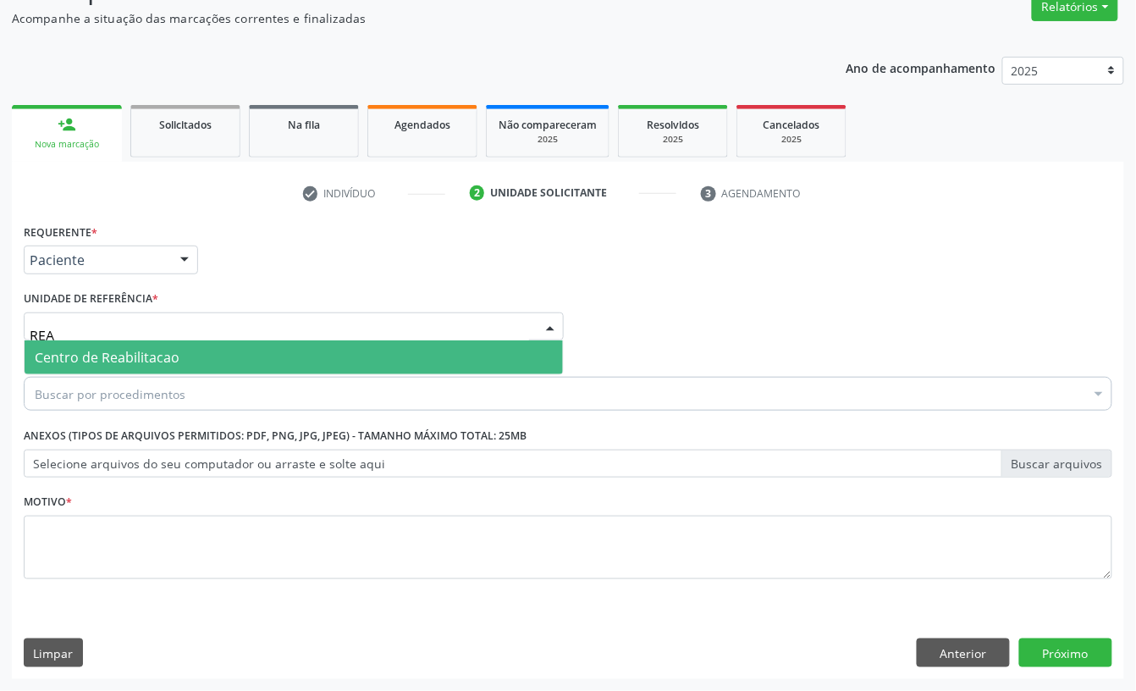
click at [96, 361] on span "Centro de Reabilitacao" at bounding box center [107, 357] width 145 height 19
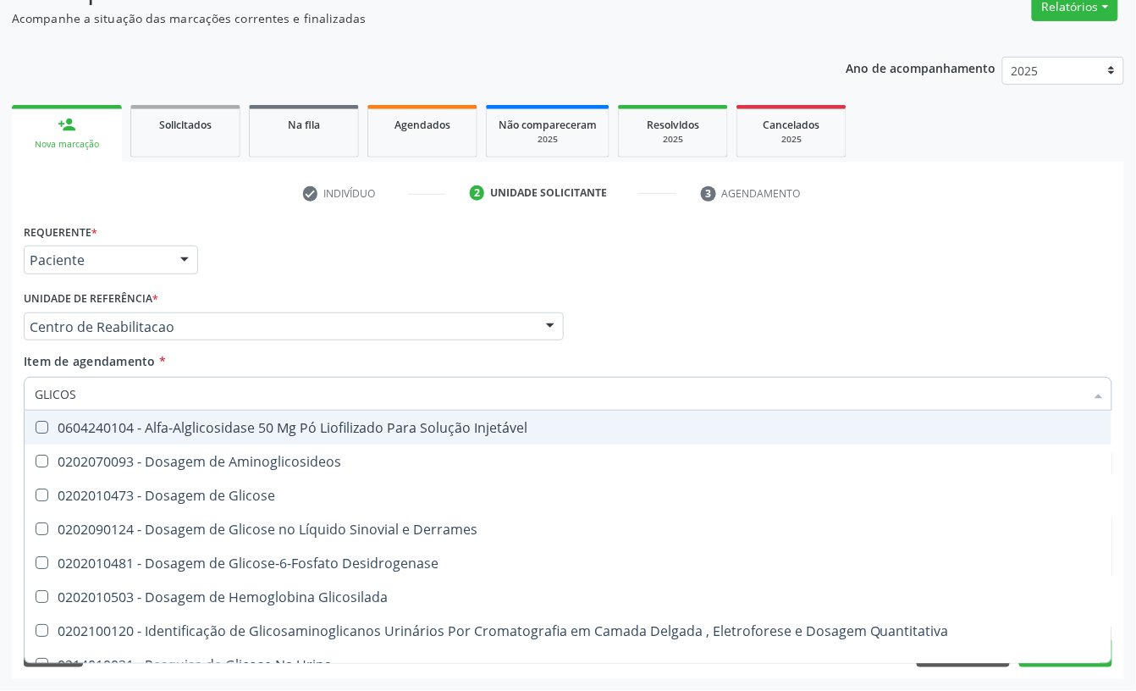
type input "GLICOSE"
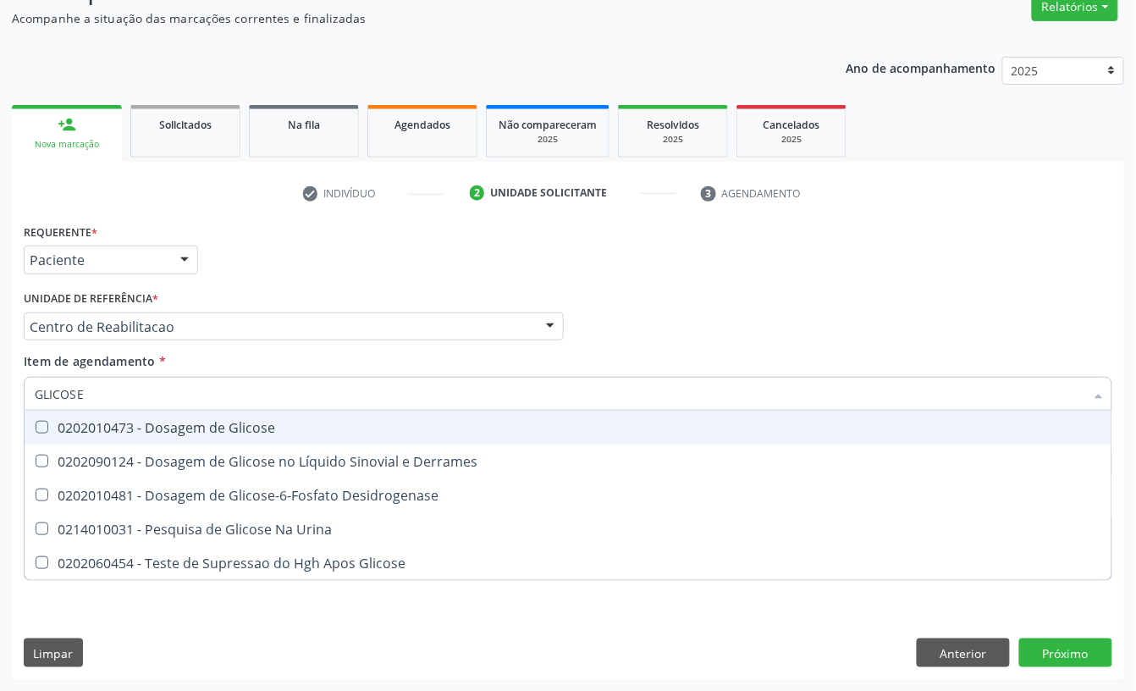
click at [151, 430] on div "0202010473 - Dosagem de Glicose" at bounding box center [568, 428] width 1067 height 14
checkbox Glicose "true"
click at [150, 398] on input "GLICOSE" at bounding box center [560, 394] width 1050 height 34
type input "CRE"
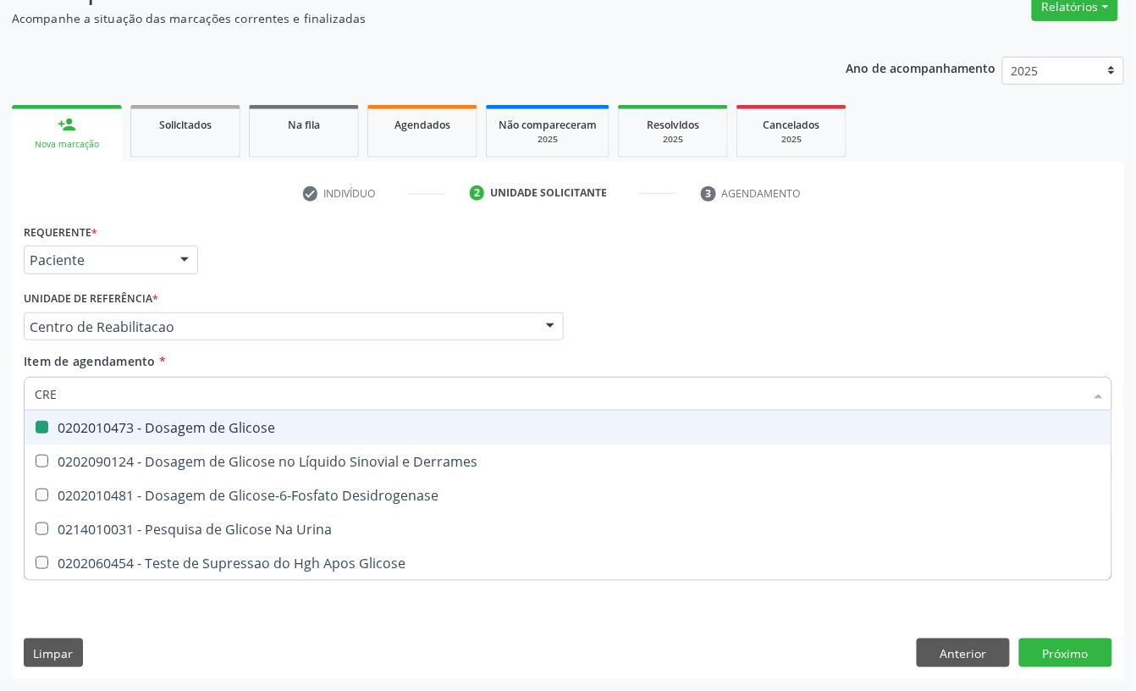
checkbox Glicose "false"
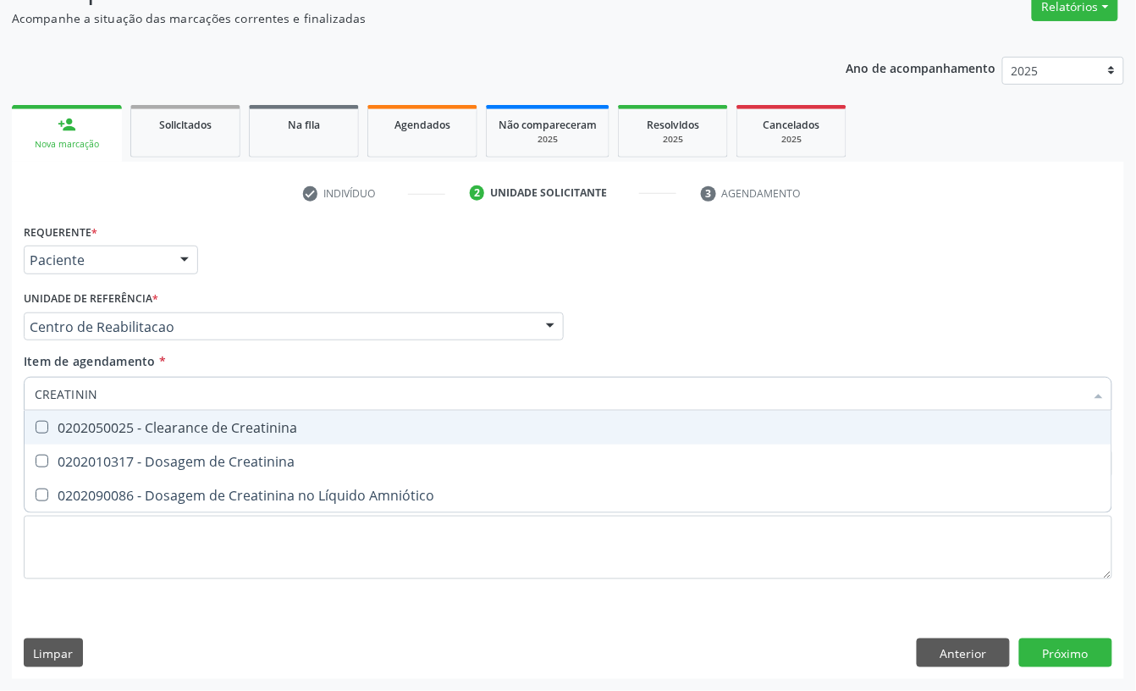
type input "CREATININA"
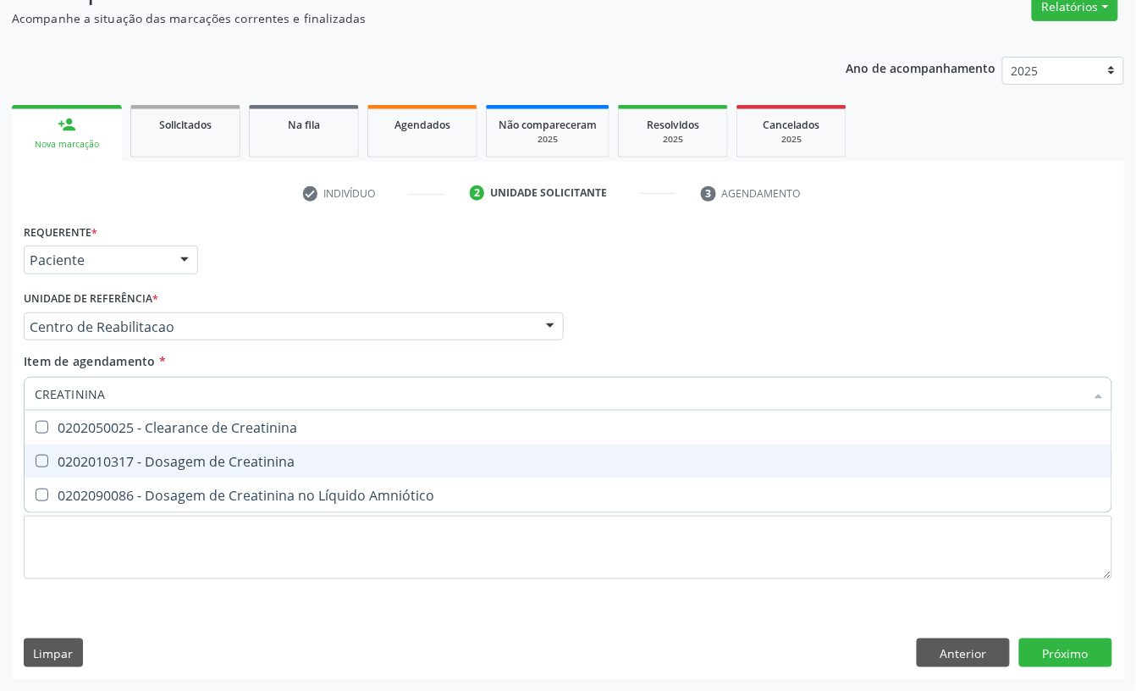
click at [141, 472] on span "0202010317 - Dosagem de Creatinina" at bounding box center [568, 461] width 1087 height 34
checkbox Creatinina "true"
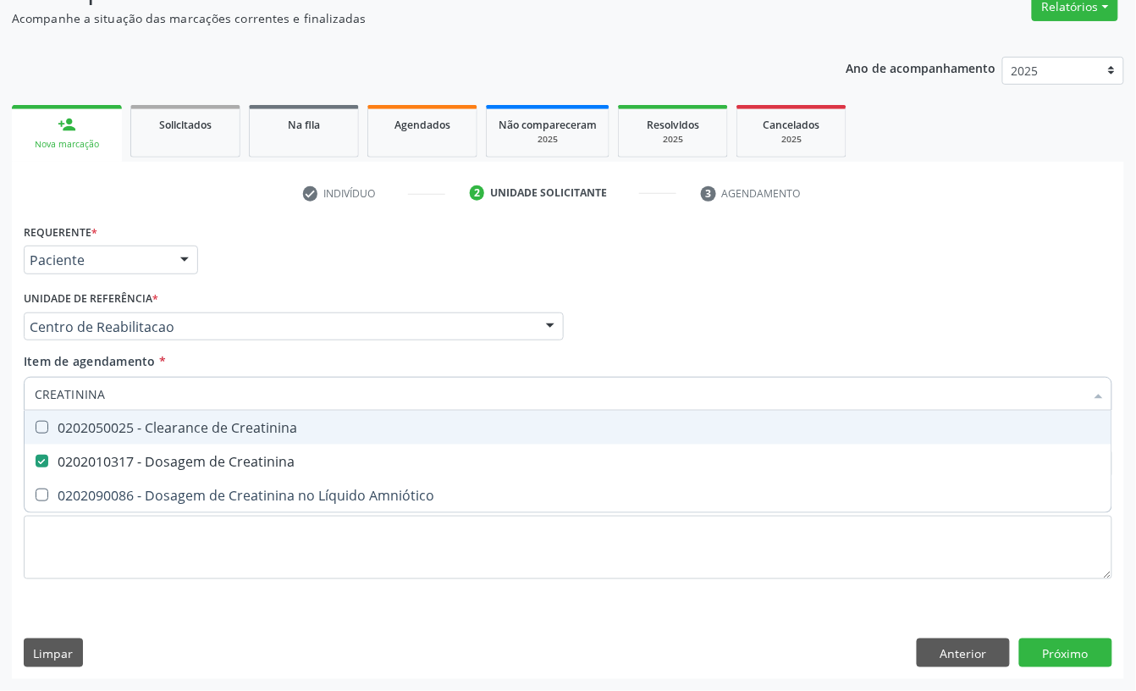
click at [103, 394] on input "CREATININA" at bounding box center [560, 394] width 1050 height 34
click at [105, 391] on input "CREATININA" at bounding box center [560, 394] width 1050 height 34
checkbox Creatinina "false"
type input "UREIA"
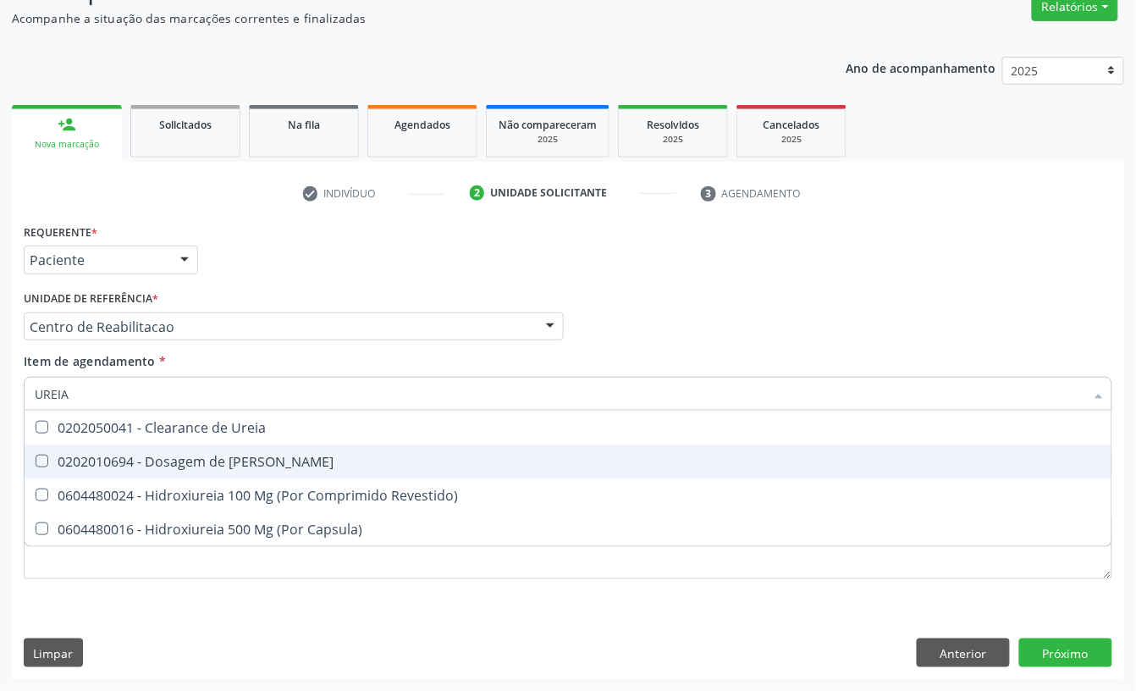
click at [102, 465] on div "0202010694 - Dosagem de Ureia" at bounding box center [568, 462] width 1067 height 14
checkbox Ureia "true"
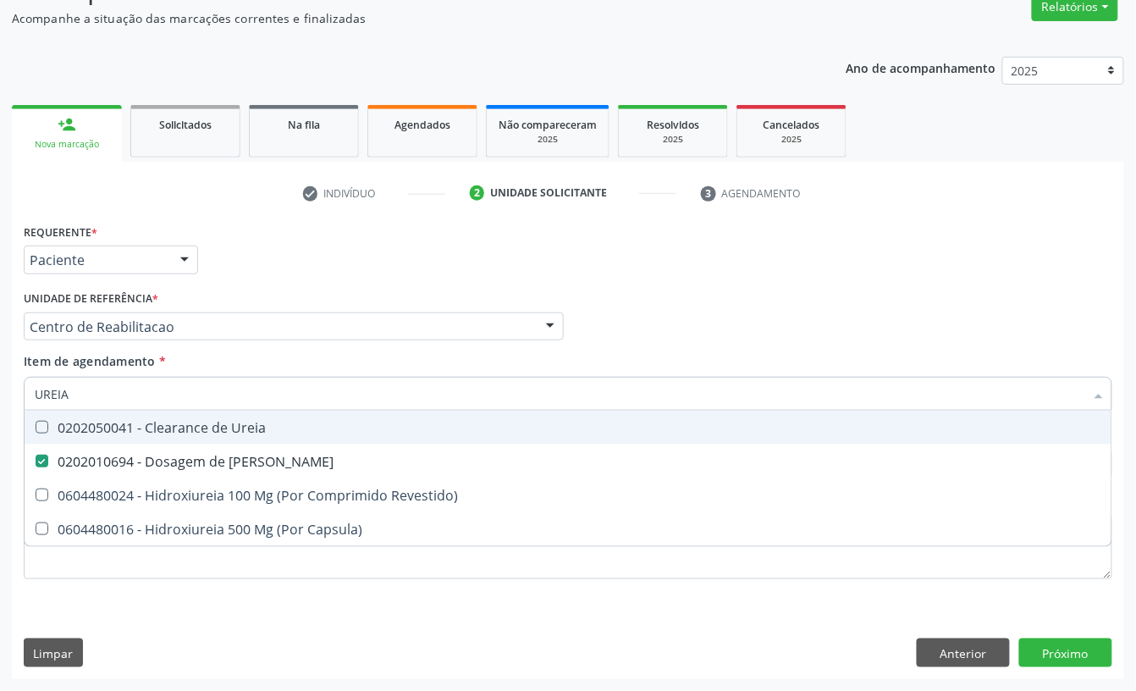
type input "UREIA"
click at [61, 366] on span "Item de agendamento" at bounding box center [90, 361] width 132 height 16
click at [61, 377] on input "UREIA" at bounding box center [560, 394] width 1050 height 34
click at [61, 387] on input "UREIA" at bounding box center [560, 394] width 1050 height 34
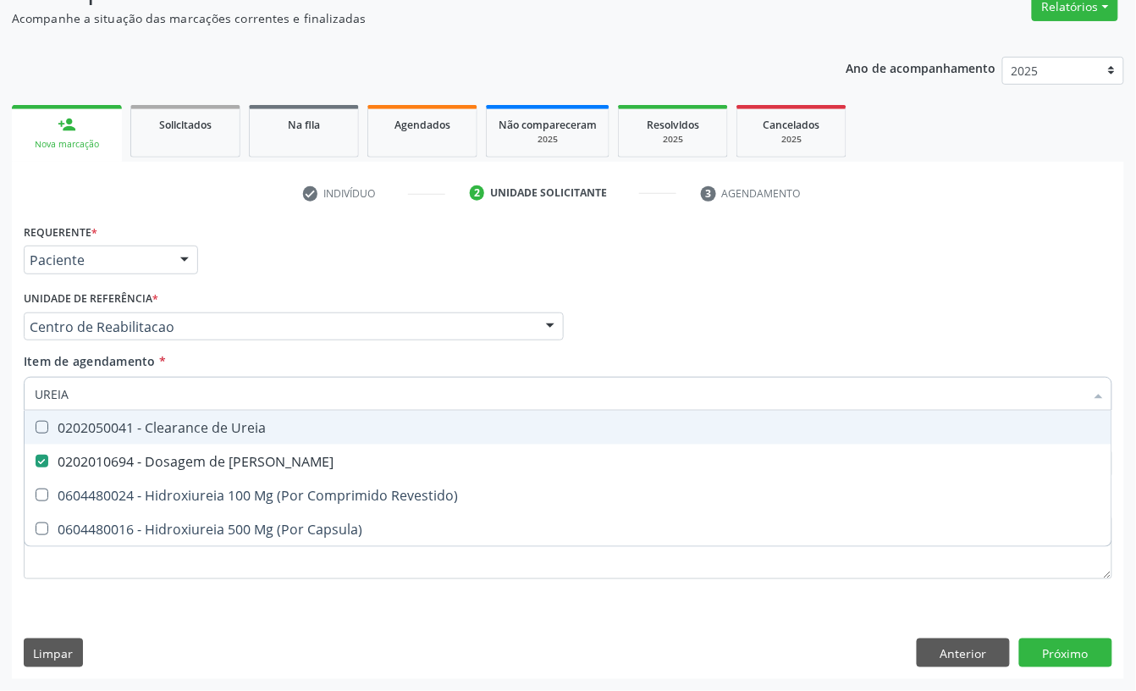
checkbox Revestido\) "true"
checkbox Capsula\) "true"
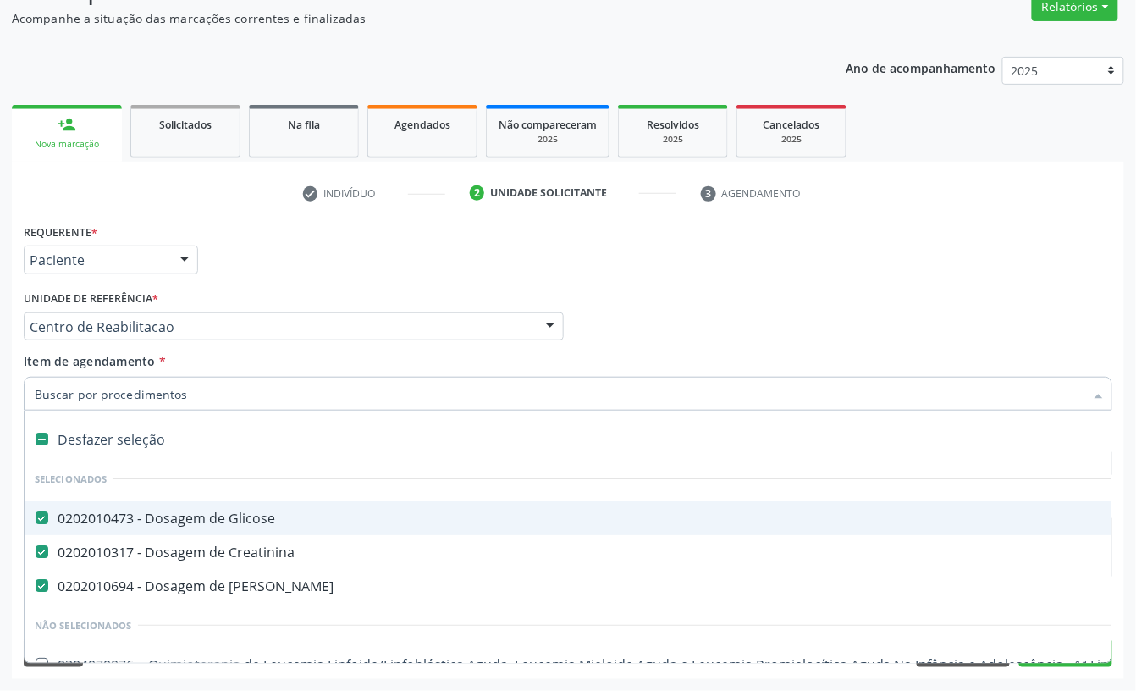
click at [99, 386] on input "Item de agendamento *" at bounding box center [560, 394] width 1050 height 34
type input "C"
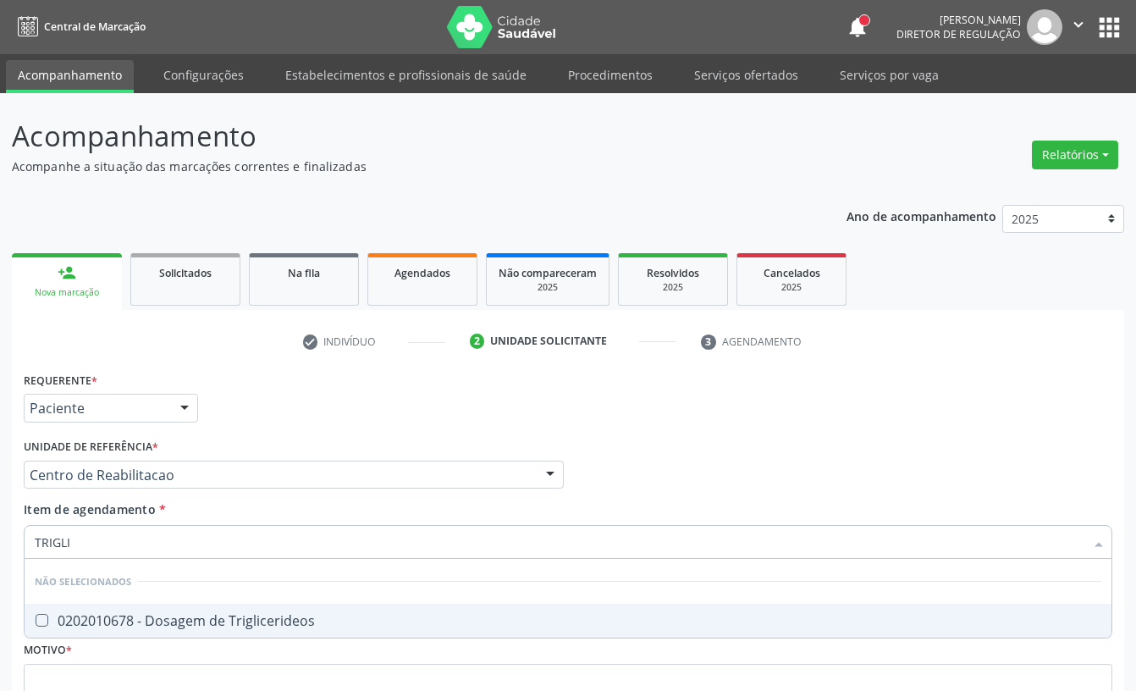
scroll to position [150, 0]
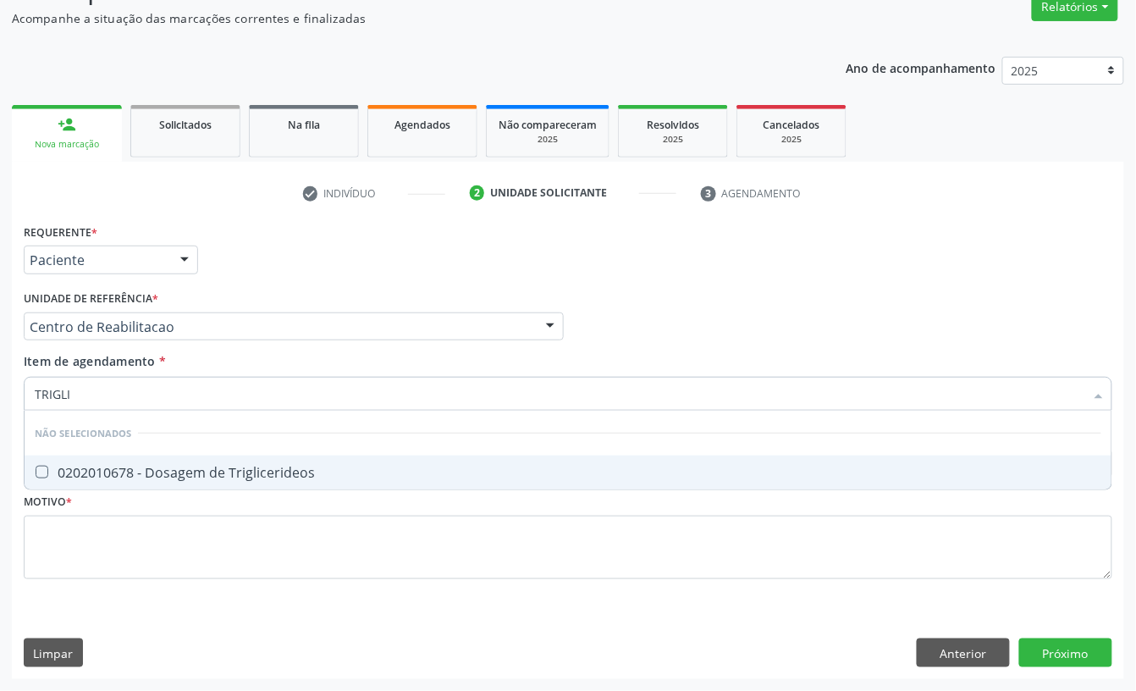
drag, startPoint x: 201, startPoint y: 448, endPoint x: 195, endPoint y: 460, distance: 14.4
click at [198, 454] on ul "Desfazer seleção Não selecionados 0202010678 - Dosagem de Triglicerideos Nenhum…" at bounding box center [568, 450] width 1087 height 79
click at [195, 460] on span "0202010678 - Dosagem de Triglicerideos" at bounding box center [568, 472] width 1087 height 34
checkbox Triglicerideos "true"
click at [144, 383] on input "TRIGLI" at bounding box center [560, 394] width 1050 height 34
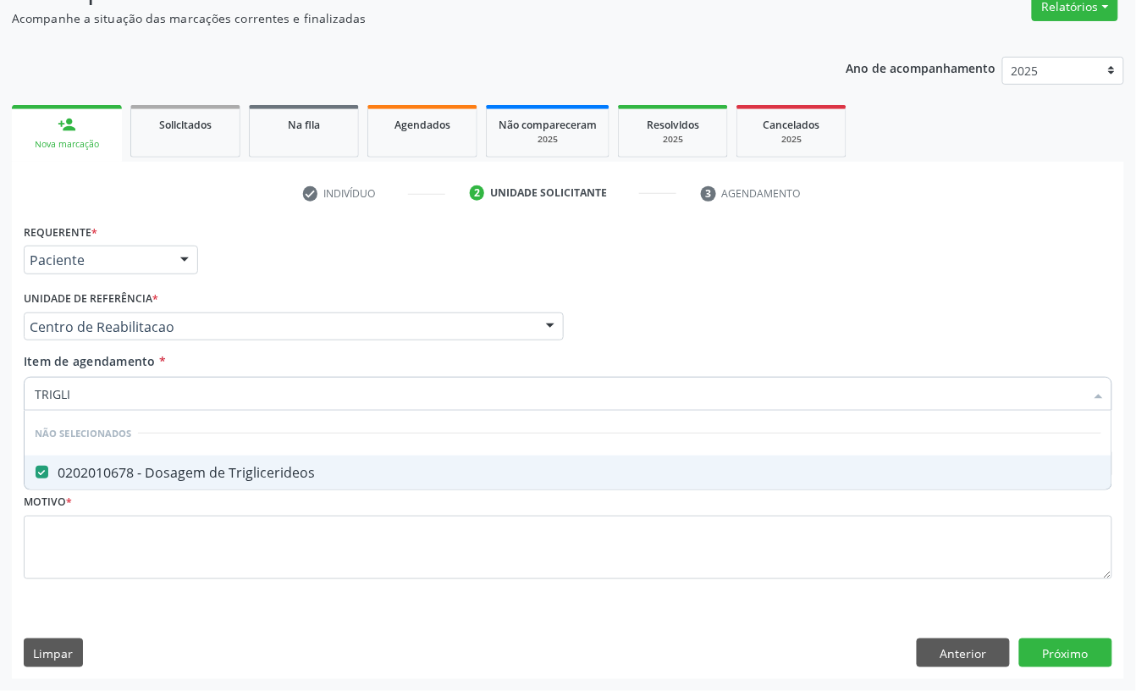
click at [144, 383] on input "TRIGLI" at bounding box center [560, 394] width 1050 height 34
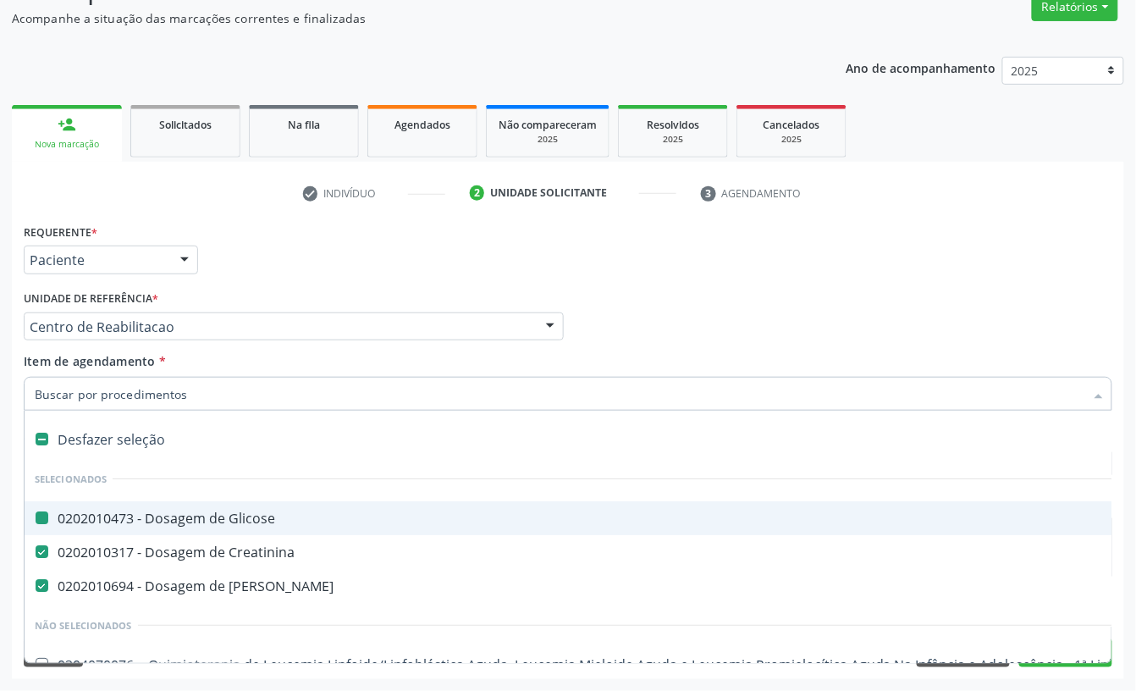
type input "H"
checkbox Glicose "false"
checkbox Creatinina "false"
checkbox Ureia "false"
checkbox C "true"
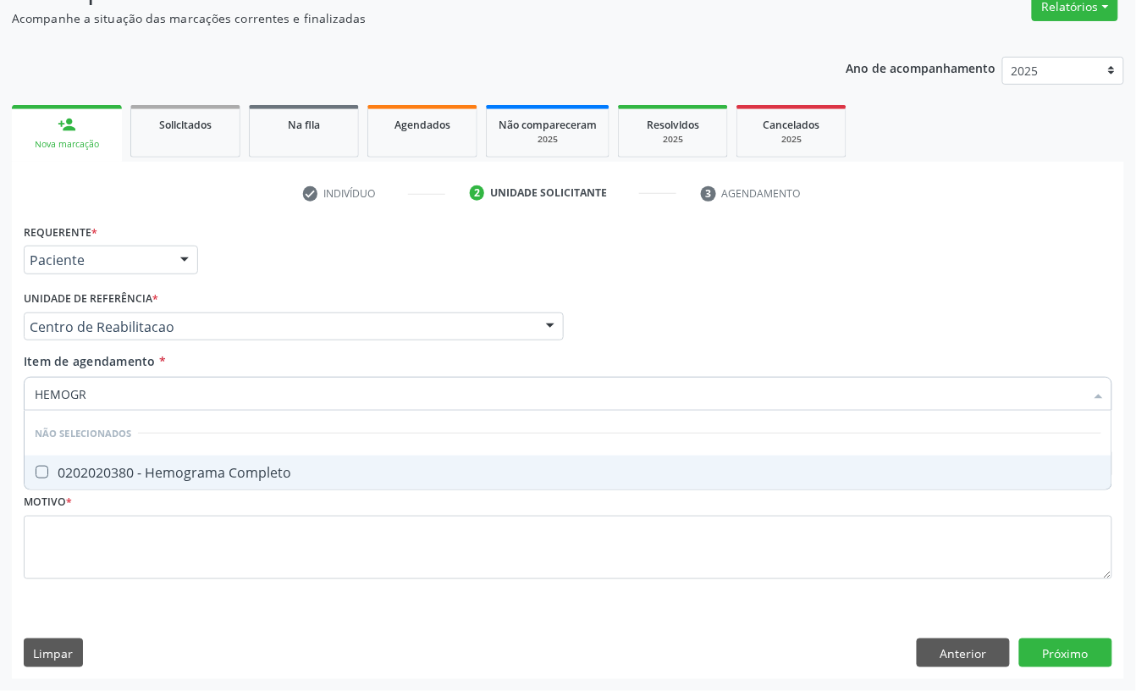
type input "HEMOGRA"
click at [139, 466] on div "0202020380 - Hemograma Completo" at bounding box center [568, 473] width 1067 height 14
checkbox Completo "true"
click at [143, 400] on input "HEMOGRA" at bounding box center [560, 394] width 1050 height 34
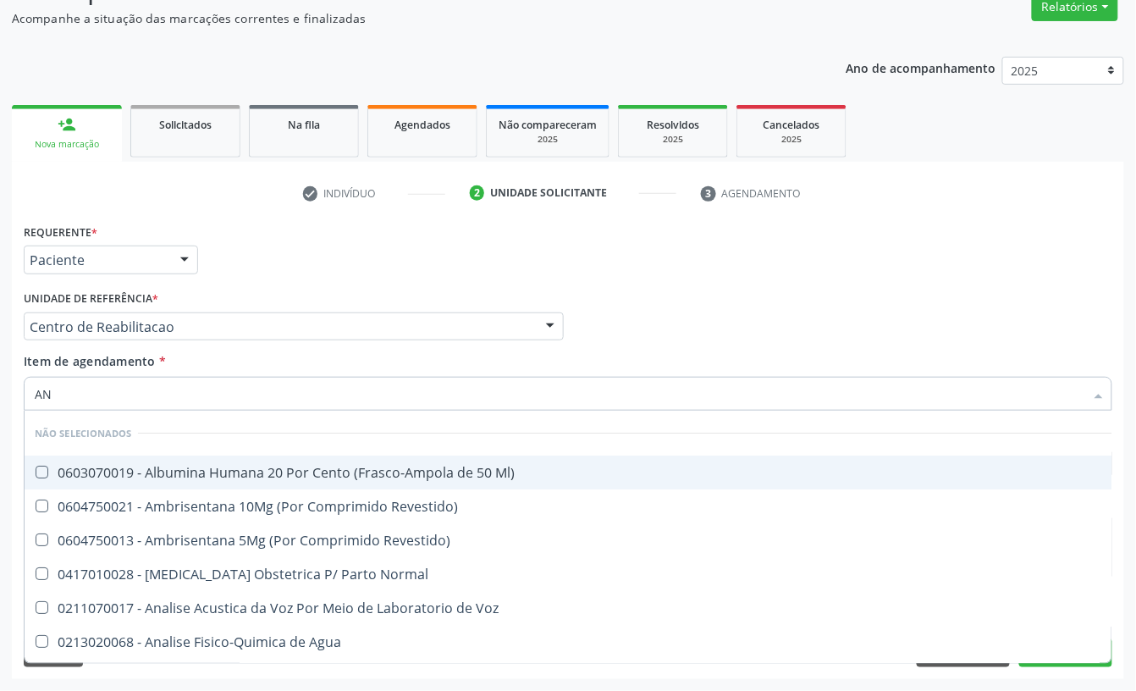
type input "ANA"
checkbox Ml\) "false"
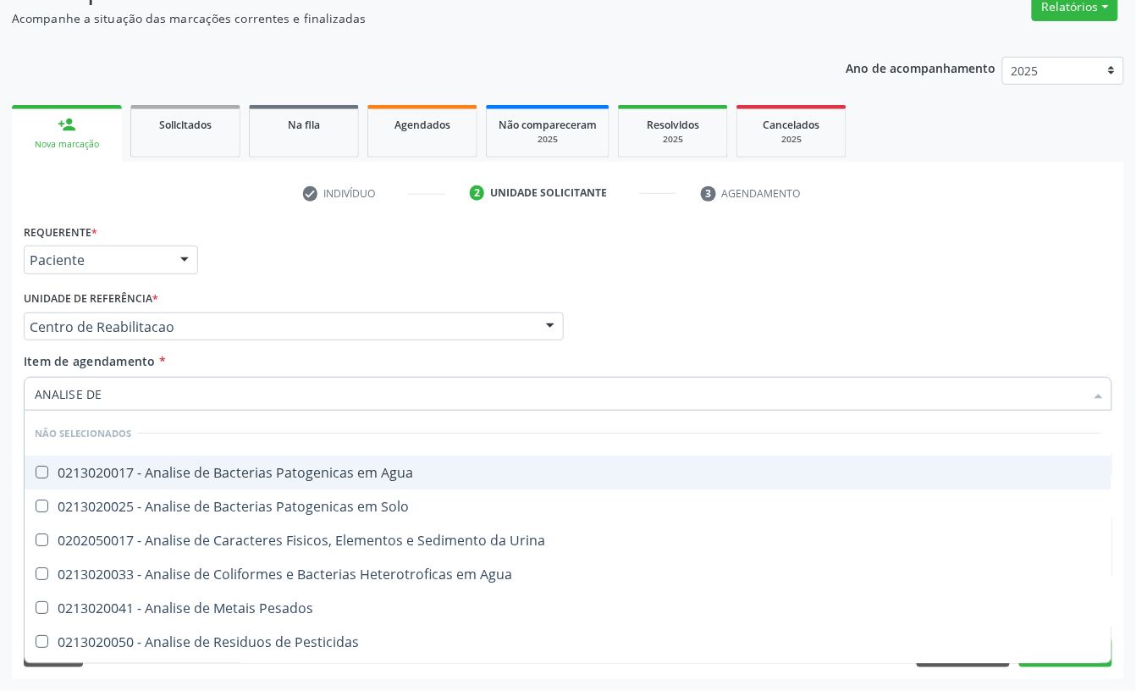
type input "ANALISE DE"
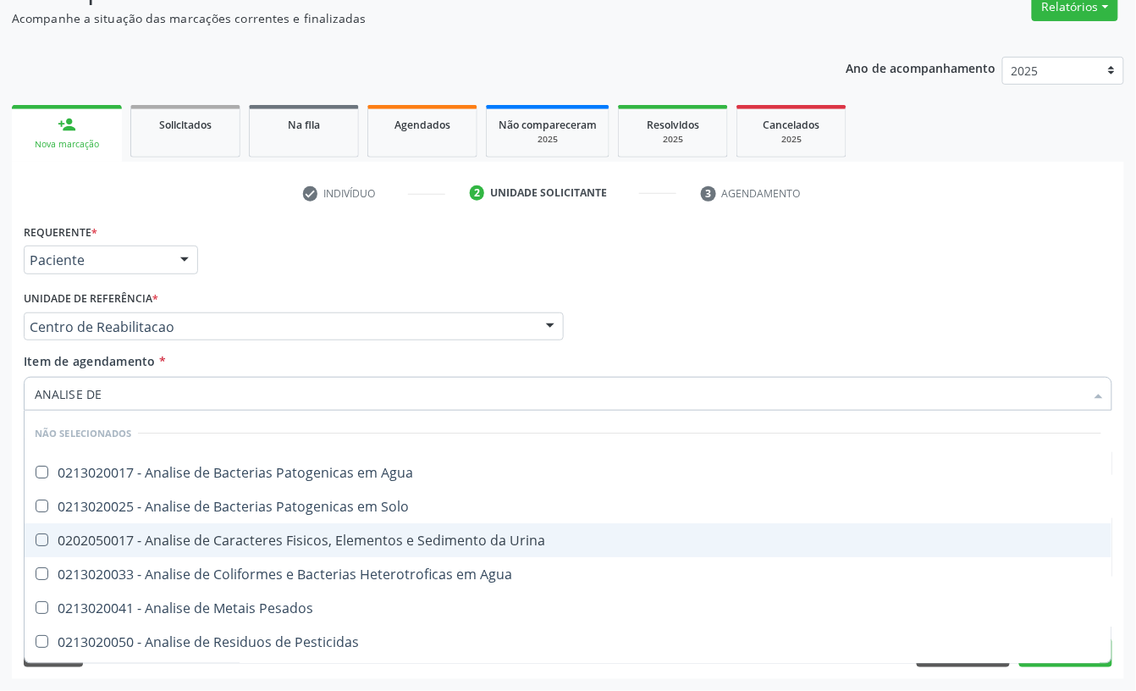
click at [173, 533] on div "0202050017 - Analise de Caracteres Fisicos, Elementos e Sedimento da Urina" at bounding box center [568, 540] width 1067 height 14
checkbox Urina "true"
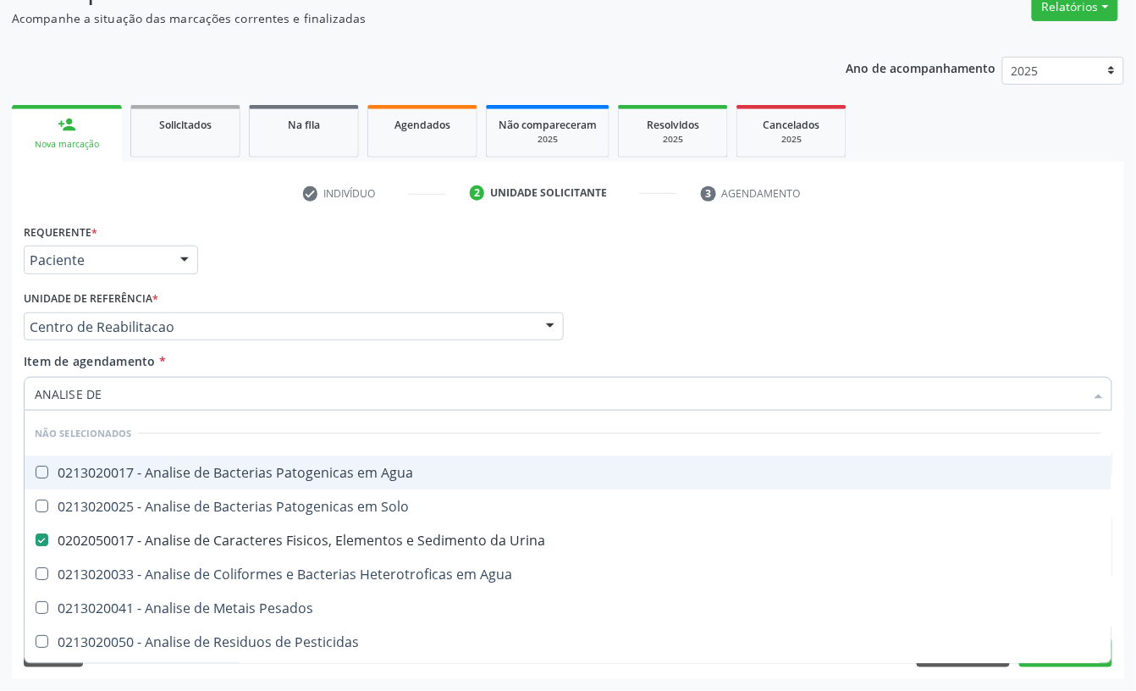
click at [144, 394] on input "ANALISE DE" at bounding box center [560, 394] width 1050 height 34
checkbox Agua "true"
checkbox Solo "true"
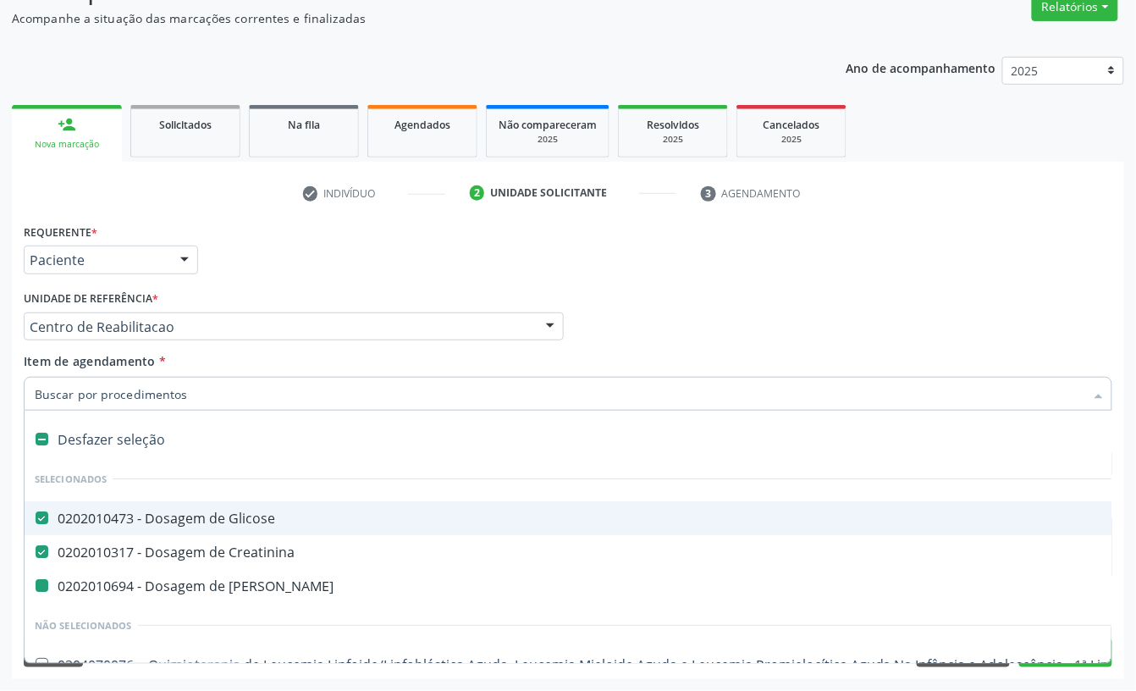
type input "P"
checkbox Glicose "false"
checkbox Creatinina "false"
checkbox Ureia "false"
checkbox Urina "false"
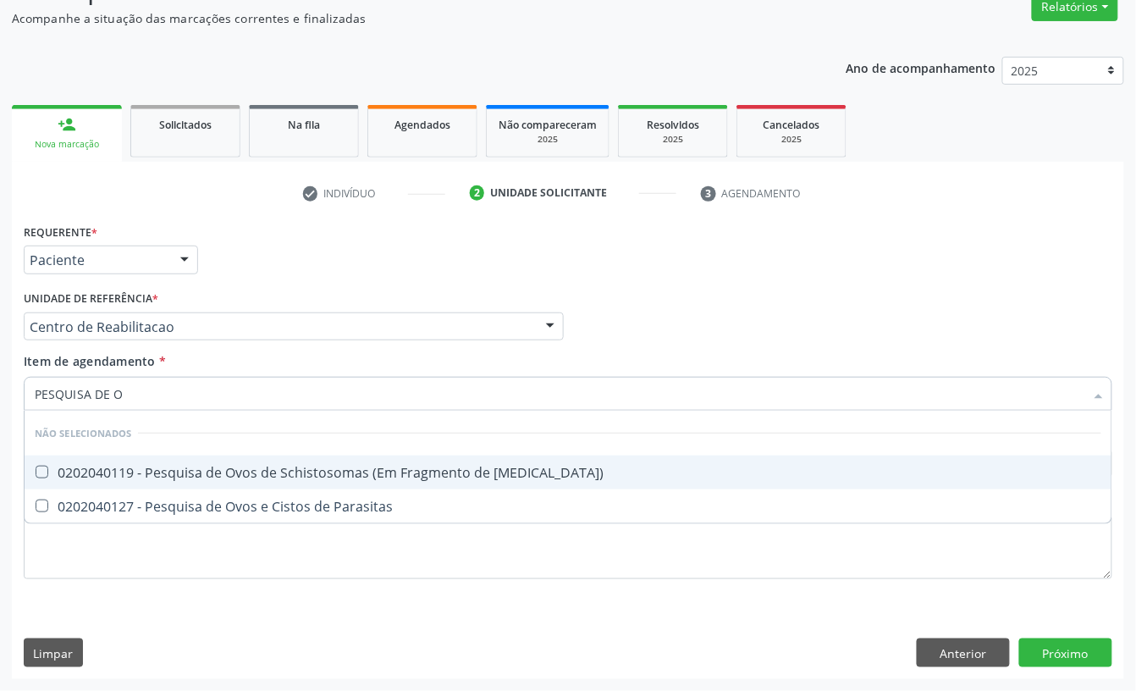
type input "PESQUISA DE OV"
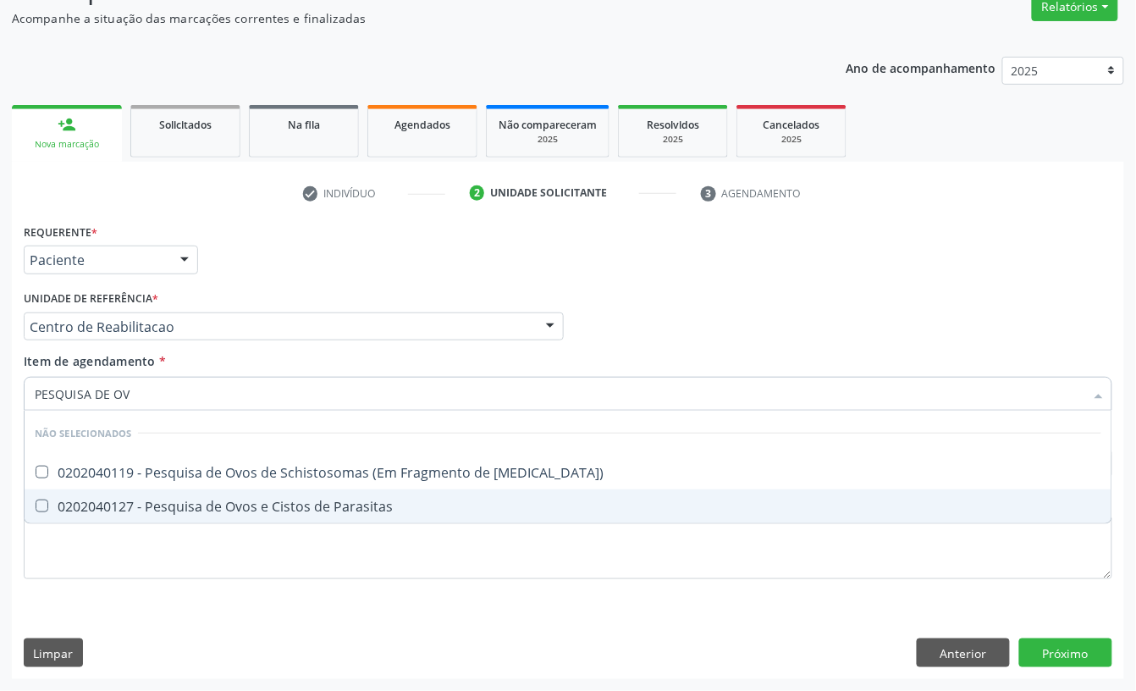
click at [193, 506] on div "0202040127 - Pesquisa de Ovos e Cistos de Parasitas" at bounding box center [568, 506] width 1067 height 14
checkbox Parasitas "true"
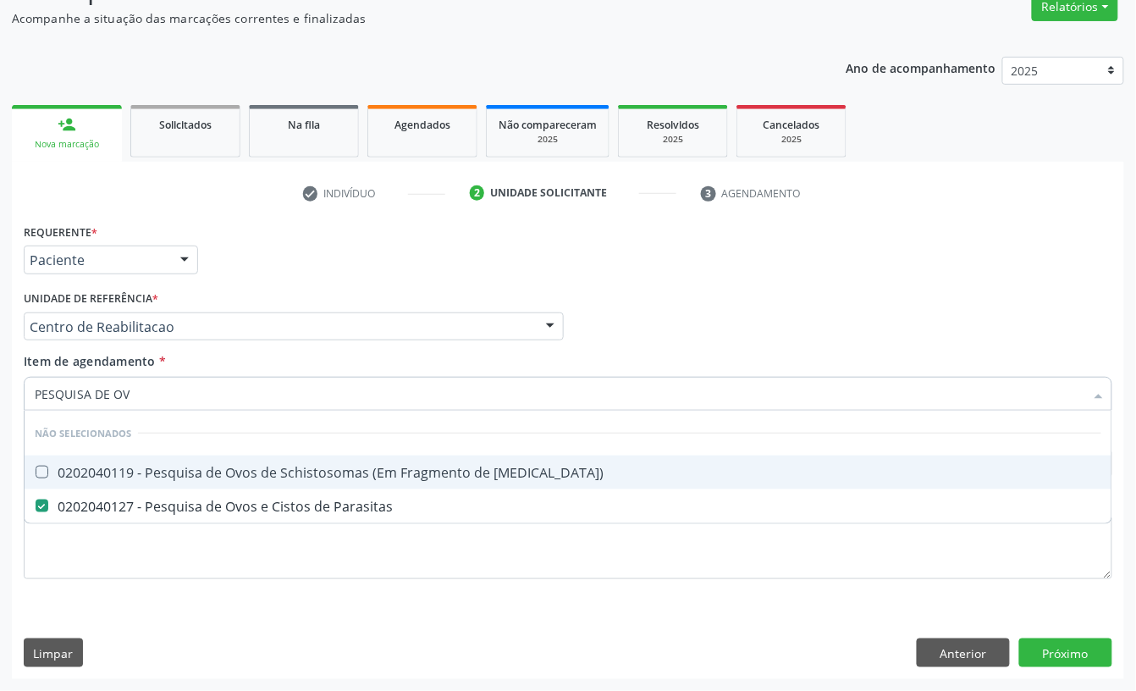
click at [157, 398] on input "PESQUISA DE OV" at bounding box center [560, 394] width 1050 height 34
checkbox Mucosa\) "true"
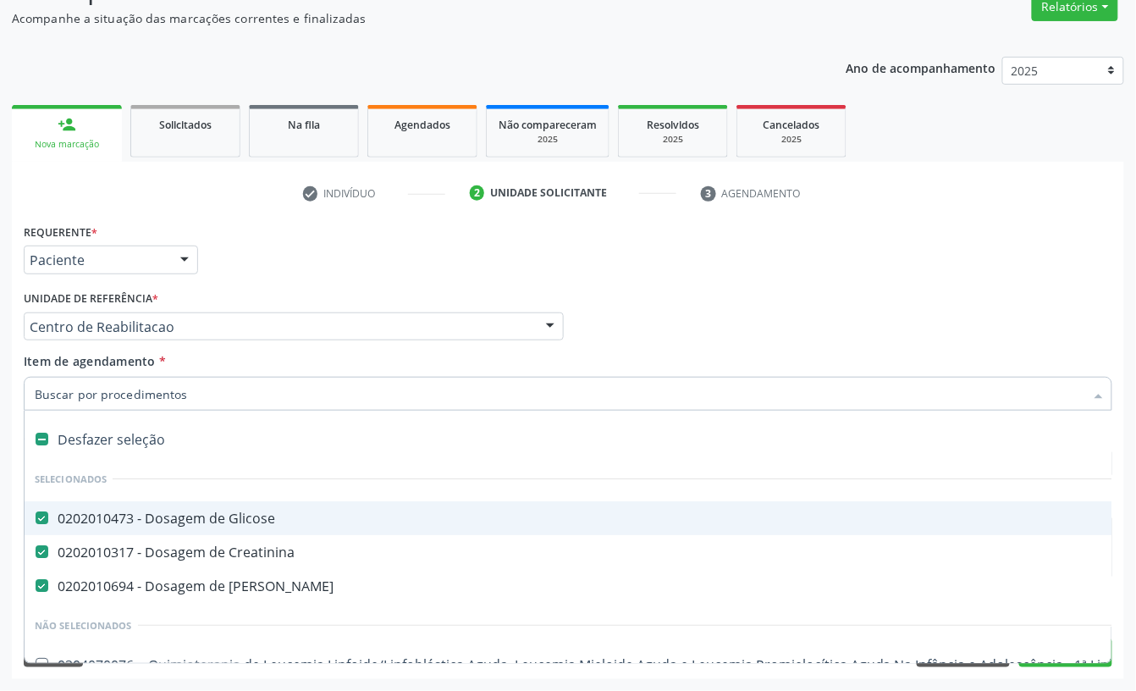
type input "T"
checkbox Ureia "false"
checkbox Oncologia "true"
checkbox Urina "false"
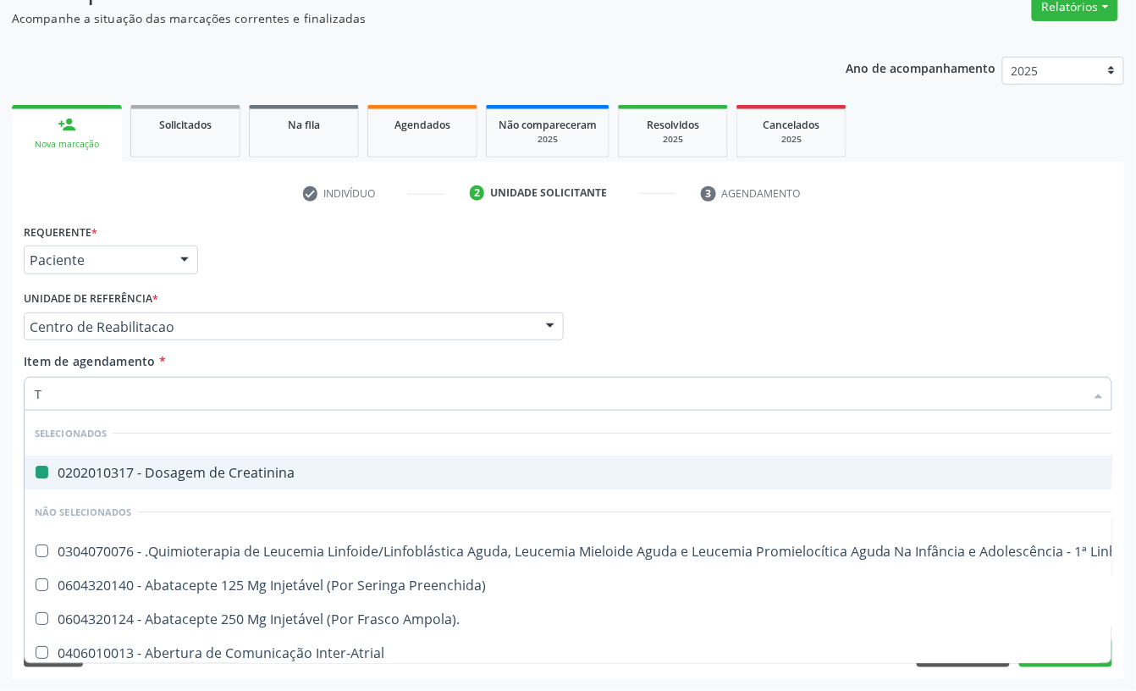
type input "T3"
checkbox Creatinina "false"
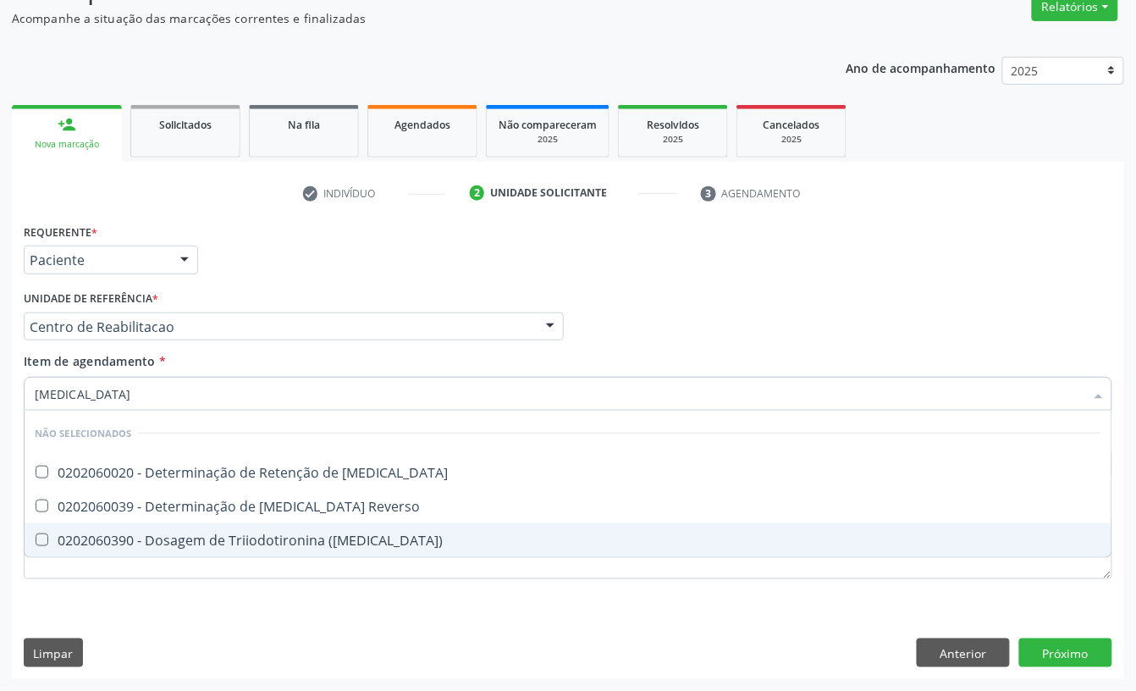
click at [174, 546] on div "0202060390 - Dosagem de Triiodotironina ([MEDICAL_DATA])" at bounding box center [568, 540] width 1067 height 14
checkbox \(T3\) "true"
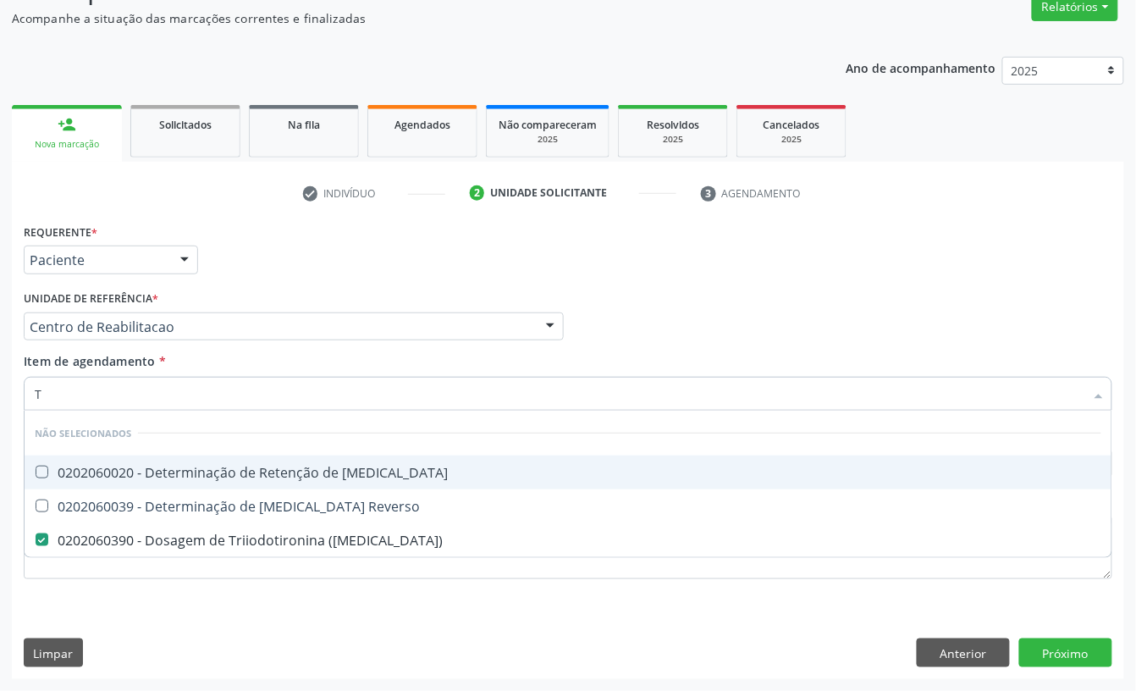
type input "T4"
checkbox T3 "false"
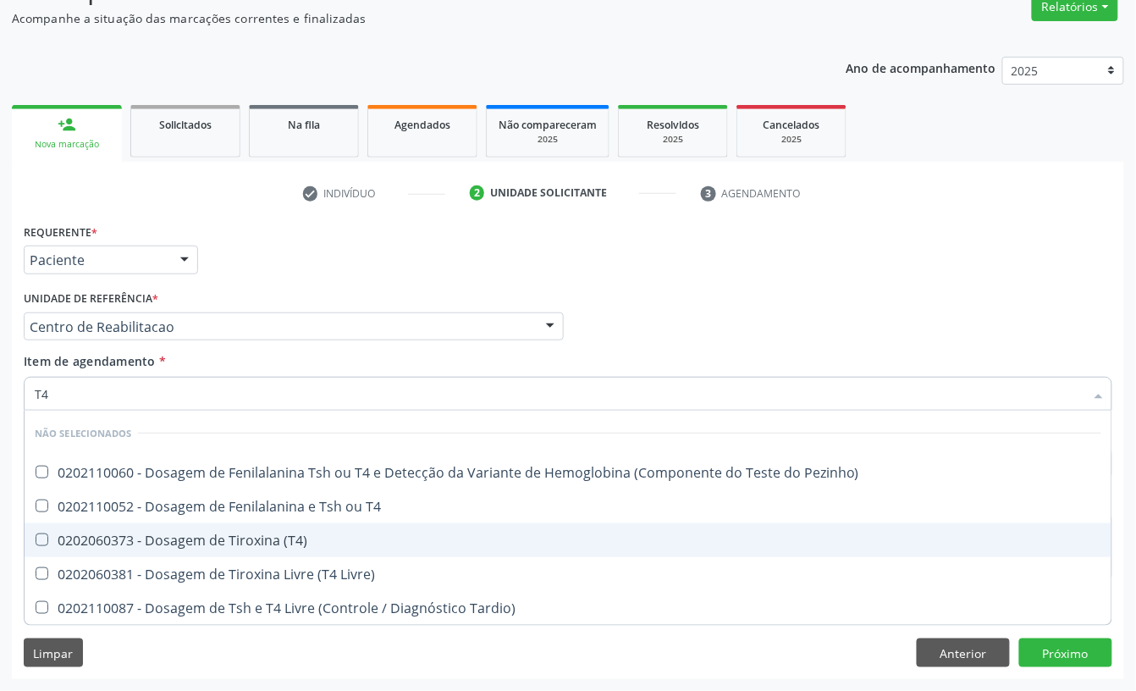
click at [171, 543] on div "0202060373 - Dosagem de Tiroxina (T4)" at bounding box center [568, 540] width 1067 height 14
checkbox \(T4\) "true"
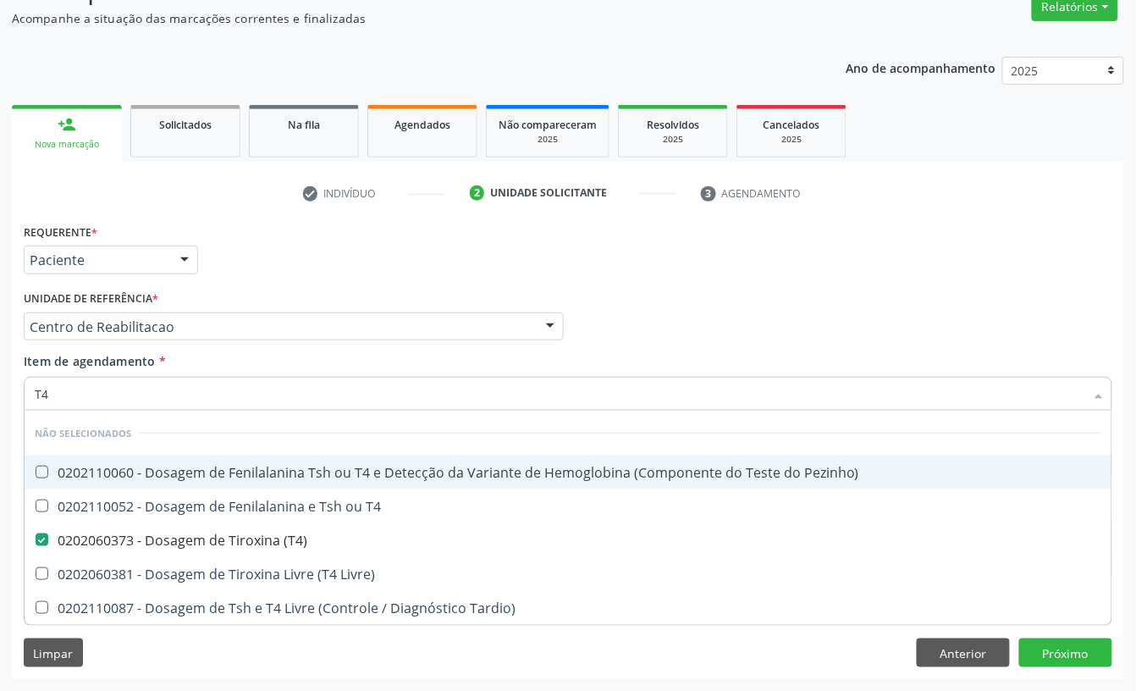
click at [52, 396] on input "T4" at bounding box center [560, 394] width 1050 height 34
click at [51, 394] on input "T4" at bounding box center [560, 394] width 1050 height 34
type input "T"
checkbox Pezinho\) "true"
checkbox \(T4\) "false"
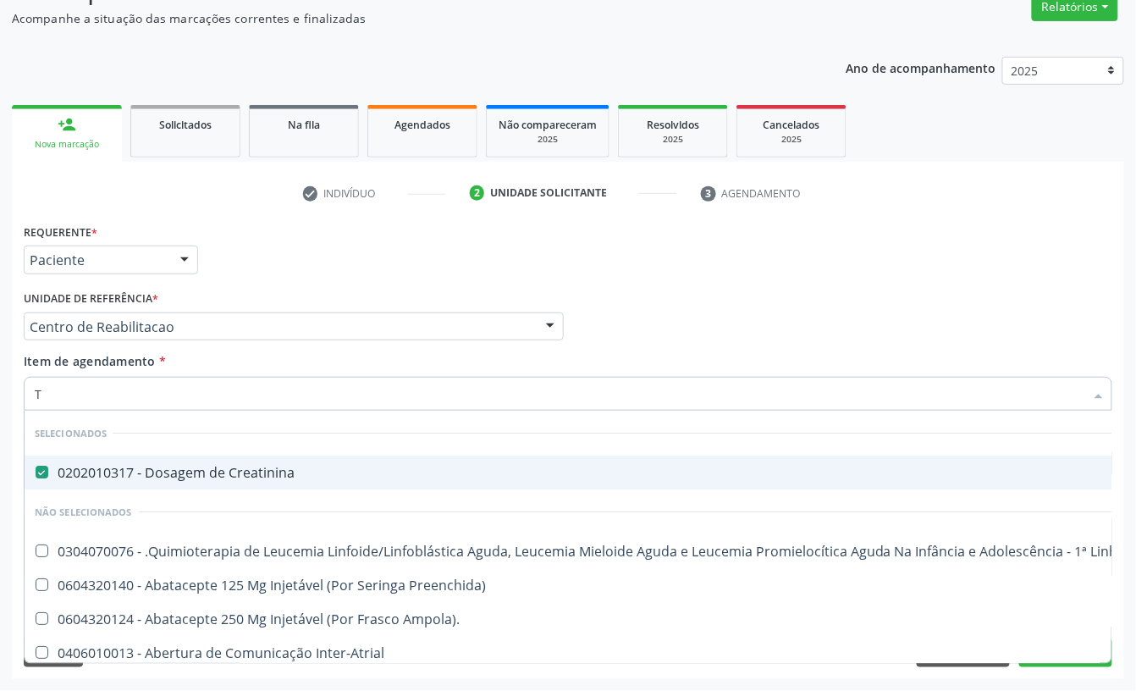
type input "TS"
checkbox Creatinina "false"
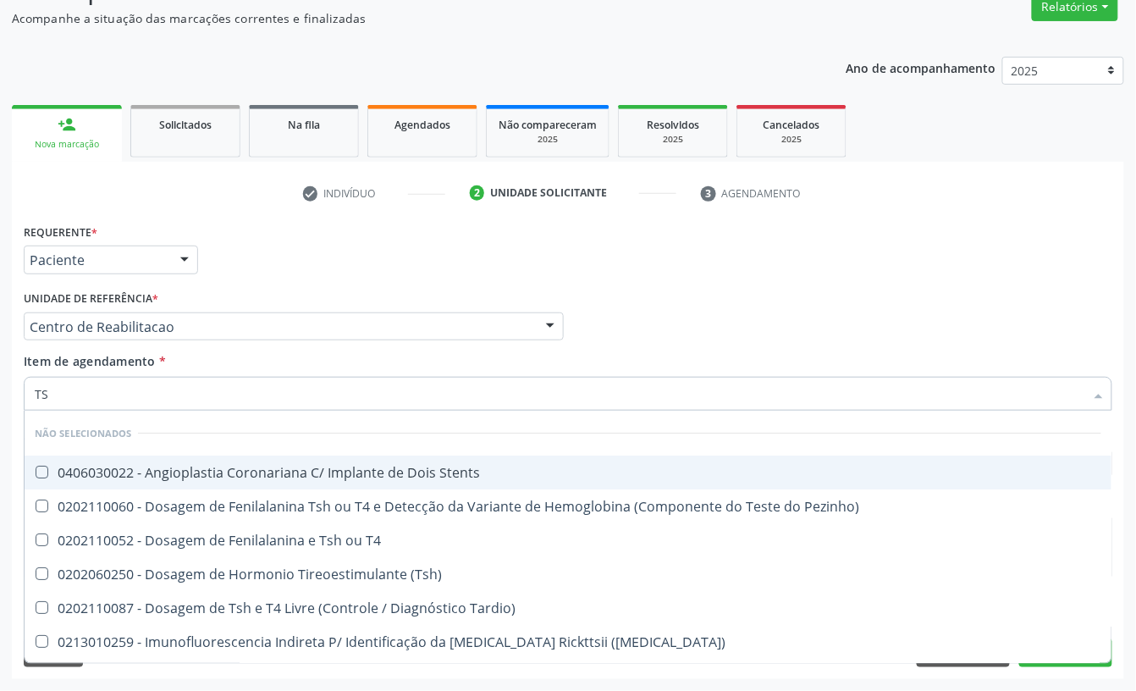
type input "TSH"
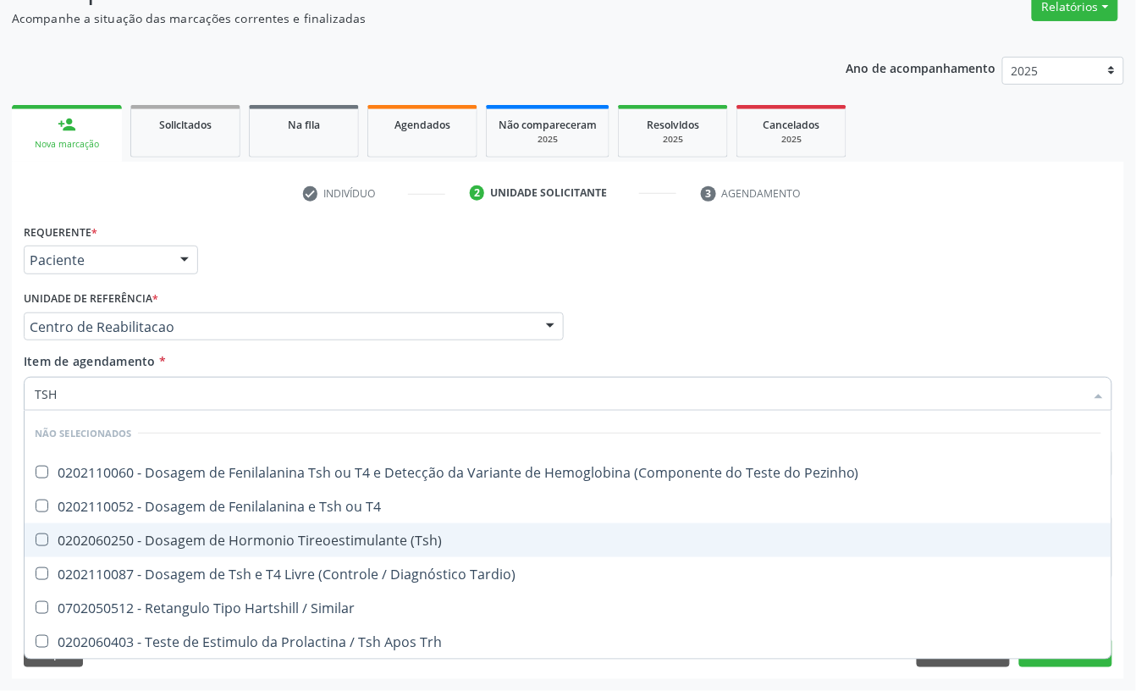
click at [163, 536] on div "0202060250 - Dosagem de Hormonio Tireoestimulante (Tsh)" at bounding box center [568, 540] width 1067 height 14
checkbox \(Tsh\) "true"
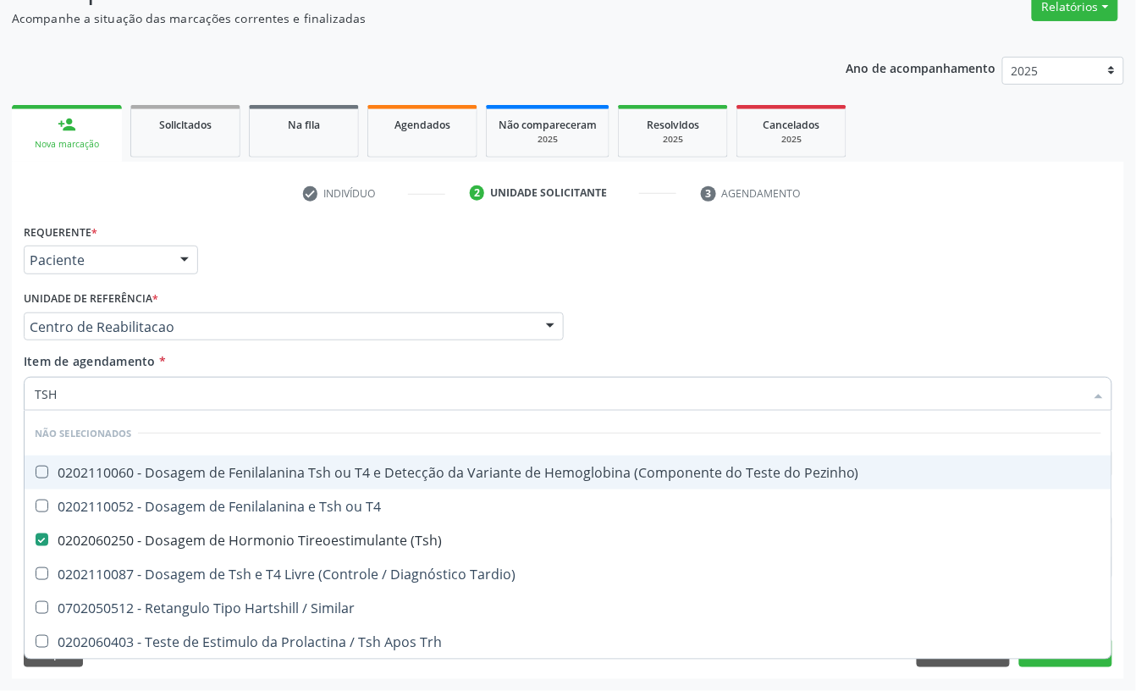
click at [139, 390] on input "TSH" at bounding box center [560, 394] width 1050 height 34
type input "TEMPO"
checkbox Pezinho\) "false"
checkbox \(Tsh\) "false"
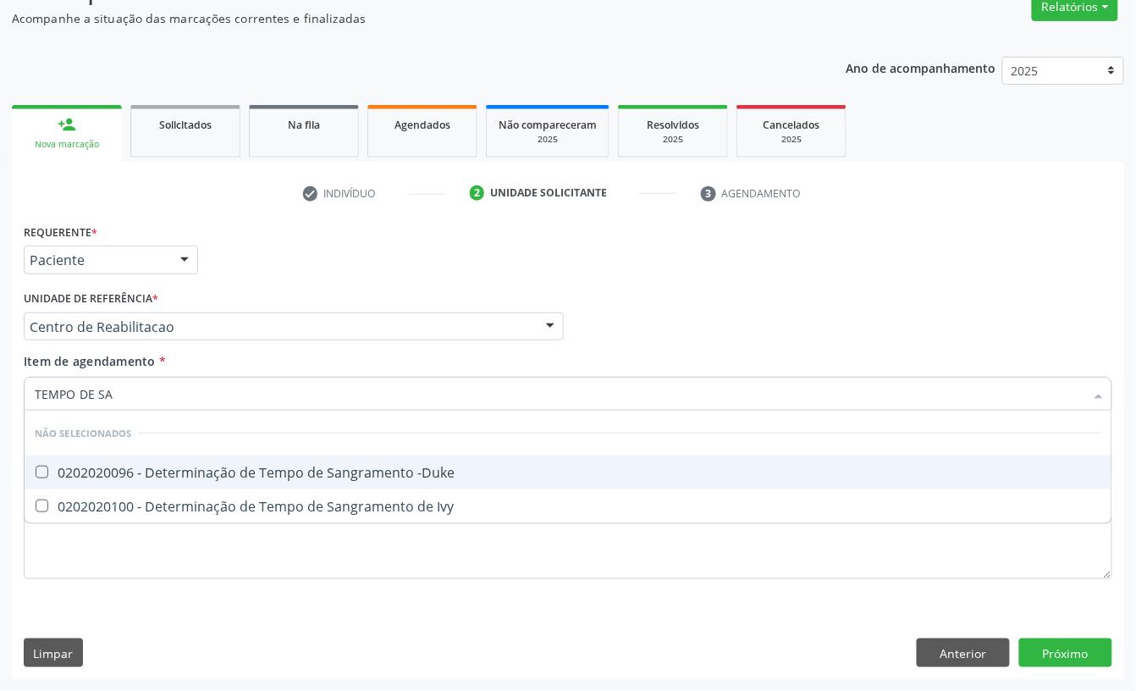
type input "TEMPO DE SAN"
click at [153, 472] on div "0202020096 - Determinação de Tempo de Sangramento -Duke" at bounding box center [568, 473] width 1067 height 14
checkbox -Duke "true"
click at [134, 398] on input "TEMPO DE SAN" at bounding box center [560, 394] width 1050 height 34
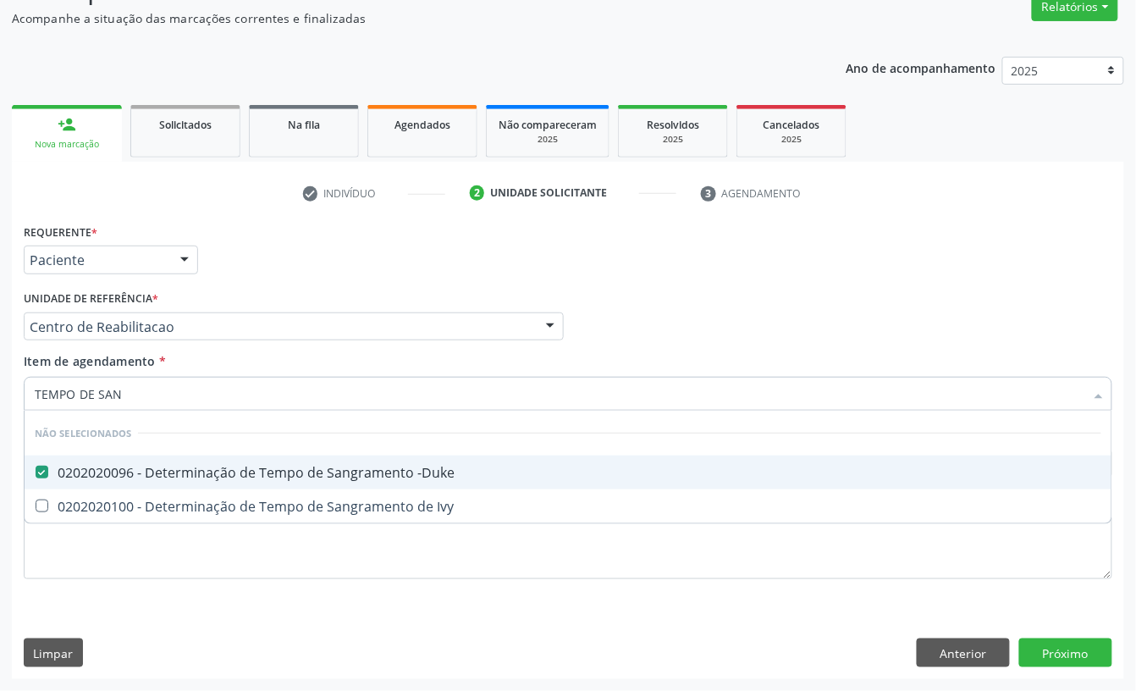
click at [134, 398] on input "TEMPO DE SAN" at bounding box center [560, 394] width 1050 height 34
click at [126, 389] on input "TEMPO DE SAN" at bounding box center [560, 394] width 1050 height 34
type input "TEMPO DE"
checkbox -Duke "false"
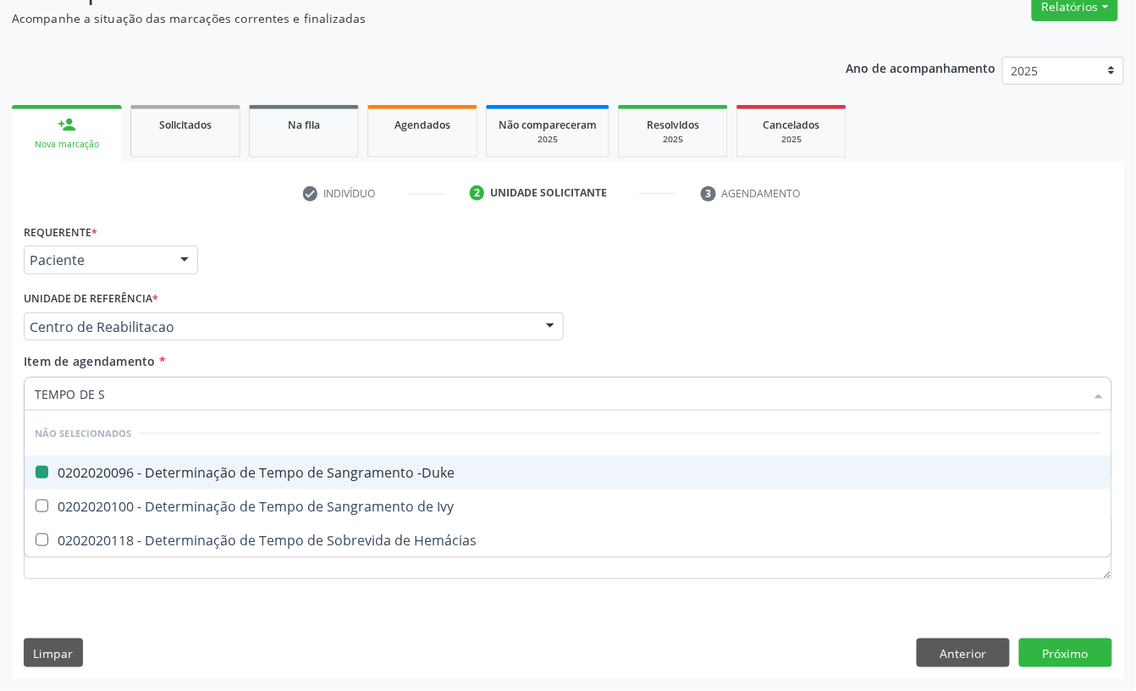
checkbox Hemácias "true"
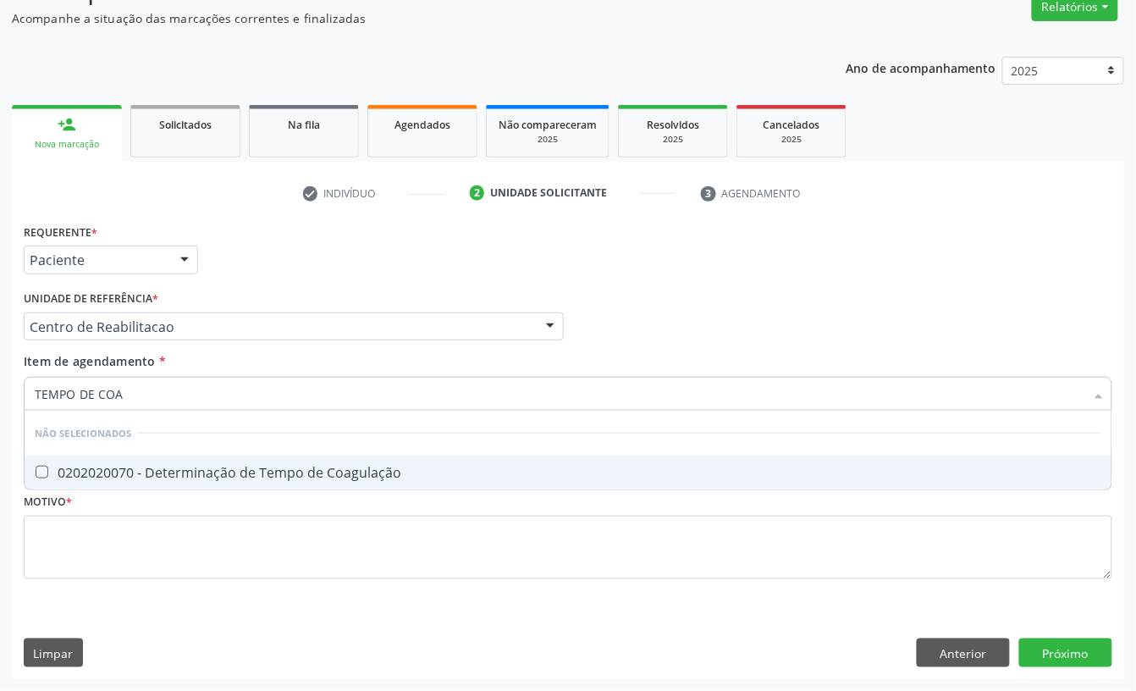
type input "TEMPO DE COAG"
click at [164, 467] on div "0202020070 - Determinação de Tempo de Coagulação" at bounding box center [568, 473] width 1067 height 14
checkbox Coagulação "true"
click at [144, 396] on input "TEMPO DE COAG" at bounding box center [560, 394] width 1050 height 34
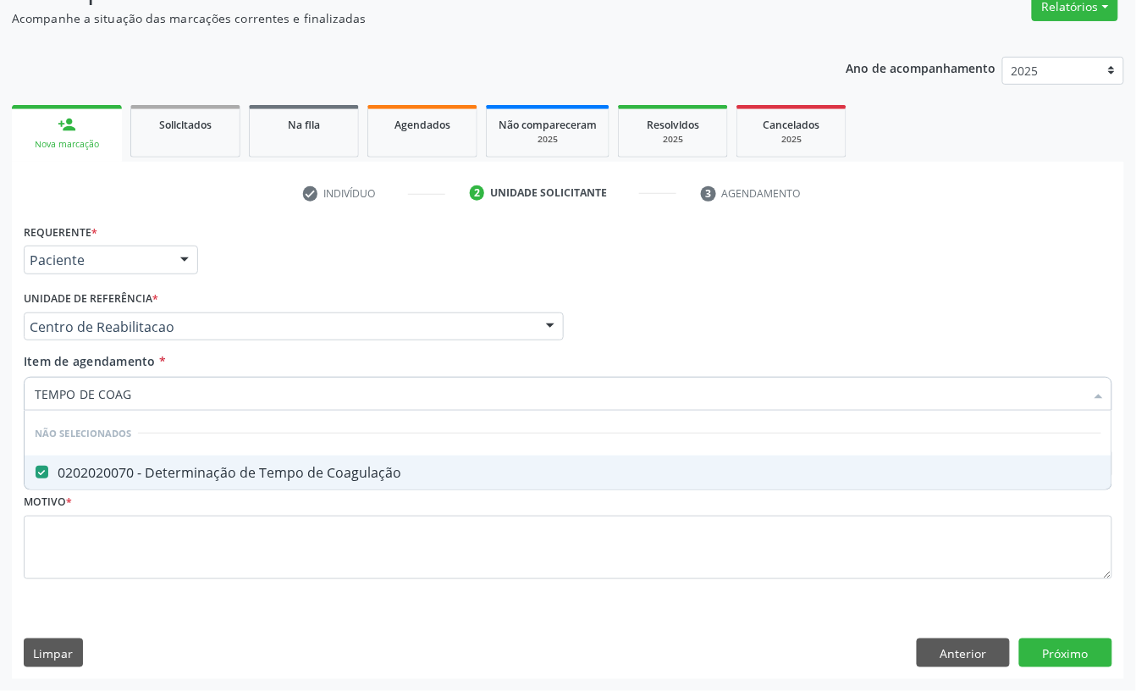
click at [144, 394] on input "TEMPO DE COAG" at bounding box center [560, 394] width 1050 height 34
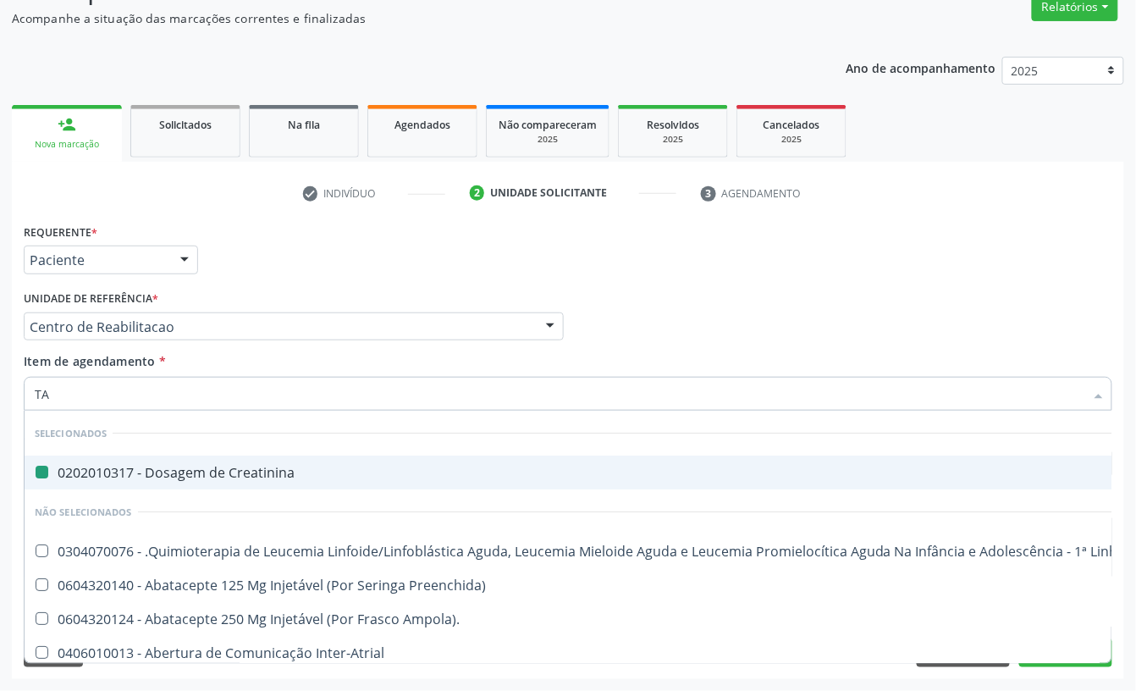
type input "TAP"
checkbox Creatinina "false"
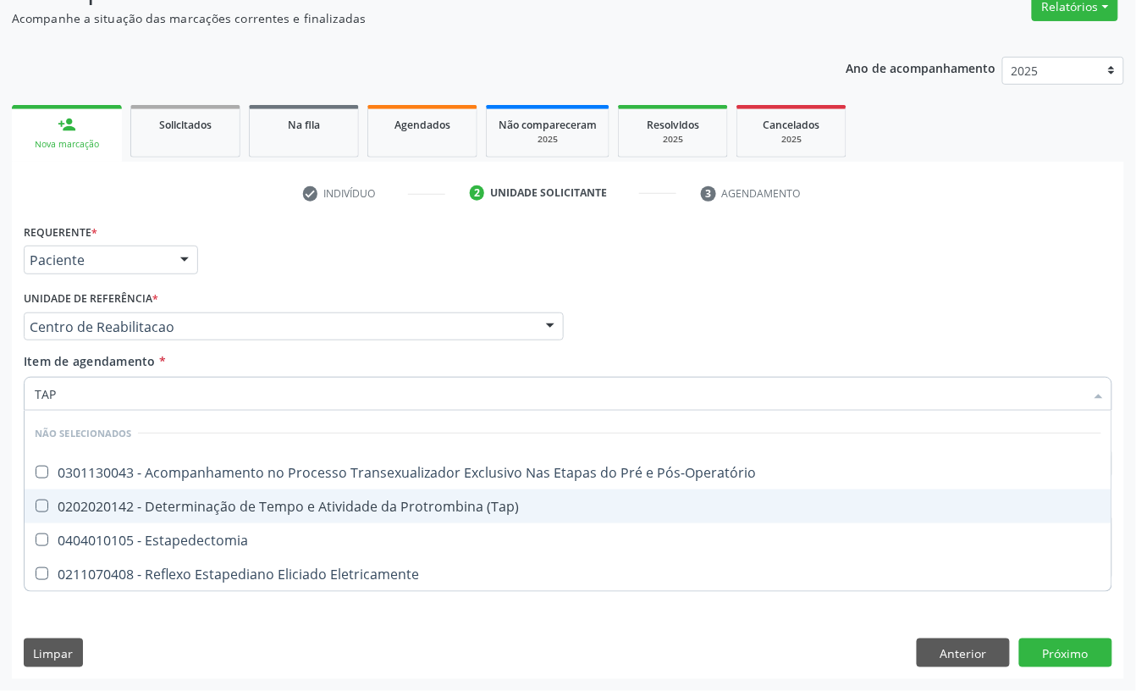
click at [486, 511] on div "0202020142 - Determinação de Tempo e Atividade da Protrombina (Tap)" at bounding box center [568, 506] width 1067 height 14
checkbox \(Tap\) "true"
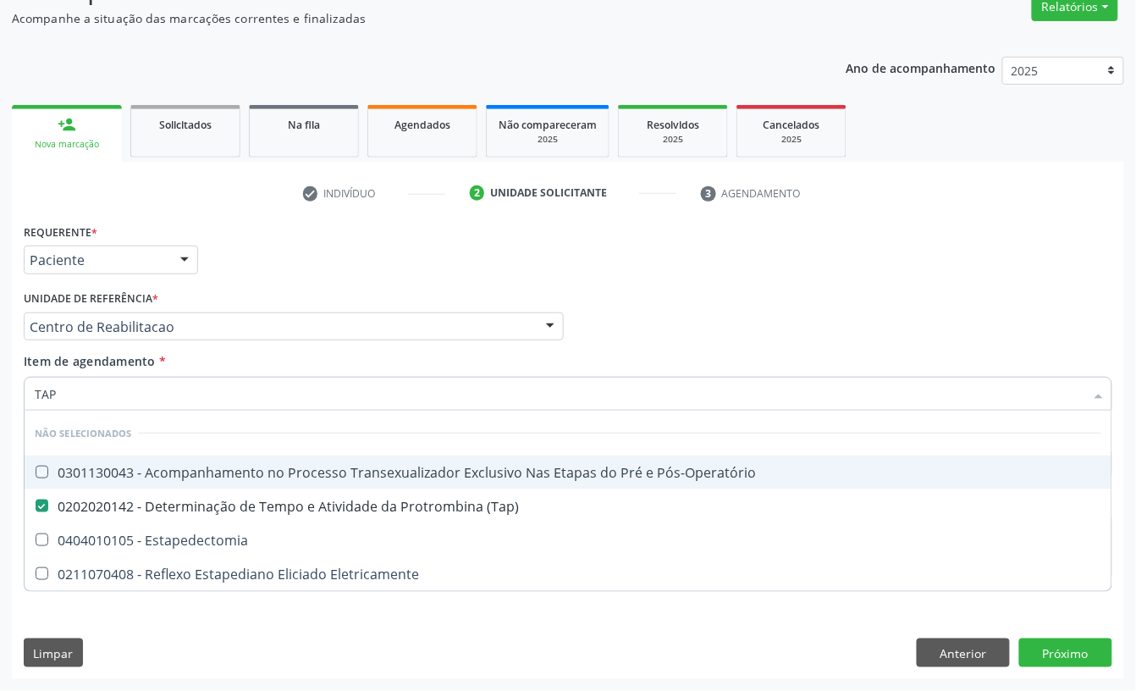
click at [498, 267] on div "Requerente * Paciente Profissional de Saúde Paciente Nenhum resultado encontrad…" at bounding box center [567, 252] width 1097 height 66
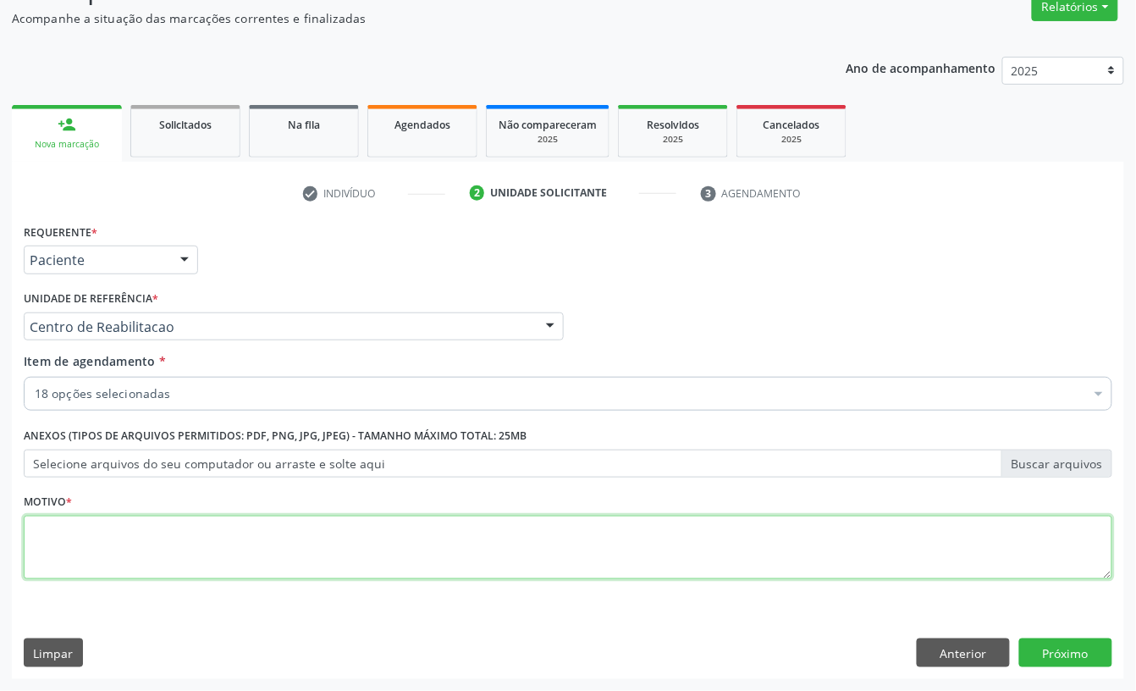
click at [190, 560] on textarea at bounding box center [568, 547] width 1089 height 64
type textarea "A"
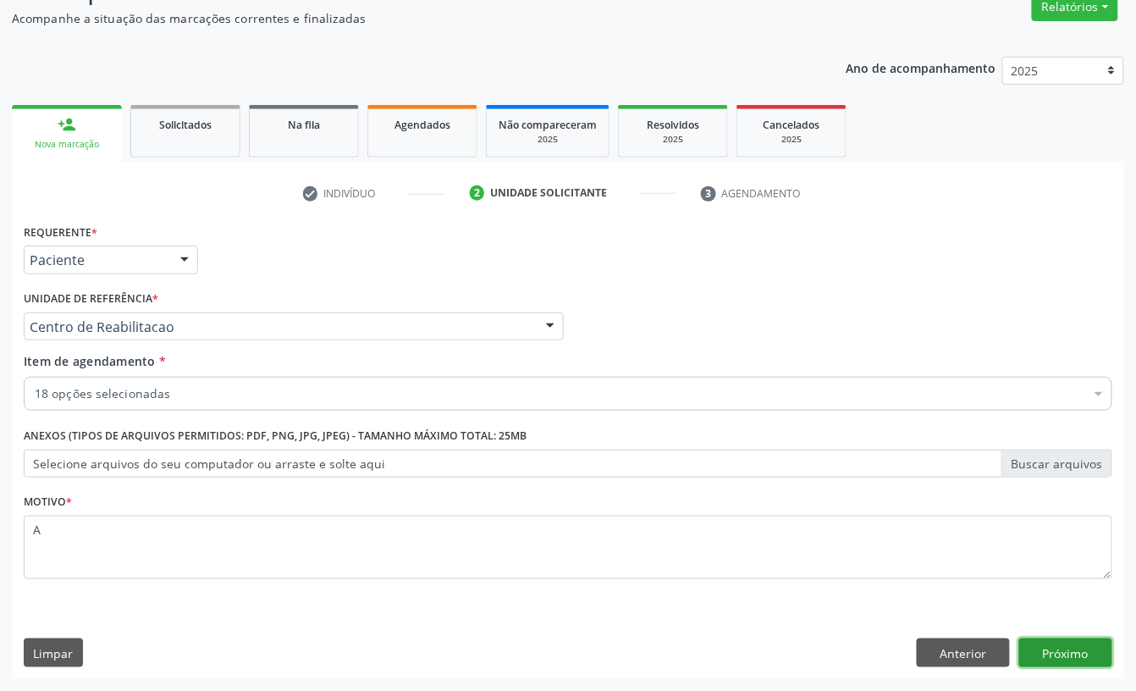
click at [1082, 658] on button "Próximo" at bounding box center [1065, 652] width 93 height 29
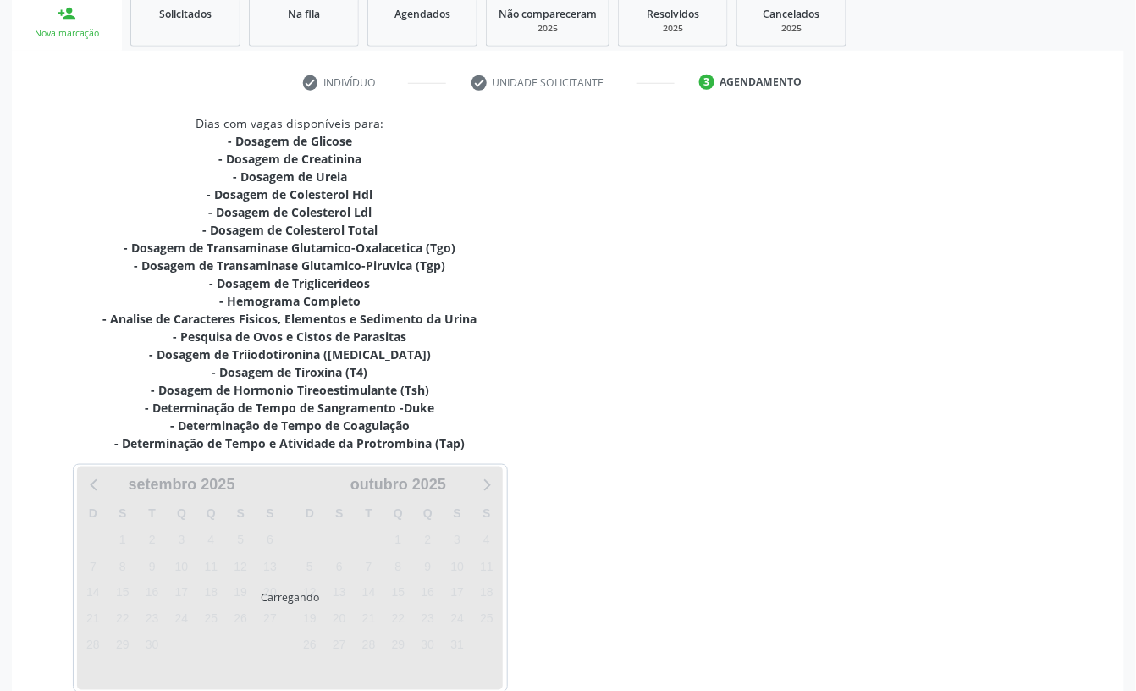
scroll to position [350, 0]
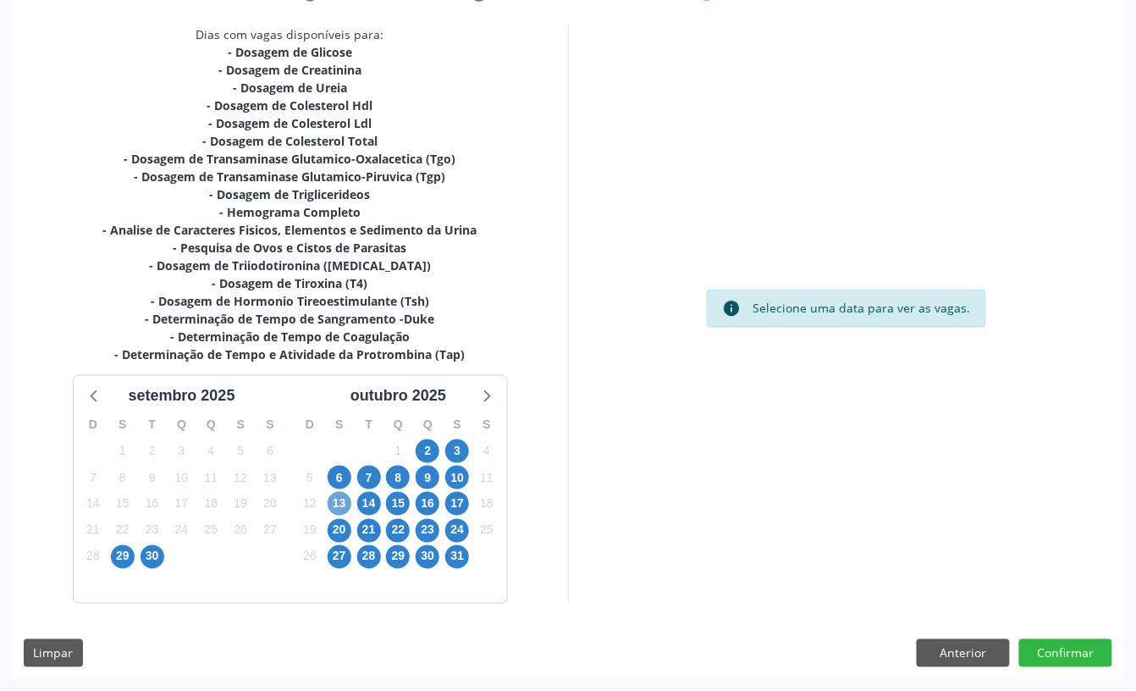
click at [337, 505] on span "13" at bounding box center [340, 504] width 24 height 24
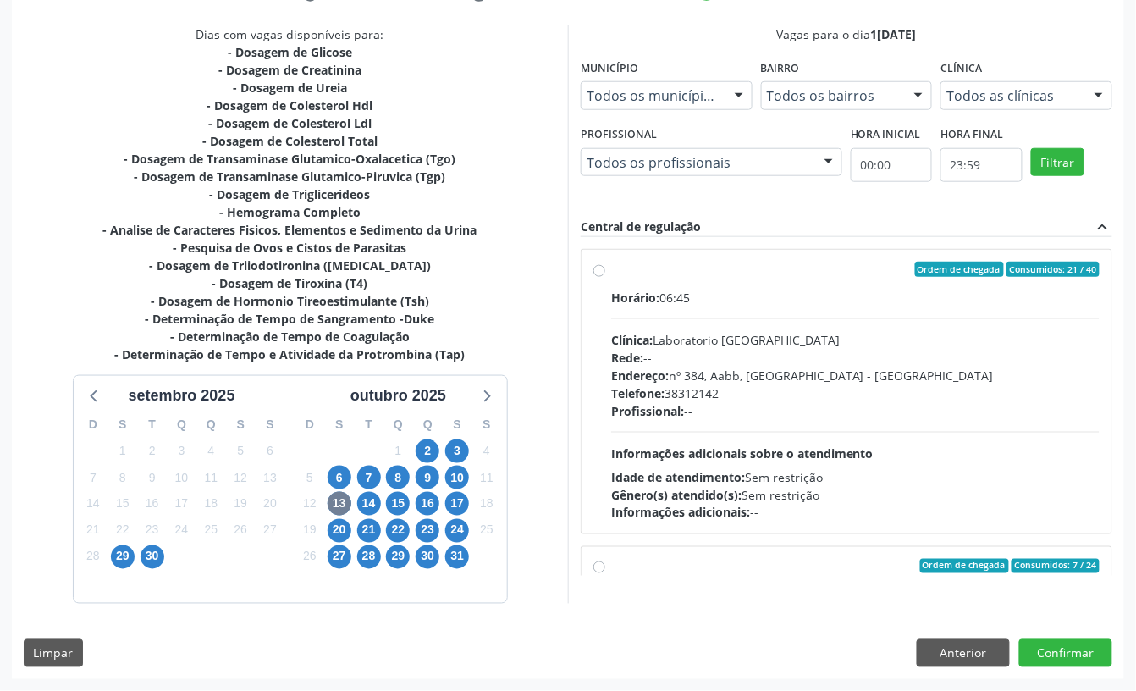
click at [738, 400] on div "Telefone: 38312142" at bounding box center [855, 393] width 488 height 18
click at [605, 277] on input "Ordem de chegada Consumidos: 21 / 40 Horário: 06:45 Clínica: Laboratorio Sao Fr…" at bounding box center [599, 269] width 12 height 15
radio input "true"
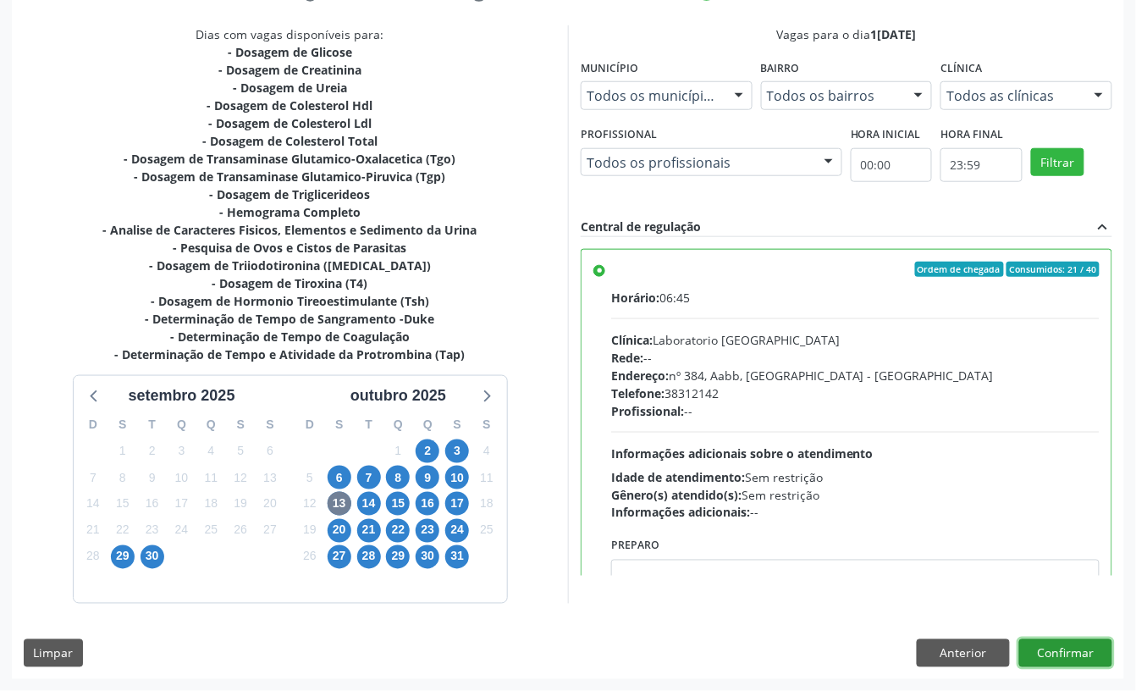
click at [1081, 657] on button "Confirmar" at bounding box center [1065, 653] width 93 height 29
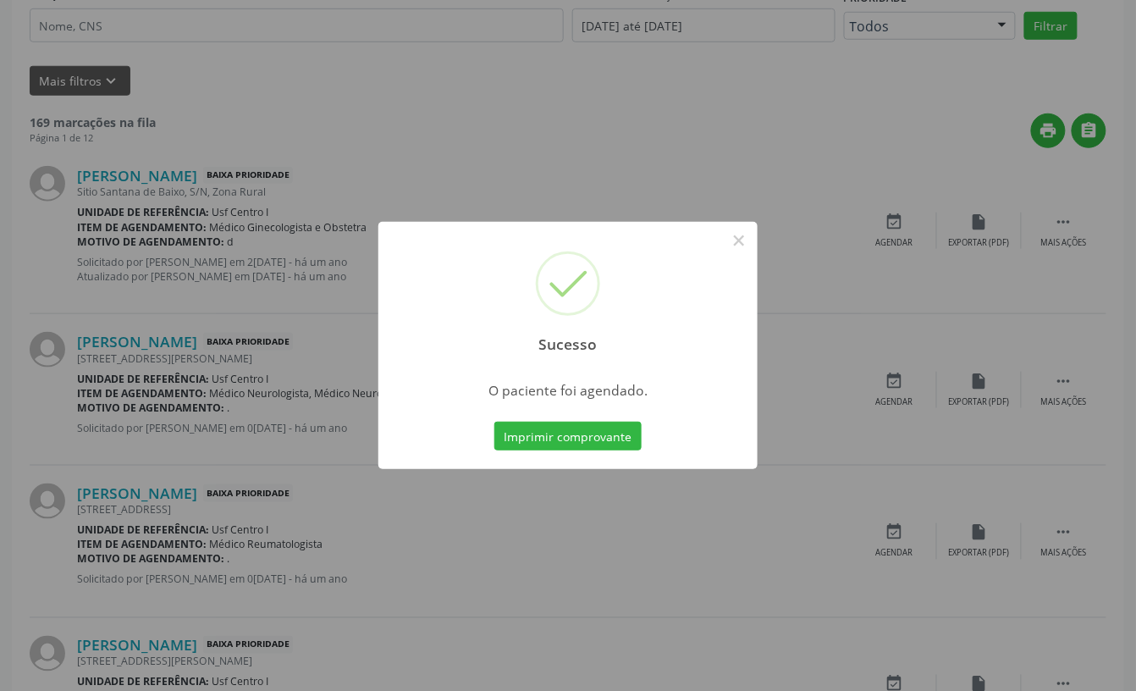
scroll to position [0, 0]
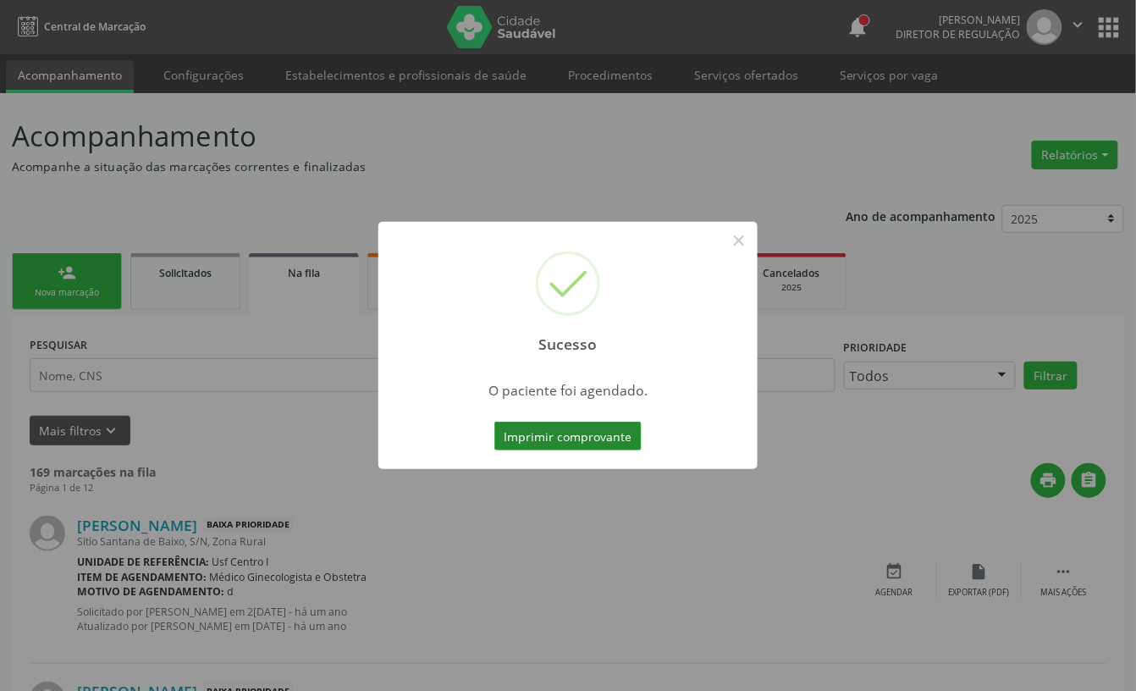
click at [549, 427] on button "Imprimir comprovante" at bounding box center [567, 436] width 147 height 29
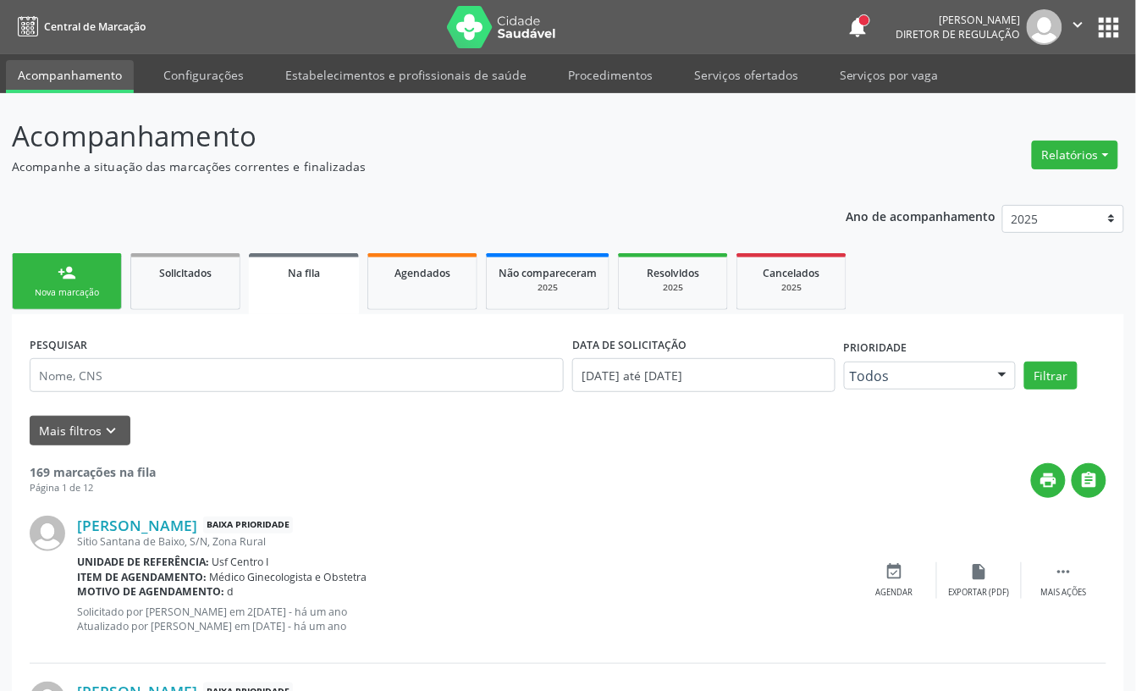
click at [108, 266] on link "person_add Nova marcação" at bounding box center [67, 281] width 110 height 57
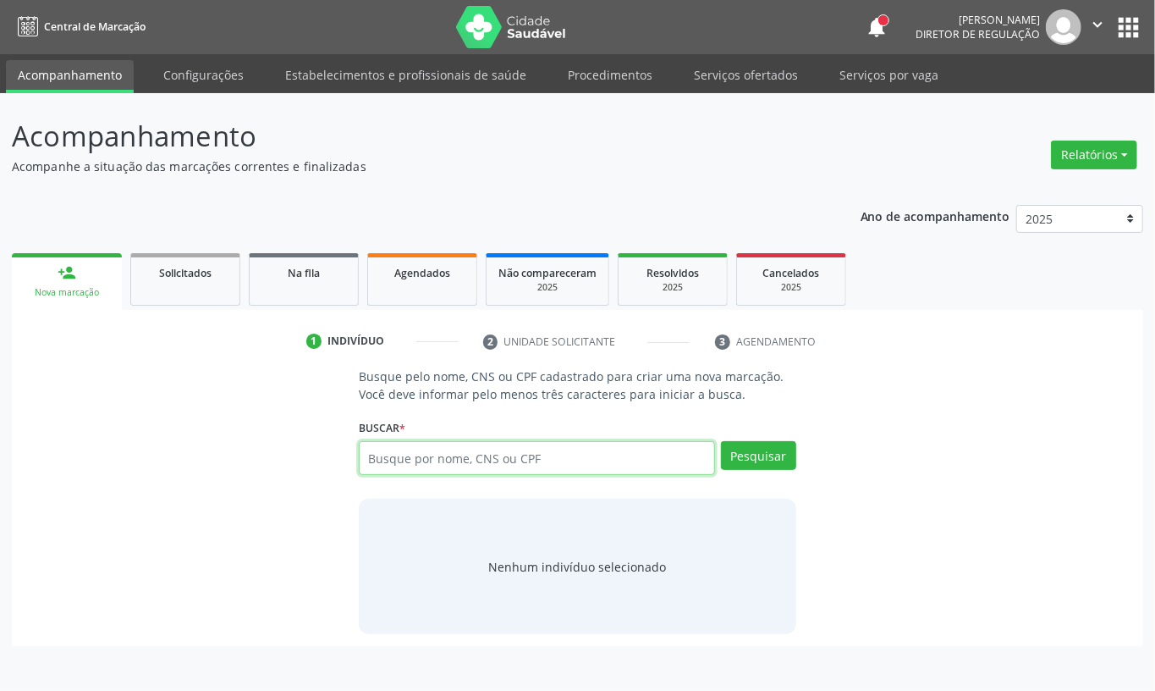
click at [401, 468] on input "text" at bounding box center [537, 458] width 356 height 34
type input "700504767756359"
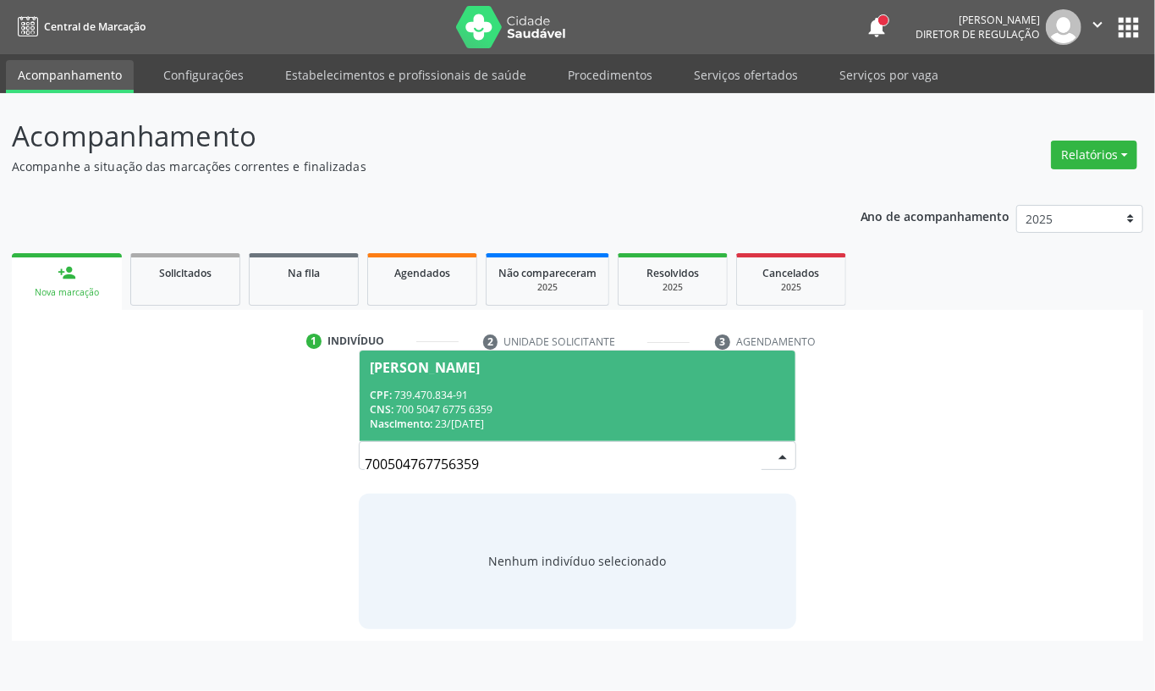
click at [499, 408] on div "CNS: 700 5047 6775 6359" at bounding box center [578, 409] width 416 height 14
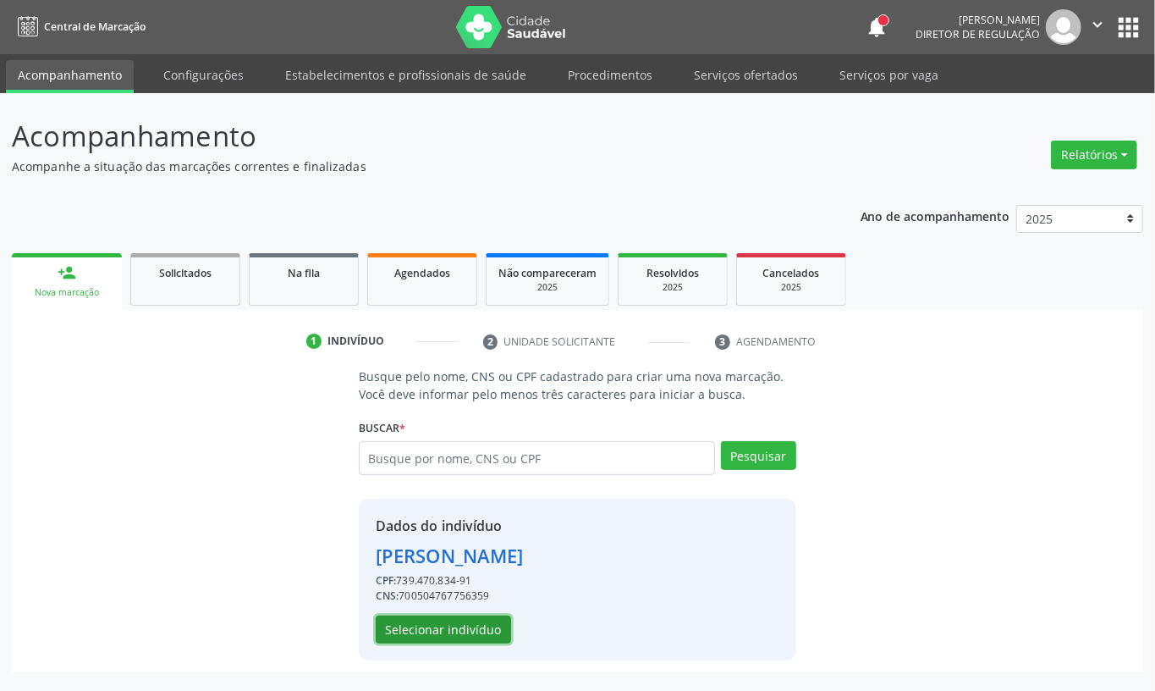
click at [485, 625] on button "Selecionar indivíduo" at bounding box center [443, 629] width 135 height 29
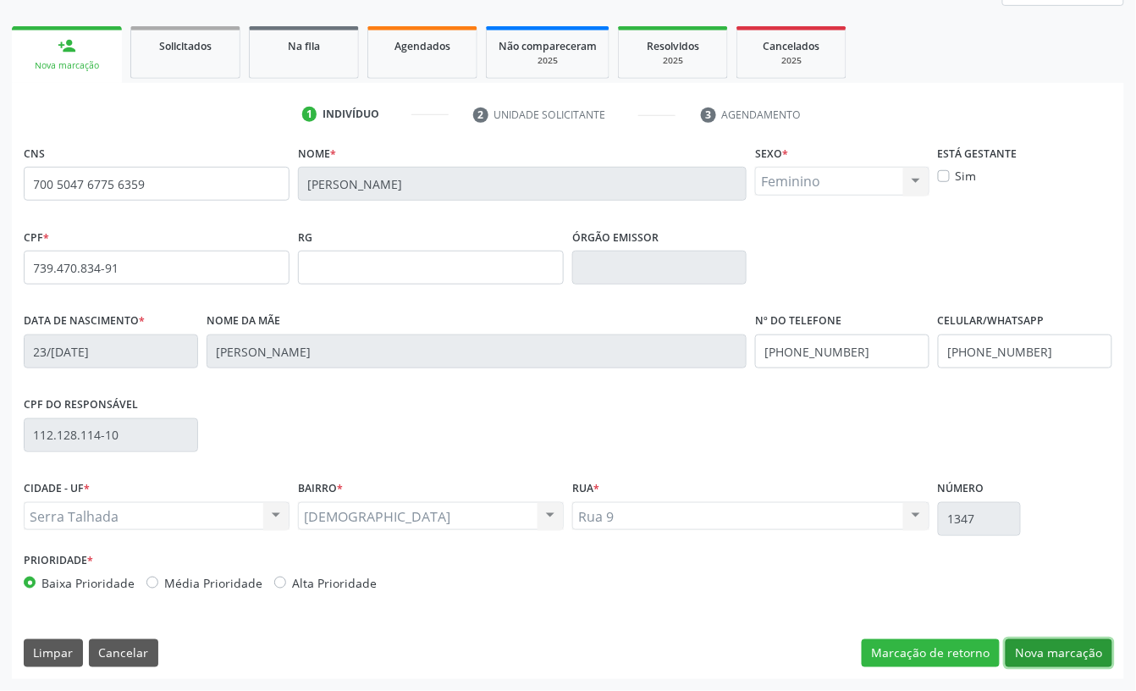
click at [1072, 648] on button "Nova marcação" at bounding box center [1059, 653] width 107 height 29
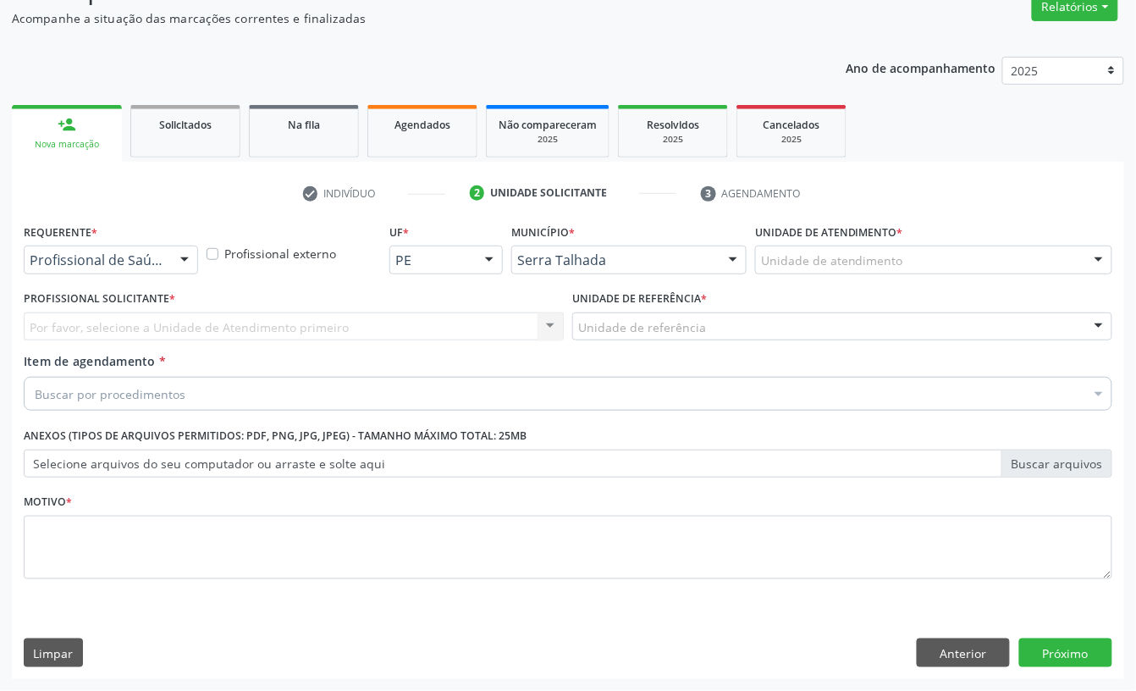
scroll to position [150, 0]
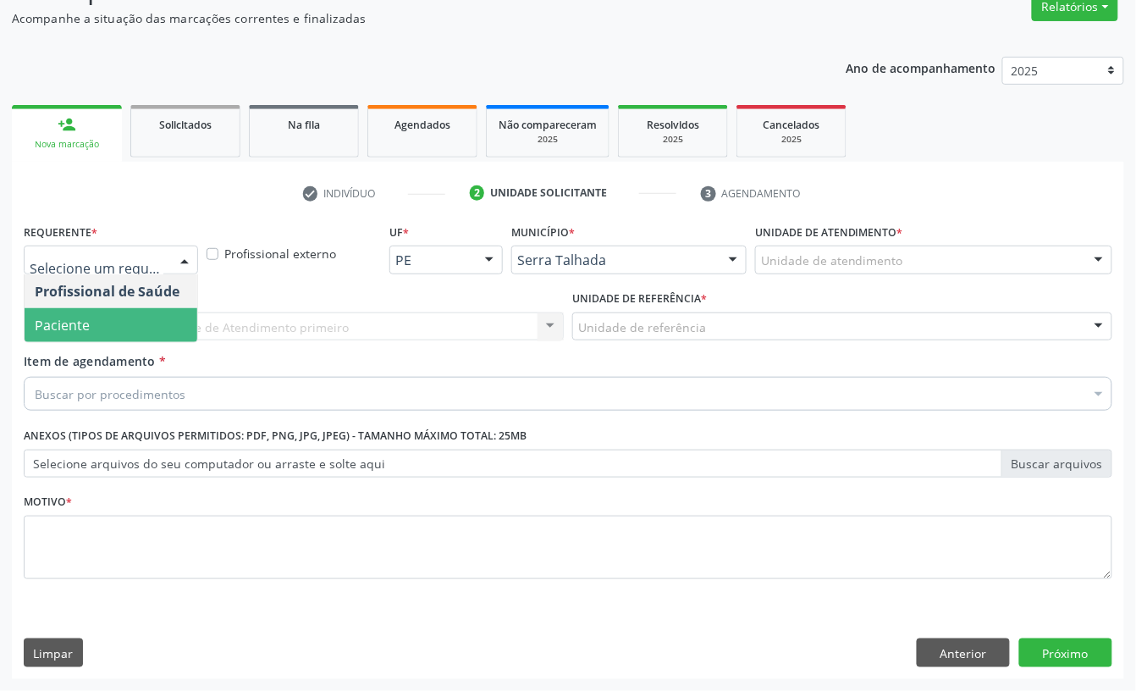
click at [83, 323] on span "Paciente" at bounding box center [62, 325] width 55 height 19
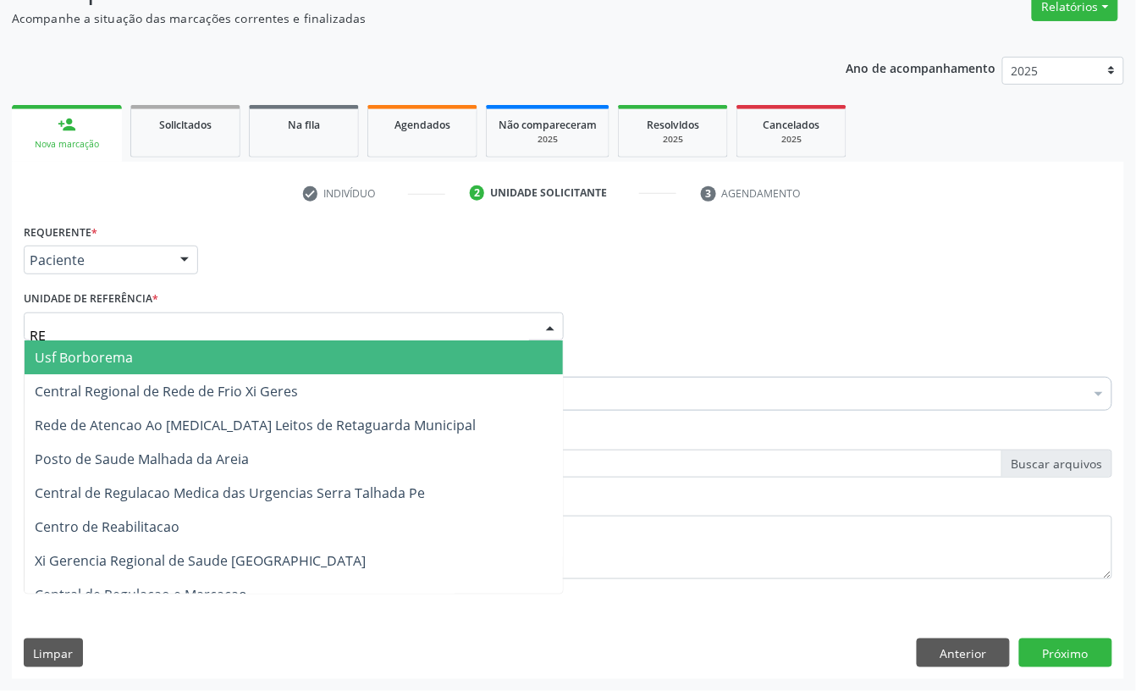
type input "REA"
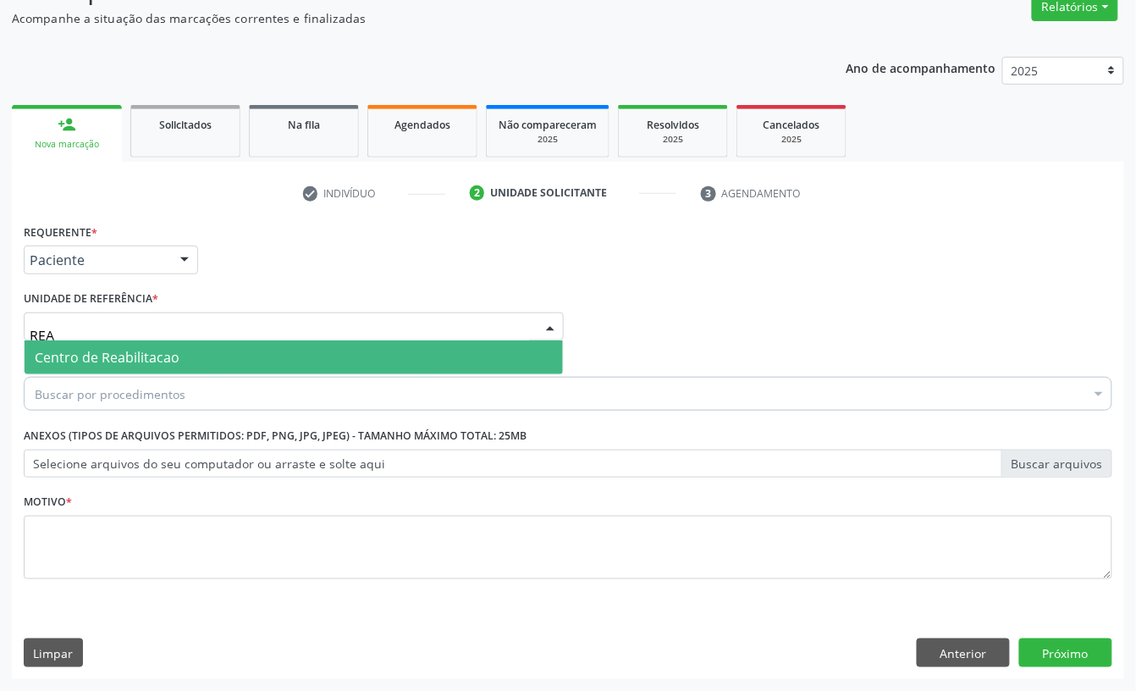
click at [88, 349] on span "Centro de Reabilitacao" at bounding box center [107, 357] width 145 height 19
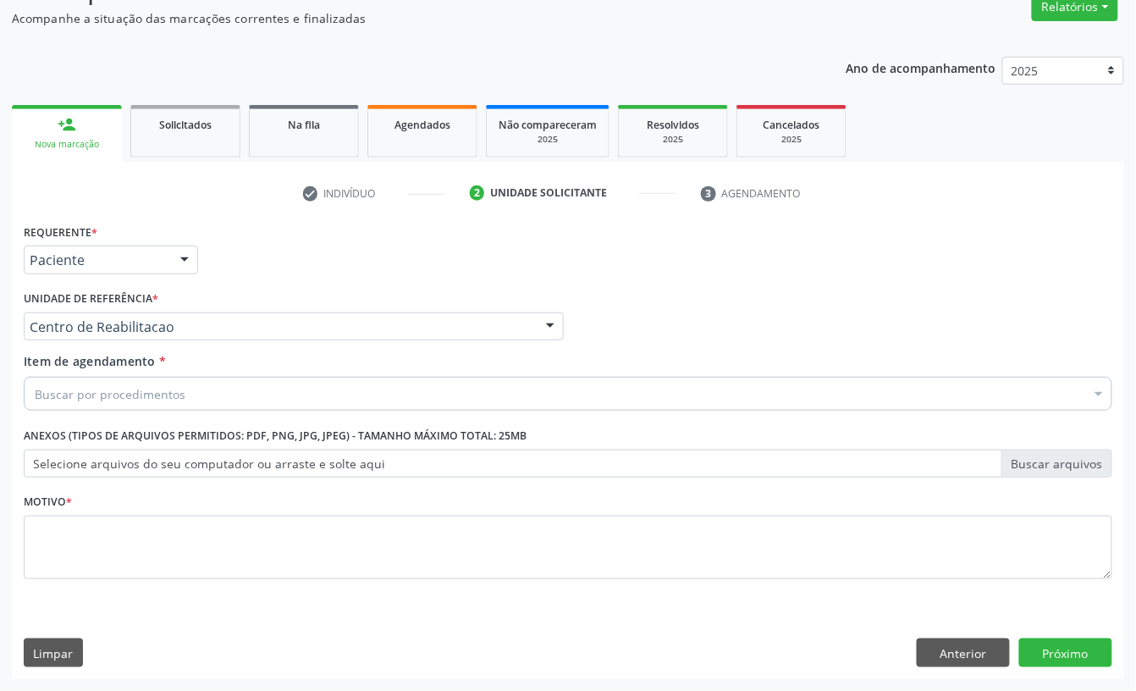
click at [88, 381] on div "Buscar por procedimentos" at bounding box center [568, 394] width 1089 height 34
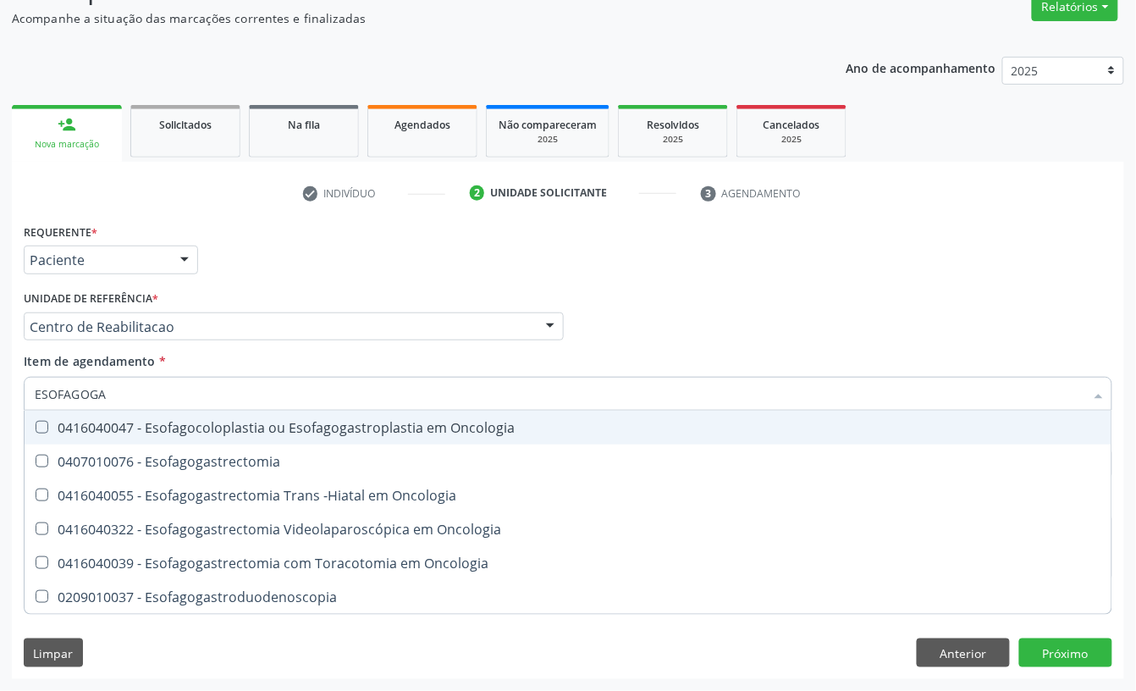
type input "ESOFAGOGAS"
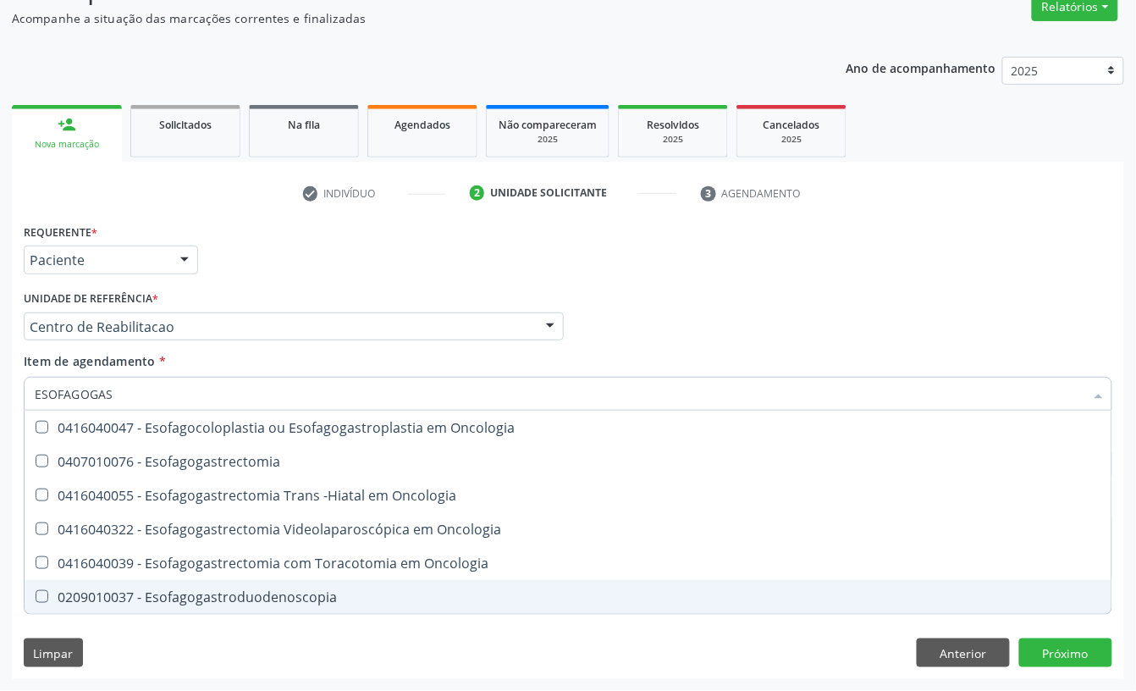
click at [157, 599] on div "0209010037 - Esofagogastroduodenoscopia" at bounding box center [568, 597] width 1067 height 14
checkbox Esofagogastroduodenoscopia "true"
click at [157, 633] on div "Requerente * Paciente Profissional de Saúde Paciente Nenhum resultado encontrad…" at bounding box center [568, 449] width 1112 height 460
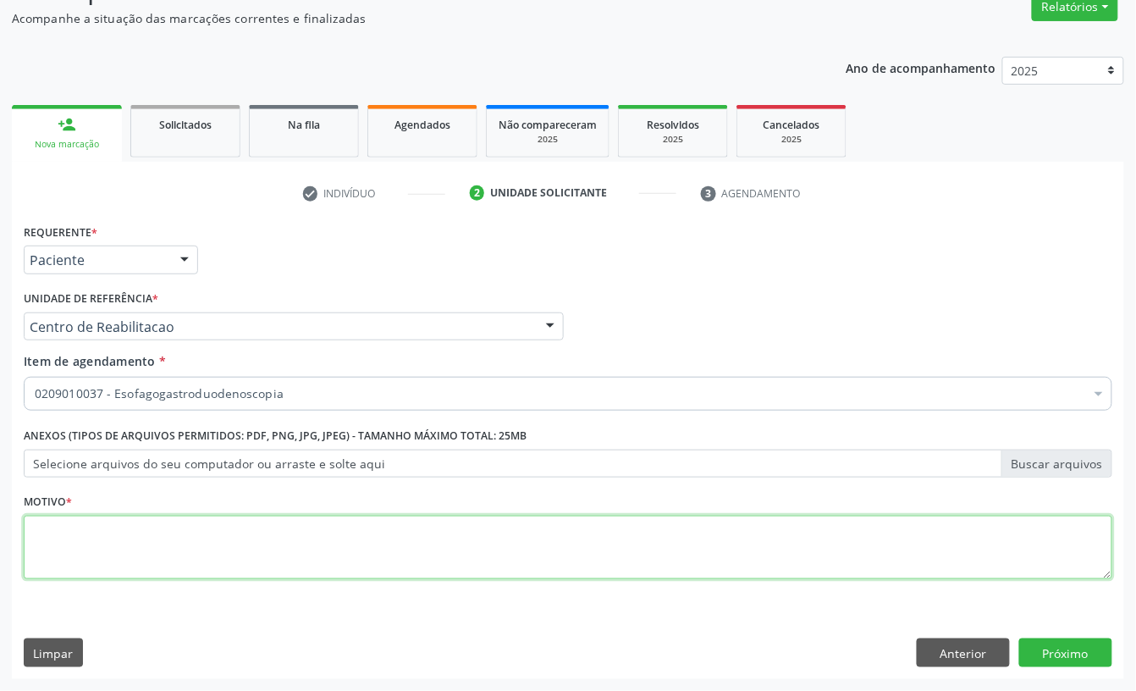
click at [134, 560] on textarea at bounding box center [568, 547] width 1089 height 64
type textarea "A"
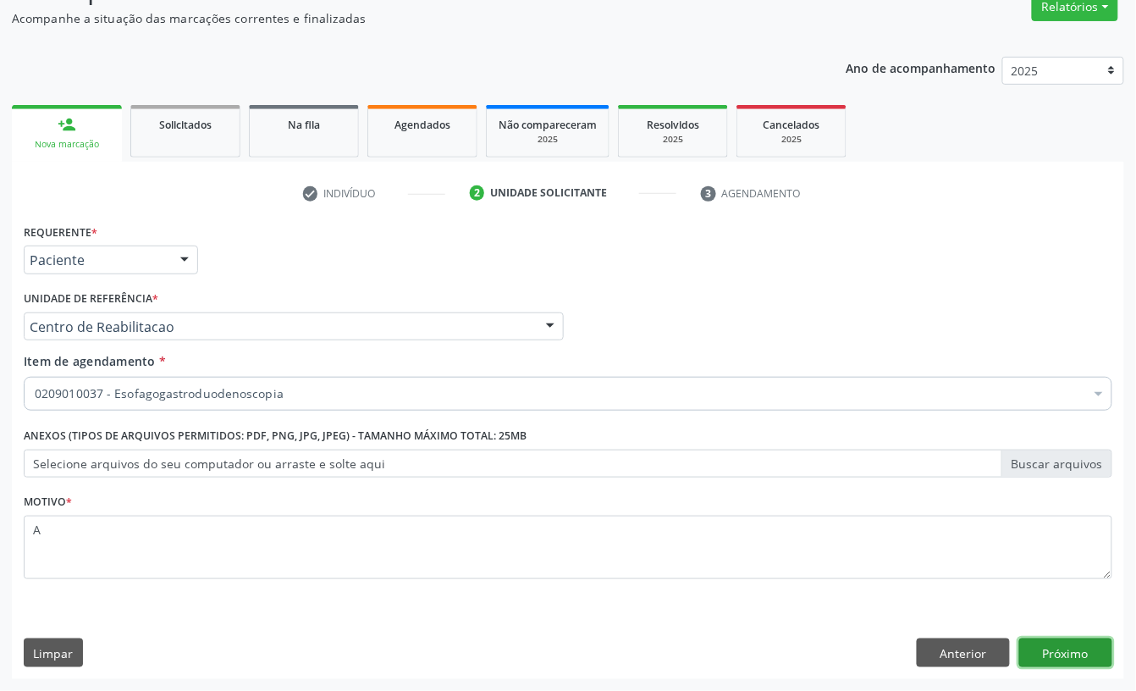
click at [1037, 657] on button "Próximo" at bounding box center [1065, 652] width 93 height 29
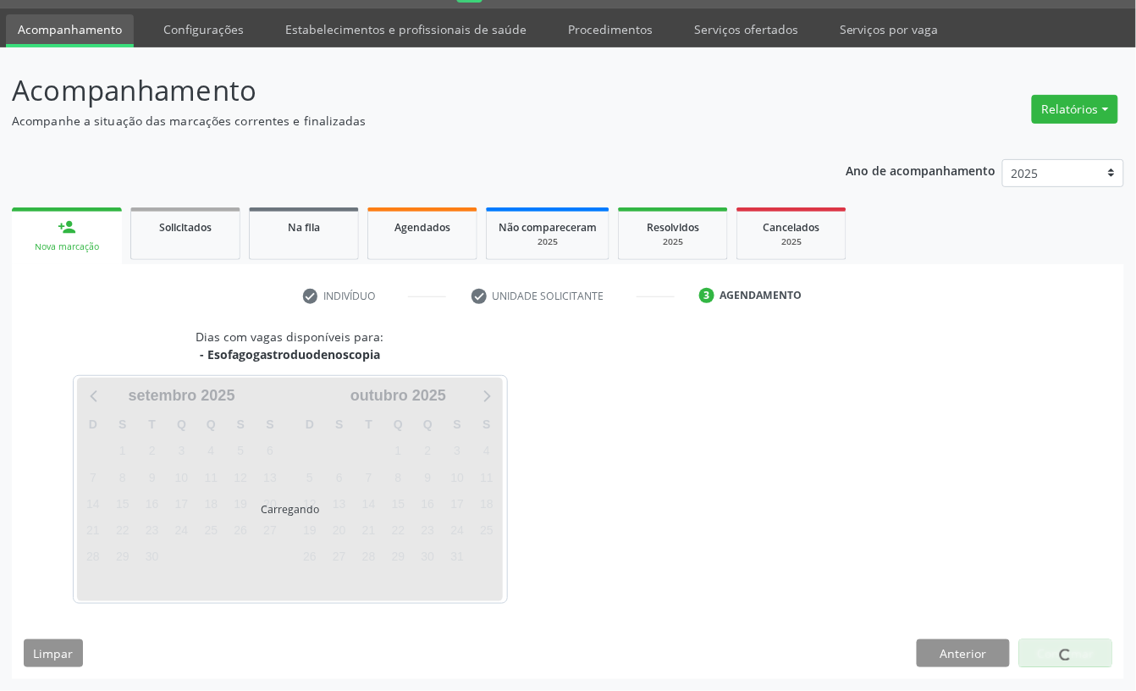
scroll to position [47, 0]
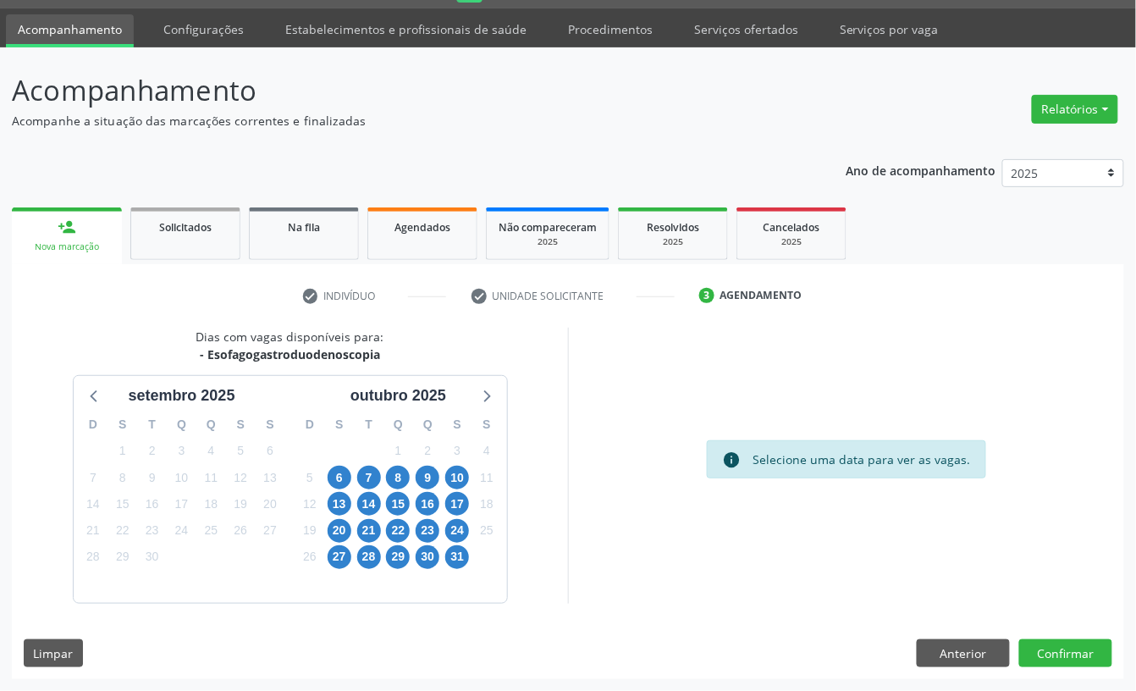
click at [324, 474] on div "6" at bounding box center [339, 478] width 30 height 26
drag, startPoint x: 336, startPoint y: 472, endPoint x: 329, endPoint y: 410, distance: 63.0
click at [336, 471] on span "6" at bounding box center [340, 478] width 24 height 24
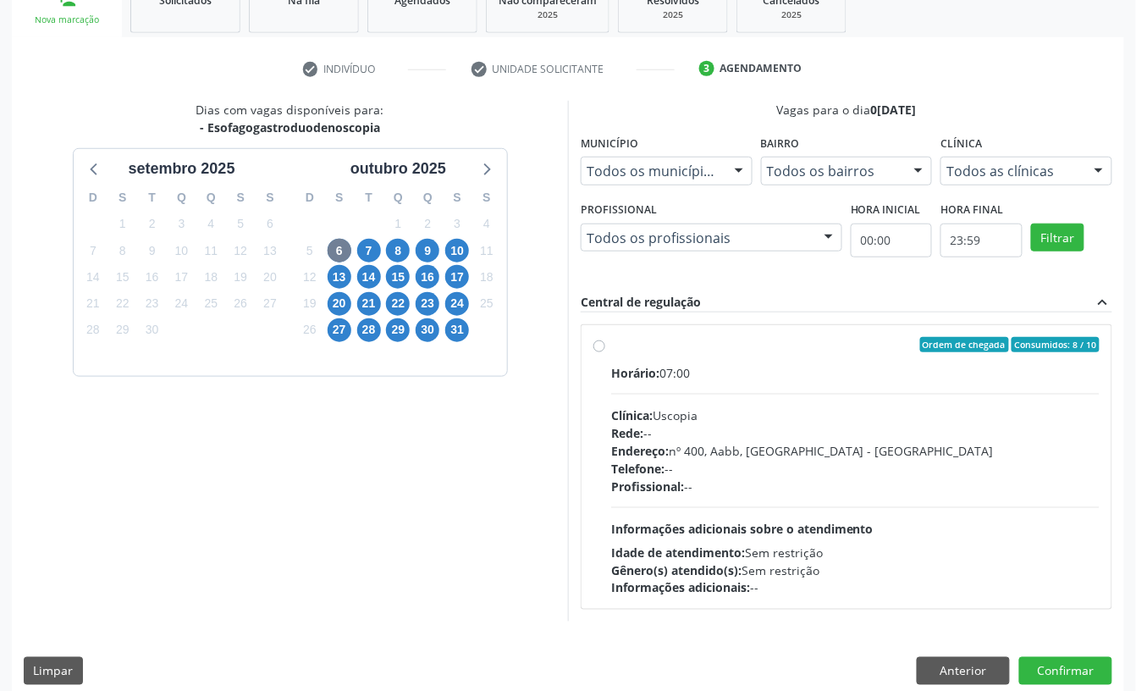
click at [735, 447] on div "Endereço: nº 400, Aabb, Serra Talhada - PE" at bounding box center [855, 451] width 488 height 18
click at [605, 352] on input "Ordem de chegada Consumidos: 8 / 10 Horário: 07:00 Clínica: Uscopia Rede: -- En…" at bounding box center [599, 344] width 12 height 15
radio input "true"
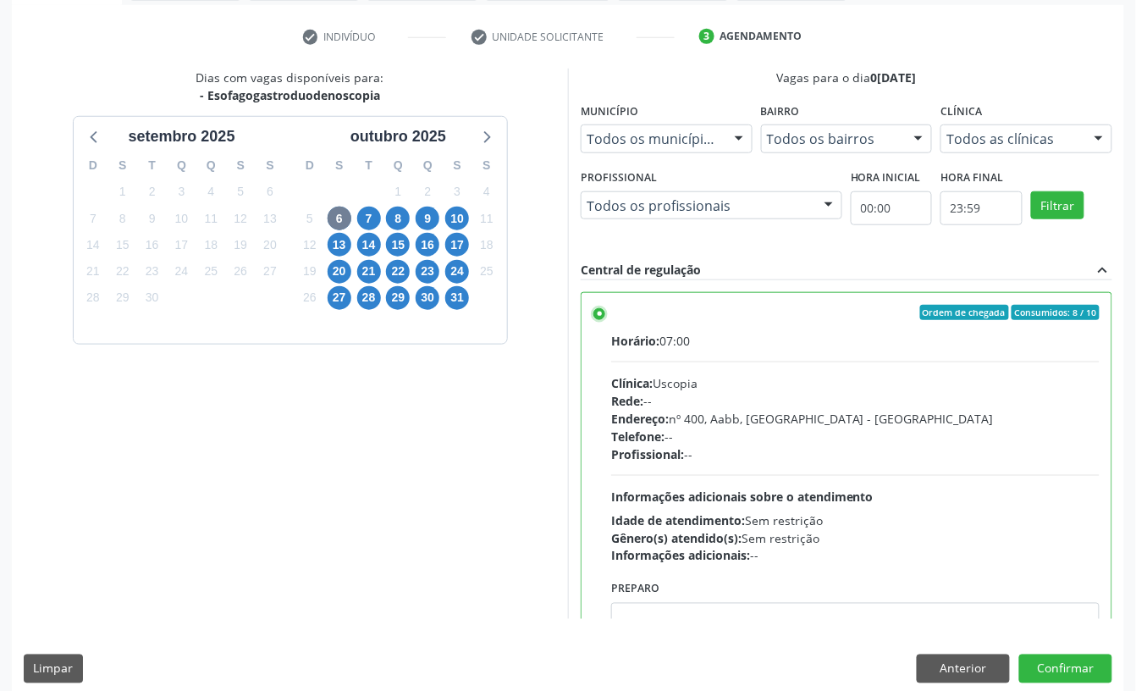
scroll to position [322, 0]
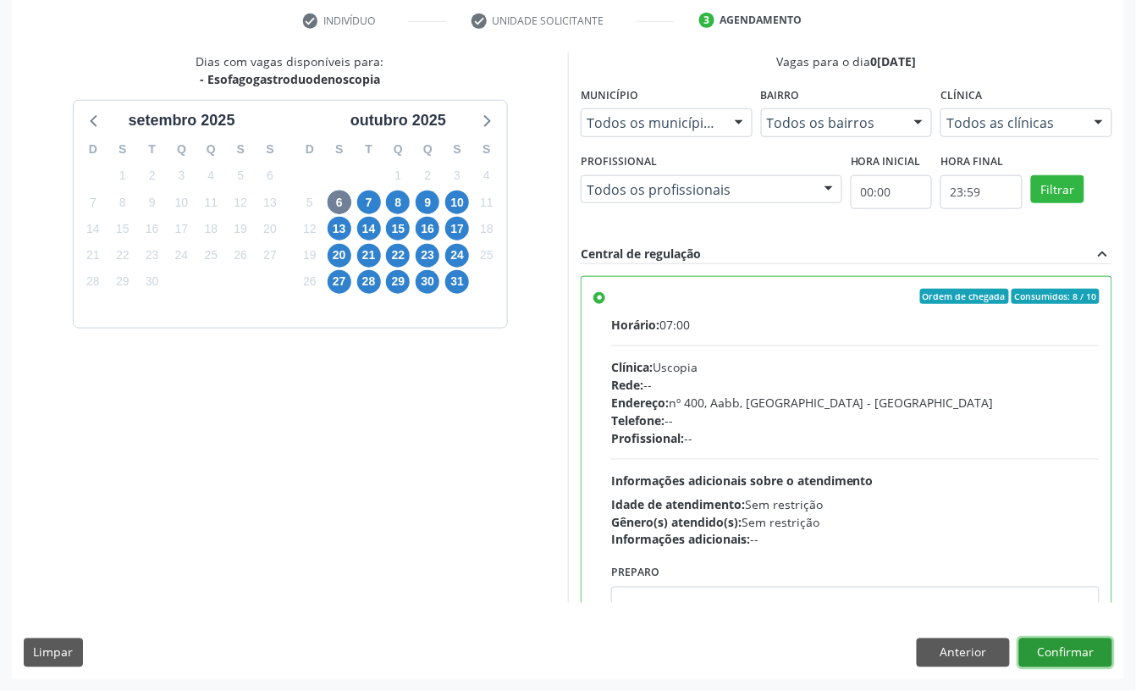
click at [1098, 653] on button "Confirmar" at bounding box center [1065, 652] width 93 height 29
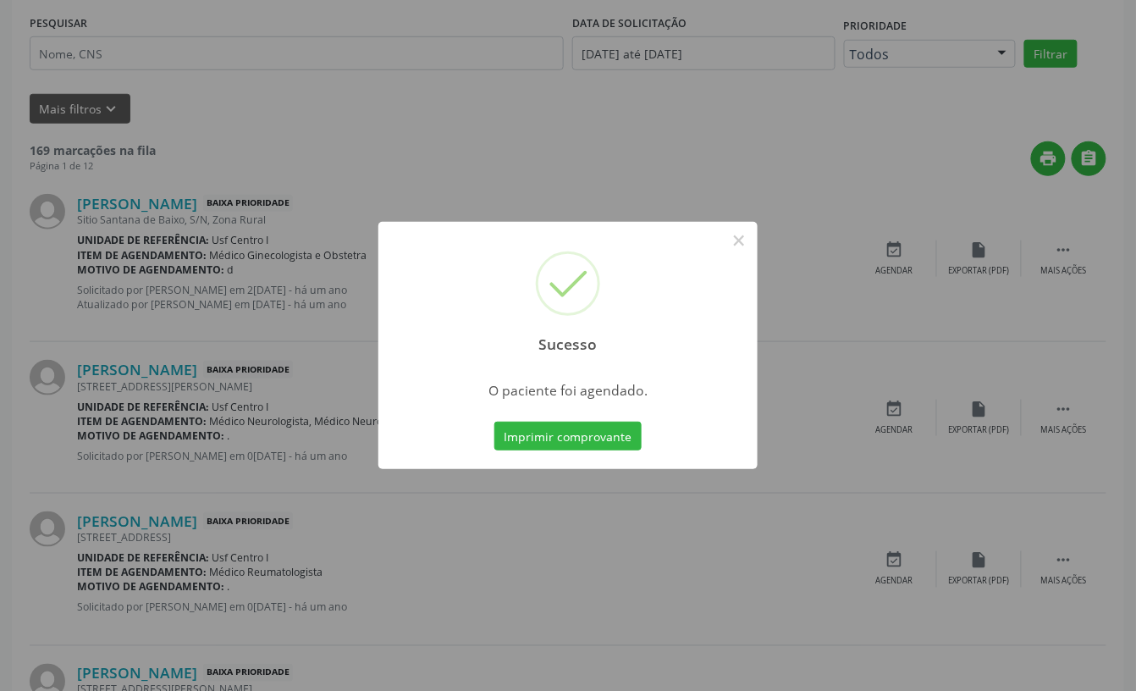
scroll to position [0, 0]
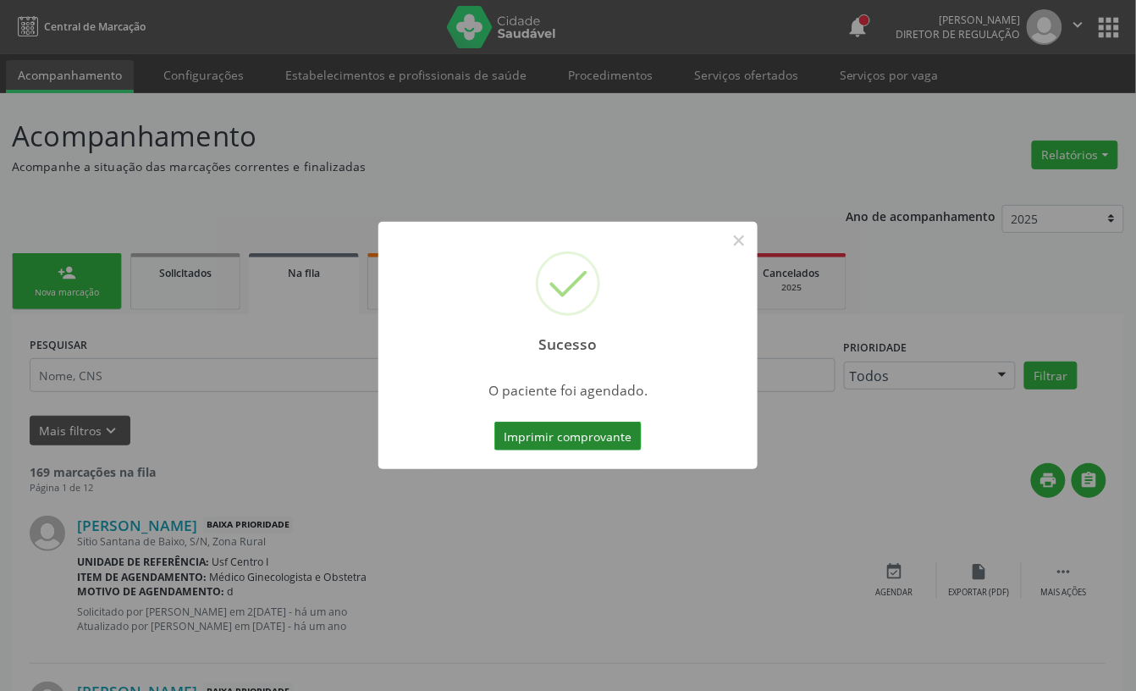
click at [594, 437] on button "Imprimir comprovante" at bounding box center [567, 436] width 147 height 29
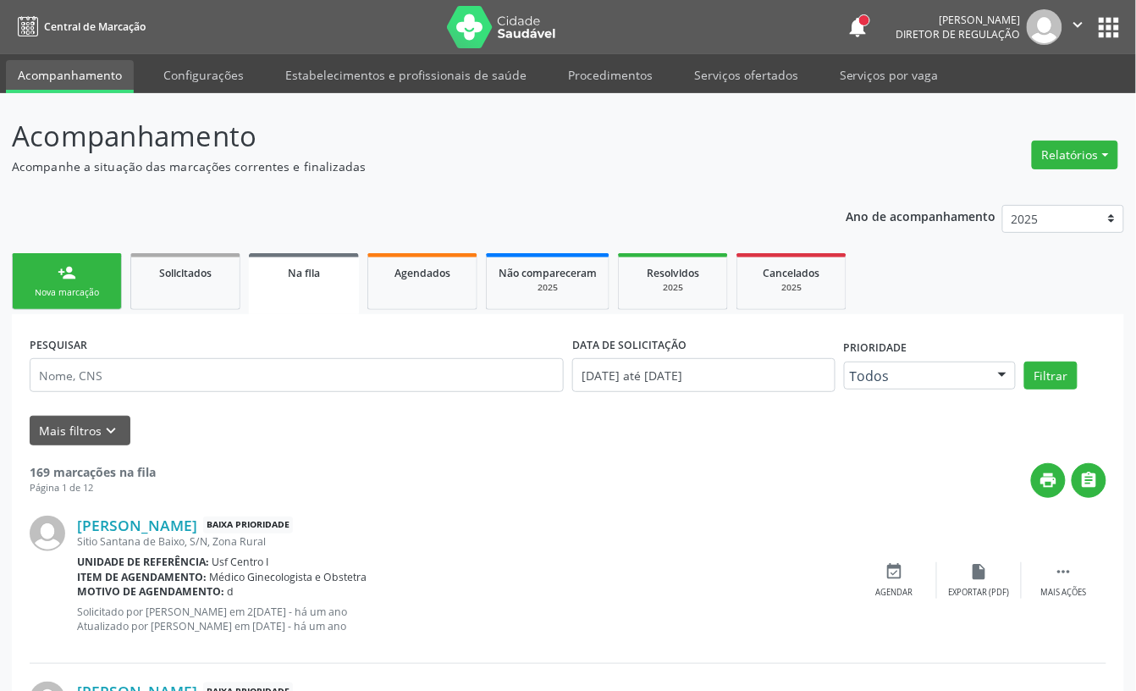
drag, startPoint x: 62, startPoint y: 272, endPoint x: 62, endPoint y: 251, distance: 21.2
click at [62, 272] on div "person_add" at bounding box center [67, 272] width 19 height 19
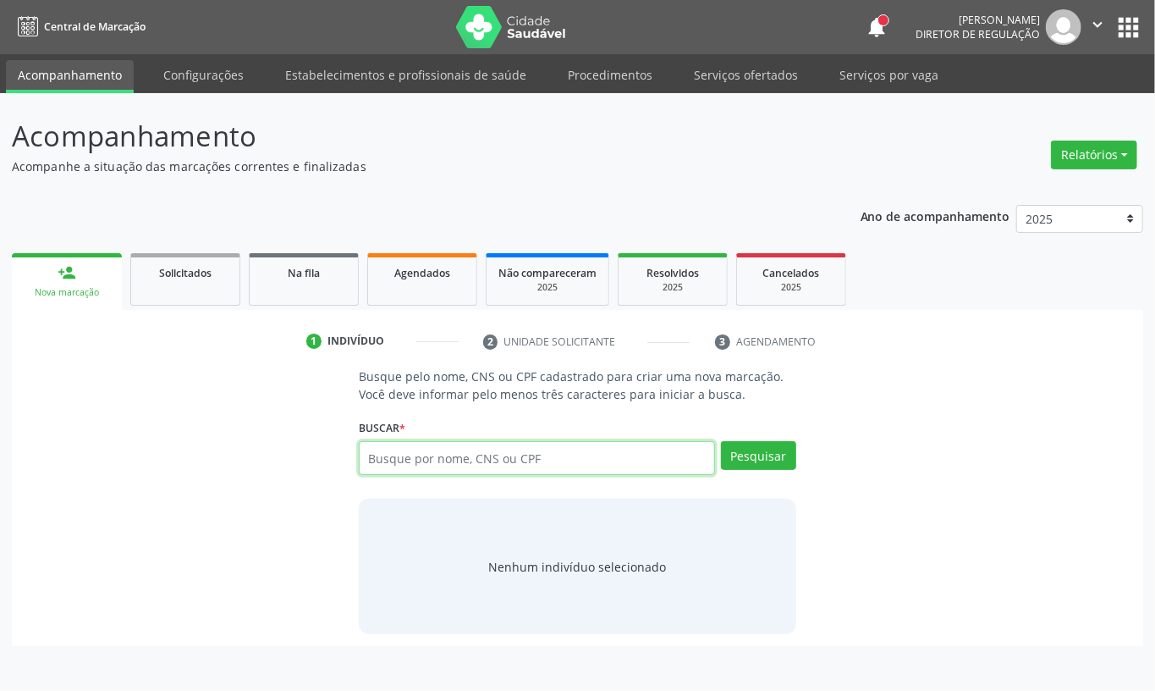
click at [404, 459] on input "text" at bounding box center [537, 458] width 356 height 34
type input "R"
type input "700504767756359"
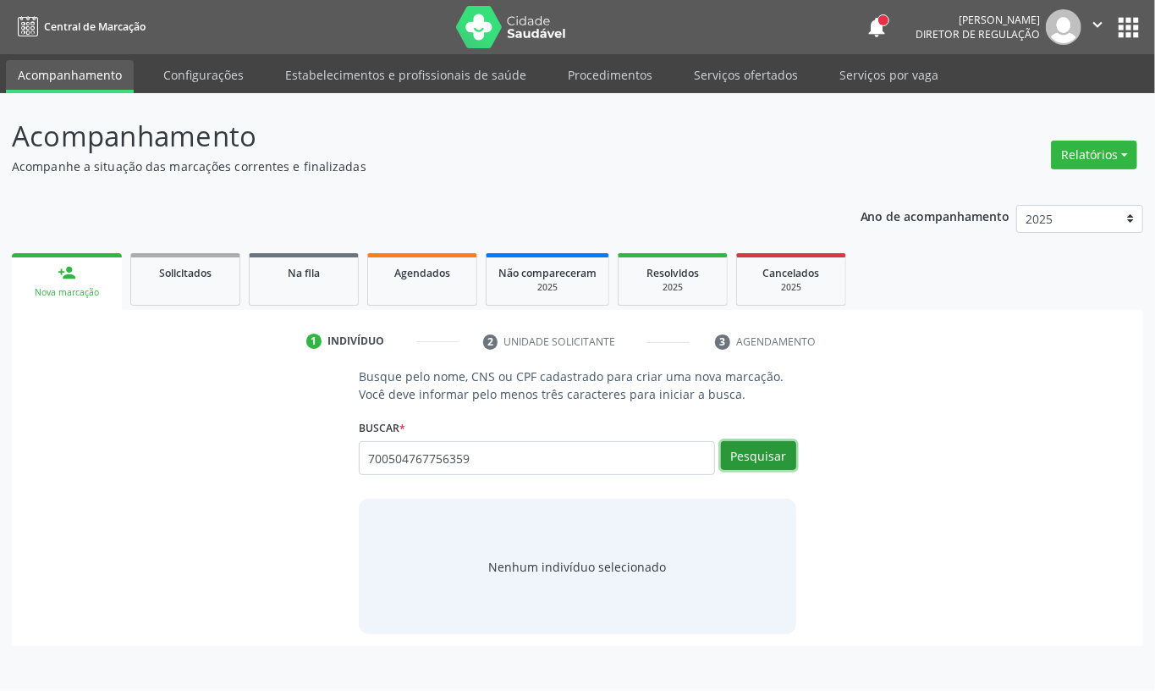
click at [797, 458] on button "Pesquisar" at bounding box center [758, 455] width 75 height 29
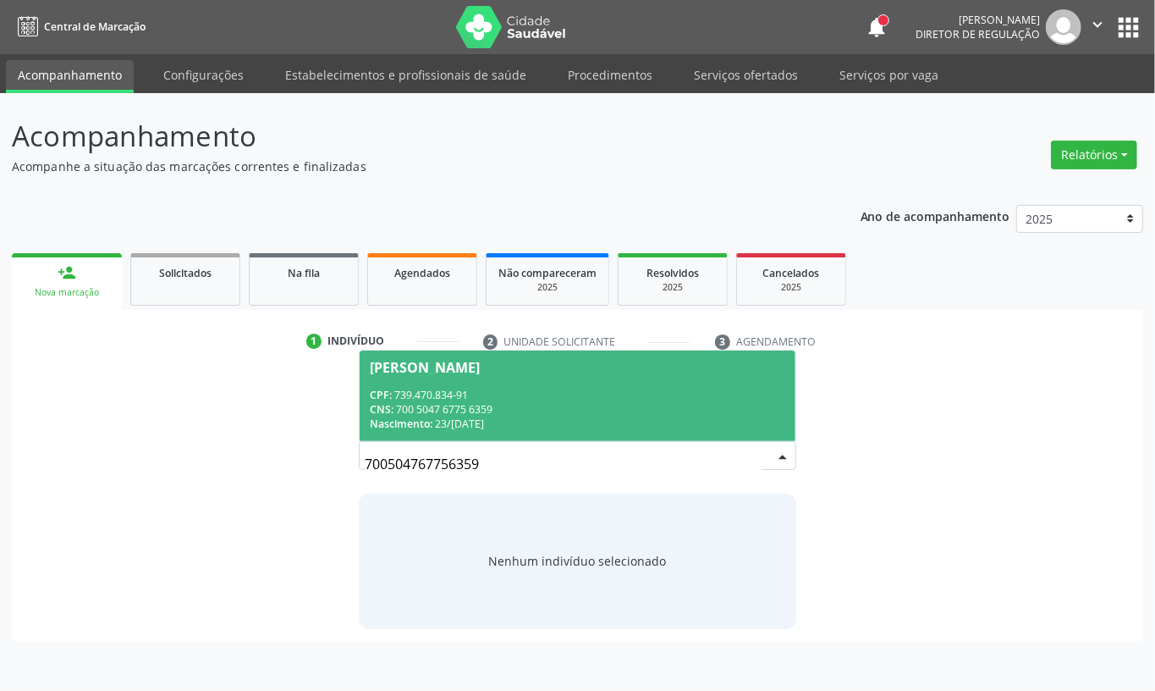
click at [647, 417] on div "Nascimento: 23/10/1965" at bounding box center [578, 423] width 416 height 14
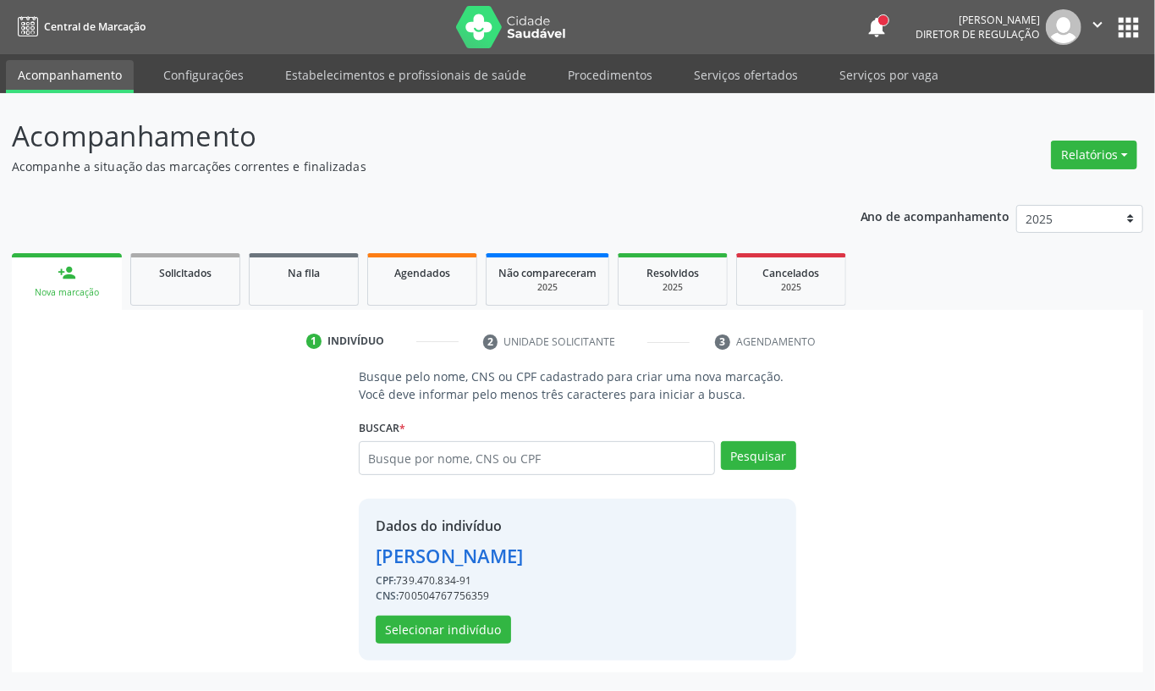
click at [451, 648] on div "Dados do indivíduo Maria Aparecida Rodrigues dos Santos CPF: 739.470.834-91 CNS…" at bounding box center [578, 580] width 438 height 162
click at [451, 635] on button "Selecionar indivíduo" at bounding box center [443, 629] width 135 height 29
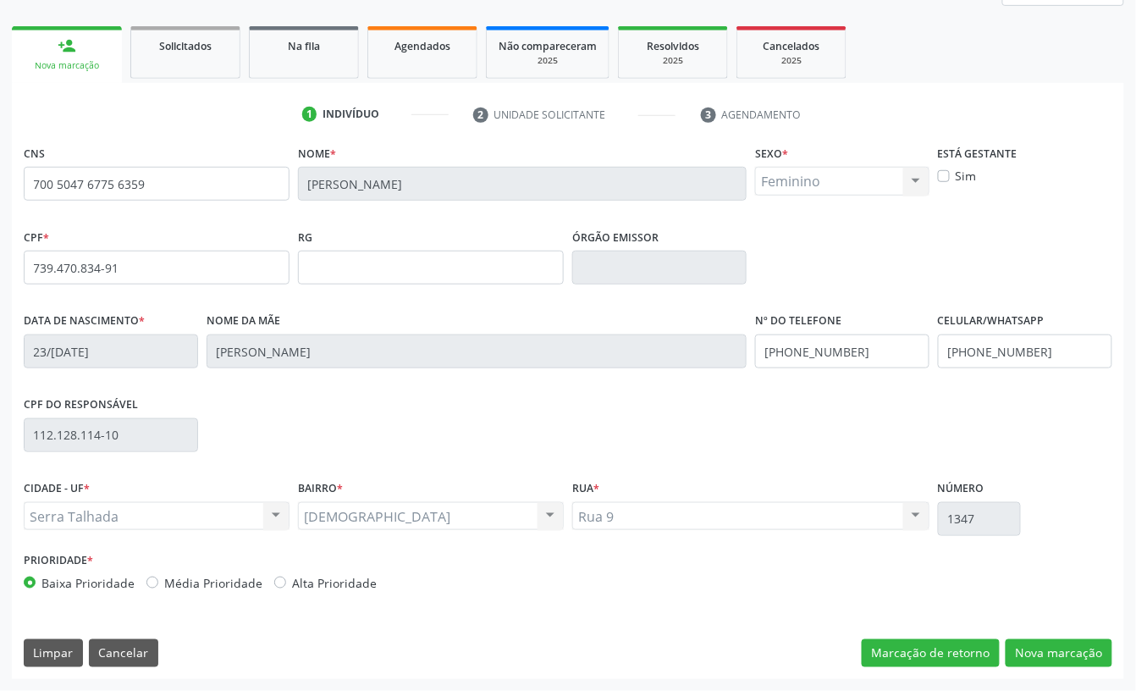
scroll to position [228, 0]
click at [1044, 644] on button "Nova marcação" at bounding box center [1059, 653] width 107 height 29
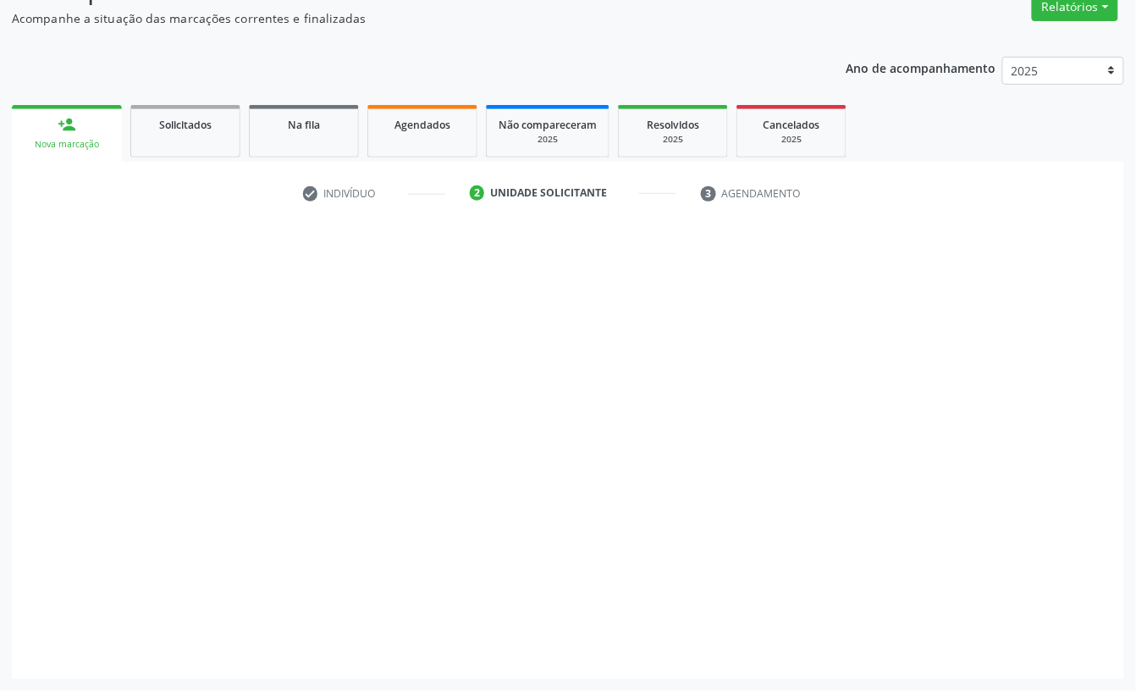
scroll to position [150, 0]
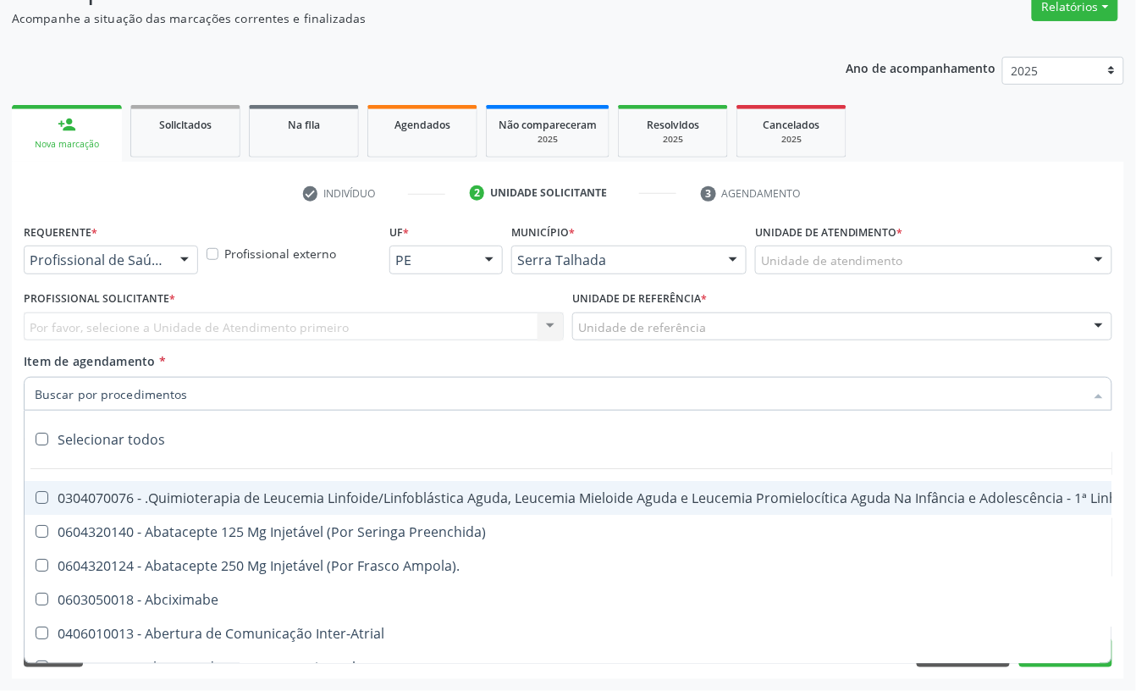
click at [99, 319] on div "Por favor, selecione a Unidade de Atendimento primeiro Nenhum resultado encontr…" at bounding box center [294, 326] width 540 height 29
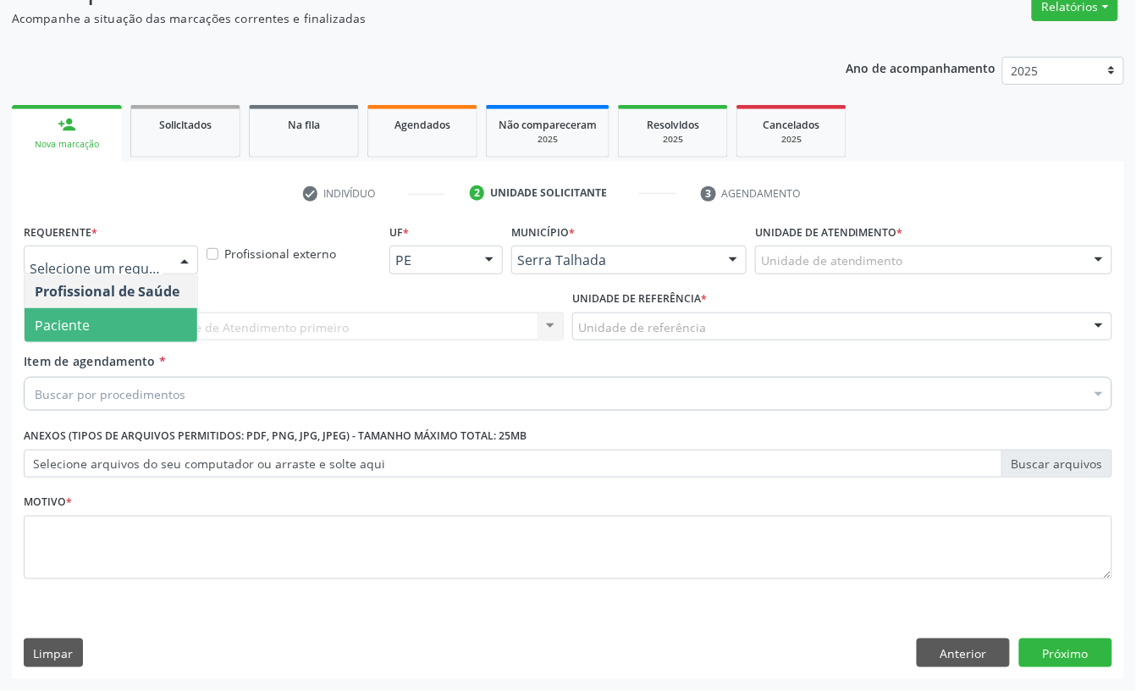
click at [83, 343] on div "Profissional Solicitante * Por favor, selecione a Unidade de Atendimento primei…" at bounding box center [293, 319] width 549 height 66
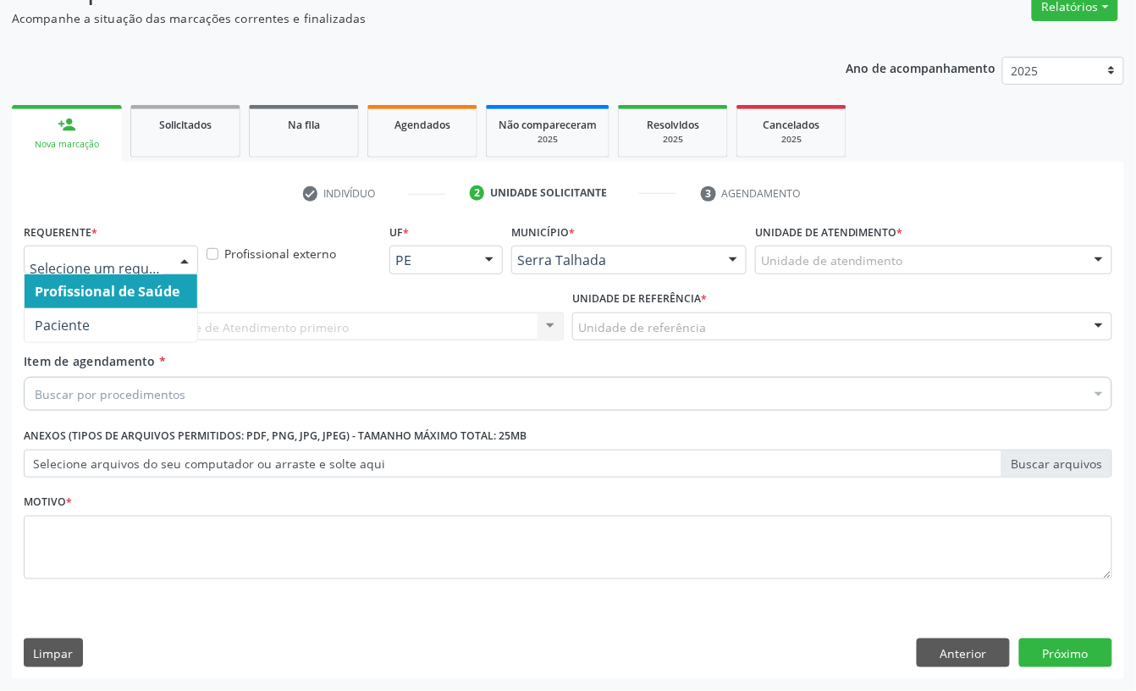
click at [62, 302] on span "Profissional de Saúde" at bounding box center [111, 291] width 173 height 34
click at [61, 267] on div at bounding box center [111, 259] width 174 height 29
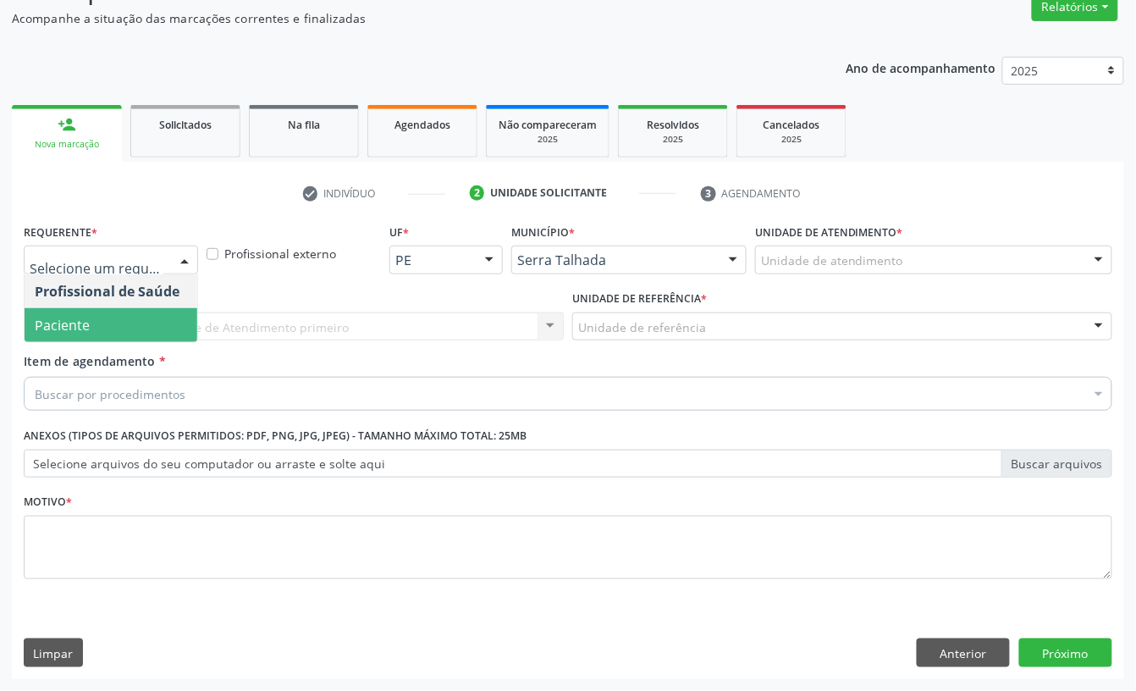
click at [69, 308] on span "Paciente" at bounding box center [111, 325] width 173 height 34
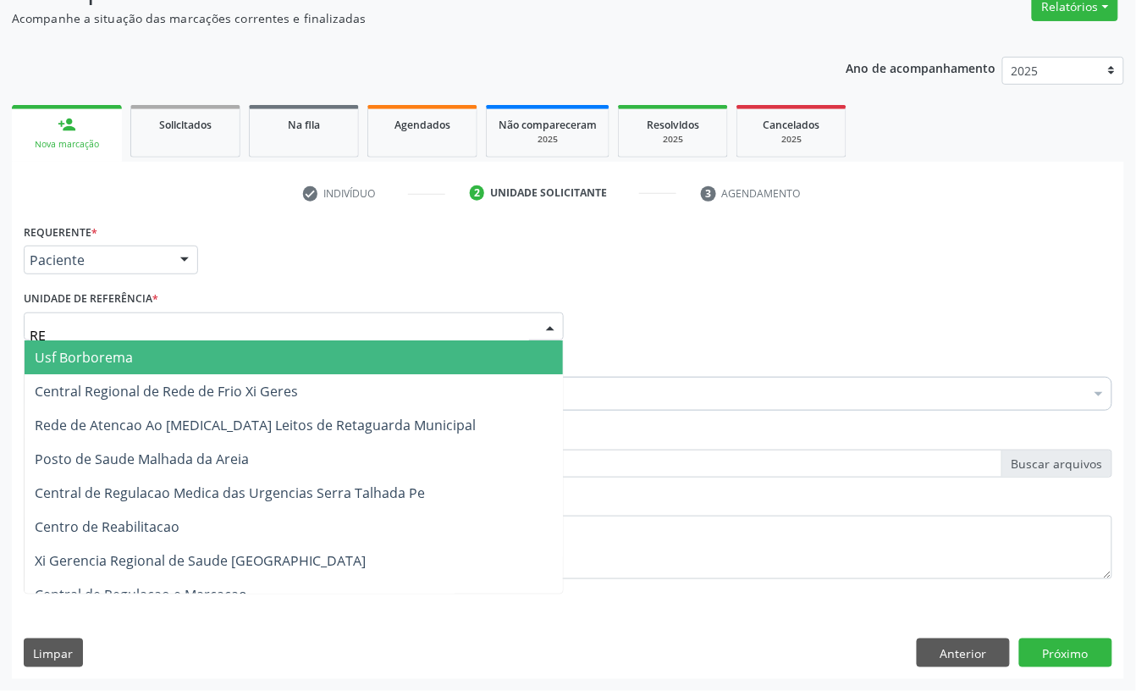
type input "REA"
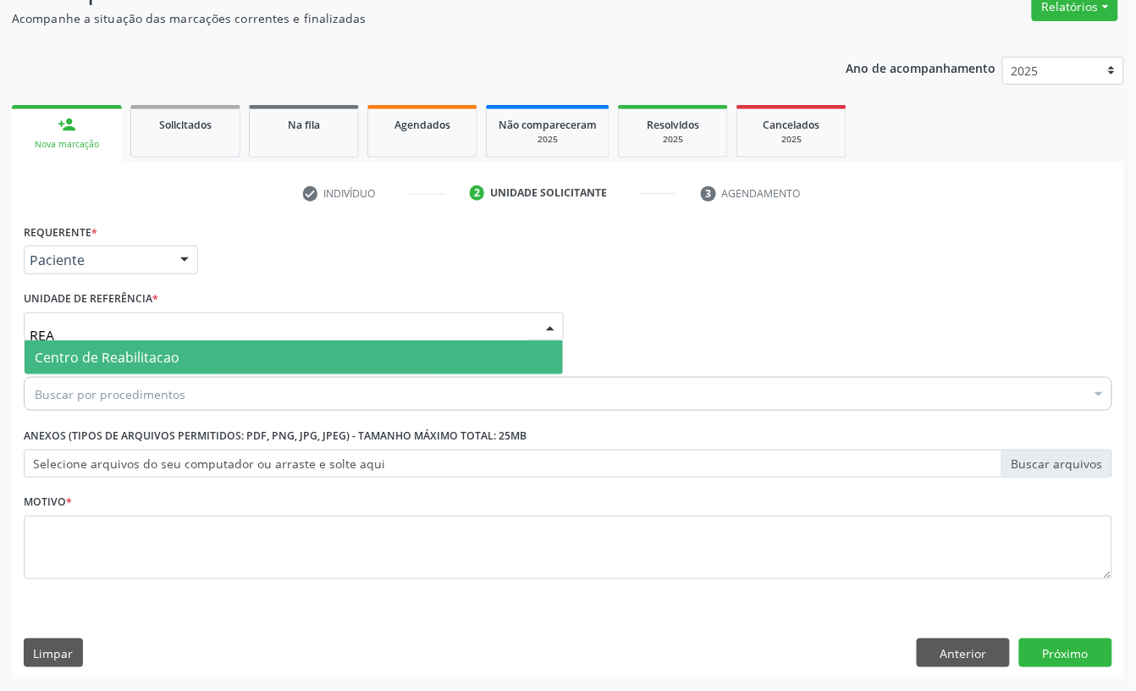
click at [102, 352] on span "Centro de Reabilitacao" at bounding box center [107, 357] width 145 height 19
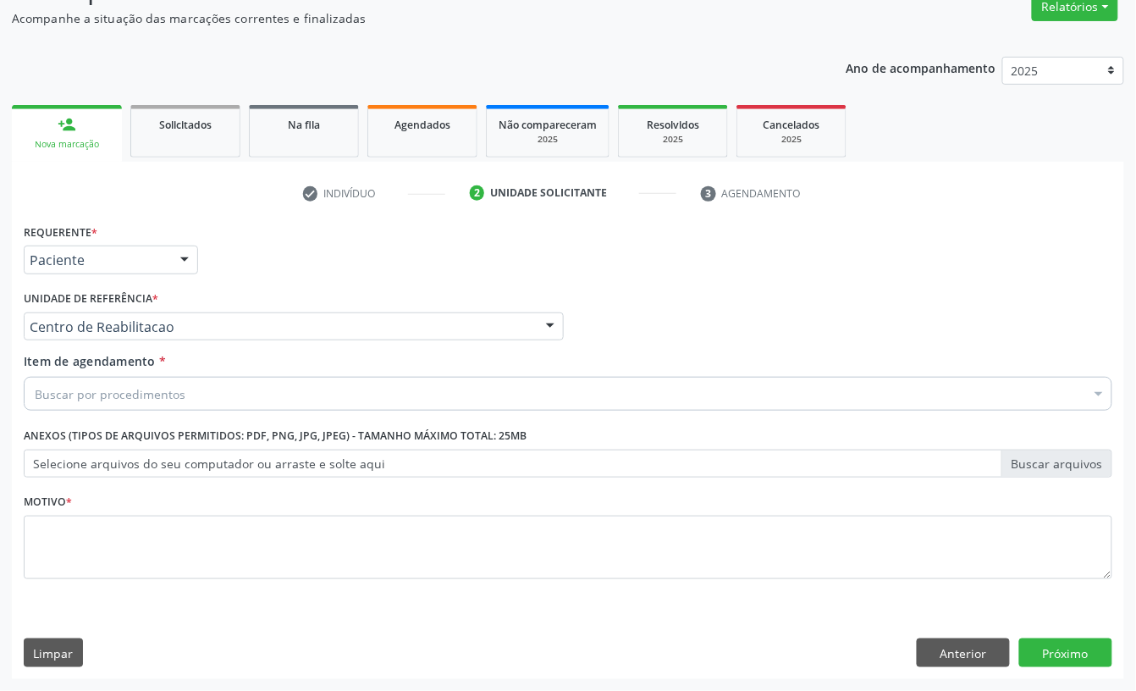
click at [161, 381] on div "Buscar por procedimentos" at bounding box center [568, 394] width 1089 height 34
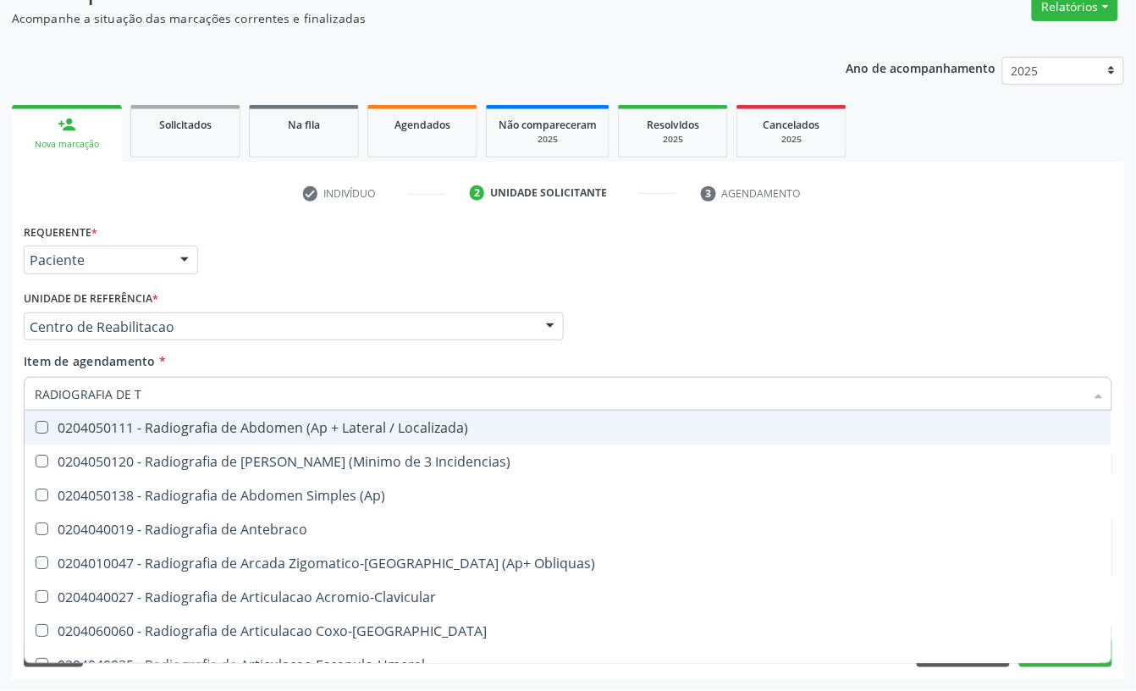
type input "RADIOGRAFIA DE TO"
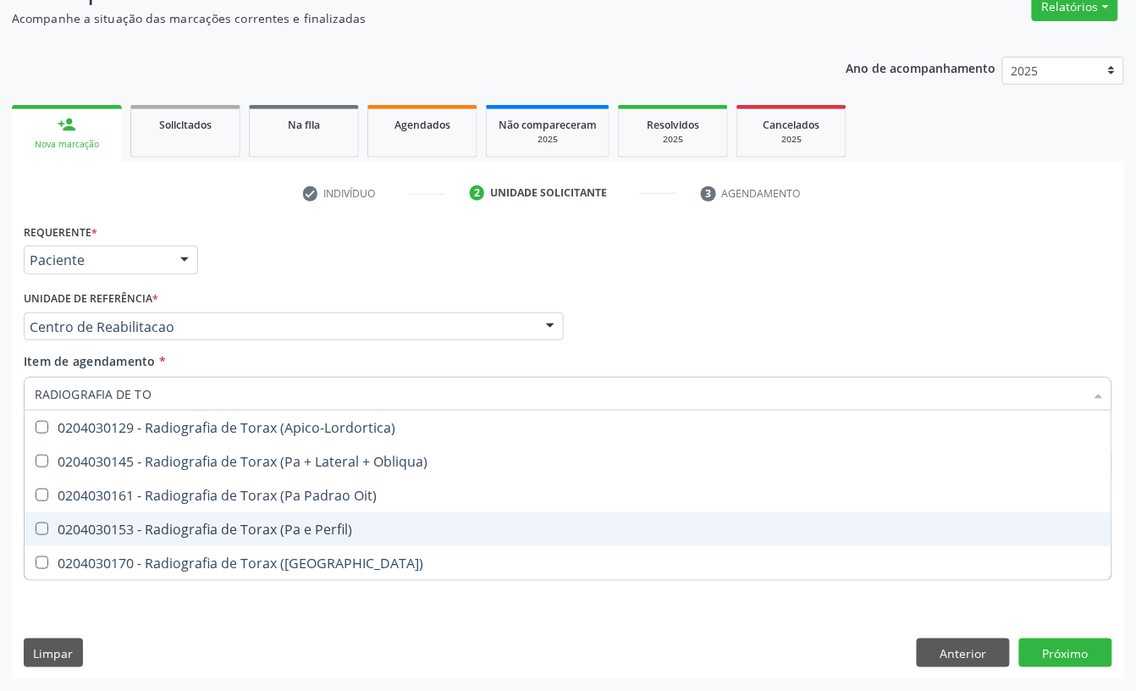
click at [373, 526] on div "0204030153 - Radiografia de Torax (Pa e Perfil)" at bounding box center [568, 529] width 1067 height 14
checkbox Perfil\) "true"
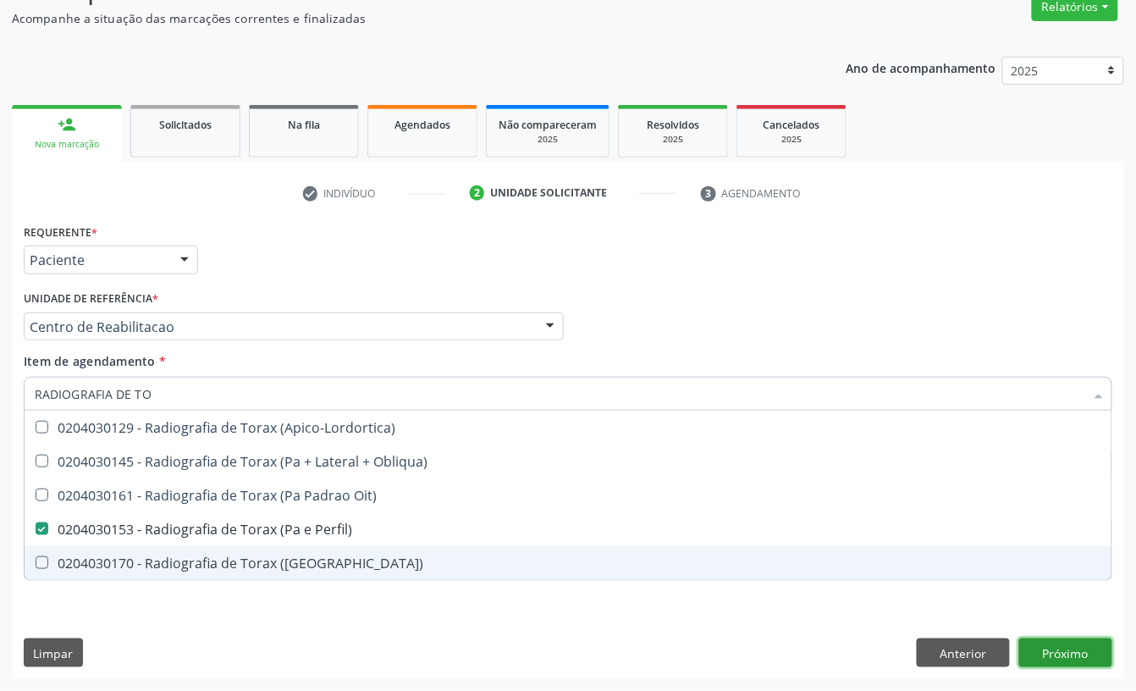
click at [1078, 657] on div "Requerente * Paciente Profissional de Saúde Paciente Nenhum resultado encontrad…" at bounding box center [568, 449] width 1112 height 460
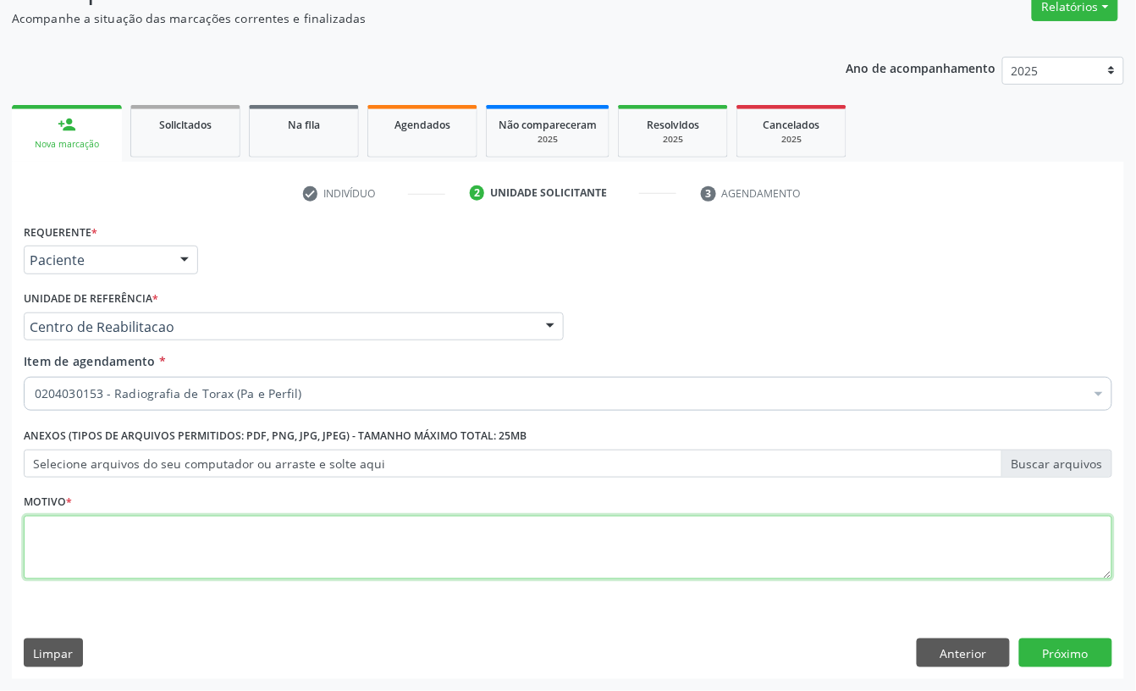
click at [242, 528] on textarea at bounding box center [568, 547] width 1089 height 64
type textarea "G"
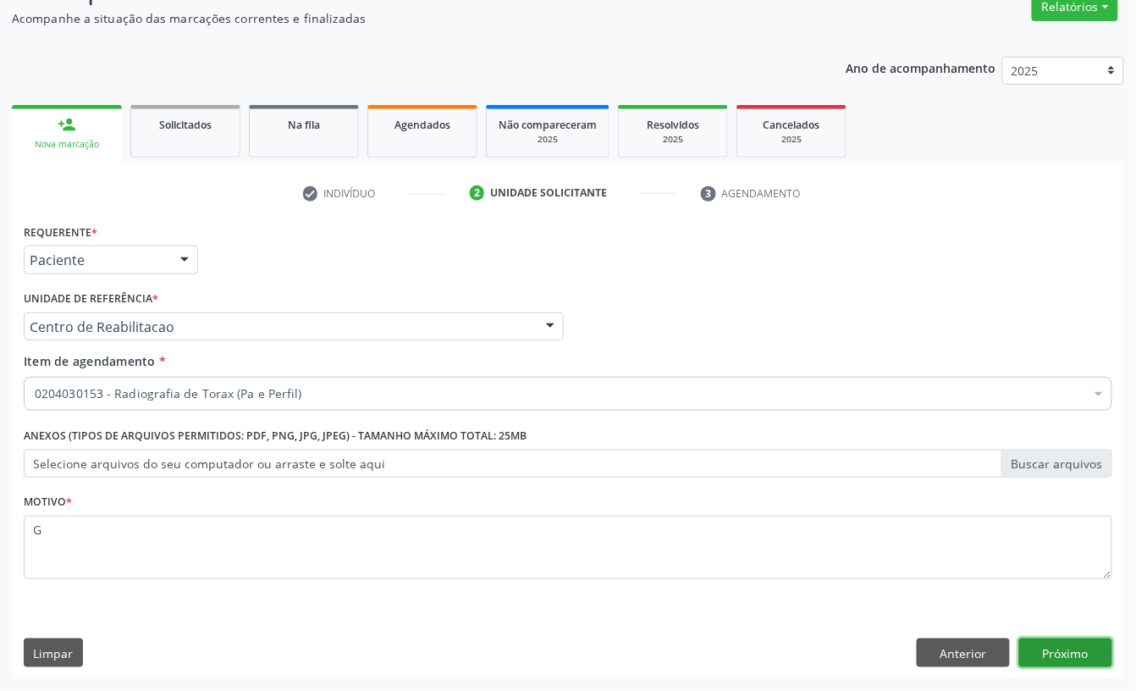
click at [1058, 652] on button "Próximo" at bounding box center [1065, 652] width 93 height 29
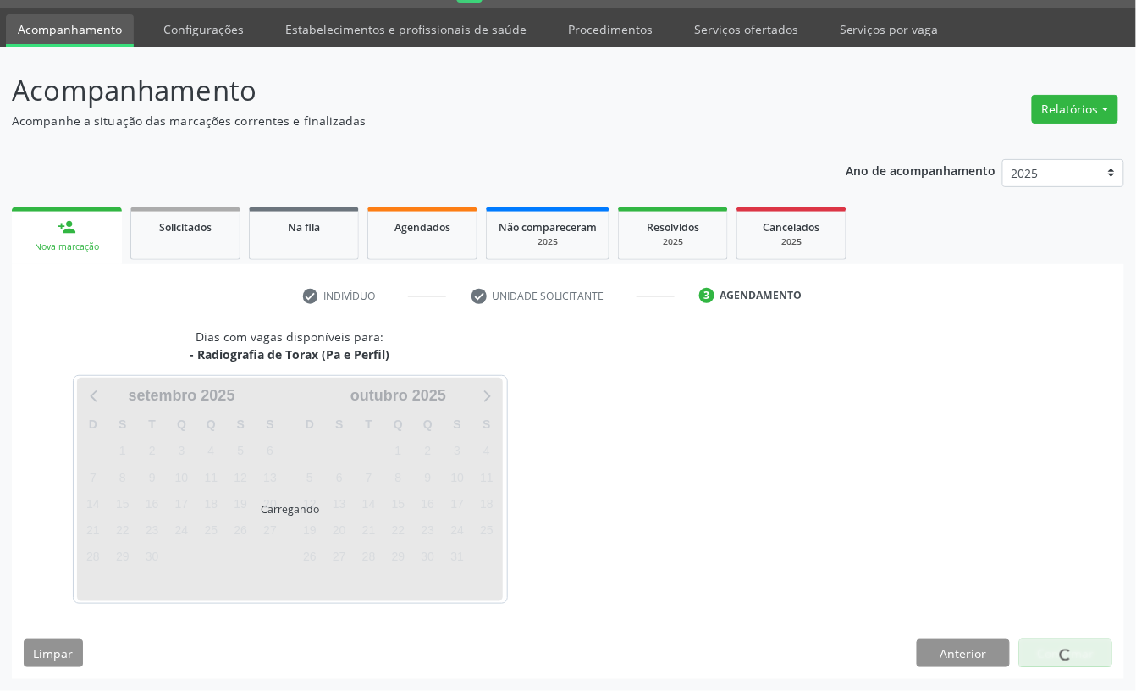
scroll to position [47, 0]
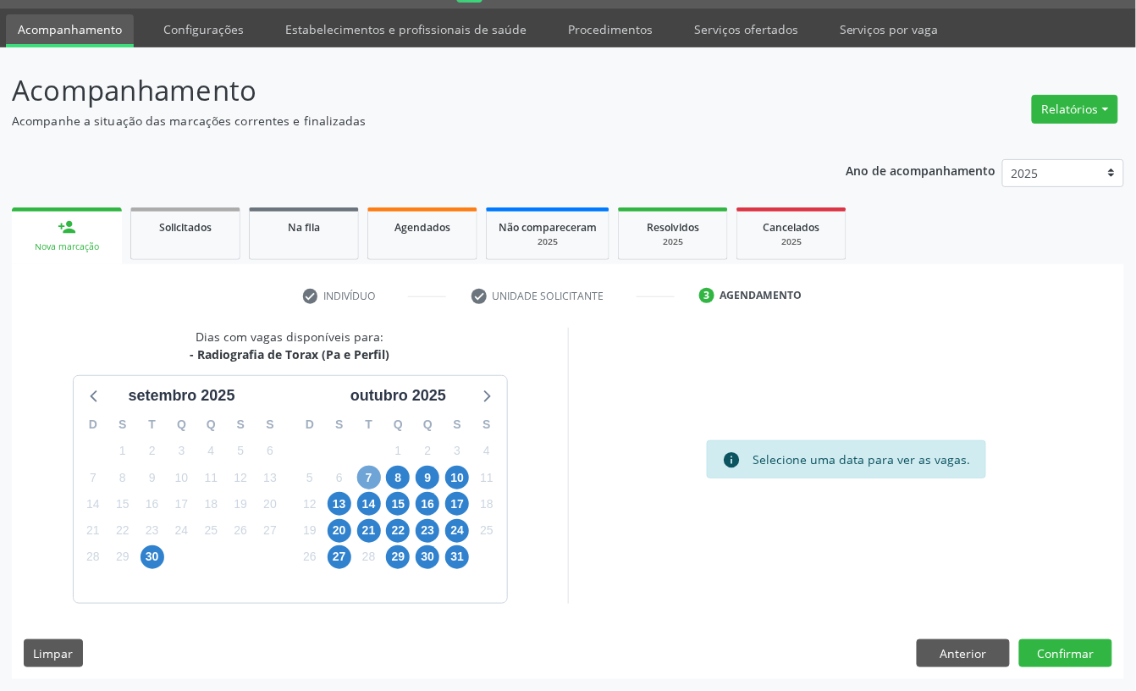
click at [367, 477] on span "7" at bounding box center [369, 478] width 24 height 24
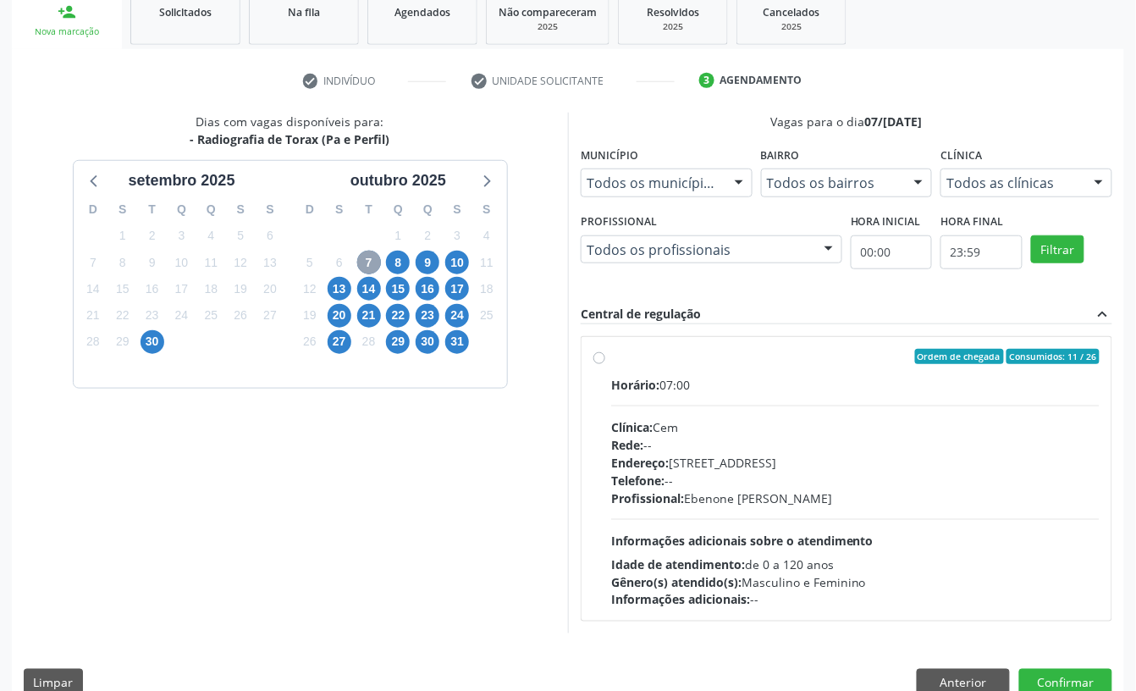
scroll to position [293, 0]
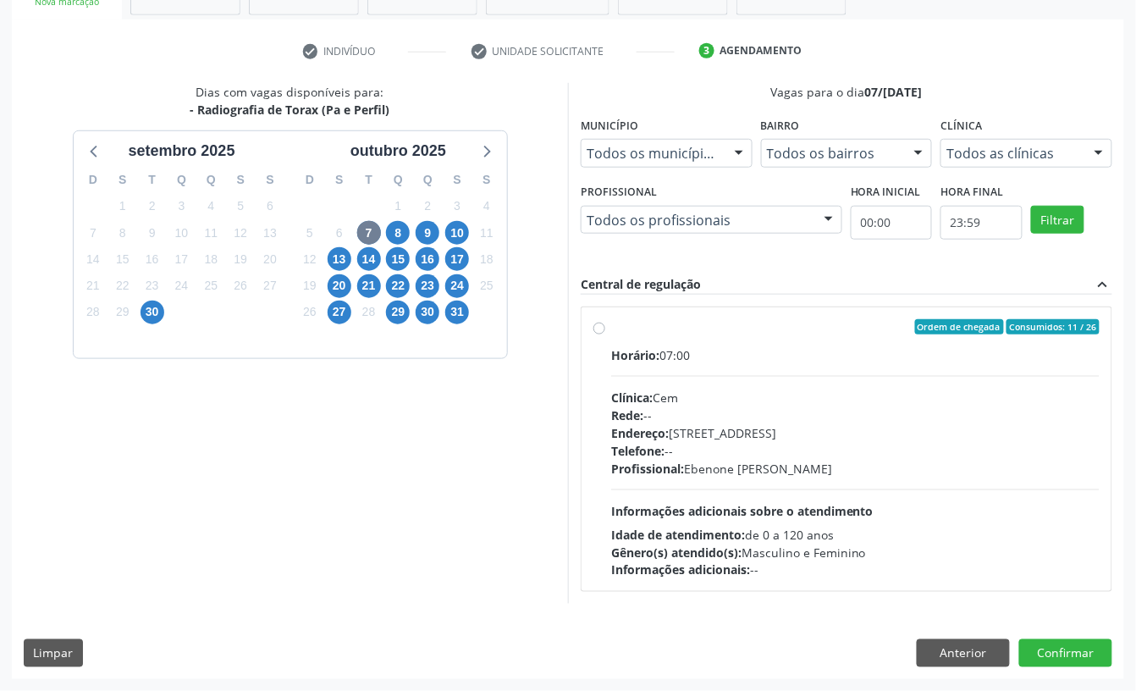
click at [638, 407] on span "Rede:" at bounding box center [627, 415] width 32 height 16
click at [605, 334] on input "Ordem de chegada Consumidos: 11 / 26 Horário: 07:00 Clínica: Cem Rede: -- Ender…" at bounding box center [599, 326] width 12 height 15
radio input "true"
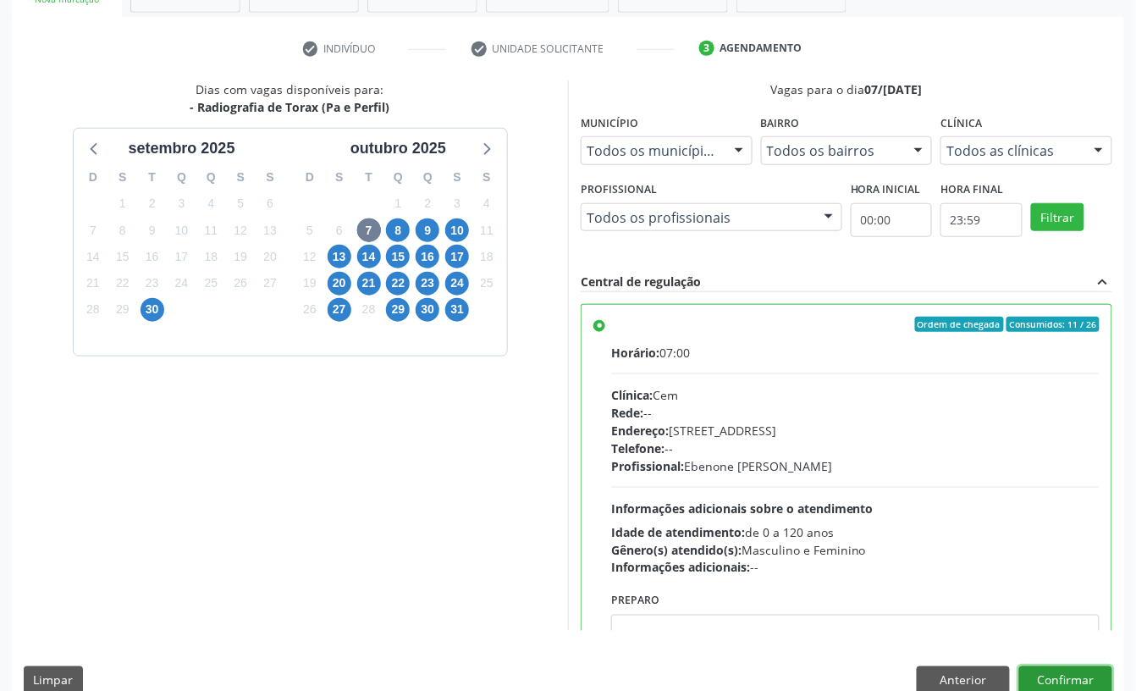
click at [1045, 670] on button "Confirmar" at bounding box center [1065, 680] width 93 height 29
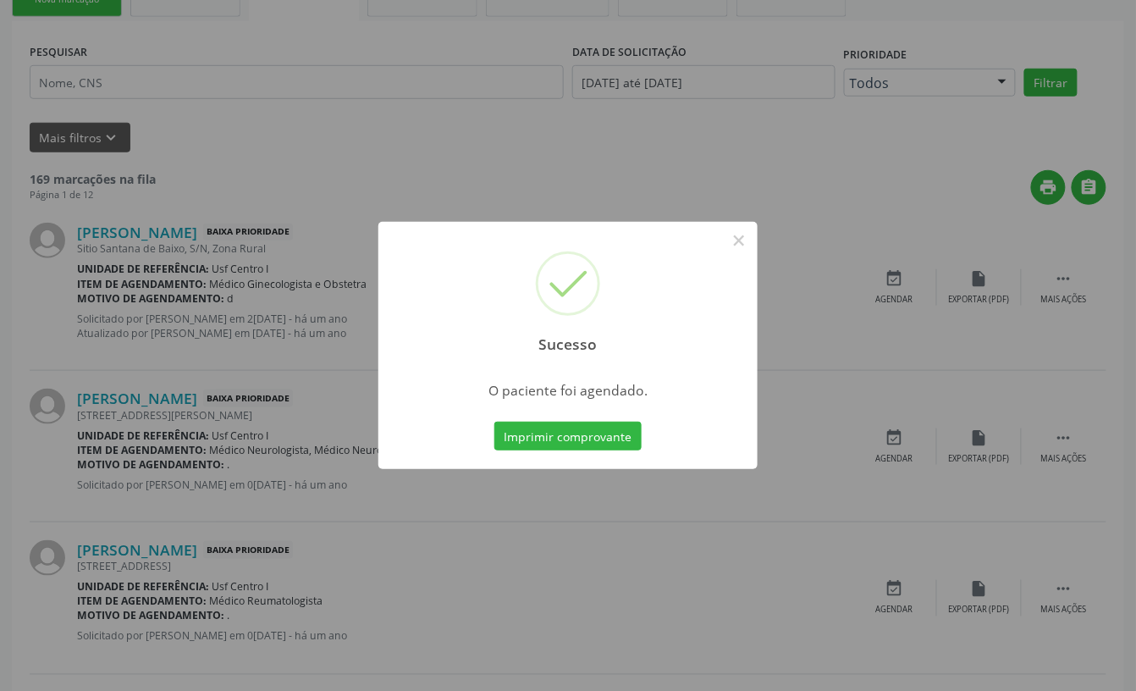
scroll to position [0, 0]
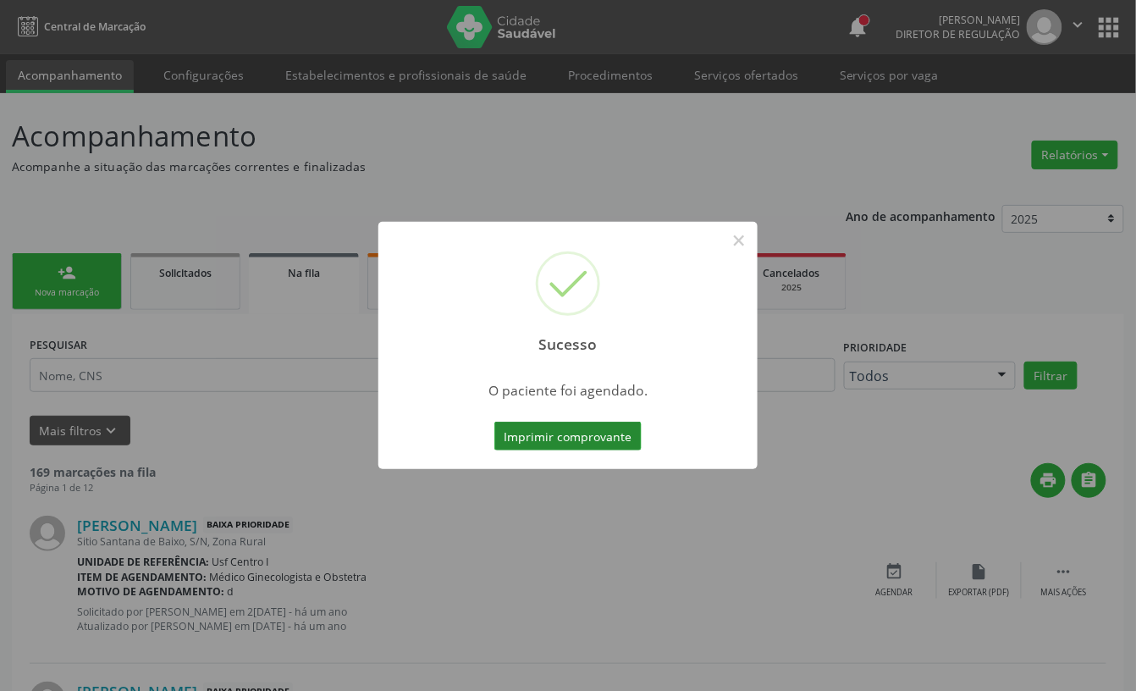
click at [573, 430] on button "Imprimir comprovante" at bounding box center [567, 436] width 147 height 29
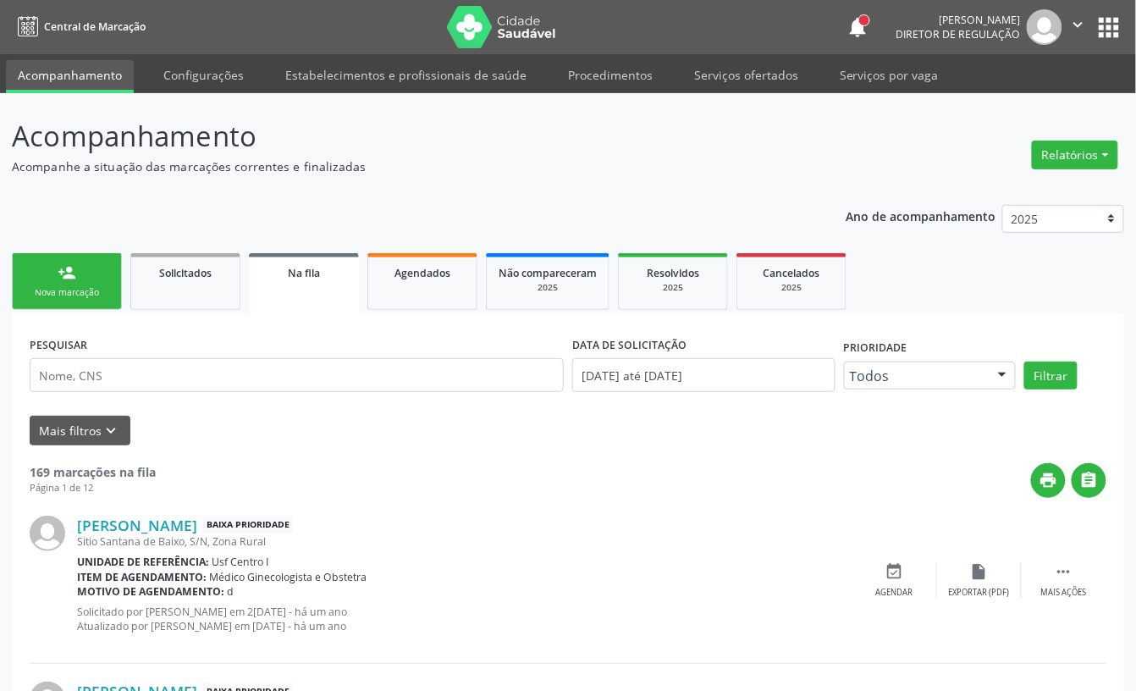
click at [86, 296] on div "Nova marcação" at bounding box center [67, 292] width 85 height 13
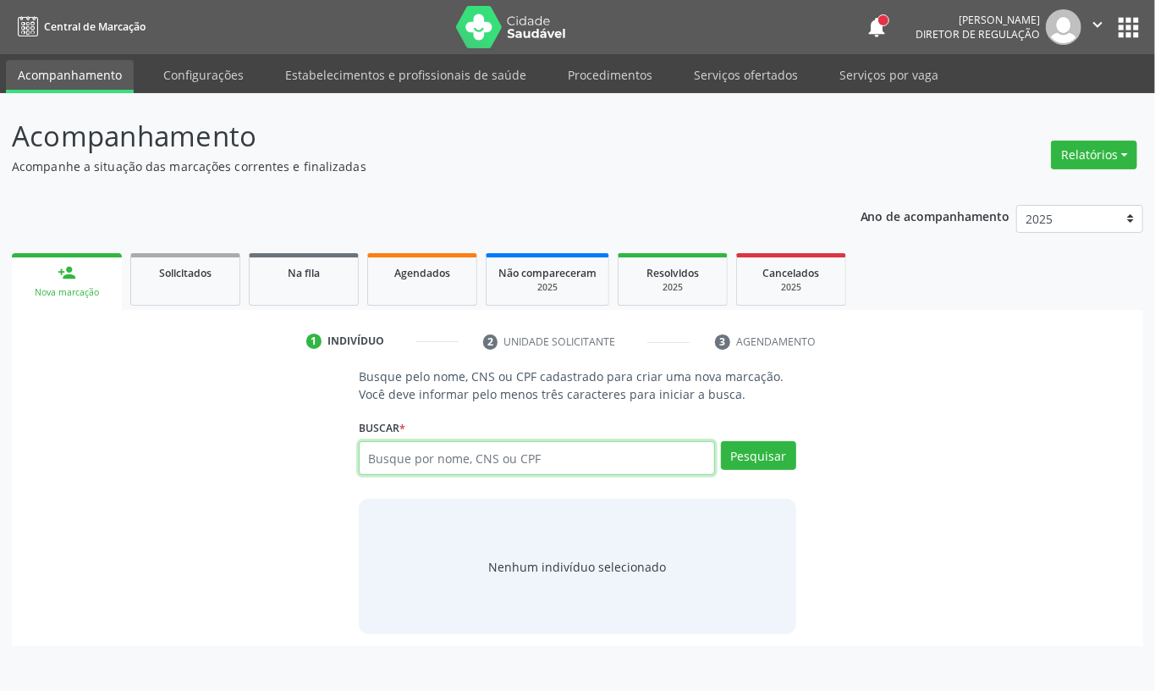
click at [411, 466] on input "text" at bounding box center [537, 458] width 356 height 34
type input "701401694078034"
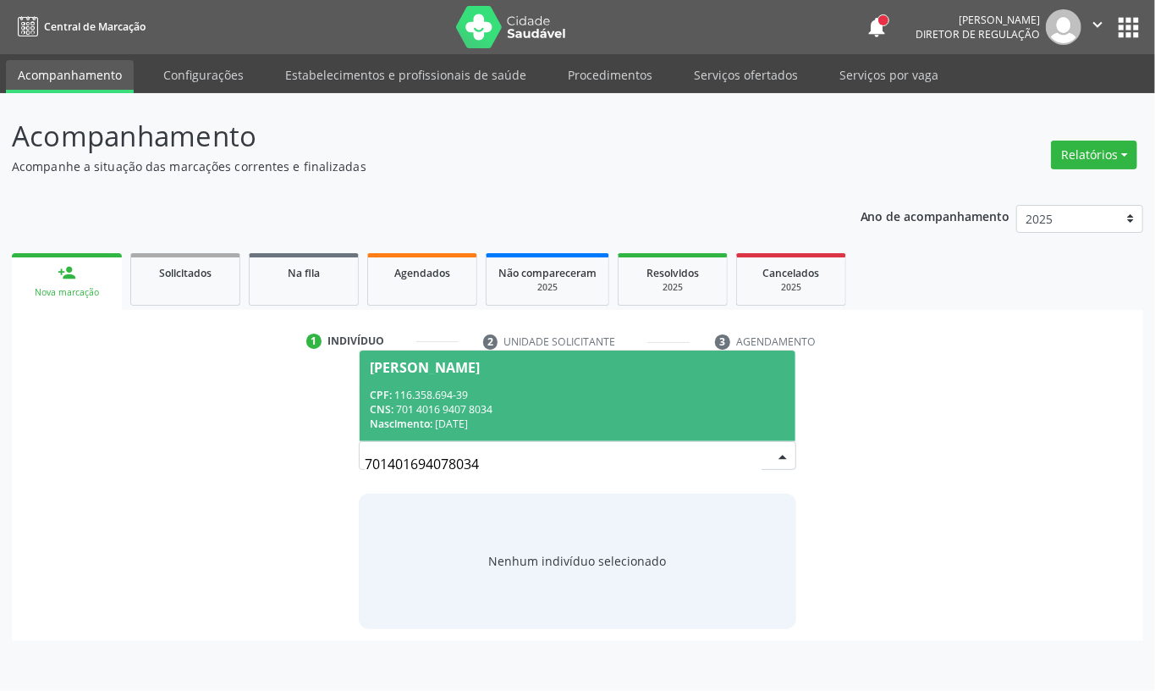
click at [527, 404] on div "CNS: 701 4016 9407 8034" at bounding box center [578, 409] width 416 height 14
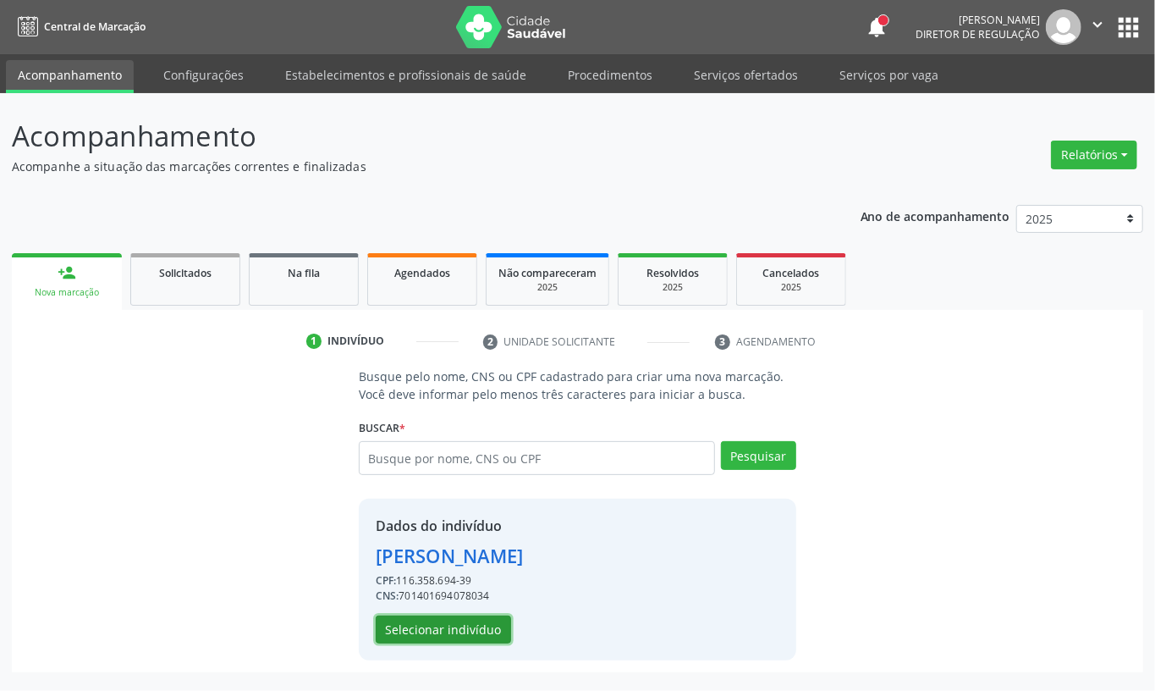
click at [488, 637] on button "Selecionar indivíduo" at bounding box center [443, 629] width 135 height 29
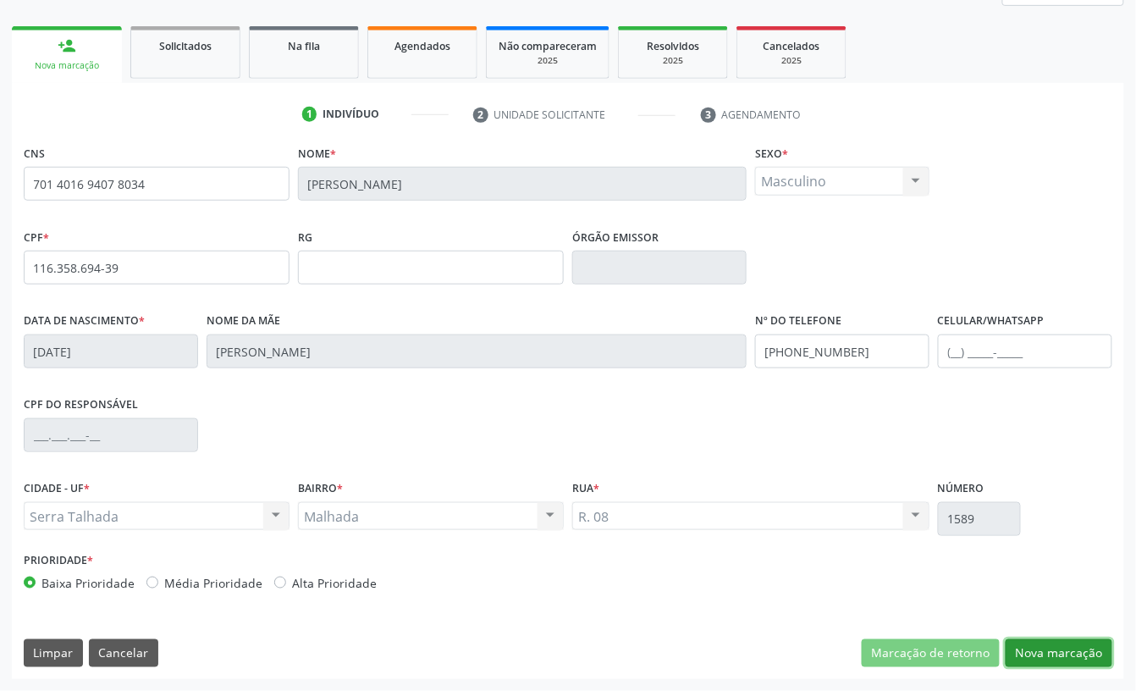
click at [1056, 652] on button "Nova marcação" at bounding box center [1059, 653] width 107 height 29
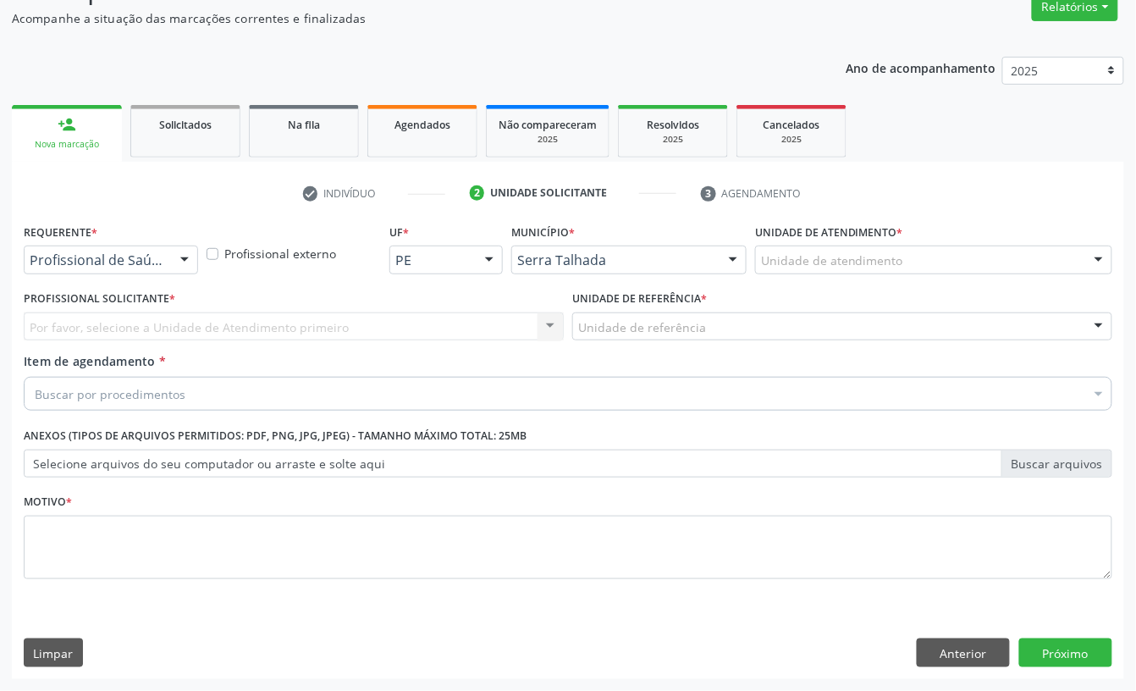
scroll to position [150, 0]
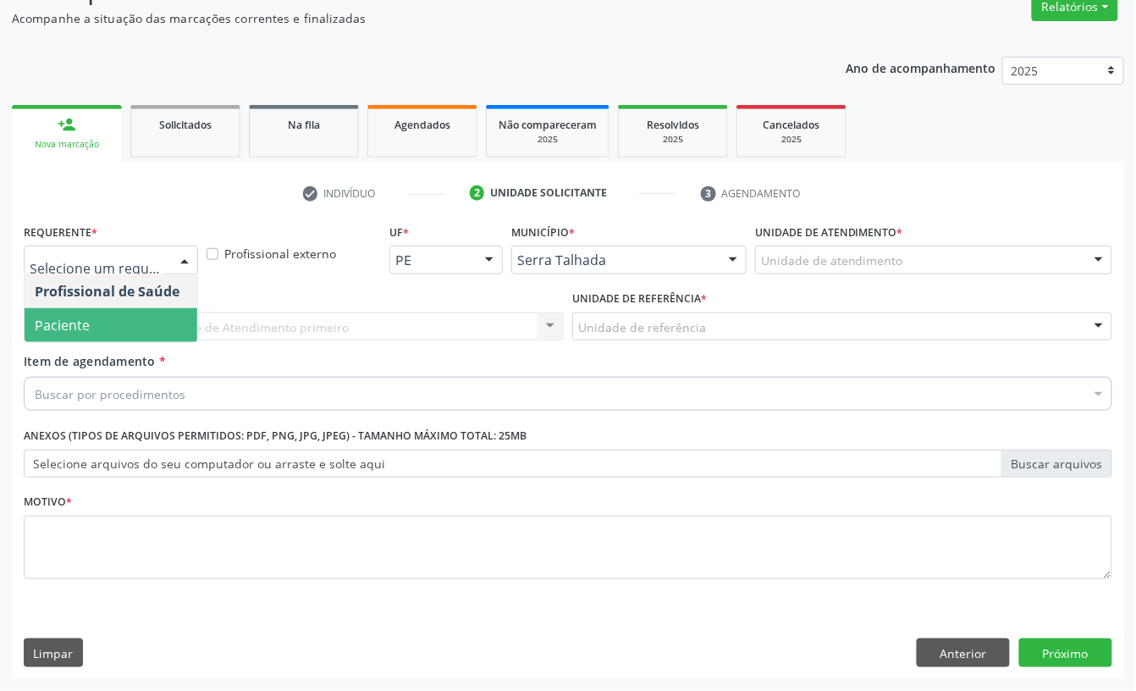
click at [96, 323] on span "Paciente" at bounding box center [111, 325] width 173 height 34
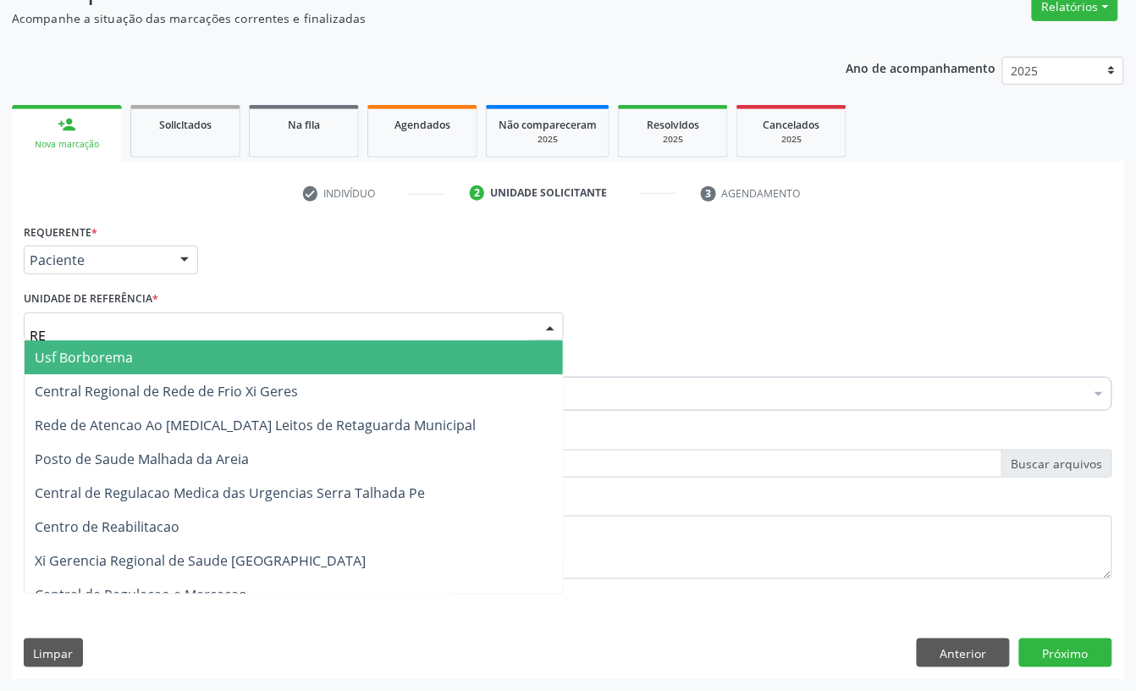
type input "REA"
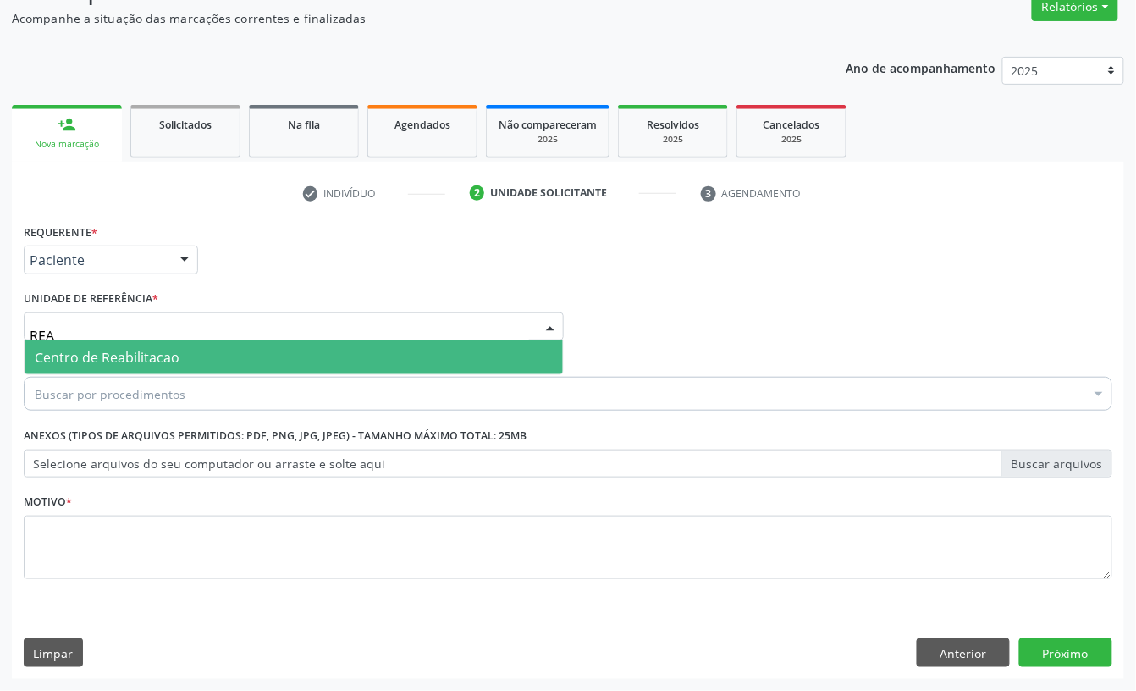
click at [105, 354] on span "Centro de Reabilitacao" at bounding box center [107, 357] width 145 height 19
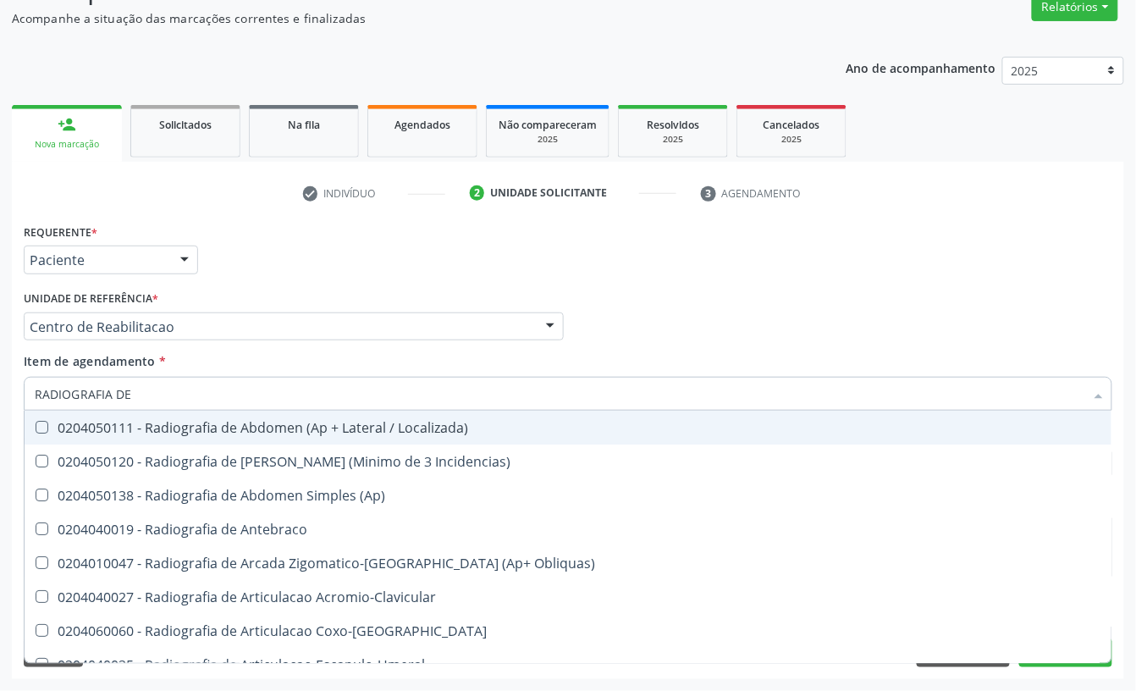
type input "RADIOGRAFIA DE T"
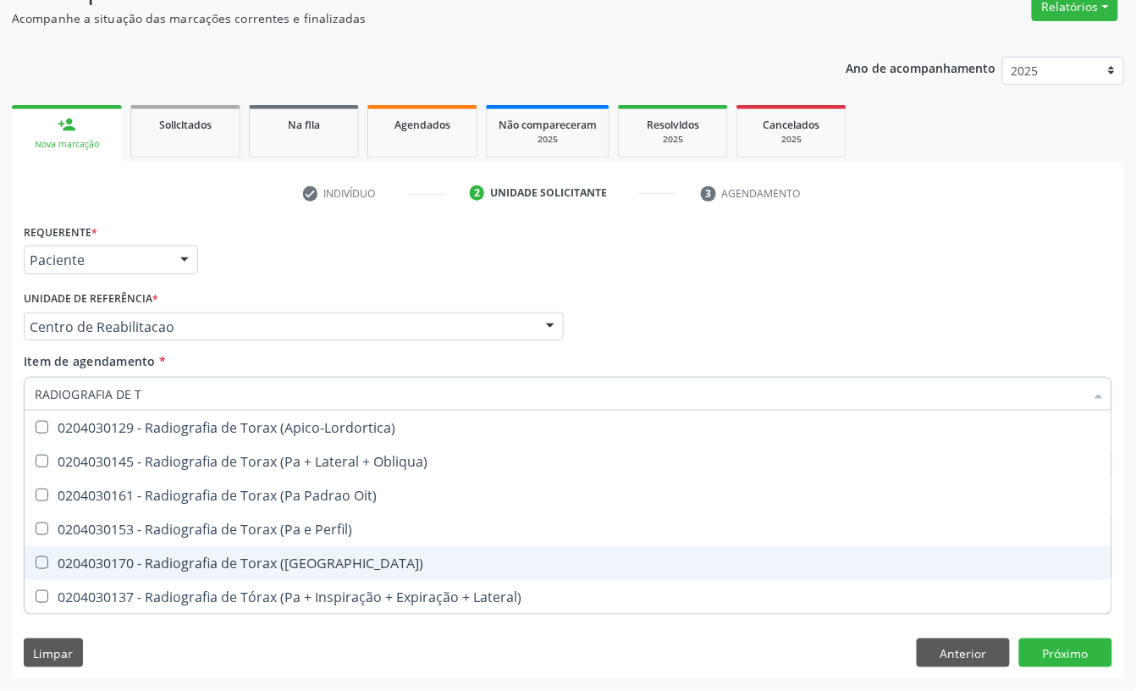
click at [300, 559] on div "0204030170 - Radiografia de Torax (Pa)" at bounding box center [568, 563] width 1067 height 14
checkbox \(Pa\) "true"
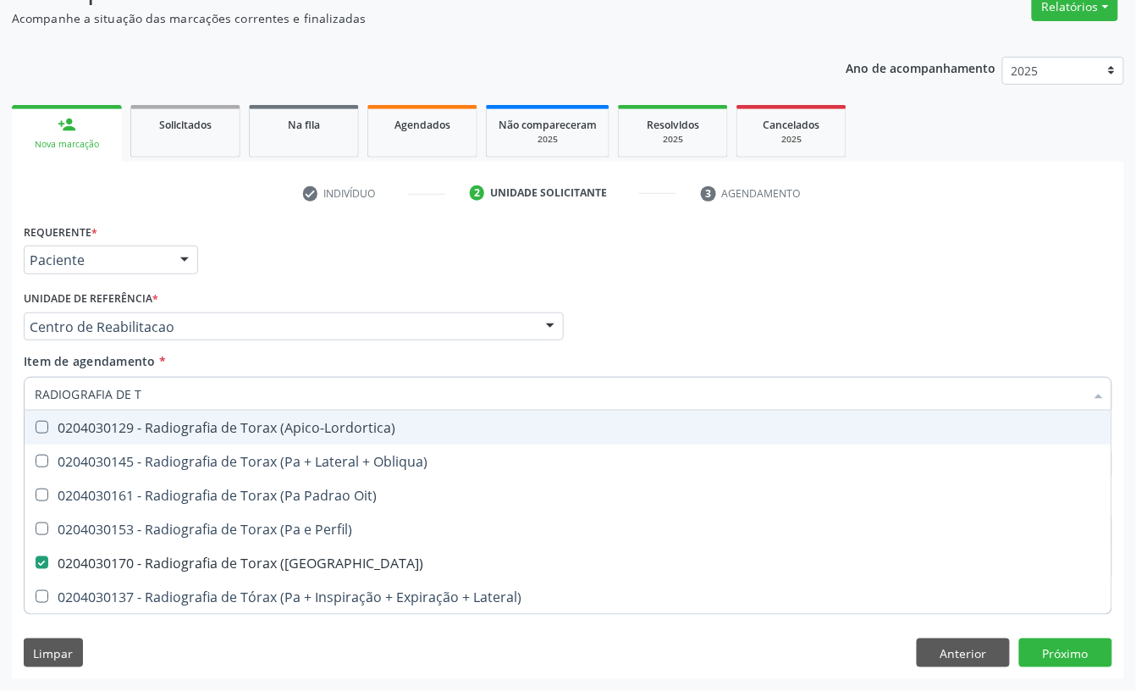
type input "RADIOGRAFIA DE T"
click at [329, 289] on div "Unidade de referência * Centro de Reabilitacao Usf do Mutirao Usf Cohab Usf Cai…" at bounding box center [294, 313] width 540 height 54
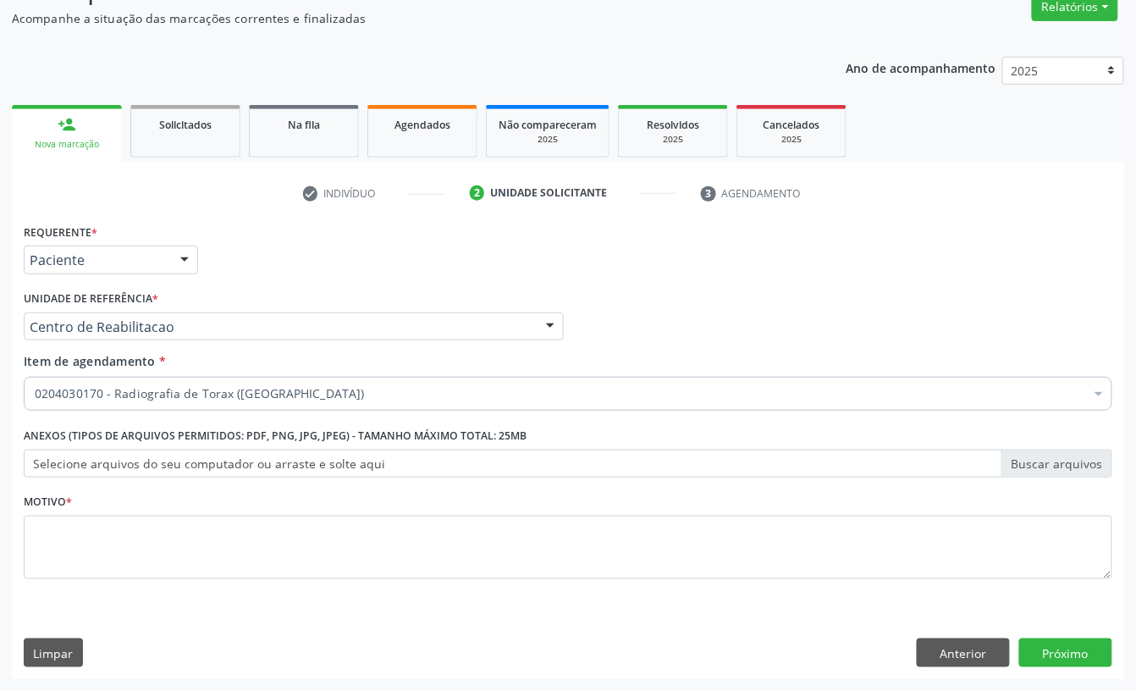
drag, startPoint x: 146, startPoint y: 581, endPoint x: 133, endPoint y: 572, distance: 16.0
click at [143, 581] on fieldset "Motivo *" at bounding box center [568, 540] width 1089 height 102
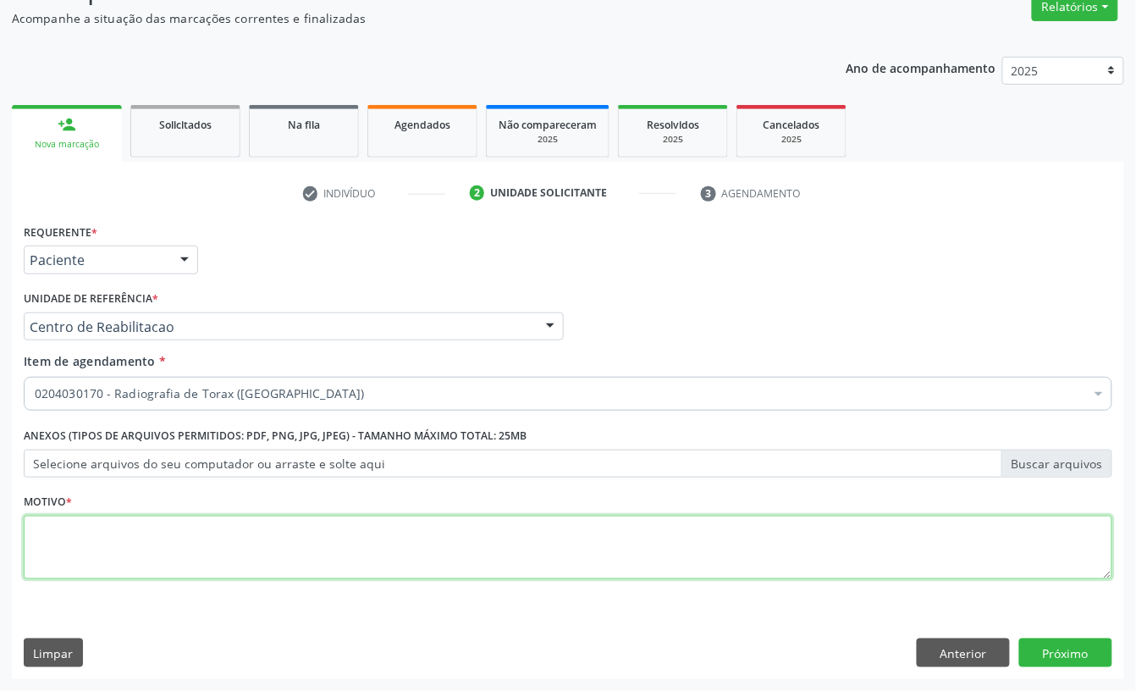
click at [122, 550] on textarea at bounding box center [568, 547] width 1089 height 64
type textarea "A"
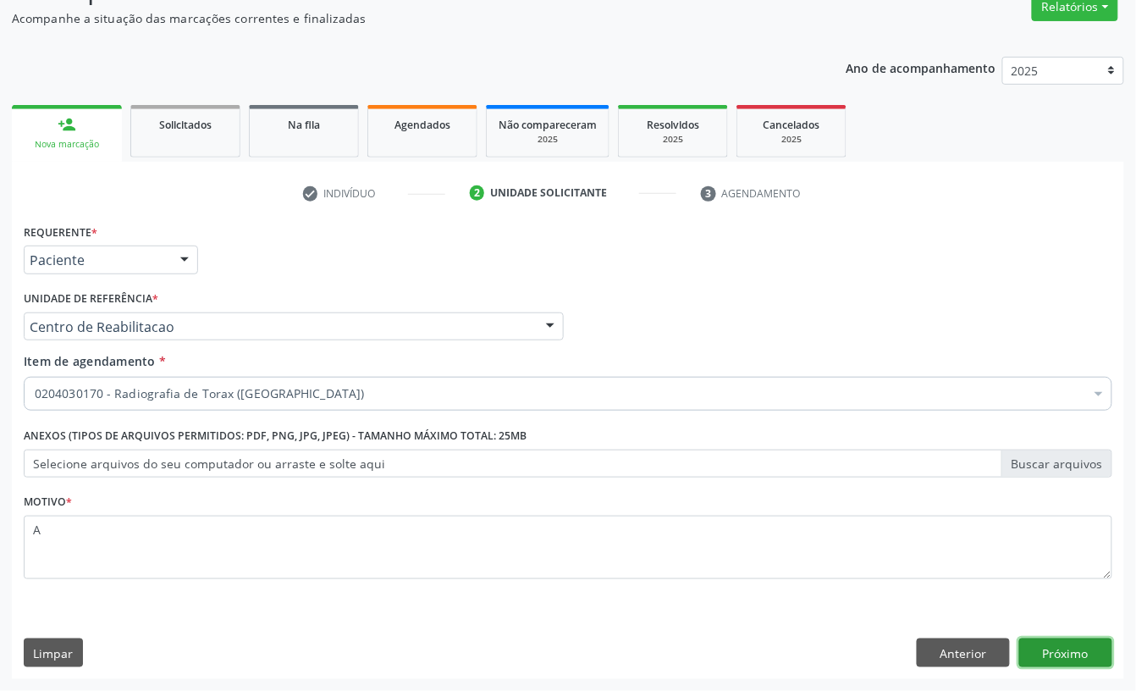
click at [1060, 662] on button "Próximo" at bounding box center [1065, 652] width 93 height 29
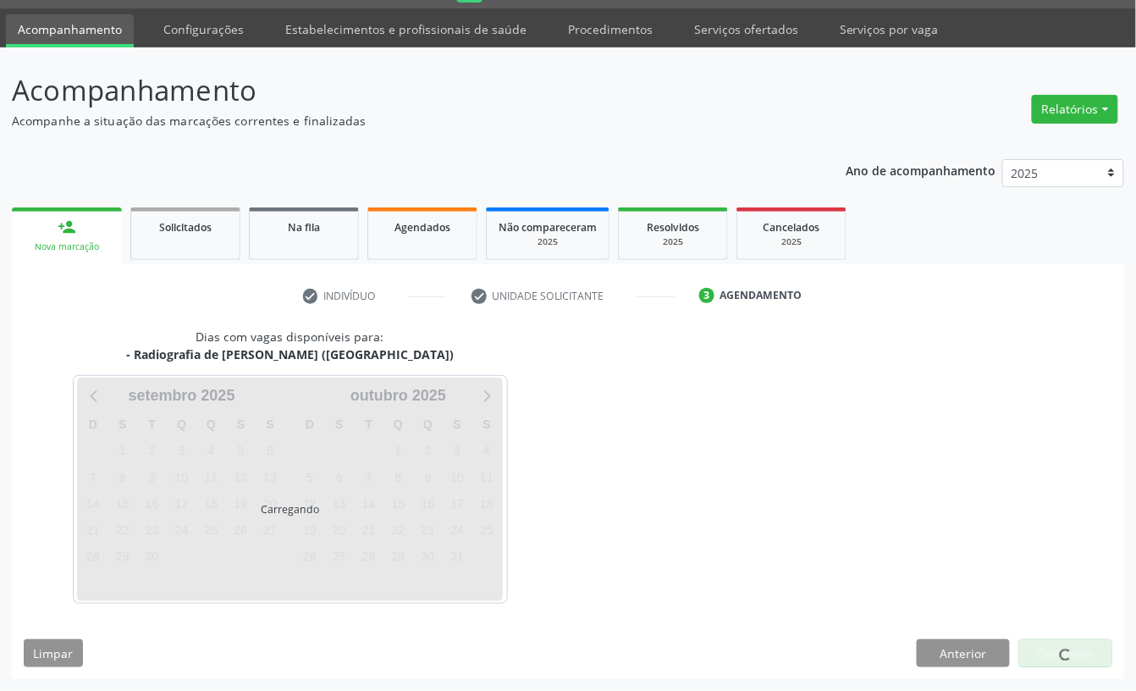
scroll to position [47, 0]
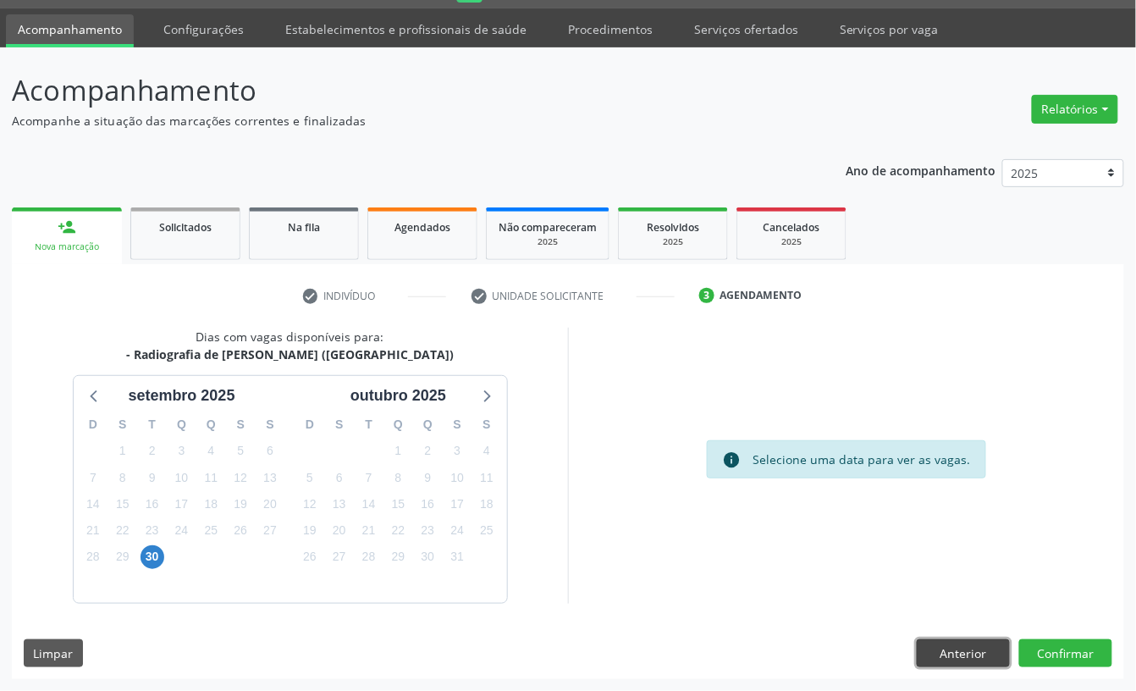
click at [976, 664] on button "Anterior" at bounding box center [963, 653] width 93 height 29
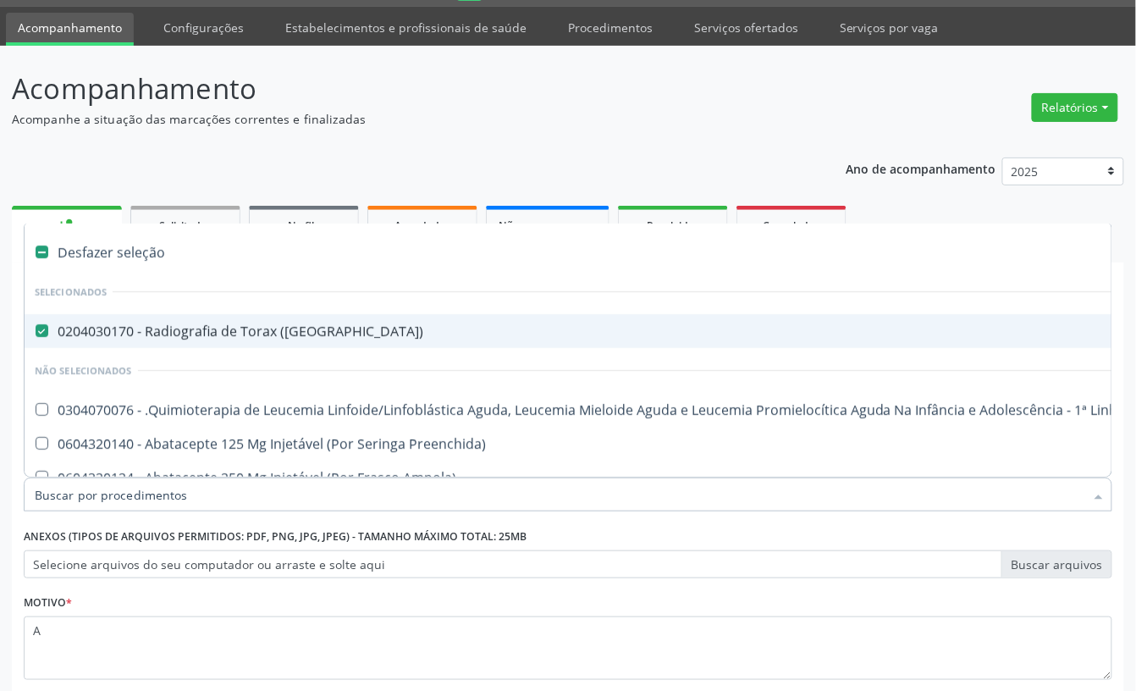
click at [129, 338] on div "0204030170 - Radiografia de Torax (Pa)" at bounding box center [694, 331] width 1318 height 14
checkbox \(Pa\) "false"
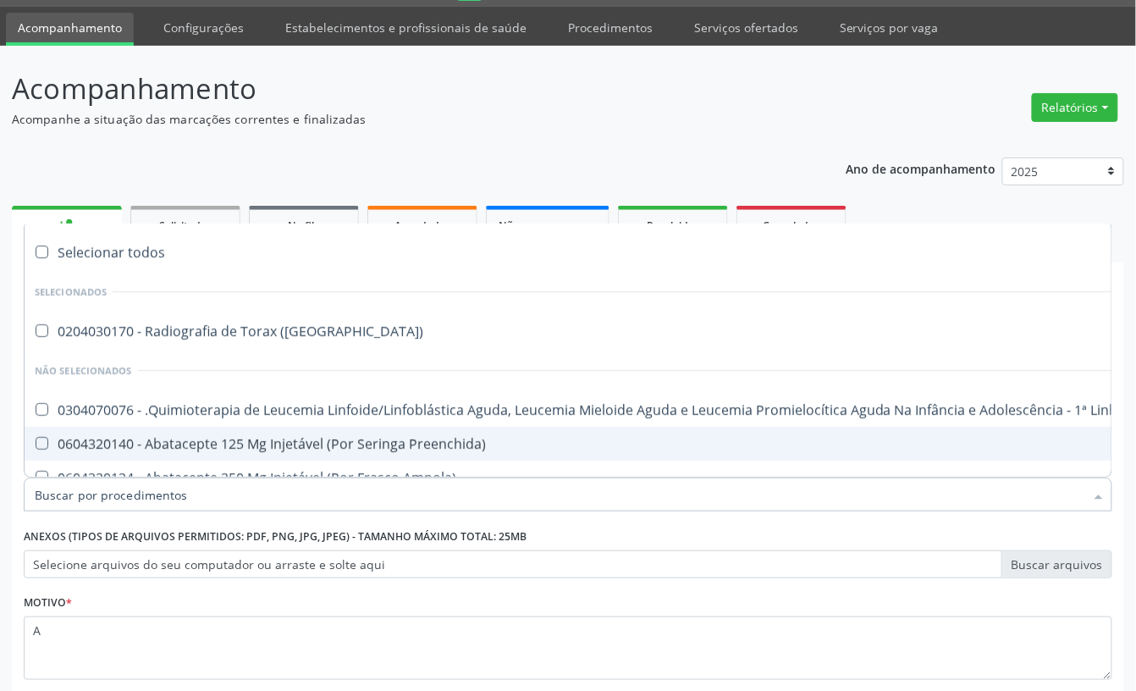
click at [102, 504] on input "Item de agendamento *" at bounding box center [560, 494] width 1050 height 34
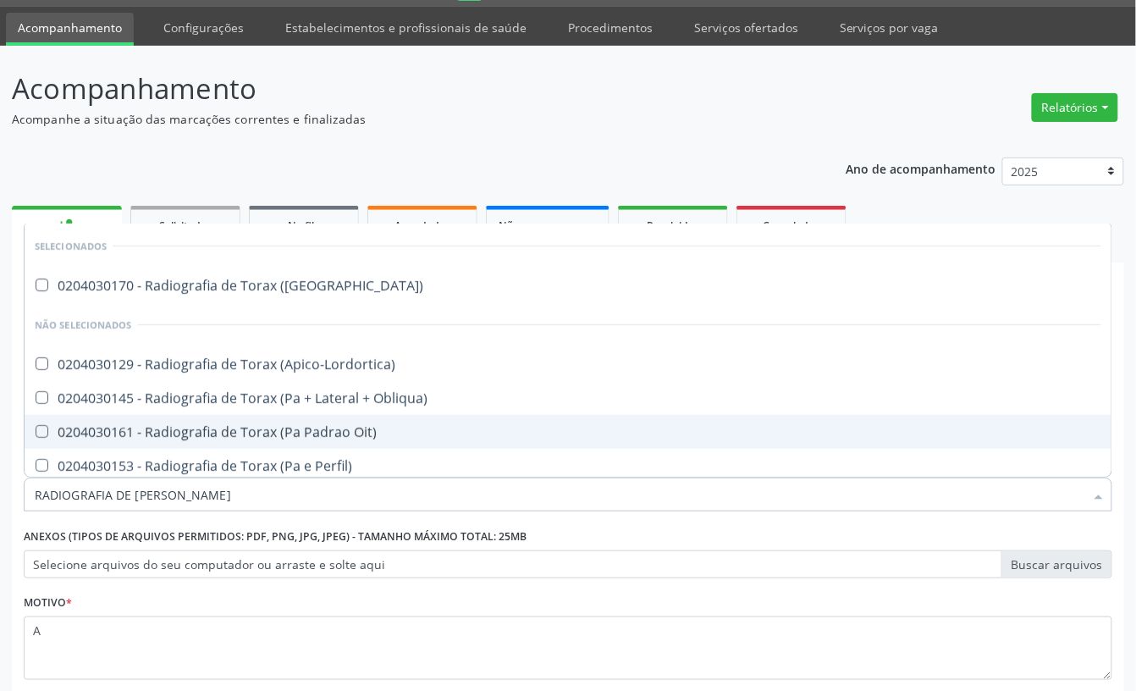
type input "RADIOGRAFIA DE TORAX"
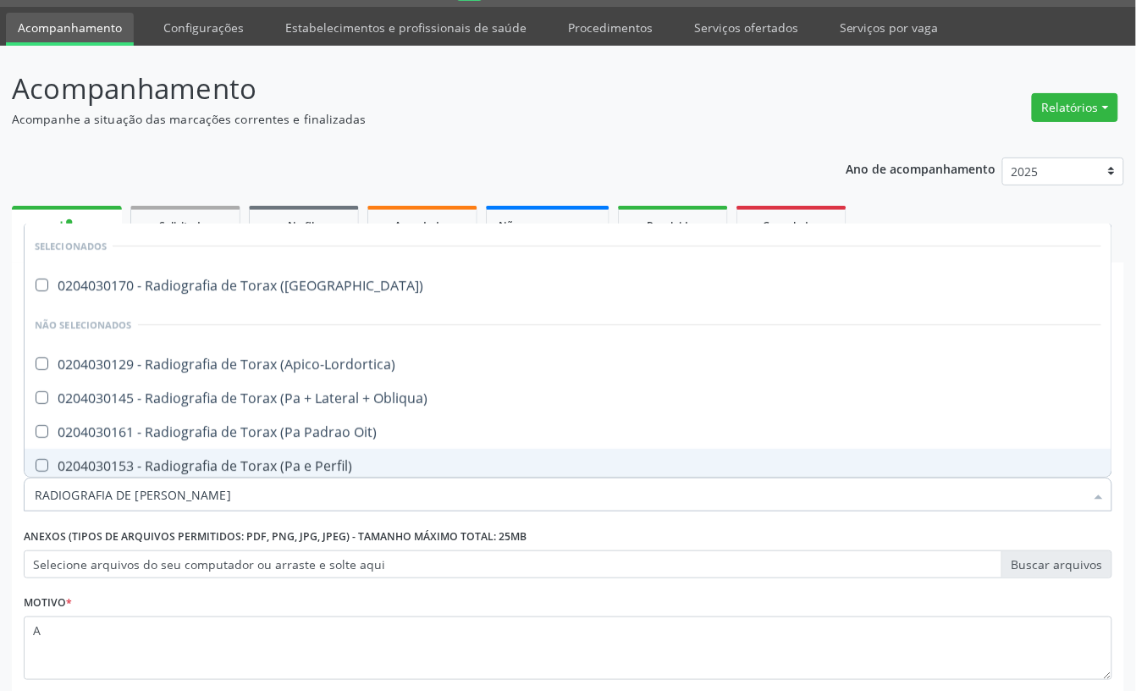
click at [251, 466] on div "0204030153 - Radiografia de Torax (Pa e Perfil)" at bounding box center [568, 466] width 1067 height 14
checkbox Perfil\) "true"
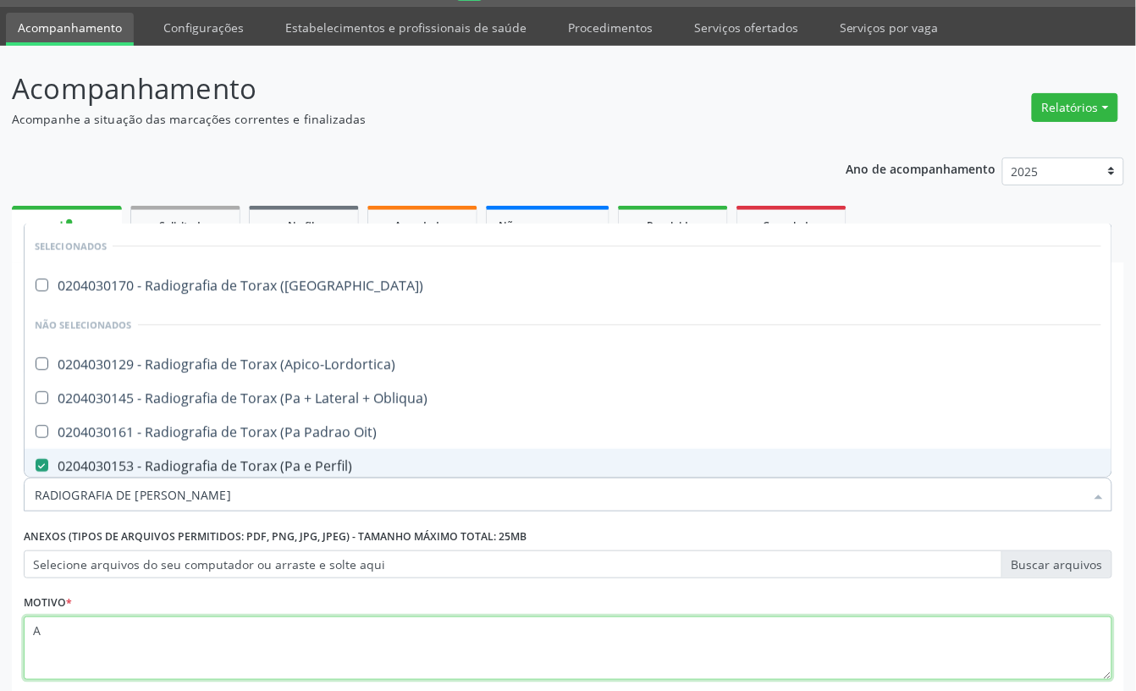
drag, startPoint x: 168, startPoint y: 617, endPoint x: 653, endPoint y: 576, distance: 487.6
click at [168, 616] on textarea "A" at bounding box center [568, 648] width 1089 height 64
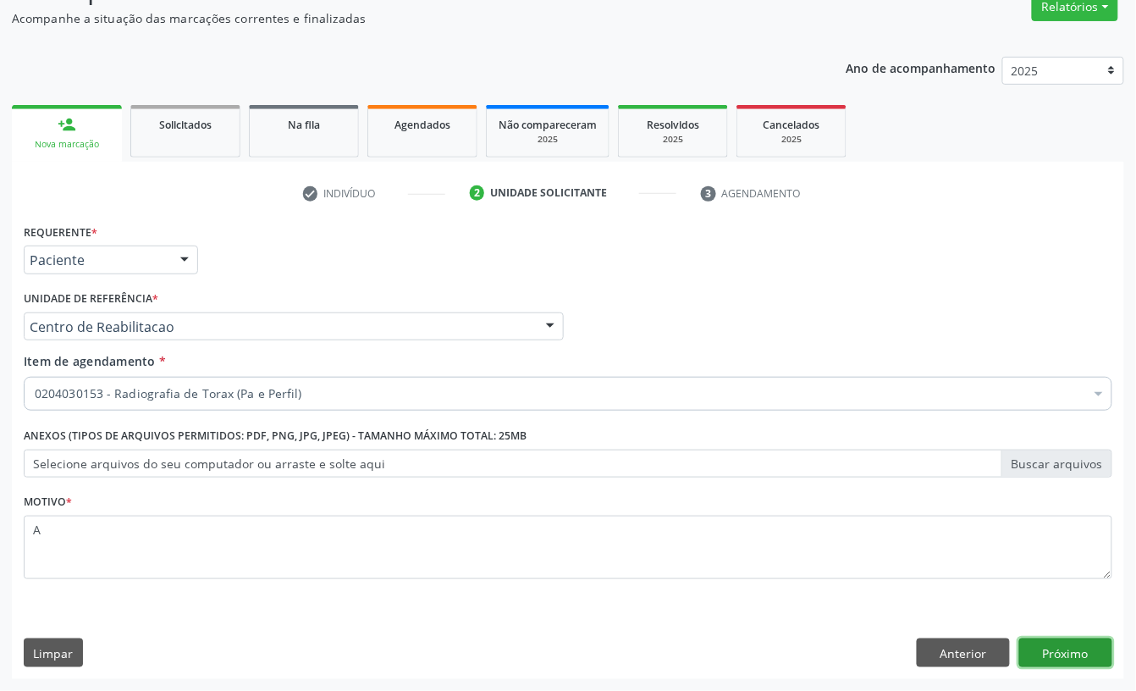
click at [1034, 650] on button "Próximo" at bounding box center [1065, 652] width 93 height 29
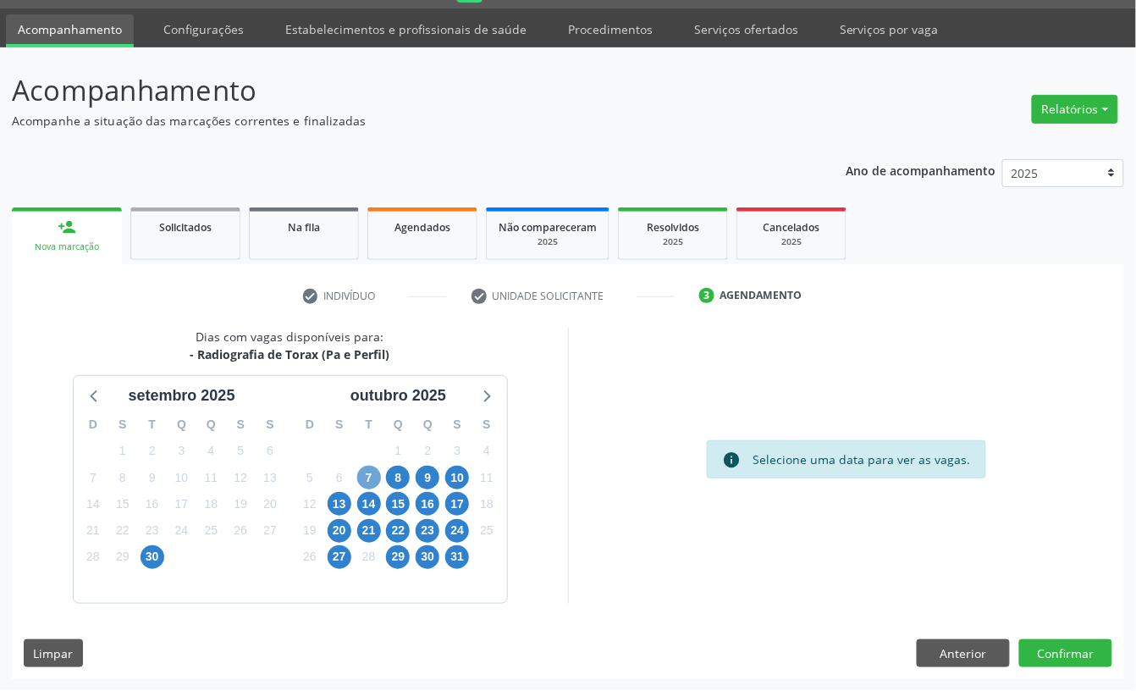
click at [372, 482] on span "7" at bounding box center [369, 478] width 24 height 24
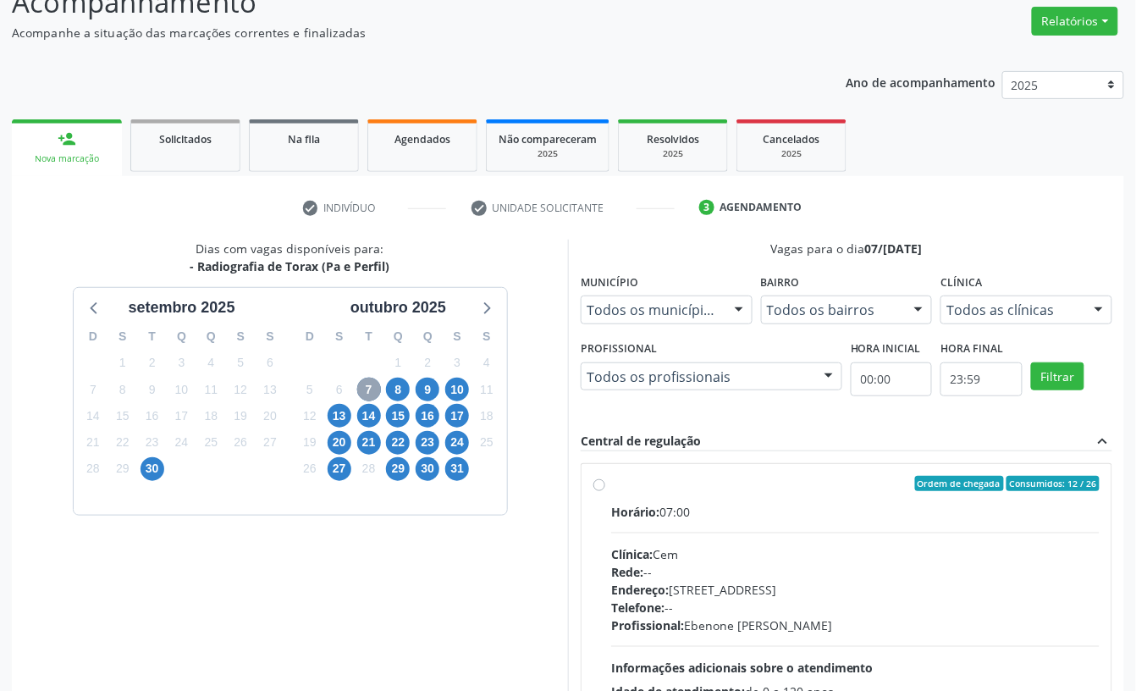
scroll to position [273, 0]
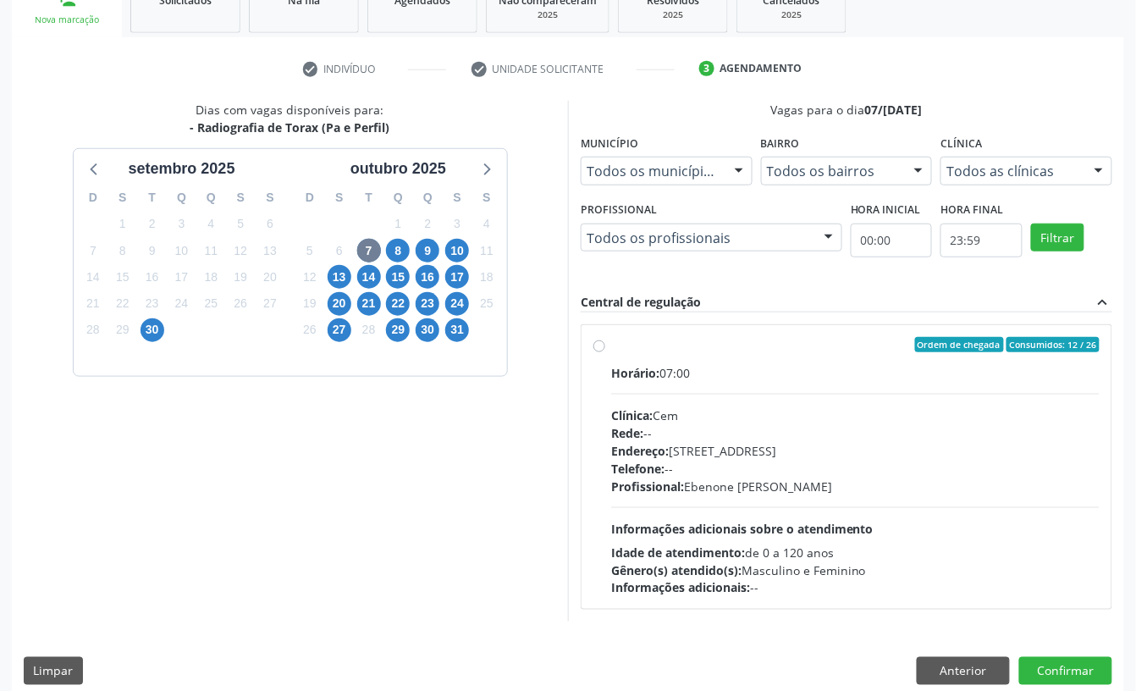
click at [698, 435] on div "Rede: --" at bounding box center [855, 433] width 488 height 18
click at [605, 352] on input "Ordem de chegada Consumidos: 12 / 26 Horário: 07:00 Clínica: Cem Rede: -- Ender…" at bounding box center [599, 344] width 12 height 15
radio input "true"
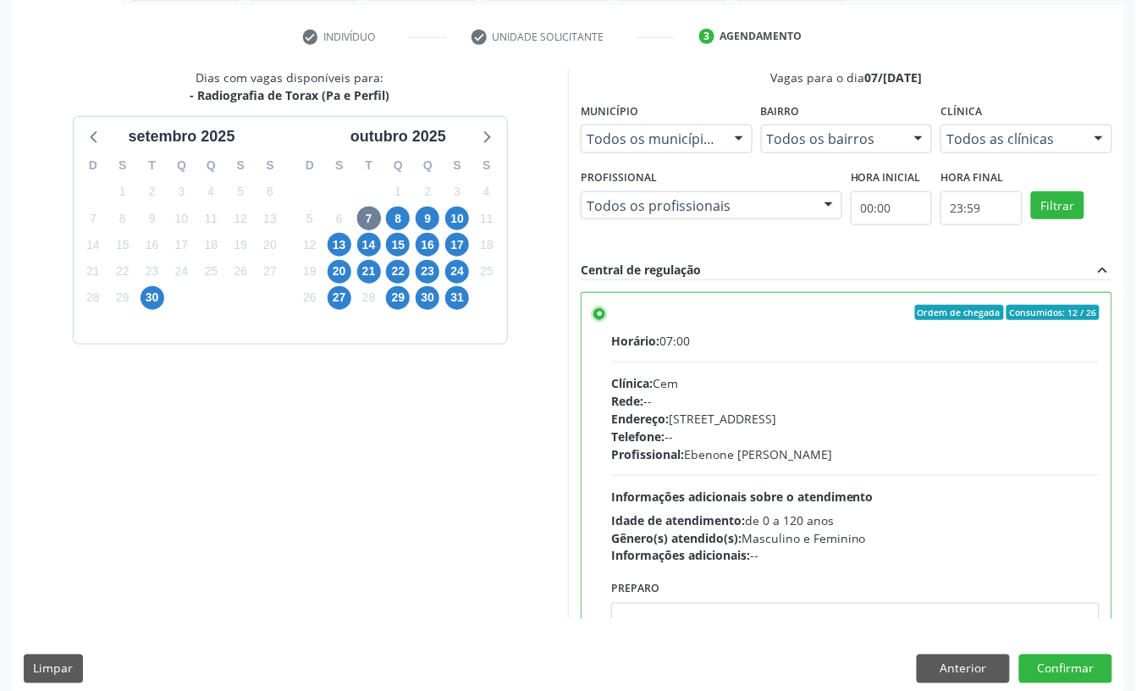
scroll to position [322, 0]
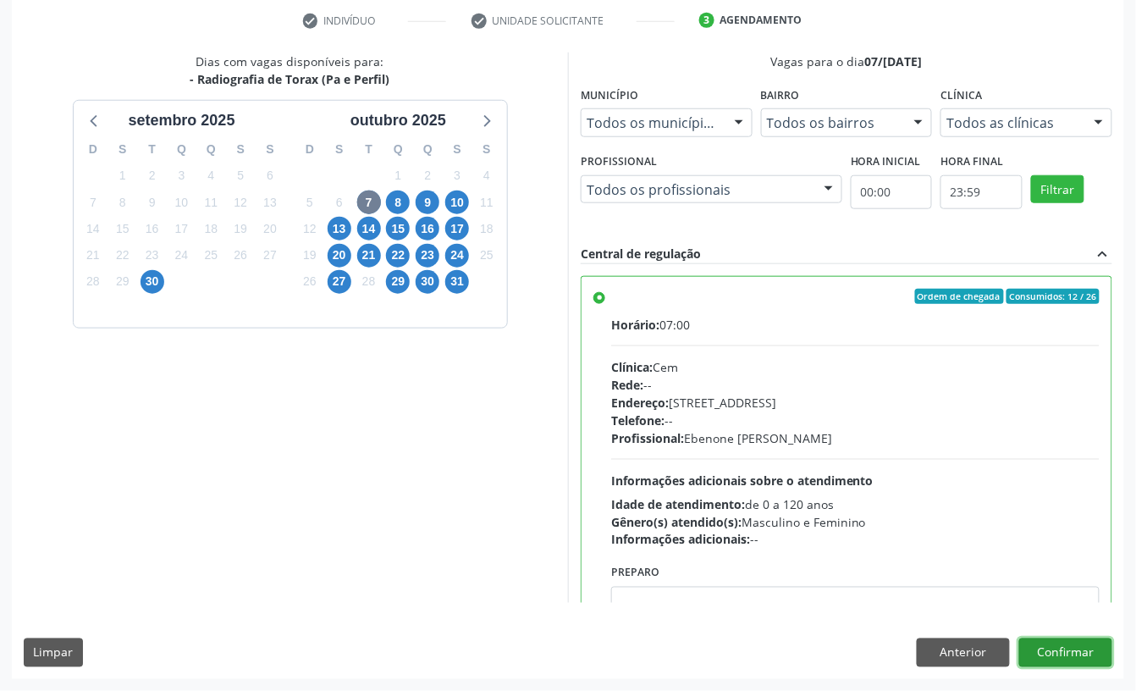
click at [1084, 661] on button "Confirmar" at bounding box center [1065, 652] width 93 height 29
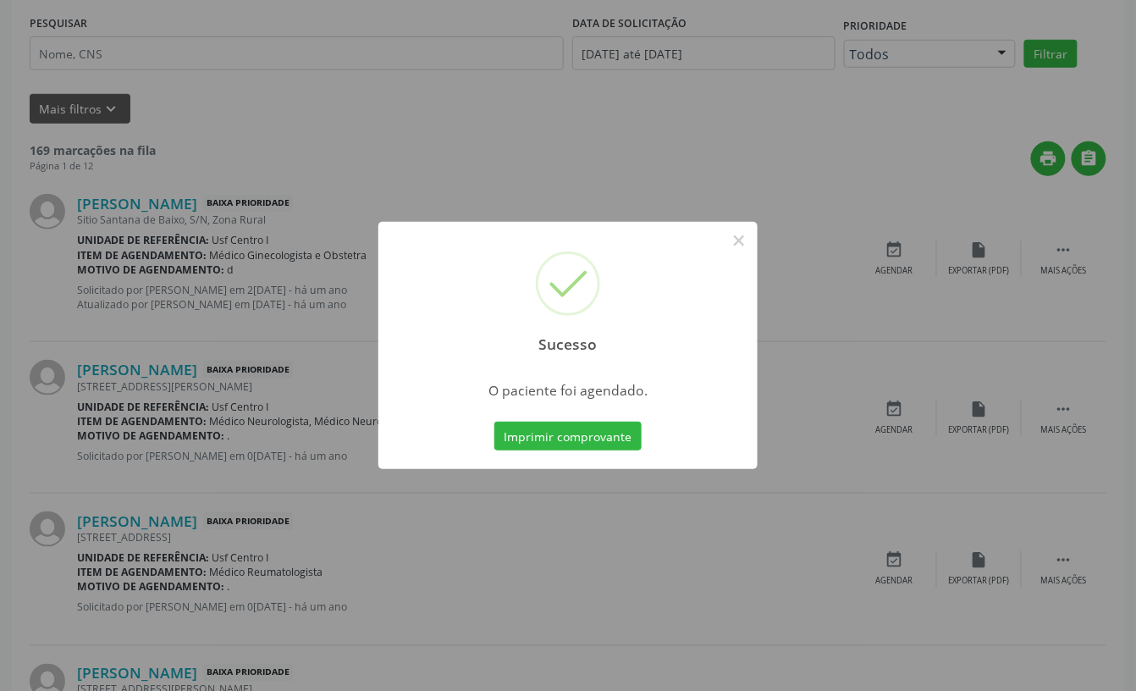
scroll to position [0, 0]
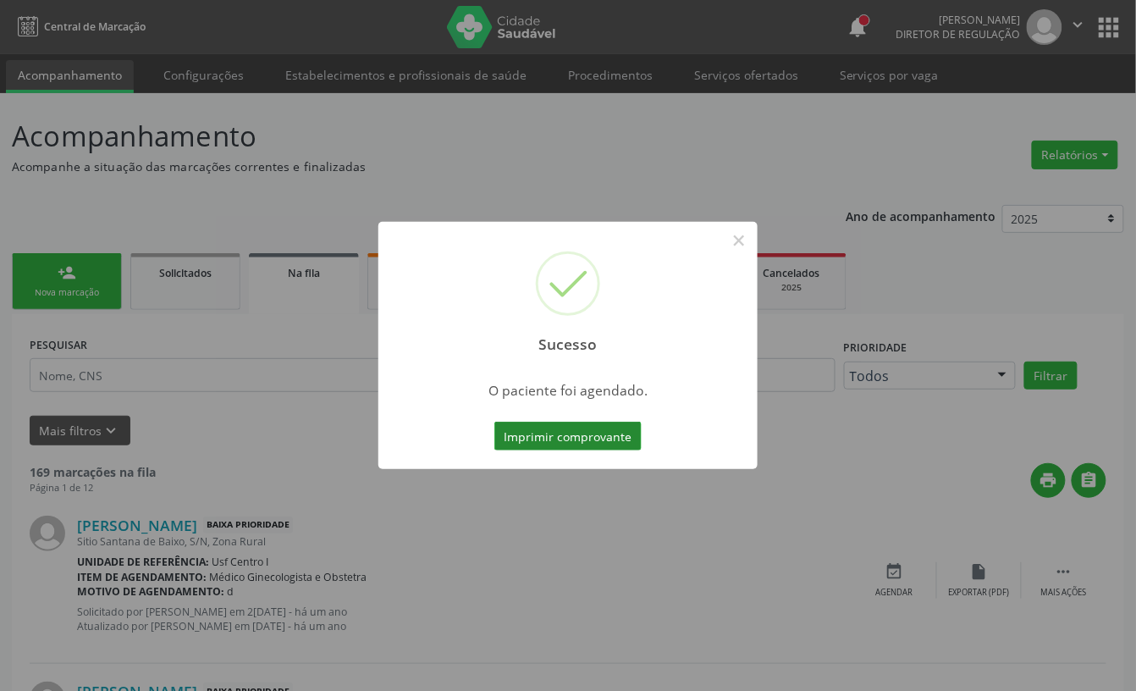
click at [593, 444] on button "Imprimir comprovante" at bounding box center [567, 436] width 147 height 29
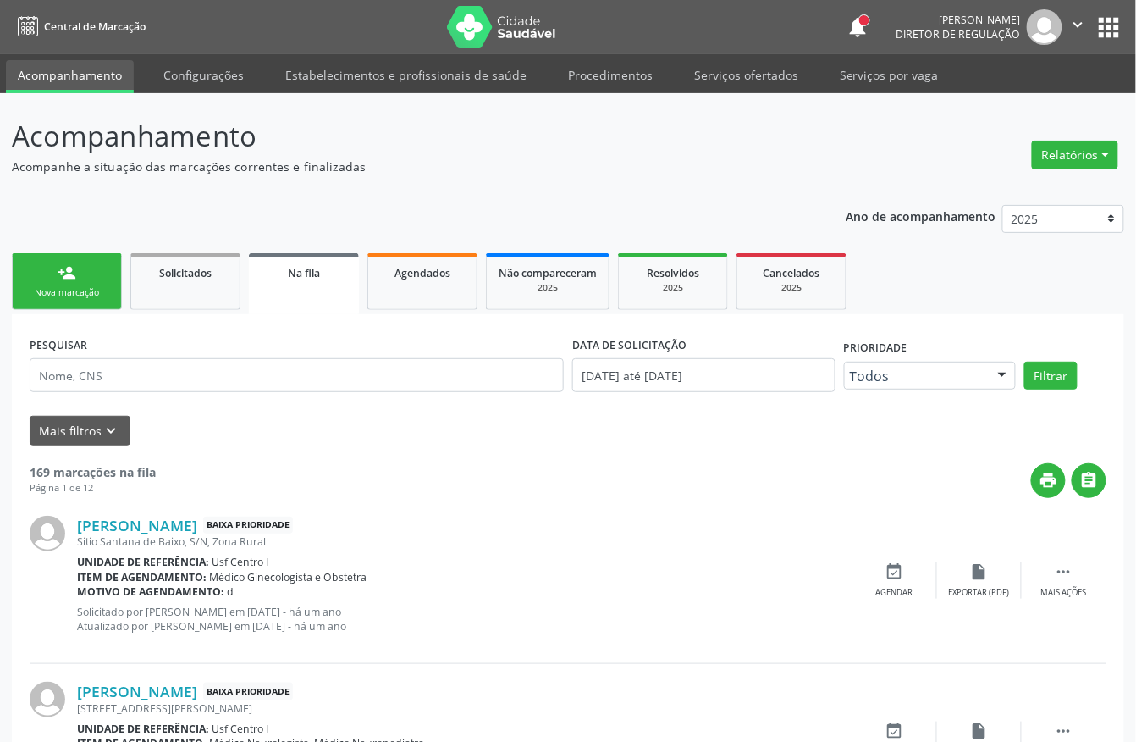
click at [85, 289] on div "Nova marcação" at bounding box center [67, 292] width 85 height 13
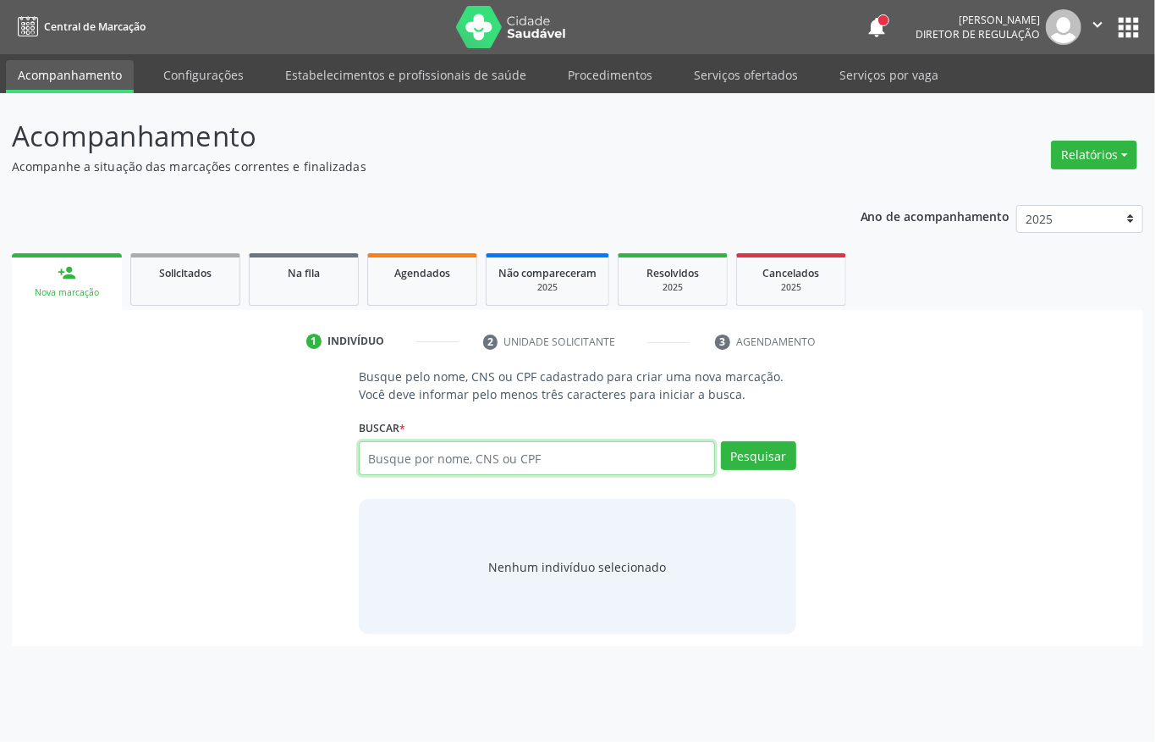
click at [370, 464] on input "text" at bounding box center [537, 458] width 356 height 34
type input "701401694078034"
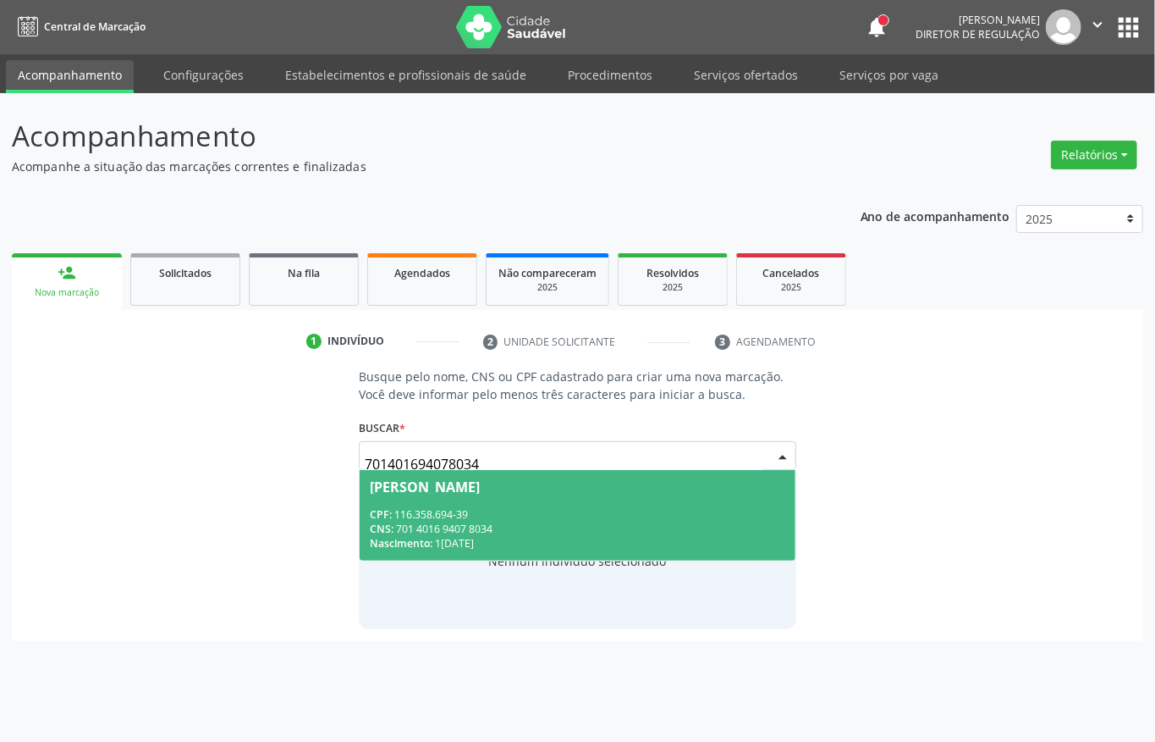
click at [617, 507] on div "CPF: 116.358.694-39" at bounding box center [578, 514] width 416 height 14
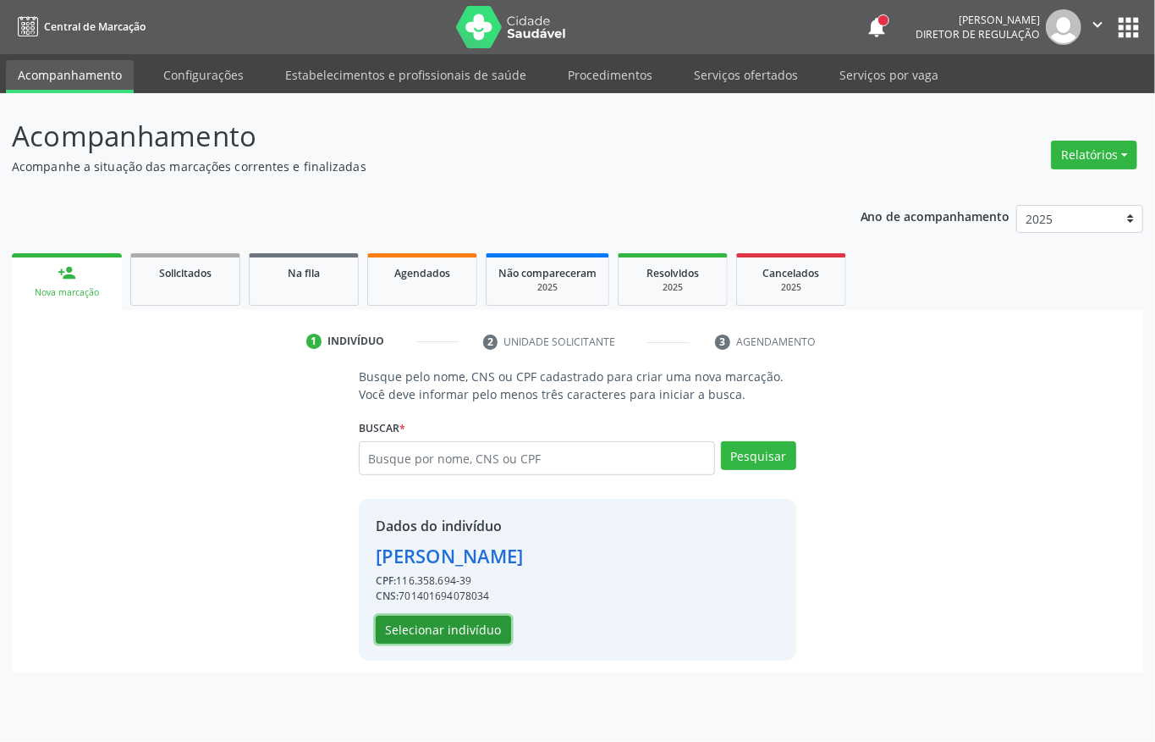
click at [455, 634] on button "Selecionar indivíduo" at bounding box center [443, 629] width 135 height 29
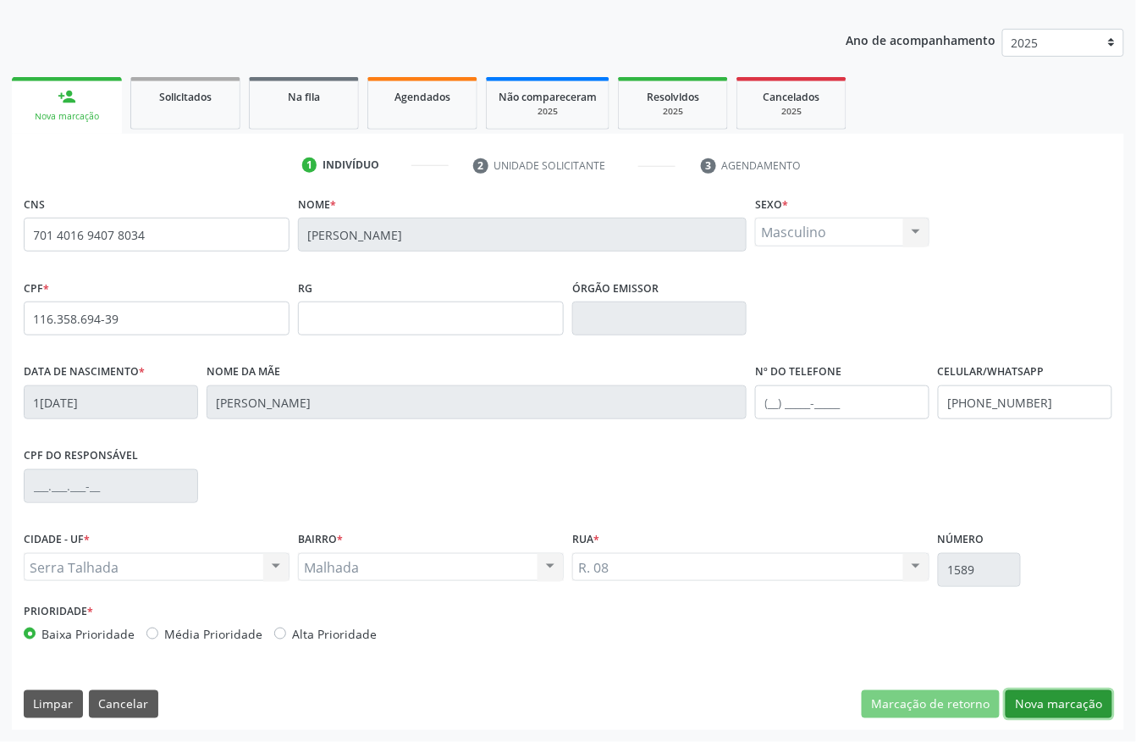
click at [1046, 690] on button "Nova marcação" at bounding box center [1059, 704] width 107 height 29
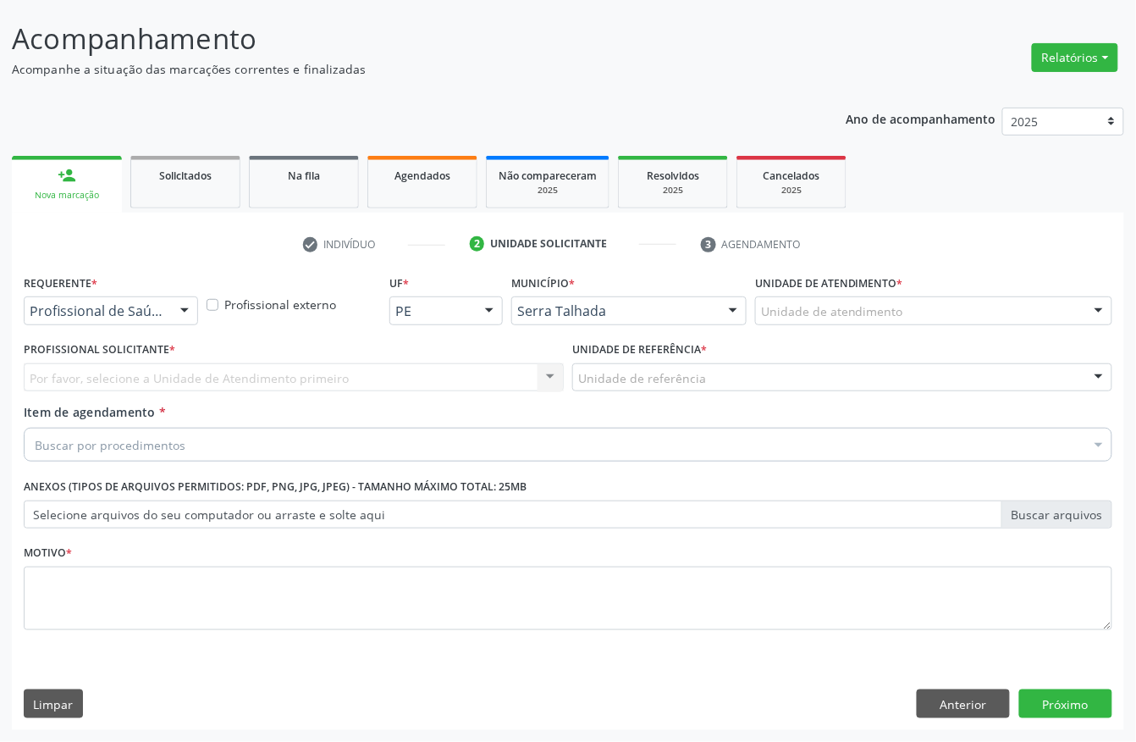
click at [68, 372] on div "Por favor, selecione a Unidade de Atendimento primeiro Nenhum resultado encontr…" at bounding box center [294, 377] width 540 height 29
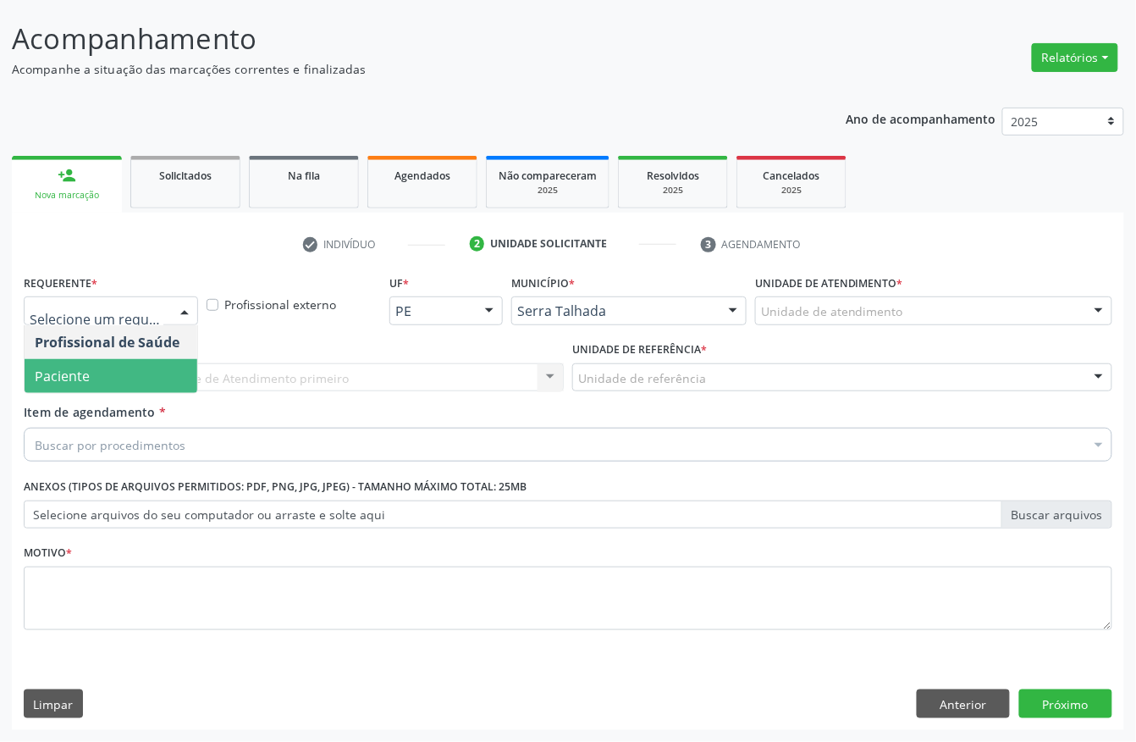
click at [61, 369] on span "Paciente" at bounding box center [62, 376] width 55 height 19
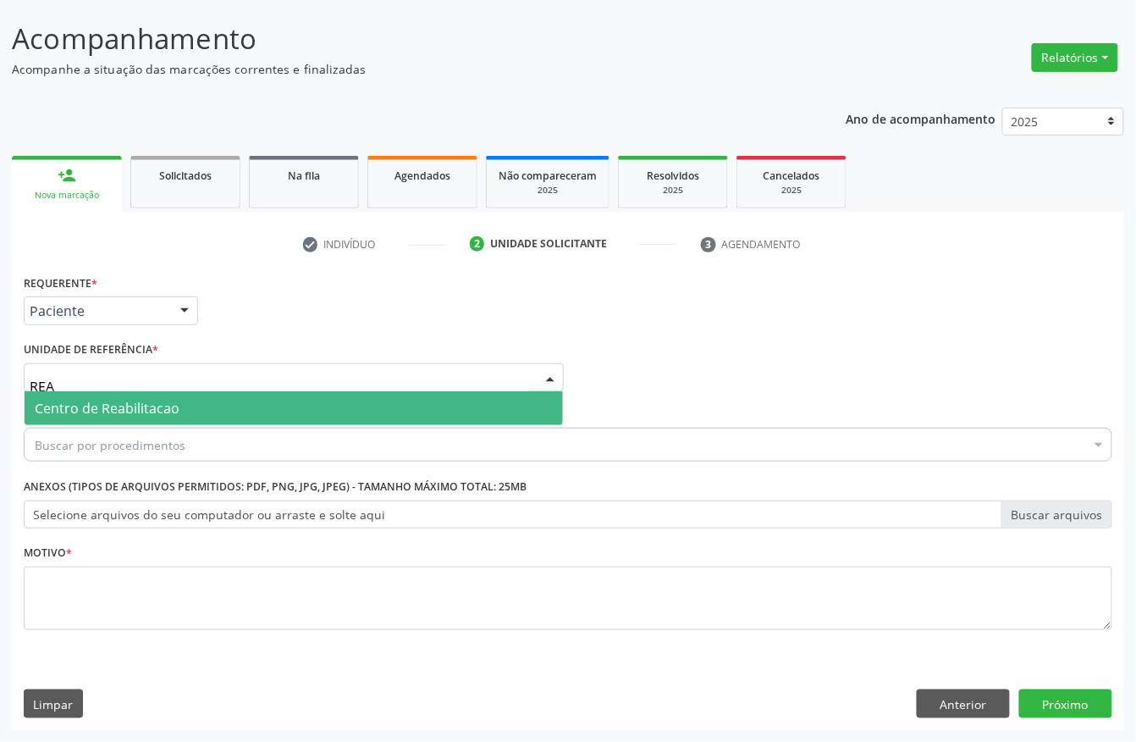
type input "REAB"
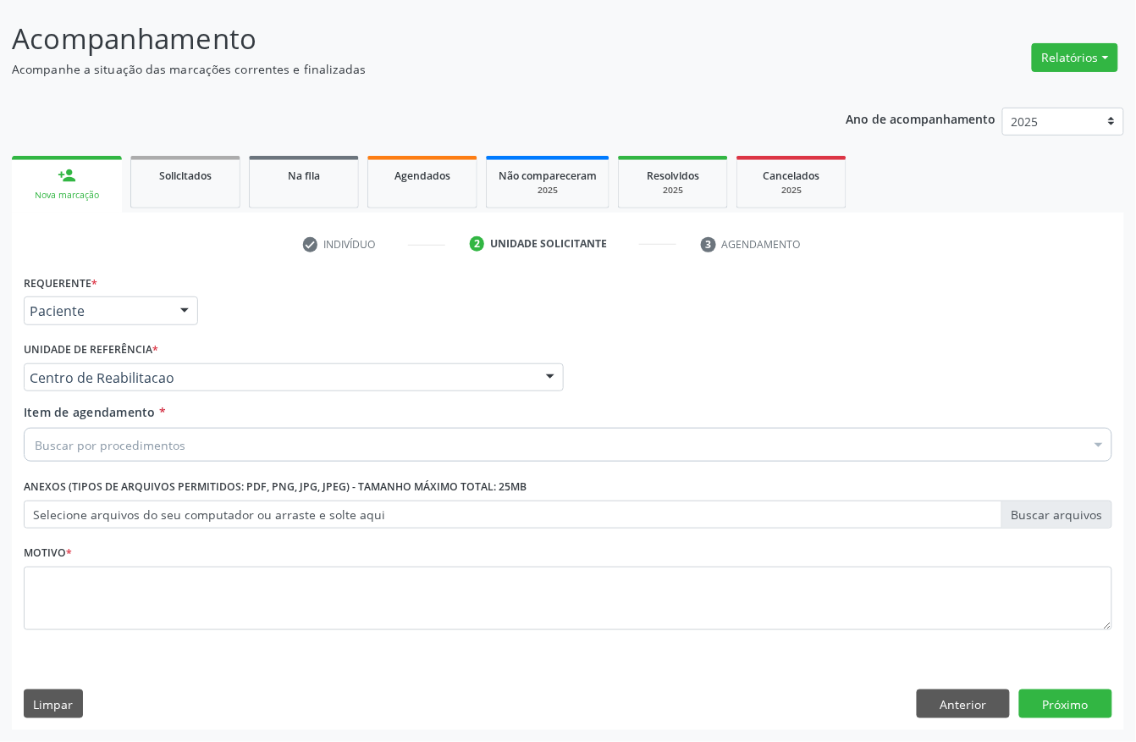
click at [80, 430] on div "Buscar por procedimentos" at bounding box center [568, 444] width 1089 height 34
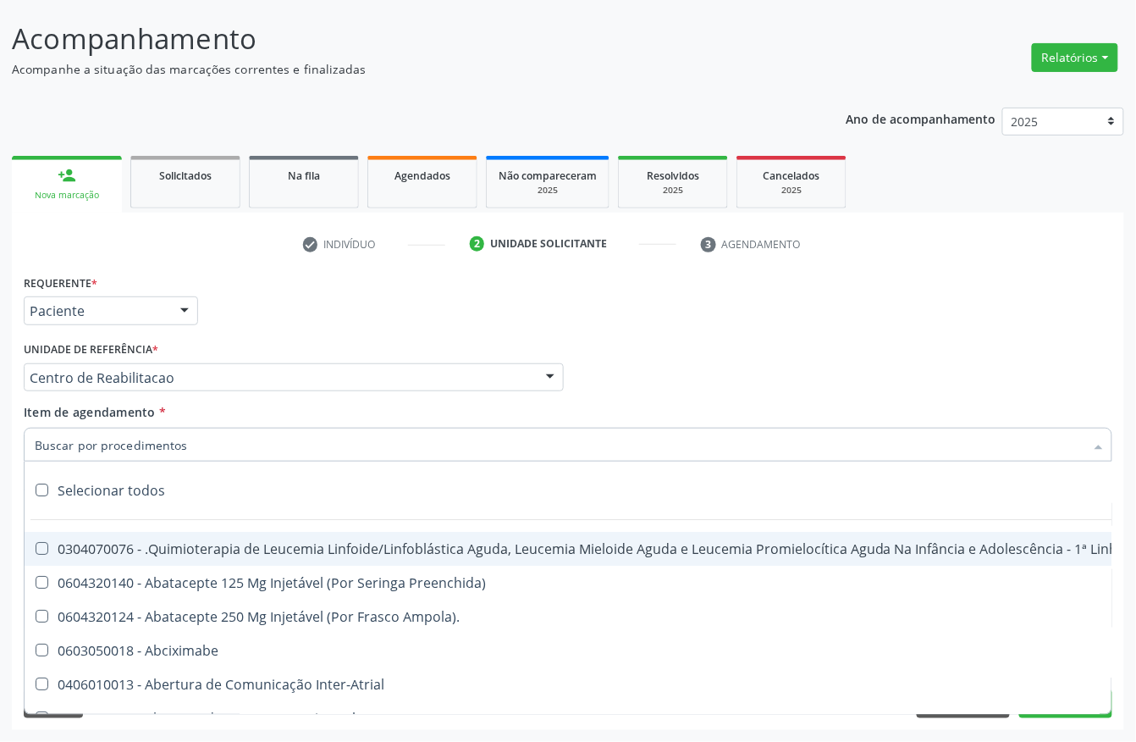
click at [78, 442] on input "Item de agendamento *" at bounding box center [560, 444] width 1050 height 34
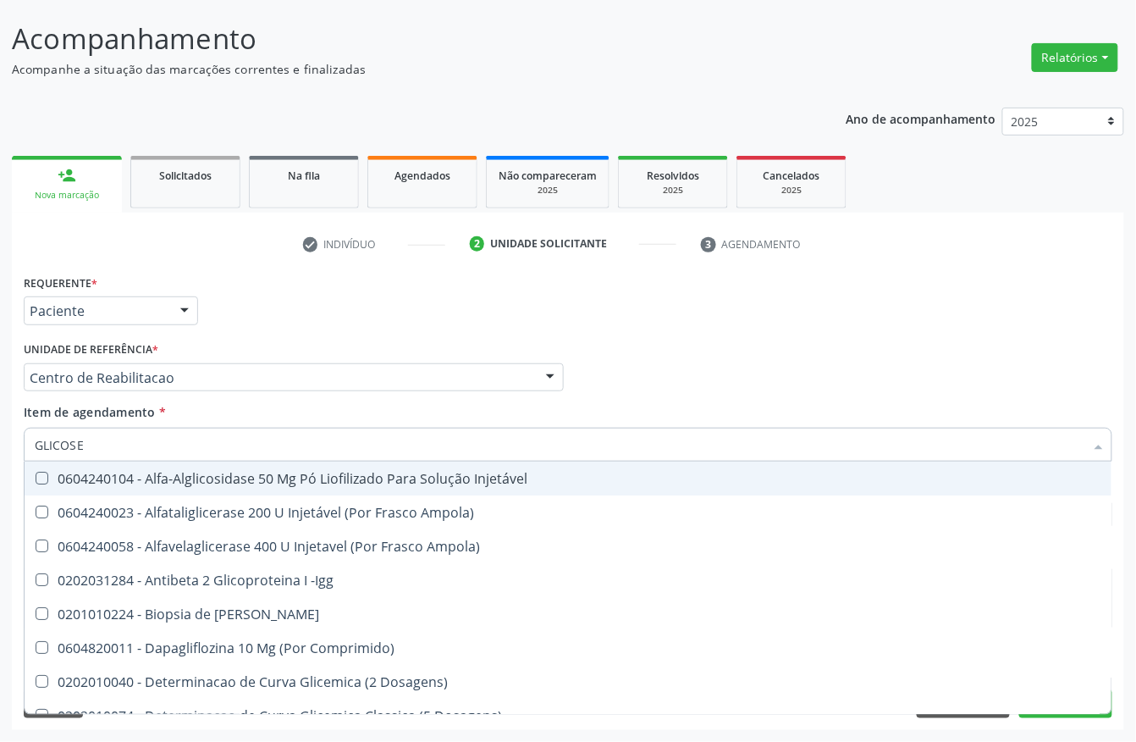
type input "GLICOSE"
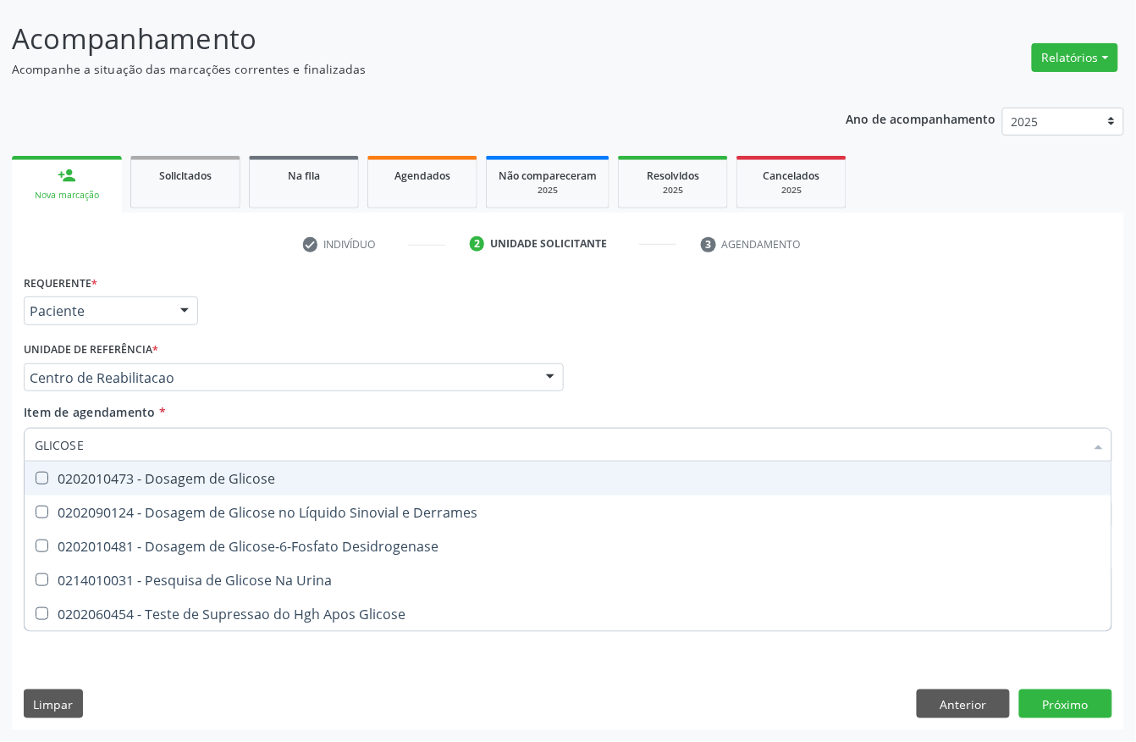
click at [125, 477] on div "0202010473 - Dosagem de Glicose" at bounding box center [568, 478] width 1067 height 14
checkbox Glicose "true"
click at [113, 438] on input "GLICOSE" at bounding box center [560, 444] width 1050 height 34
type input "GLI"
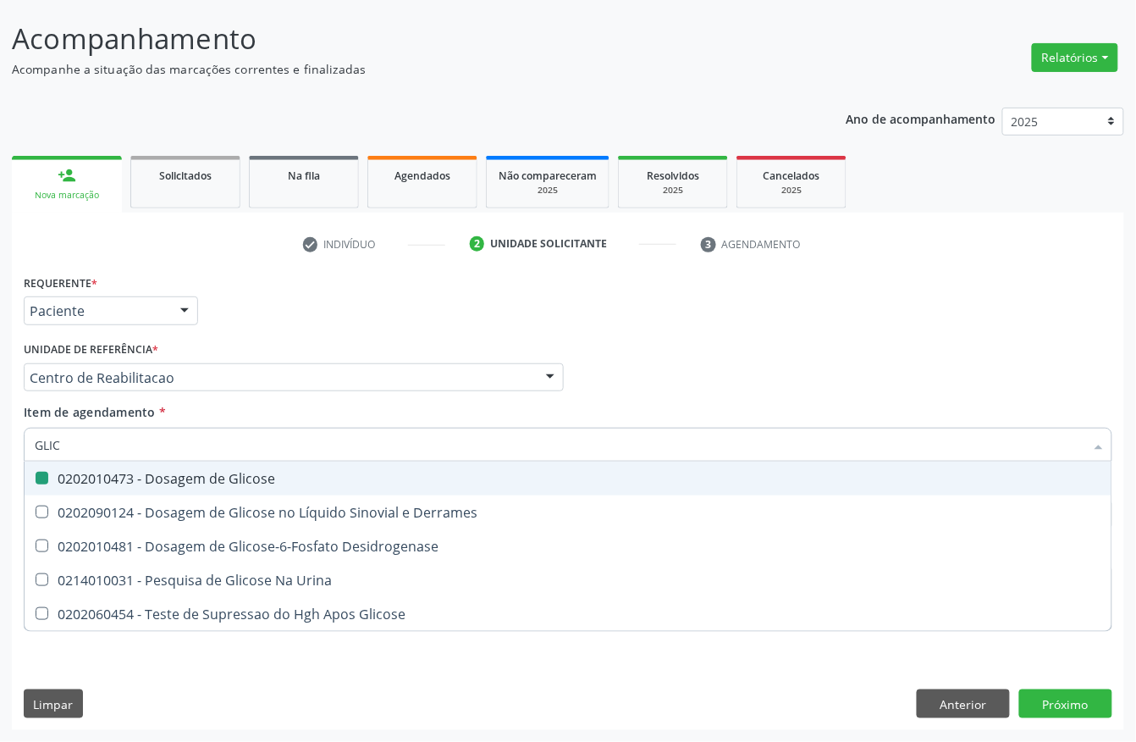
checkbox Glicose "false"
checkbox Desidrogenase "false"
type input "G"
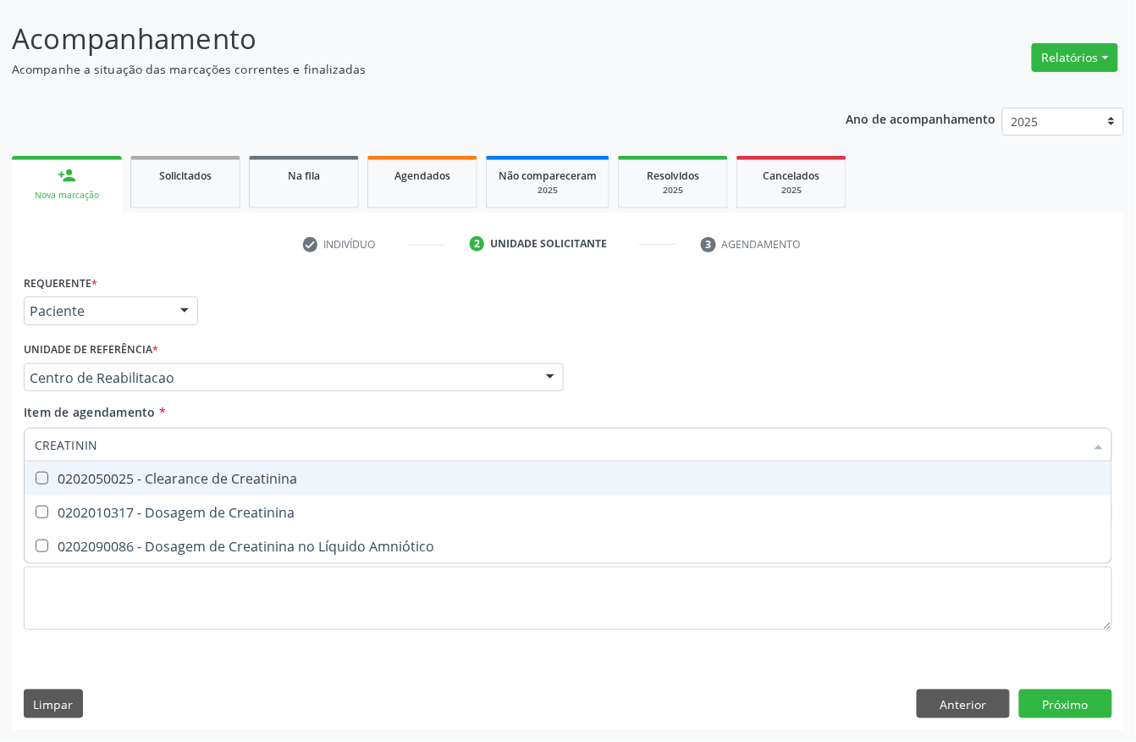
type input "CREATININA"
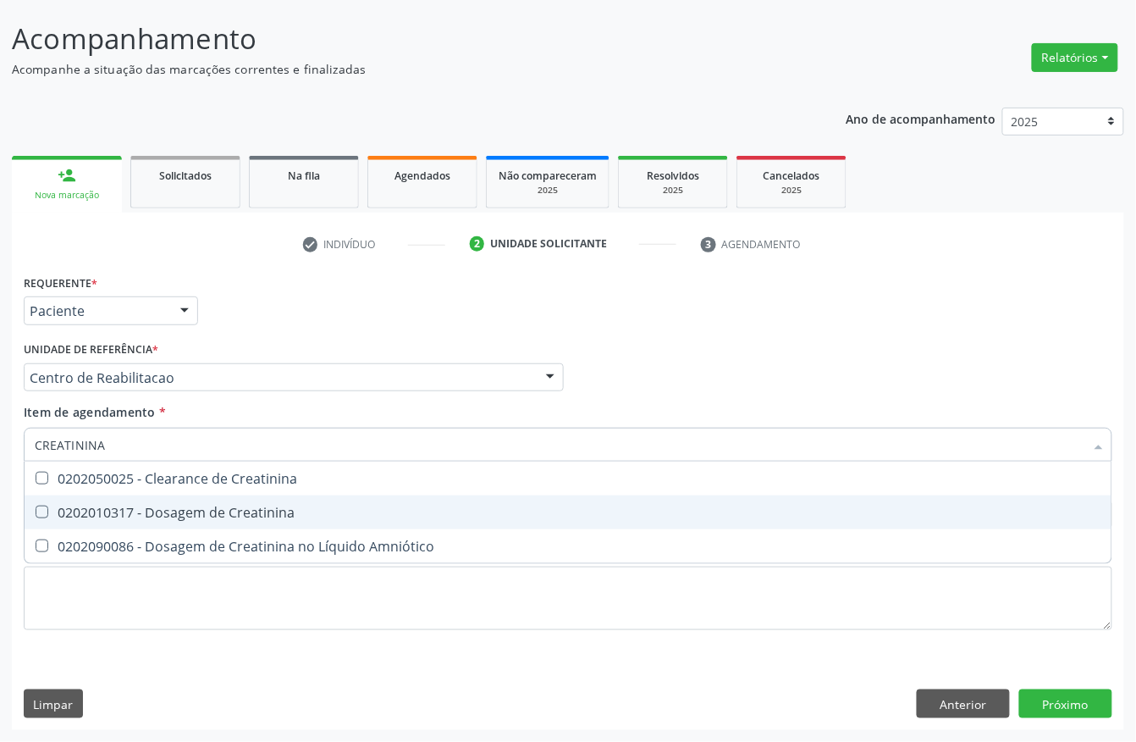
click at [99, 510] on div "0202010317 - Dosagem de Creatinina" at bounding box center [568, 512] width 1067 height 14
checkbox Creatinina "true"
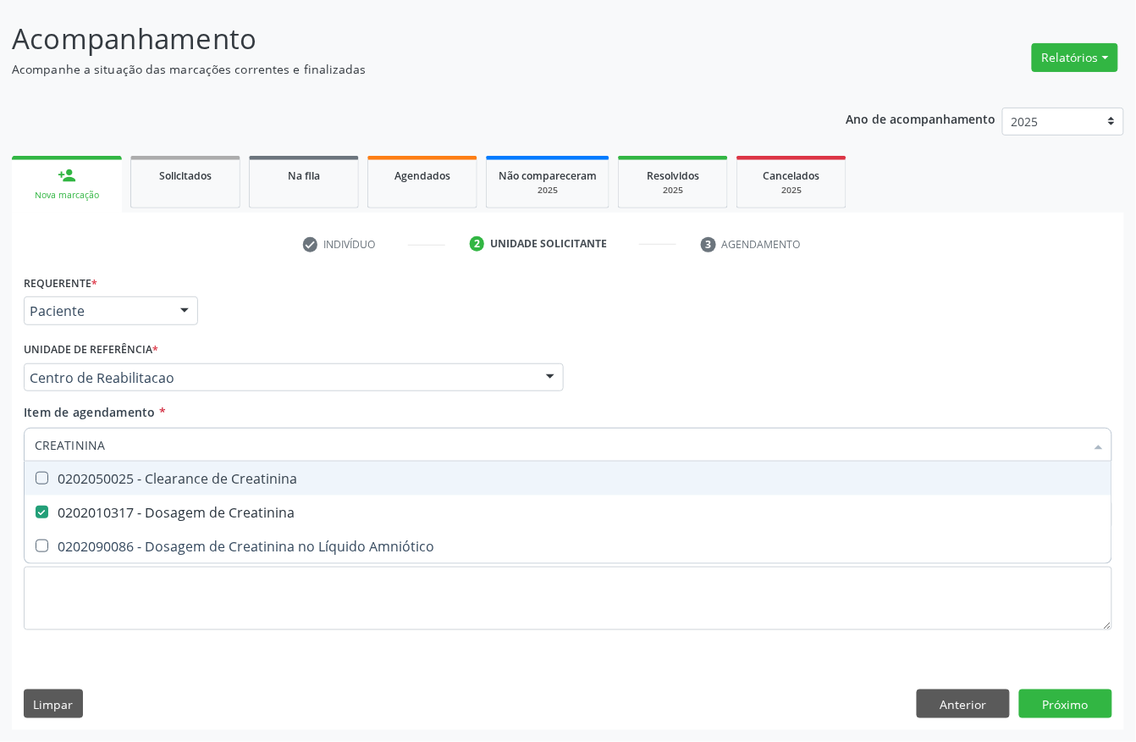
click at [93, 433] on input "CREATININA" at bounding box center [560, 444] width 1050 height 34
checkbox Creatinina "false"
type input "UREIA"
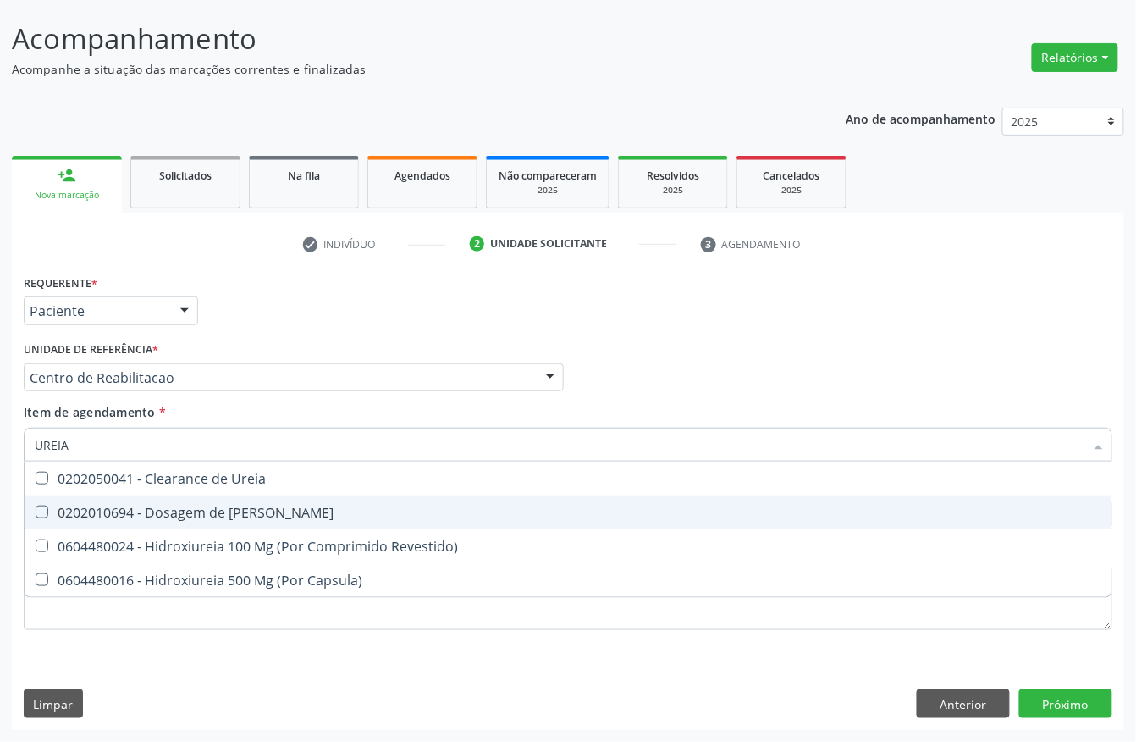
click at [174, 508] on div "0202010694 - Dosagem de Ureia" at bounding box center [568, 512] width 1067 height 14
checkbox Ureia "true"
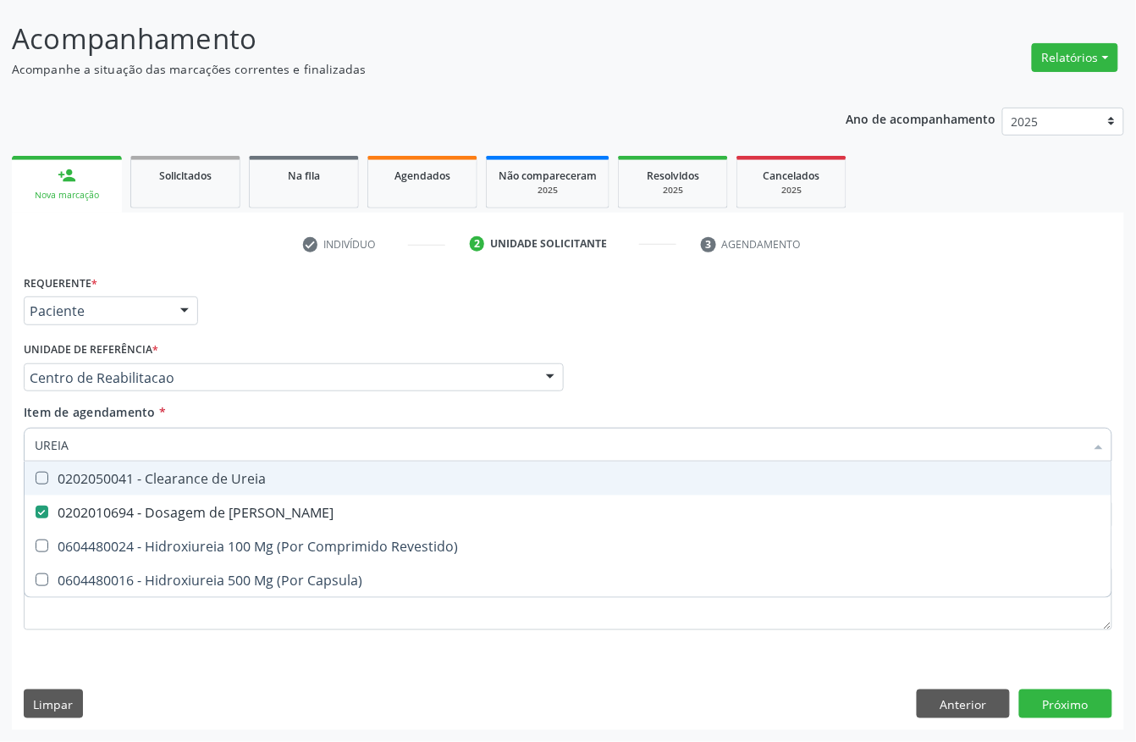
click at [137, 457] on input "UREIA" at bounding box center [560, 444] width 1050 height 34
type input "COLEST"
checkbox Ureia "false"
click at [61, 479] on div "0202010279 - Dosagem de Colesterol Hdl" at bounding box center [568, 478] width 1067 height 14
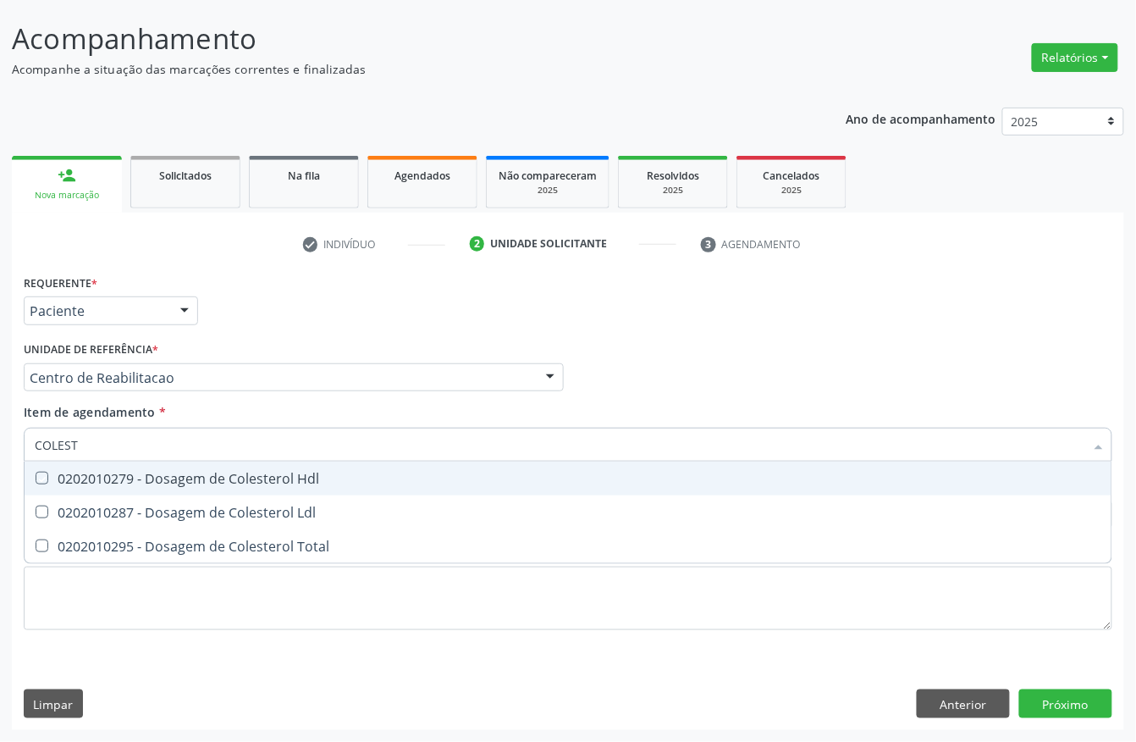
checkbox Hdl "true"
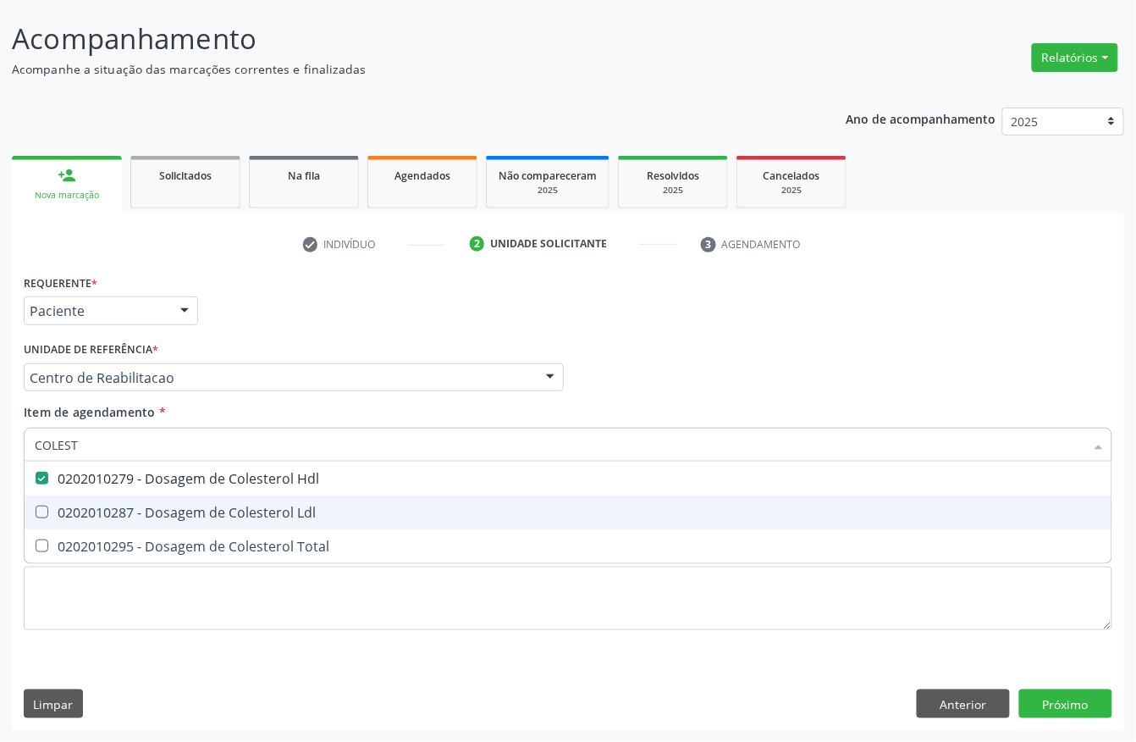
click at [63, 499] on span "0202010287 - Dosagem de Colesterol Ldl" at bounding box center [568, 512] width 1087 height 34
checkbox Ldl "true"
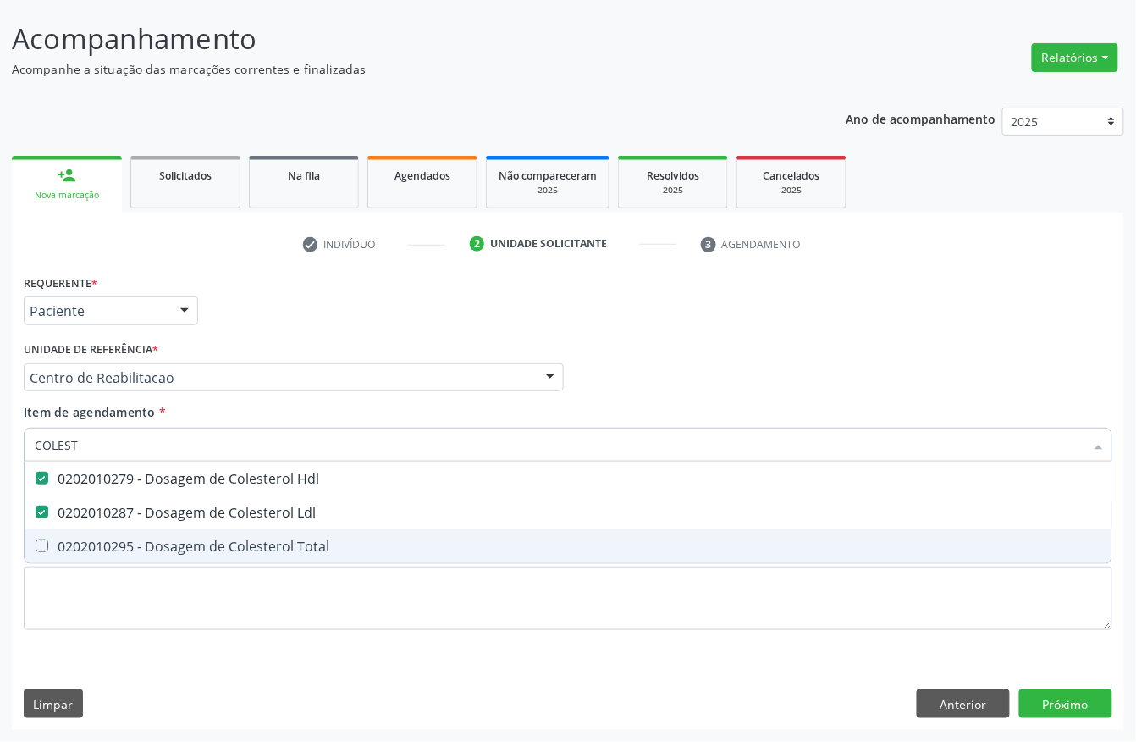
click at [62, 539] on div "0202010295 - Dosagem de Colesterol Total" at bounding box center [568, 546] width 1067 height 14
checkbox Total "true"
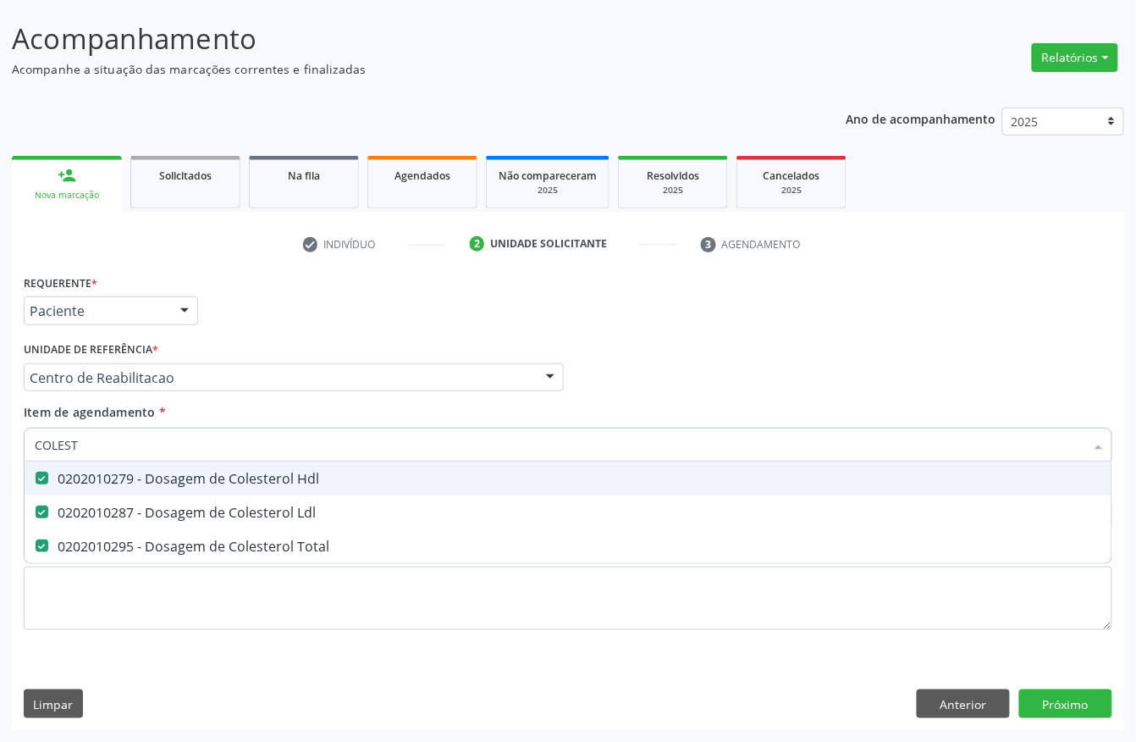
click at [92, 451] on input "COLEST" at bounding box center [560, 444] width 1050 height 34
checkbox Hdl "false"
checkbox Ldl "false"
checkbox Total "false"
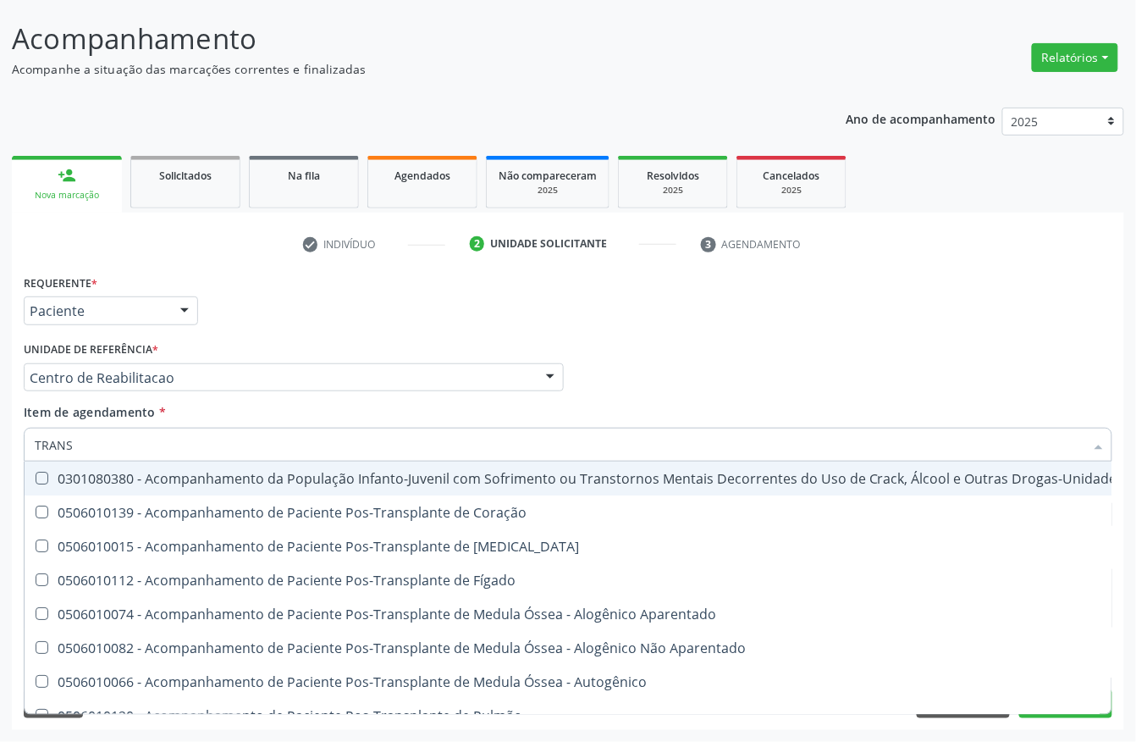
type input "TRANSA"
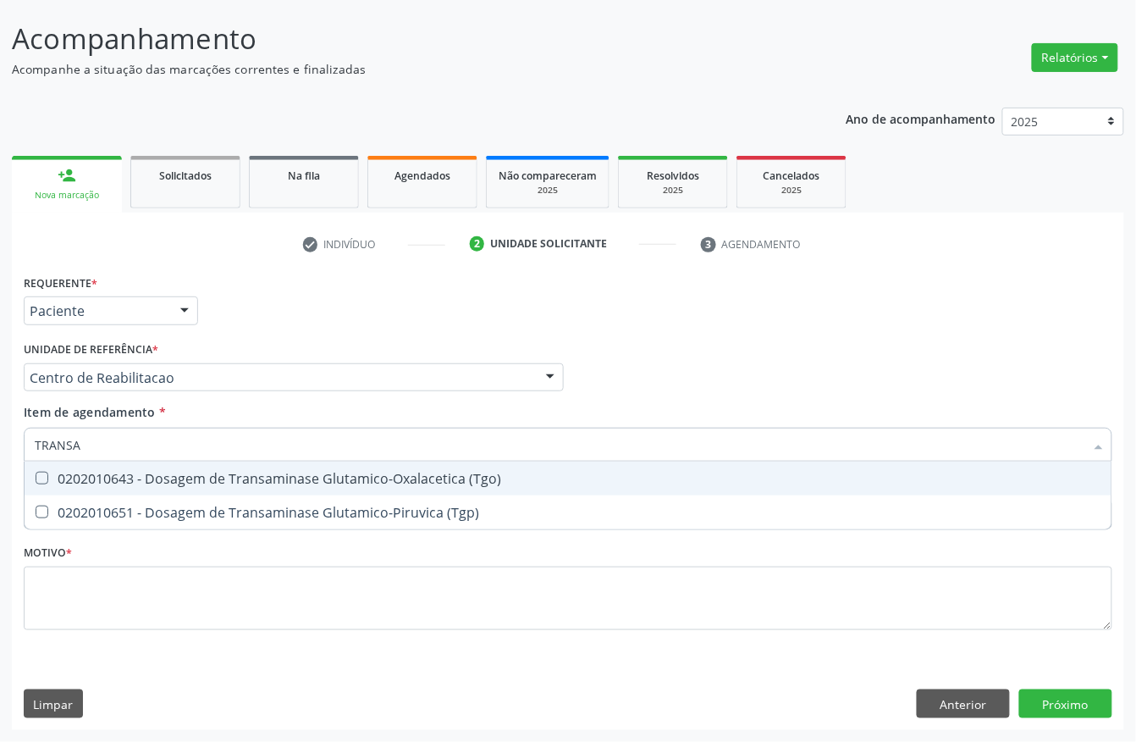
click at [92, 471] on div "0202010643 - Dosagem de Transaminase Glutamico-Oxalacetica (Tgo)" at bounding box center [568, 478] width 1067 height 14
checkbox \(Tgo\) "true"
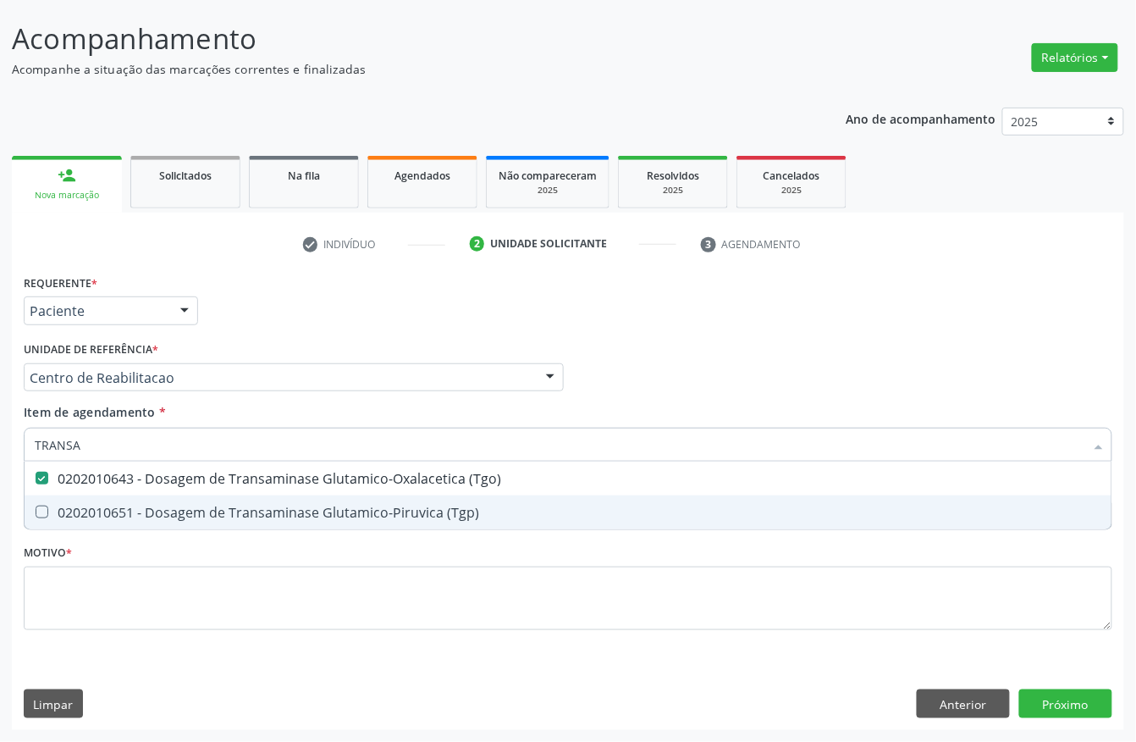
click at [92, 506] on div "0202010651 - Dosagem de Transaminase Glutamico-Piruvica (Tgp)" at bounding box center [568, 512] width 1067 height 14
checkbox \(Tgp\) "true"
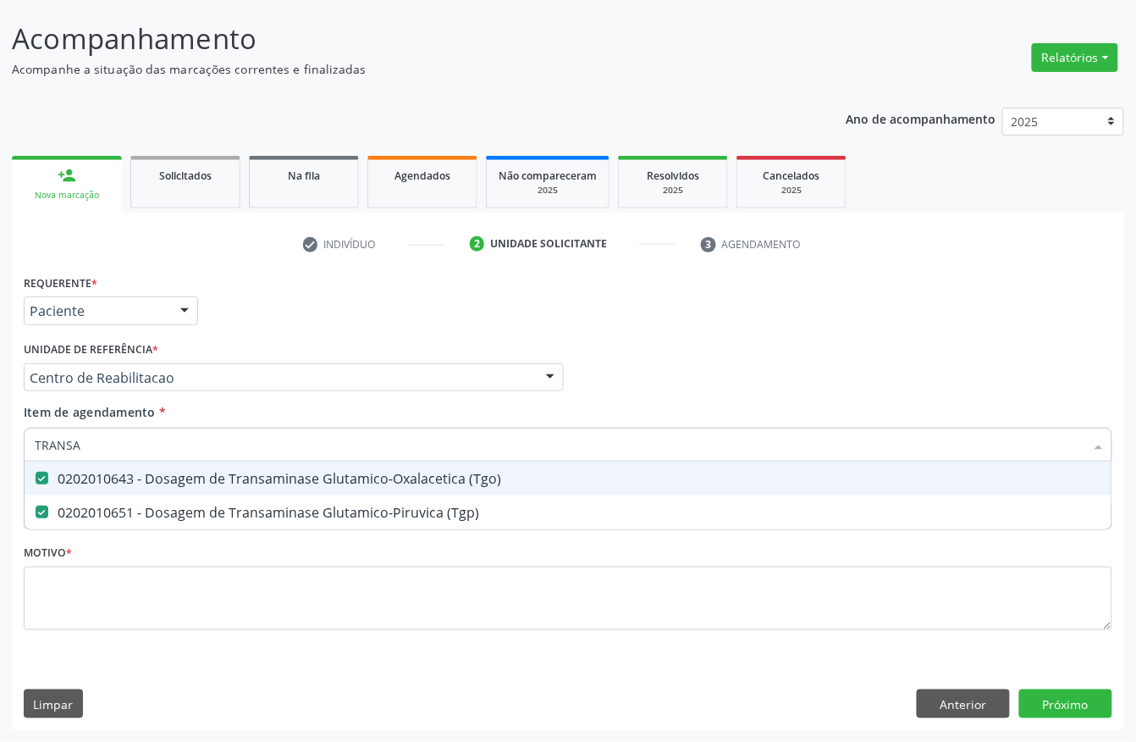
click at [110, 449] on input "TRANSA" at bounding box center [560, 444] width 1050 height 34
checkbox \(Tgo\) "false"
checkbox \(Tgp\) "false"
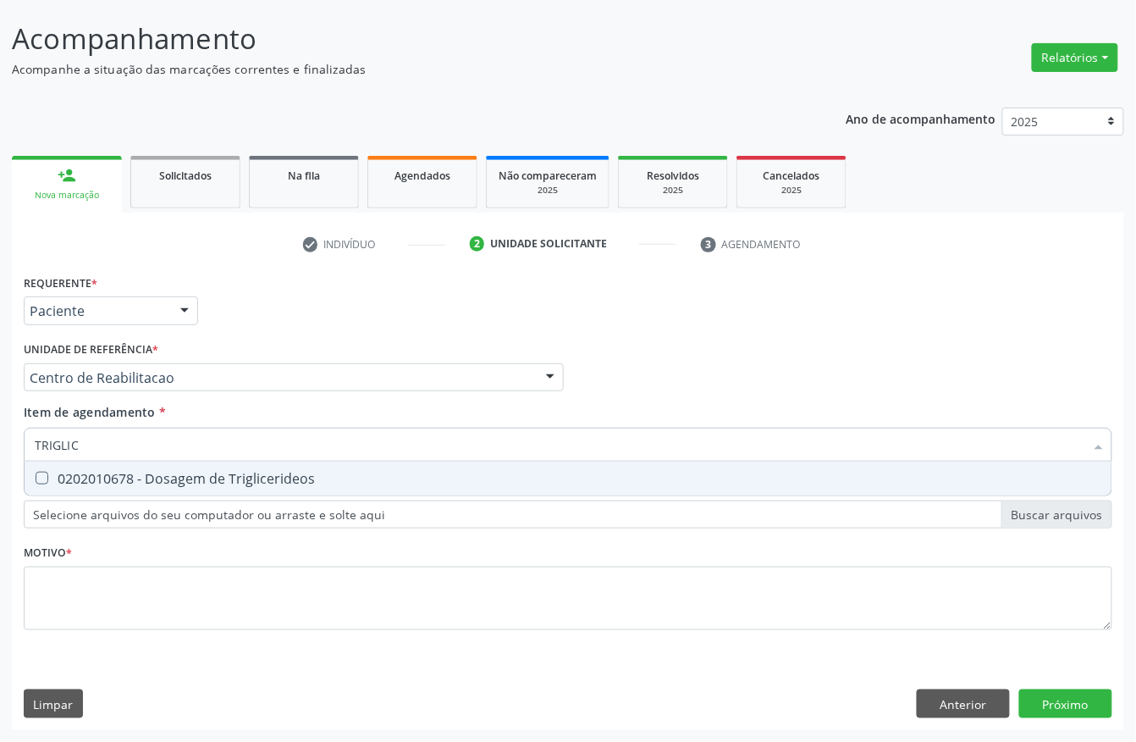
type input "TRIGLICE"
click at [85, 477] on div "0202010678 - Dosagem de Triglicerideos" at bounding box center [568, 478] width 1067 height 14
checkbox Triglicerideos "true"
click at [100, 438] on input "TRIGLICE" at bounding box center [560, 444] width 1050 height 34
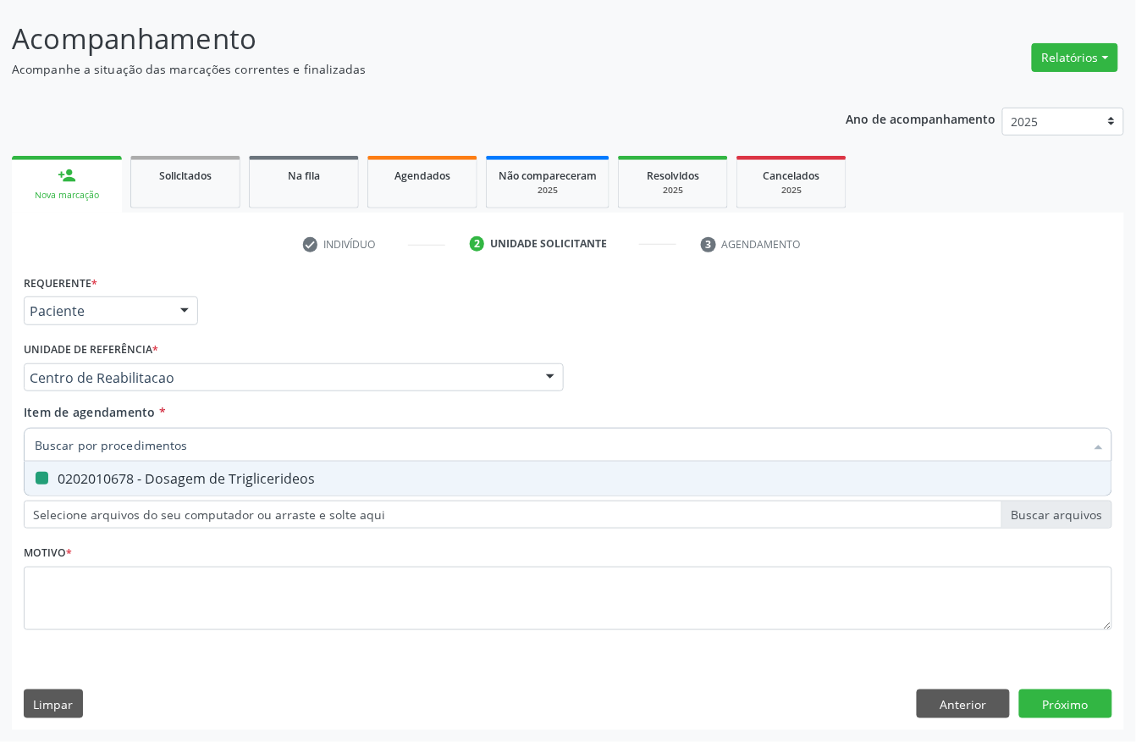
checkbox Triglicerideos "false"
type input "HEMOGRAMA"
click at [99, 476] on div "0202020380 - Hemograma Completo" at bounding box center [568, 478] width 1067 height 14
checkbox Completo "true"
click at [116, 434] on input "HEMOGRAMA" at bounding box center [560, 444] width 1050 height 34
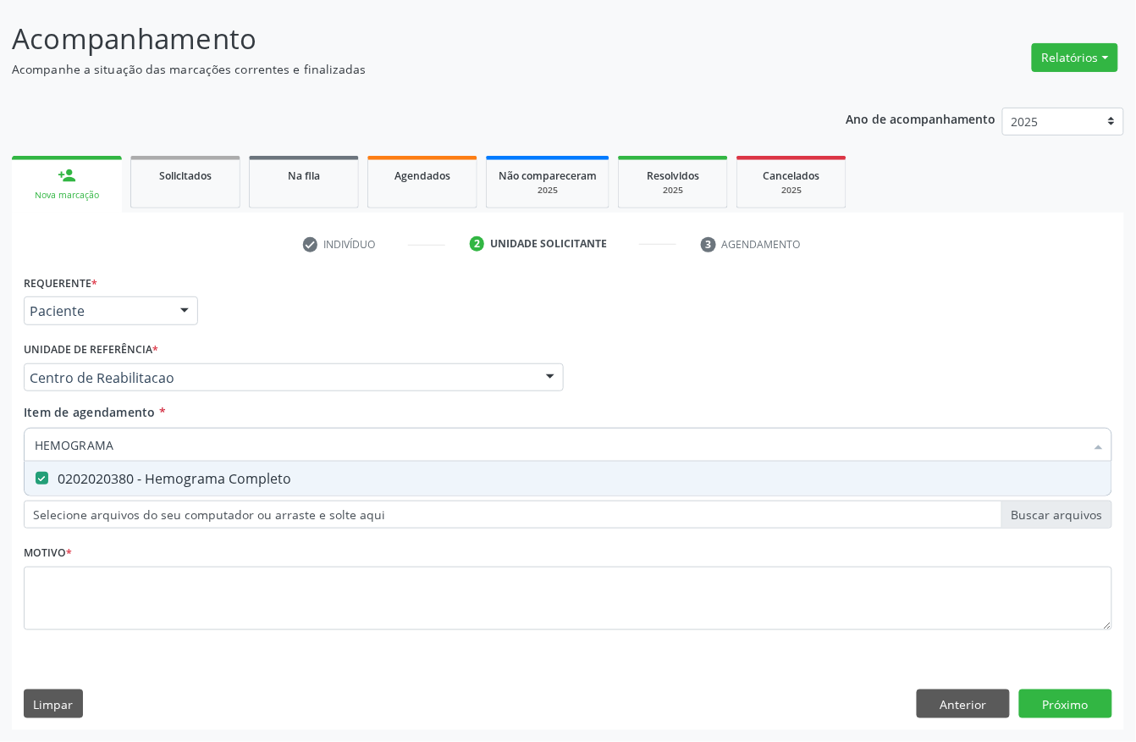
click at [116, 434] on input "HEMOGRAMA" at bounding box center [560, 444] width 1050 height 34
type input "PRO"
checkbox Completo "false"
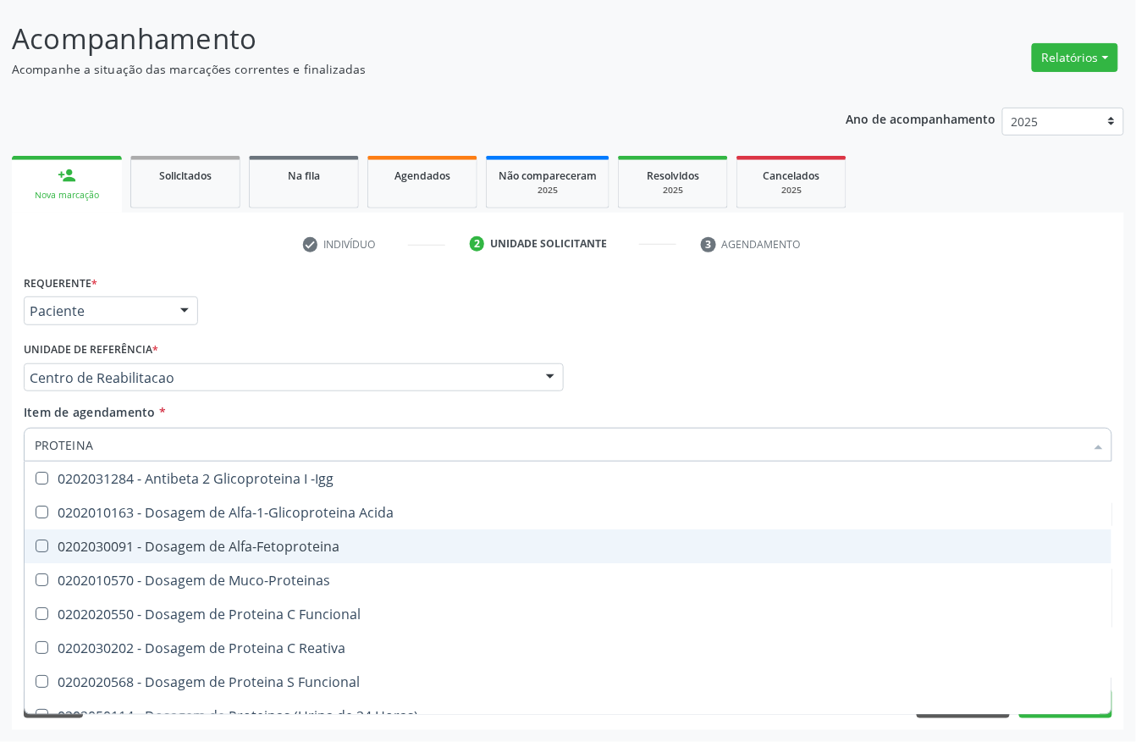
type input "PROTEINA C"
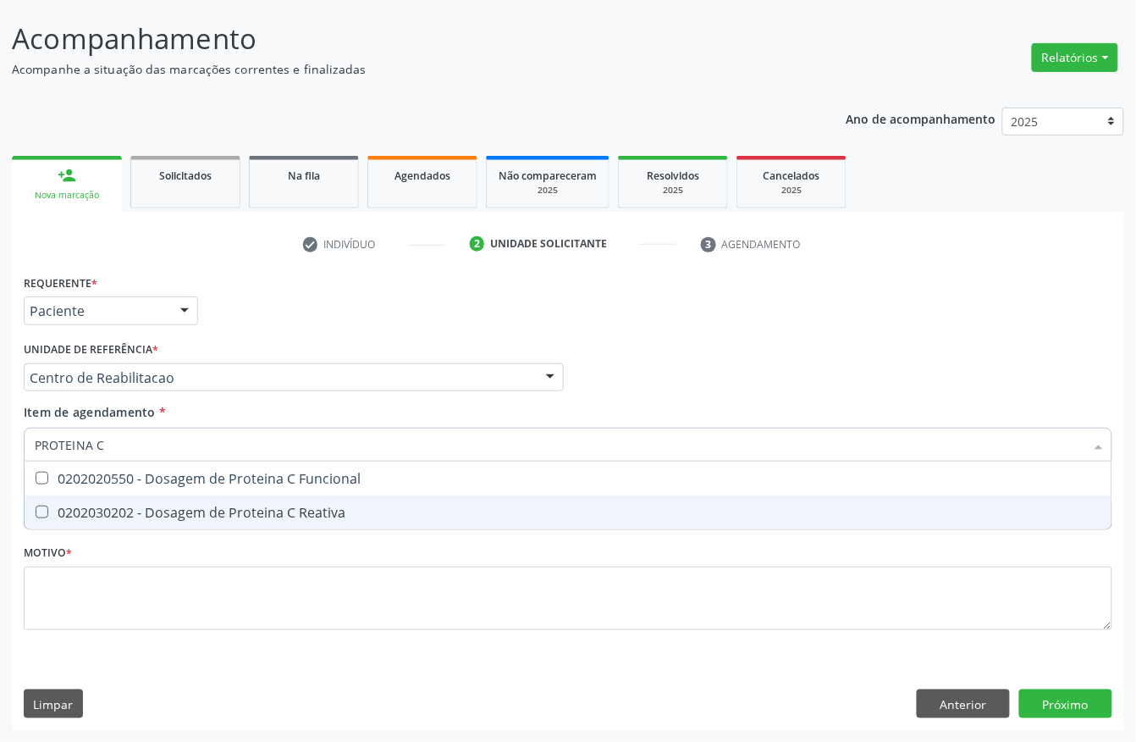
click at [210, 511] on div "0202030202 - Dosagem de Proteina C Reativa" at bounding box center [568, 512] width 1067 height 14
checkbox Reativa "true"
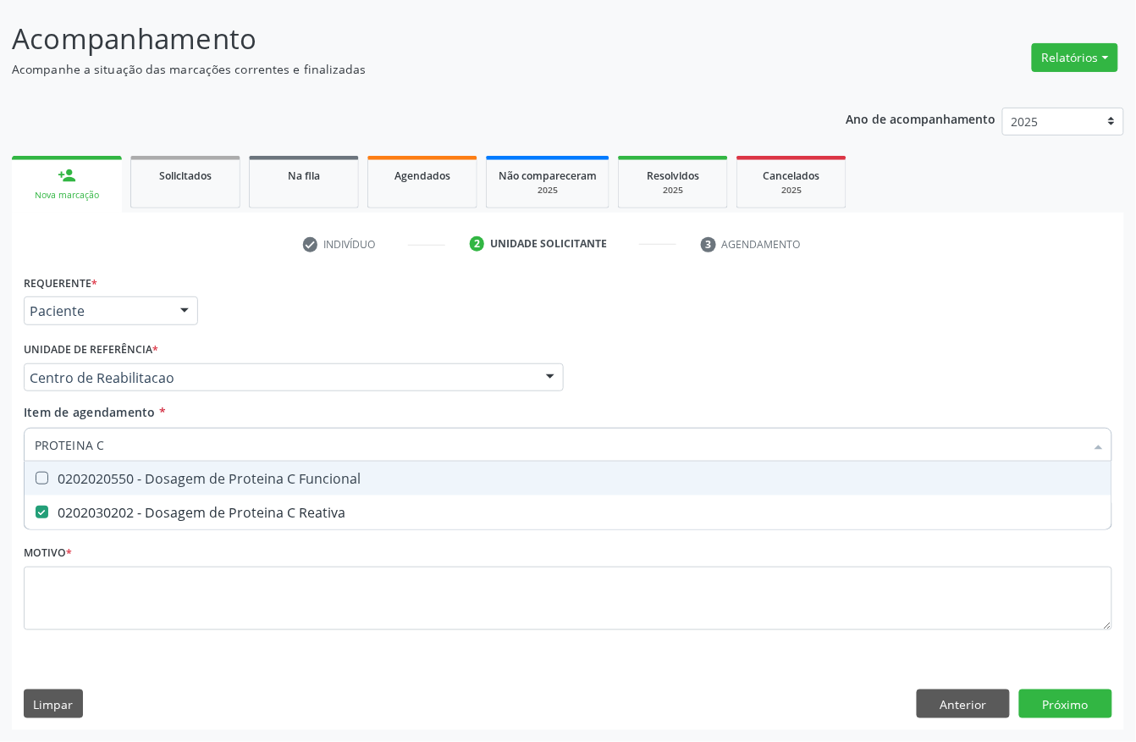
click at [122, 434] on input "PROTEINA C" at bounding box center [560, 444] width 1050 height 34
checkbox Reativa "false"
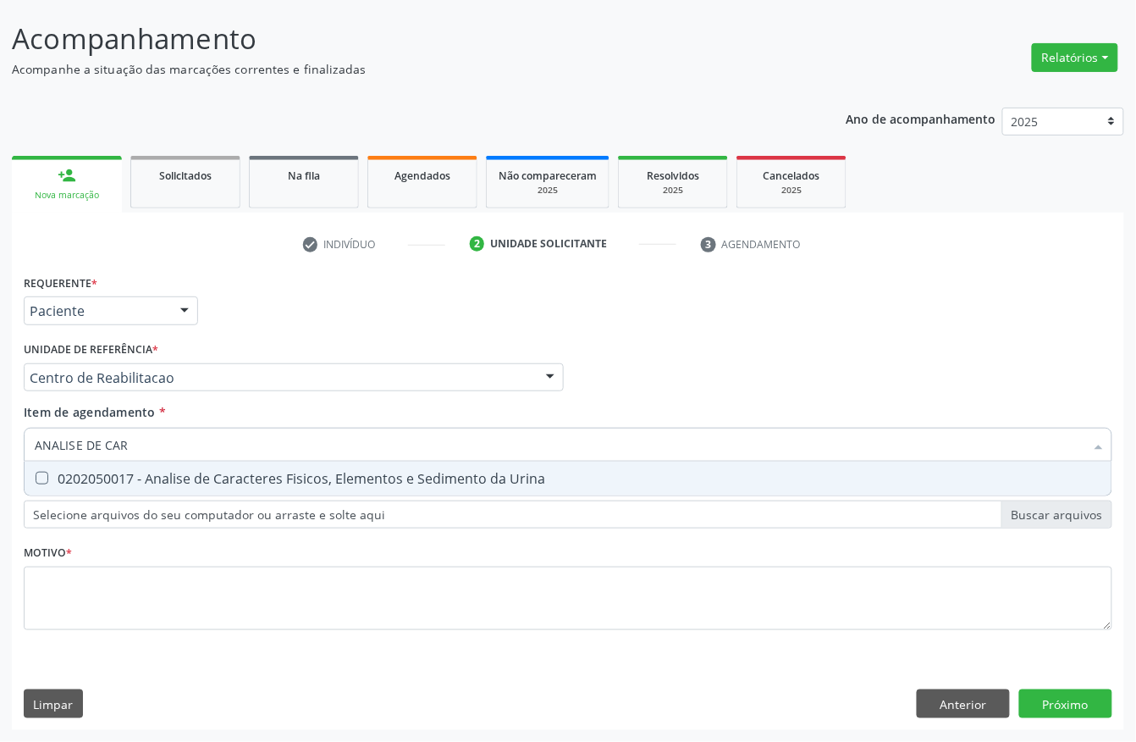
type input "ANALISE DE CARA"
click at [157, 479] on div "0202050017 - Analise de Caracteres Fisicos, Elementos e Sedimento da Urina" at bounding box center [568, 478] width 1067 height 14
checkbox Urina "true"
click at [164, 437] on input "ANALISE DE CARA" at bounding box center [560, 444] width 1050 height 34
click at [166, 435] on input "ANALISE DE CARA" at bounding box center [560, 444] width 1050 height 34
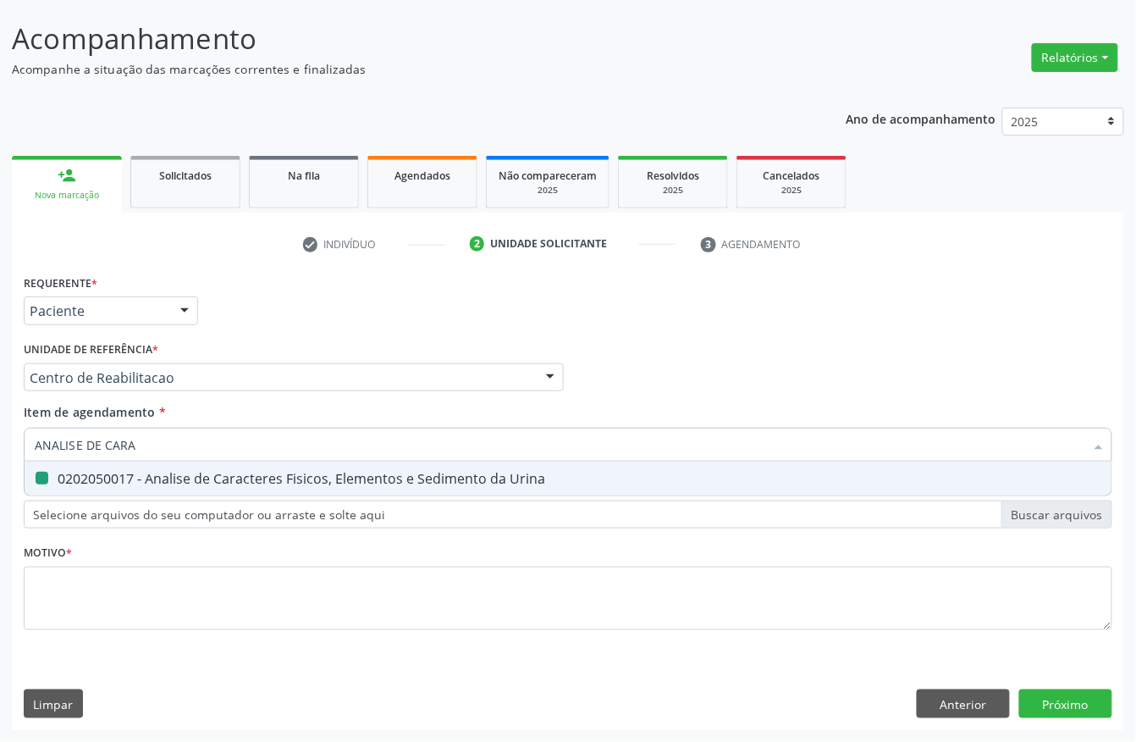
type input "ANALISE DE"
checkbox Urina "false"
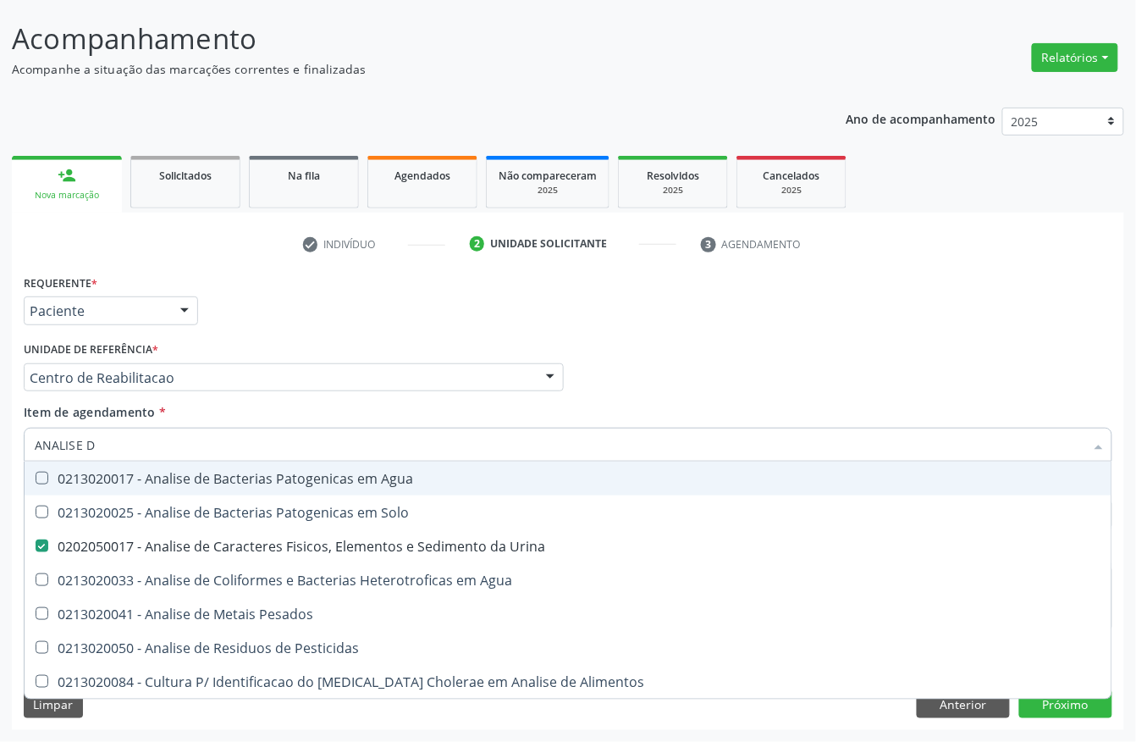
type input "ANALISE"
checkbox Urina "false"
checkbox Pesados "true"
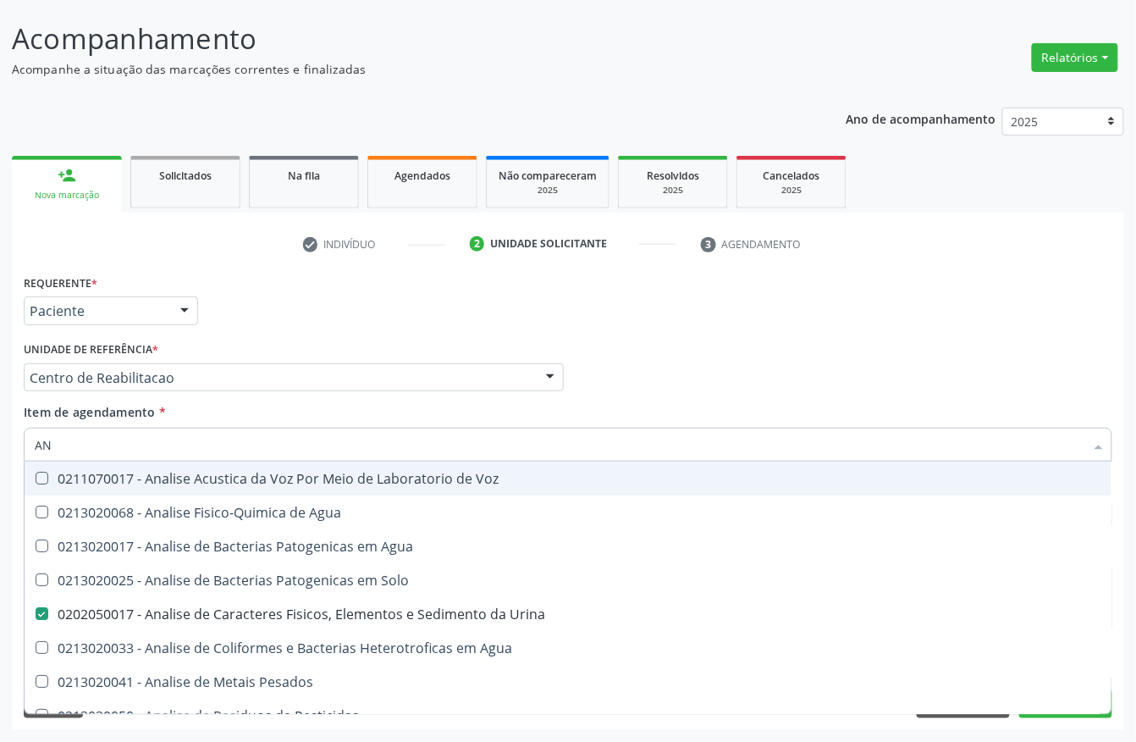
type input "A"
checkbox Urina "false"
checkbox Agua "false"
checkbox Alimentos "false"
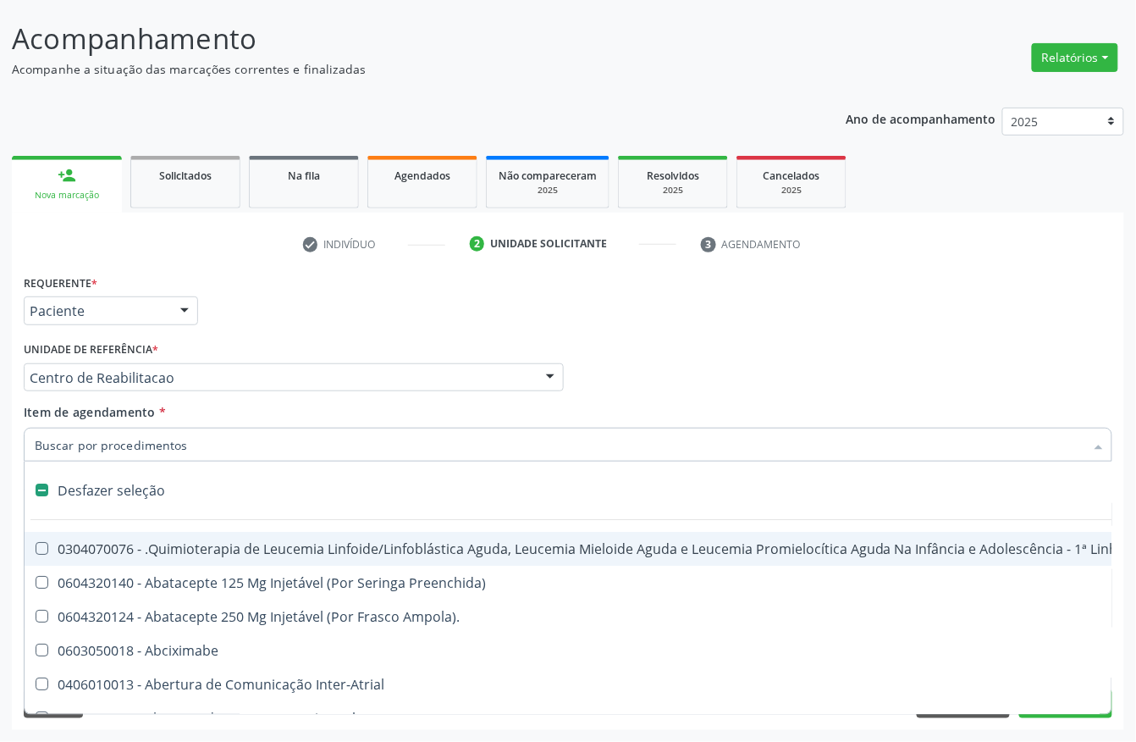
type input "T"
checkbox Reto "true"
checkbox Urina "false"
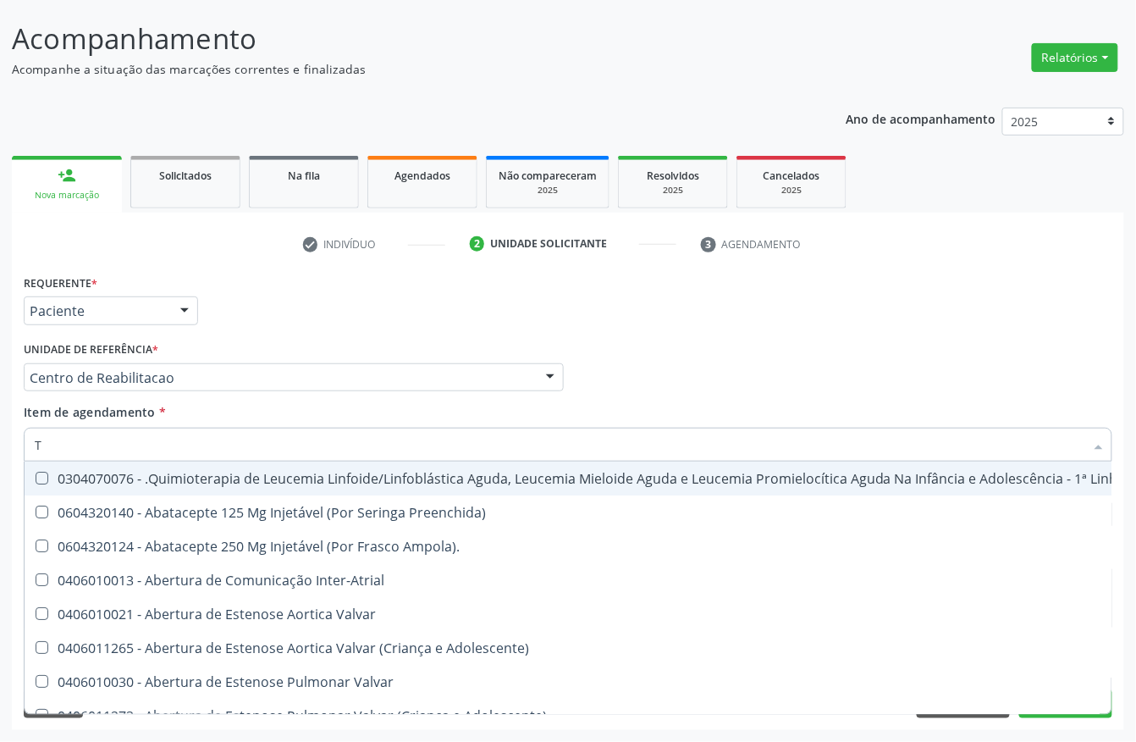
type input "T4"
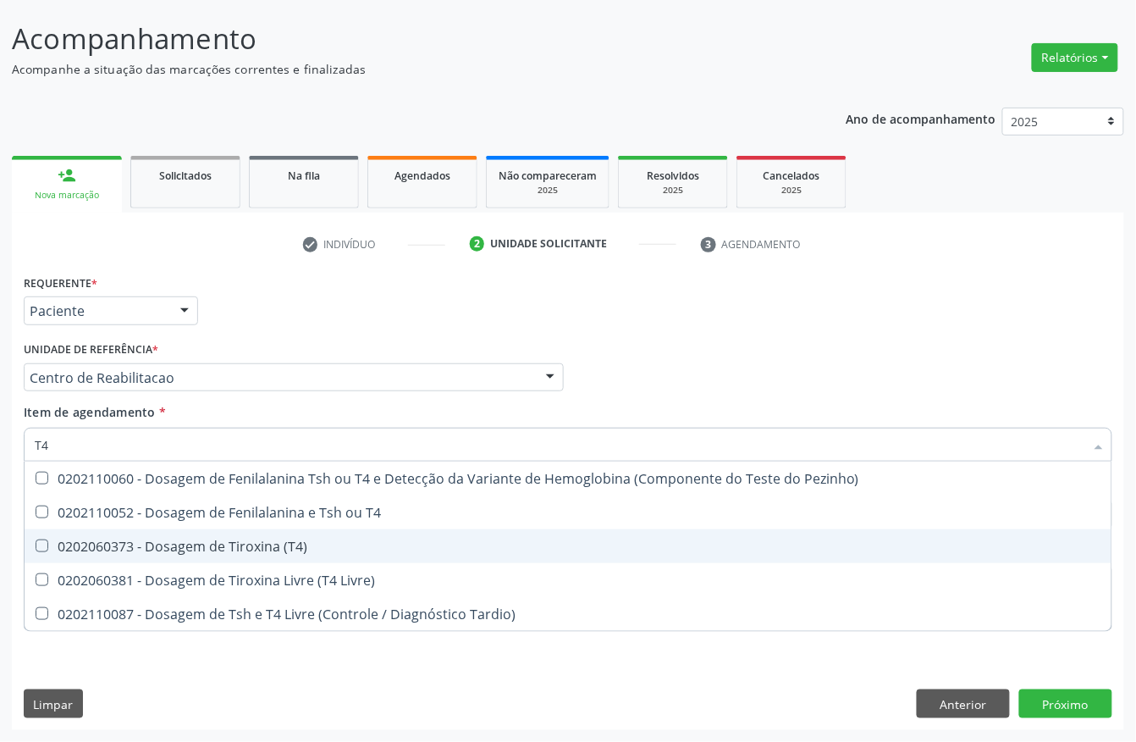
click at [195, 545] on div "0202060373 - Dosagem de Tiroxina (T4)" at bounding box center [568, 546] width 1067 height 14
checkbox \(T4\) "true"
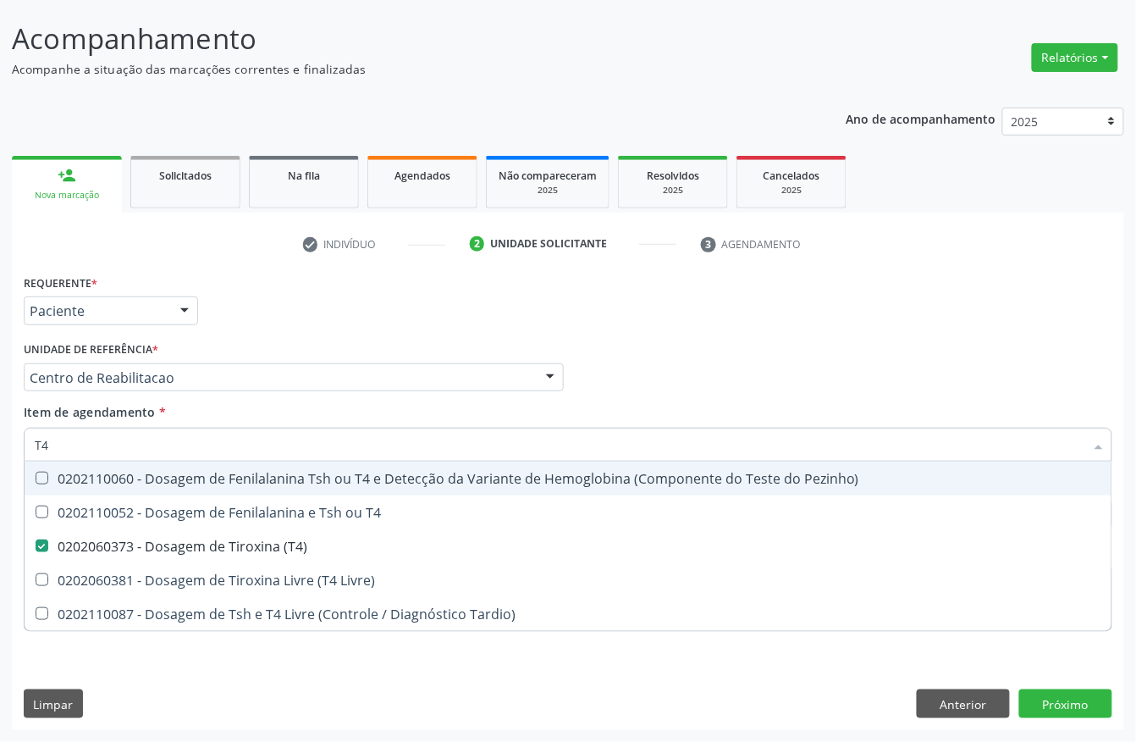
click at [151, 445] on input "T4" at bounding box center [560, 444] width 1050 height 34
type input "T"
checkbox \(T4\) "false"
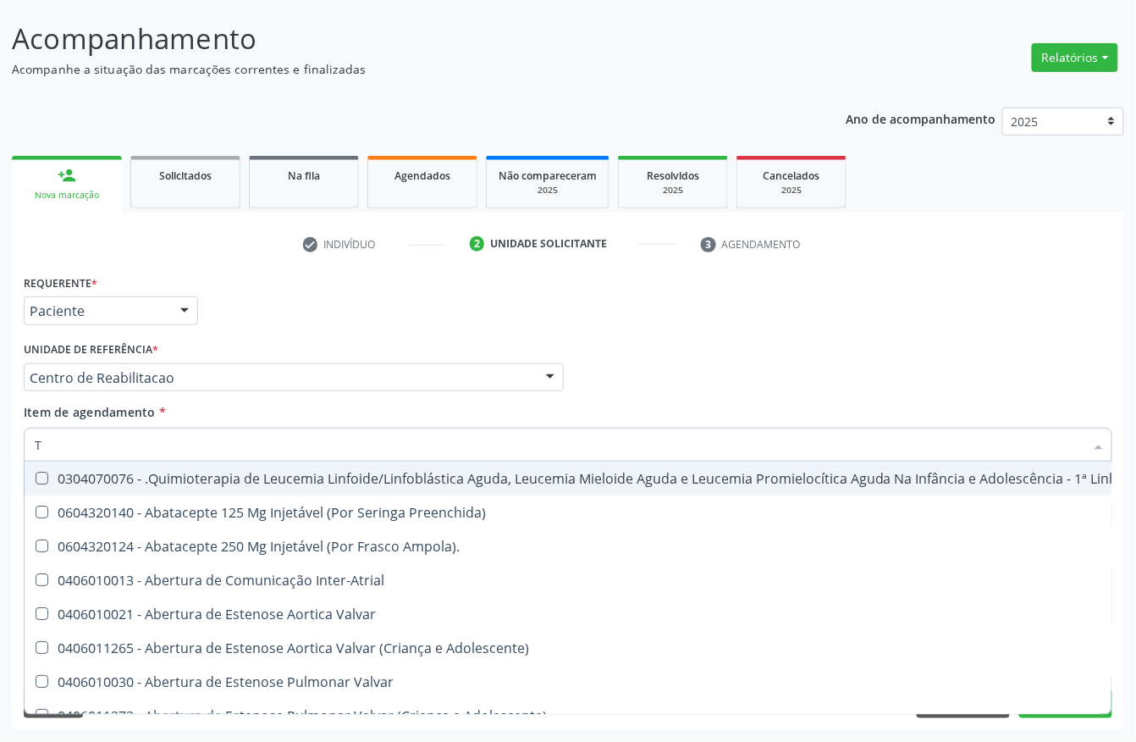
type input "T3"
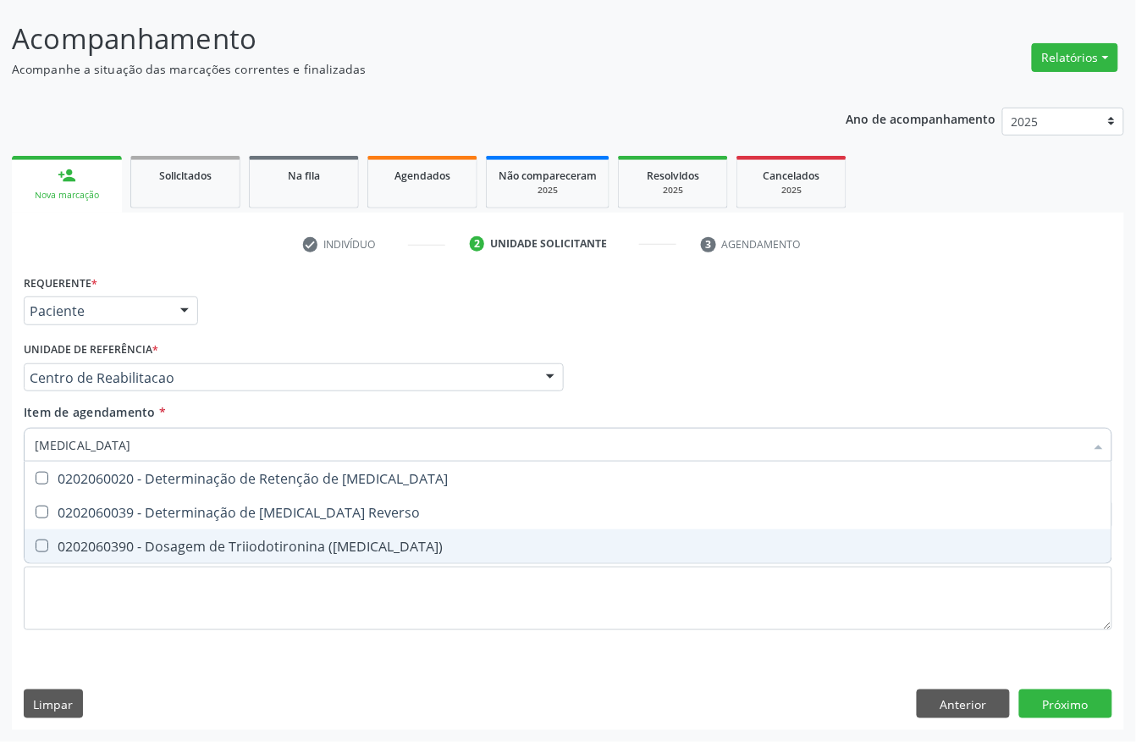
click at [164, 545] on div "0202060390 - Dosagem de Triiodotironina (T3)" at bounding box center [568, 546] width 1067 height 14
checkbox \(T3\) "true"
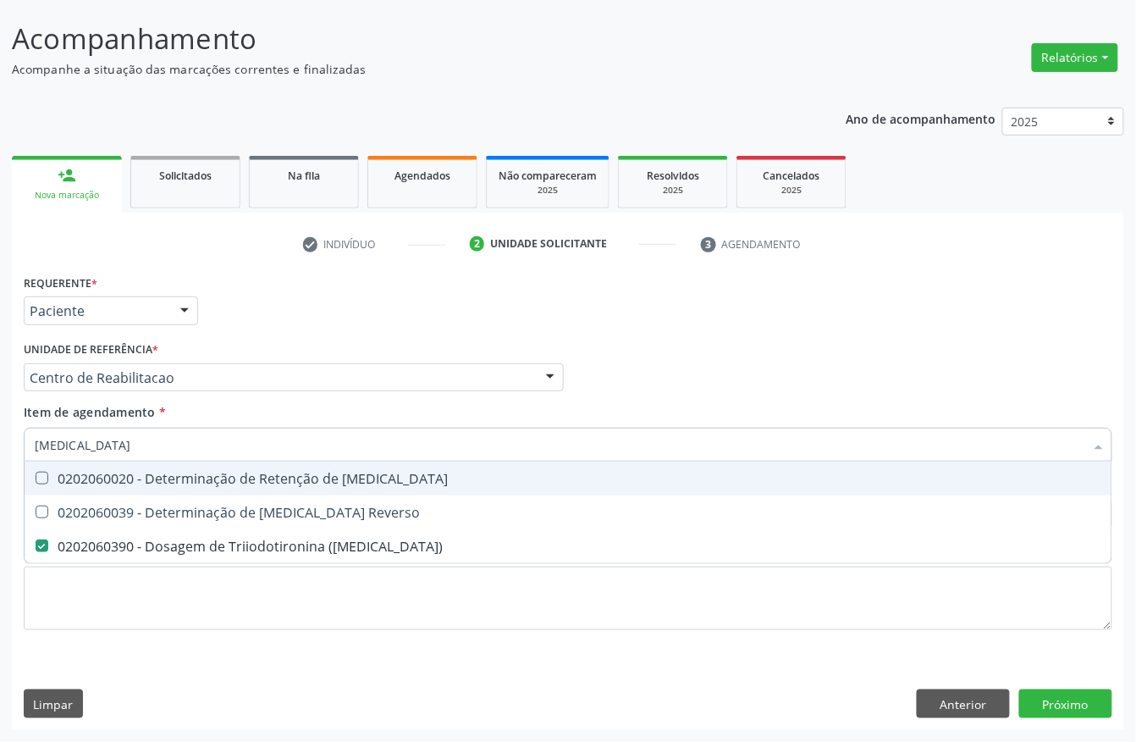
click at [89, 452] on input "T3" at bounding box center [560, 444] width 1050 height 34
click at [89, 449] on input "T3" at bounding box center [560, 444] width 1050 height 34
type input "TSH"
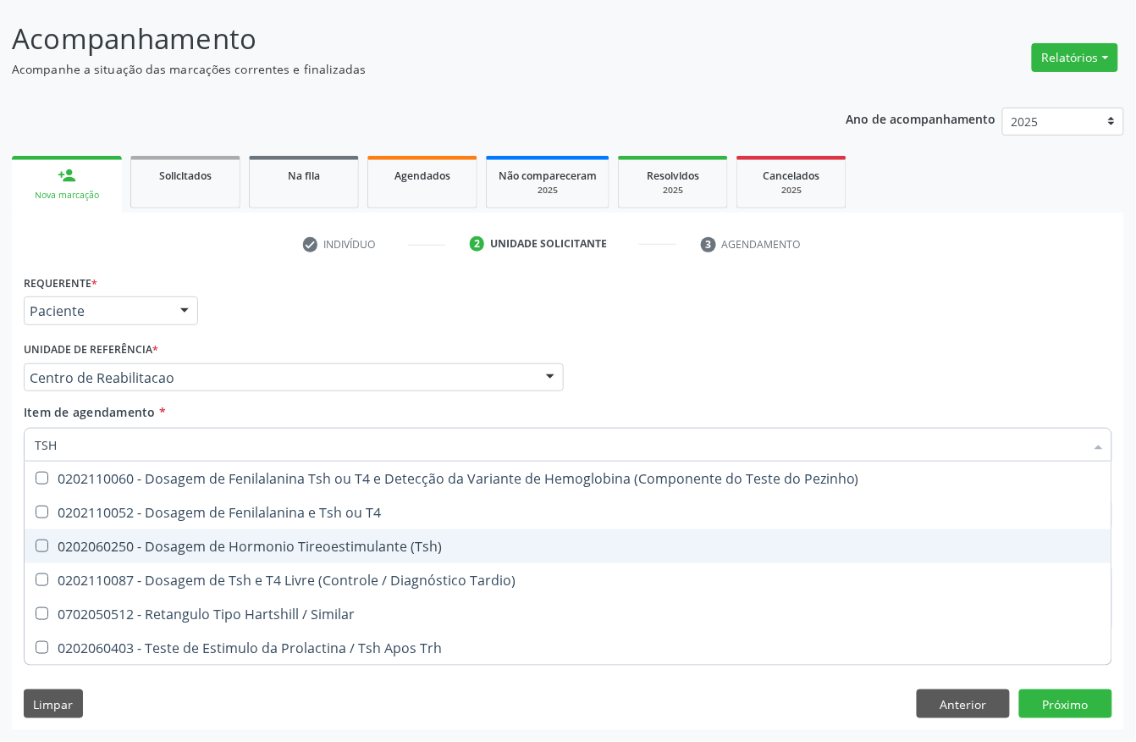
click at [139, 549] on div "0202060250 - Dosagem de Hormonio Tireoestimulante (Tsh)" at bounding box center [568, 546] width 1067 height 14
checkbox \(Tsh\) "true"
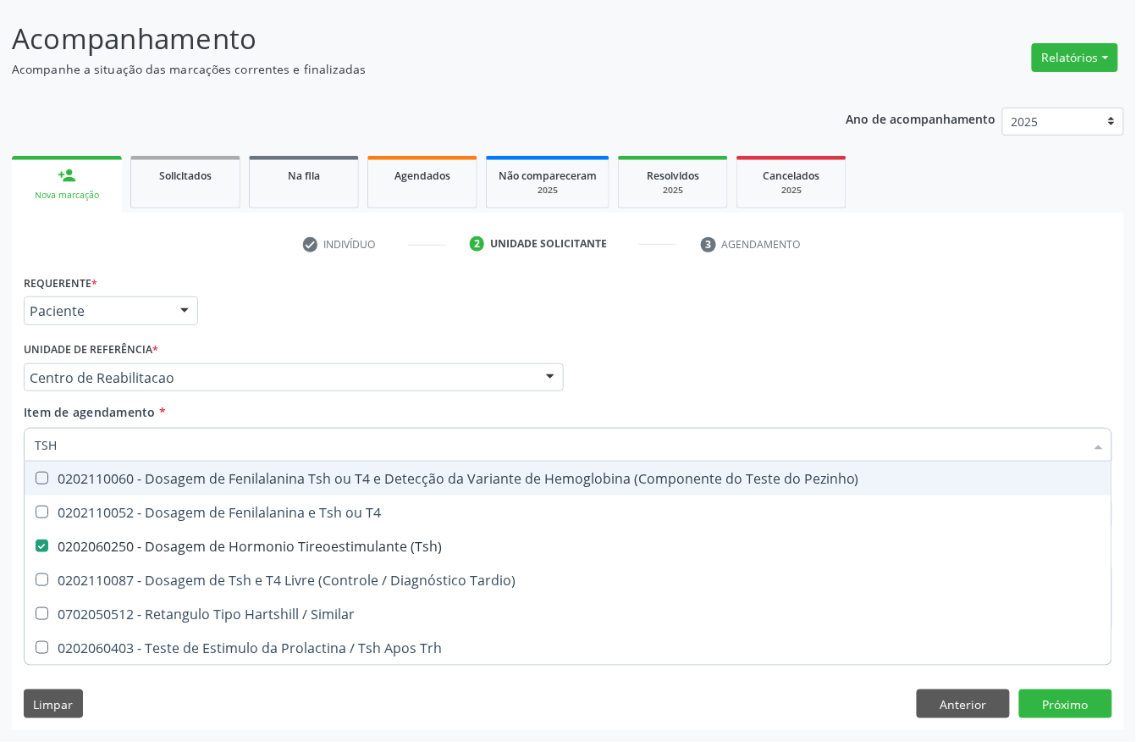
click at [106, 432] on input "TSH" at bounding box center [560, 444] width 1050 height 34
checkbox \(Tsh\) "false"
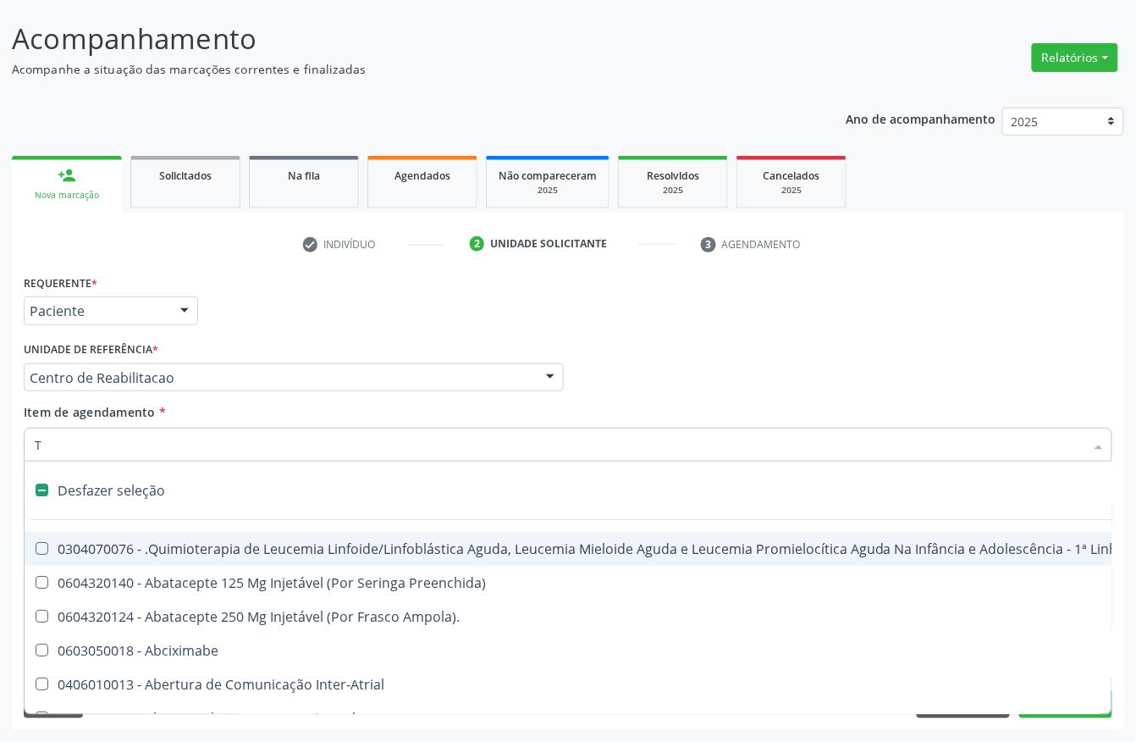
type input "TE"
checkbox I\) "true"
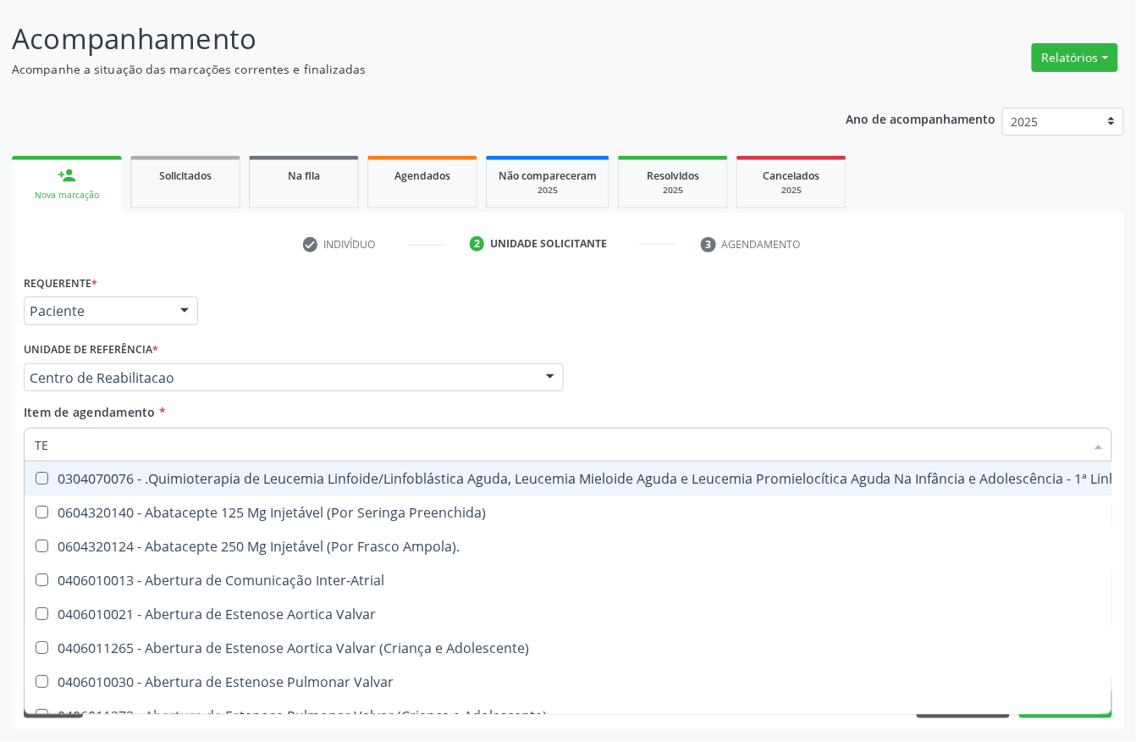
type input "TEM"
checkbox Urina "false"
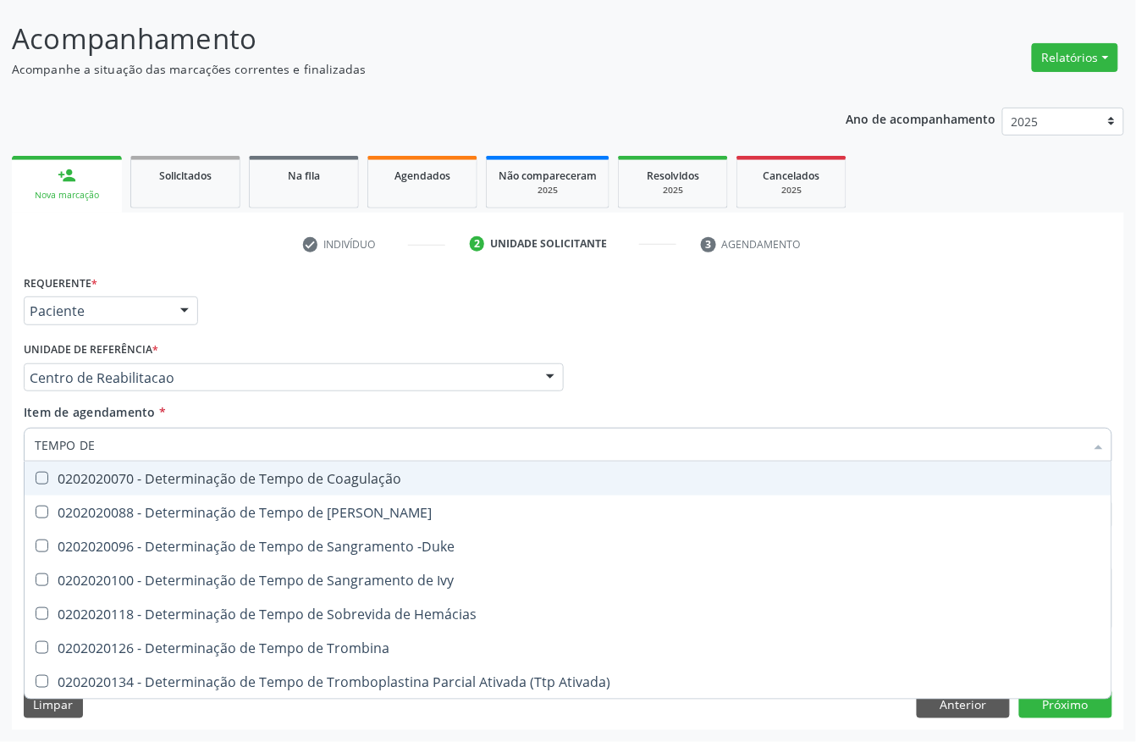
type input "TEMPO DE C"
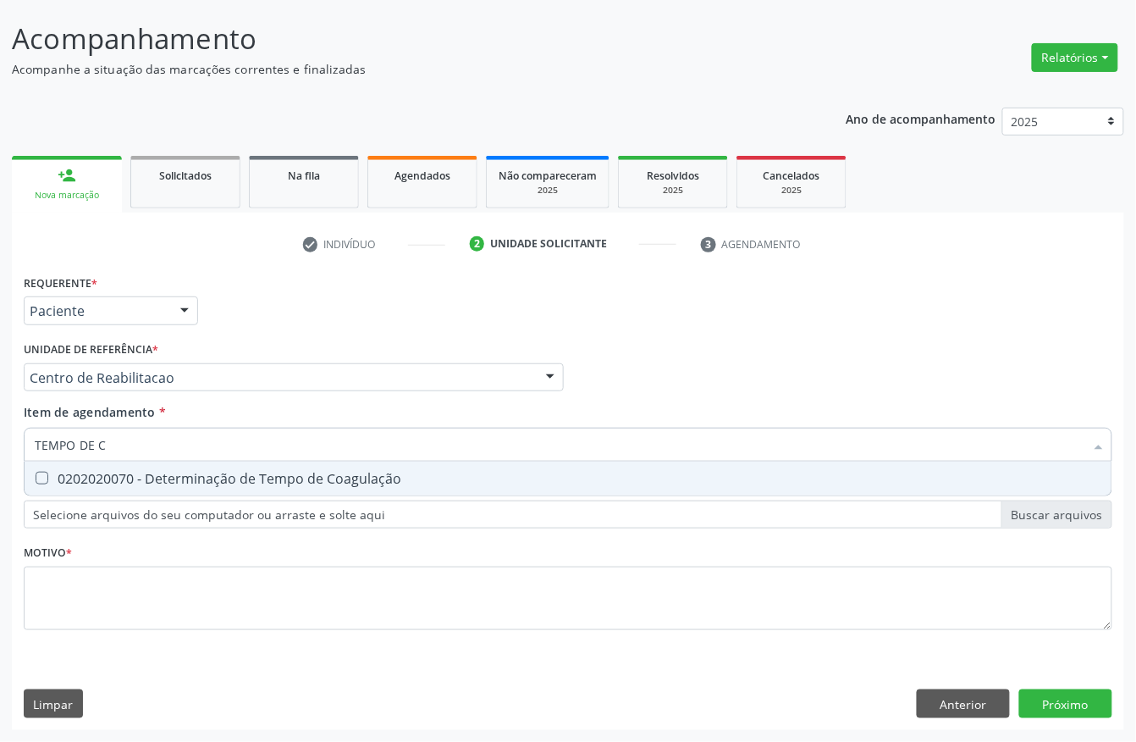
click at [90, 471] on div "0202020070 - Determinação de Tempo de Coagulação" at bounding box center [568, 478] width 1067 height 14
checkbox Coagulação "true"
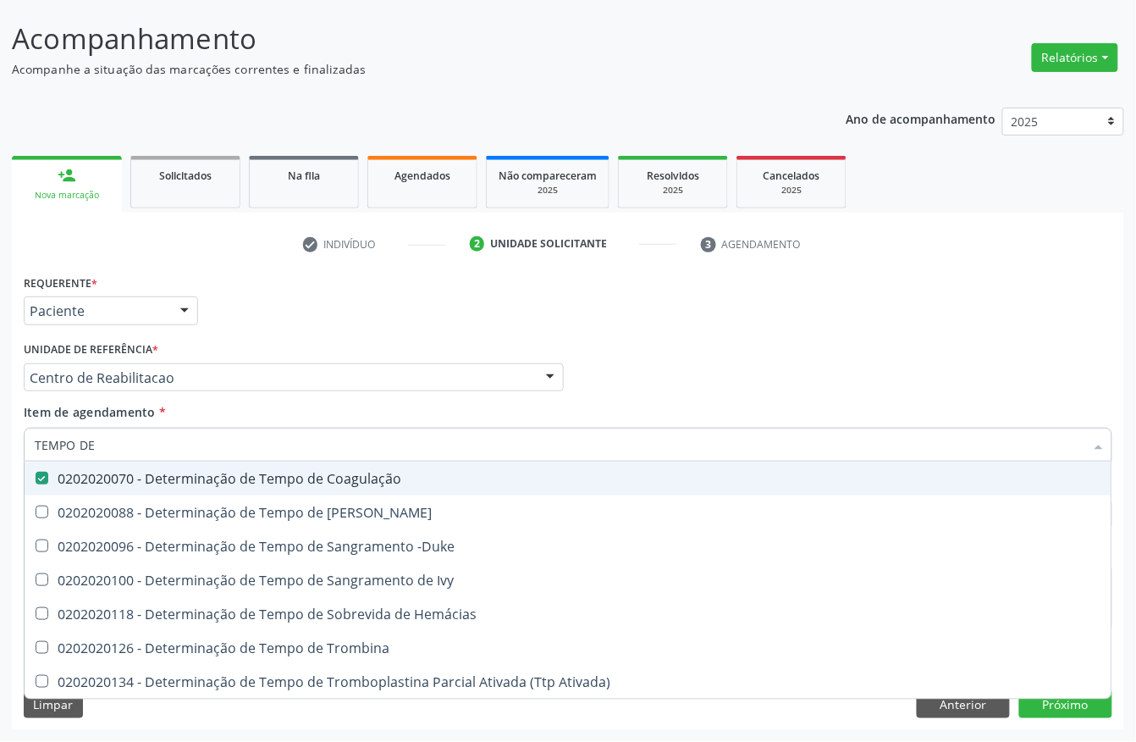
type input "TEMPO DE S"
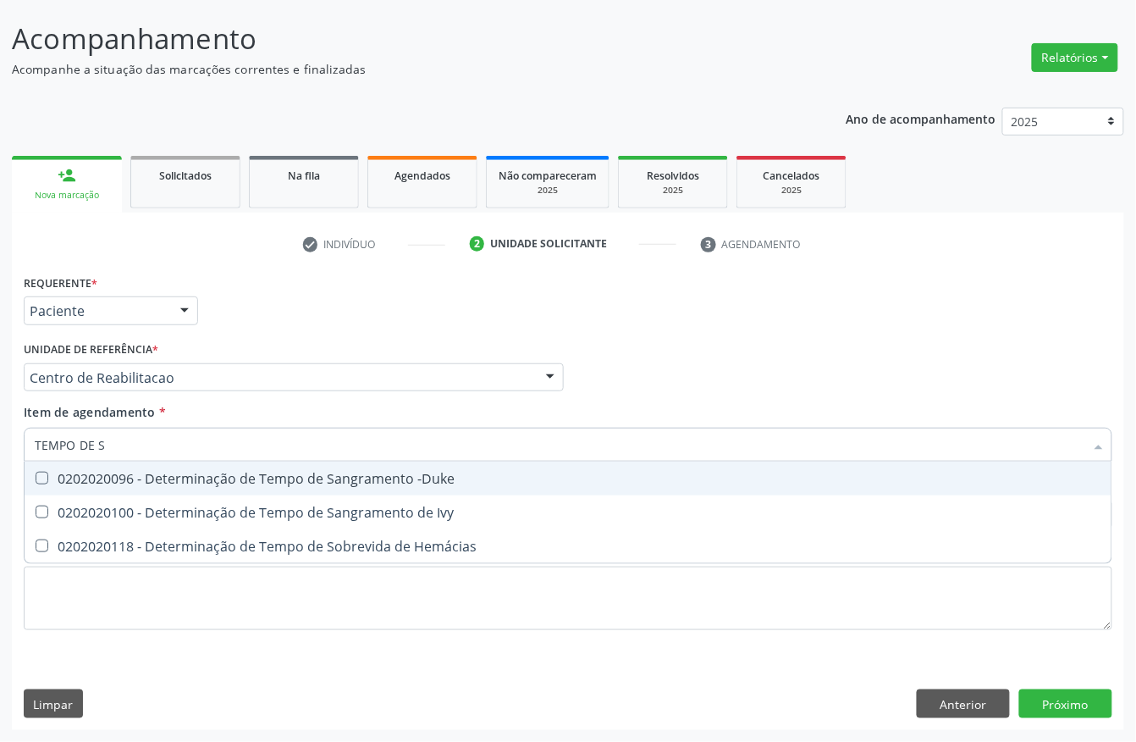
click at [90, 471] on div "0202020096 - Determinação de Tempo de Sangramento -Duke" at bounding box center [568, 478] width 1067 height 14
checkbox -Duke "true"
click at [96, 442] on input "TEMPO DE S" at bounding box center [560, 444] width 1050 height 34
click at [96, 440] on input "TEMPO DE S" at bounding box center [560, 444] width 1050 height 34
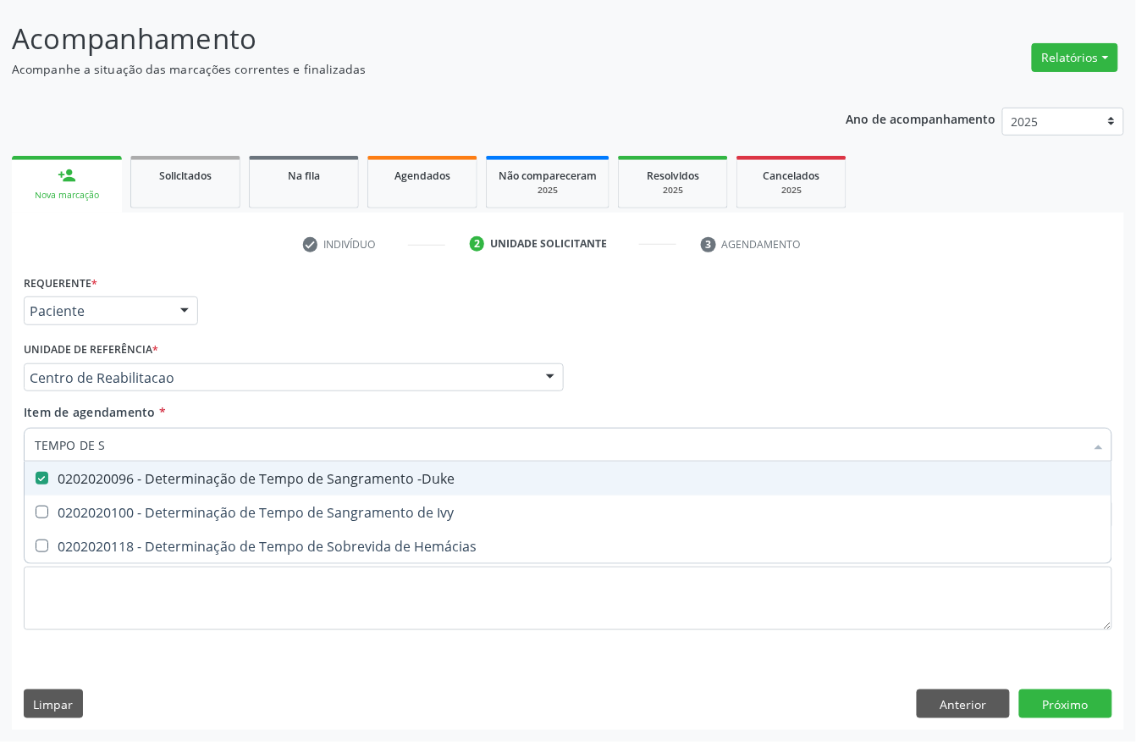
click at [96, 438] on input "TEMPO DE S" at bounding box center [560, 444] width 1050 height 34
type input "TAP"
checkbox -Duke "false"
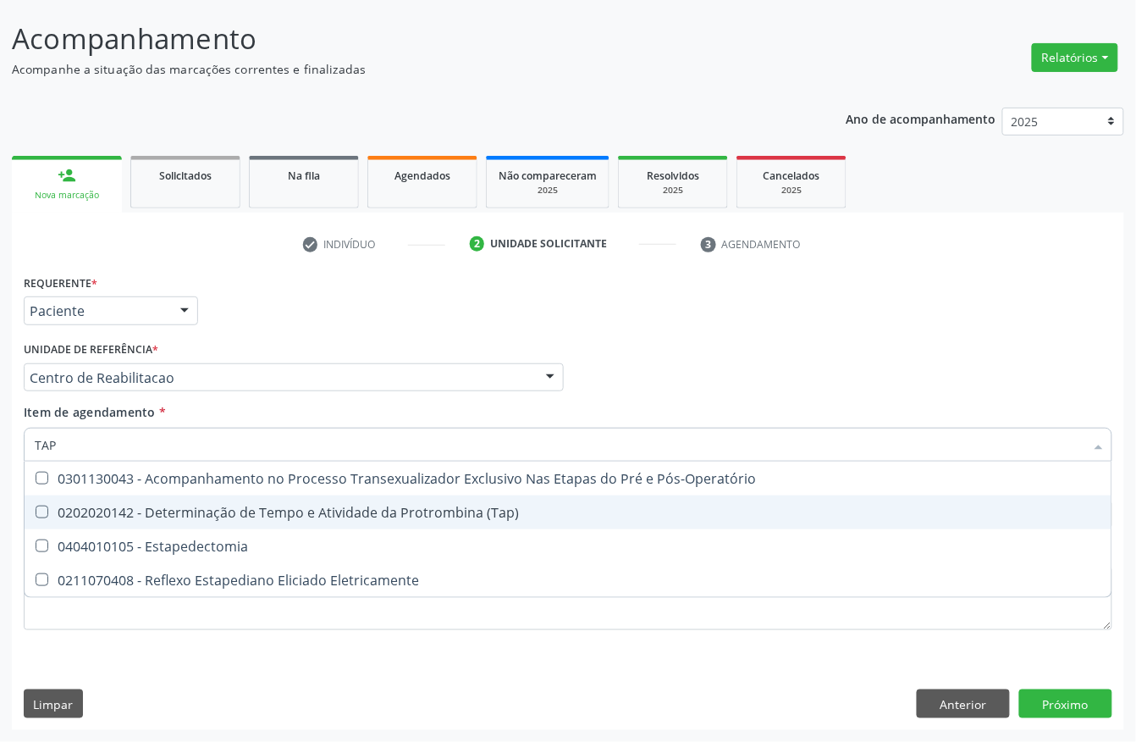
click at [302, 505] on div "0202020142 - Determinação de Tempo e Atividade da Protrombina (Tap)" at bounding box center [568, 512] width 1067 height 14
checkbox \(Tap\) "true"
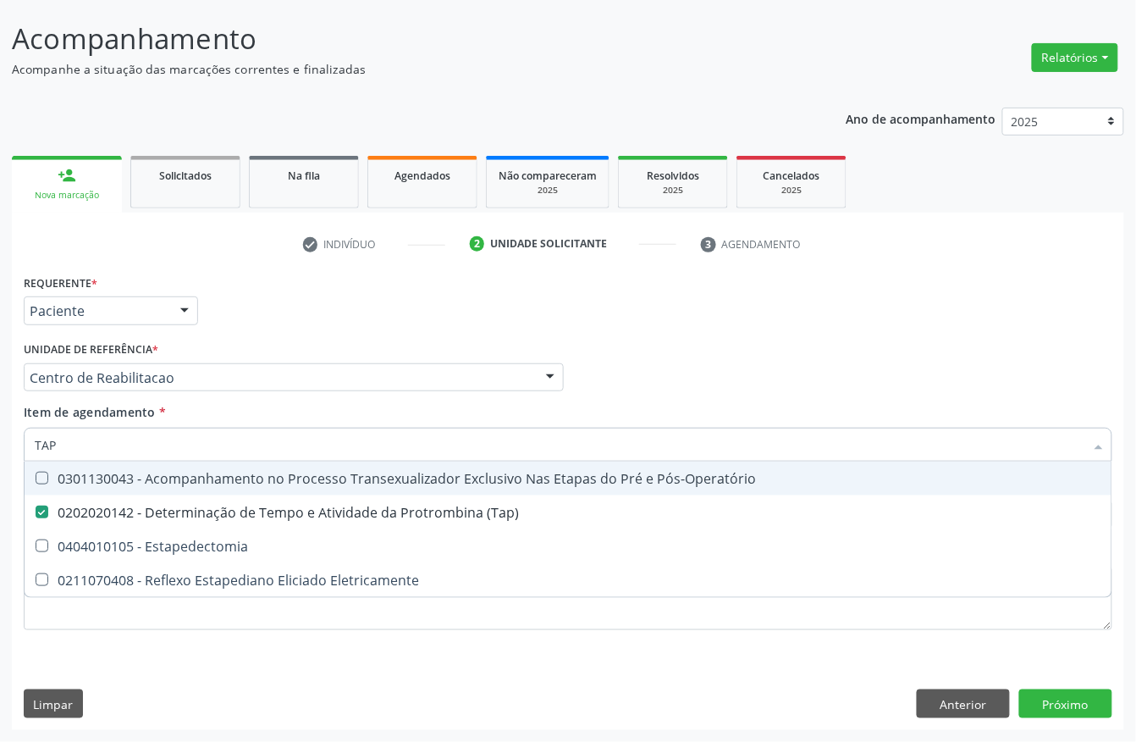
click at [308, 291] on div "Requerente * Paciente Profissional de Saúde Paciente Nenhum resultado encontrad…" at bounding box center [567, 303] width 1097 height 66
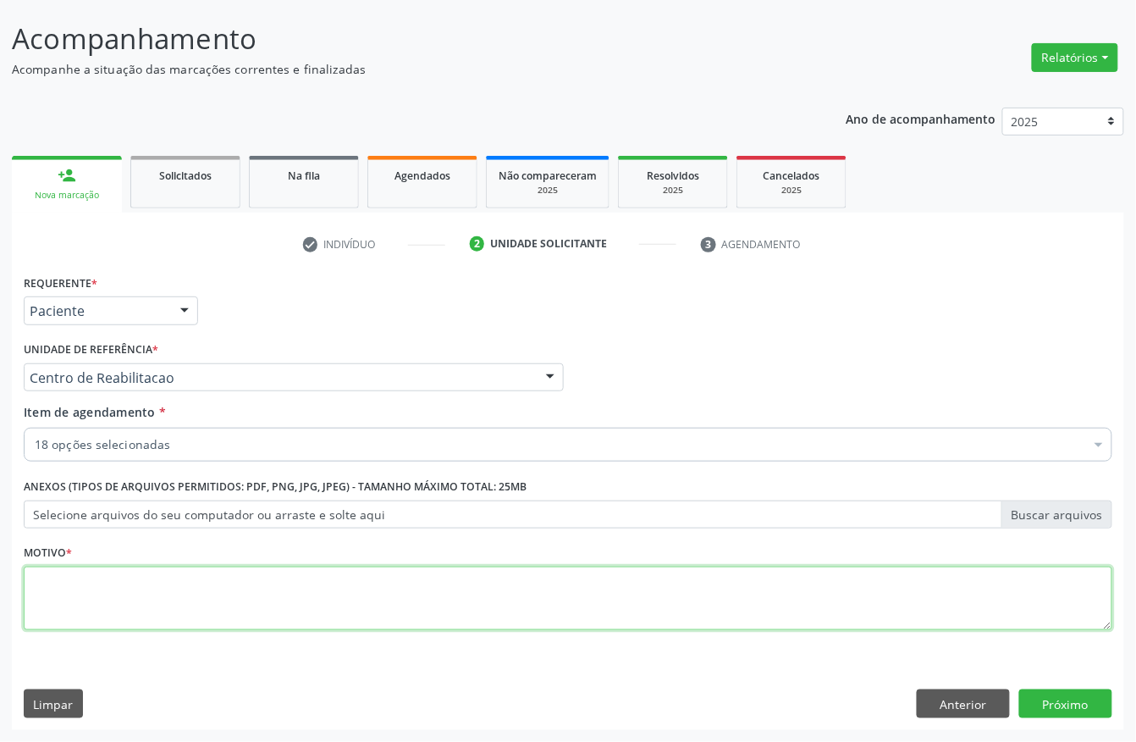
click at [137, 609] on textarea at bounding box center [568, 598] width 1089 height 64
type textarea "A"
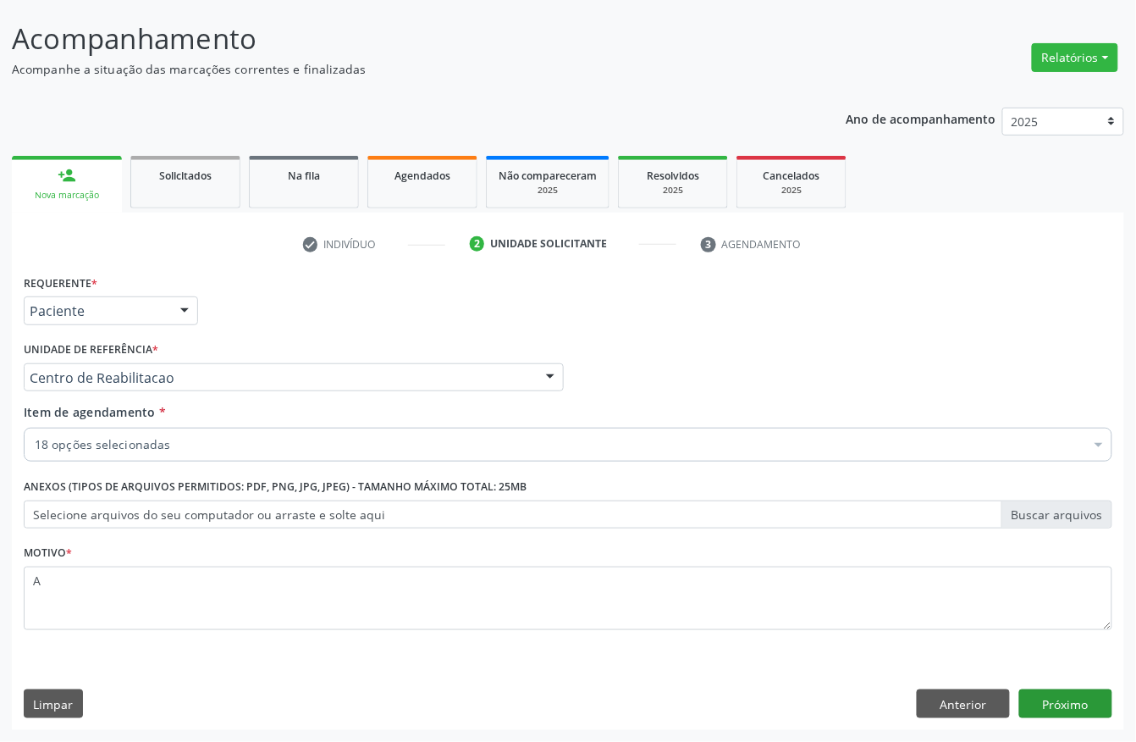
click at [1090, 690] on div "Requerente * Paciente Profissional de Saúde Paciente Nenhum resultado encontrad…" at bounding box center [568, 500] width 1112 height 460
click at [1087, 690] on button "Próximo" at bounding box center [1065, 703] width 93 height 29
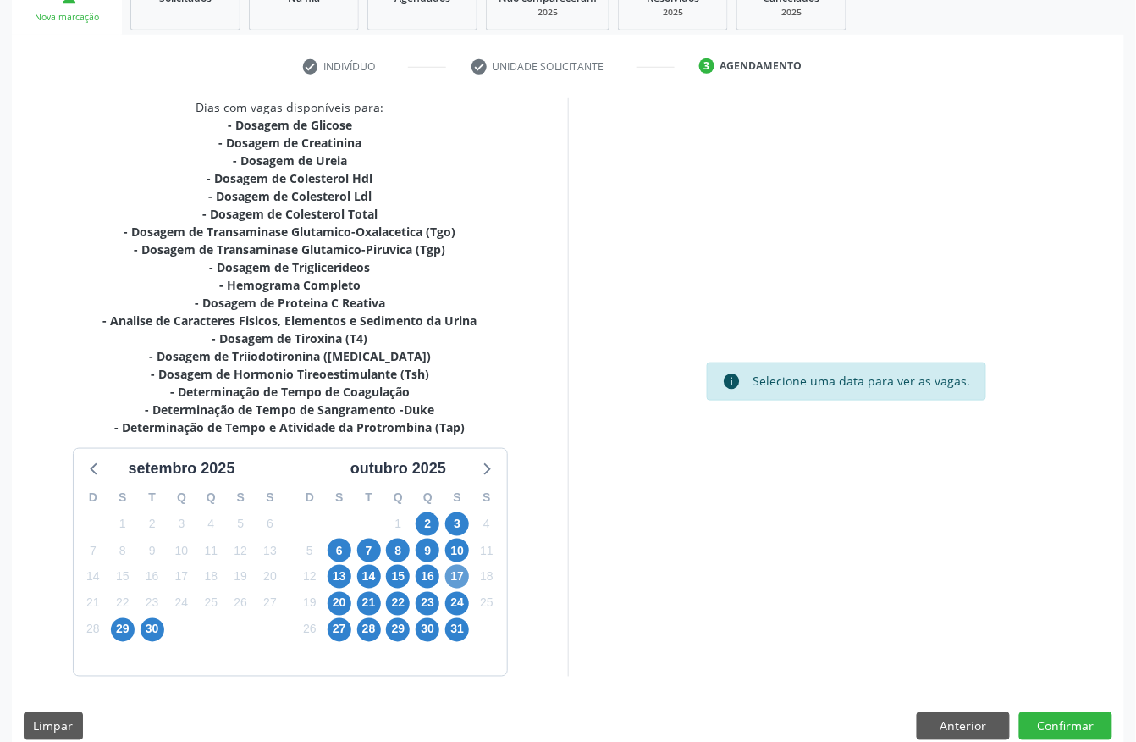
scroll to position [299, 0]
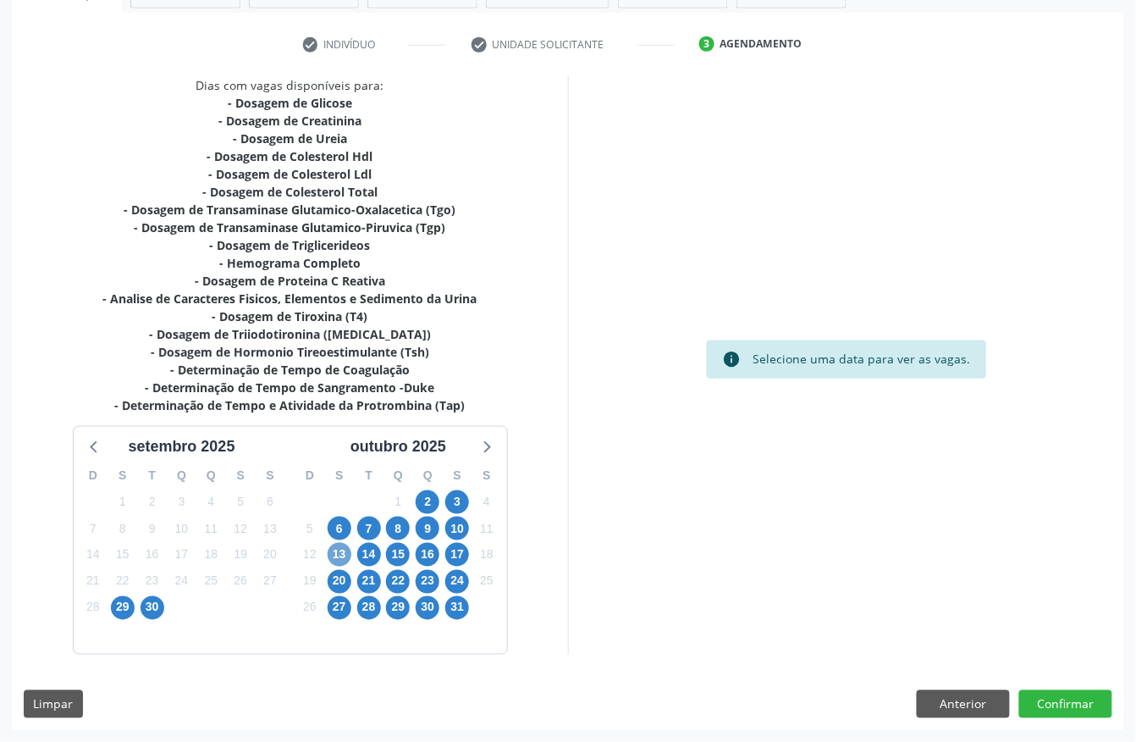
click at [334, 553] on span "13" at bounding box center [340, 555] width 24 height 24
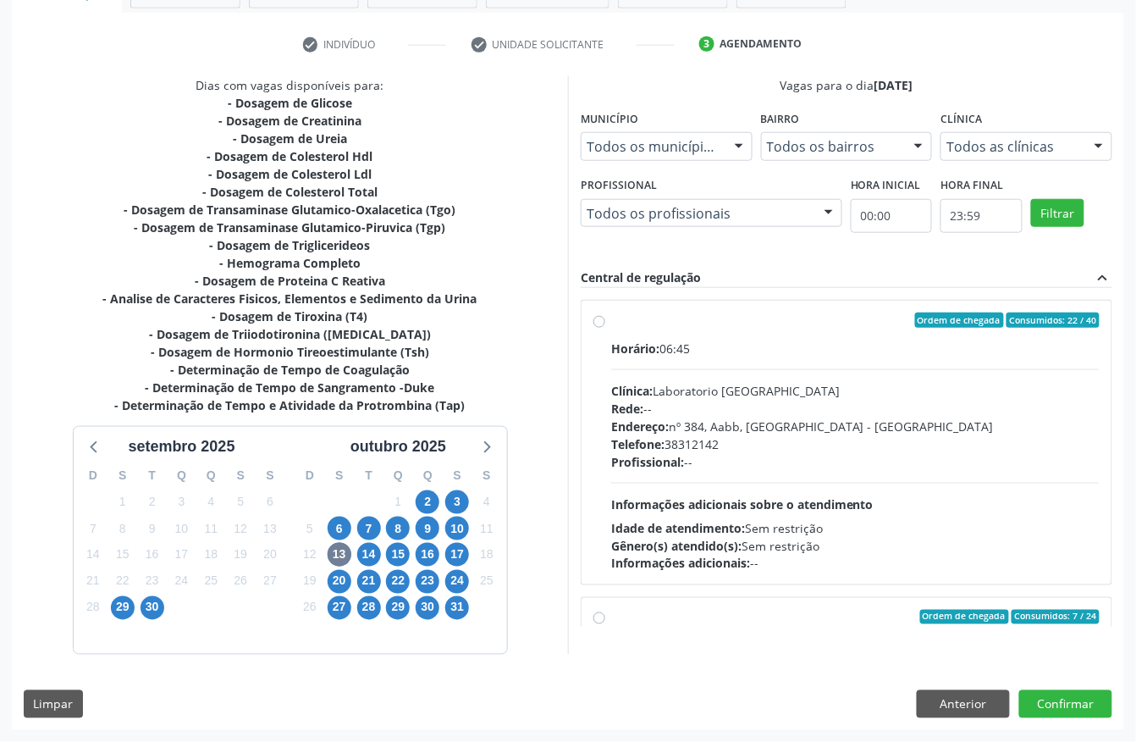
click at [653, 428] on span "Endereço:" at bounding box center [640, 426] width 58 height 16
click at [605, 328] on input "Ordem de chegada Consumidos: 22 / 40 Horário: 06:45 Clínica: Laboratorio Sao Fr…" at bounding box center [599, 319] width 12 height 15
radio input "true"
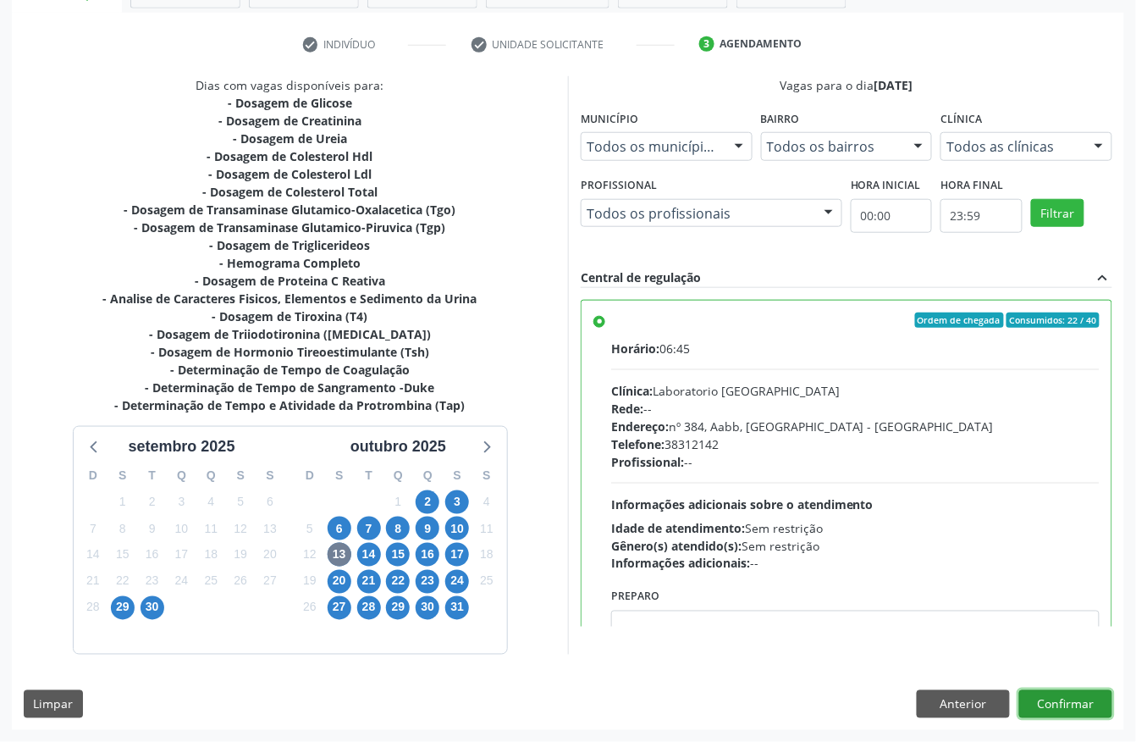
click at [1084, 690] on button "Confirmar" at bounding box center [1065, 704] width 93 height 29
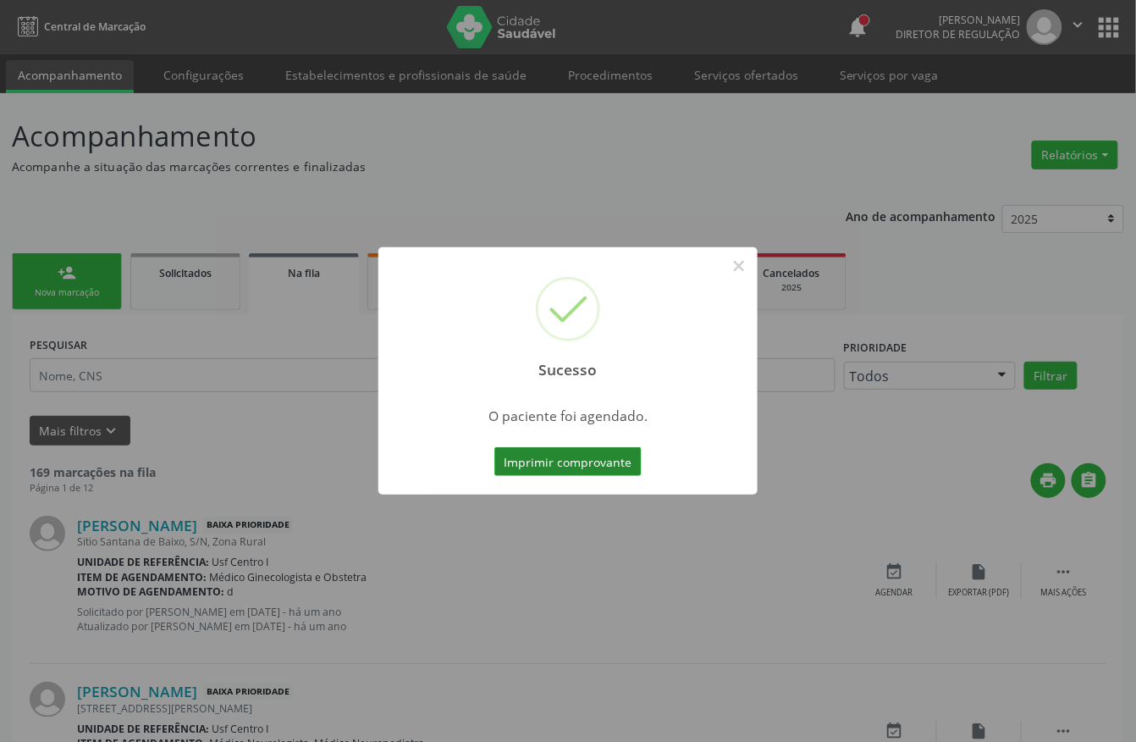
click at [530, 455] on button "Imprimir comprovante" at bounding box center [567, 461] width 147 height 29
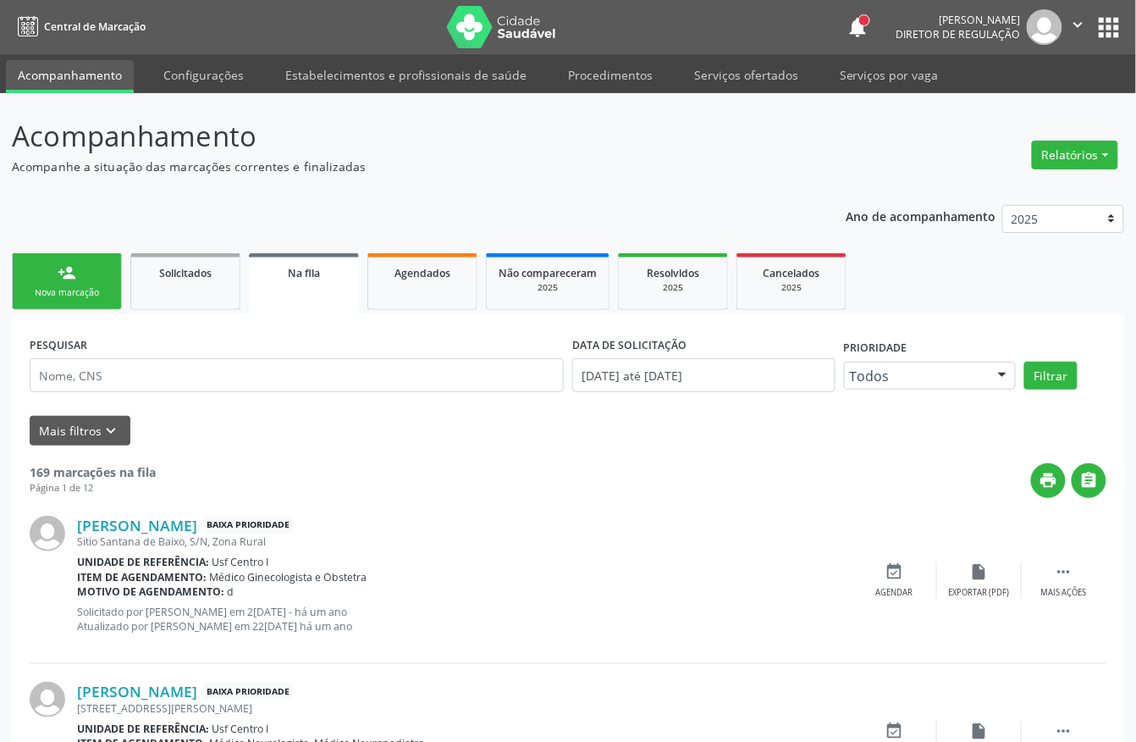
click at [90, 273] on link "person_add Nova marcação" at bounding box center [67, 281] width 110 height 57
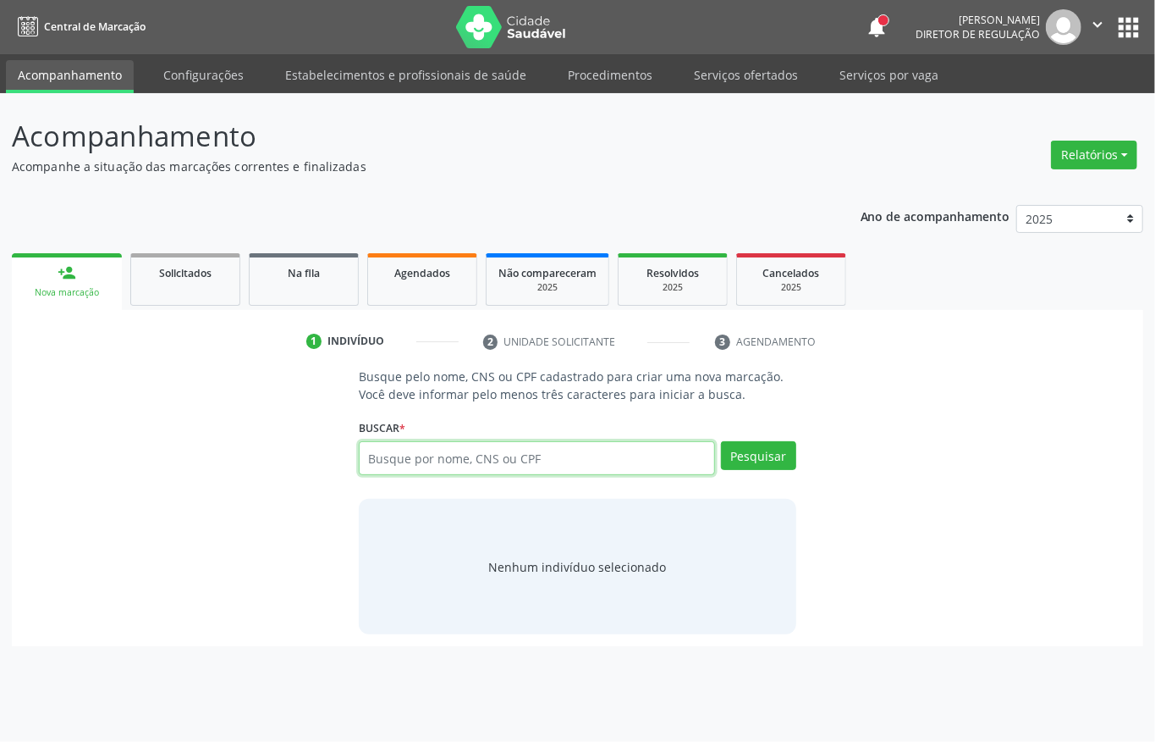
click at [468, 444] on input "text" at bounding box center [537, 458] width 356 height 34
click at [468, 449] on input "text" at bounding box center [537, 458] width 356 height 34
paste input "CNS: 701 4016 9407 8034"
type input "CNS: 701 4016 9407 8034"
click at [766, 471] on div "Pesquisar" at bounding box center [755, 464] width 81 height 46
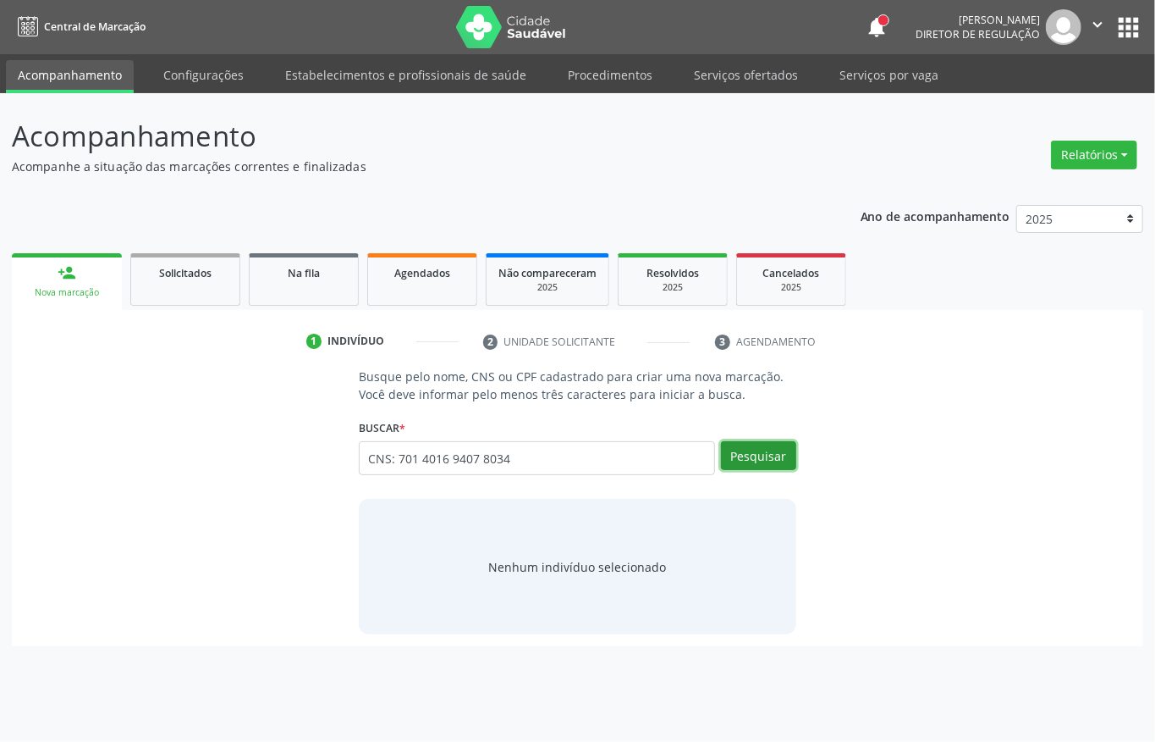
click at [780, 455] on button "Pesquisar" at bounding box center [758, 455] width 75 height 29
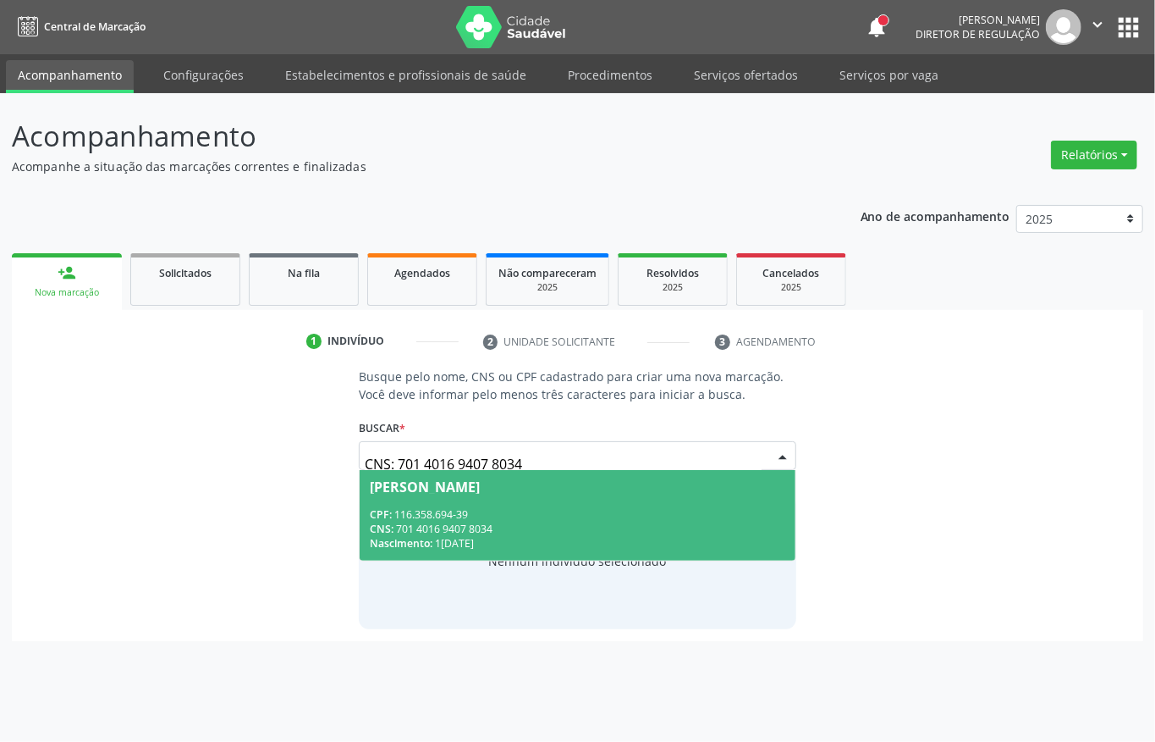
click at [604, 501] on span "[PERSON_NAME] CPF: 116.358.694-39 CNS: 701 4016 9407 8034 Nascimento: 1[DATE]" at bounding box center [578, 515] width 436 height 91
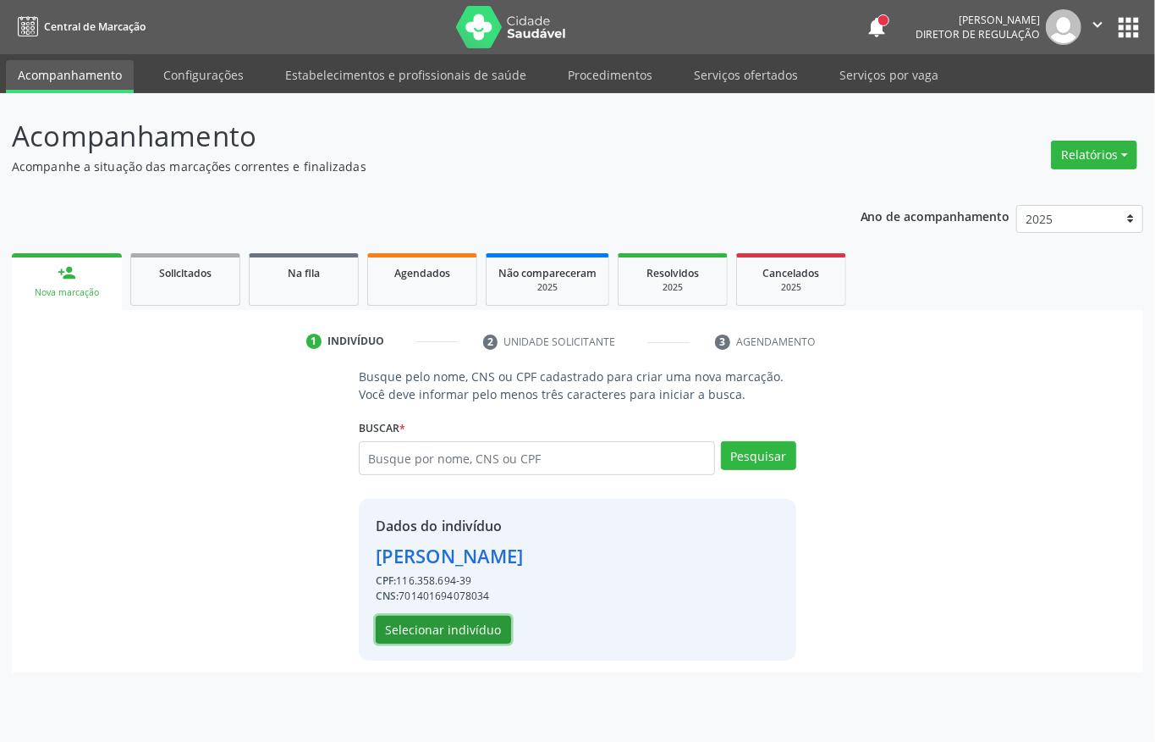
click at [461, 637] on button "Selecionar indivíduo" at bounding box center [443, 629] width 135 height 29
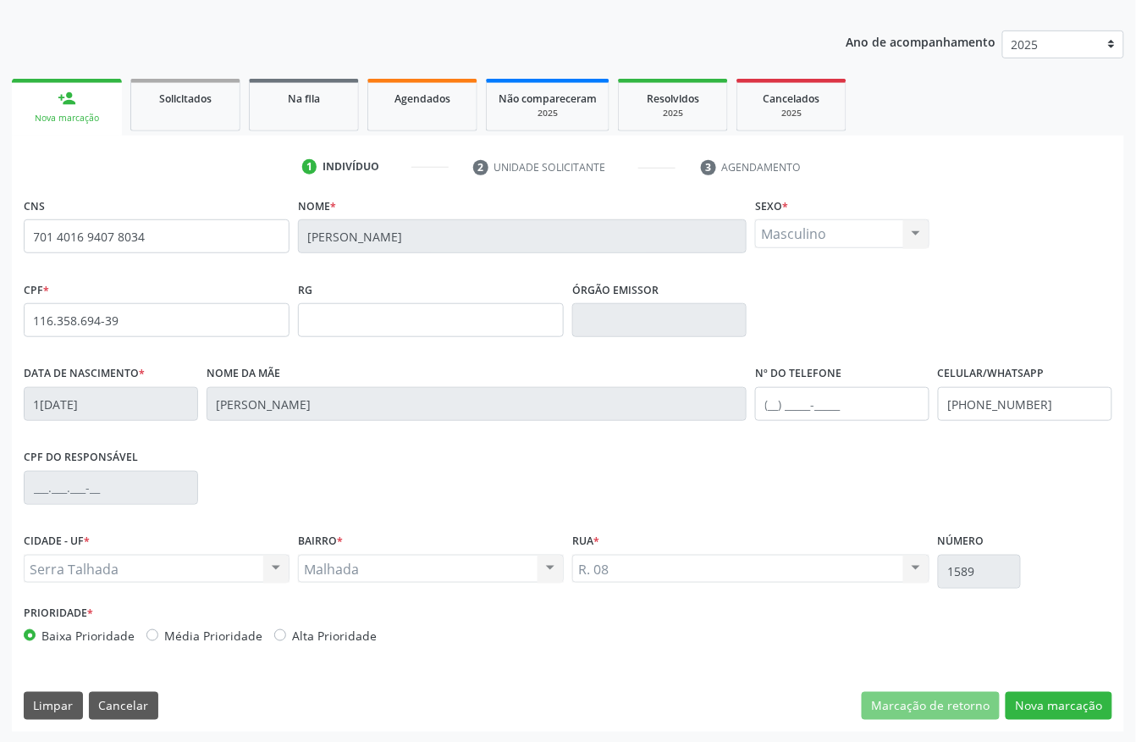
scroll to position [177, 0]
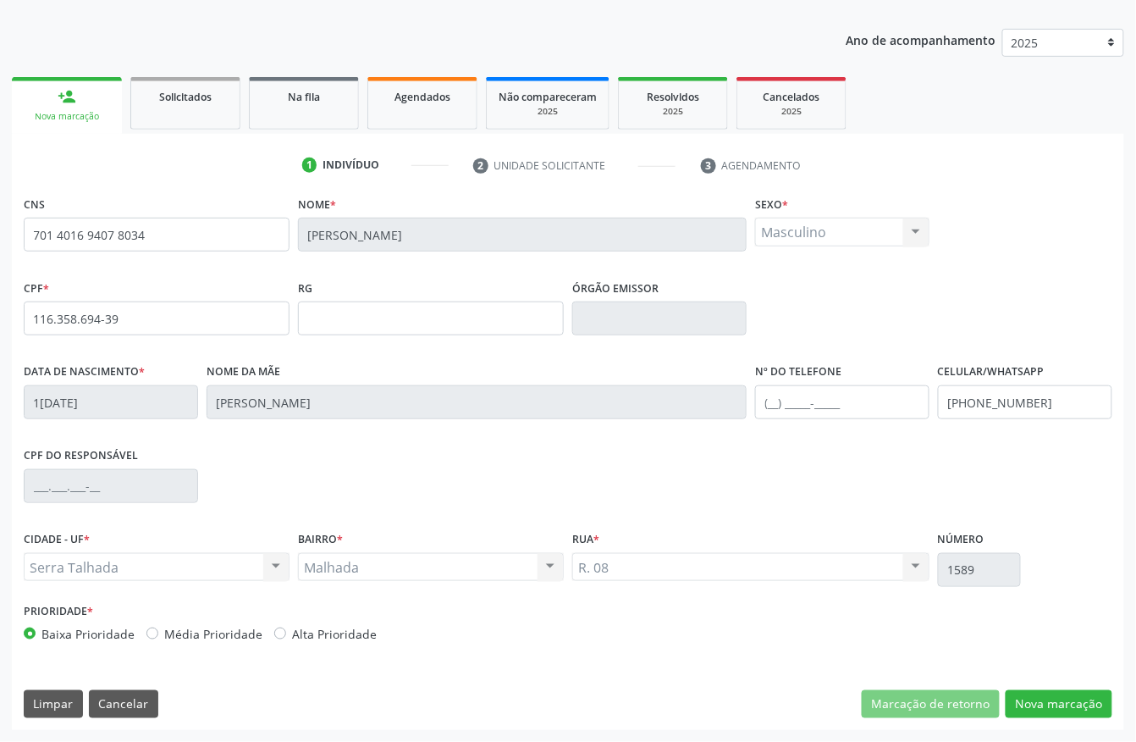
click at [1124, 719] on div "CNS 701 4016 9407 8034 Nome * [PERSON_NAME] * Masculino Masculino Feminino Nenh…" at bounding box center [568, 460] width 1112 height 538
click at [478, 489] on div "CPF do responsável" at bounding box center [567, 485] width 1097 height 84
click at [1014, 662] on div "CNS 701 4016 9407 8034 Nome * [PERSON_NAME] * Masculino Masculino Feminino Nenh…" at bounding box center [568, 460] width 1112 height 538
drag, startPoint x: 675, startPoint y: 532, endPoint x: 623, endPoint y: 523, distance: 53.2
click at [662, 530] on div "Rua * R. 08 R. 08 Nenhum resultado encontrado para: " " Não há nenhuma opção pa…" at bounding box center [750, 554] width 357 height 54
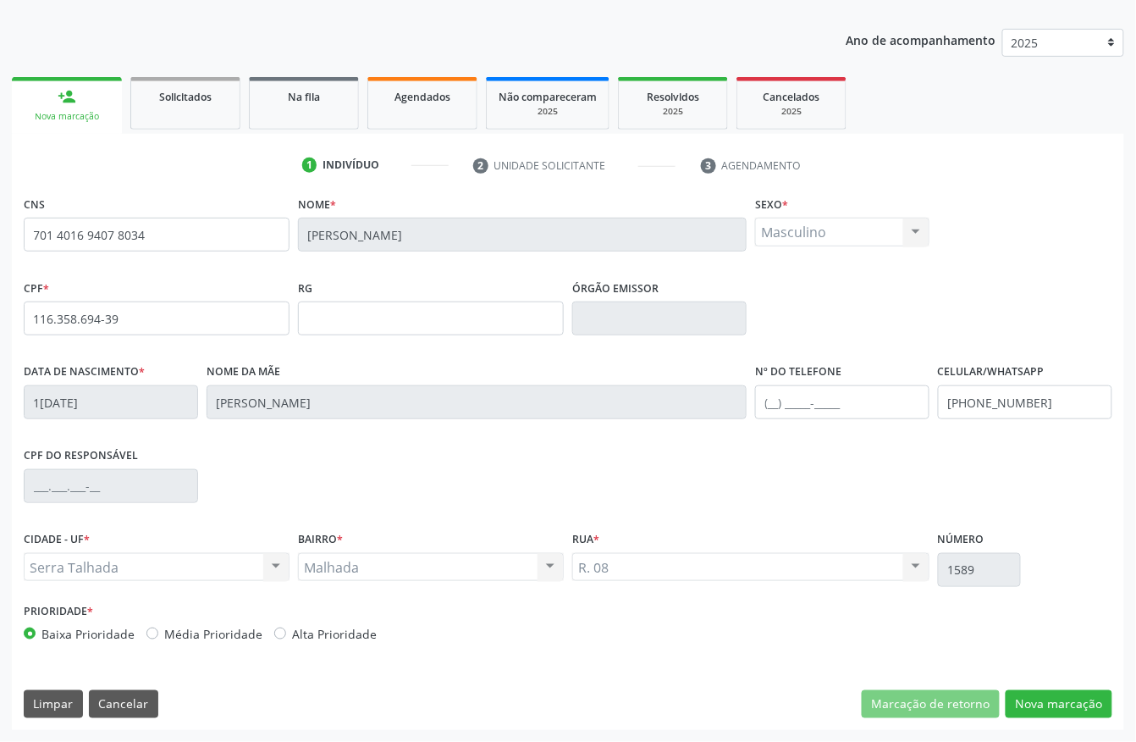
click at [390, 458] on div "CPF do responsável" at bounding box center [567, 485] width 1097 height 84
click at [433, 272] on div "Nome * [PERSON_NAME]" at bounding box center [522, 233] width 457 height 84
click at [433, 273] on div "Nome * [PERSON_NAME]" at bounding box center [522, 233] width 457 height 84
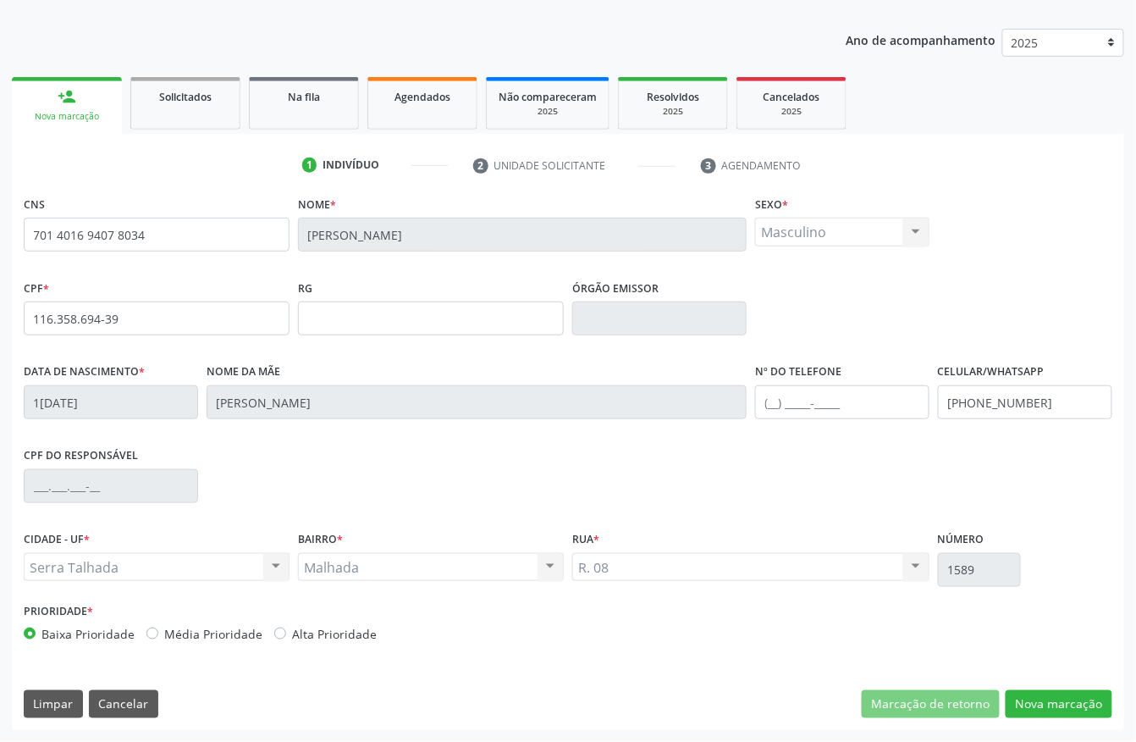
click at [469, 286] on div "RG" at bounding box center [431, 305] width 266 height 60
click at [434, 276] on div "RG" at bounding box center [431, 305] width 266 height 60
click at [885, 288] on div "CPF * 116.358.694-39 RG Órgão emissor" at bounding box center [567, 317] width 1097 height 84
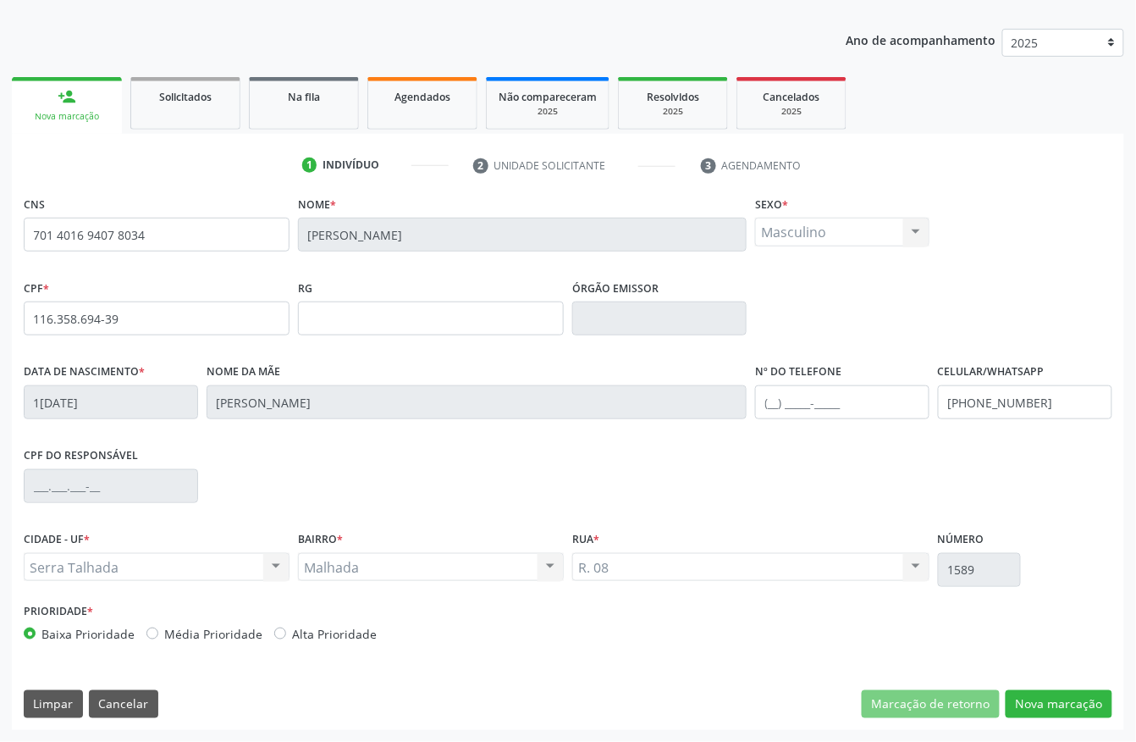
click at [878, 458] on div "CPF do responsável" at bounding box center [567, 485] width 1097 height 84
click at [767, 667] on div "CNS 701 4016 9407 8034 Nome * [PERSON_NAME] * Masculino Masculino Feminino Nenh…" at bounding box center [568, 460] width 1112 height 538
click at [1027, 696] on button "Nova marcação" at bounding box center [1059, 704] width 107 height 29
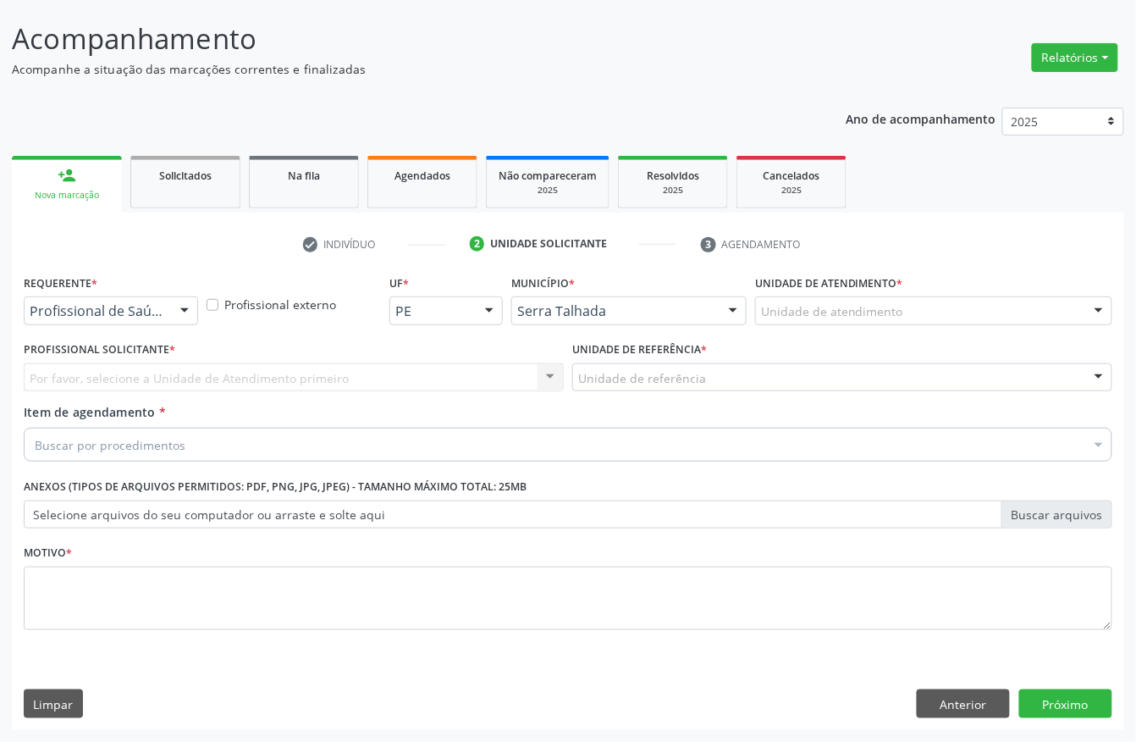
scroll to position [99, 0]
click at [154, 322] on div at bounding box center [111, 310] width 174 height 29
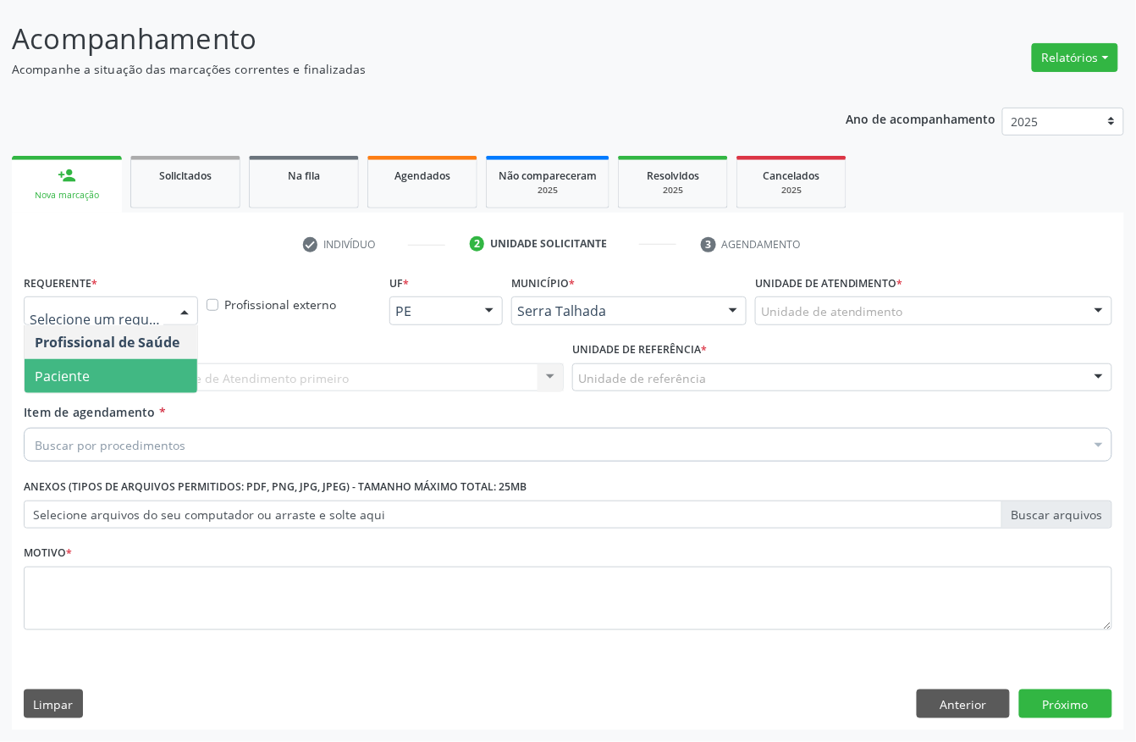
click at [144, 361] on span "Paciente" at bounding box center [111, 376] width 173 height 34
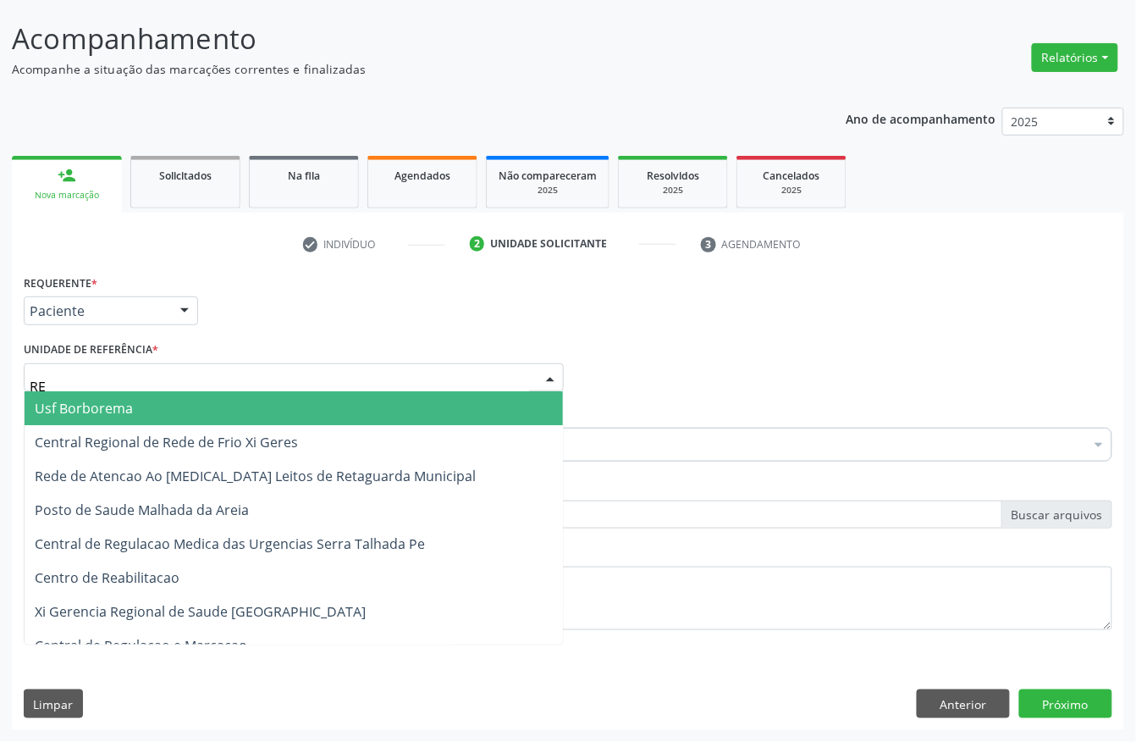
type input "REA"
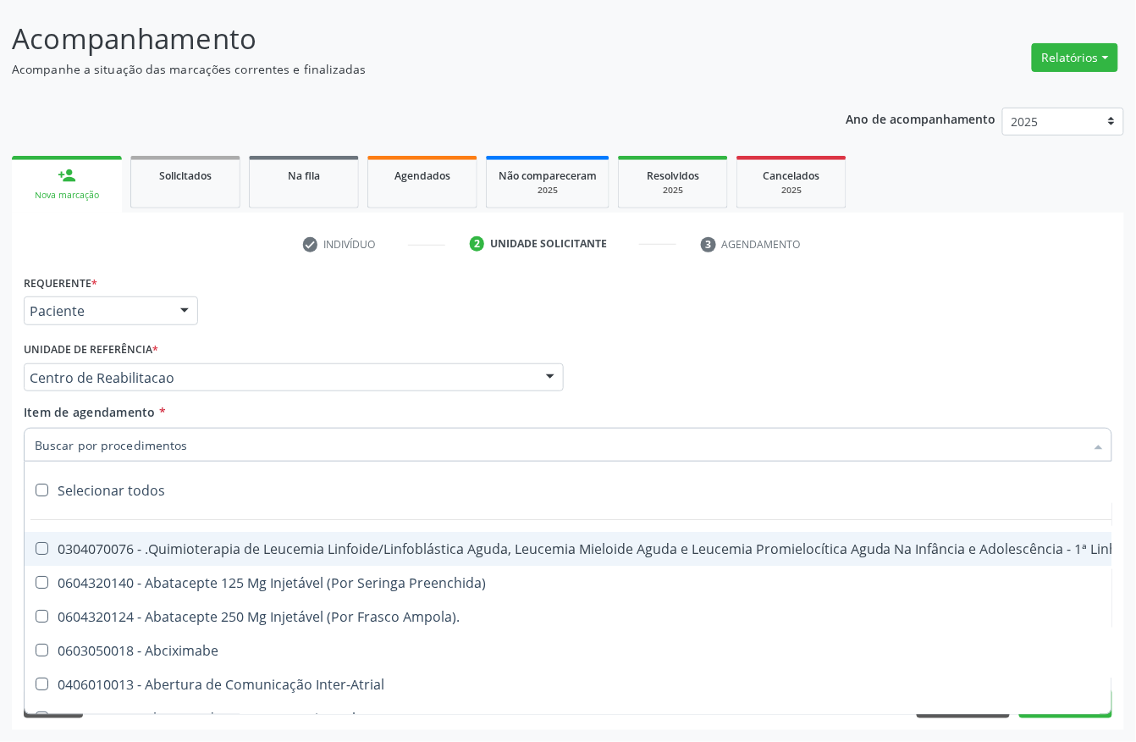
click at [91, 444] on input "Item de agendamento *" at bounding box center [560, 444] width 1050 height 34
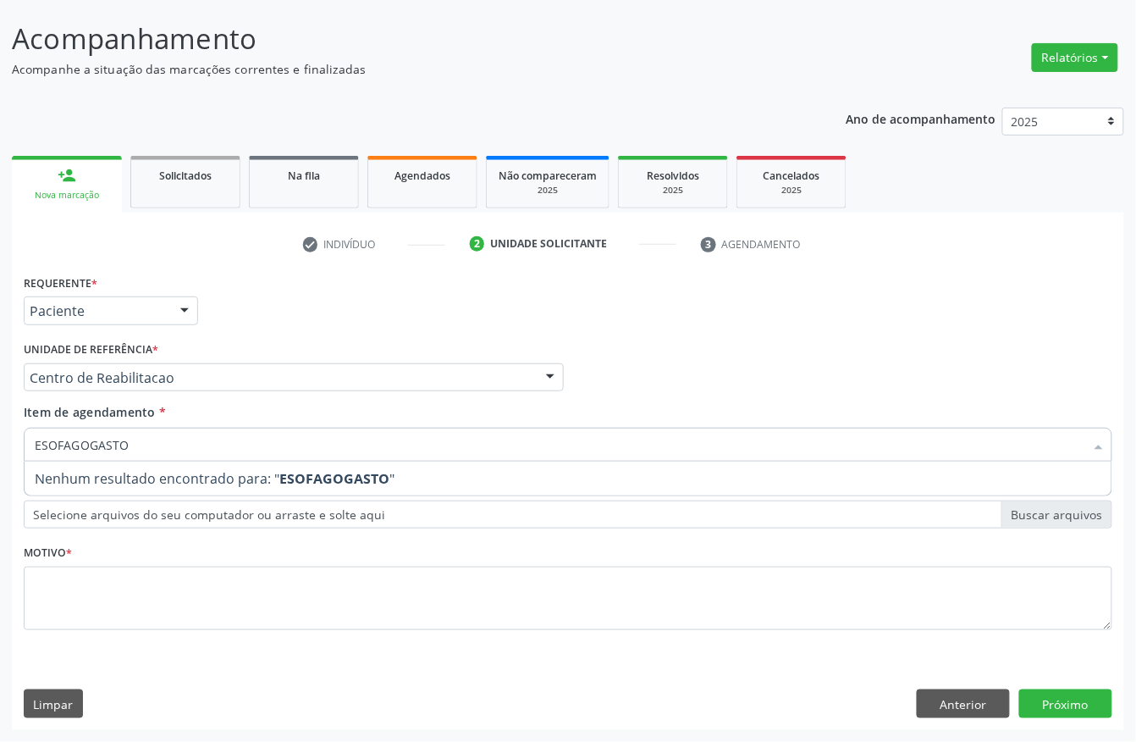
type input "ESOFAGOGAST"
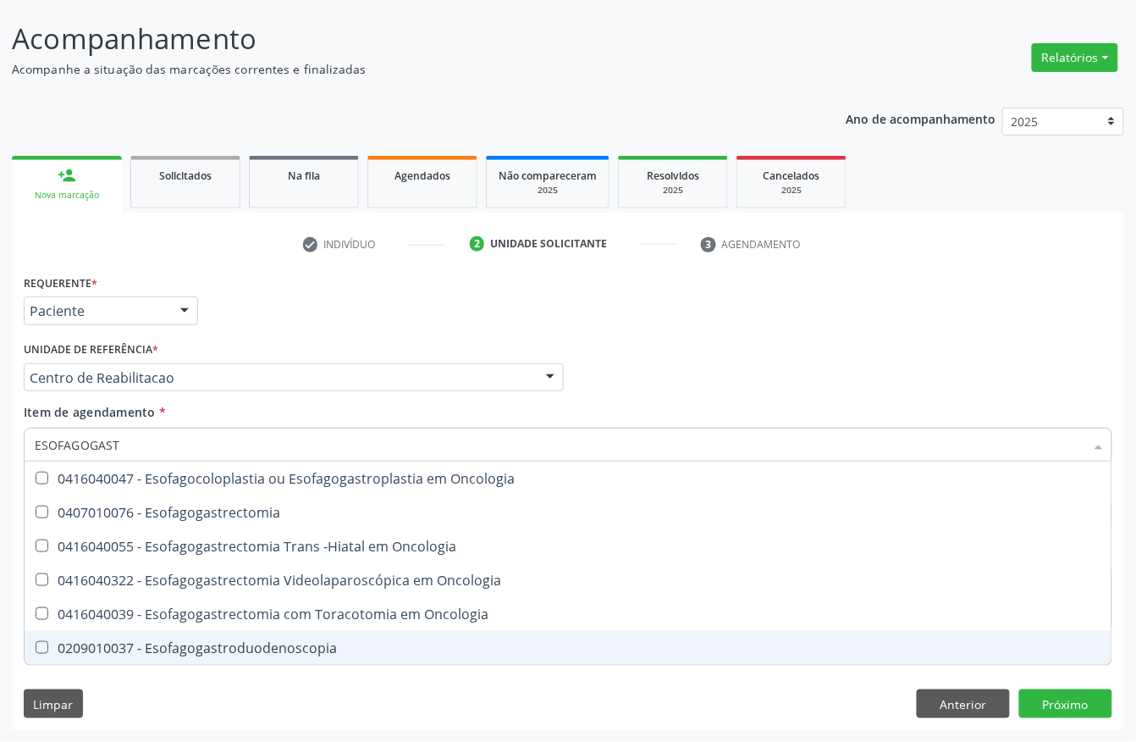
click at [225, 650] on div "0209010037 - Esofagogastroduodenoscopia" at bounding box center [568, 648] width 1067 height 14
checkbox Esofagogastroduodenoscopia "true"
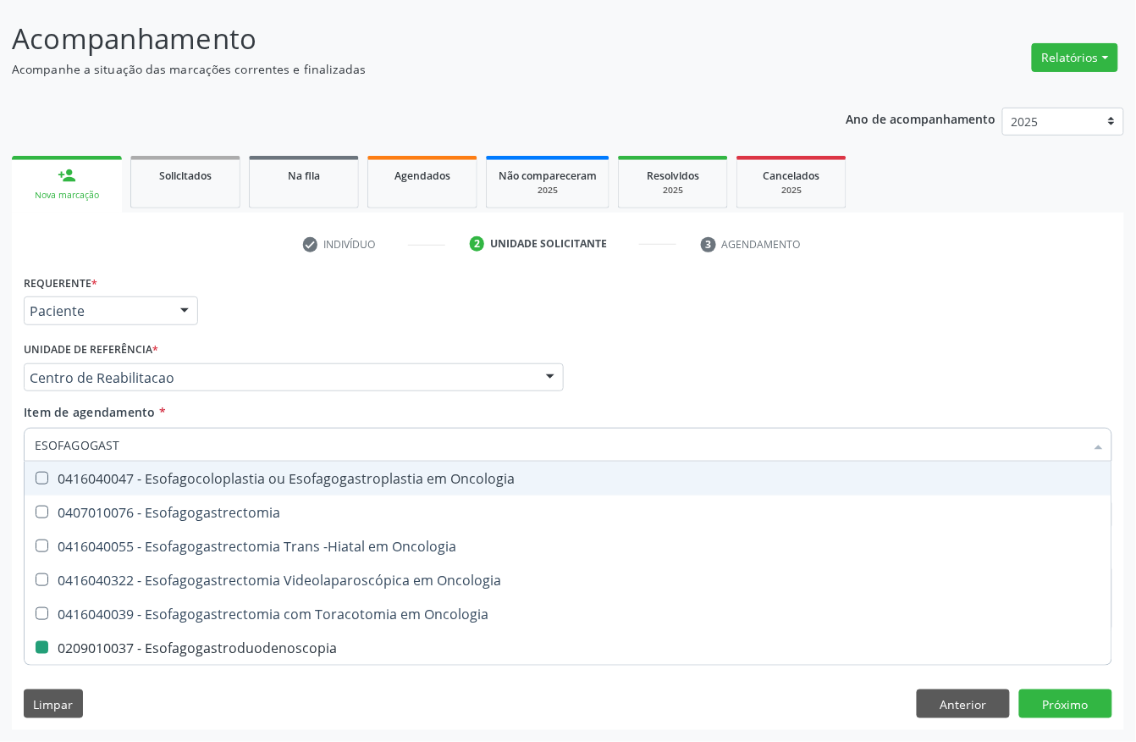
click at [281, 337] on div "Unidade de referência * Centro de Reabilitacao Usf do Mutirao Usf Cohab Usf Cai…" at bounding box center [294, 364] width 540 height 54
checkbox Esofagogastrectomia "true"
checkbox Esofagogastroduodenoscopia "false"
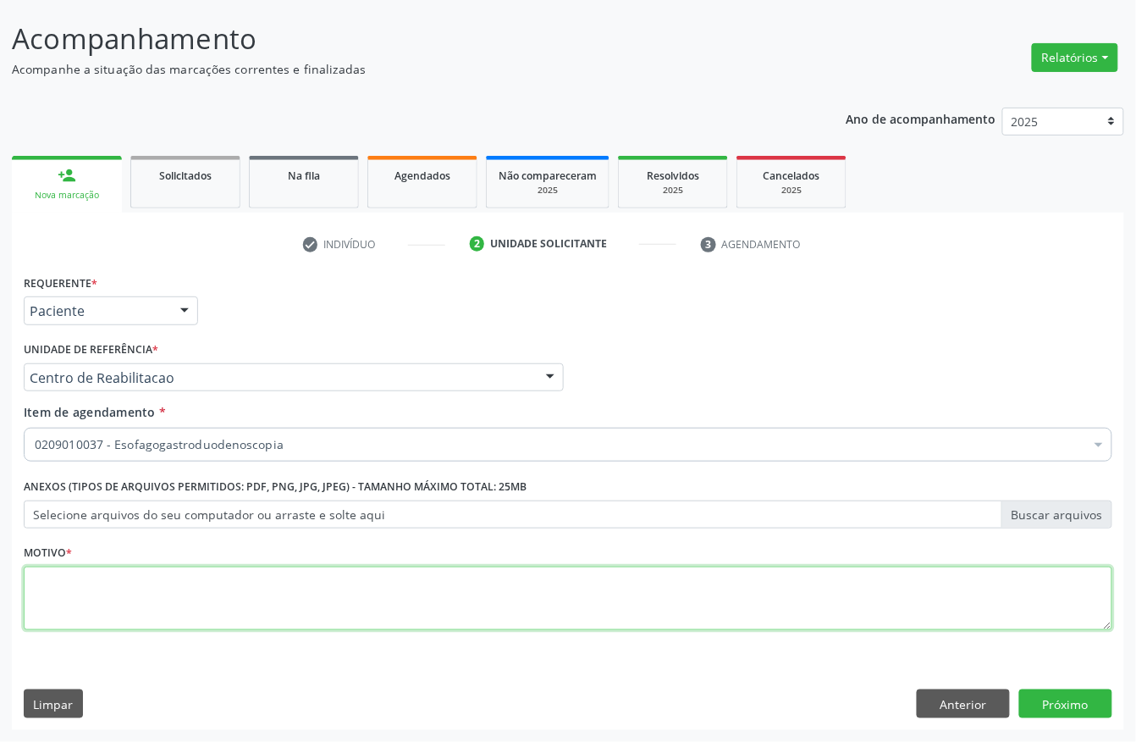
click at [188, 598] on textarea at bounding box center [568, 598] width 1089 height 64
type textarea "L"
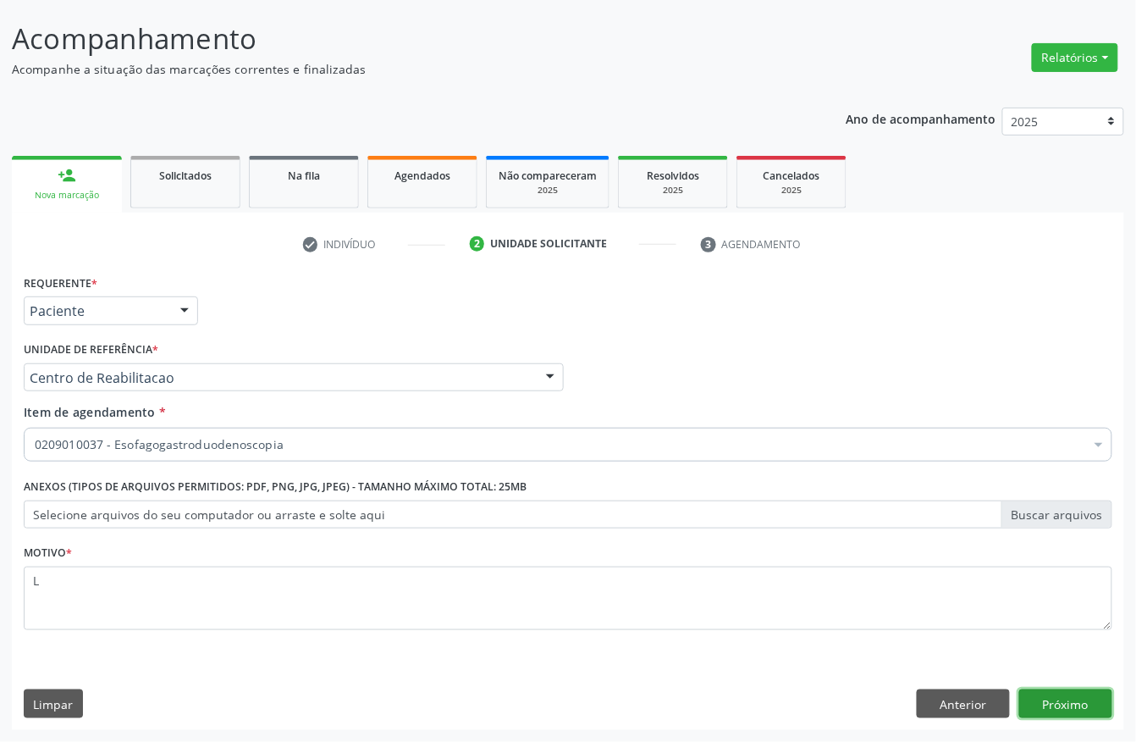
click at [1072, 711] on button "Próximo" at bounding box center [1065, 703] width 93 height 29
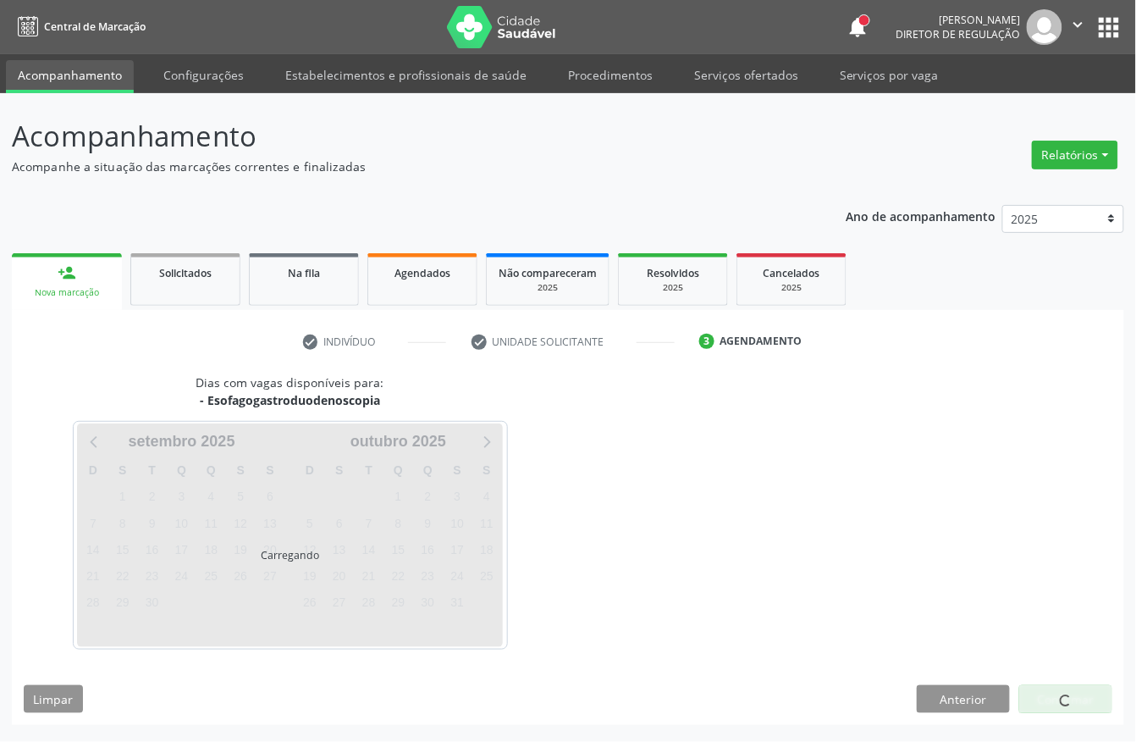
scroll to position [0, 0]
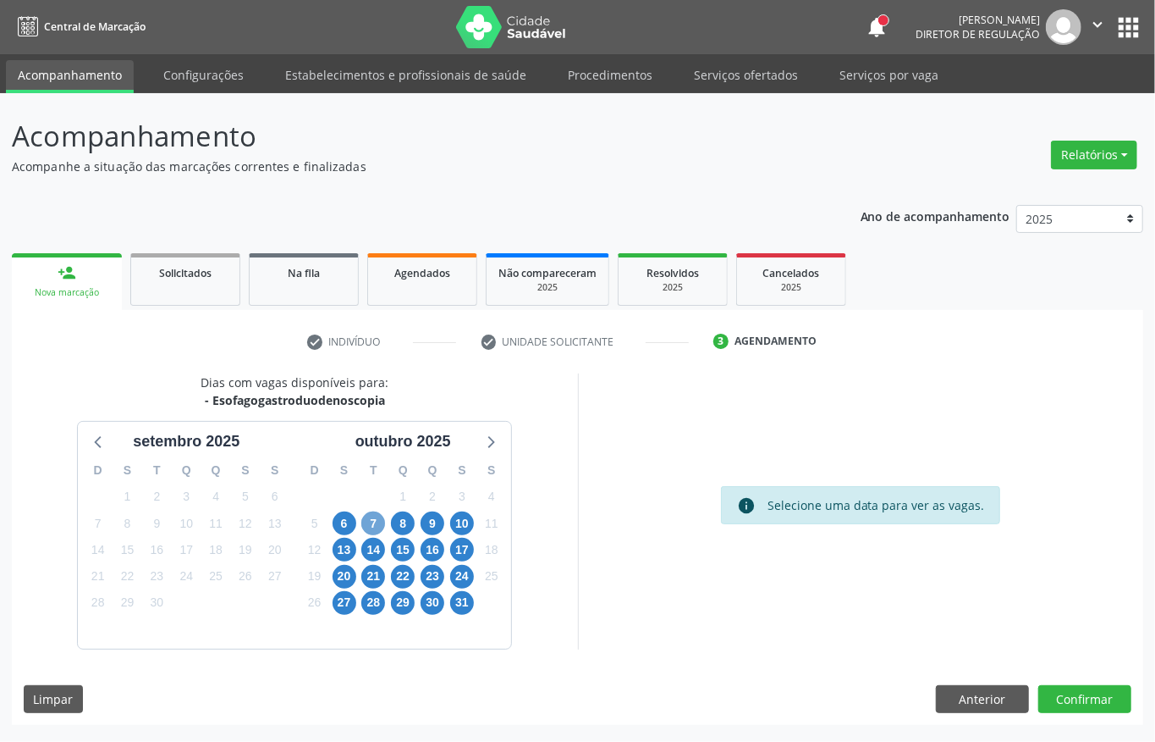
click at [364, 521] on span "7" at bounding box center [373, 523] width 24 height 24
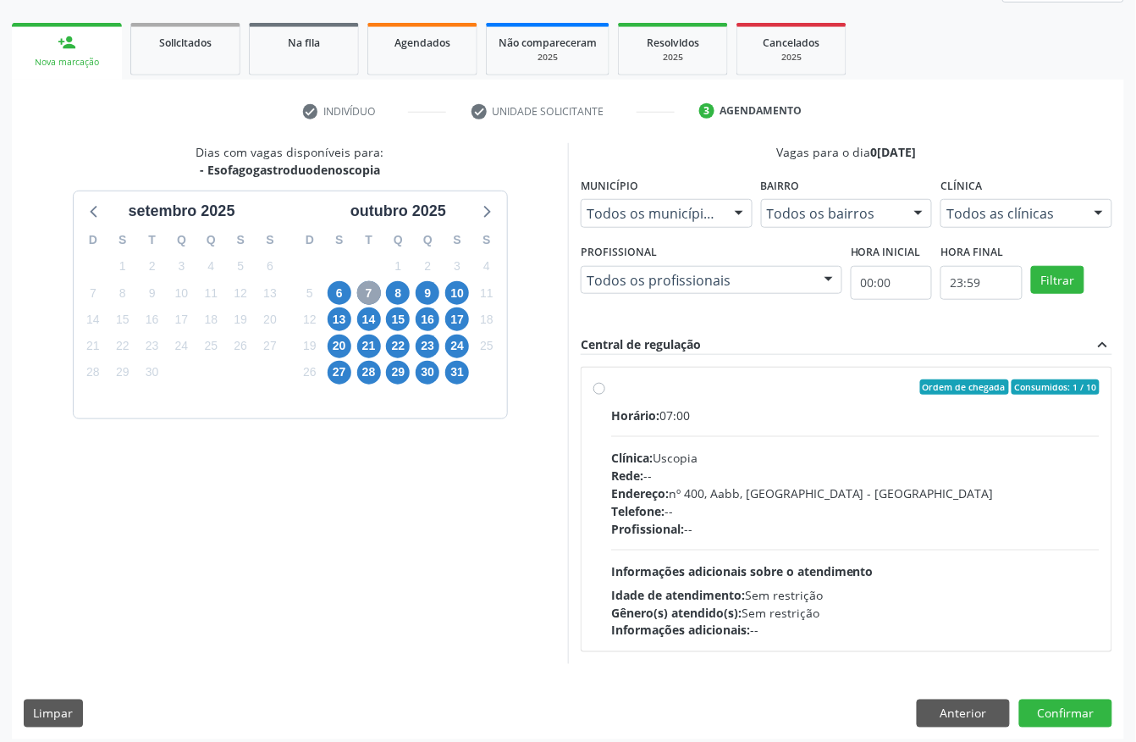
scroll to position [242, 0]
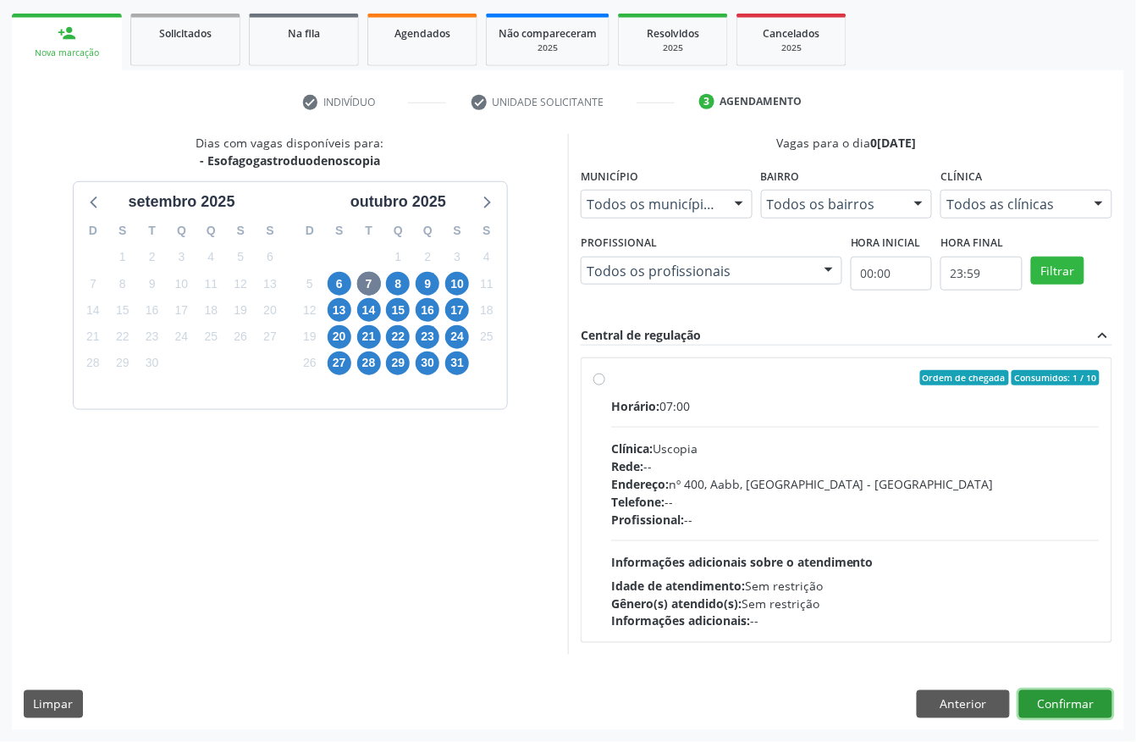
click at [1050, 690] on button "Confirmar" at bounding box center [1065, 704] width 93 height 29
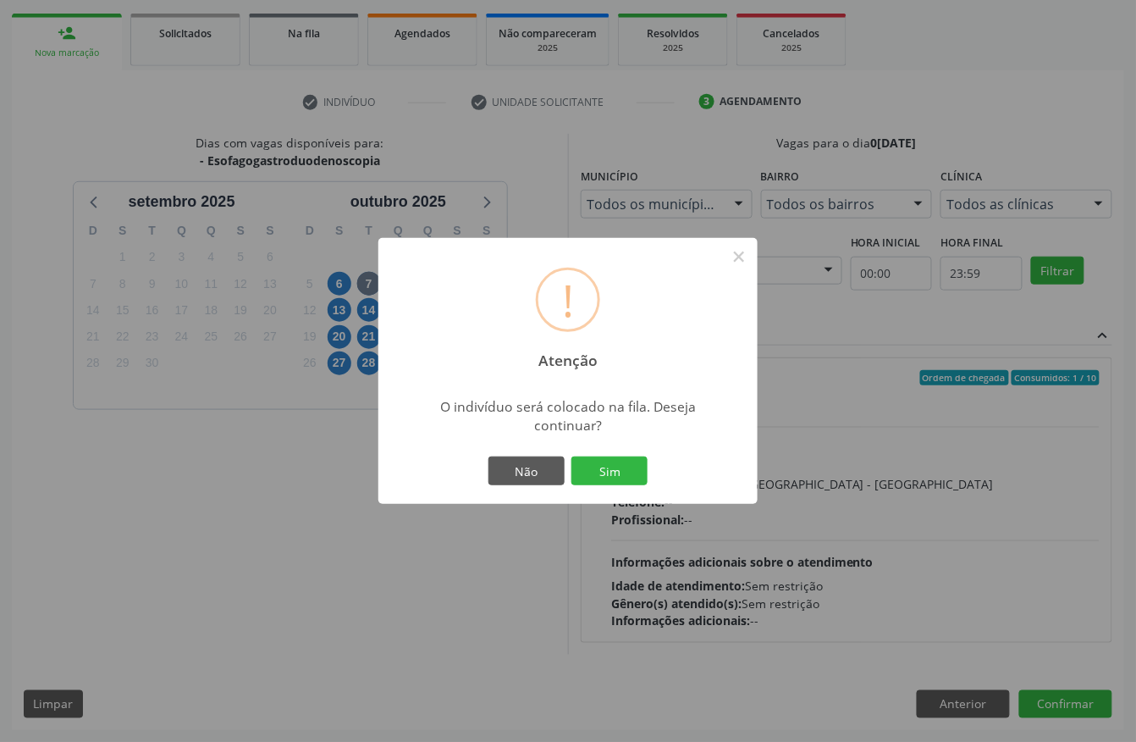
click at [491, 553] on div "! Atenção × O indivíduo será colocado na fila. Deseja continuar? Não Sim" at bounding box center [568, 371] width 1136 height 742
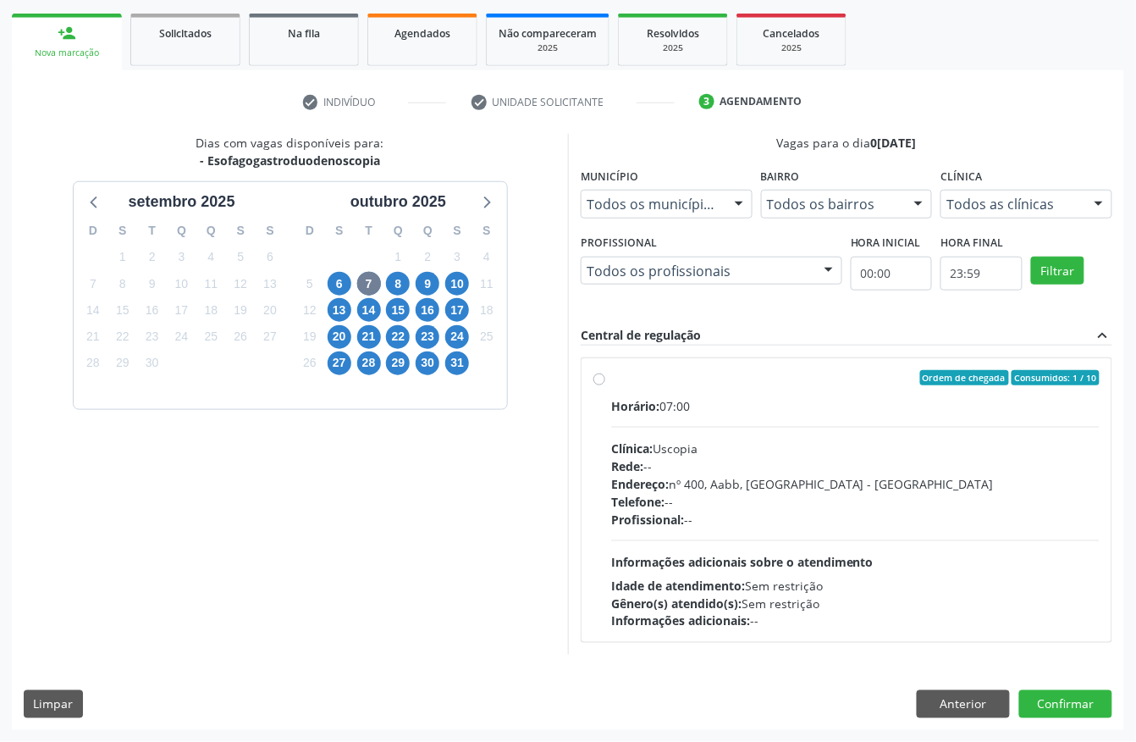
click at [753, 539] on div "Horário: 07:00 Clínica: Uscopia Rede: -- Endereço: nº 400, Aabb, Serra Talhada …" at bounding box center [855, 513] width 488 height 233
click at [605, 385] on input "Ordem de chegada Consumidos: 1 / 10 Horário: 07:00 Clínica: Uscopia Rede: -- En…" at bounding box center [599, 377] width 12 height 15
radio input "true"
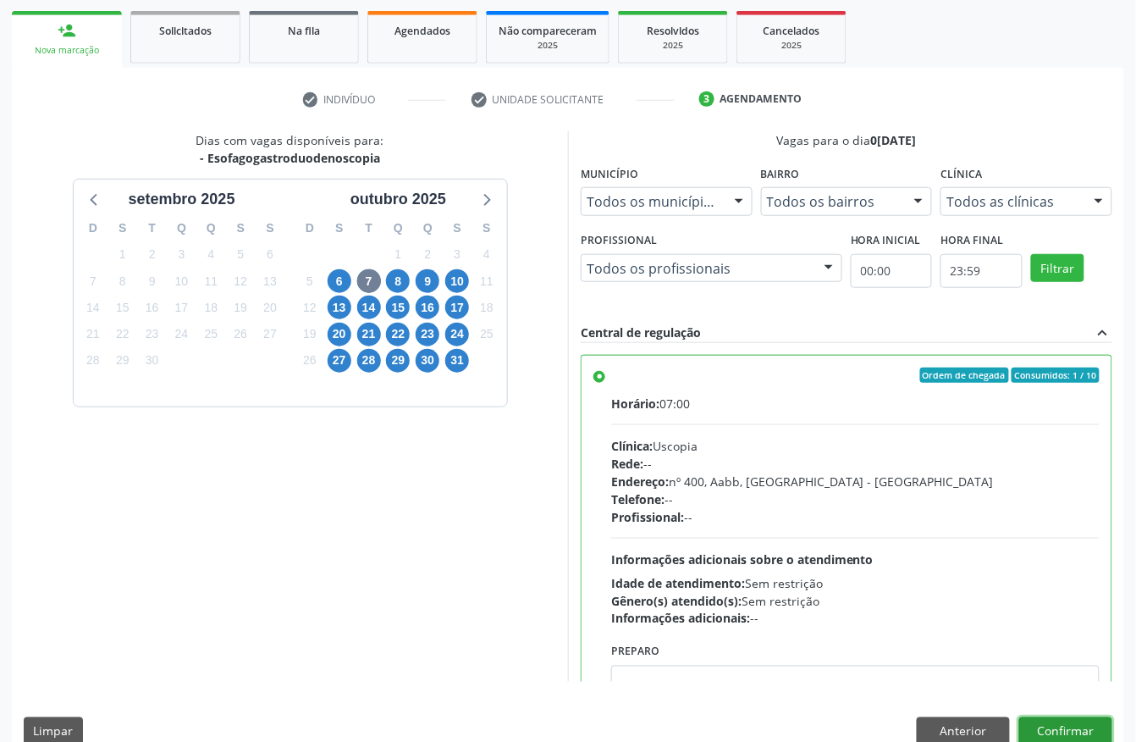
click at [1090, 726] on button "Confirmar" at bounding box center [1065, 731] width 93 height 29
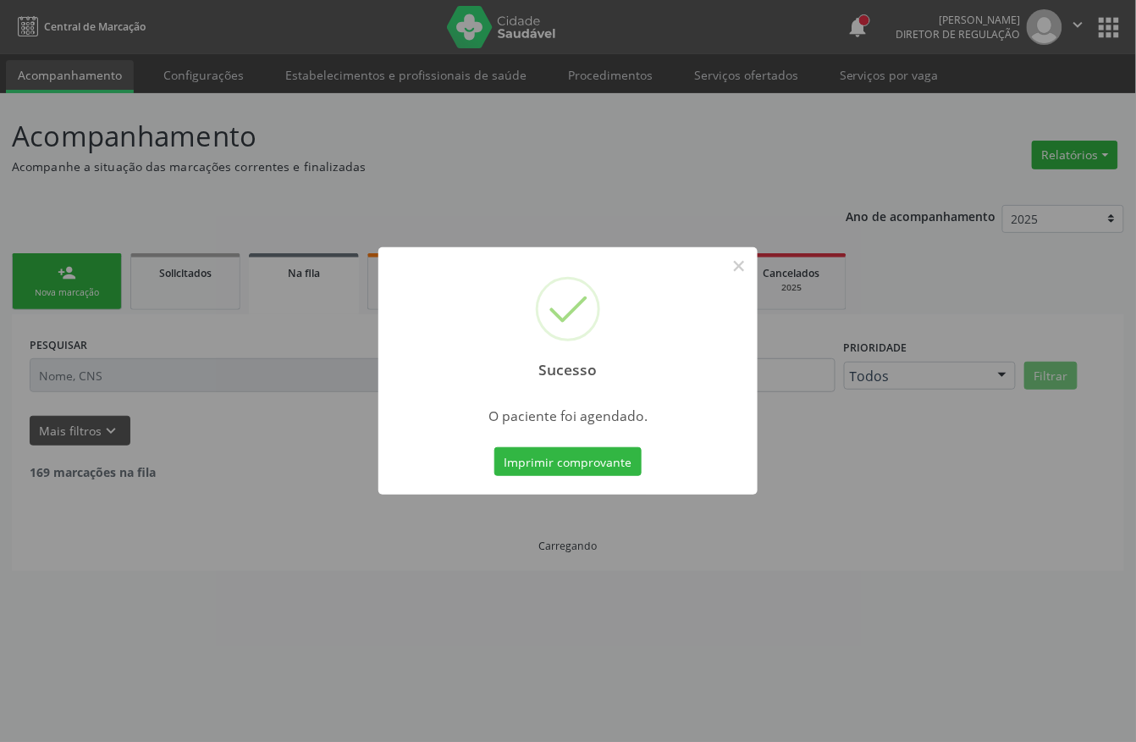
scroll to position [0, 0]
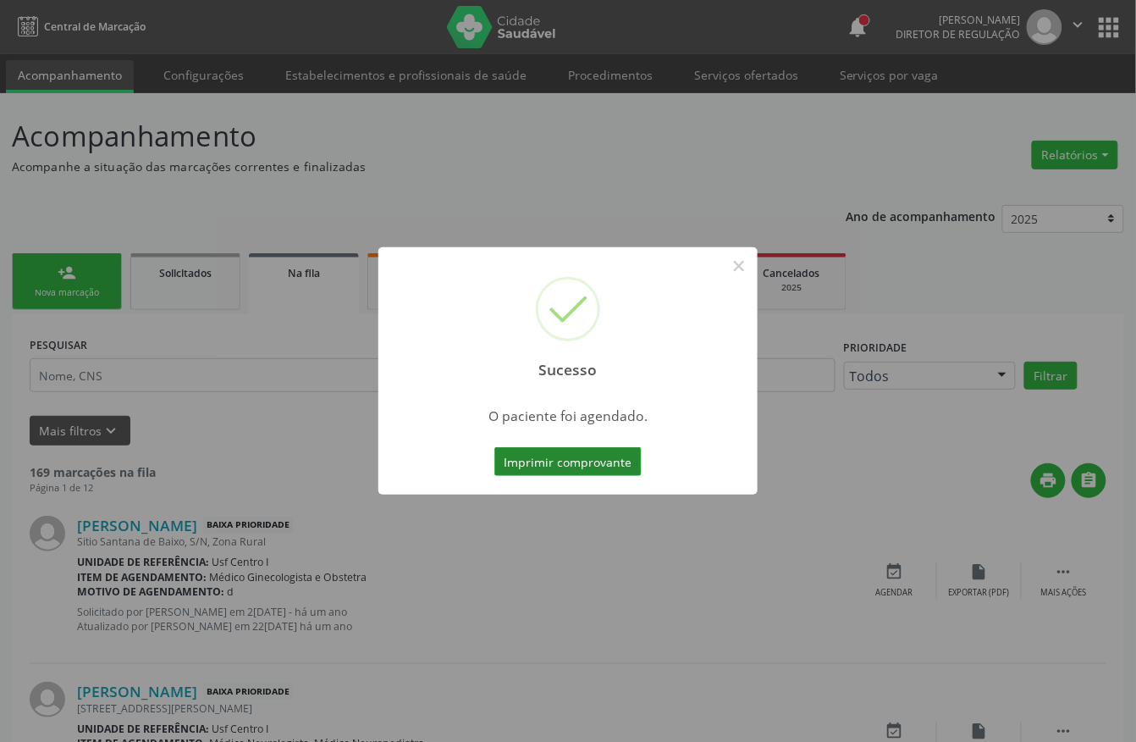
click at [545, 462] on button "Imprimir comprovante" at bounding box center [567, 461] width 147 height 29
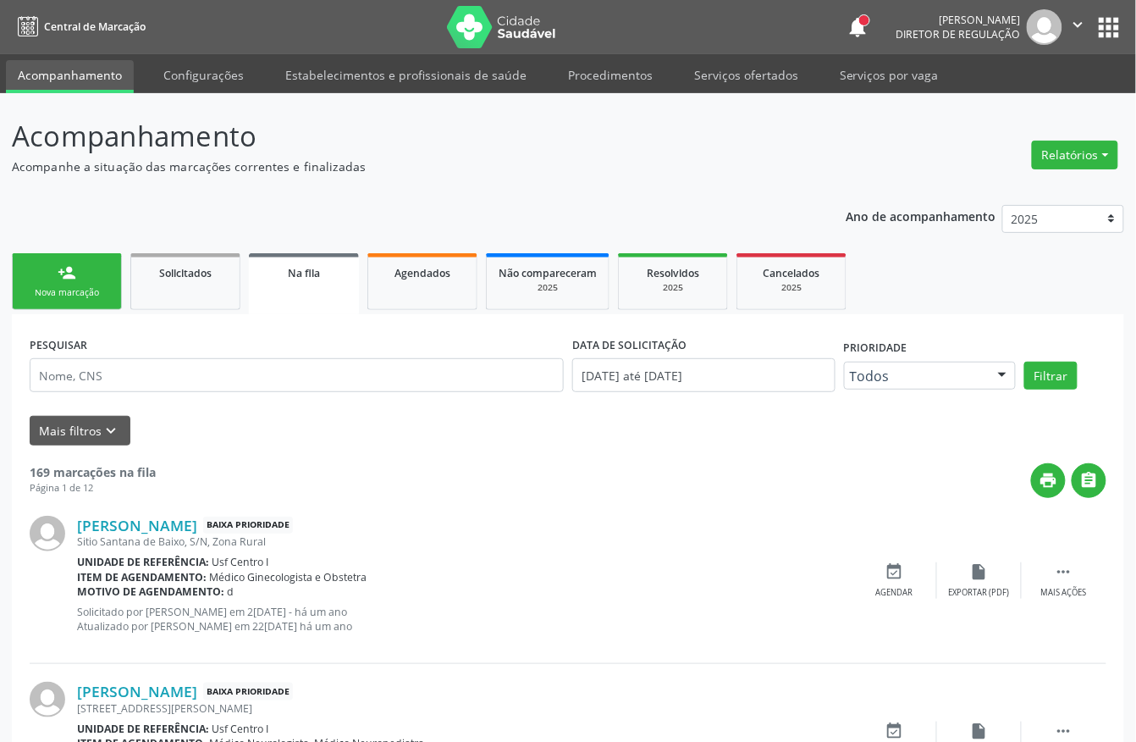
click at [78, 296] on div "Nova marcação" at bounding box center [67, 292] width 85 height 13
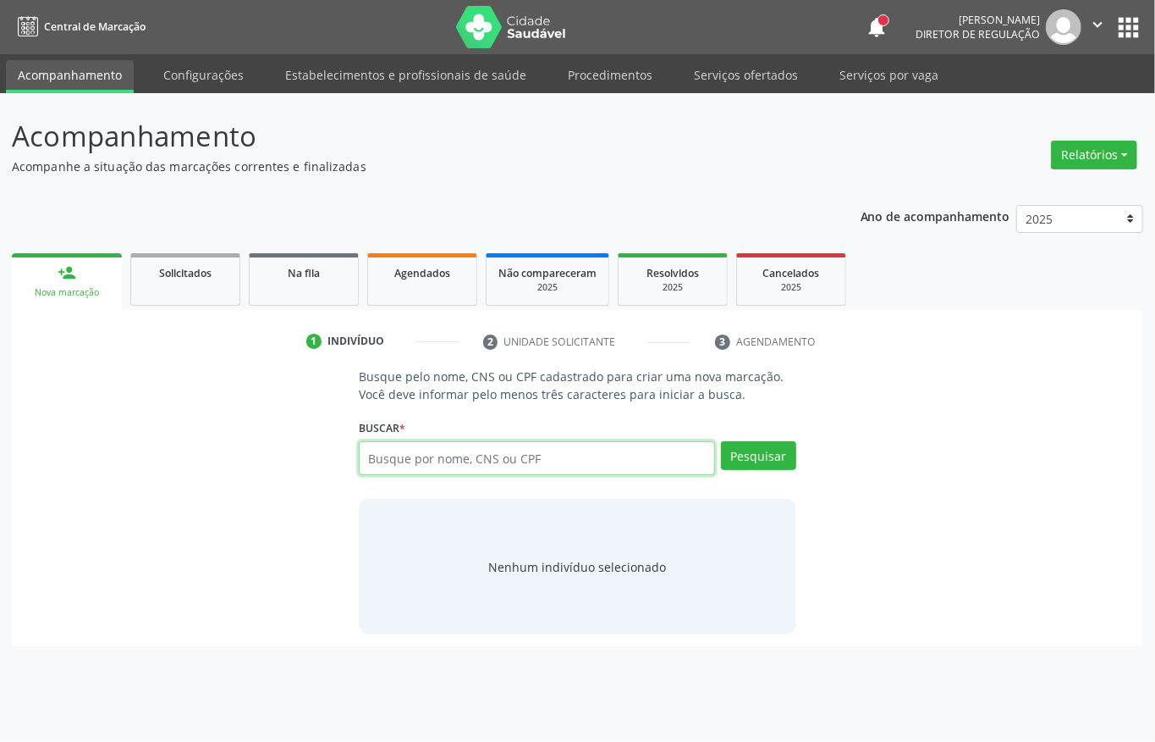
click at [442, 467] on input "text" at bounding box center [537, 458] width 356 height 34
type input "700504767756359"
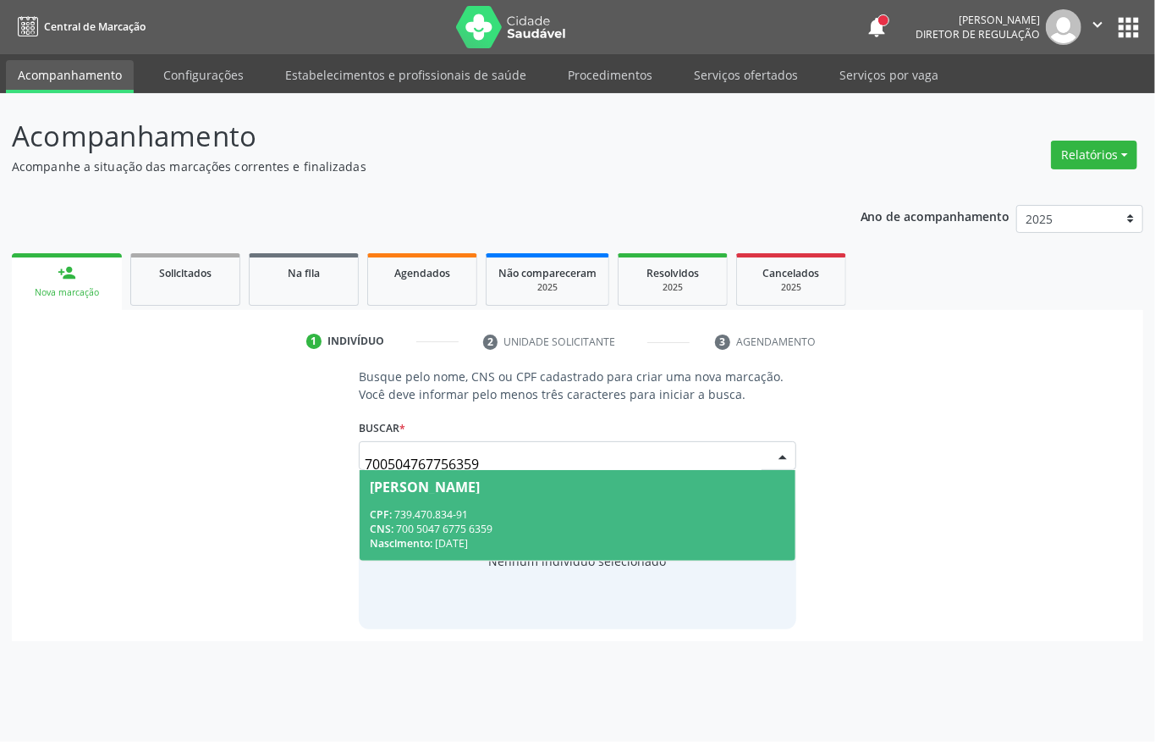
click at [502, 496] on span "Maria Aparecida Rodrigues dos Santos CPF: 739.470.834-91 CNS: 700 5047 6775 635…" at bounding box center [578, 515] width 436 height 91
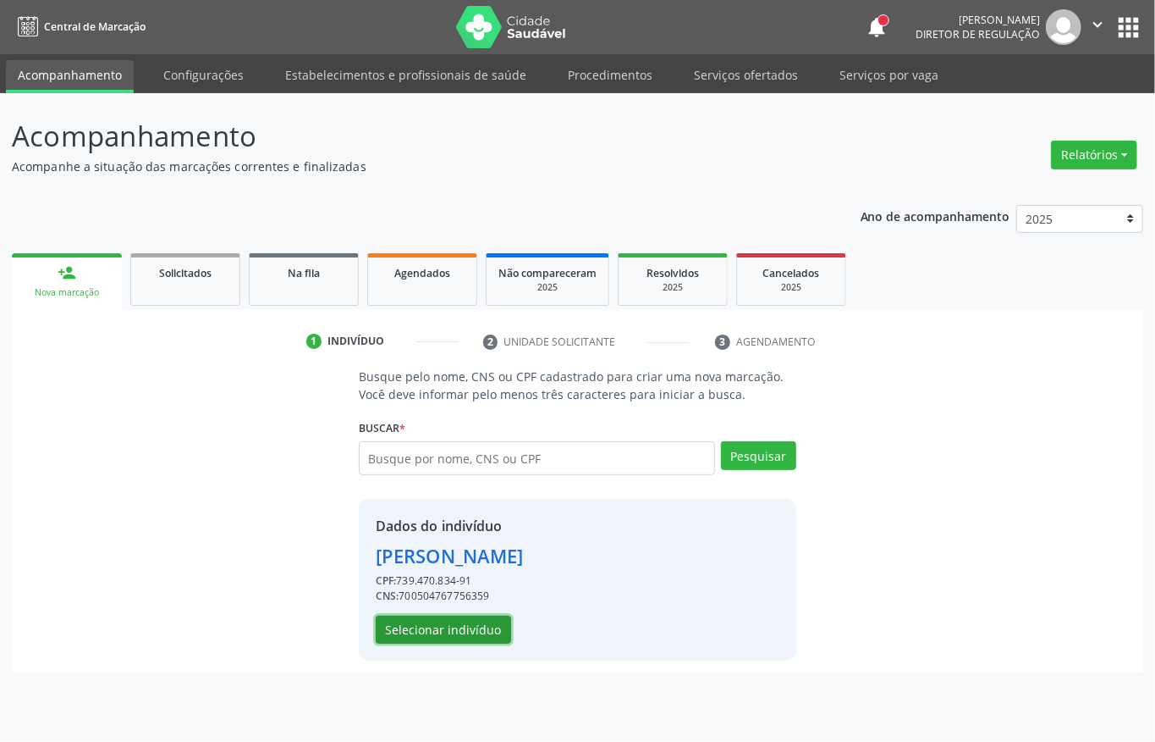
click at [442, 631] on button "Selecionar indivíduo" at bounding box center [443, 629] width 135 height 29
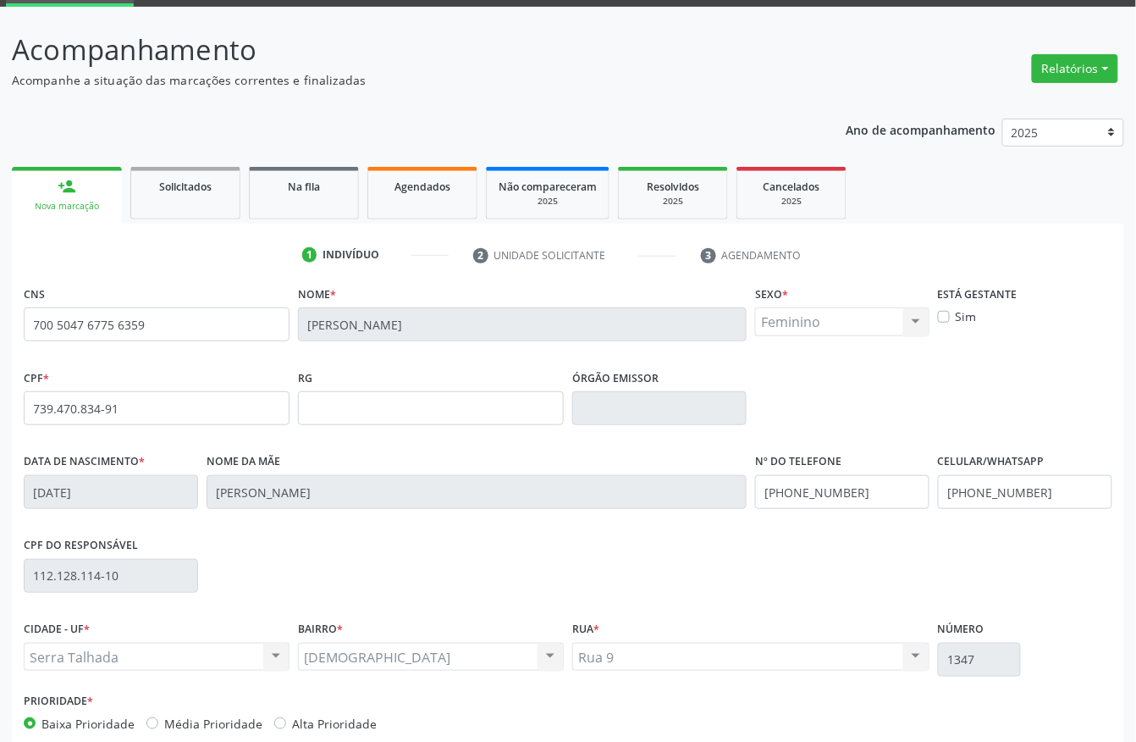
scroll to position [177, 0]
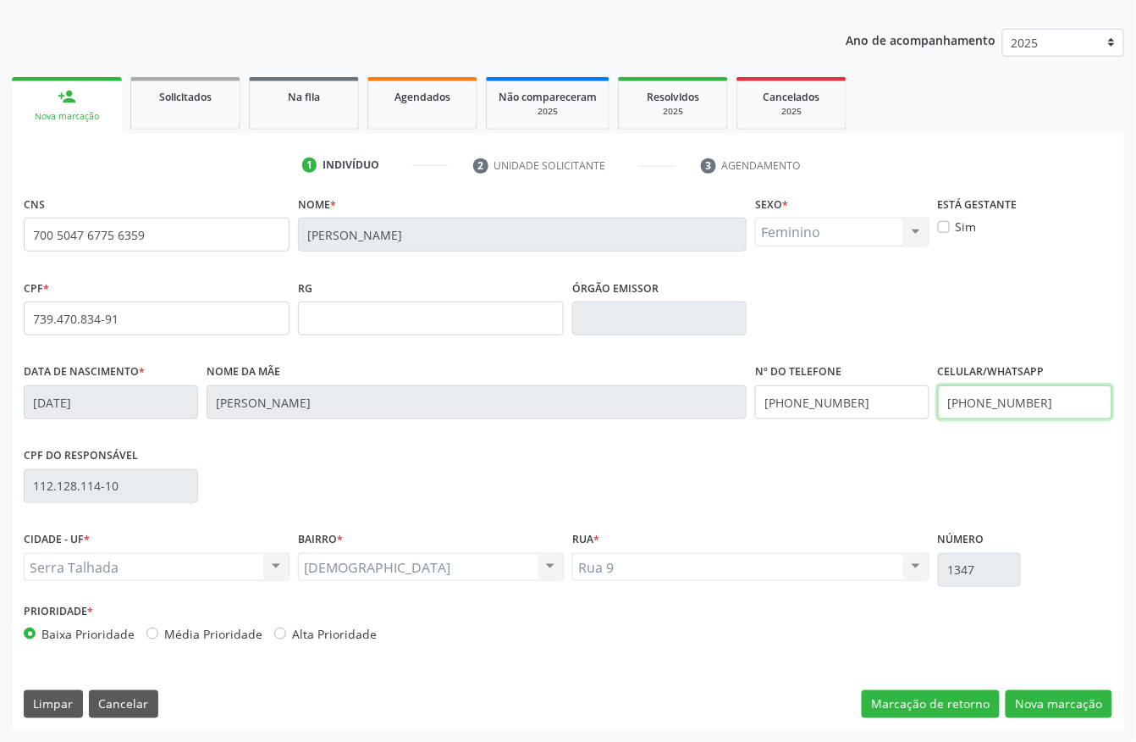
click at [993, 401] on input "(87) 99944-5121" at bounding box center [1025, 402] width 174 height 34
click at [831, 411] on input "(87) 99944-5121" at bounding box center [842, 402] width 174 height 34
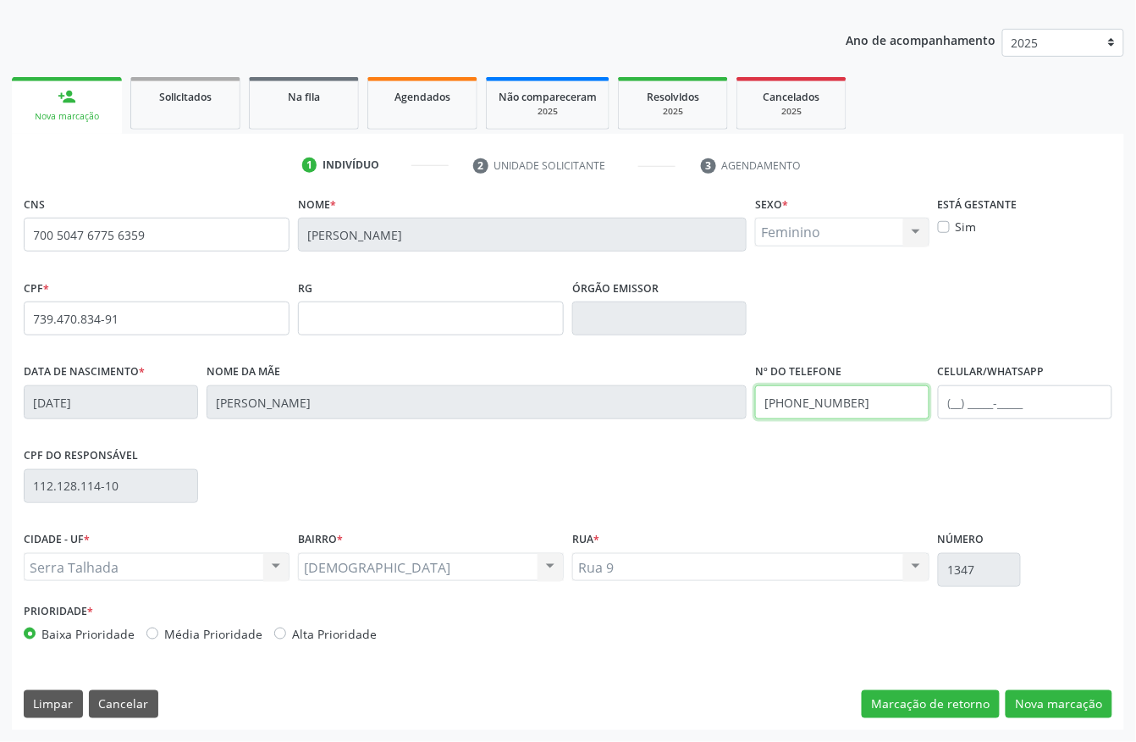
click at [831, 411] on input "(87) 99944-5121" at bounding box center [842, 402] width 174 height 34
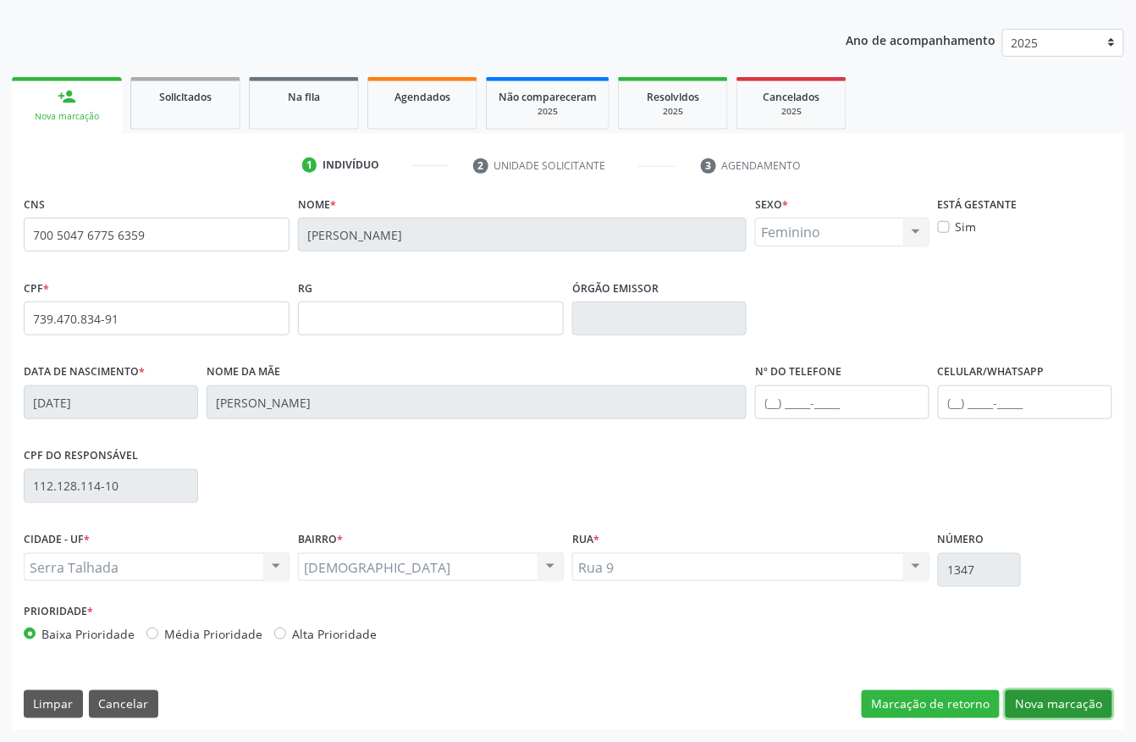
click at [1094, 703] on button "Nova marcação" at bounding box center [1059, 704] width 107 height 29
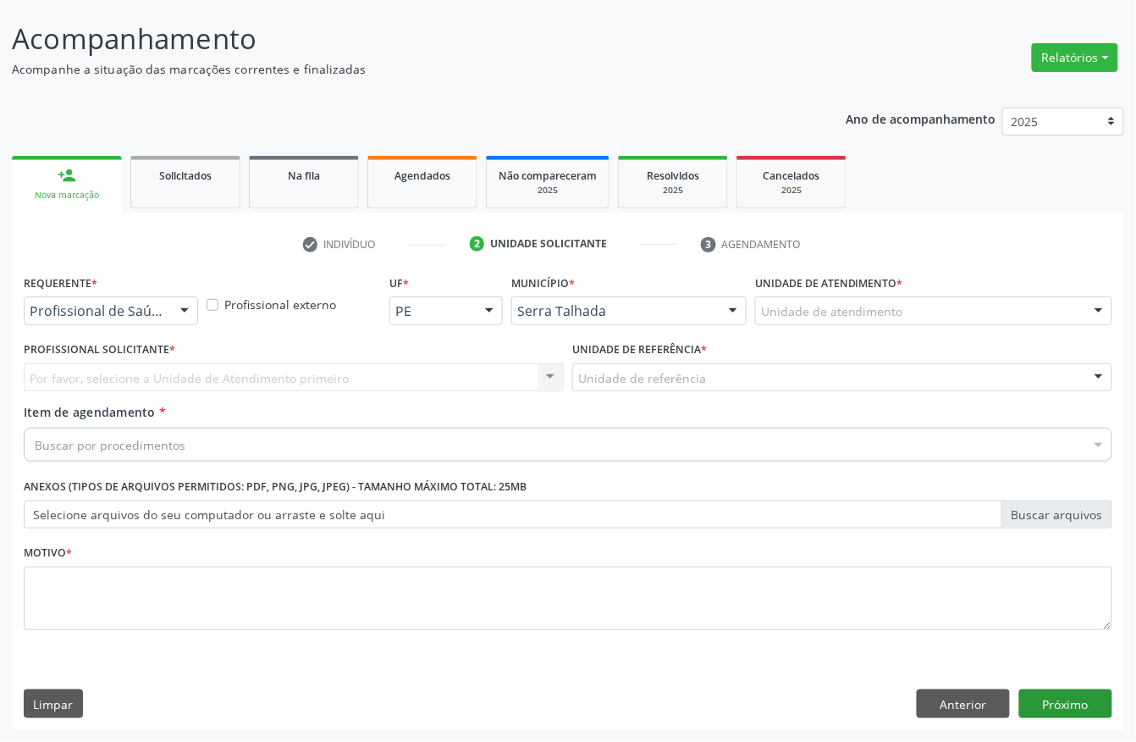
scroll to position [99, 0]
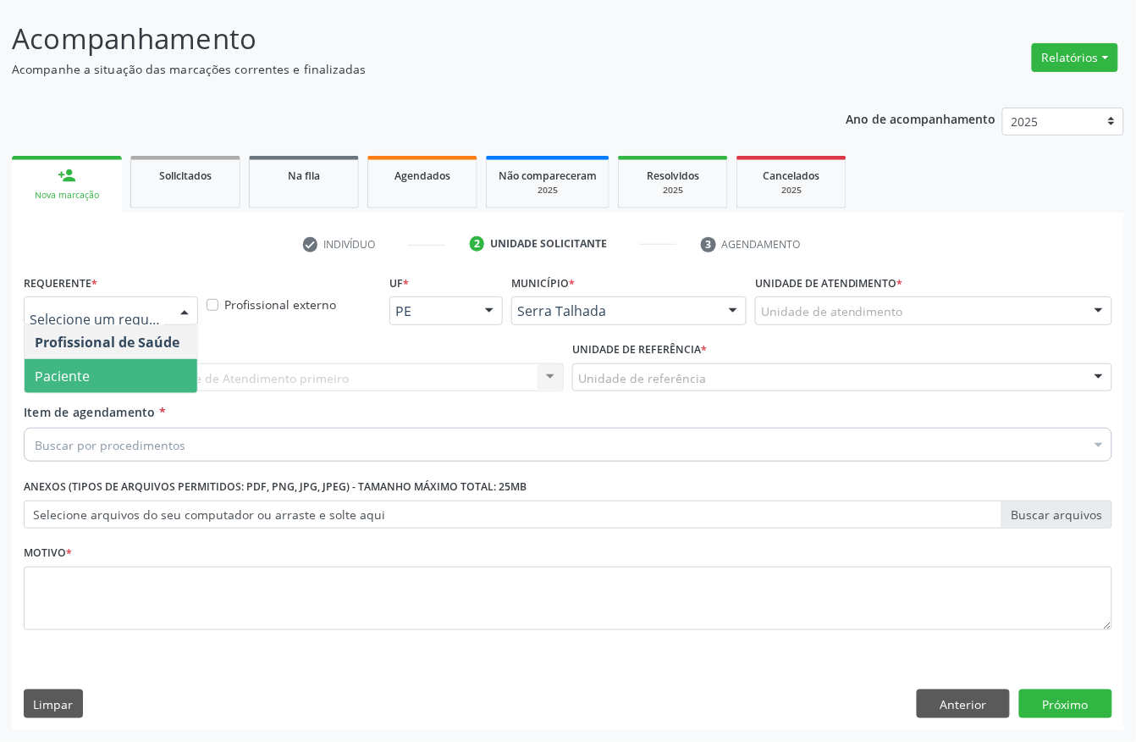
click at [123, 361] on span "Paciente" at bounding box center [111, 376] width 173 height 34
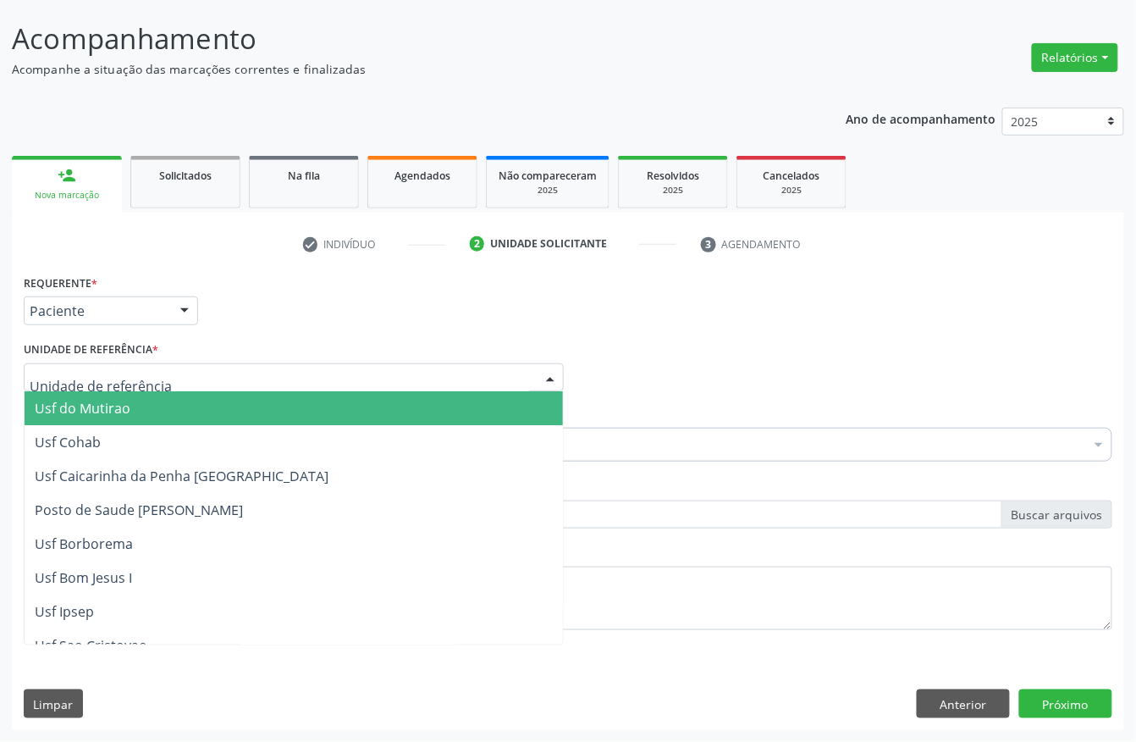
click at [123, 363] on div at bounding box center [294, 377] width 540 height 29
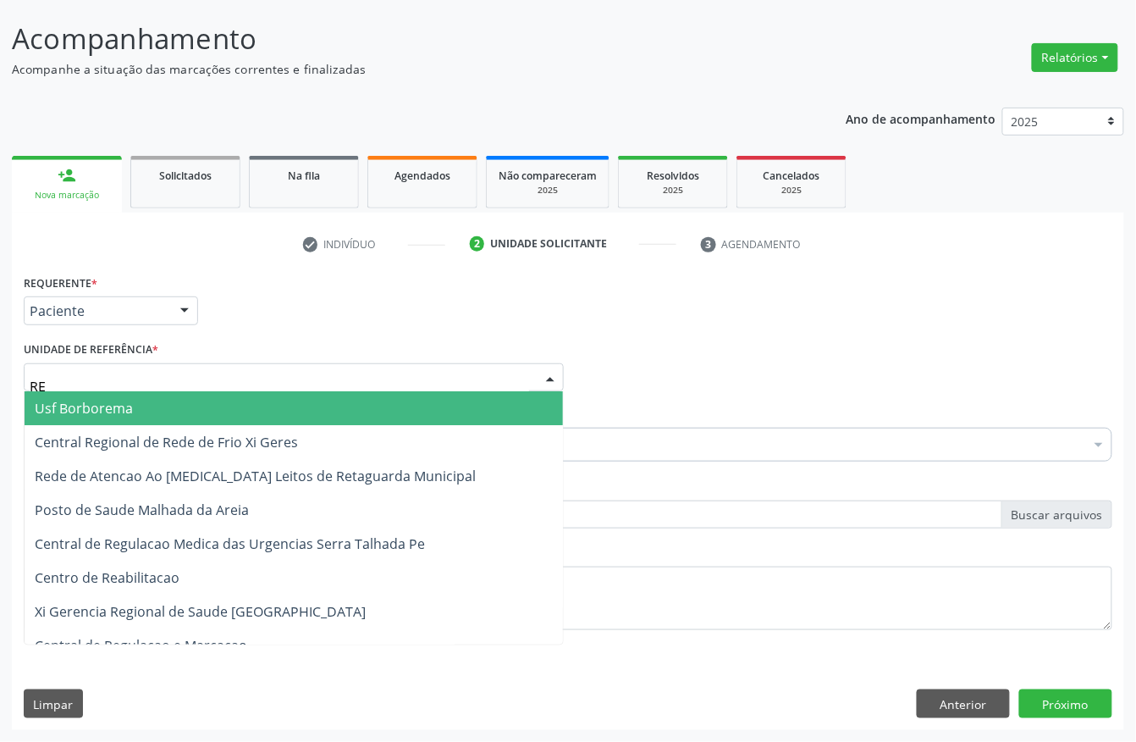
type input "REA"
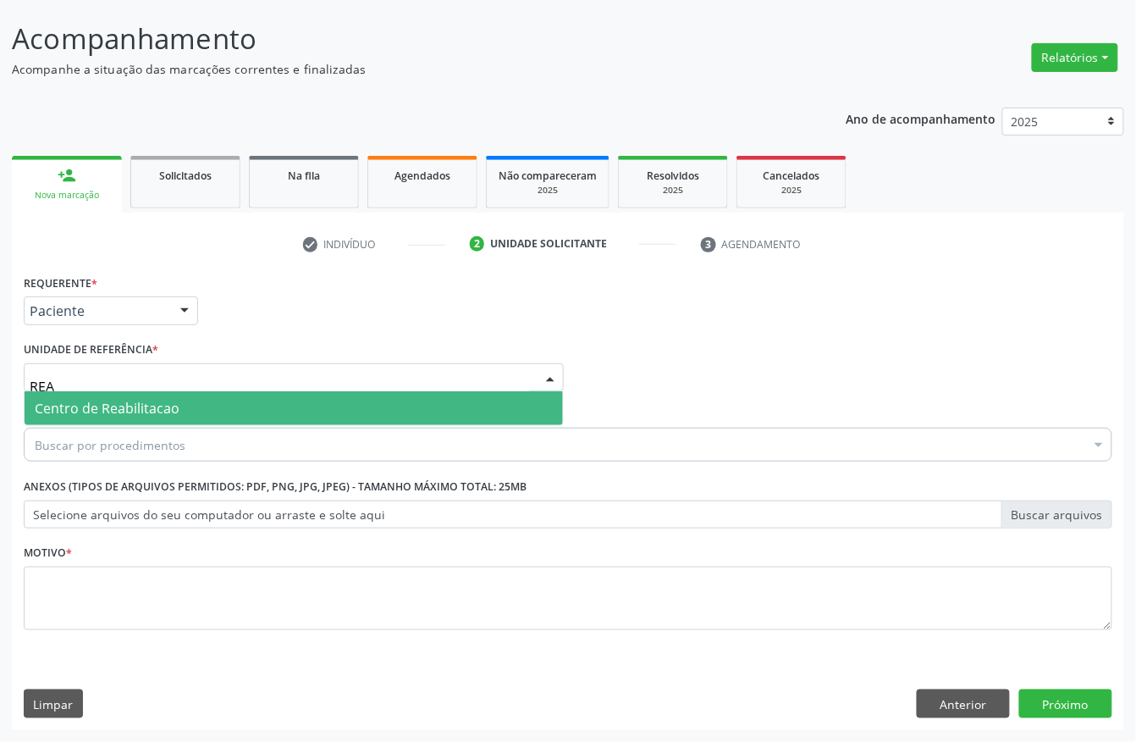
click at [129, 404] on span "Centro de Reabilitacao" at bounding box center [107, 408] width 145 height 19
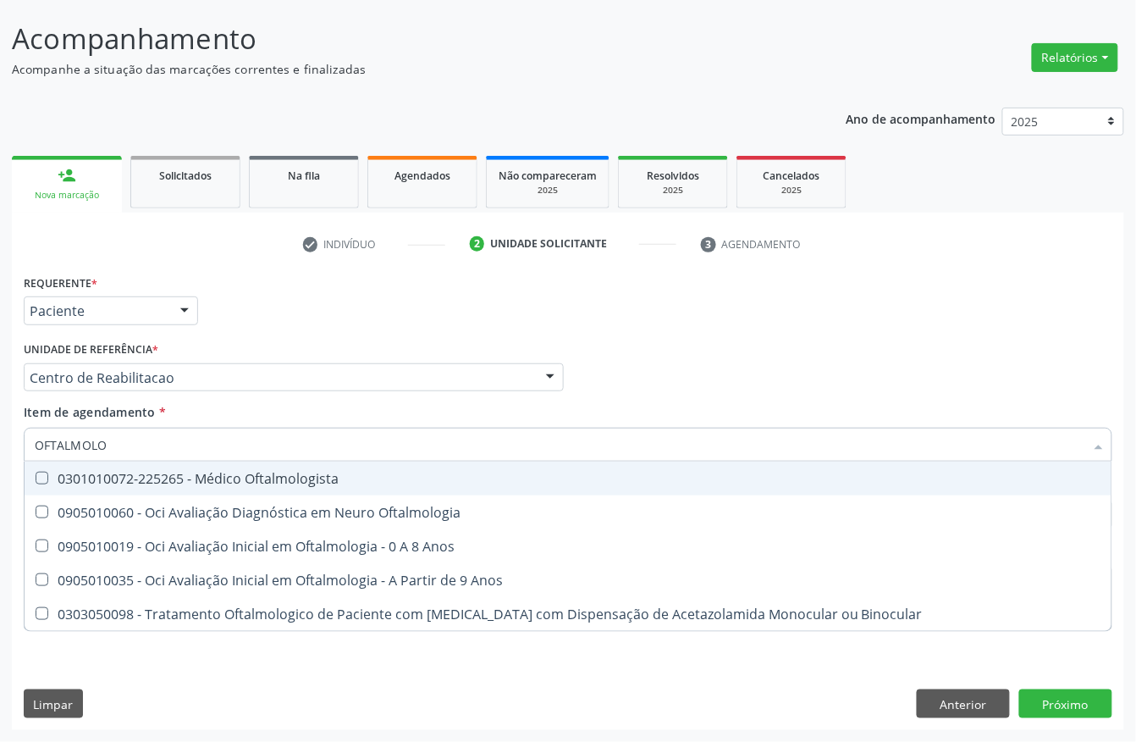
type input "OFTALMOLOG"
click at [163, 479] on div "0301010072-225265 - Médico Oftalmologista" at bounding box center [568, 478] width 1067 height 14
checkbox Oftalmologista "true"
click at [229, 337] on div "Unidade de referência * Centro de Reabilitacao Usf do Mutirao Usf Cohab Usf Cai…" at bounding box center [294, 364] width 540 height 54
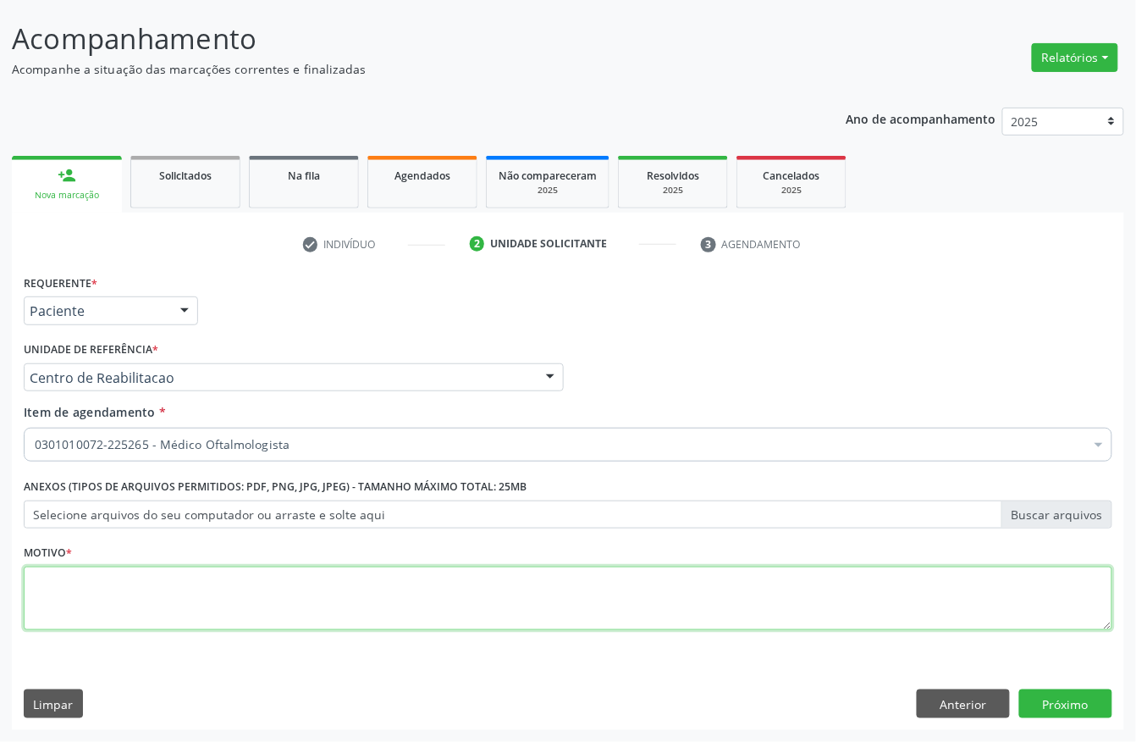
click at [109, 600] on textarea at bounding box center [568, 598] width 1089 height 64
type textarea "S"
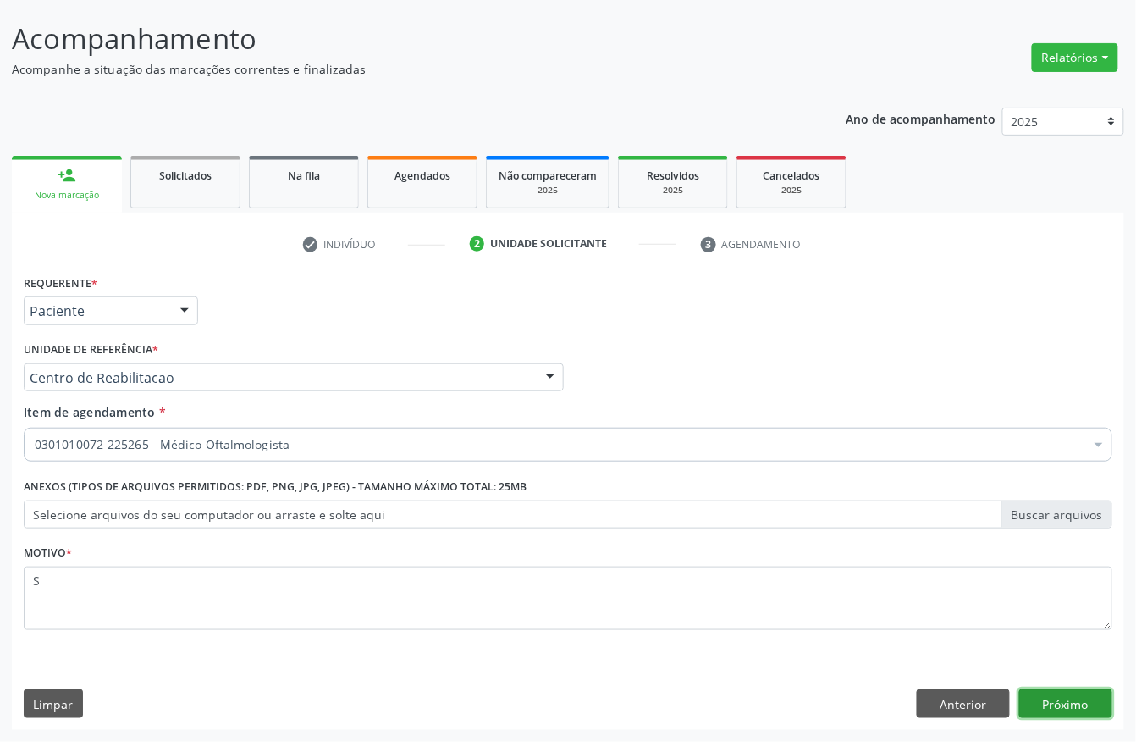
click at [1082, 704] on button "Próximo" at bounding box center [1065, 703] width 93 height 29
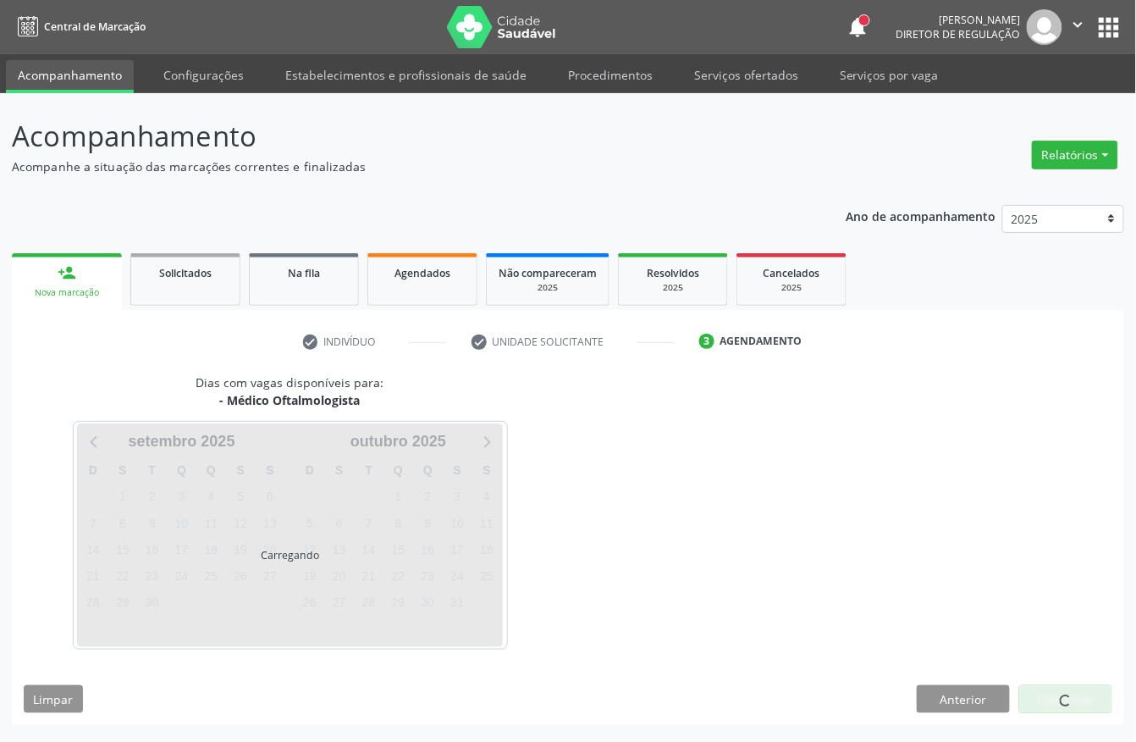
scroll to position [0, 0]
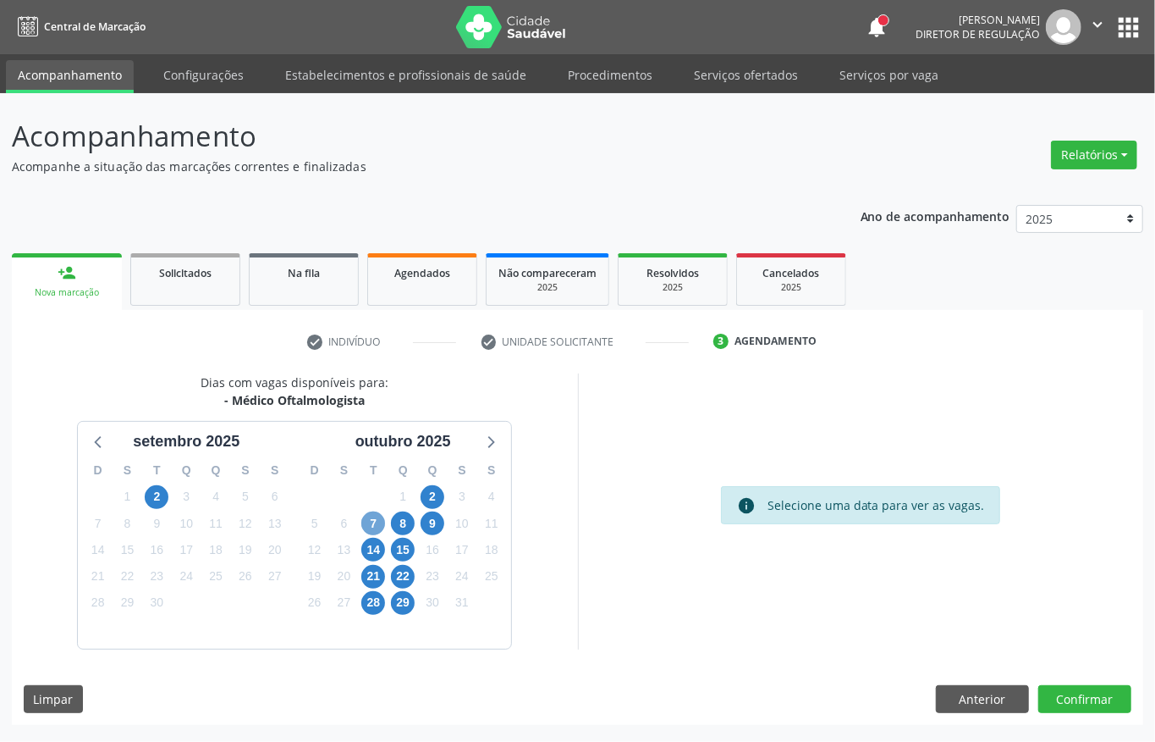
click at [377, 525] on span "7" at bounding box center [373, 523] width 24 height 24
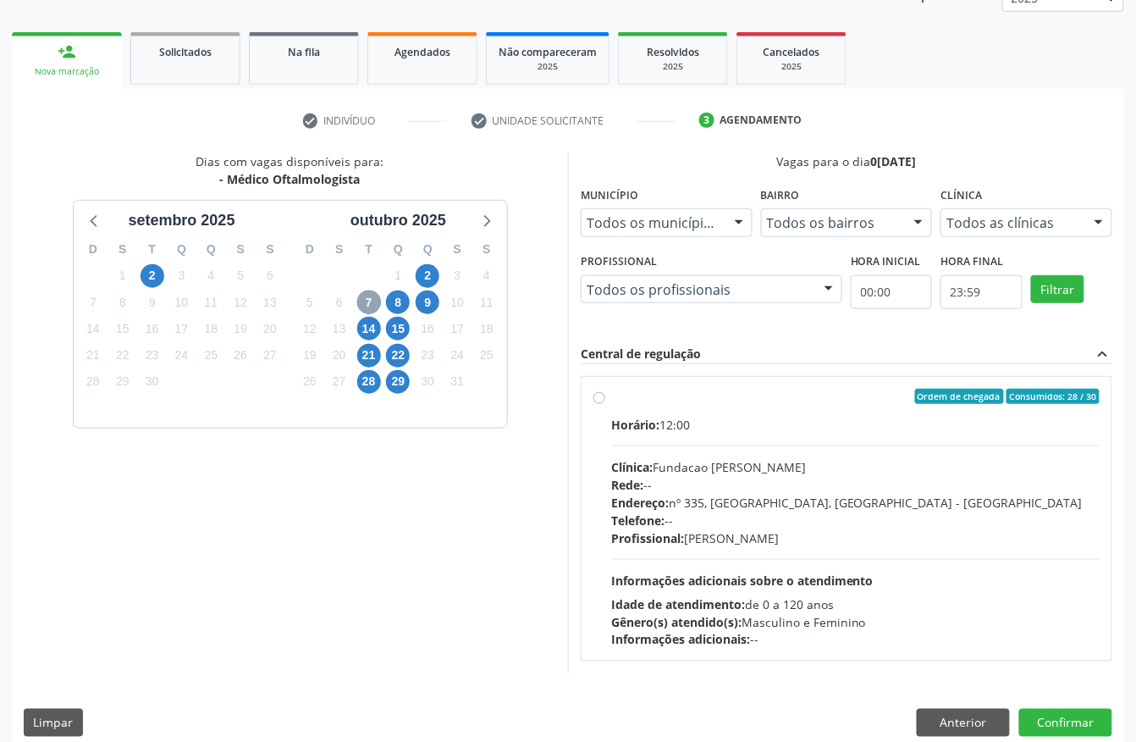
scroll to position [225, 0]
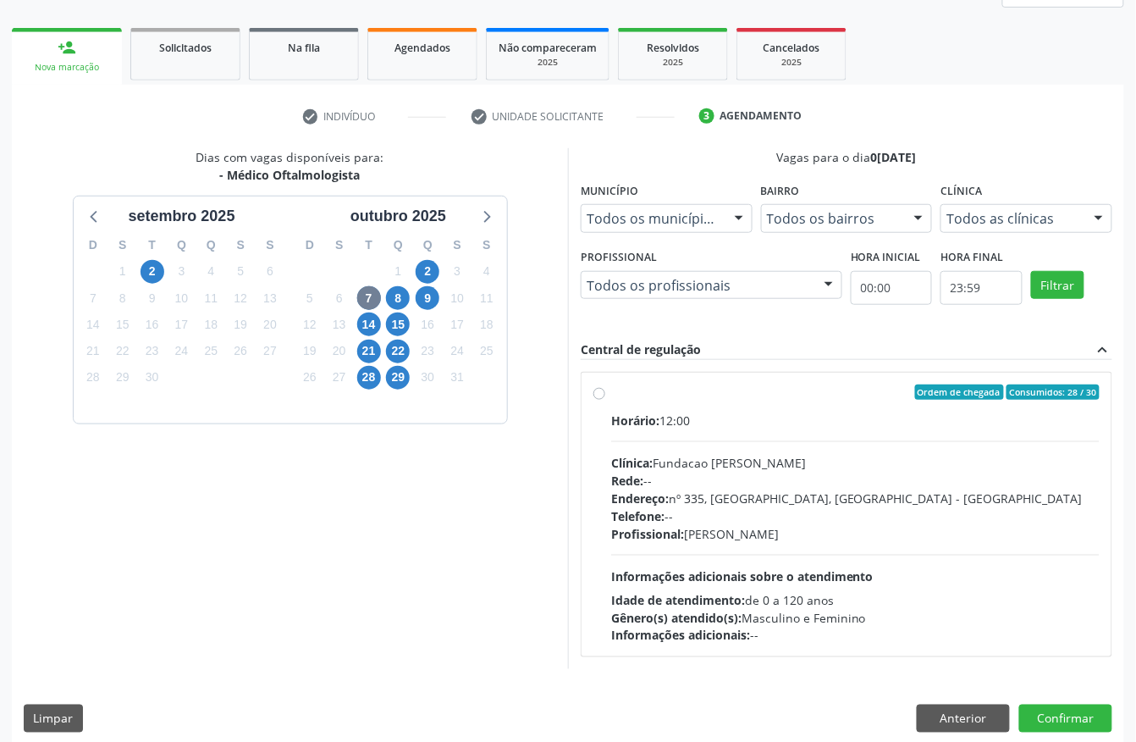
click at [758, 515] on div "Telefone: --" at bounding box center [855, 516] width 488 height 18
click at [605, 400] on input "Ordem de chegada Consumidos: 28 / 30 Horário: 12:00 Clínica: Fundacao Altino Ve…" at bounding box center [599, 391] width 12 height 15
radio input "true"
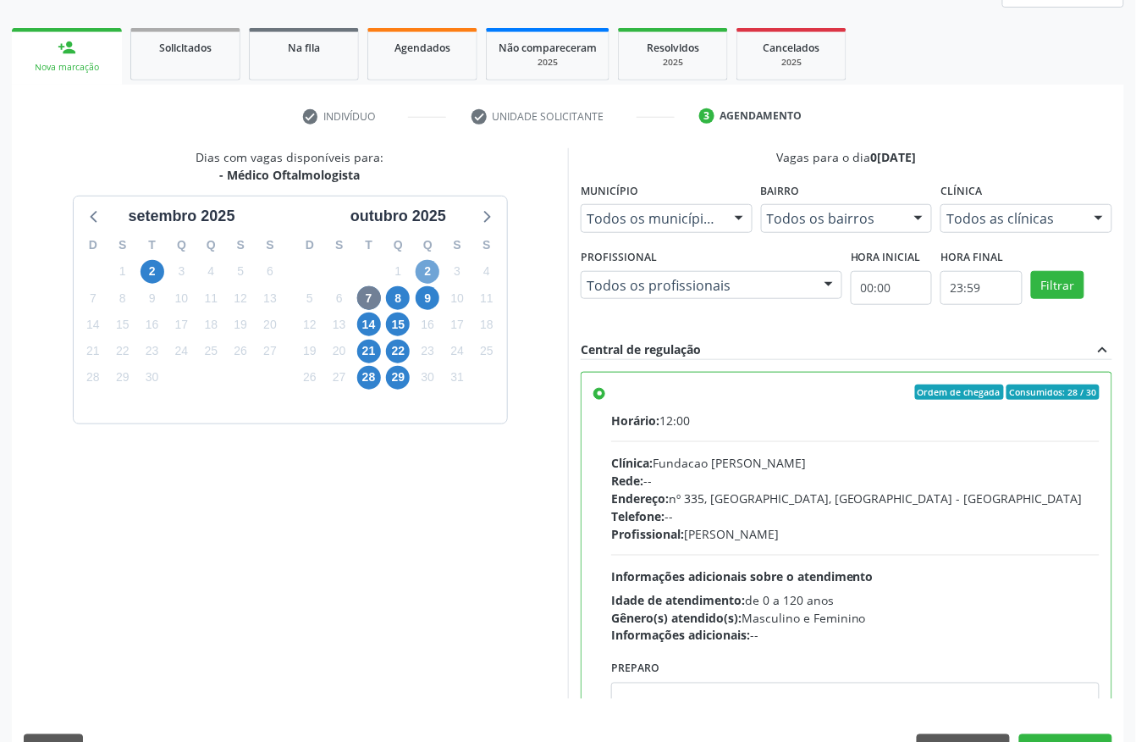
click at [437, 269] on span "2" at bounding box center [428, 272] width 24 height 24
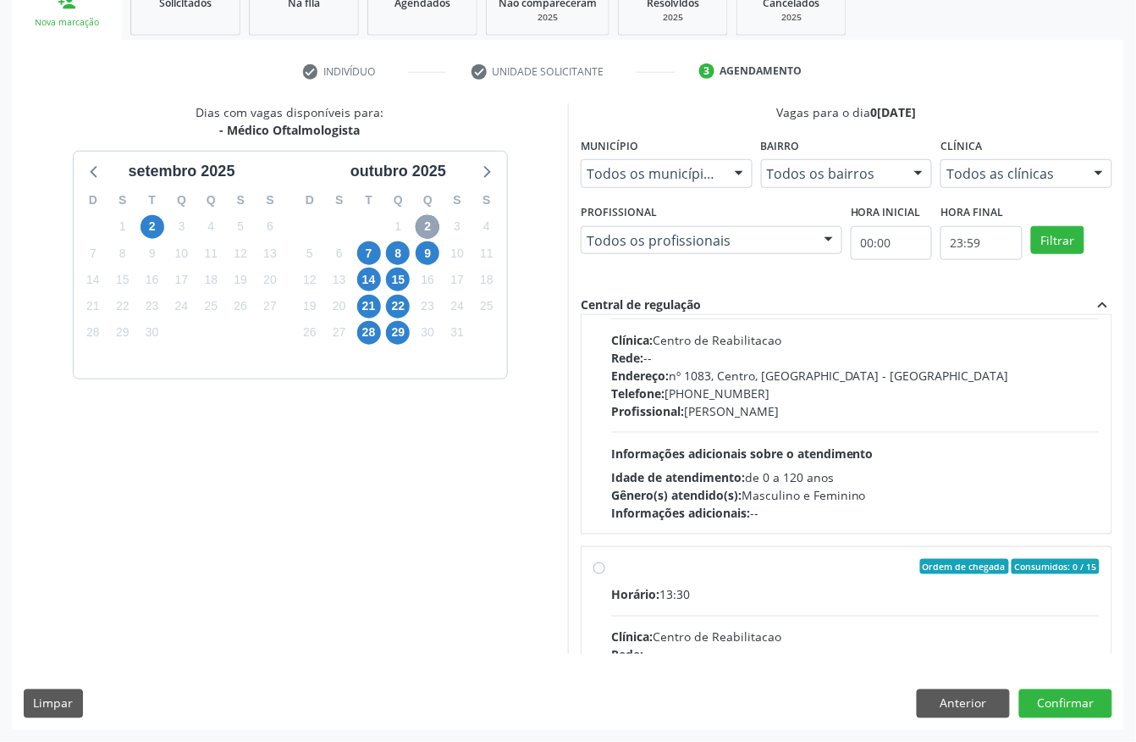
scroll to position [451, 0]
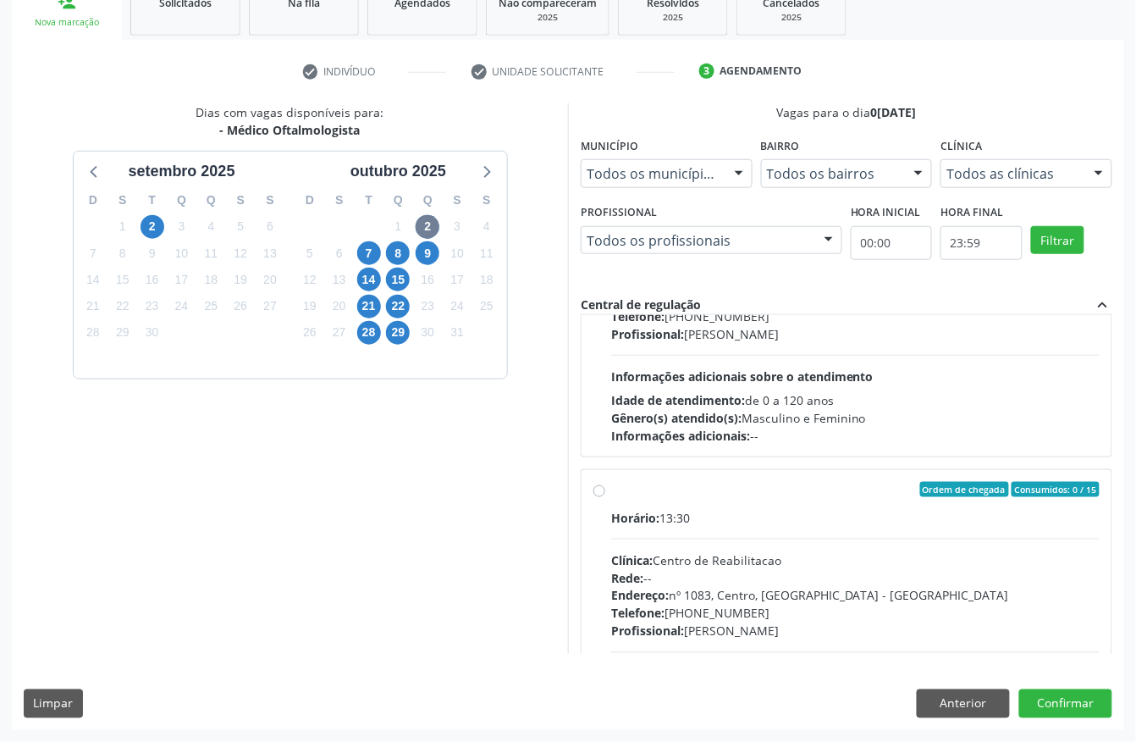
click at [797, 546] on div "Horário: 13:30 Clínica: Centro de Reabilitacao Rede: -- Endereço: nº 1083, Cent…" at bounding box center [855, 625] width 488 height 233
click at [605, 497] on input "Ordem de chegada Consumidos: 0 / 15 Horário: 13:30 Clínica: Centro de Reabilita…" at bounding box center [599, 489] width 12 height 15
radio input "true"
click at [784, 388] on div "Horário: 13:00 Clínica: Centro de Reabilitacao Rede: -- Endereço: nº 1083, Cent…" at bounding box center [855, 328] width 488 height 233
click at [605, 201] on input "Ordem de chegada Consumidos: 1 / 10 Horário: 13:00 Clínica: Centro de Reabilita…" at bounding box center [599, 192] width 12 height 15
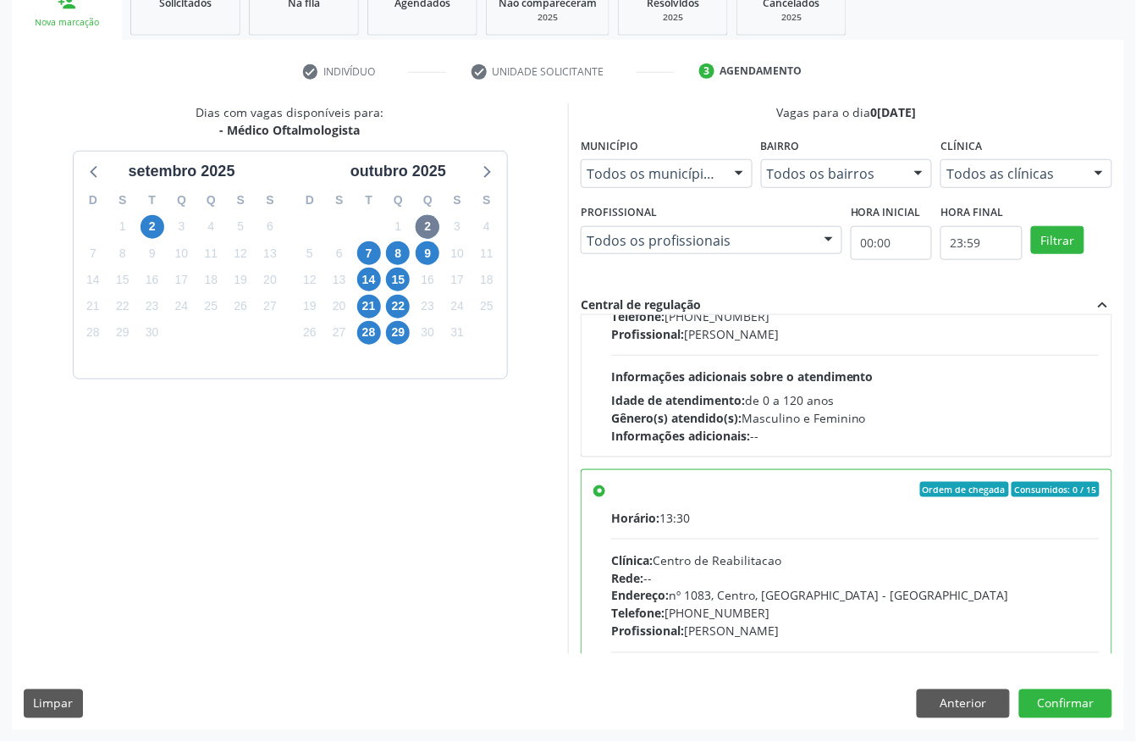
radio input "true"
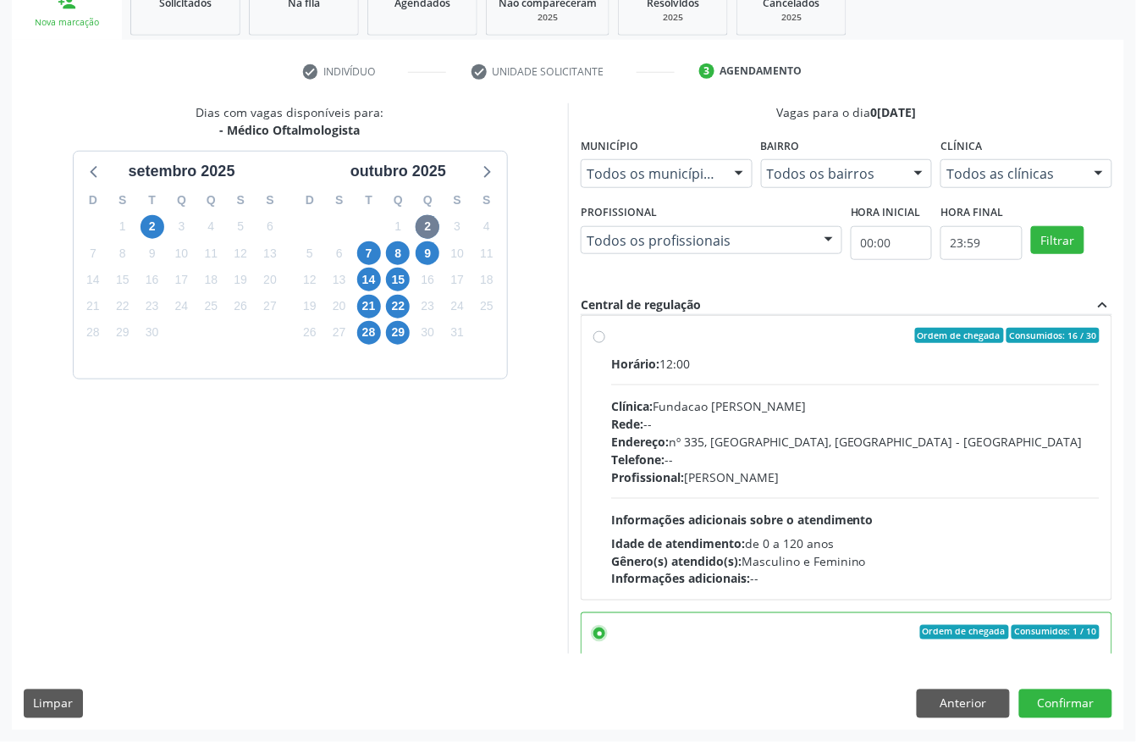
scroll to position [0, 0]
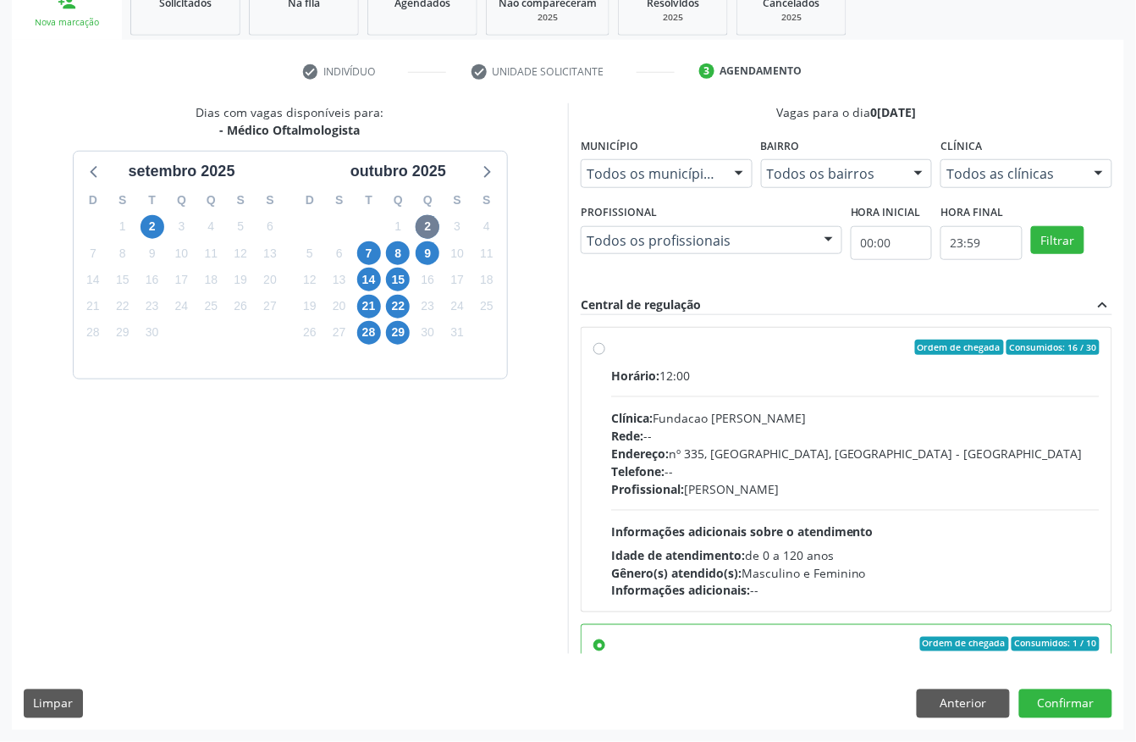
click at [763, 499] on div "Horário: 12:00 Clínica: Fundacao Altino Ventura Rede: -- Endereço: nº 335, Noss…" at bounding box center [855, 483] width 488 height 233
click at [605, 355] on input "Ordem de chegada Consumidos: 16 / 30 Horário: 12:00 Clínica: Fundacao Altino Ve…" at bounding box center [599, 346] width 12 height 15
radio input "true"
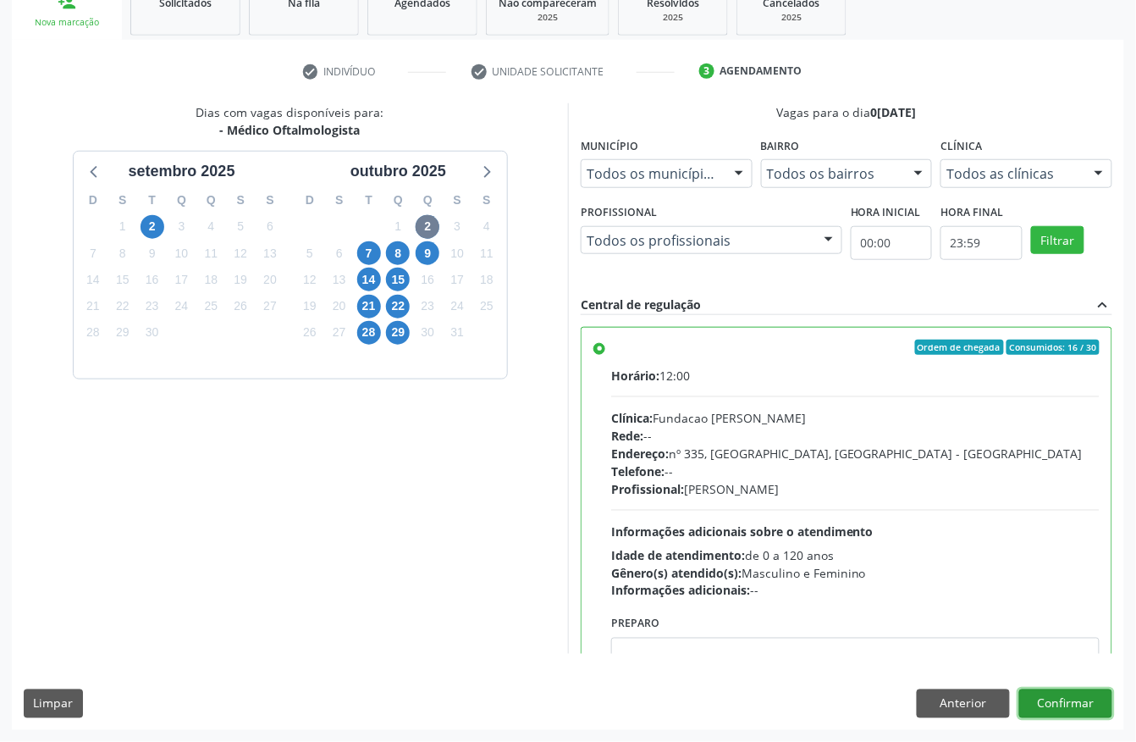
click at [1074, 706] on button "Confirmar" at bounding box center [1065, 703] width 93 height 29
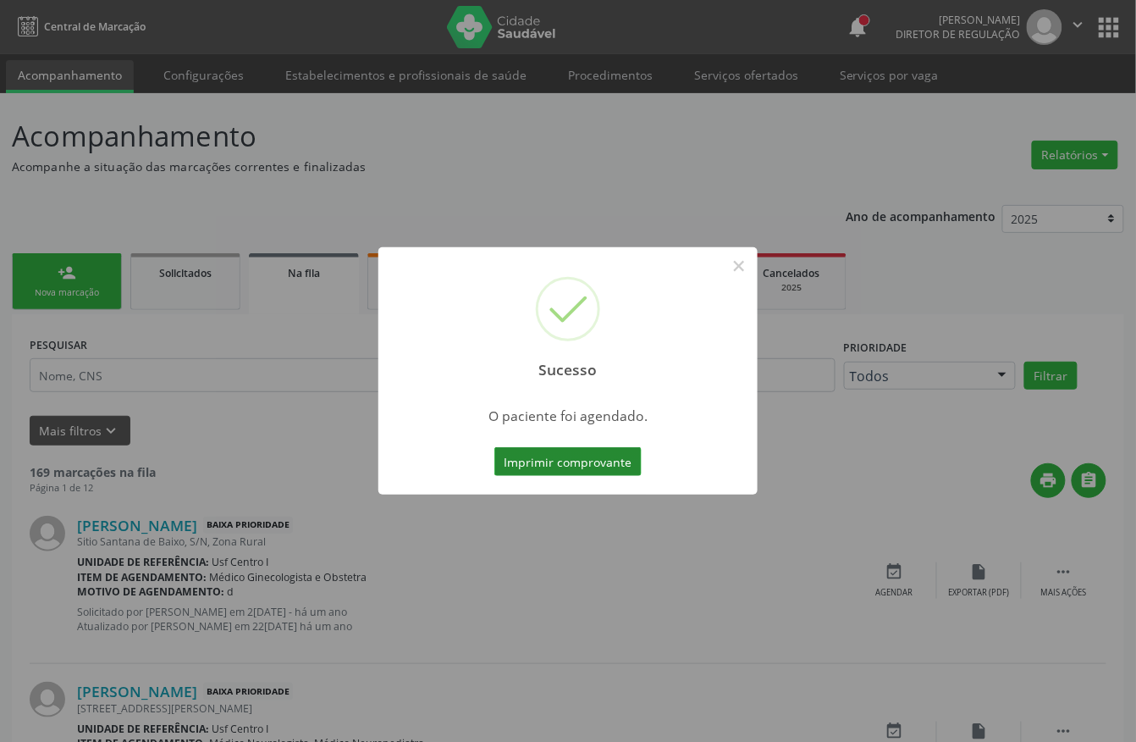
click at [594, 460] on button "Imprimir comprovante" at bounding box center [567, 461] width 147 height 29
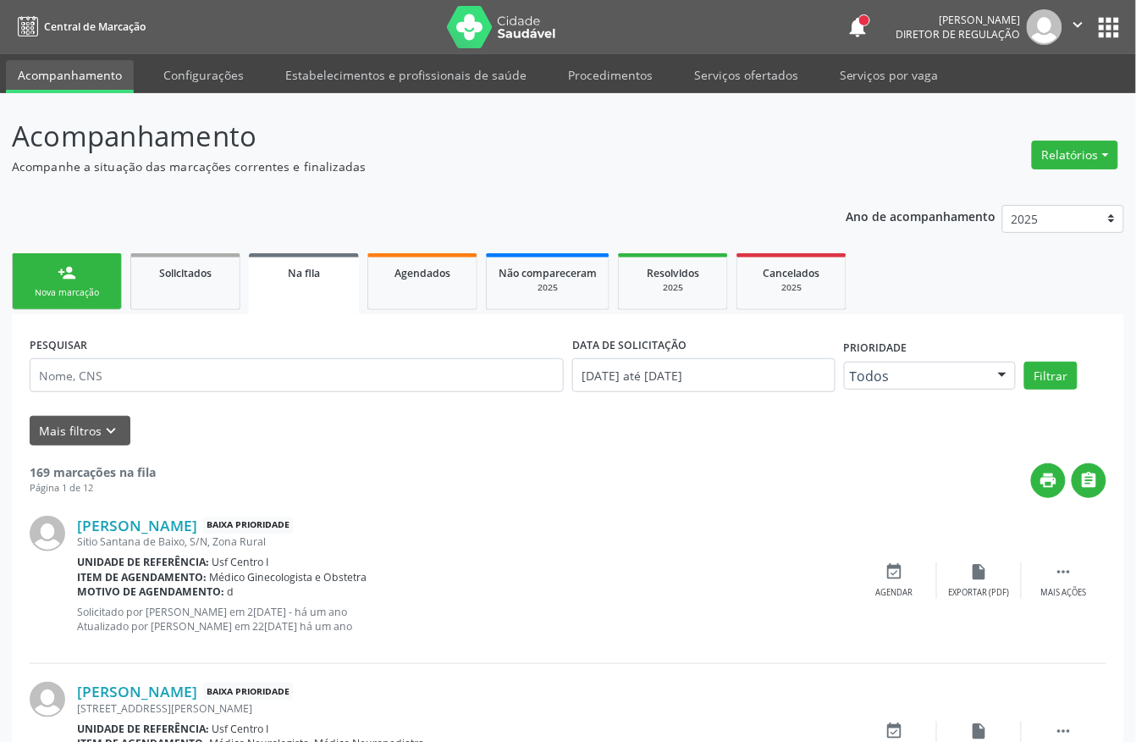
click at [66, 273] on div "person_add" at bounding box center [67, 272] width 19 height 19
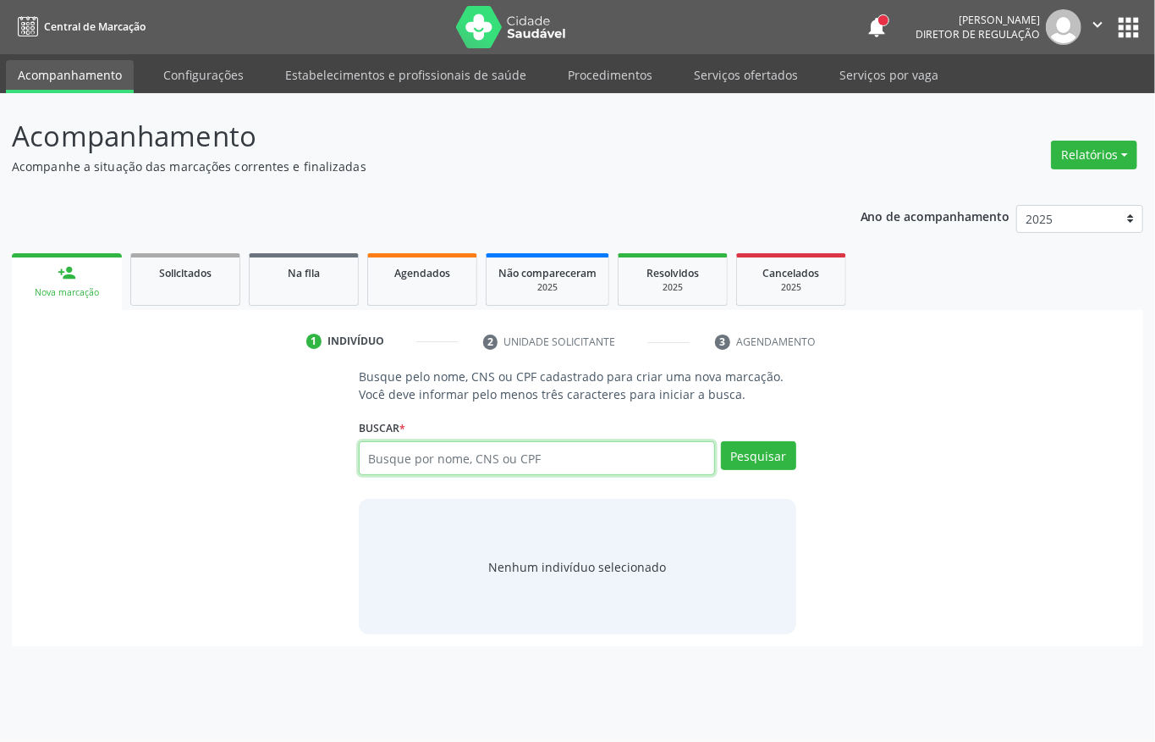
click at [441, 459] on input "text" at bounding box center [537, 458] width 356 height 34
type input "707603287940291"
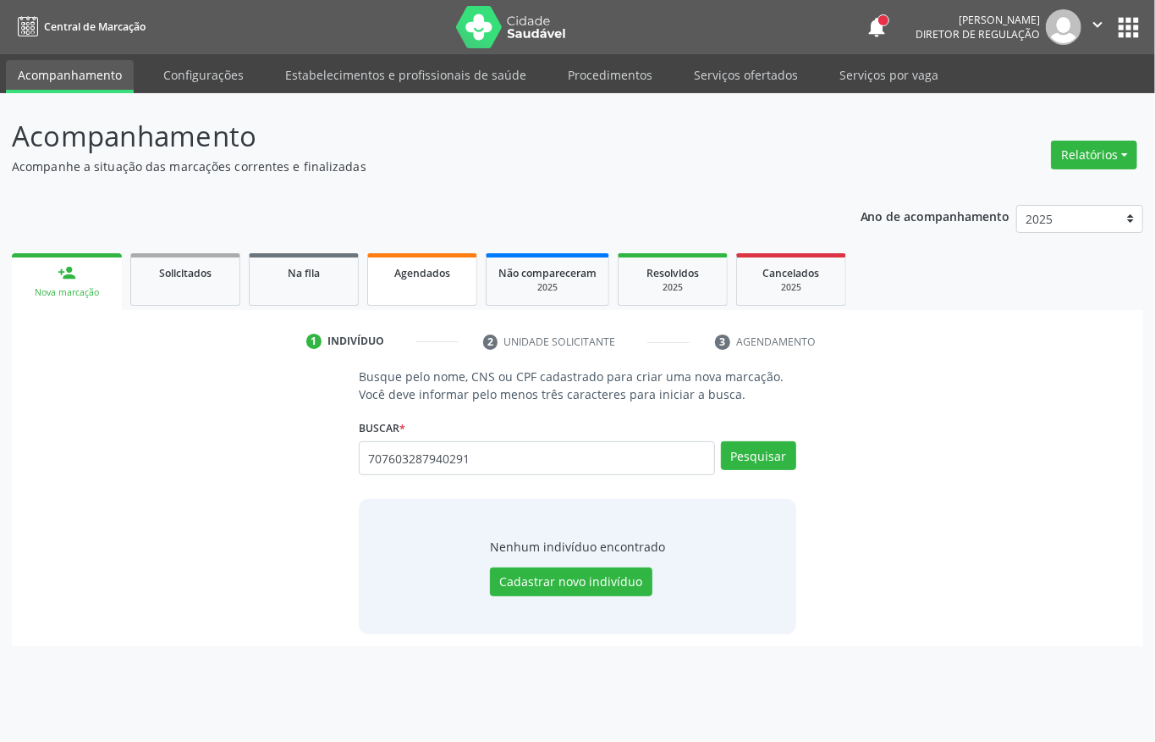
click at [403, 295] on link "Agendados" at bounding box center [422, 279] width 110 height 52
select select "8"
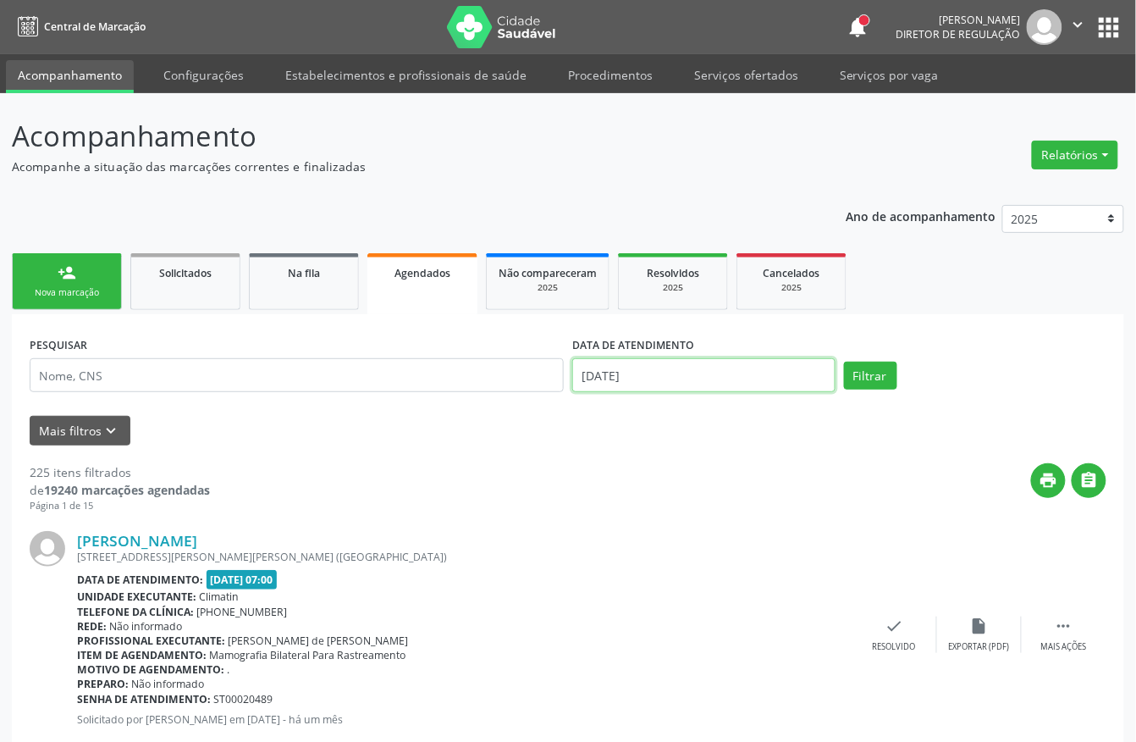
click at [654, 373] on input "29/09/2025" at bounding box center [703, 375] width 263 height 34
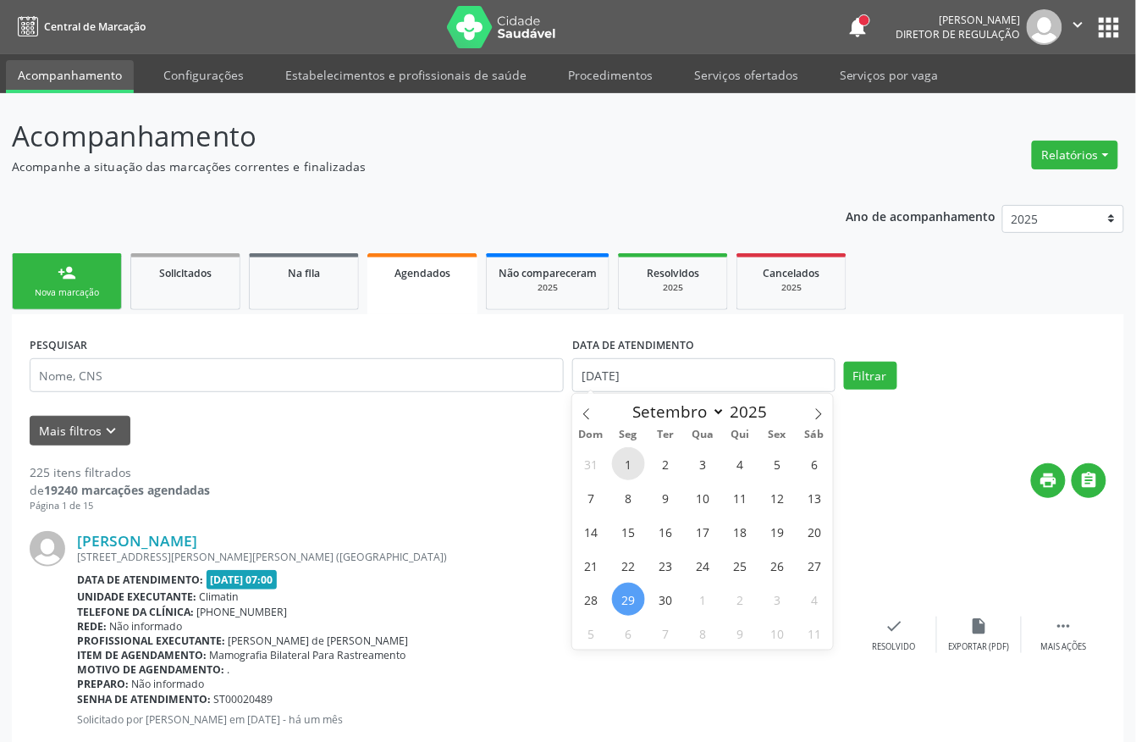
click at [625, 455] on span "1" at bounding box center [628, 463] width 33 height 33
type input "01/09/2025"
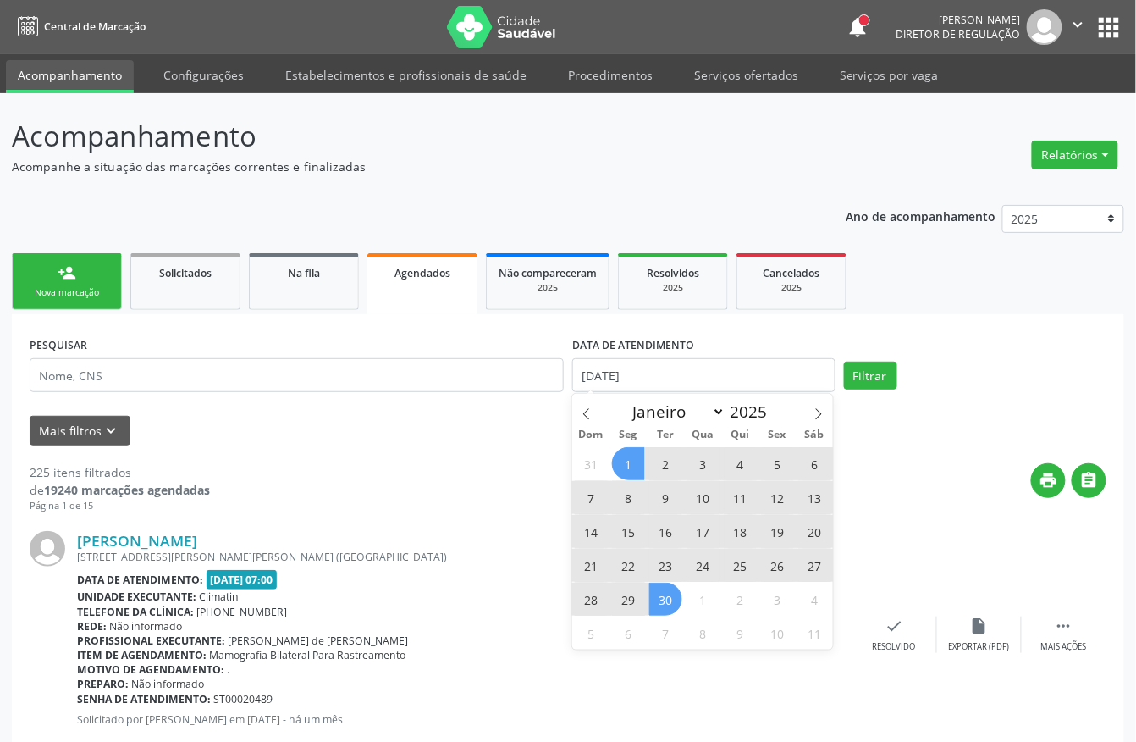
click at [674, 598] on span "30" at bounding box center [665, 598] width 33 height 33
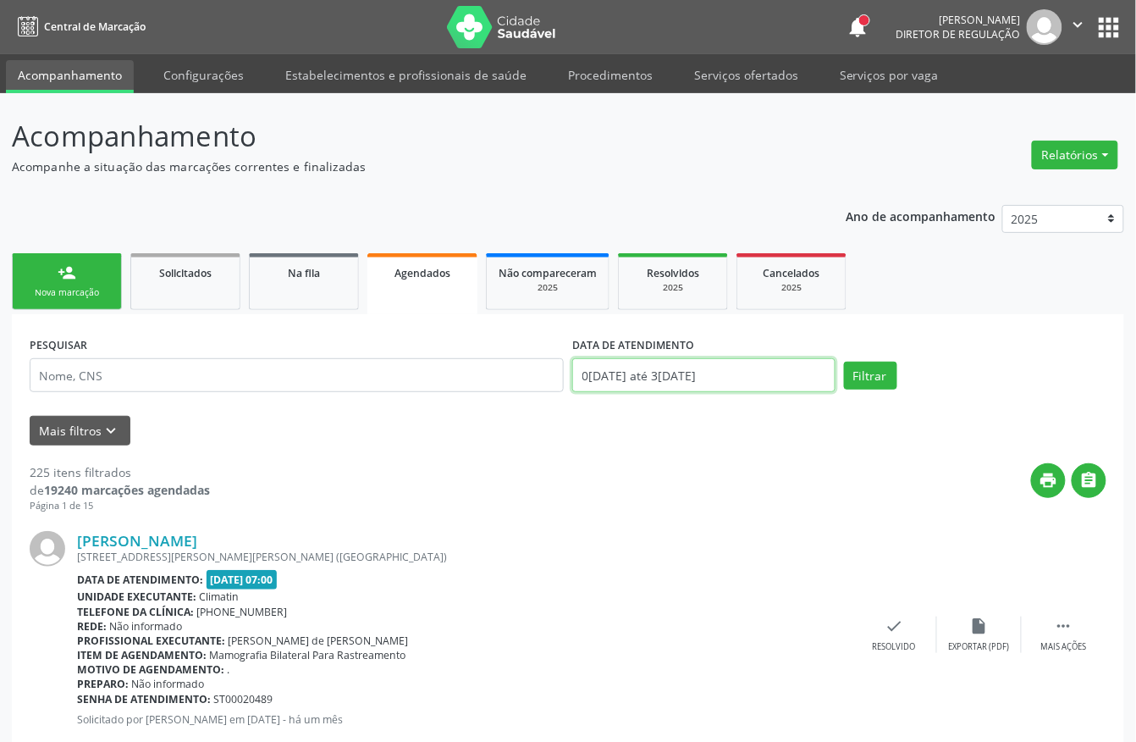
click at [660, 372] on input "01/09/2025 até 30/09/2025" at bounding box center [703, 375] width 263 height 34
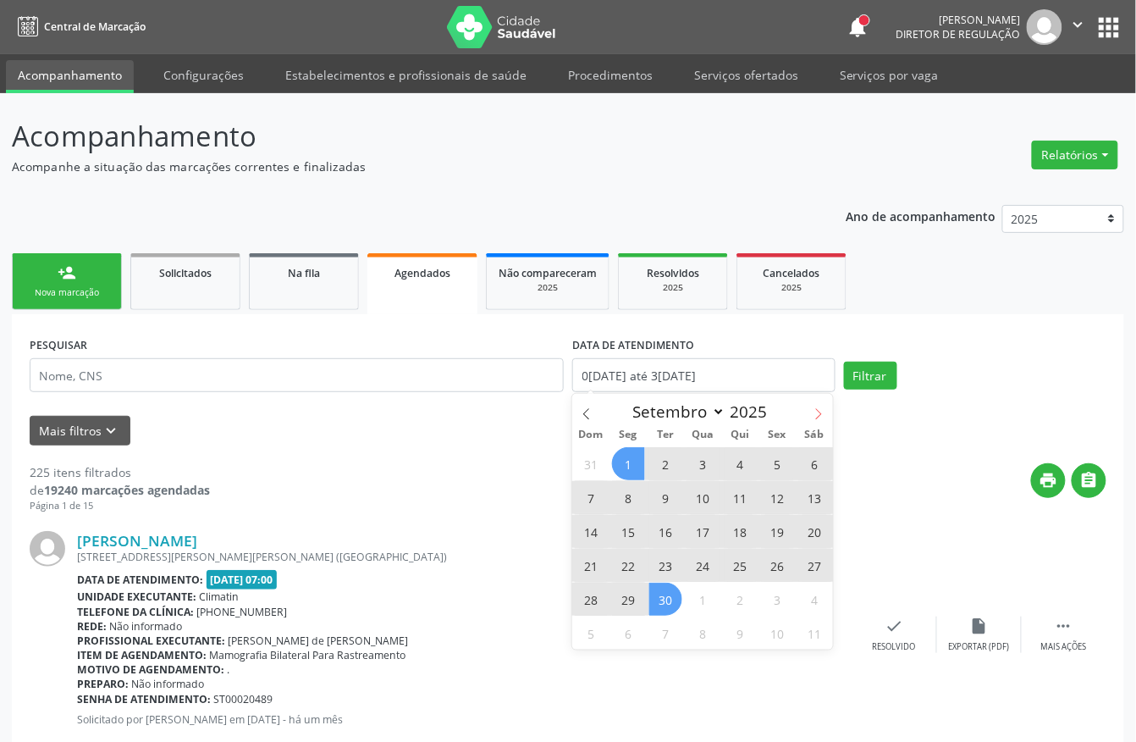
click at [820, 410] on icon at bounding box center [819, 414] width 12 height 12
select select "9"
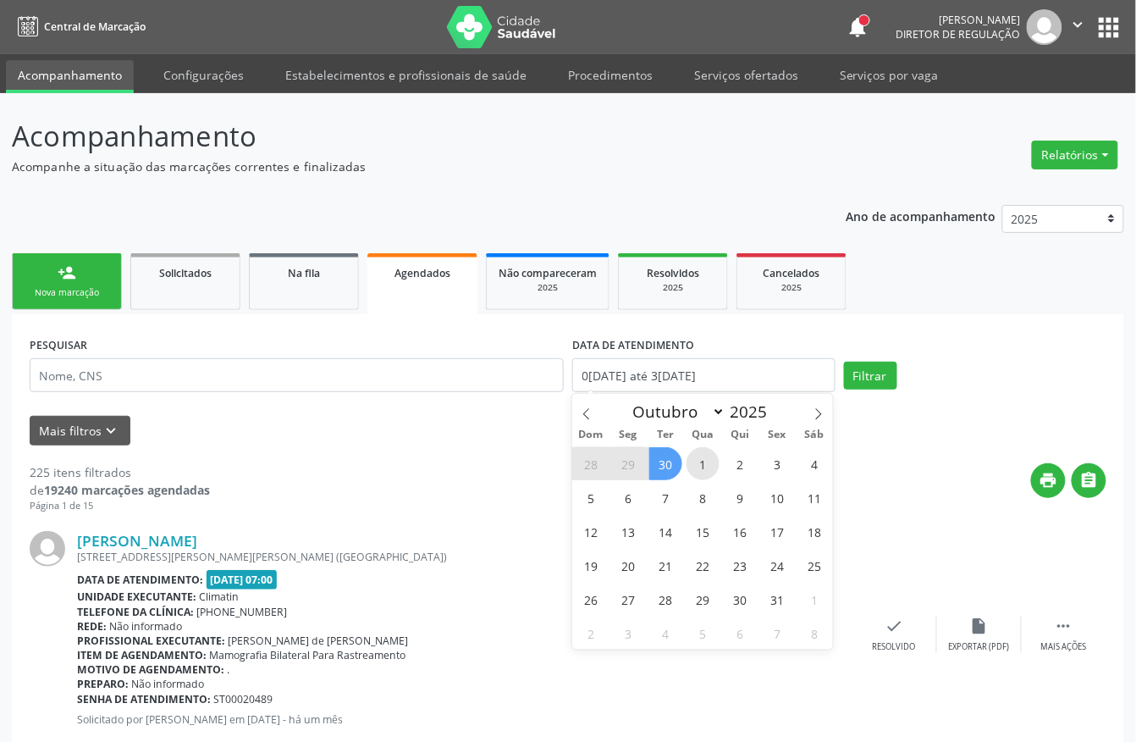
click at [689, 460] on span "1" at bounding box center [702, 463] width 33 height 33
type input "01/10/2025"
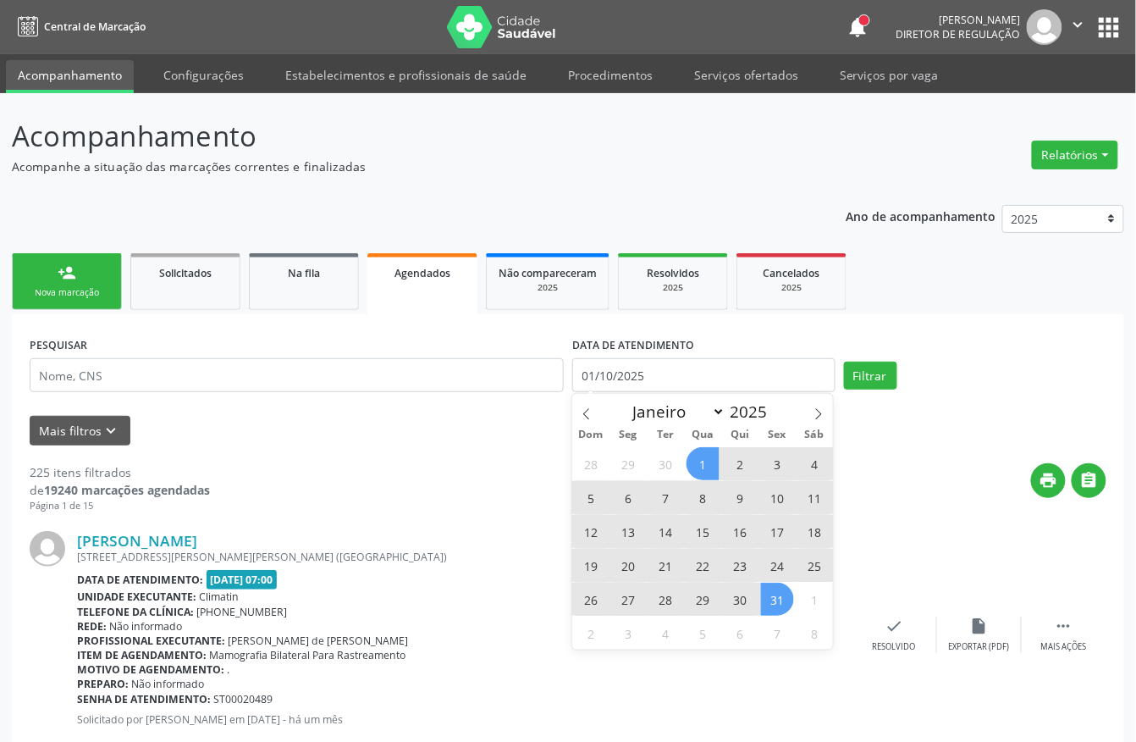
click at [762, 596] on span "31" at bounding box center [777, 598] width 33 height 33
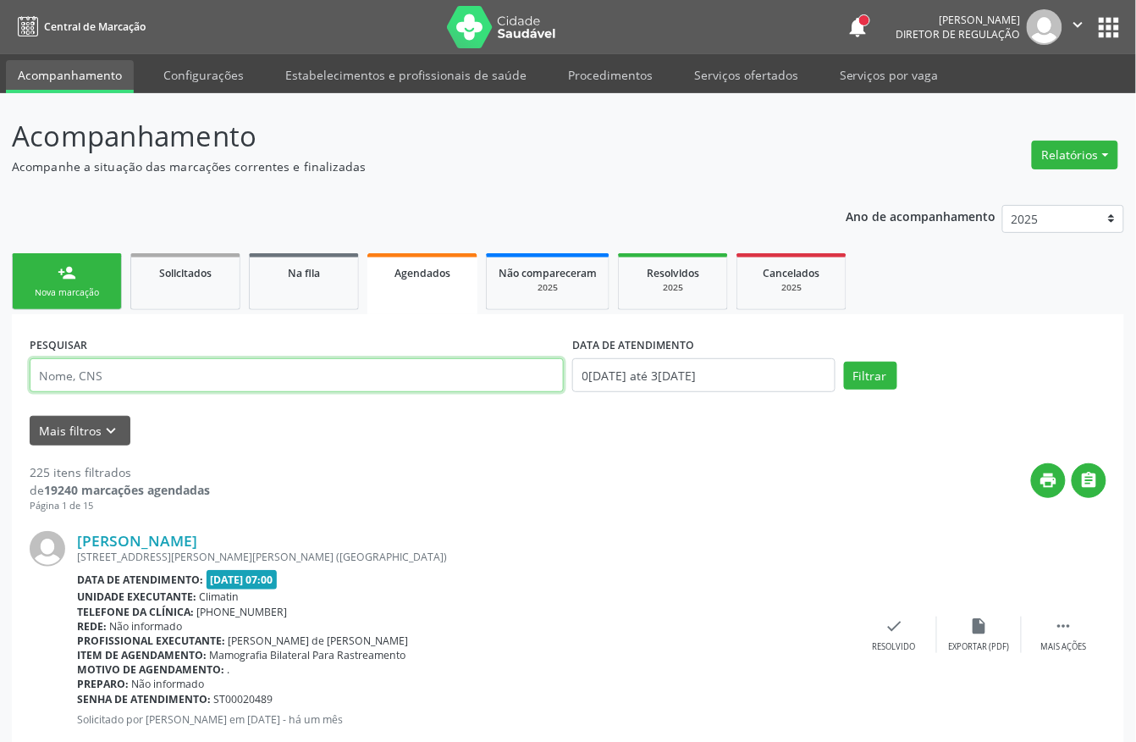
click at [100, 381] on input "text" at bounding box center [297, 375] width 534 height 34
type input "707603287940291"
click at [844, 361] on button "Filtrar" at bounding box center [870, 375] width 53 height 29
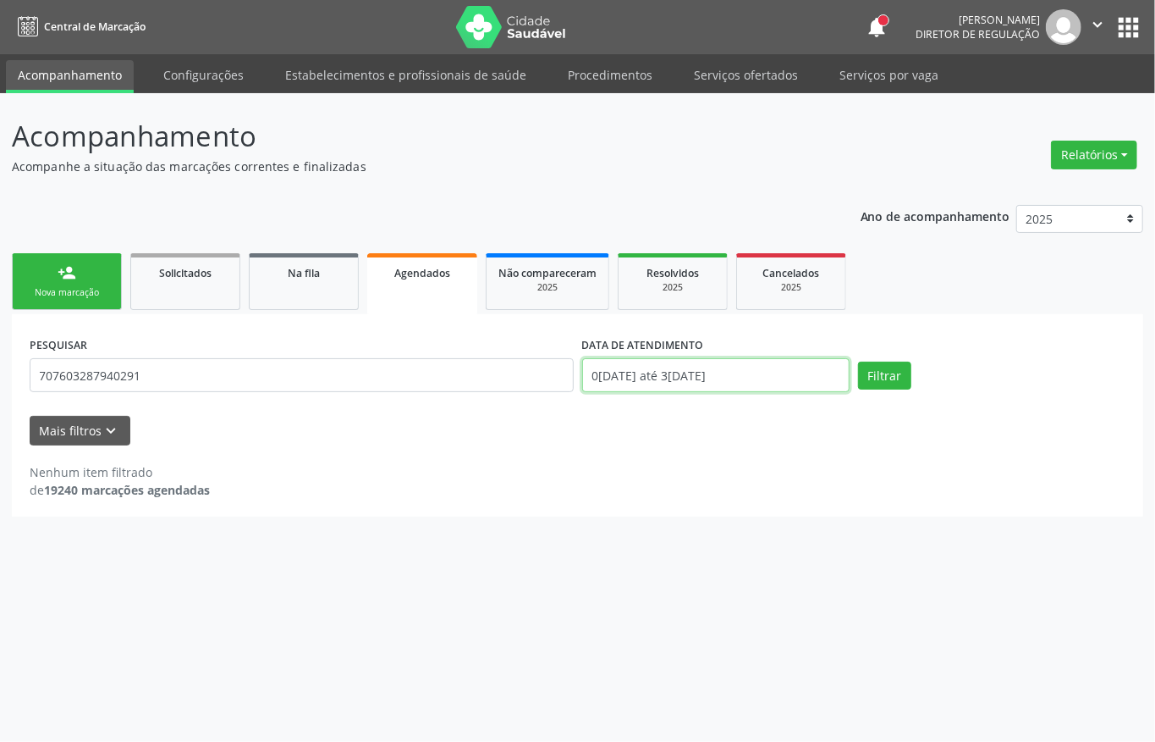
click at [681, 363] on input "01/10/2025 até 31/10/2025" at bounding box center [715, 375] width 267 height 34
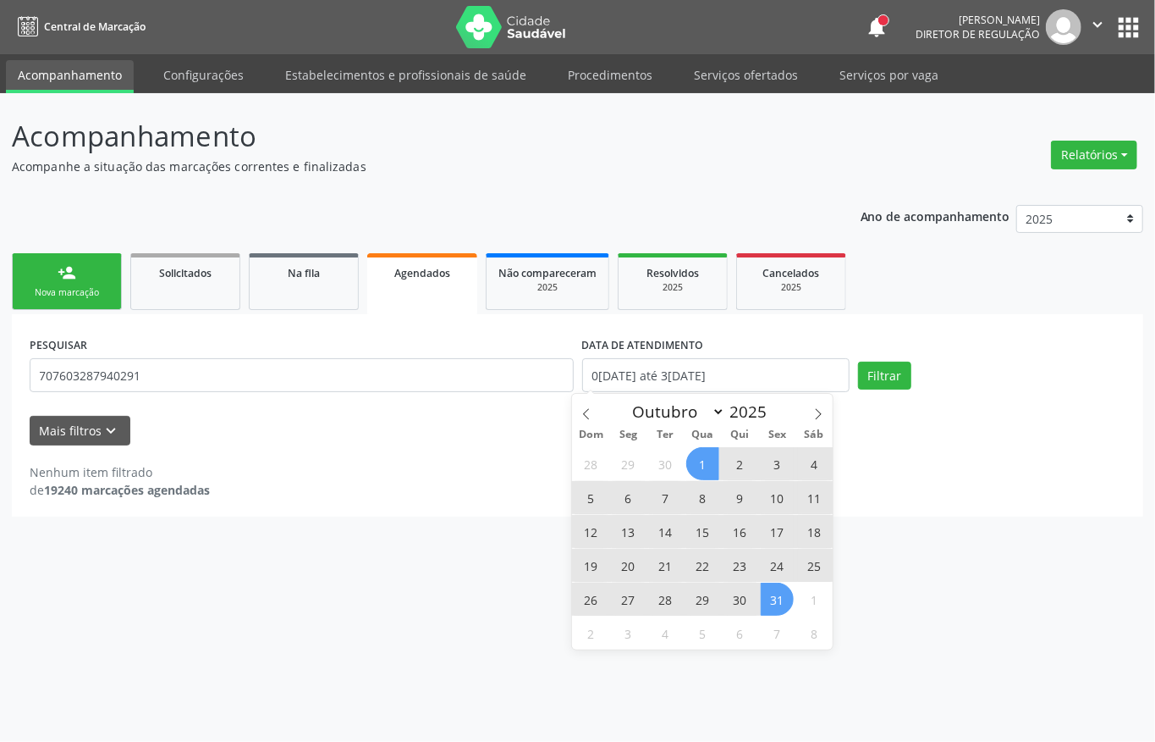
click at [625, 498] on span "6" at bounding box center [628, 497] width 33 height 33
type input "06/10/2025"
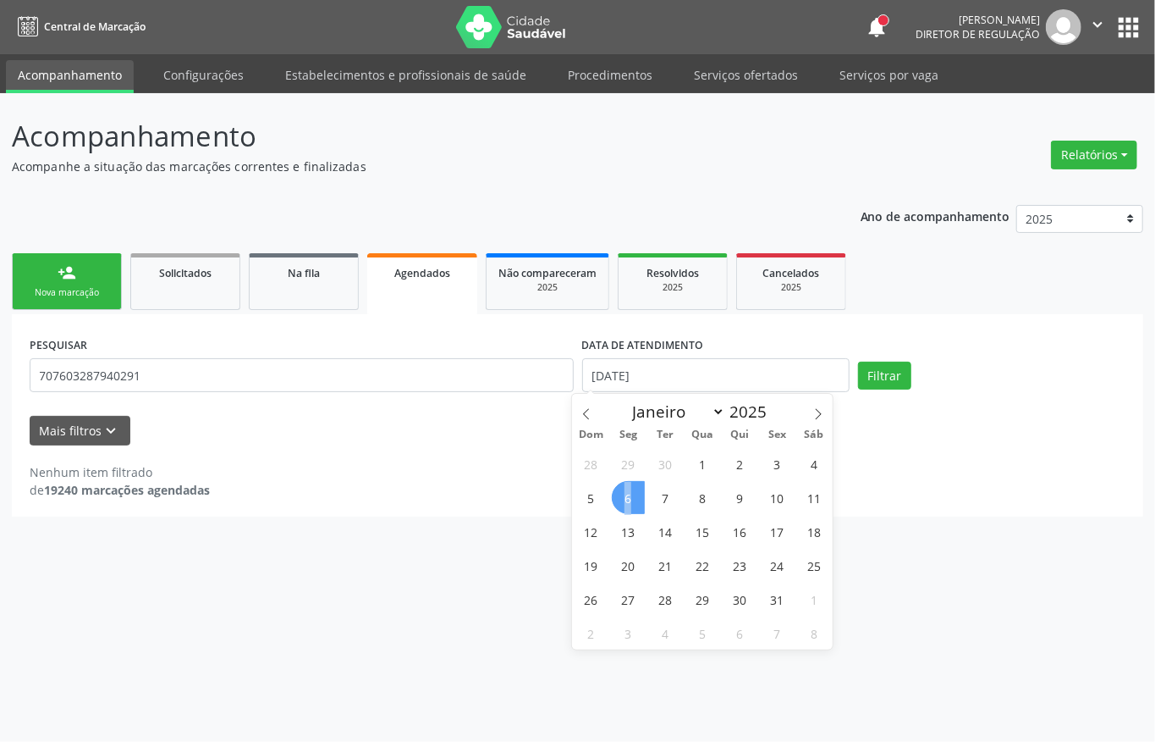
click at [625, 498] on span "6" at bounding box center [628, 497] width 33 height 33
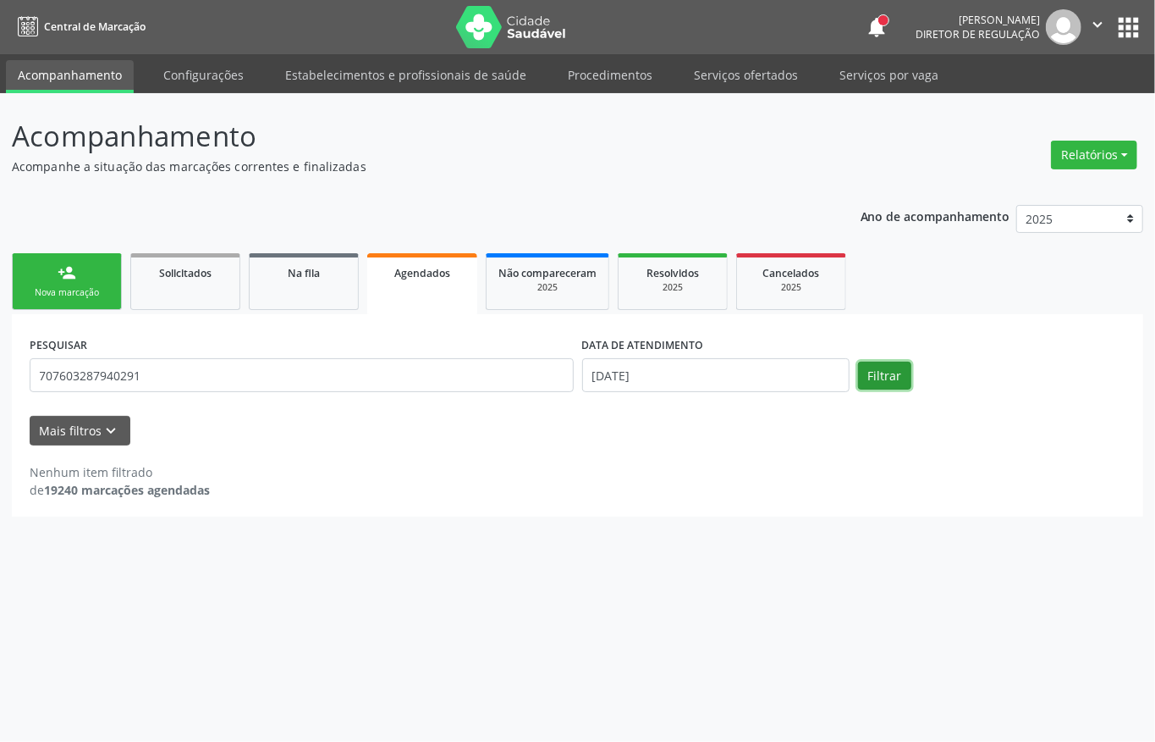
click at [870, 381] on button "Filtrar" at bounding box center [884, 375] width 53 height 29
click at [127, 383] on input "707603287940291" at bounding box center [302, 375] width 544 height 34
type input "GILDETE"
click at [858, 361] on button "Filtrar" at bounding box center [884, 375] width 53 height 29
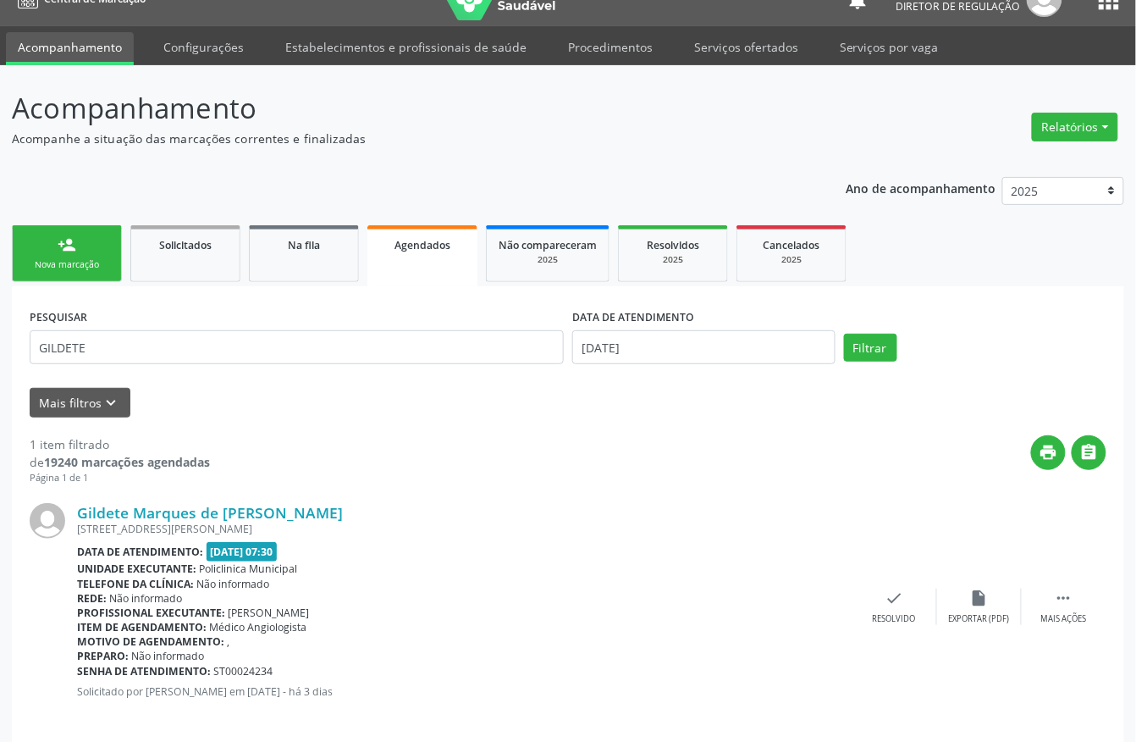
scroll to position [44, 0]
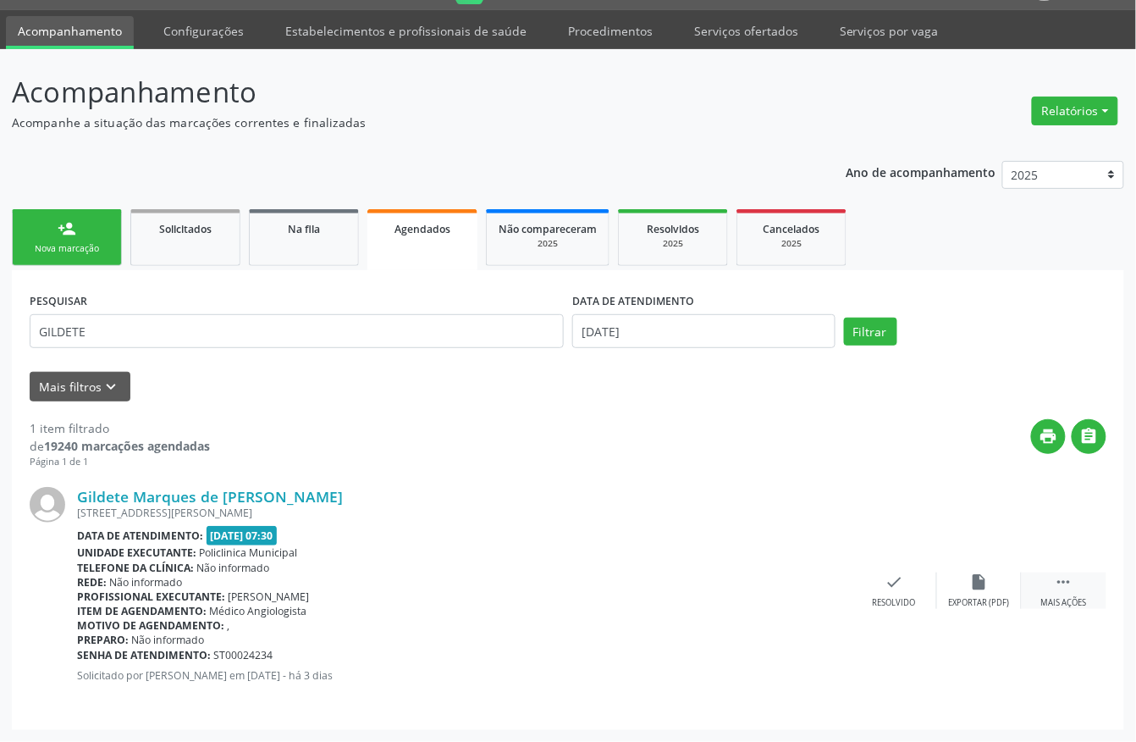
click at [1045, 581] on div " Mais ações" at bounding box center [1064, 590] width 85 height 36
click at [642, 594] on div "insert_drive_file Exportar (PDF)" at bounding box center [640, 590] width 85 height 36
click at [725, 591] on div "print Imprimir" at bounding box center [725, 590] width 85 height 36
click at [69, 248] on div "Nova marcação" at bounding box center [67, 248] width 85 height 13
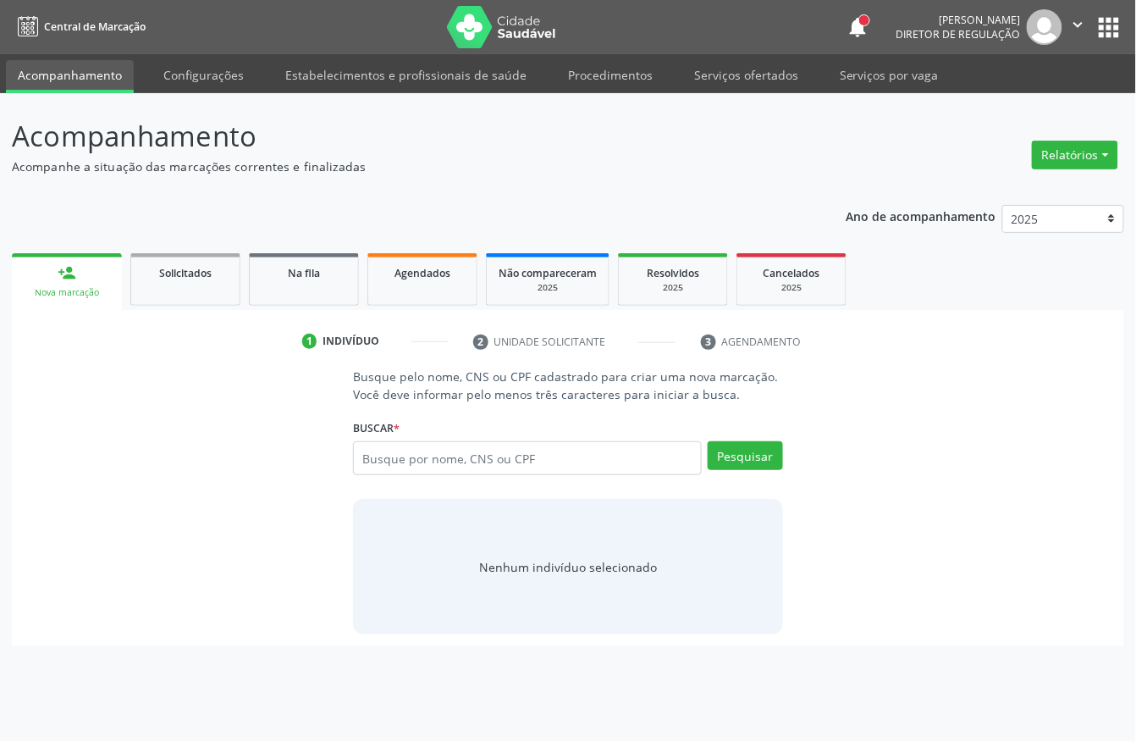
scroll to position [0, 0]
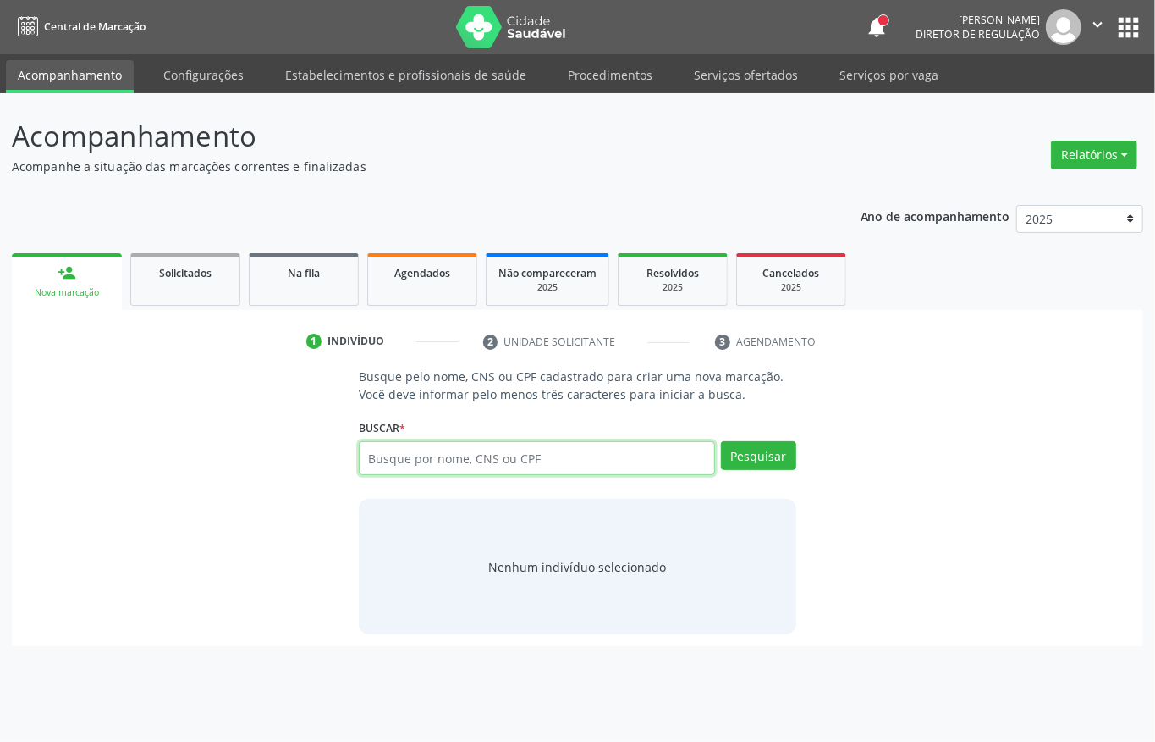
click at [424, 452] on input "text" at bounding box center [537, 458] width 356 height 34
type input "708602069774583"
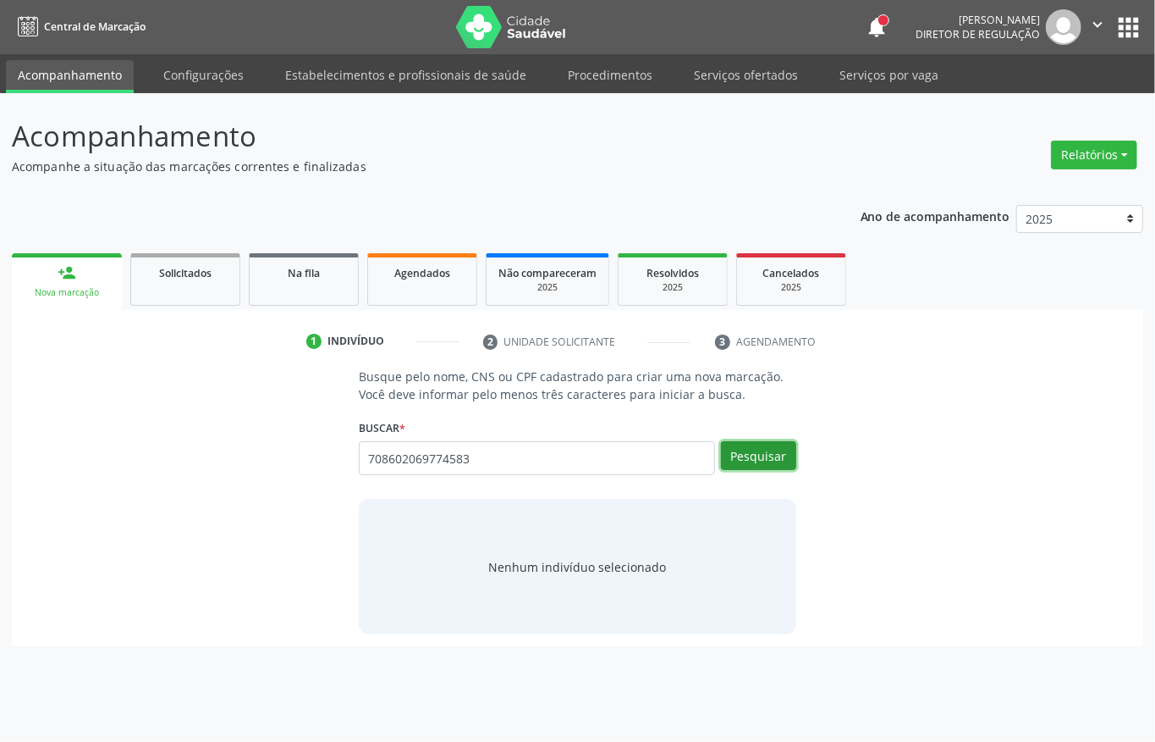
click at [728, 465] on button "Pesquisar" at bounding box center [758, 455] width 75 height 29
type input "708602069774583"
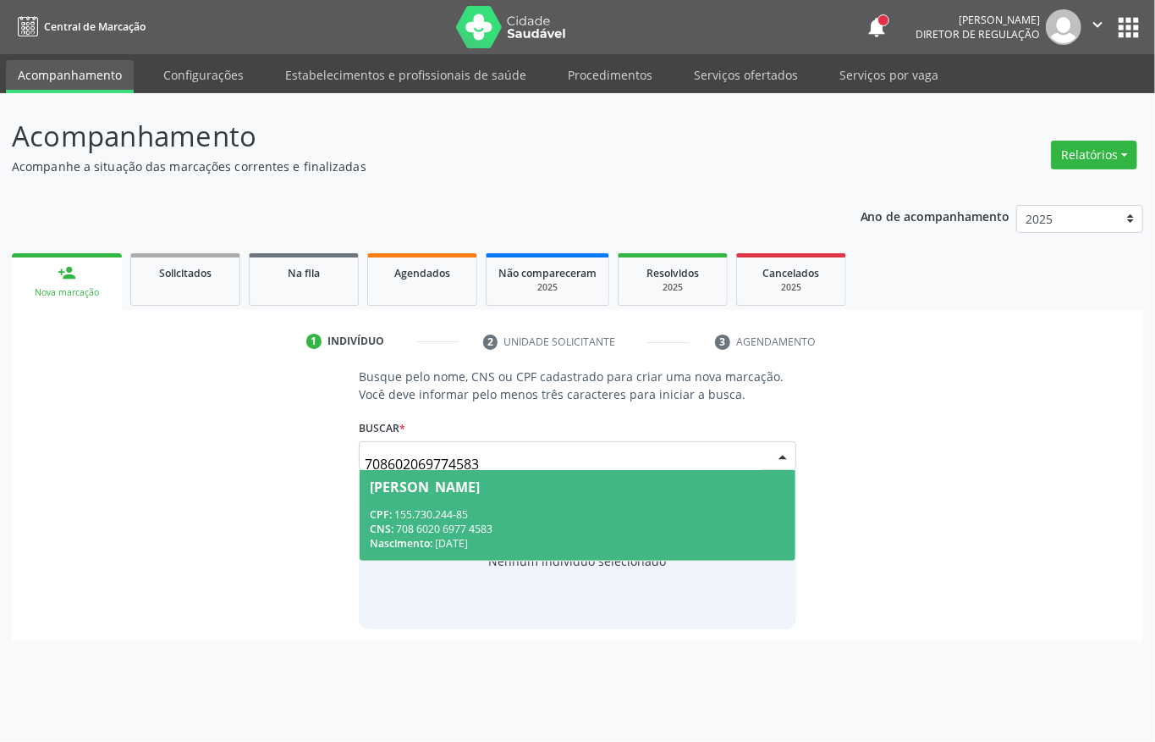
click at [488, 519] on div "CPF: 155.730.244-85" at bounding box center [578, 514] width 416 height 14
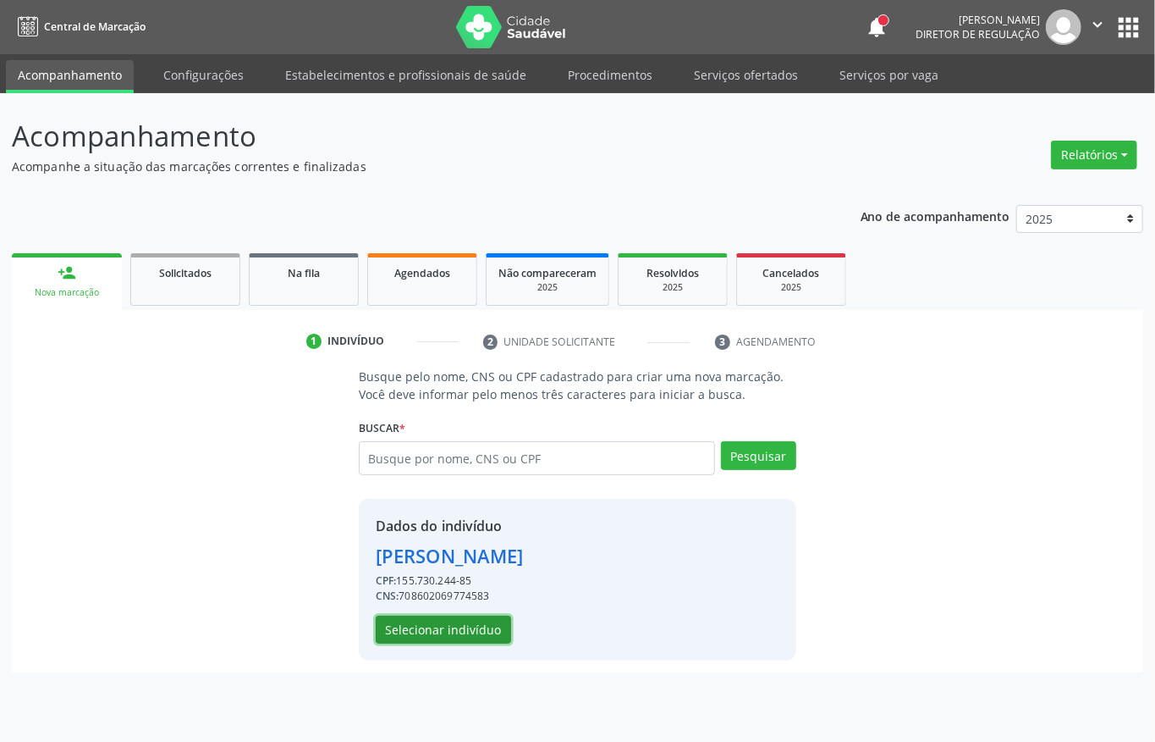
click at [469, 630] on button "Selecionar indivíduo" at bounding box center [443, 629] width 135 height 29
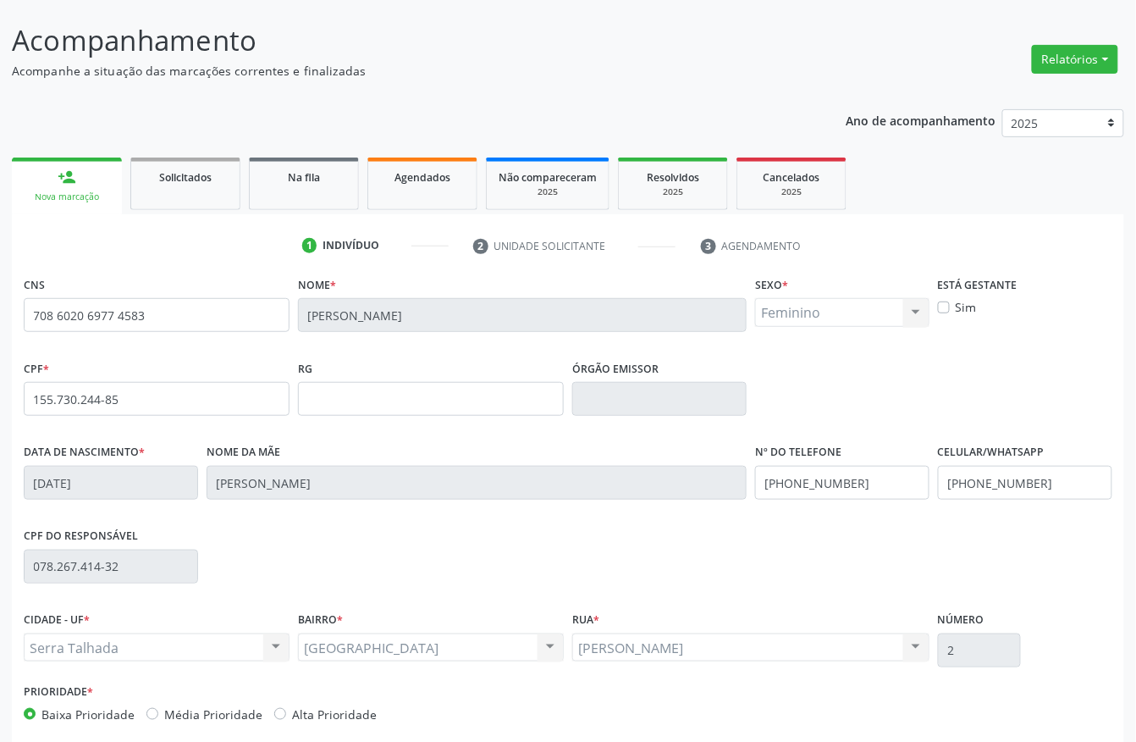
scroll to position [177, 0]
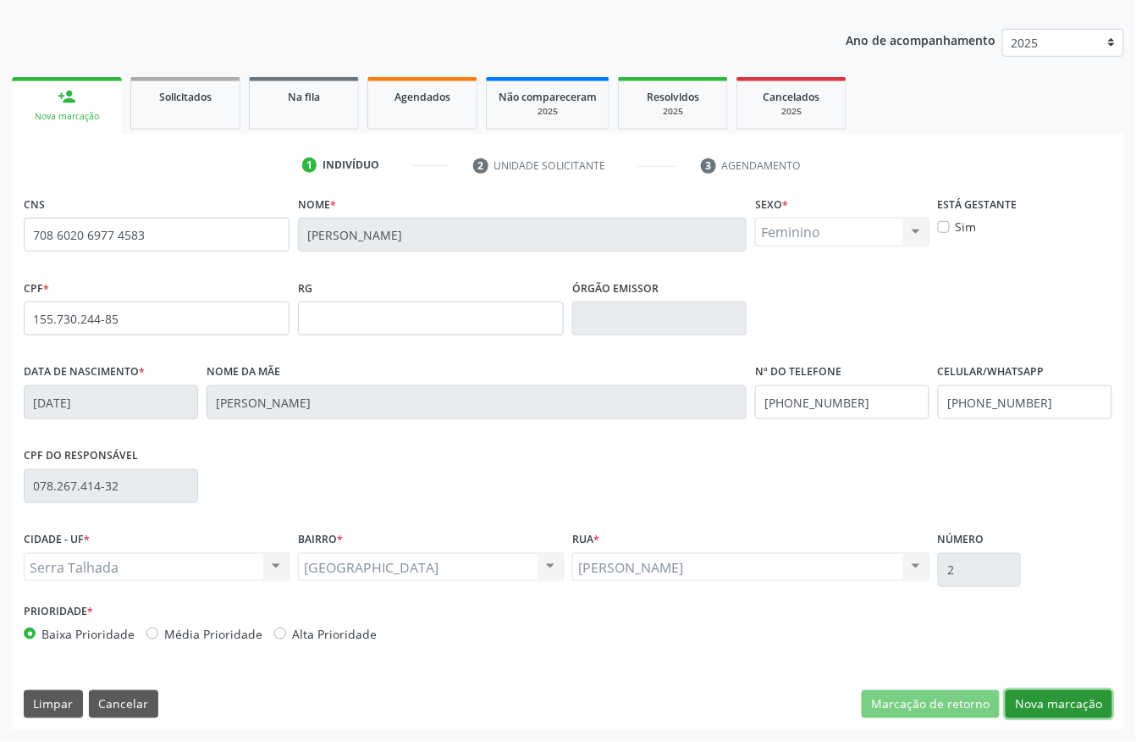
click at [1027, 704] on button "Nova marcação" at bounding box center [1059, 704] width 107 height 29
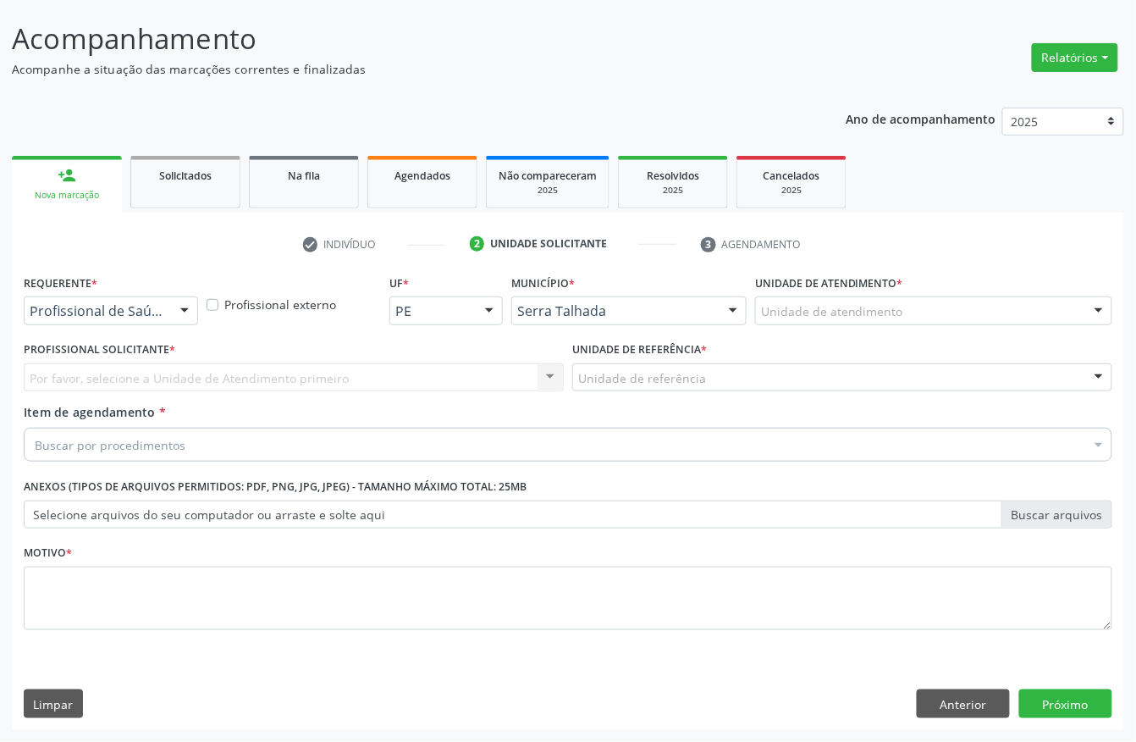
scroll to position [99, 0]
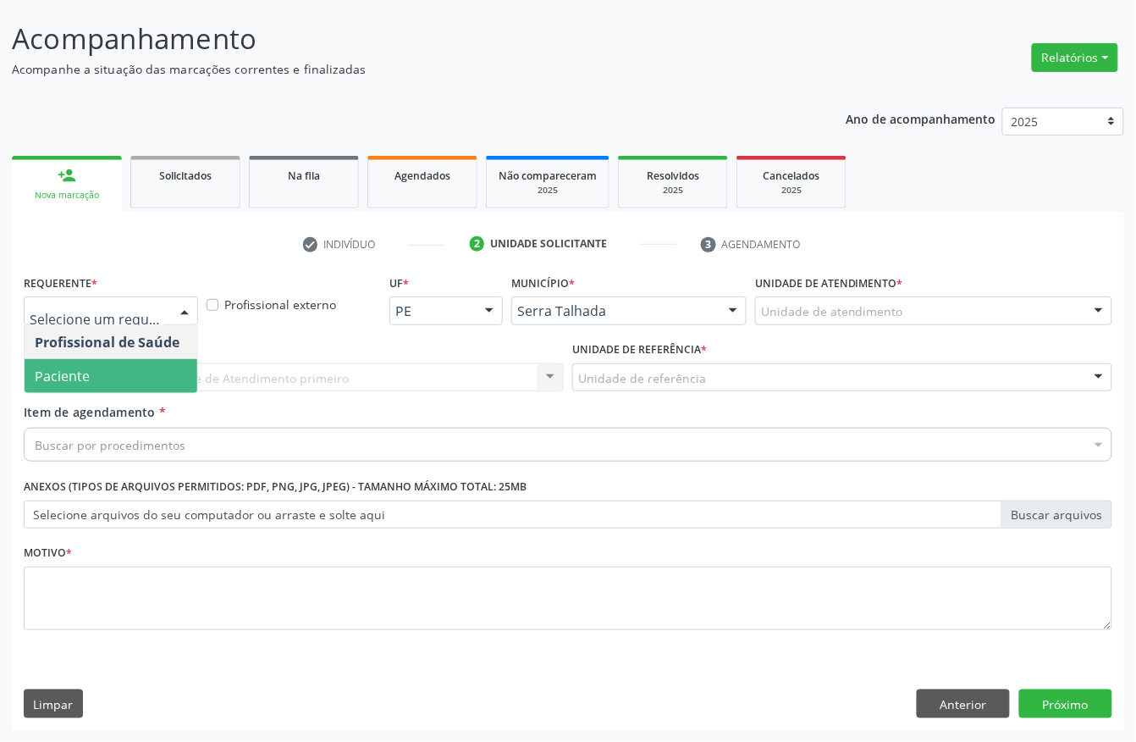
click at [106, 360] on span "Paciente" at bounding box center [111, 376] width 173 height 34
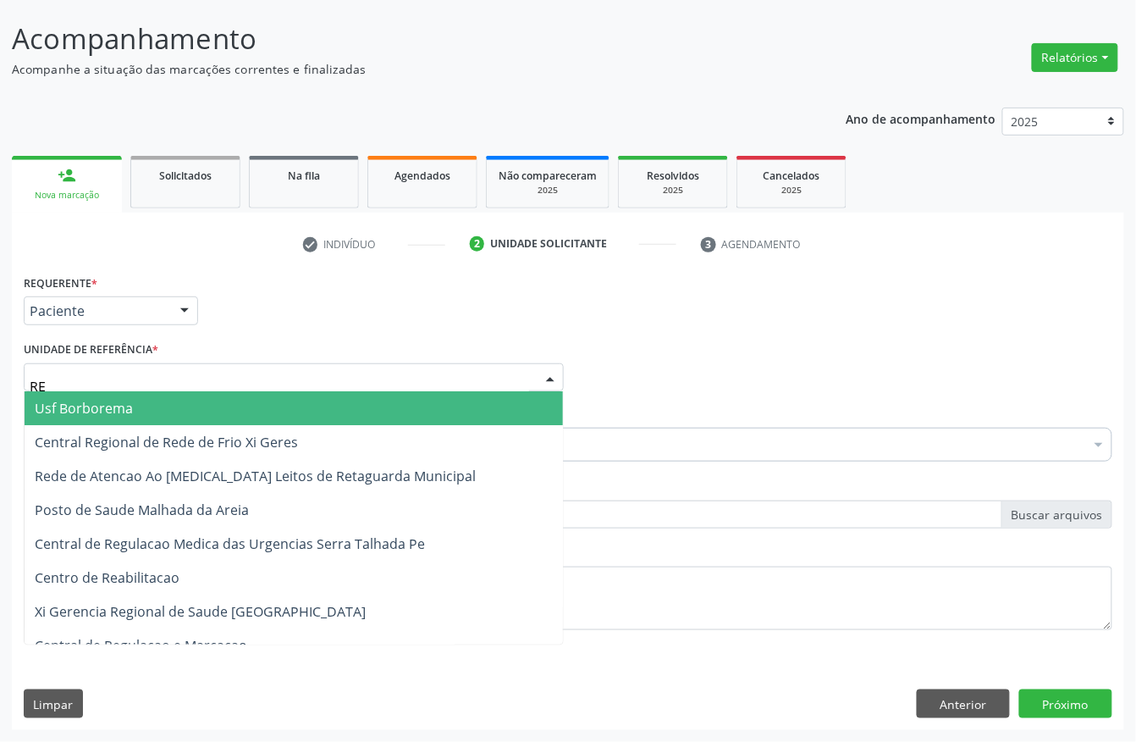
type input "REA"
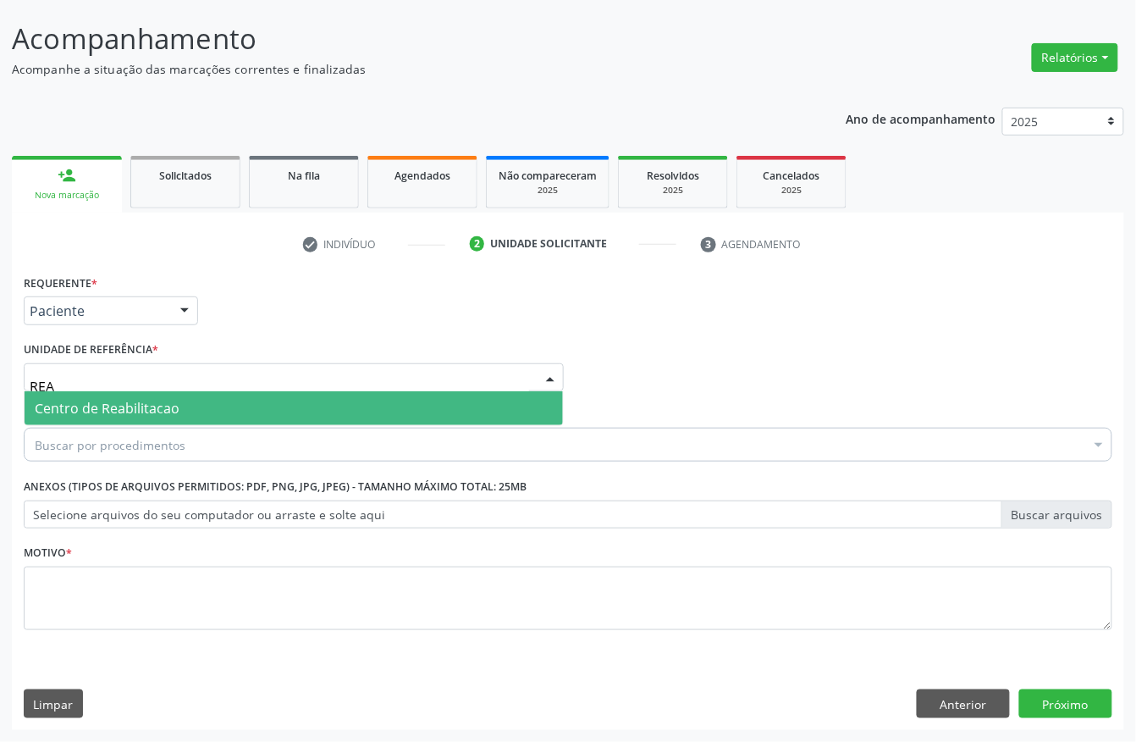
click at [99, 401] on span "Centro de Reabilitacao" at bounding box center [107, 408] width 145 height 19
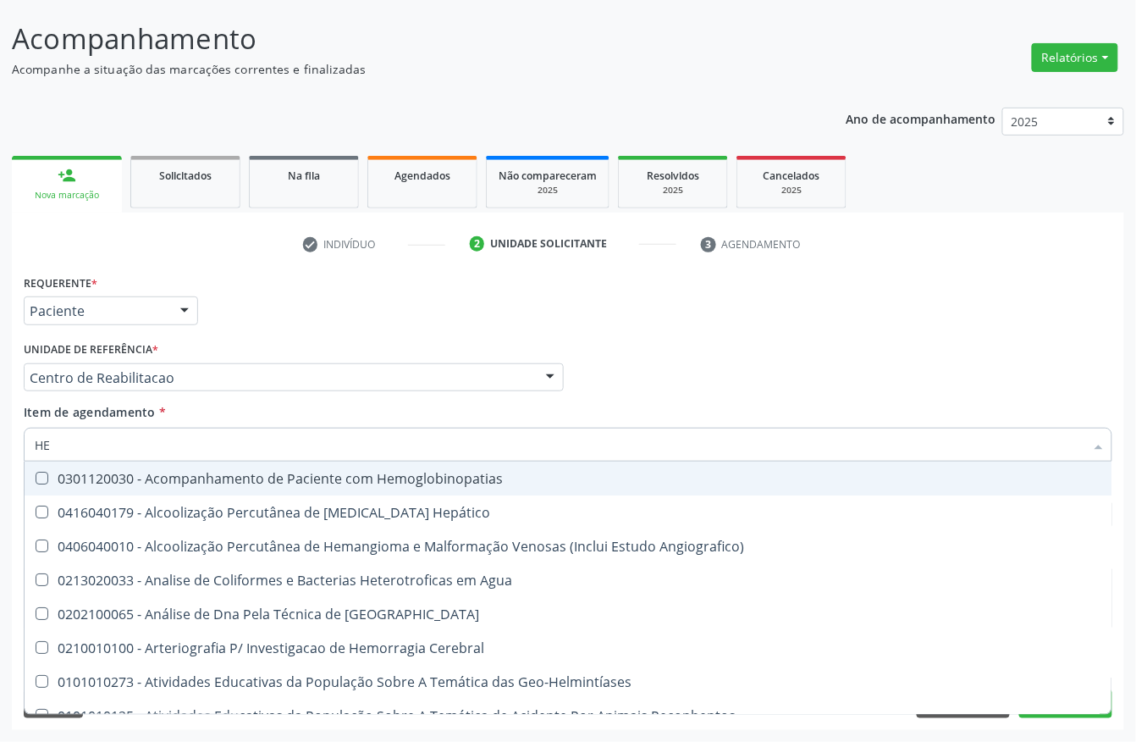
type input "H"
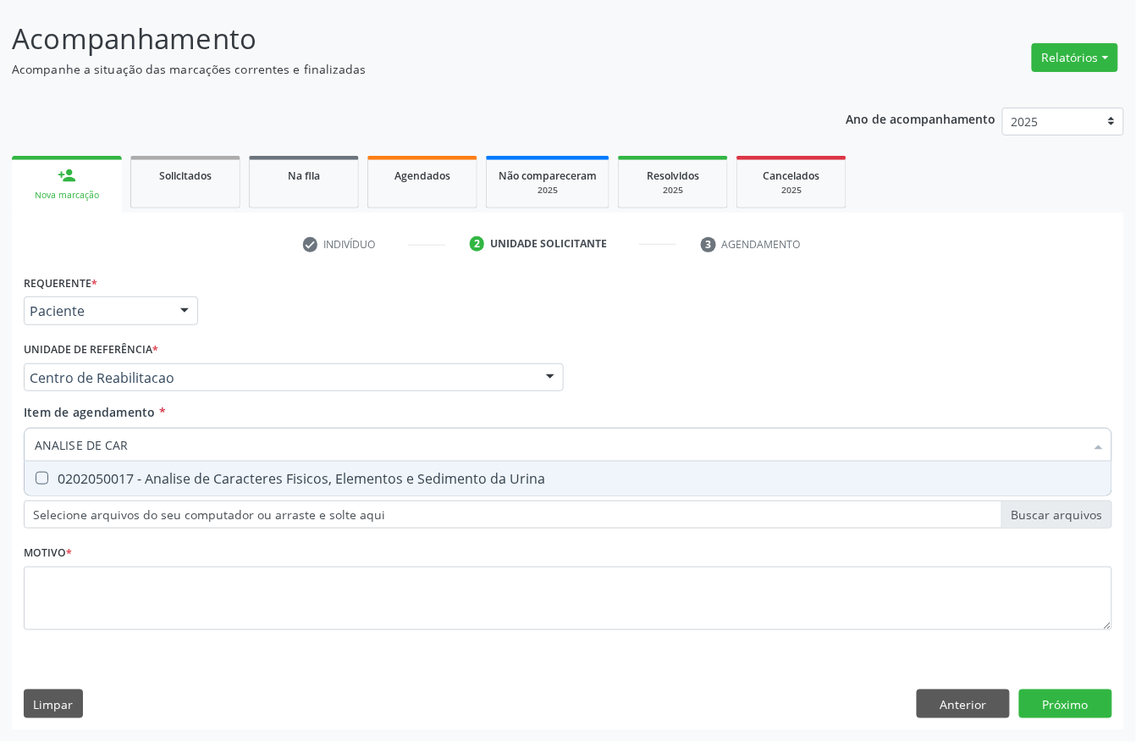
type input "ANALISE DE CARA"
click at [129, 471] on div "0202050017 - Analise de Caracteres Fisicos, Elementos e Sedimento da Urina" at bounding box center [568, 478] width 1067 height 14
checkbox Urina "true"
click at [135, 447] on input "ANALISE DE CARA" at bounding box center [560, 444] width 1050 height 34
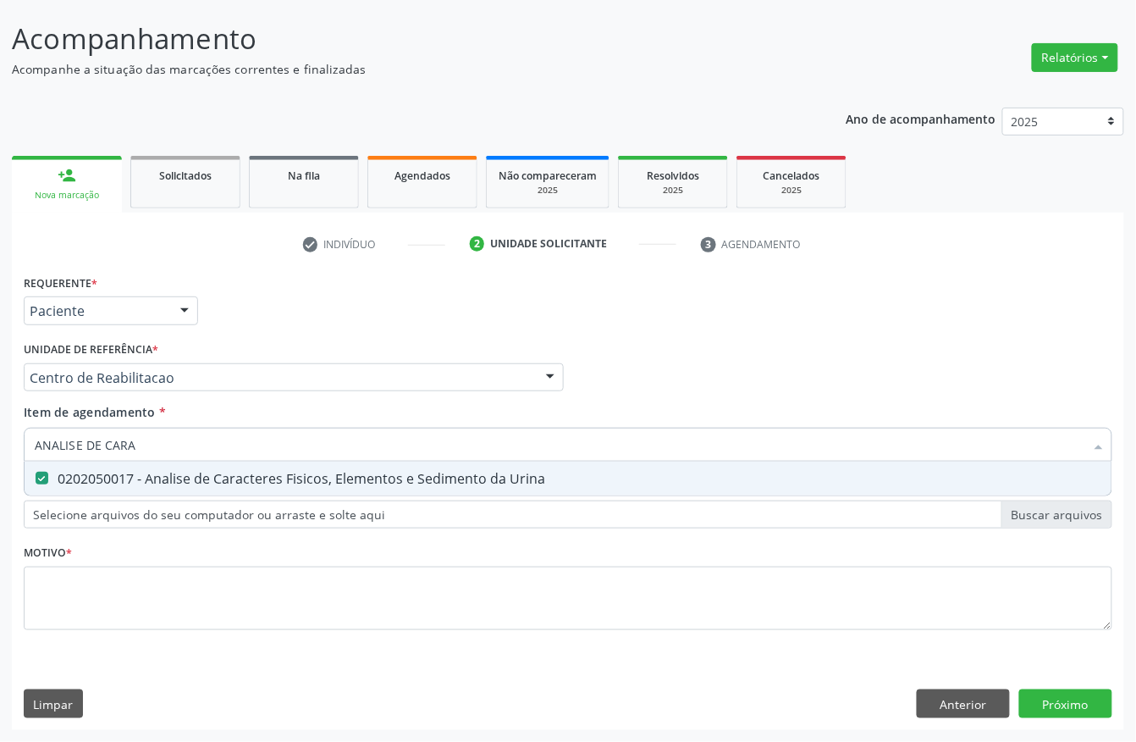
click at [136, 447] on input "ANALISE DE CARA" at bounding box center [560, 444] width 1050 height 34
checkbox Urina "false"
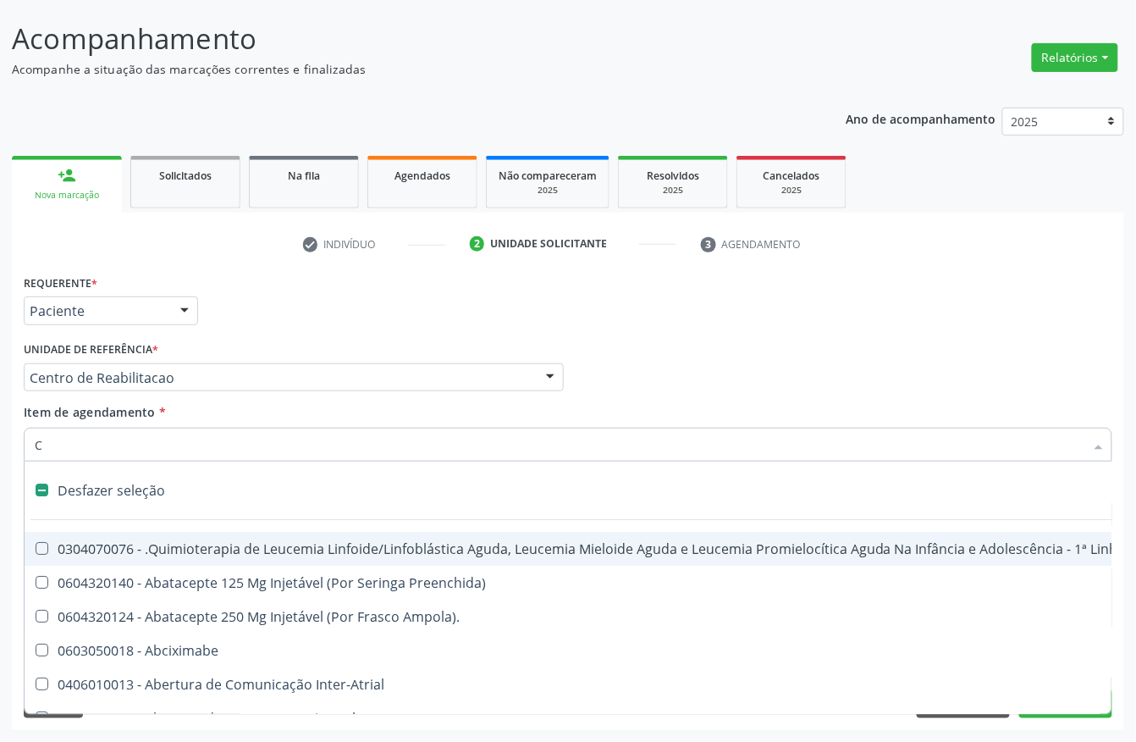
type input "CU"
checkbox Punho "false"
checkbox Urina "false"
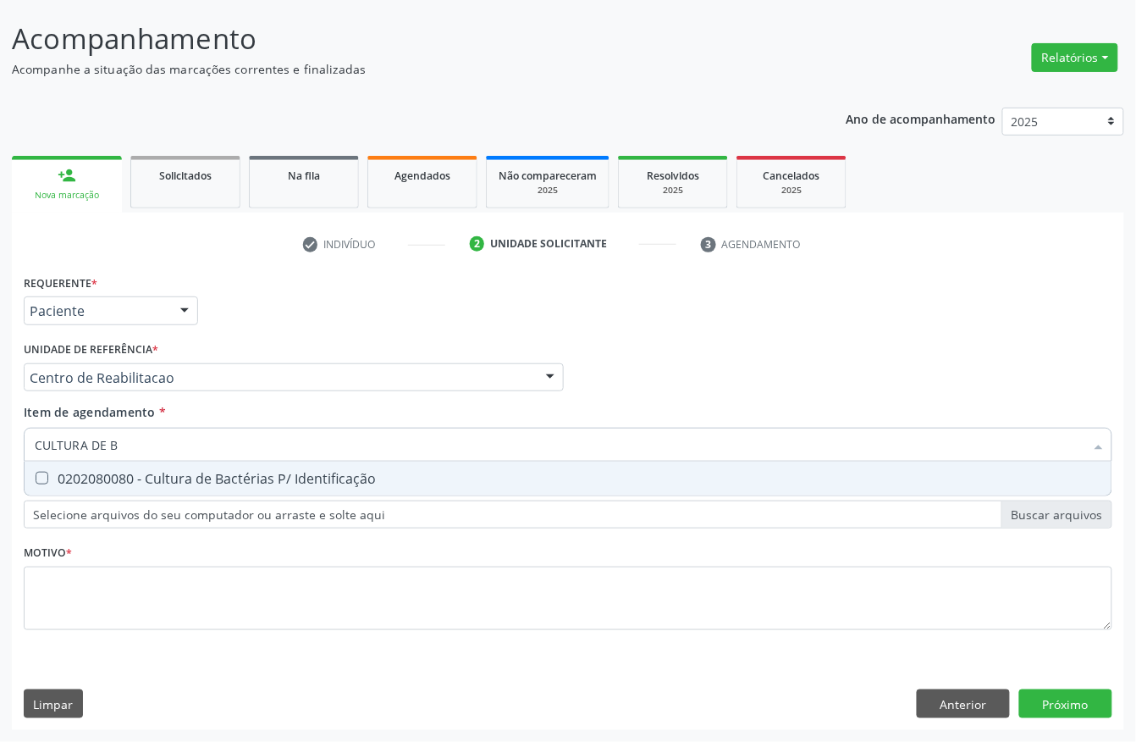
type input "CULTURA DE BA"
click at [298, 471] on div "0202080080 - Cultura de Bactérias P/ Identificação" at bounding box center [568, 478] width 1067 height 14
checkbox Identificação "true"
click at [224, 442] on input "CULTURA DE BA" at bounding box center [560, 444] width 1050 height 34
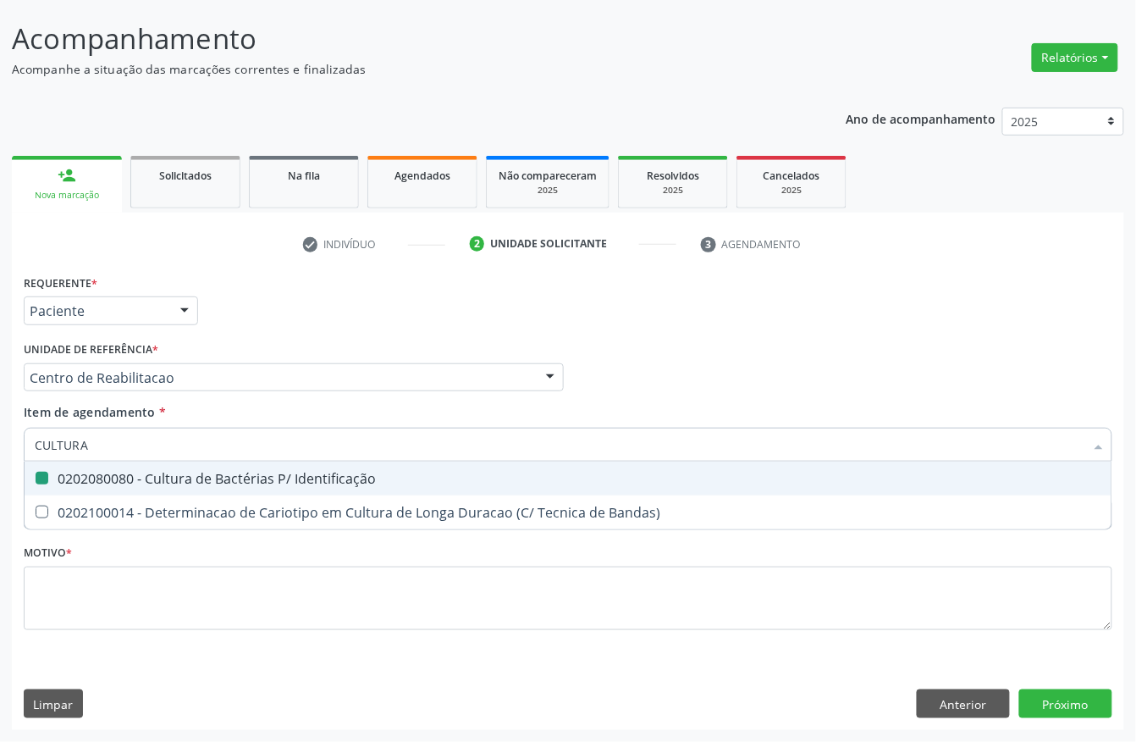
type input "CULTURA"
checkbox Identificação "false"
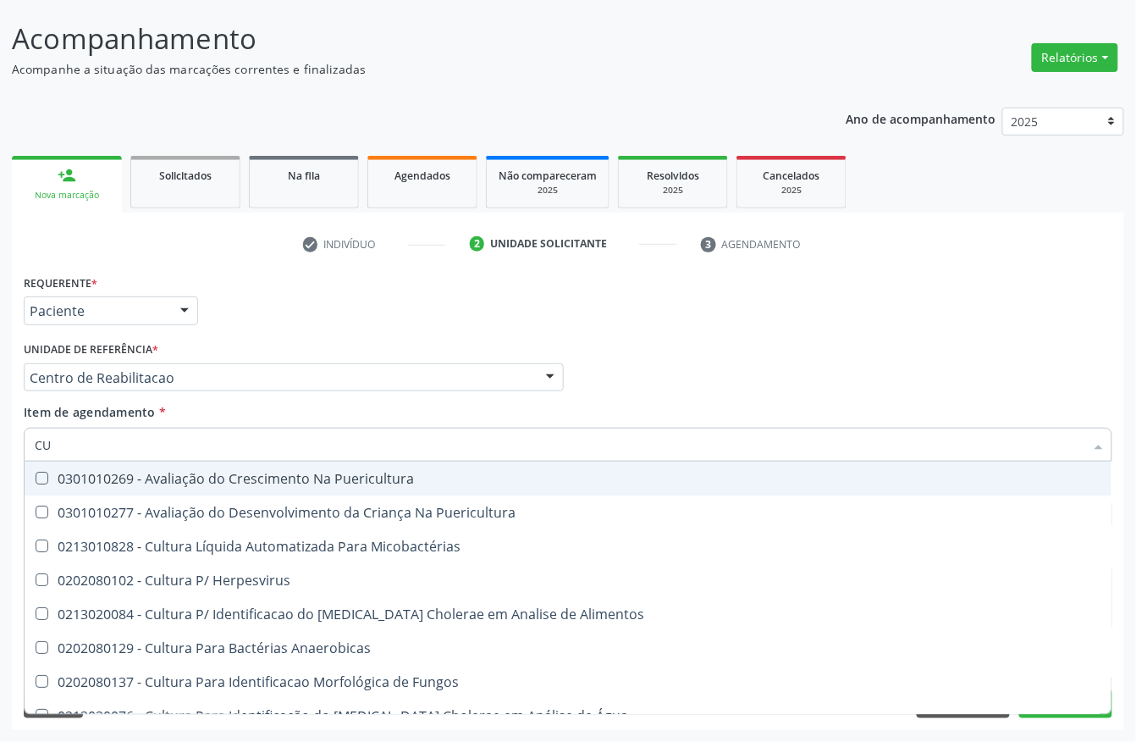
type input "C"
checkbox Identificação "false"
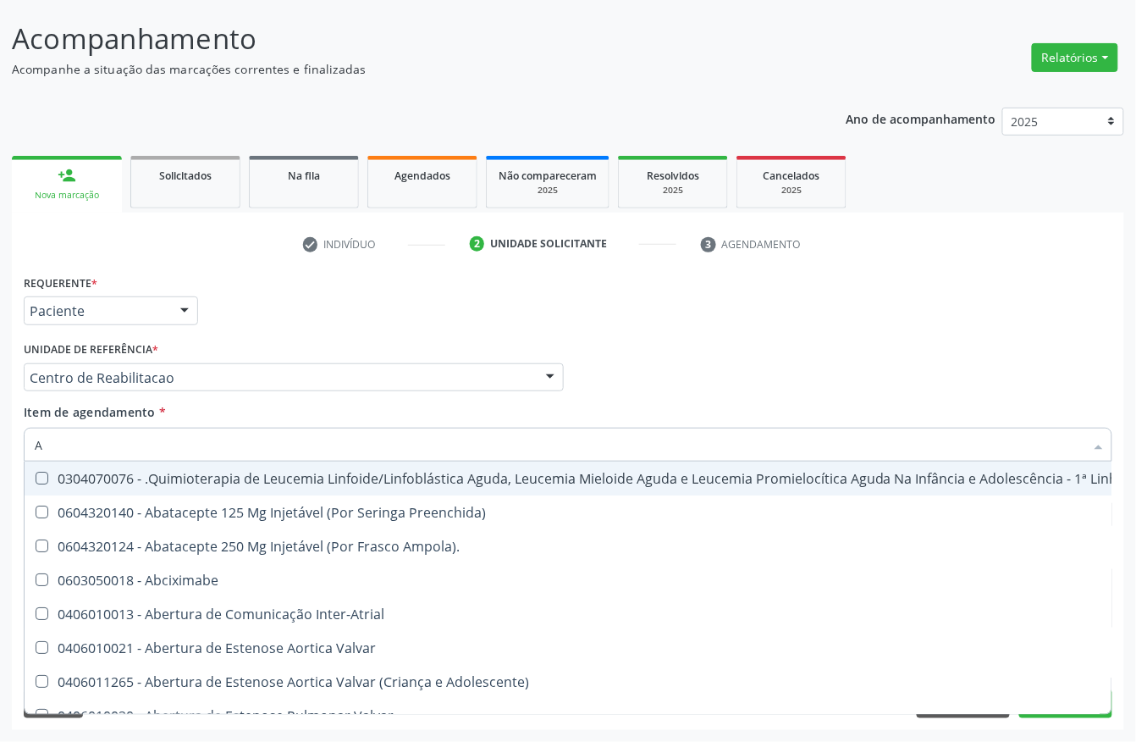
type input "AN"
checkbox Quadril "true"
checkbox Urina "false"
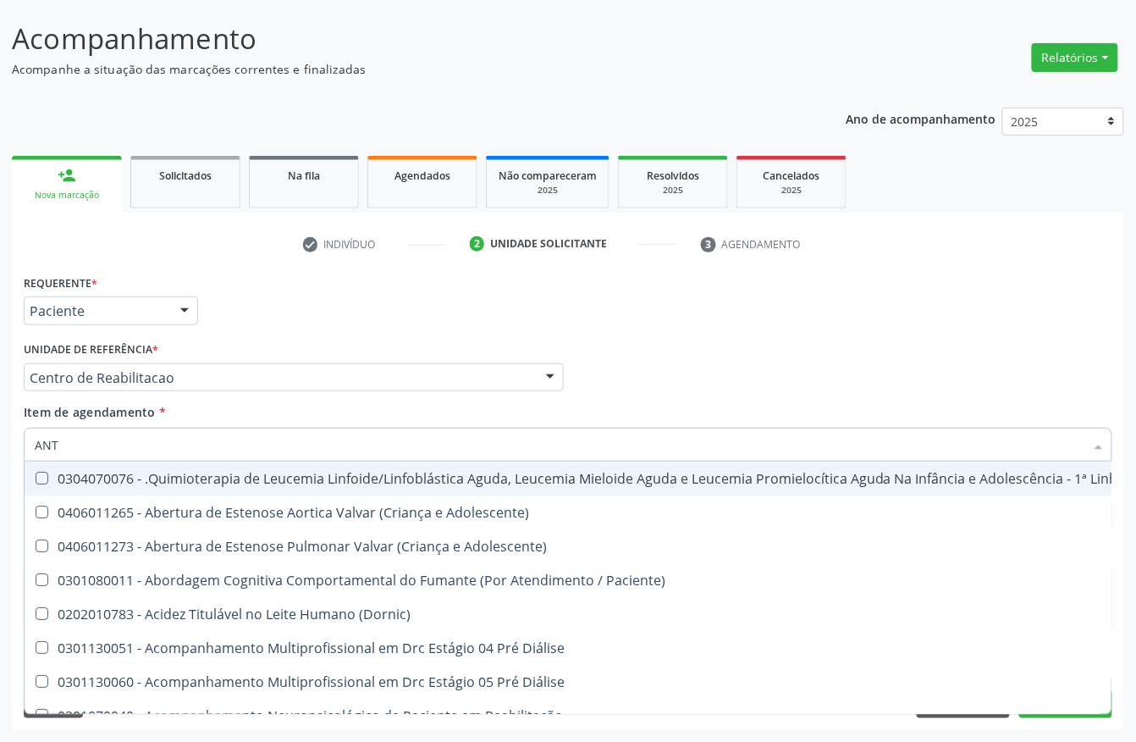
type input "ANTI"
checkbox Urina "false"
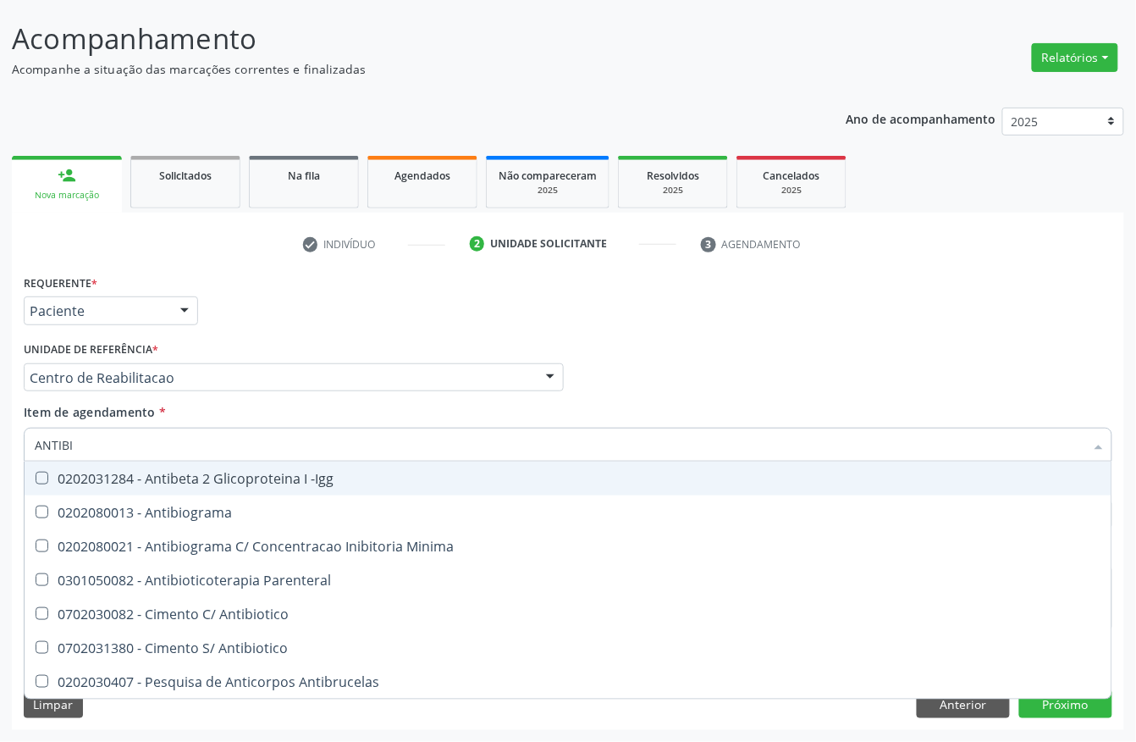
type input "ANTIBIO"
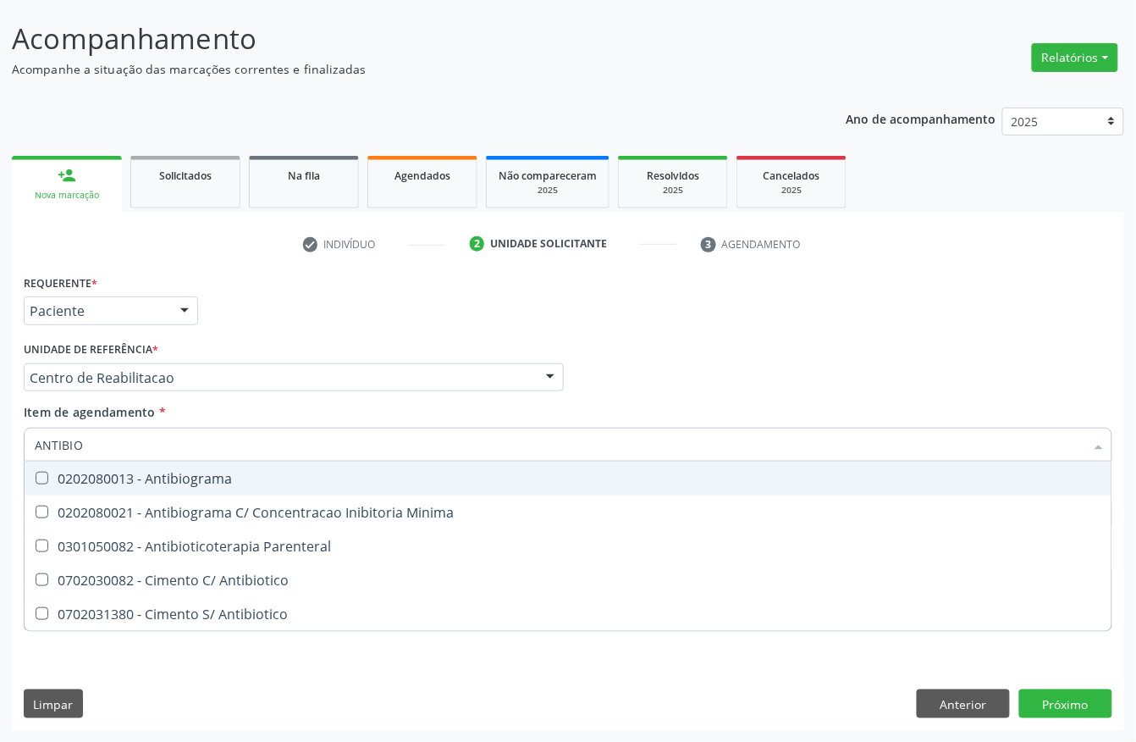
click at [194, 471] on div "0202080013 - Antibiograma" at bounding box center [568, 478] width 1067 height 14
checkbox Antibiograma "true"
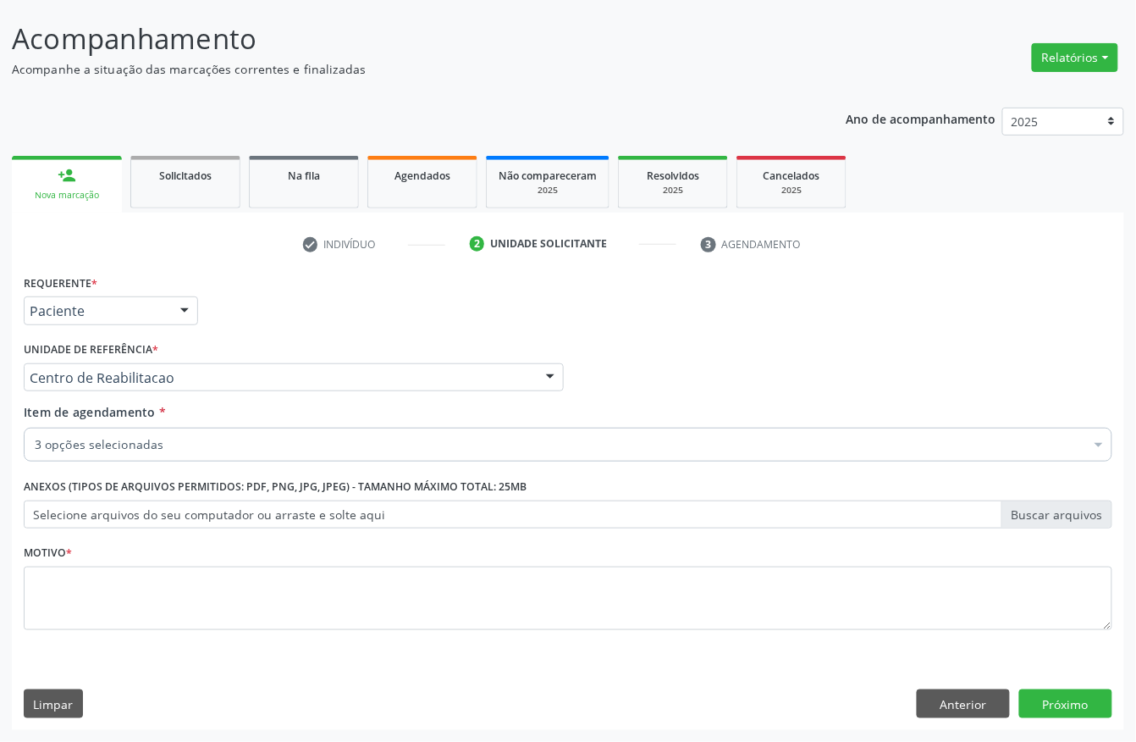
checkbox Urina "true"
checkbox Identificação "true"
checkbox Antibiograma "true"
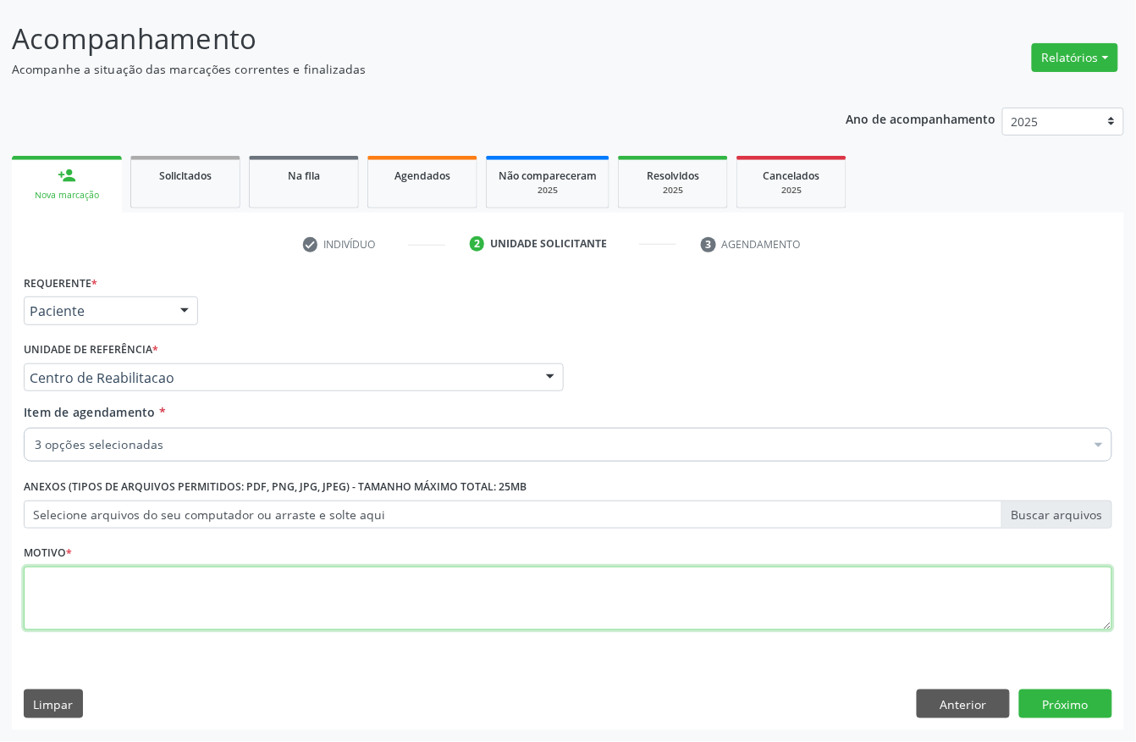
click at [74, 569] on textarea at bounding box center [568, 598] width 1089 height 64
type textarea "S"
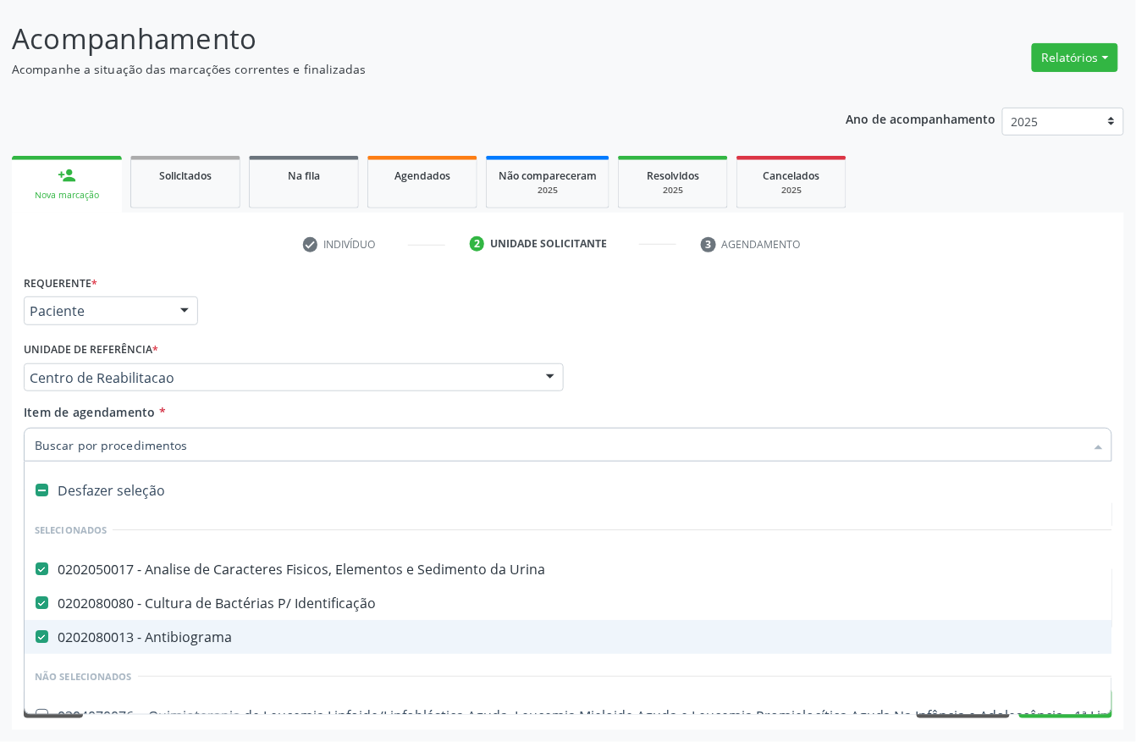
click at [1050, 366] on div "Profissional Solicitante Por favor, selecione a Unidade de Atendimento primeiro…" at bounding box center [567, 370] width 1097 height 66
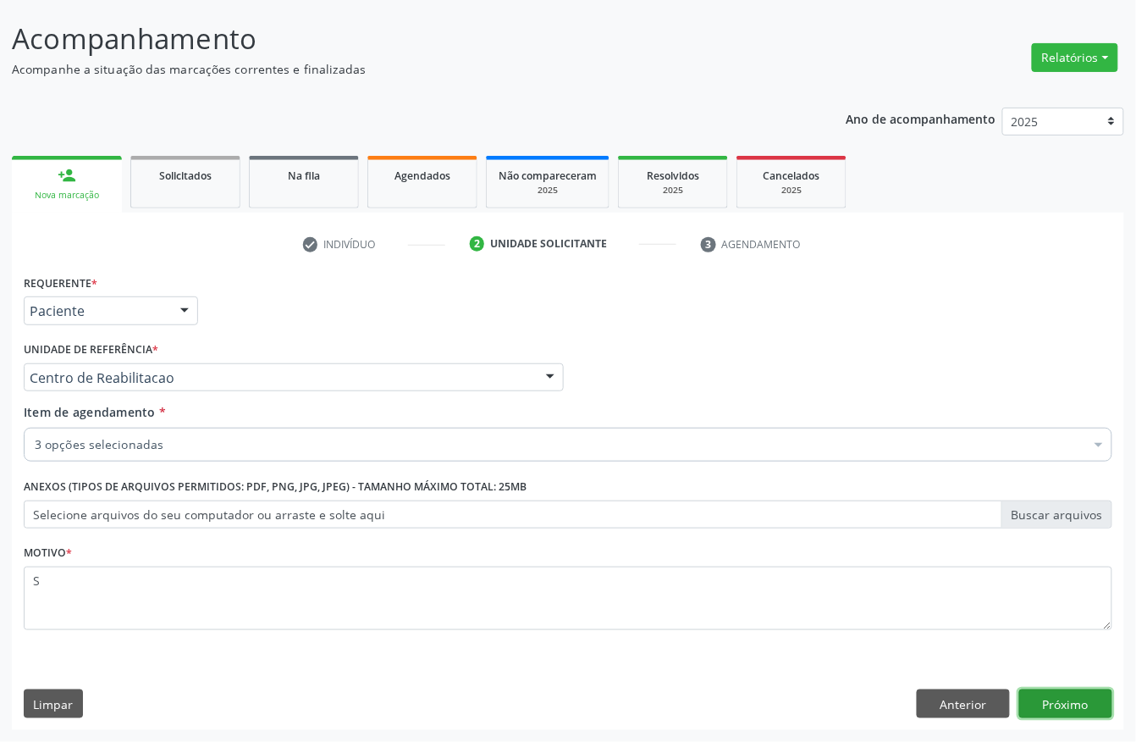
click at [1047, 703] on button "Próximo" at bounding box center [1065, 703] width 93 height 29
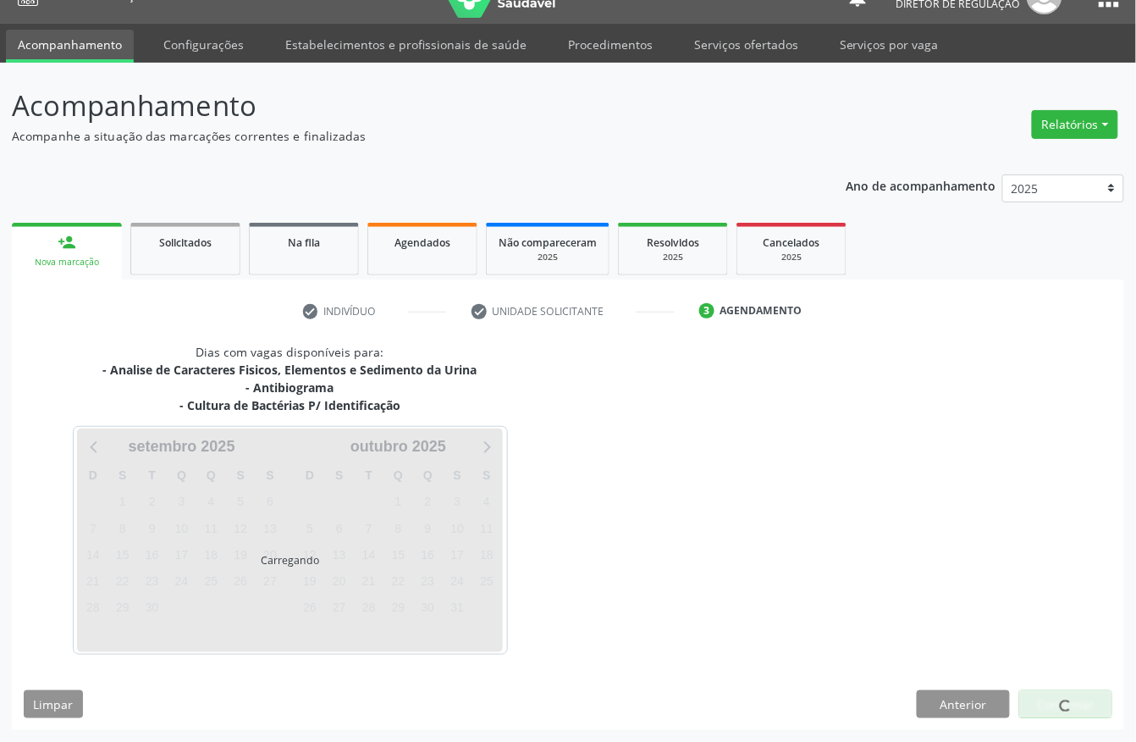
scroll to position [31, 0]
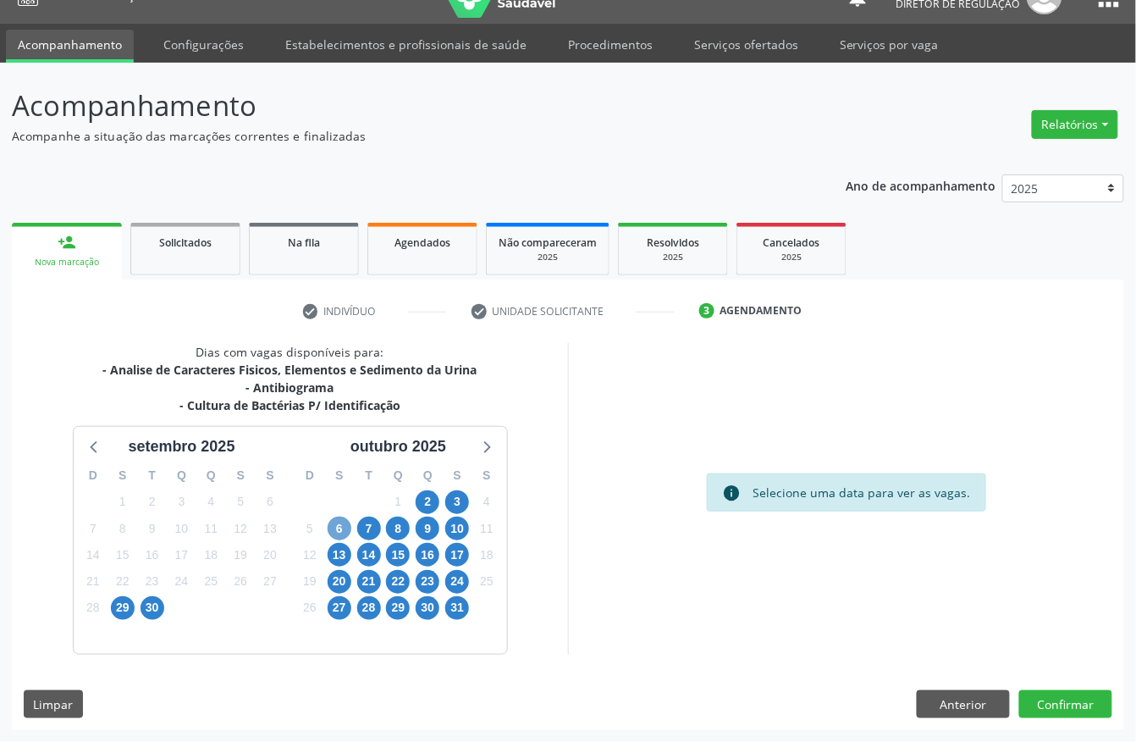
click at [334, 527] on span "6" at bounding box center [340, 528] width 24 height 24
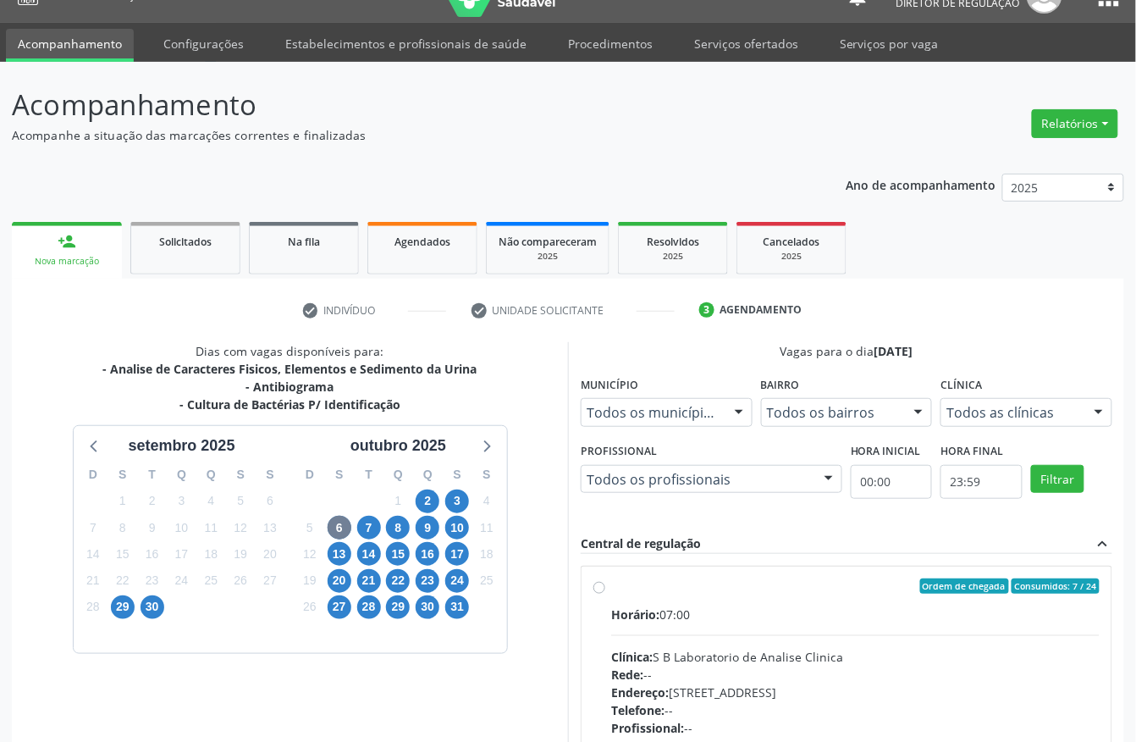
click at [721, 615] on div "Horário: 07:00" at bounding box center [855, 614] width 488 height 18
click at [605, 593] on input "Ordem de chegada Consumidos: 7 / 24 Horário: 07:00 Clínica: S B Laboratorio de …" at bounding box center [599, 585] width 12 height 15
radio input "true"
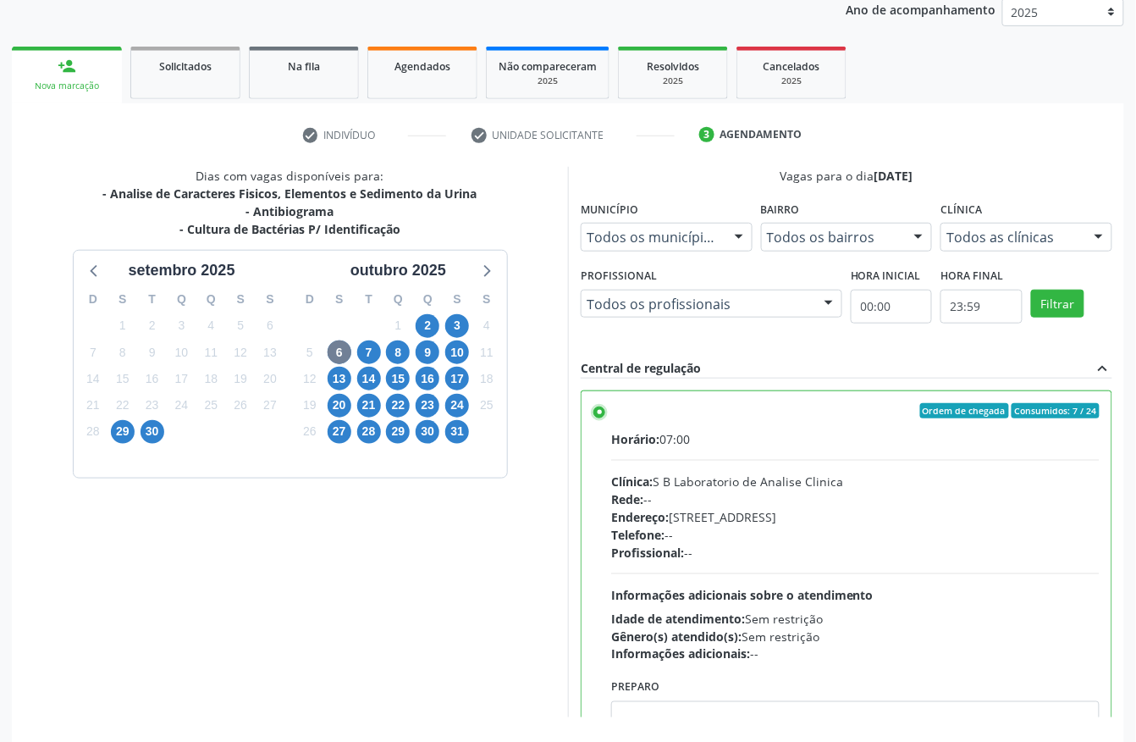
scroll to position [271, 0]
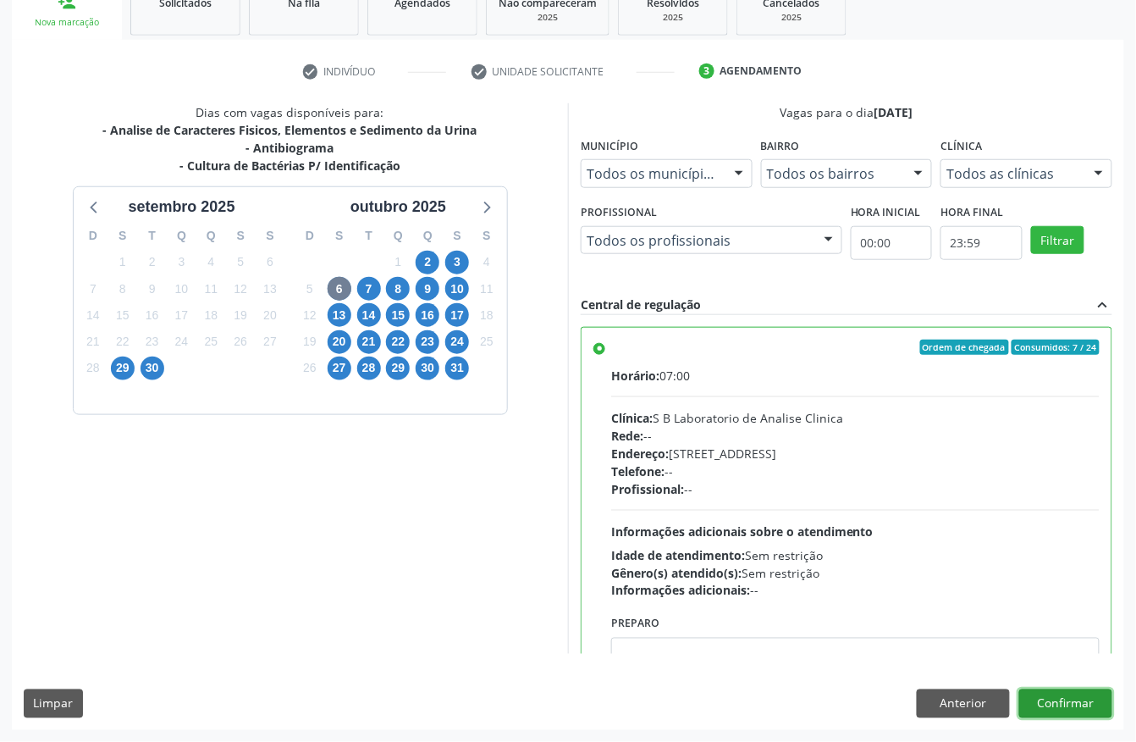
click at [1034, 694] on button "Confirmar" at bounding box center [1065, 703] width 93 height 29
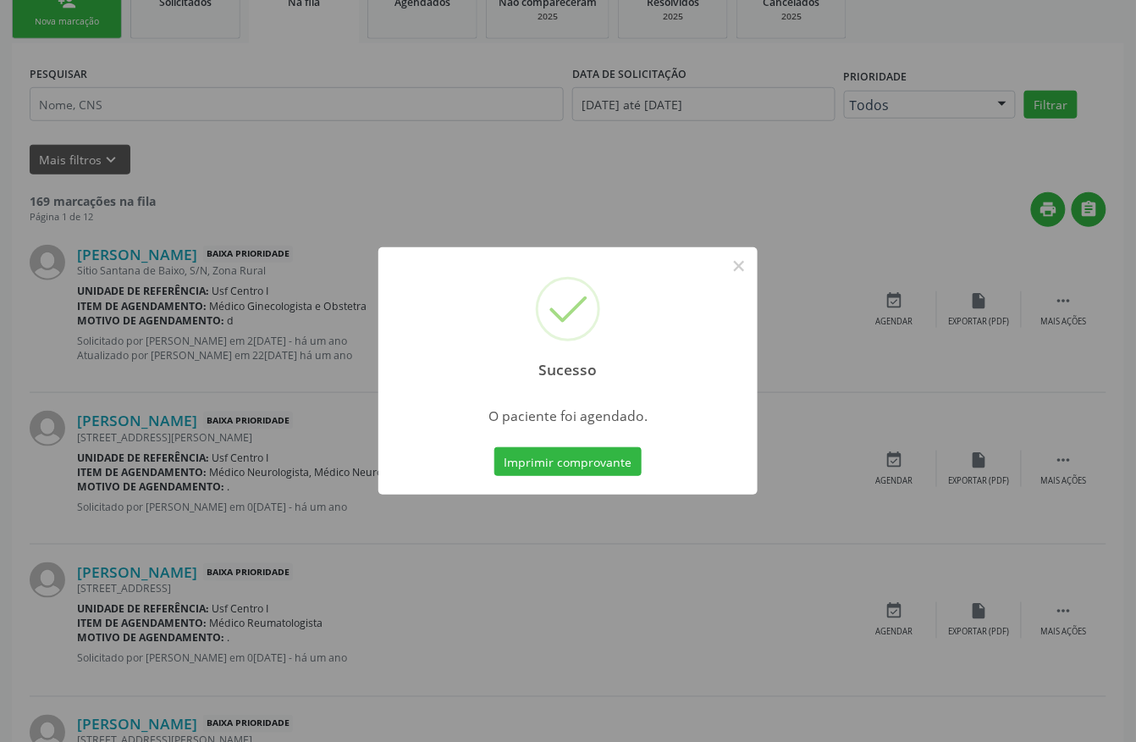
scroll to position [0, 0]
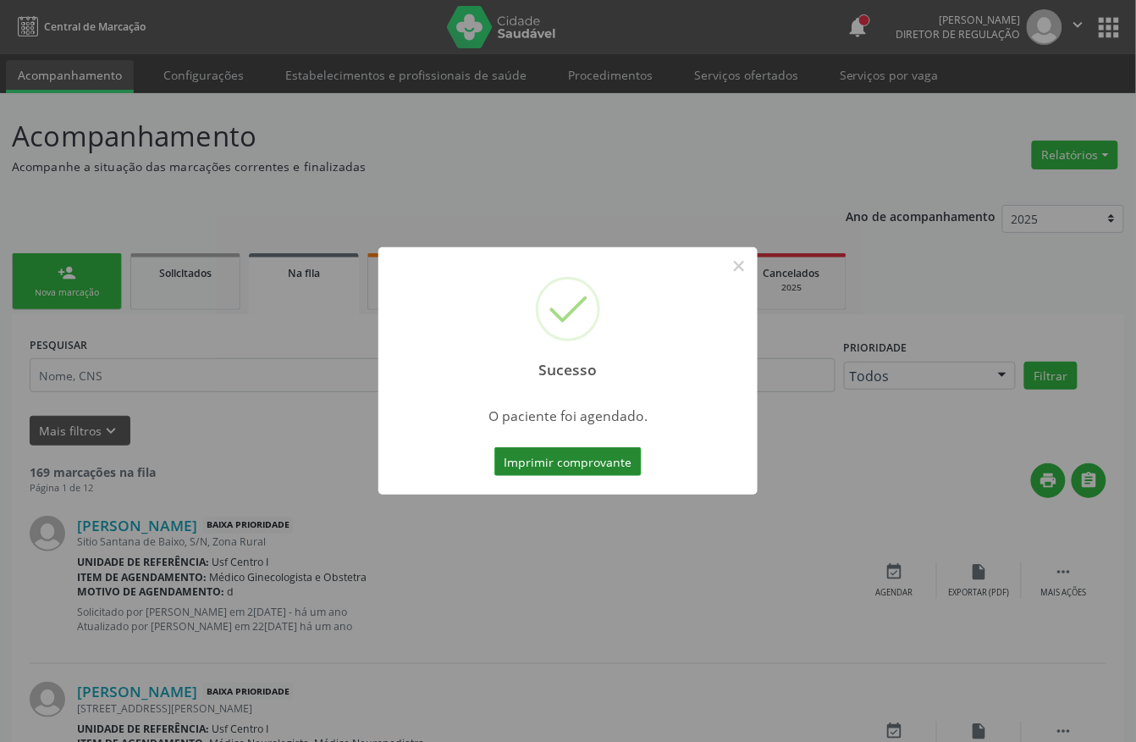
click at [555, 458] on button "Imprimir comprovante" at bounding box center [567, 461] width 147 height 29
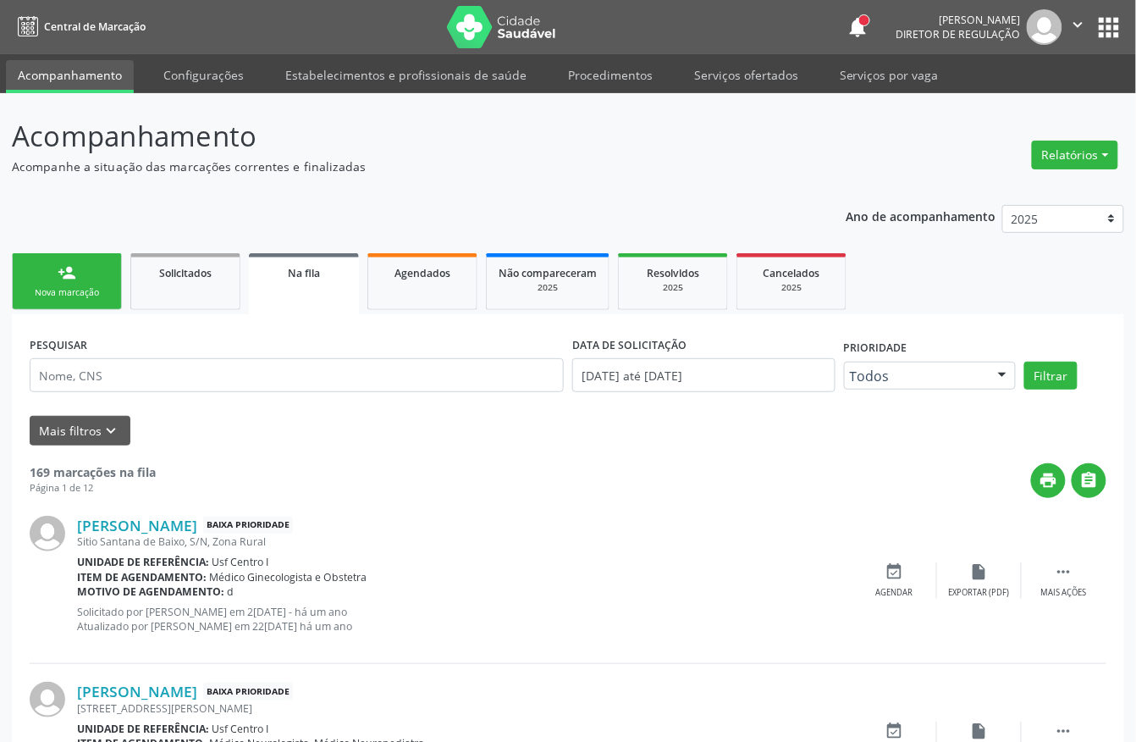
drag, startPoint x: 555, startPoint y: 458, endPoint x: 102, endPoint y: 289, distance: 483.5
click at [102, 289] on div "Nova marcação" at bounding box center [67, 292] width 85 height 13
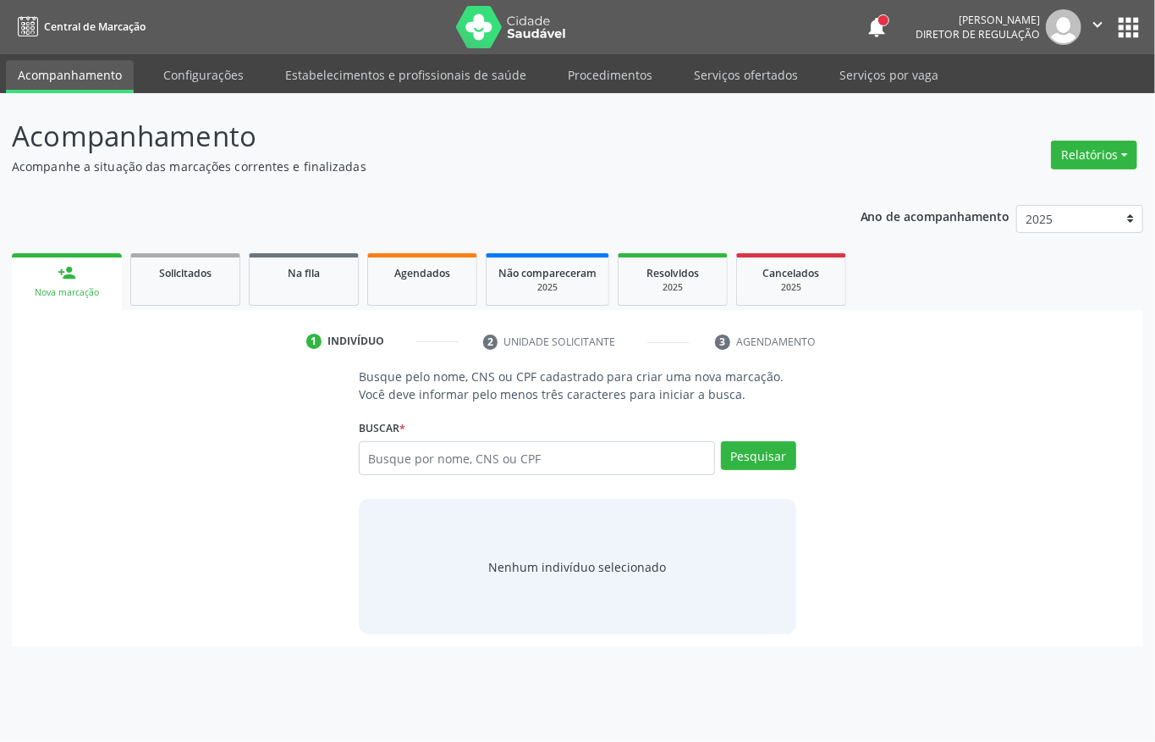
click at [86, 269] on link "person_add Nova marcação" at bounding box center [67, 281] width 110 height 57
click at [417, 468] on input "text" at bounding box center [537, 458] width 356 height 34
type input "708602069774583"
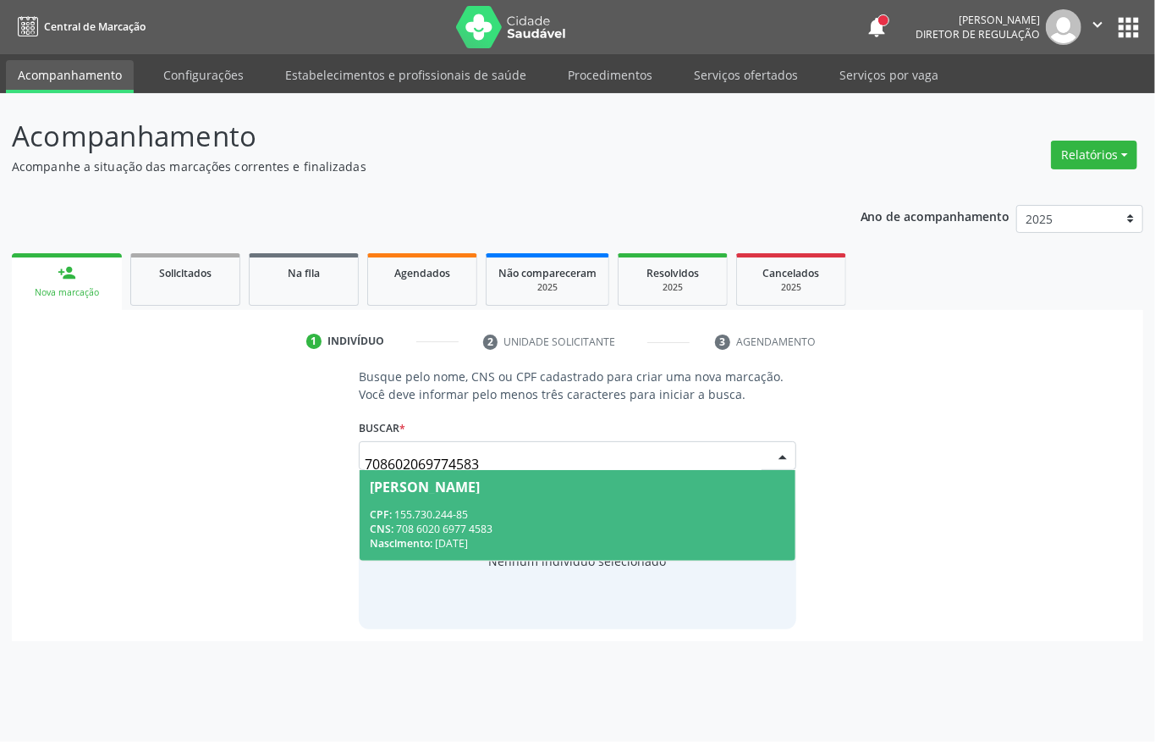
click at [573, 499] on span "Jucinara Araújo da Silva CPF: 155.730.244-85 CNS: 708 6020 6977 4583 Nascimento…" at bounding box center [578, 515] width 436 height 91
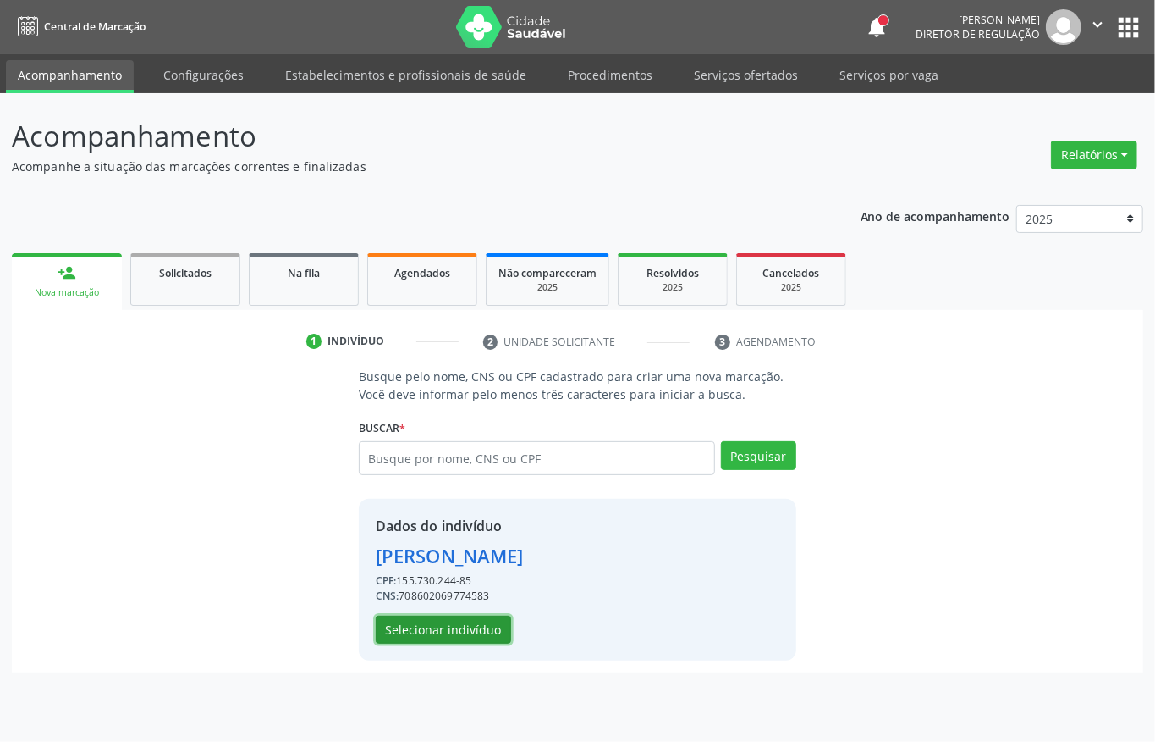
click at [441, 628] on button "Selecionar indivíduo" at bounding box center [443, 629] width 135 height 29
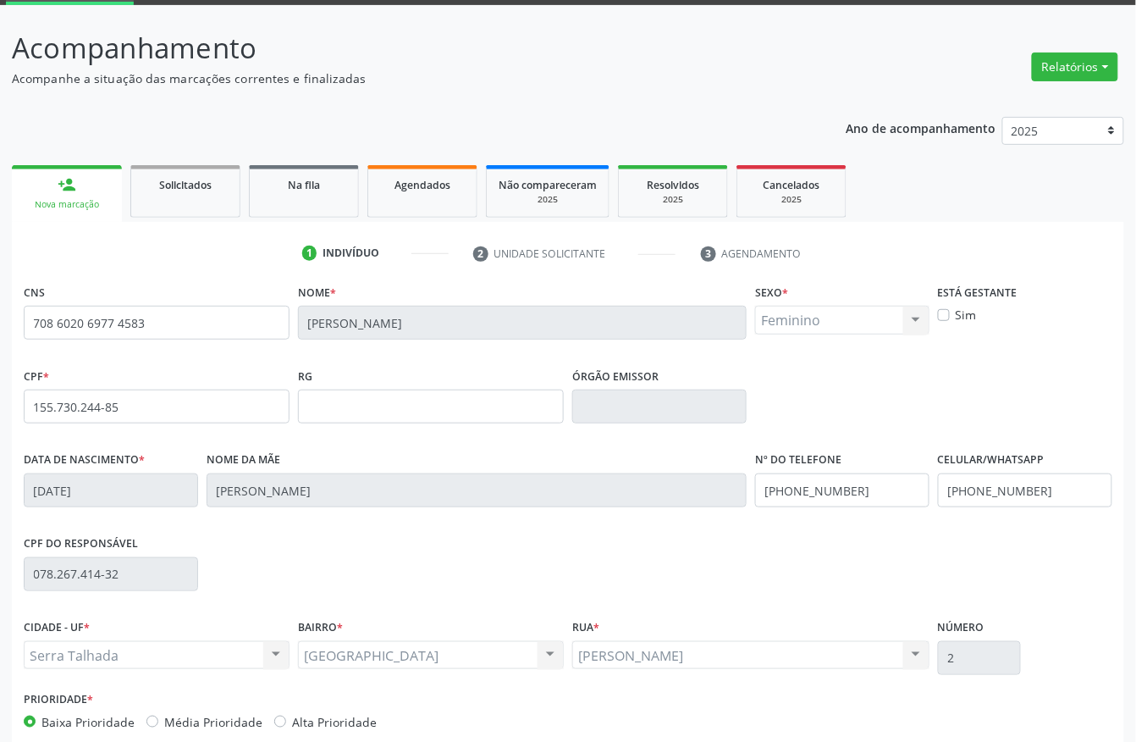
scroll to position [177, 0]
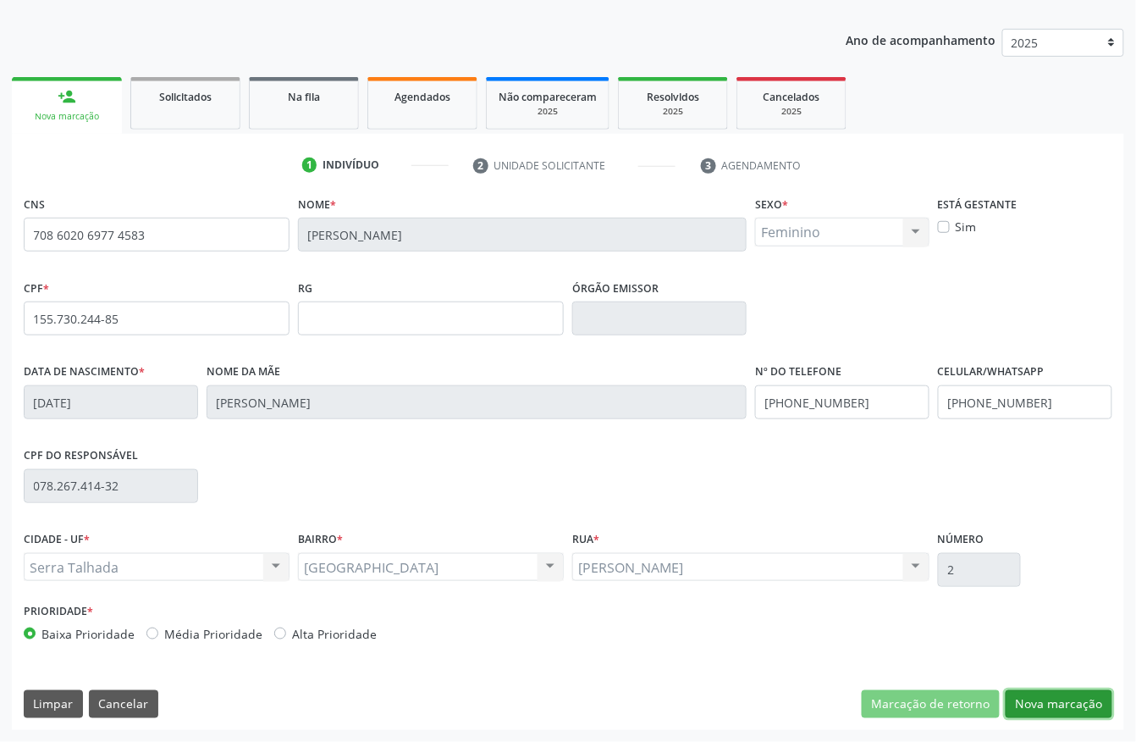
click at [1072, 696] on button "Nova marcação" at bounding box center [1059, 704] width 107 height 29
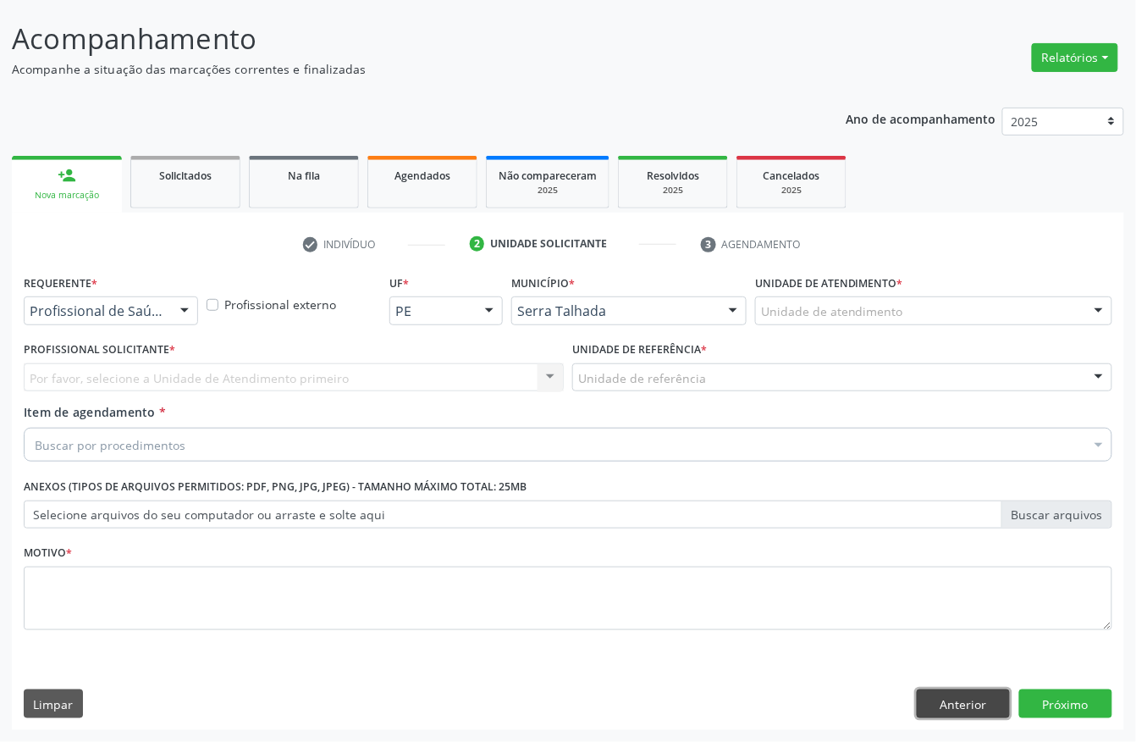
drag, startPoint x: 993, startPoint y: 708, endPoint x: 969, endPoint y: 672, distance: 43.4
click at [993, 708] on button "Anterior" at bounding box center [963, 703] width 93 height 29
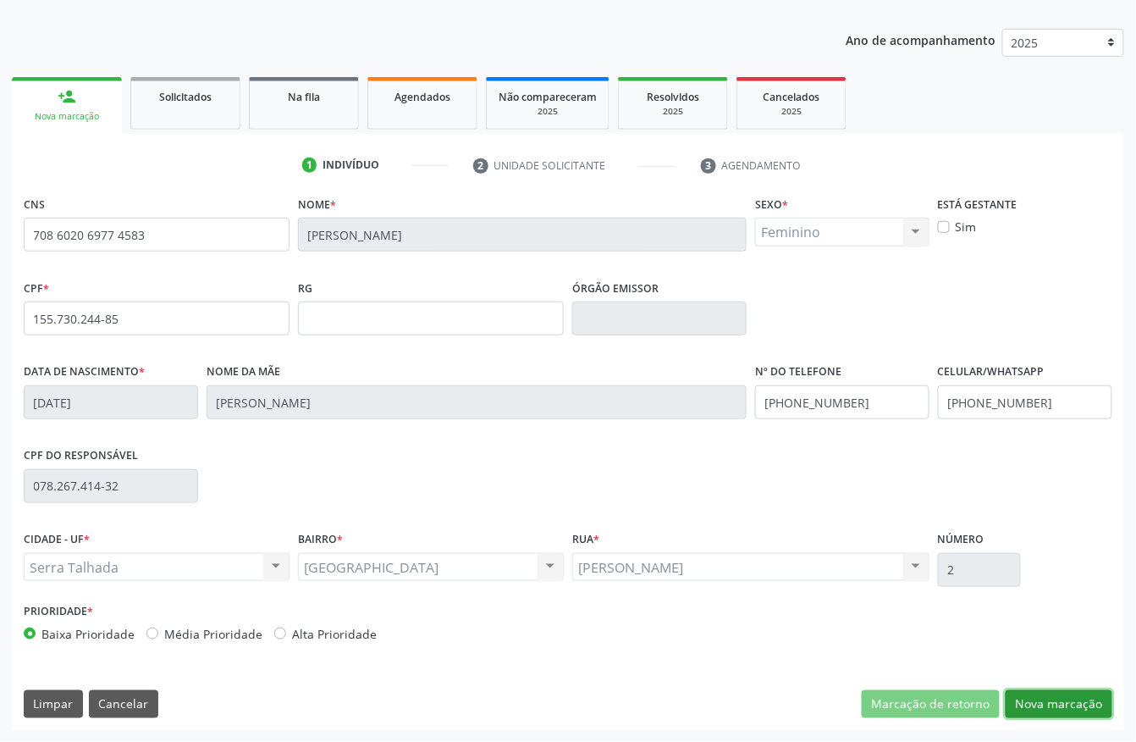
click at [1070, 712] on button "Nova marcação" at bounding box center [1059, 704] width 107 height 29
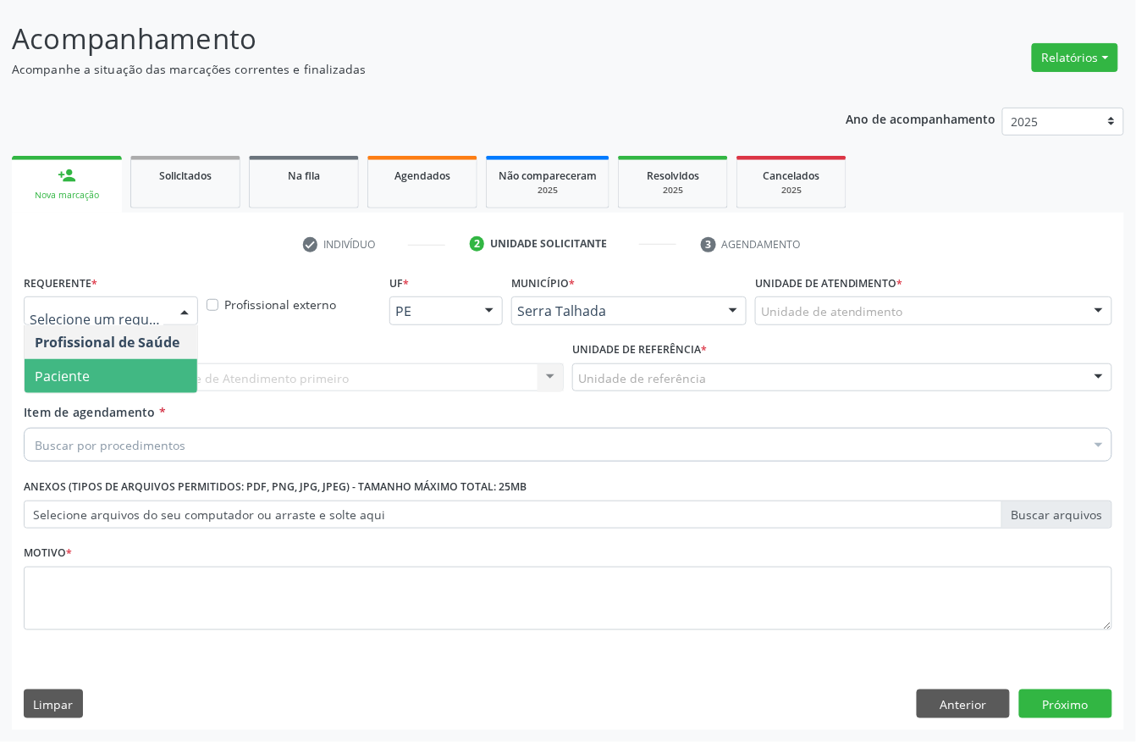
click at [83, 379] on span "Paciente" at bounding box center [62, 376] width 55 height 19
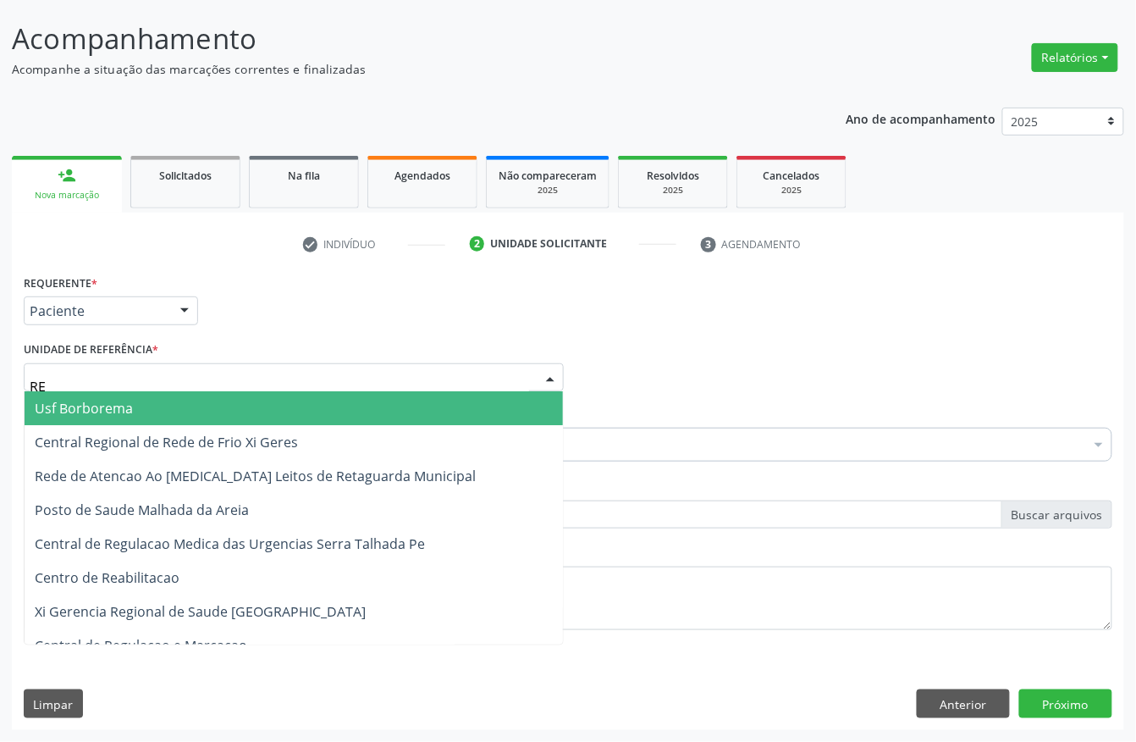
type input "REA"
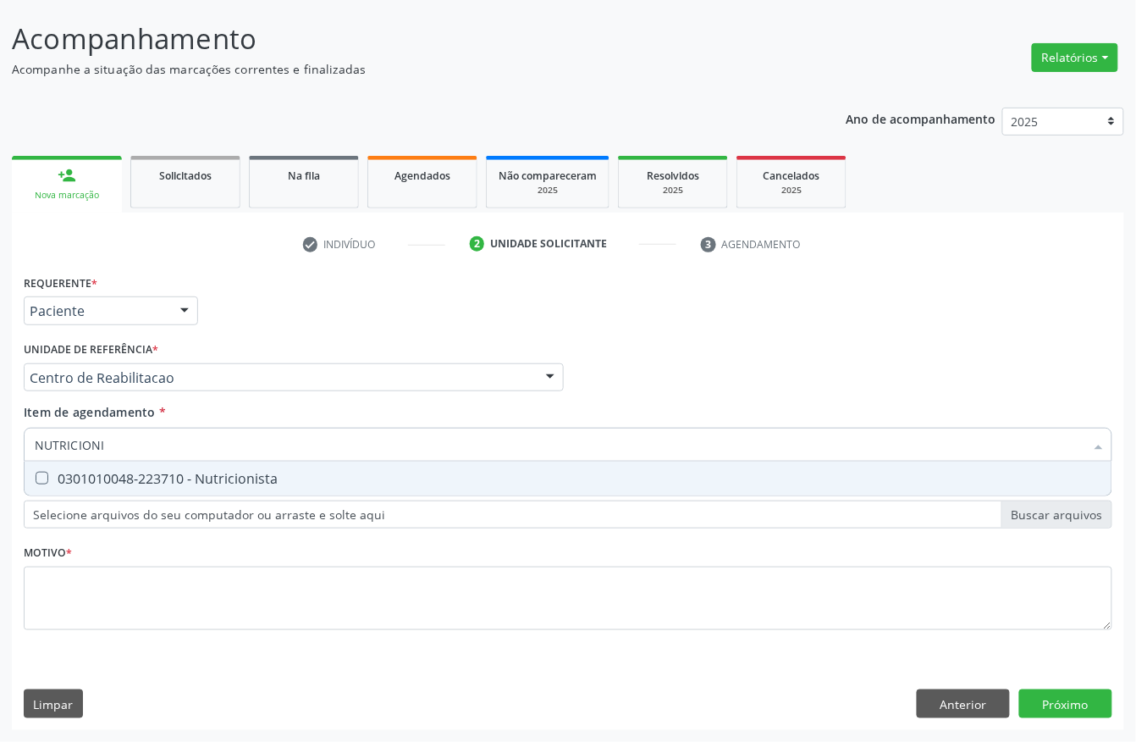
type input "NUTRICIONIS"
click at [130, 471] on div "0301010048-223710 - Nutricionista" at bounding box center [568, 478] width 1067 height 14
checkbox Nutricionista "true"
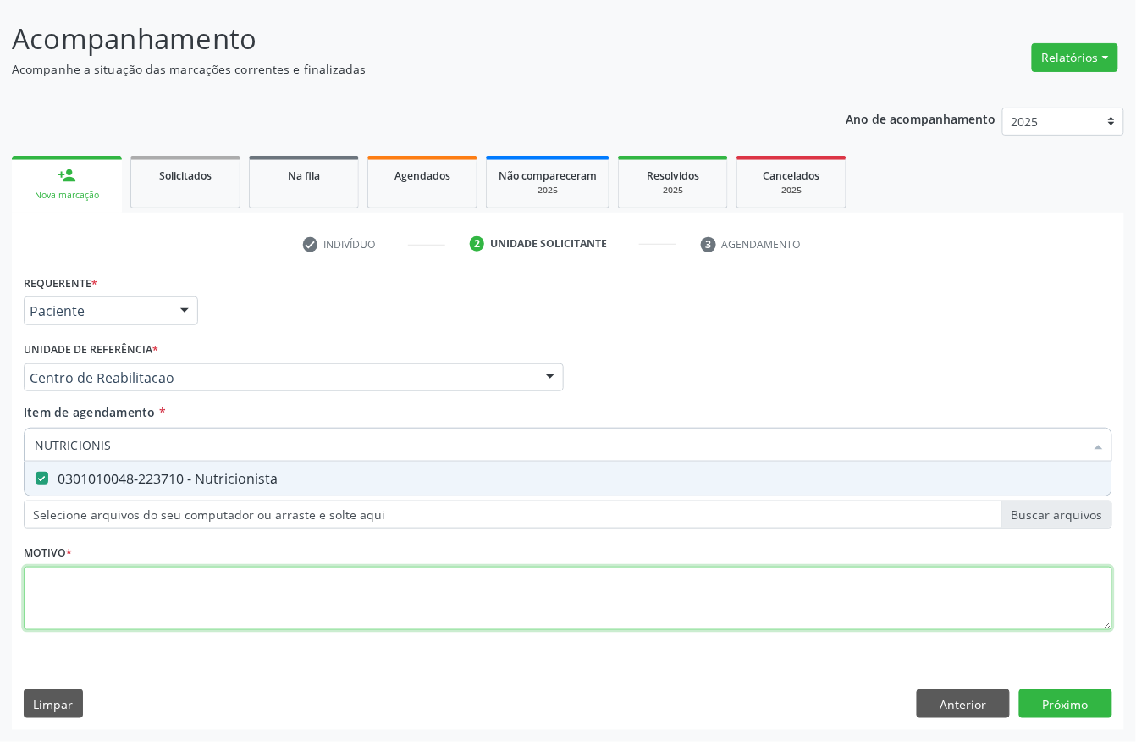
click at [93, 597] on div "Requerente * Paciente Profissional de Saúde Paciente Nenhum resultado encontrad…" at bounding box center [568, 461] width 1089 height 383
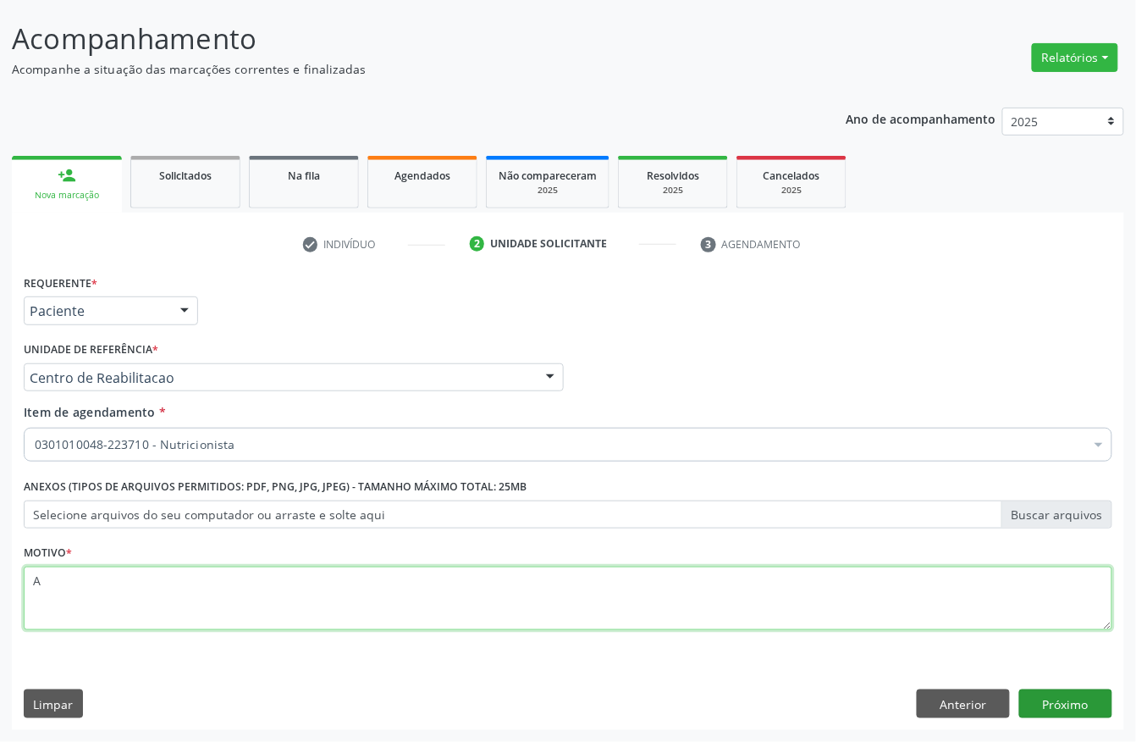
type textarea "A"
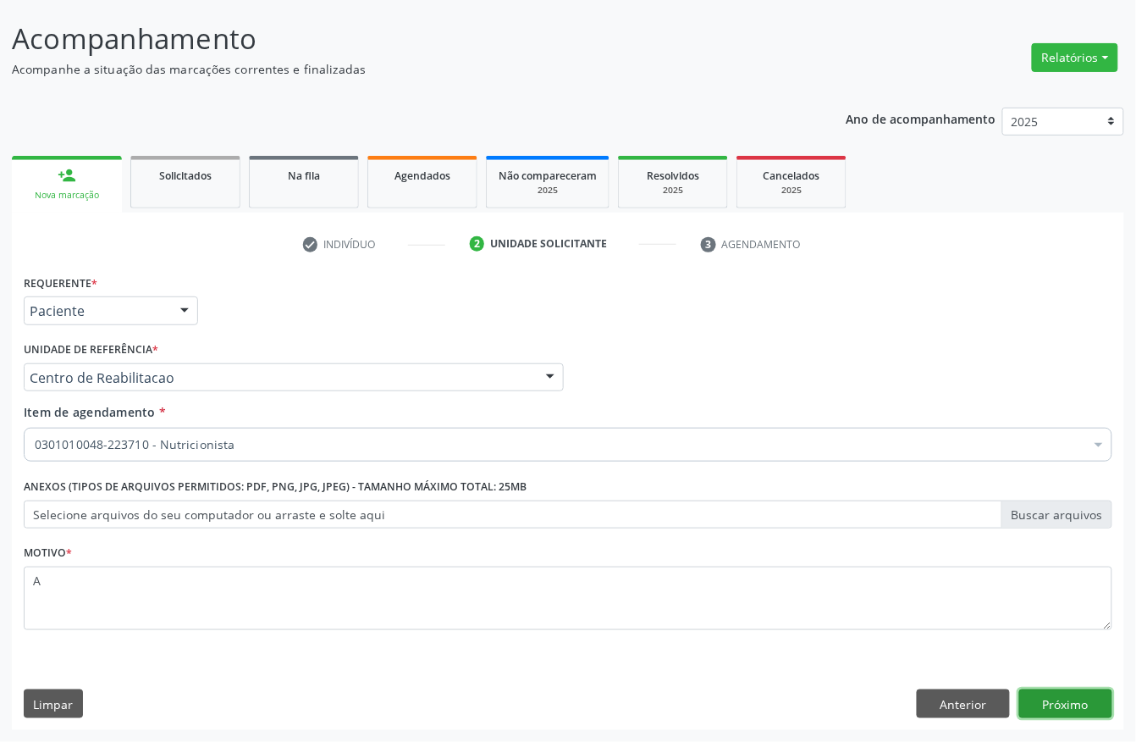
click at [1055, 708] on button "Próximo" at bounding box center [1065, 703] width 93 height 29
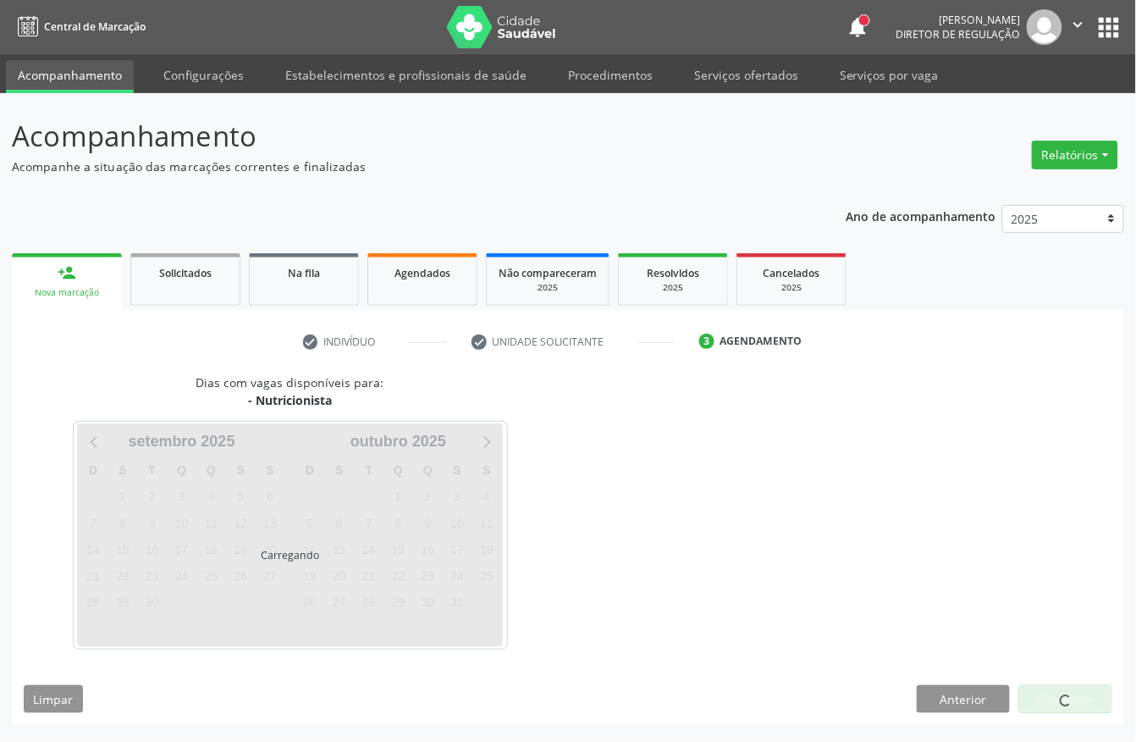
scroll to position [0, 0]
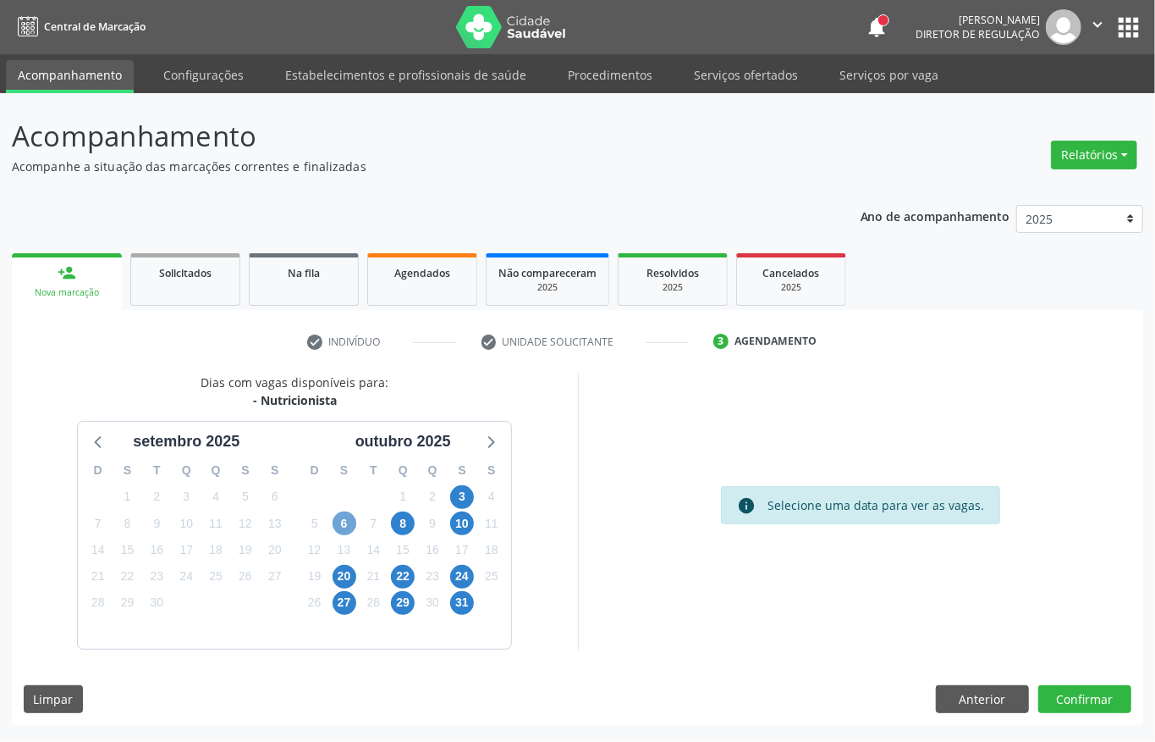
click at [334, 522] on span "6" at bounding box center [345, 523] width 24 height 24
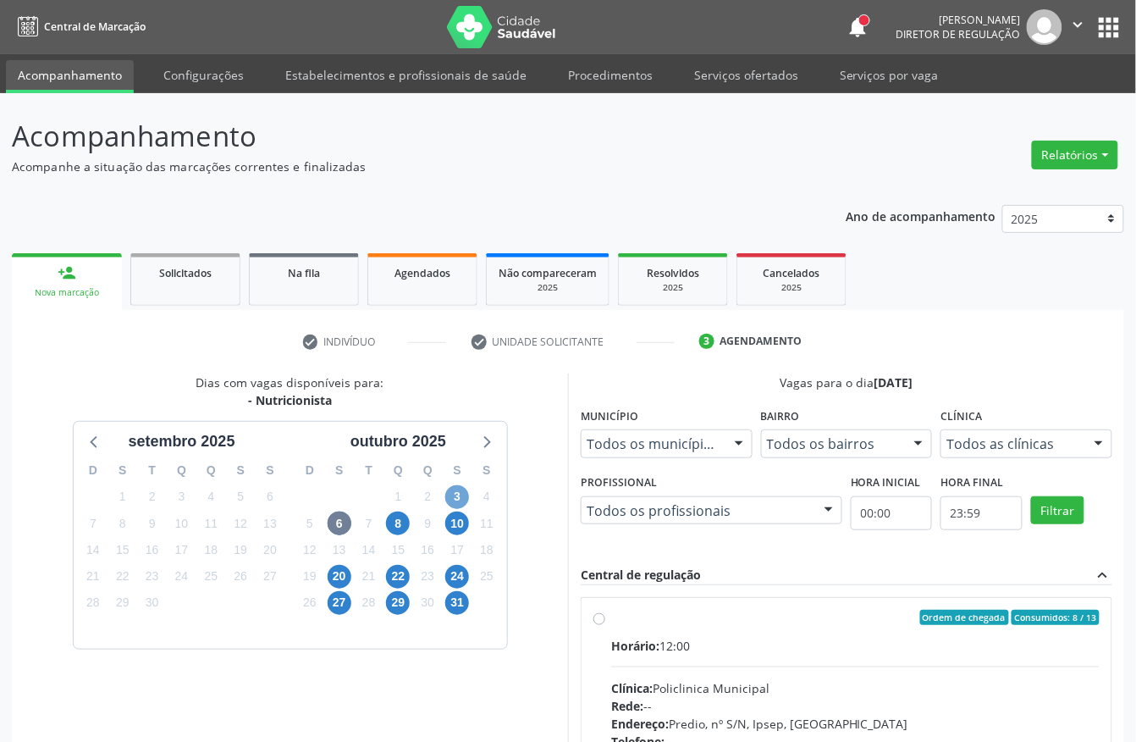
click at [457, 494] on span "3" at bounding box center [457, 497] width 24 height 24
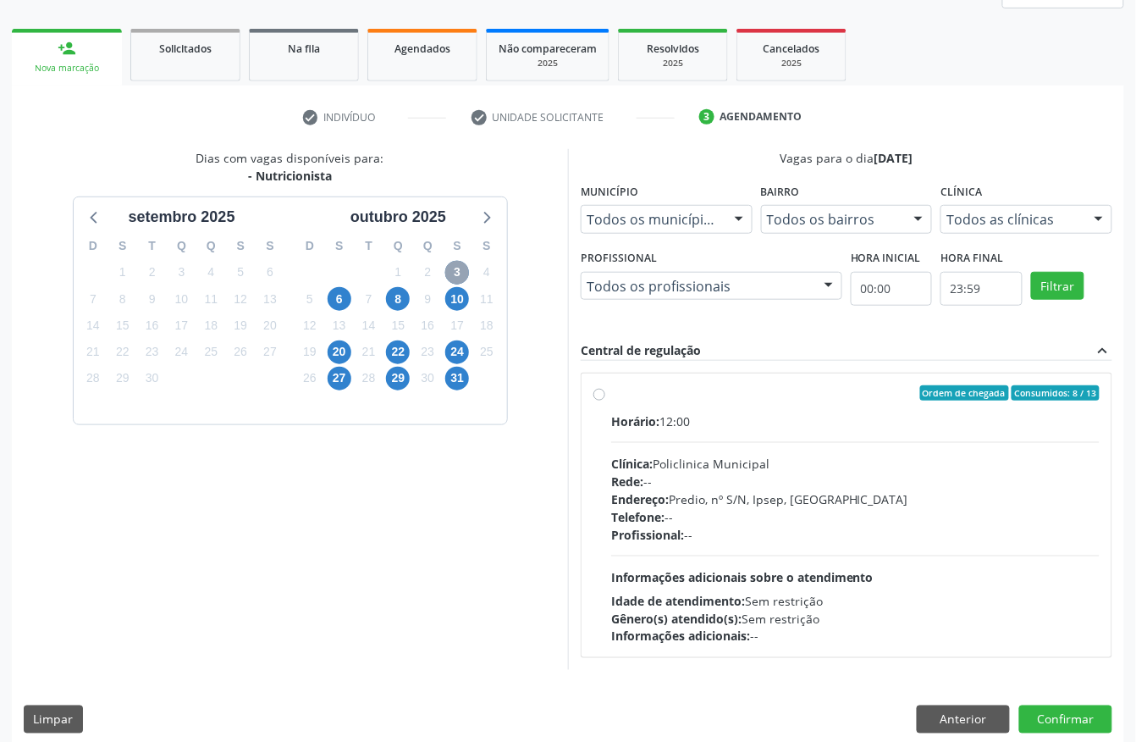
scroll to position [225, 0]
click at [703, 485] on div "Rede: --" at bounding box center [855, 480] width 488 height 18
click at [605, 400] on input "Ordem de chegada Consumidos: 8 / 13 Horário: 12:00 Clínica: Policlinica Municip…" at bounding box center [599, 391] width 12 height 15
radio input "true"
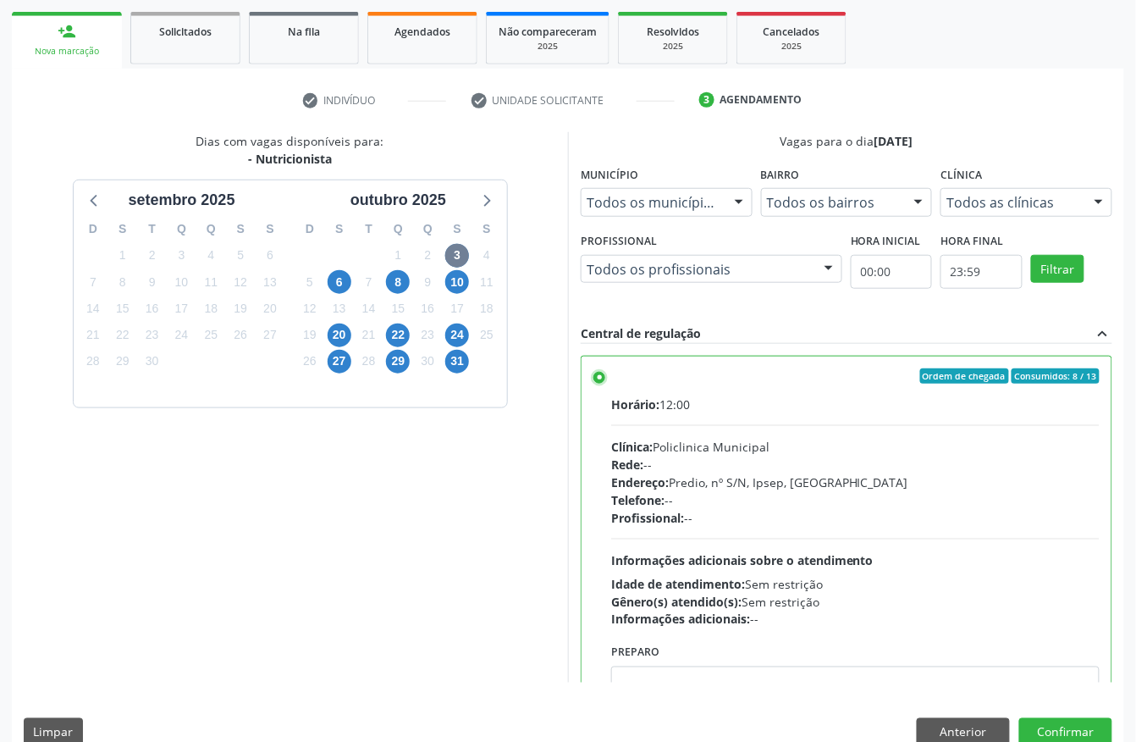
scroll to position [271, 0]
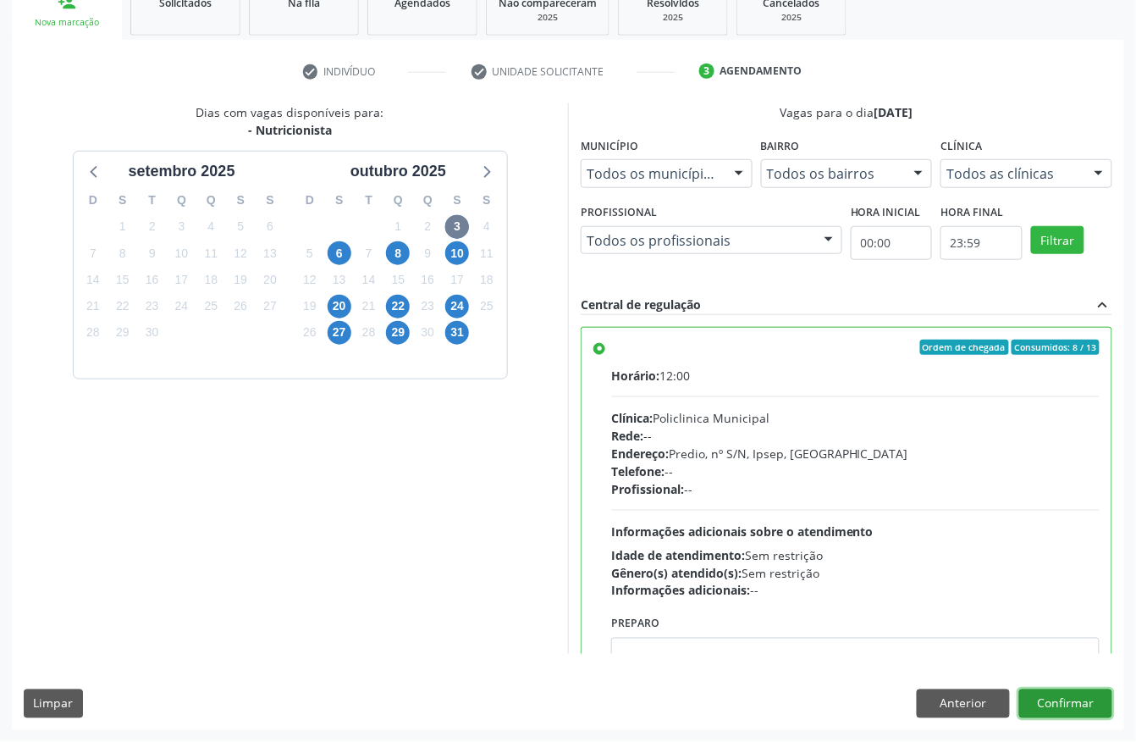
click at [1094, 698] on button "Confirmar" at bounding box center [1065, 703] width 93 height 29
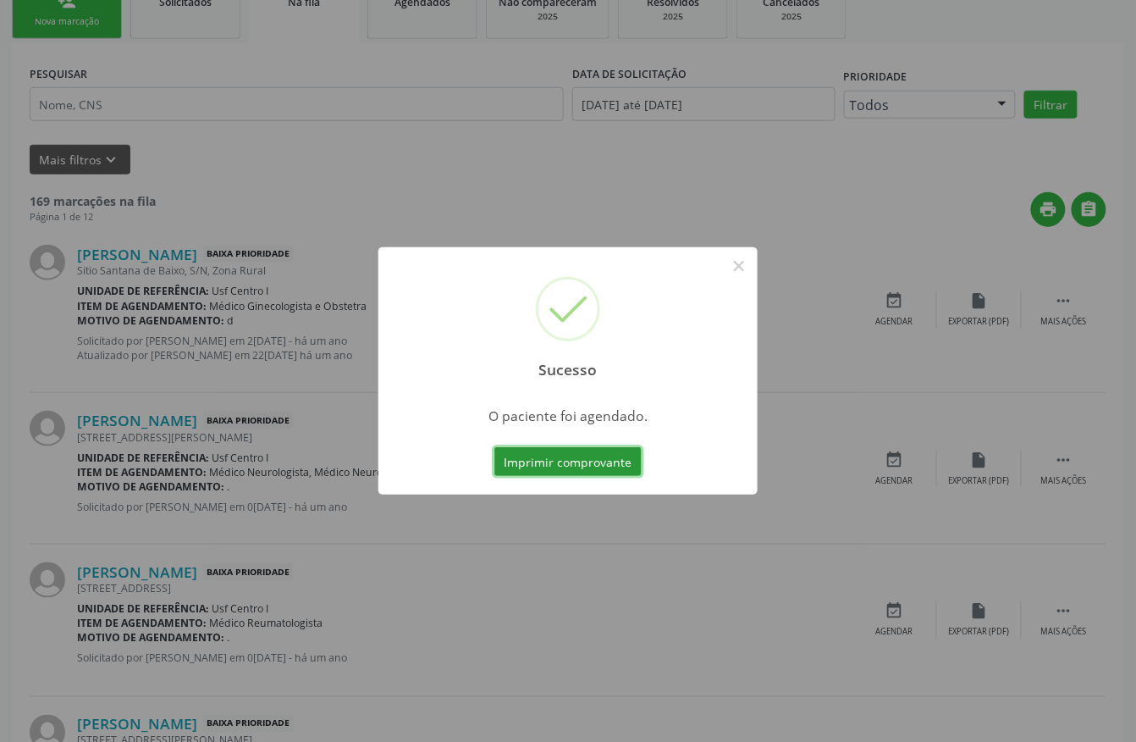
scroll to position [0, 0]
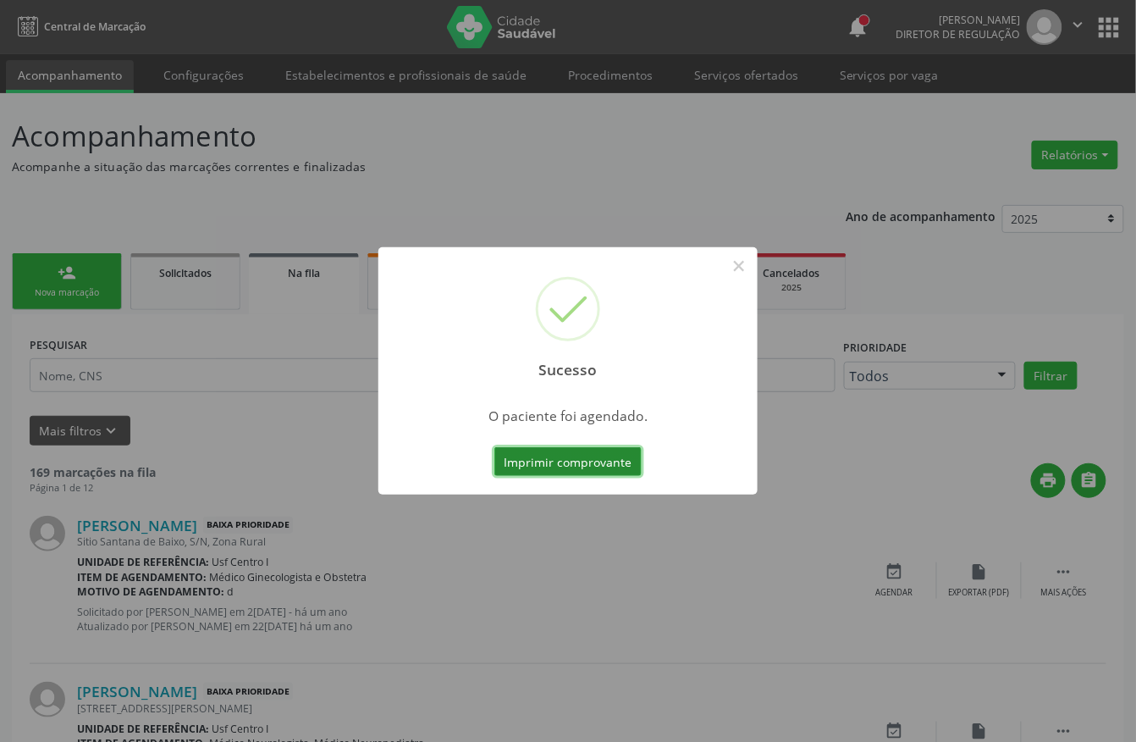
click at [538, 471] on button "Imprimir comprovante" at bounding box center [567, 461] width 147 height 29
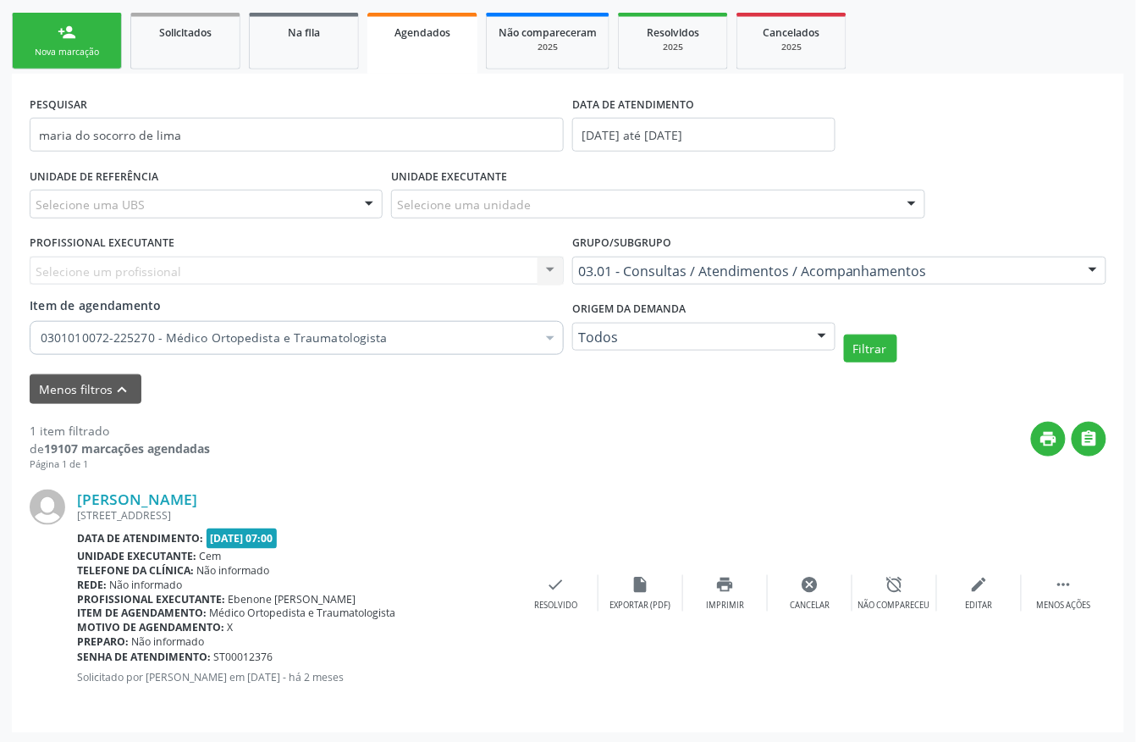
scroll to position [244, 0]
